Goal: Task Accomplishment & Management: Manage account settings

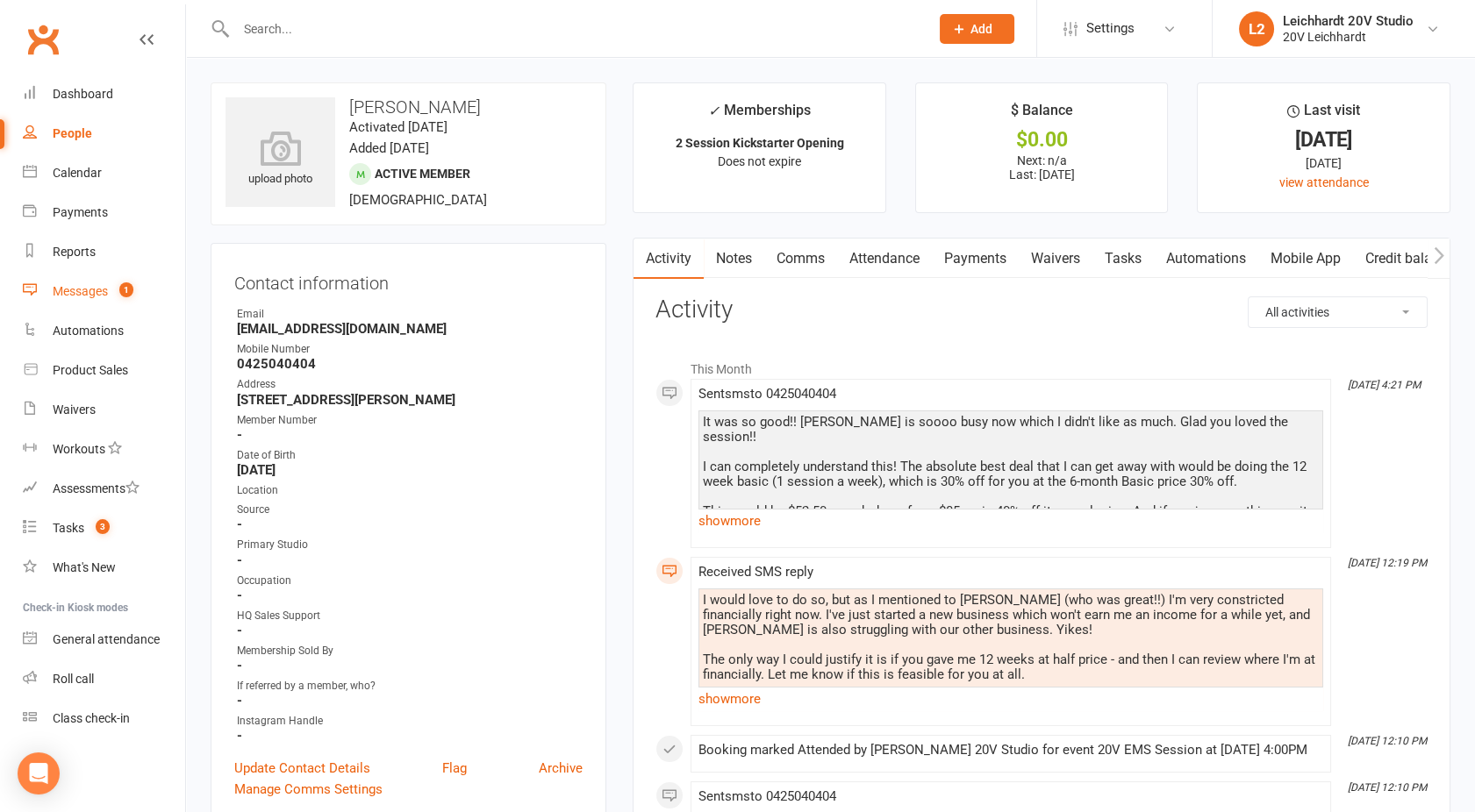
click at [97, 291] on div "Messages" at bounding box center [79, 291] width 55 height 14
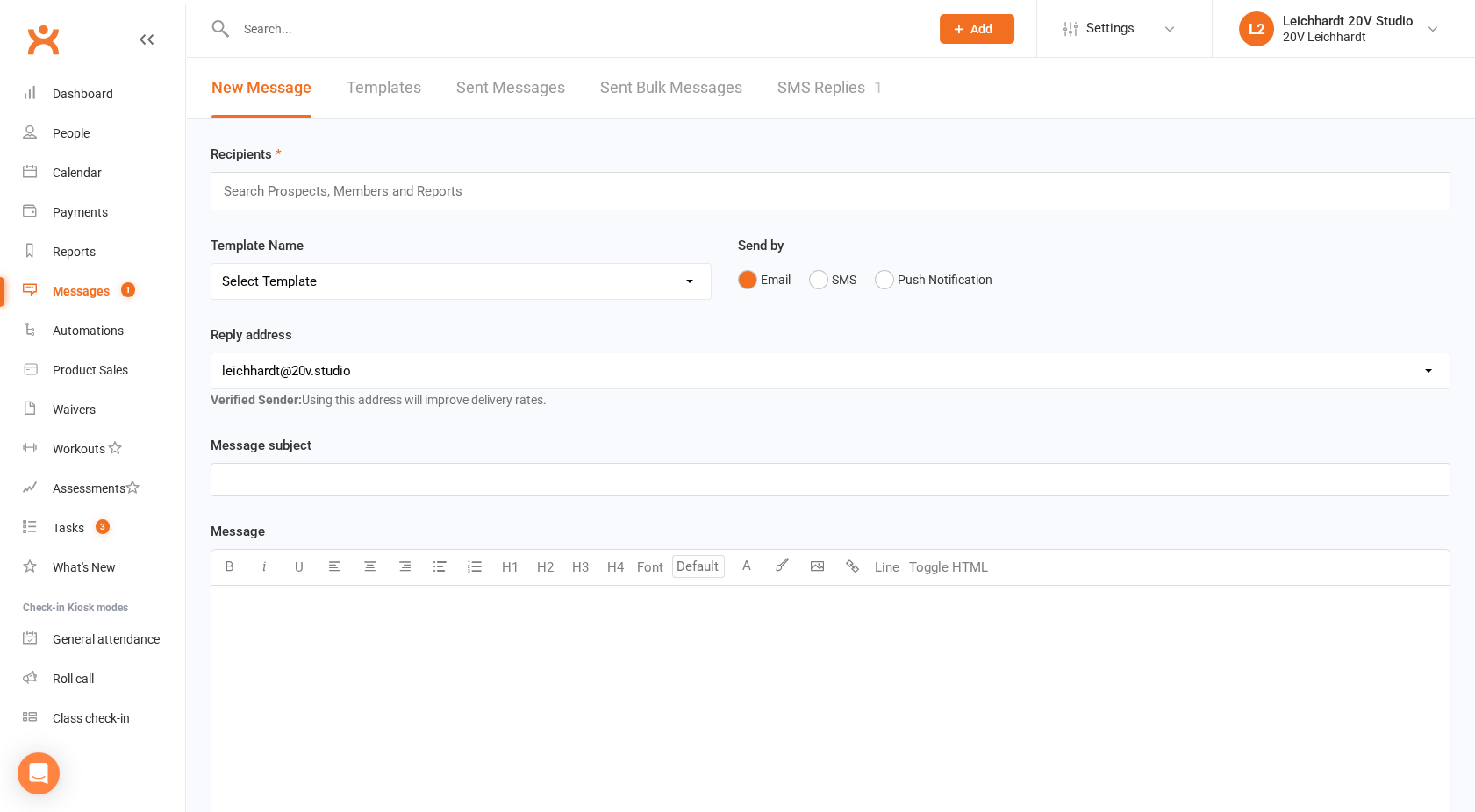
click at [873, 85] on link "SMS Replies 1" at bounding box center [830, 88] width 106 height 60
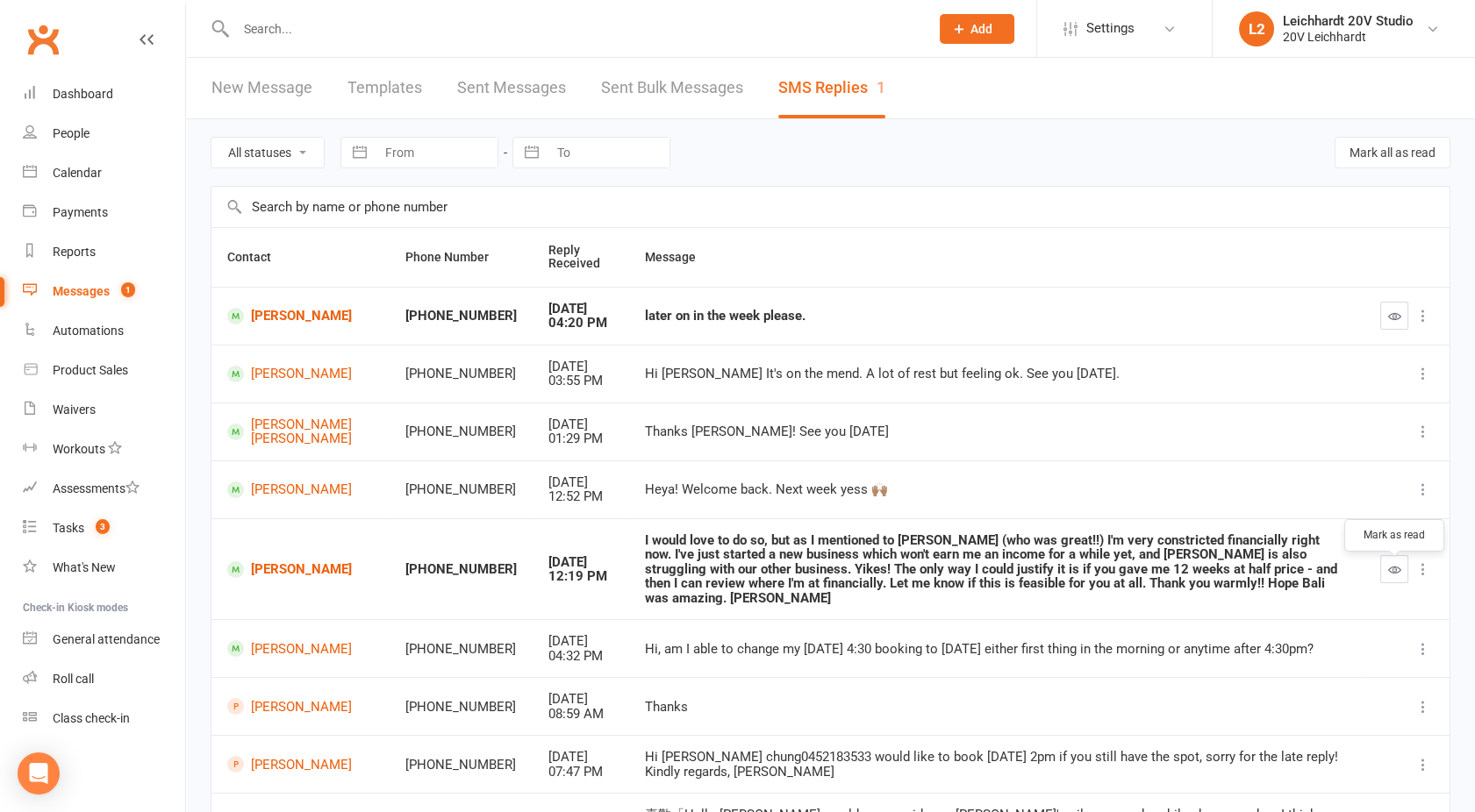
click at [1386, 569] on button "button" at bounding box center [1394, 569] width 28 height 28
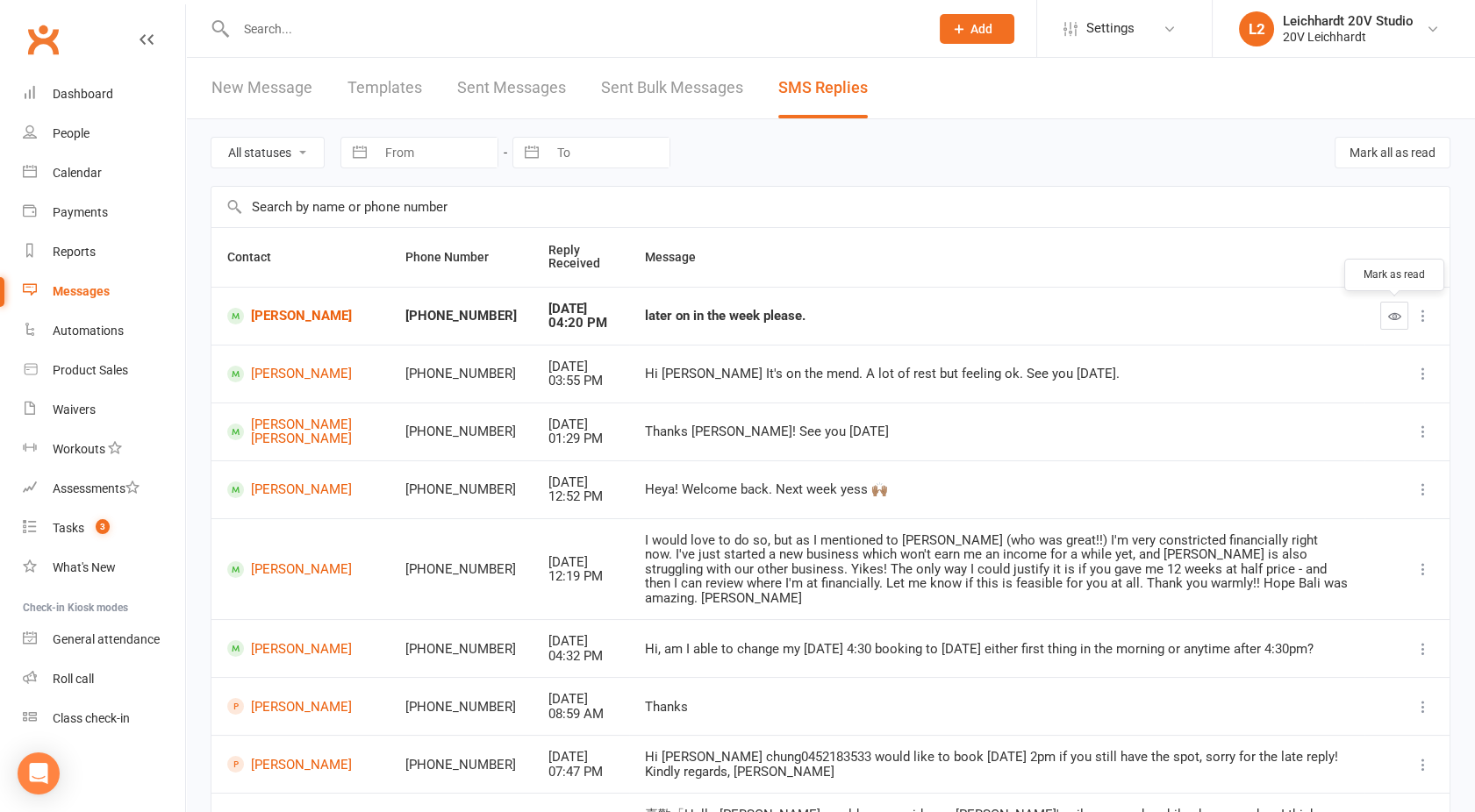
click at [1397, 316] on icon "button" at bounding box center [1395, 317] width 14 height 14
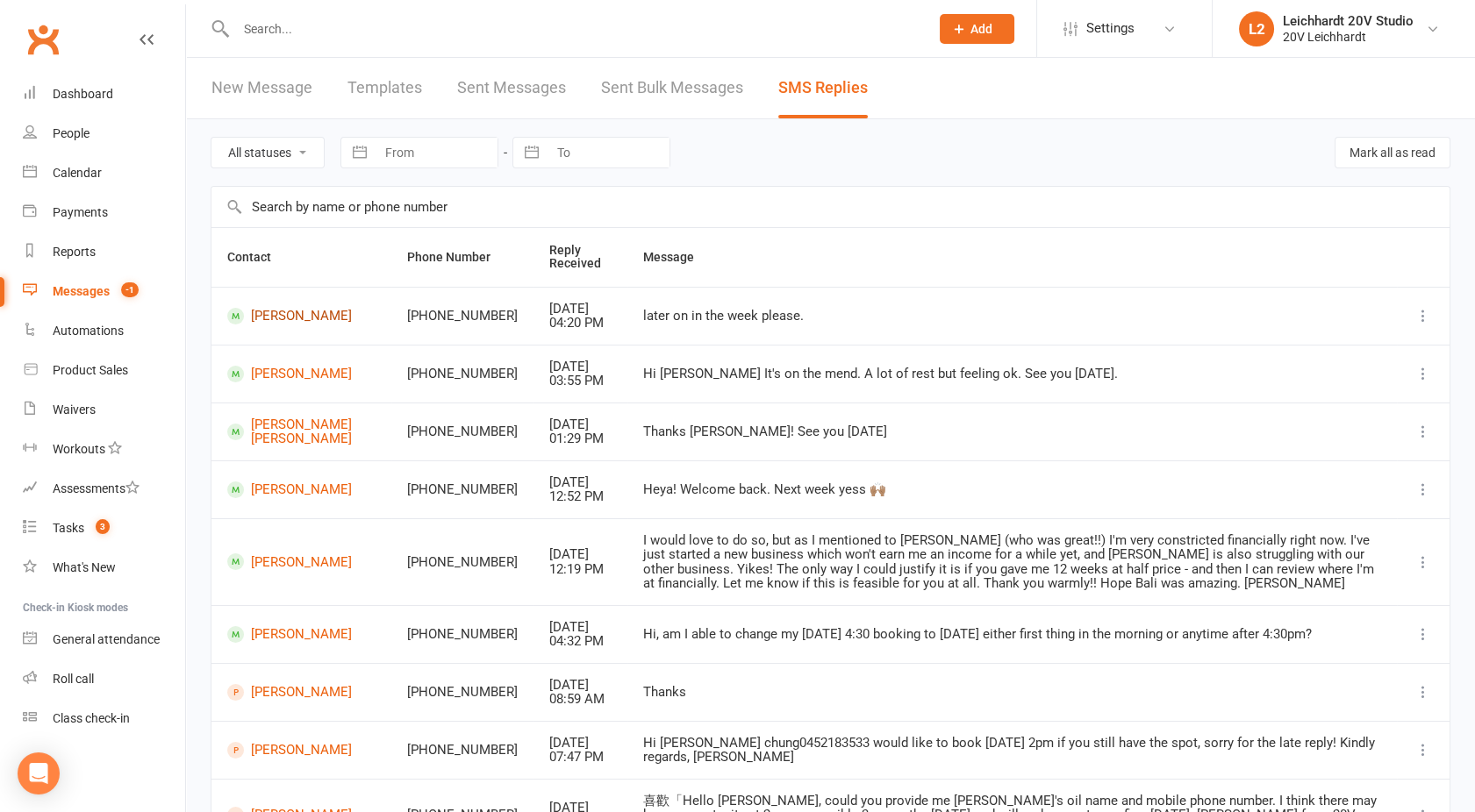
click at [283, 314] on link "Zaza Geoffroy" at bounding box center [300, 316] width 148 height 16
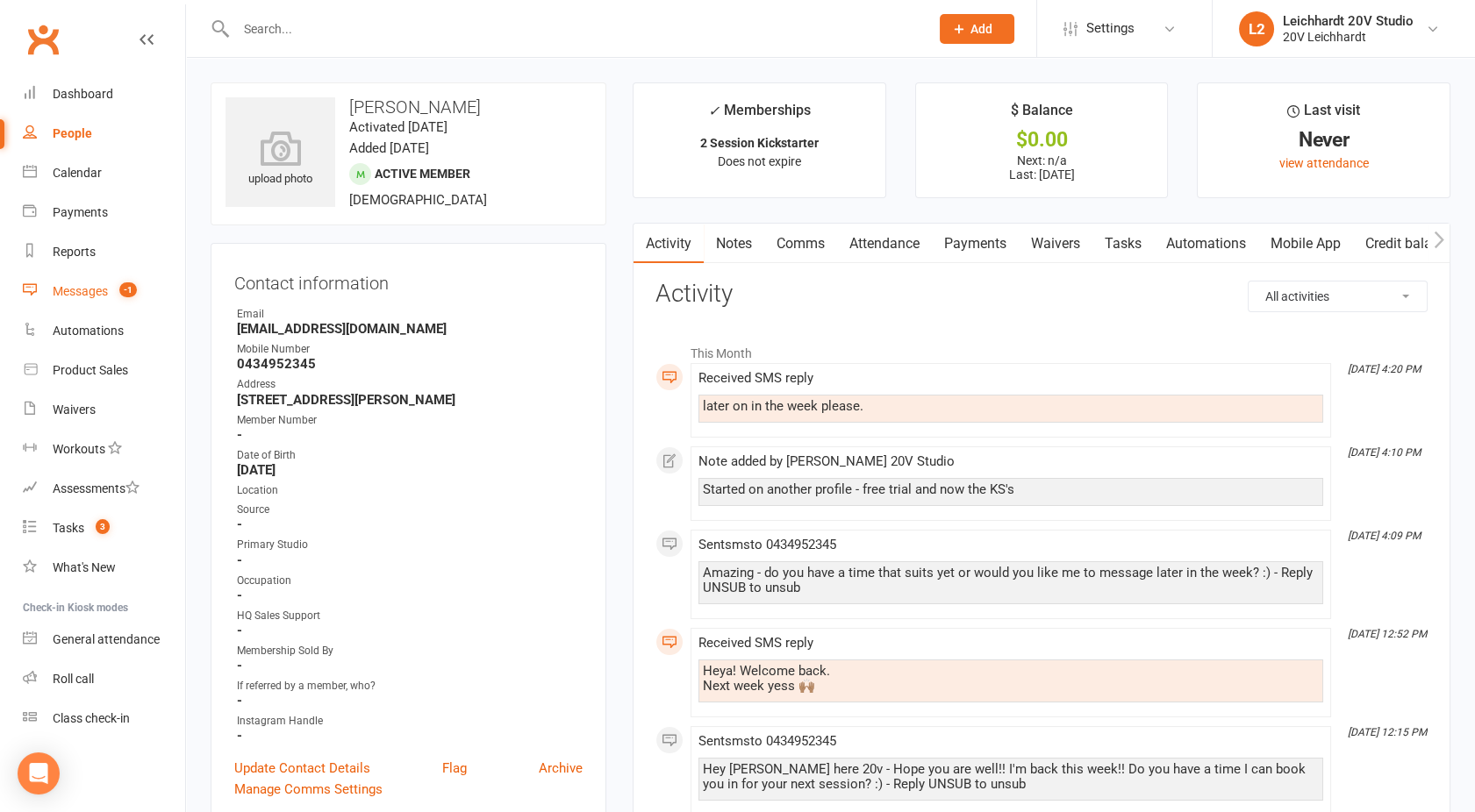
click at [87, 304] on link "Messages -1" at bounding box center [104, 292] width 162 height 40
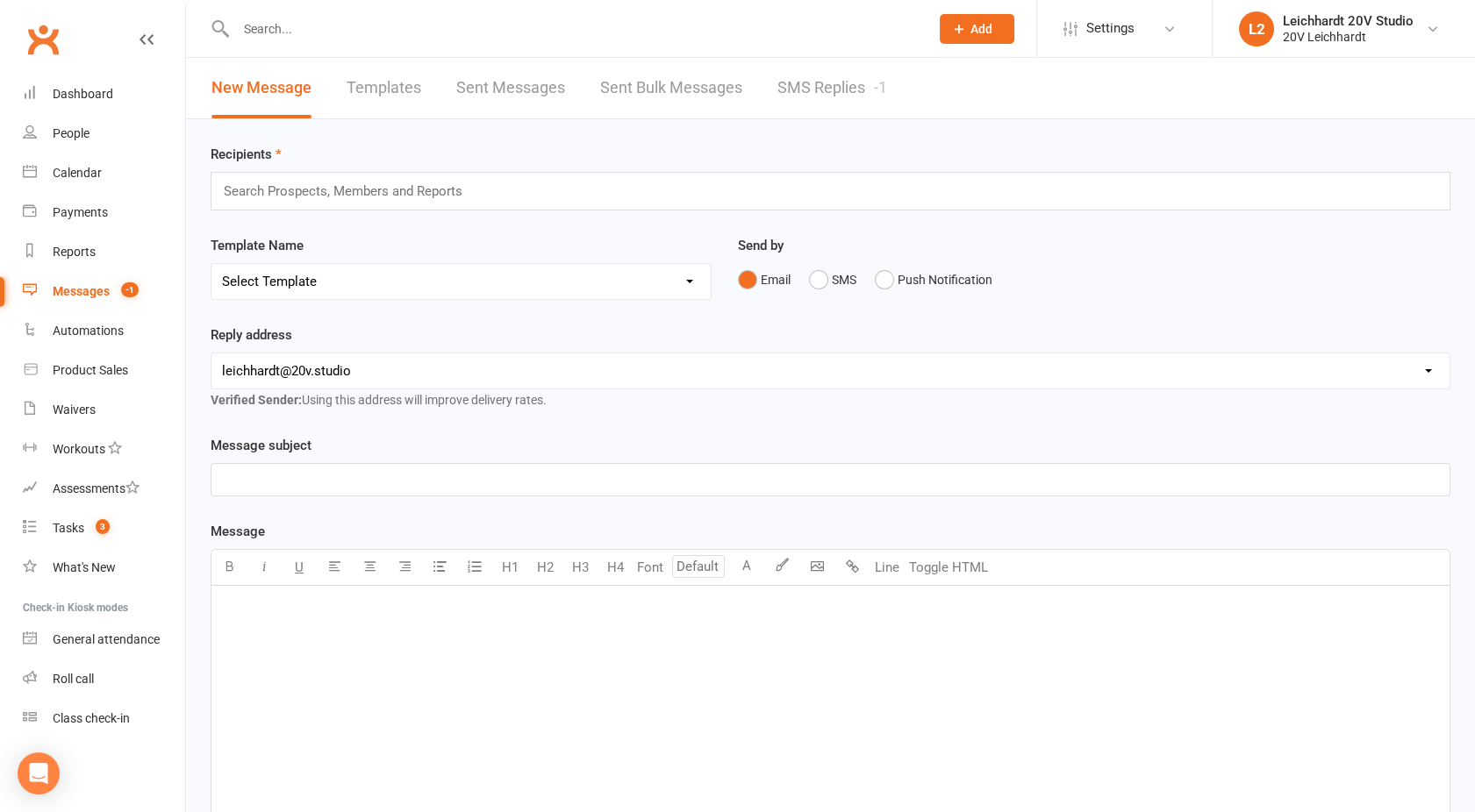
click at [823, 105] on link "SMS Replies -1" at bounding box center [832, 88] width 110 height 60
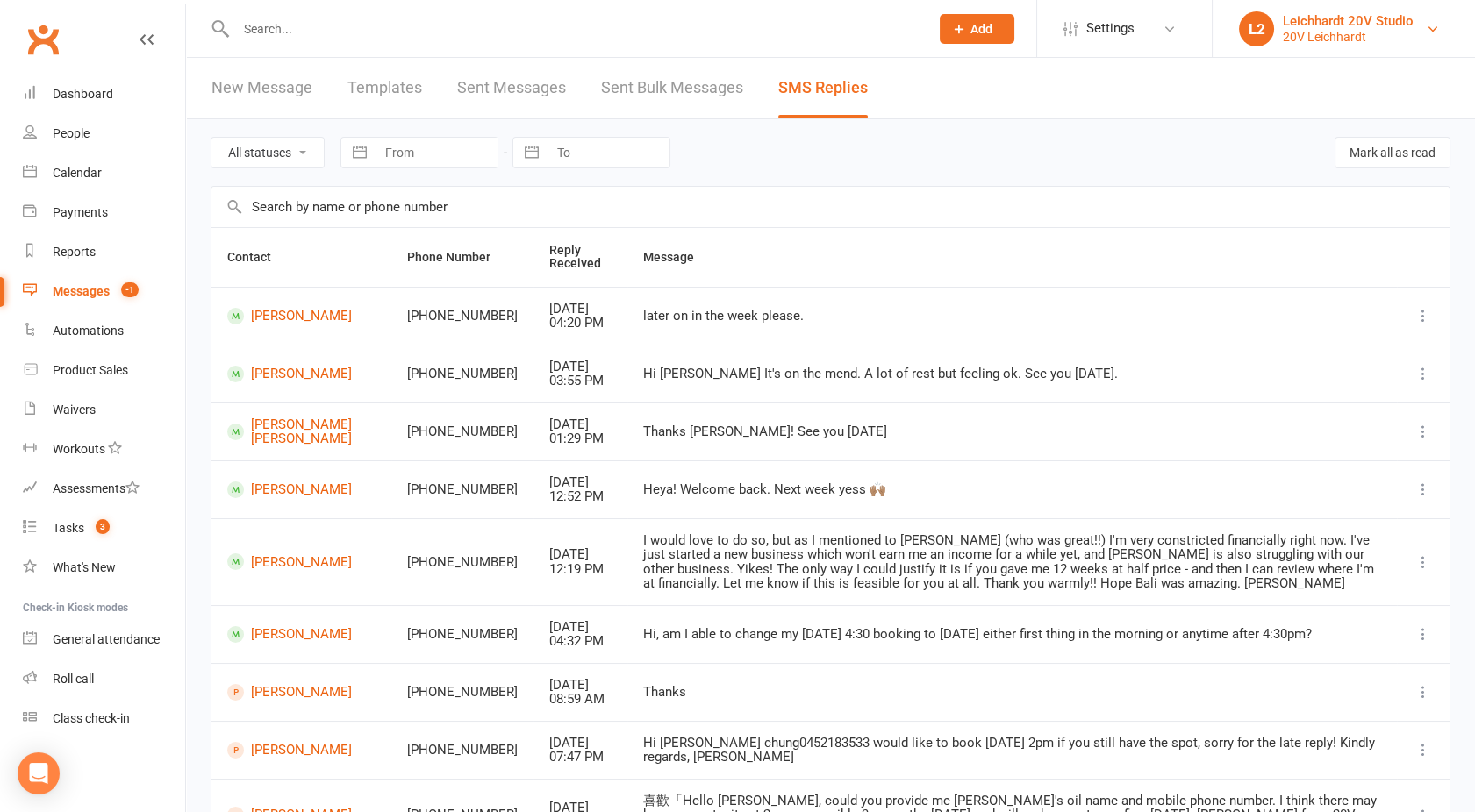
click at [1363, 42] on div "20V Leichhardt" at bounding box center [1347, 37] width 131 height 16
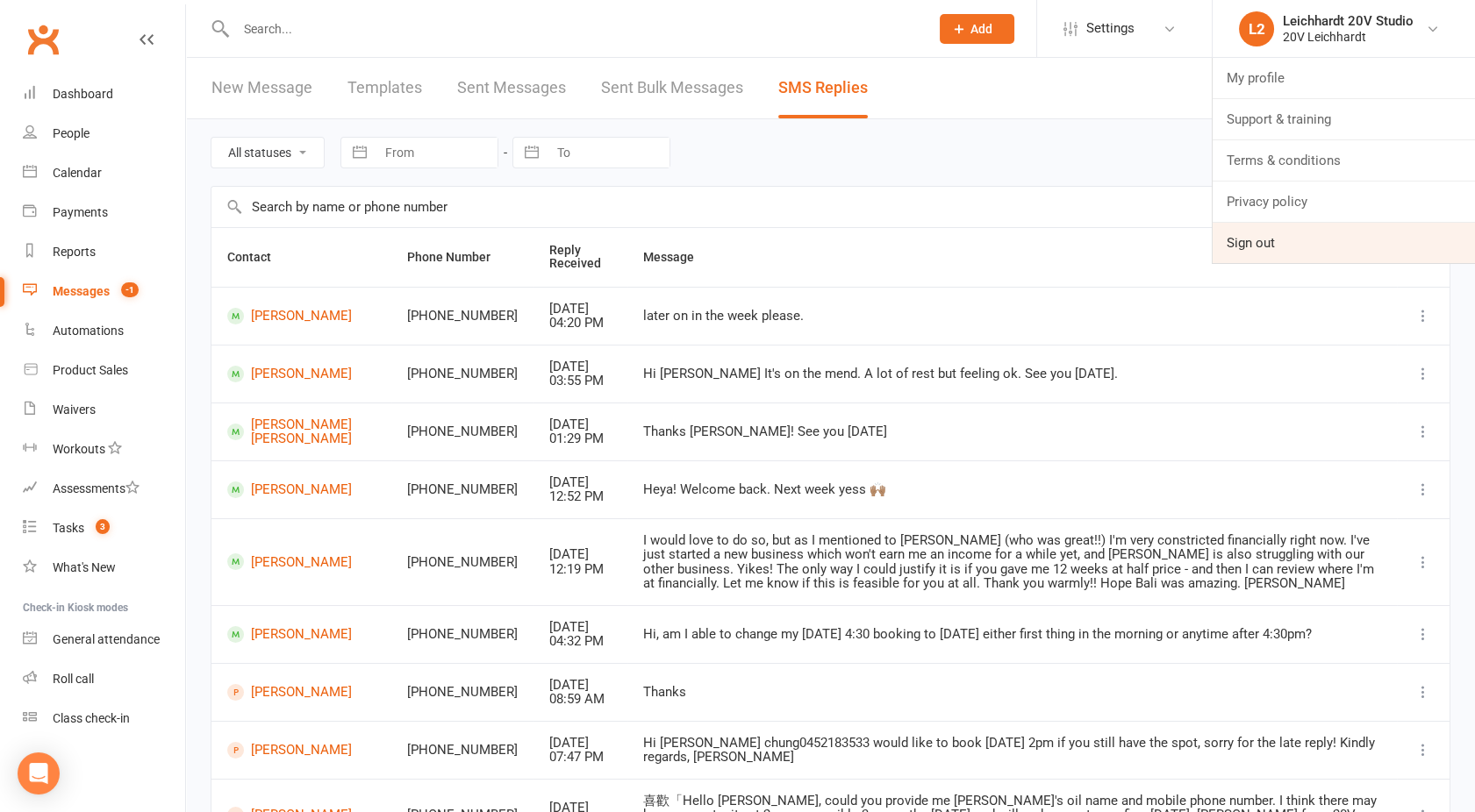
click at [1276, 232] on link "Sign out" at bounding box center [1343, 243] width 263 height 41
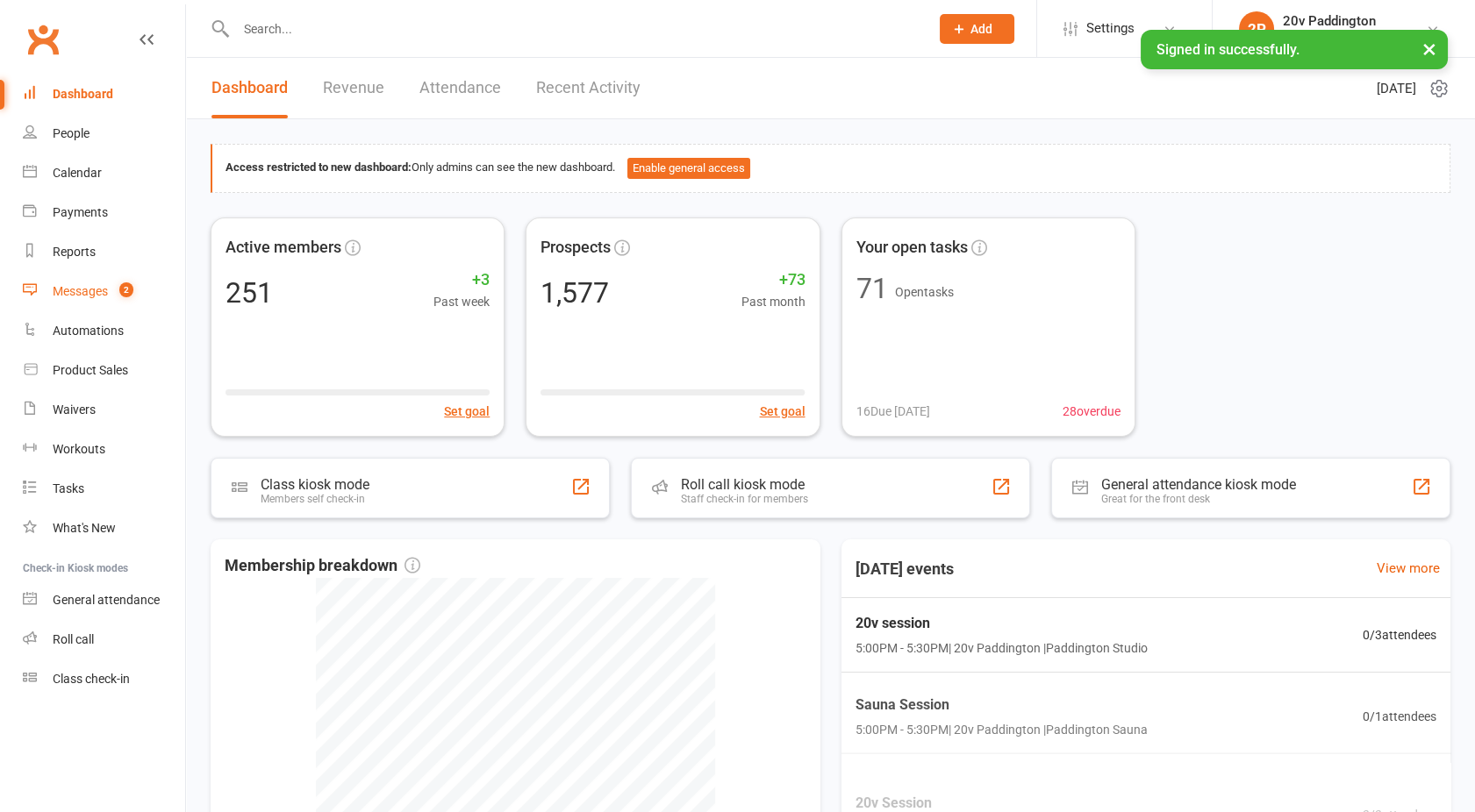
click at [65, 292] on div "Messages" at bounding box center [79, 291] width 55 height 14
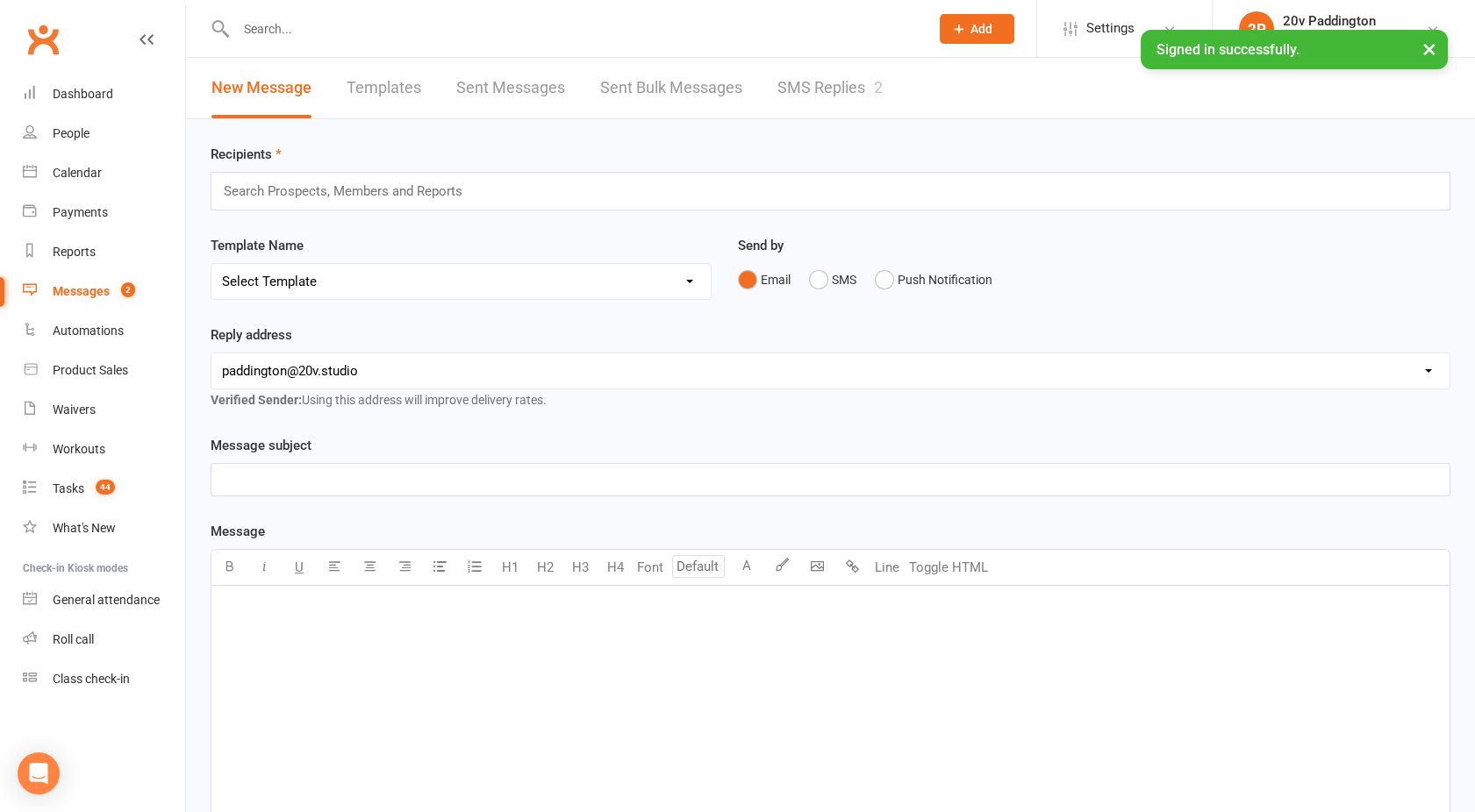
click at [810, 88] on link "SMS Replies 2" at bounding box center [830, 88] width 106 height 60
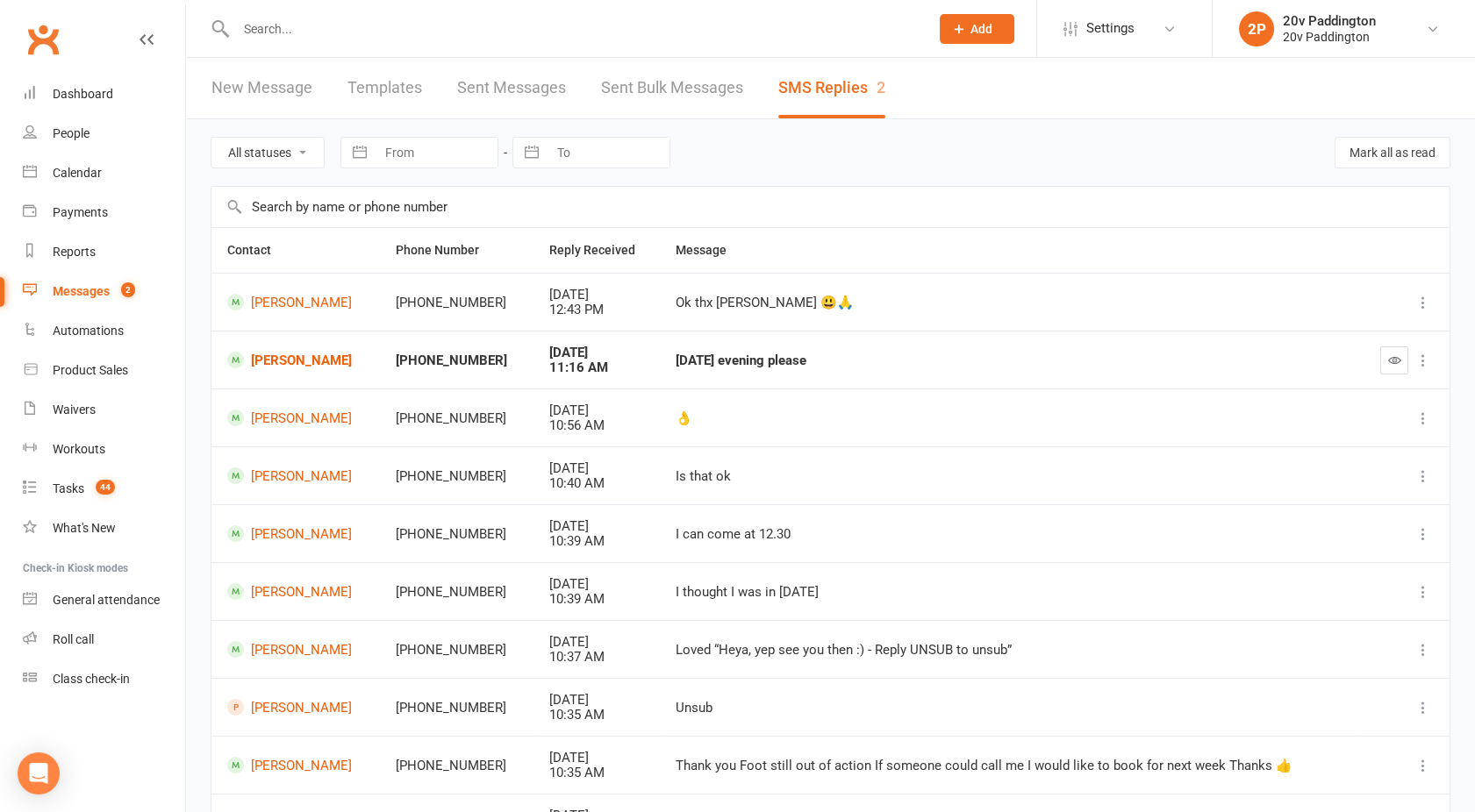
click at [286, 143] on select "All statuses Read only Unread only" at bounding box center [267, 152] width 112 height 30
select select "unread_only"
click at [211, 138] on select "All statuses Read only Unread only" at bounding box center [267, 152] width 112 height 30
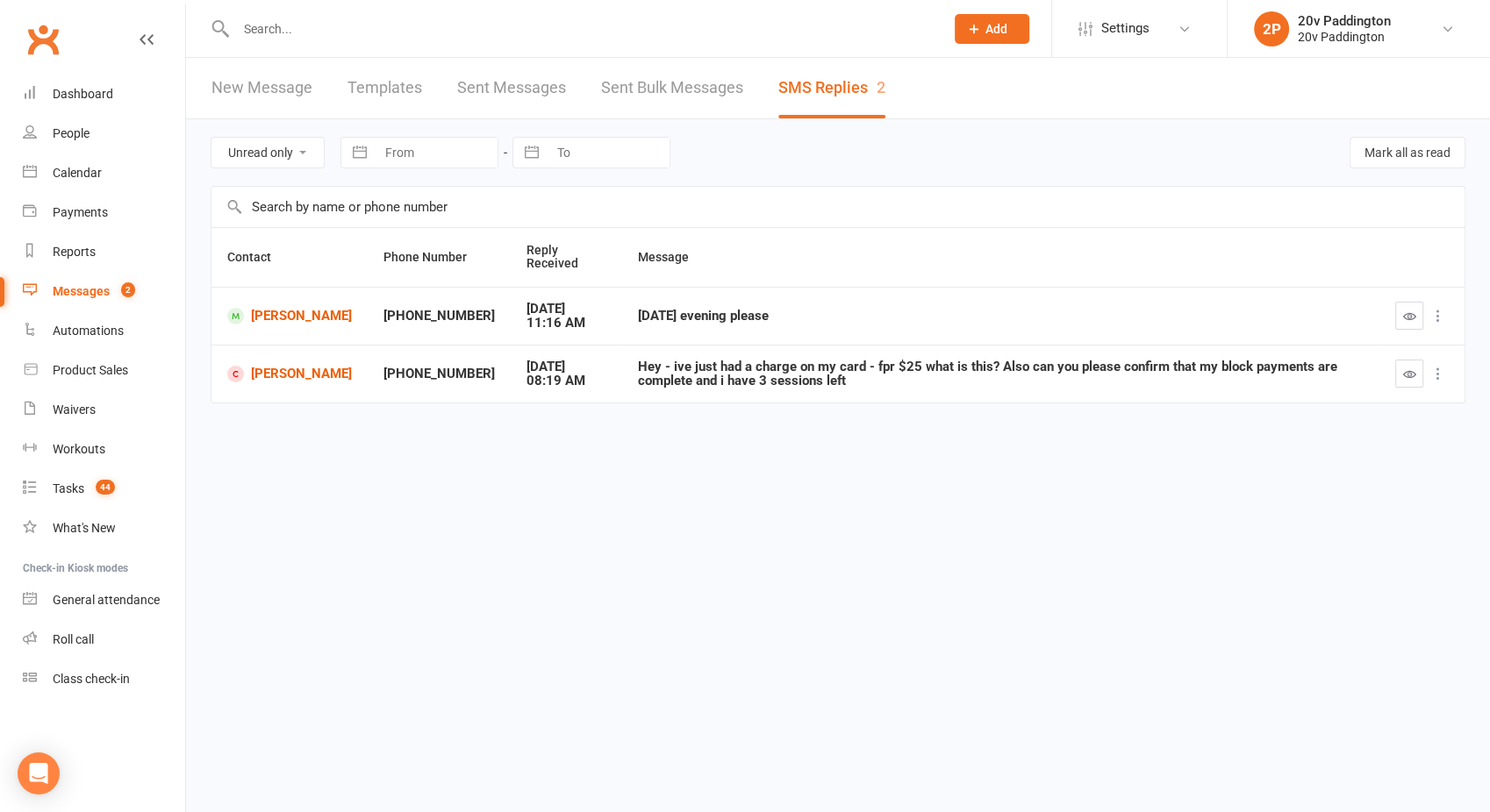
click at [81, 292] on div "Messages" at bounding box center [80, 291] width 57 height 14
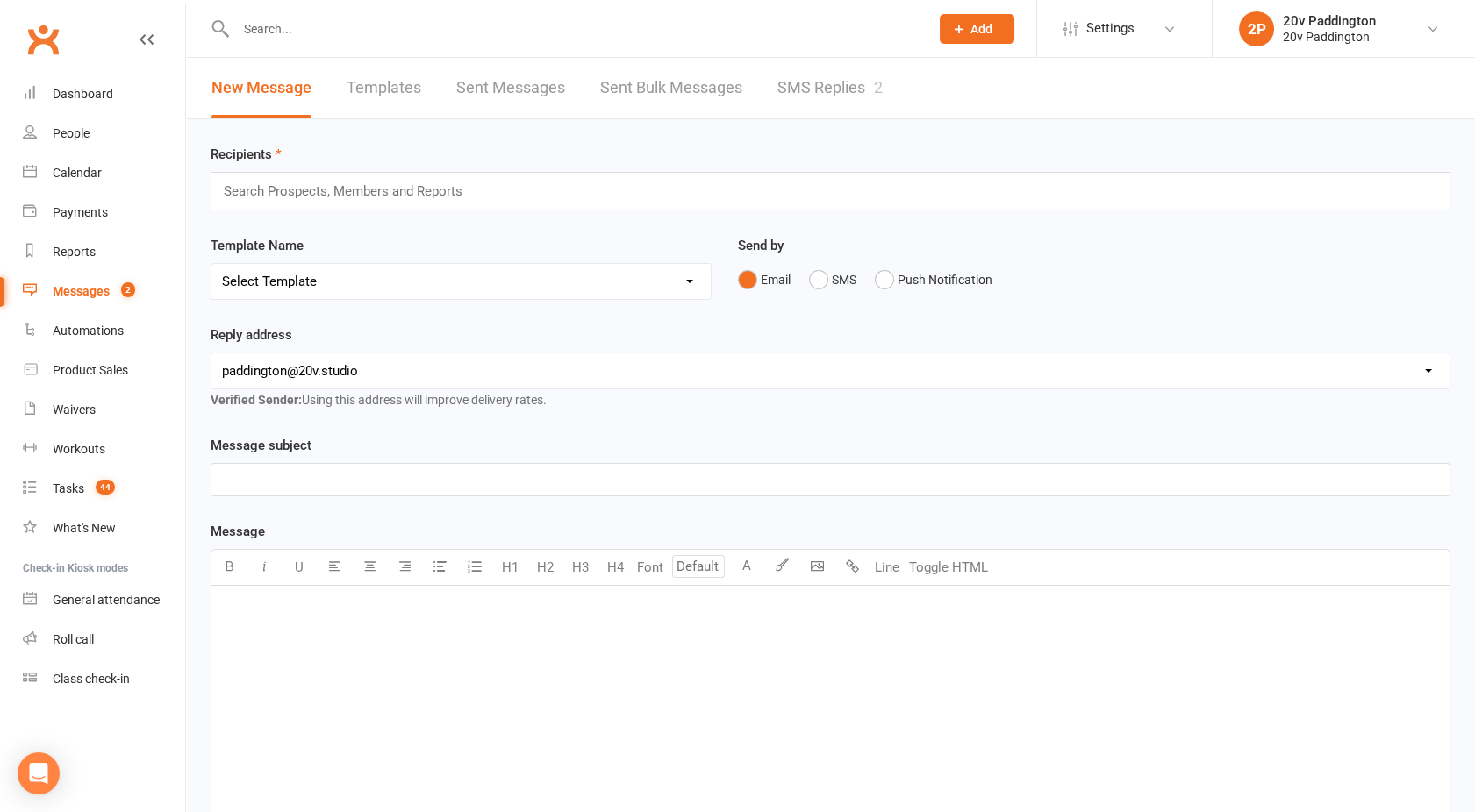
click at [822, 100] on link "SMS Replies 2" at bounding box center [830, 88] width 106 height 60
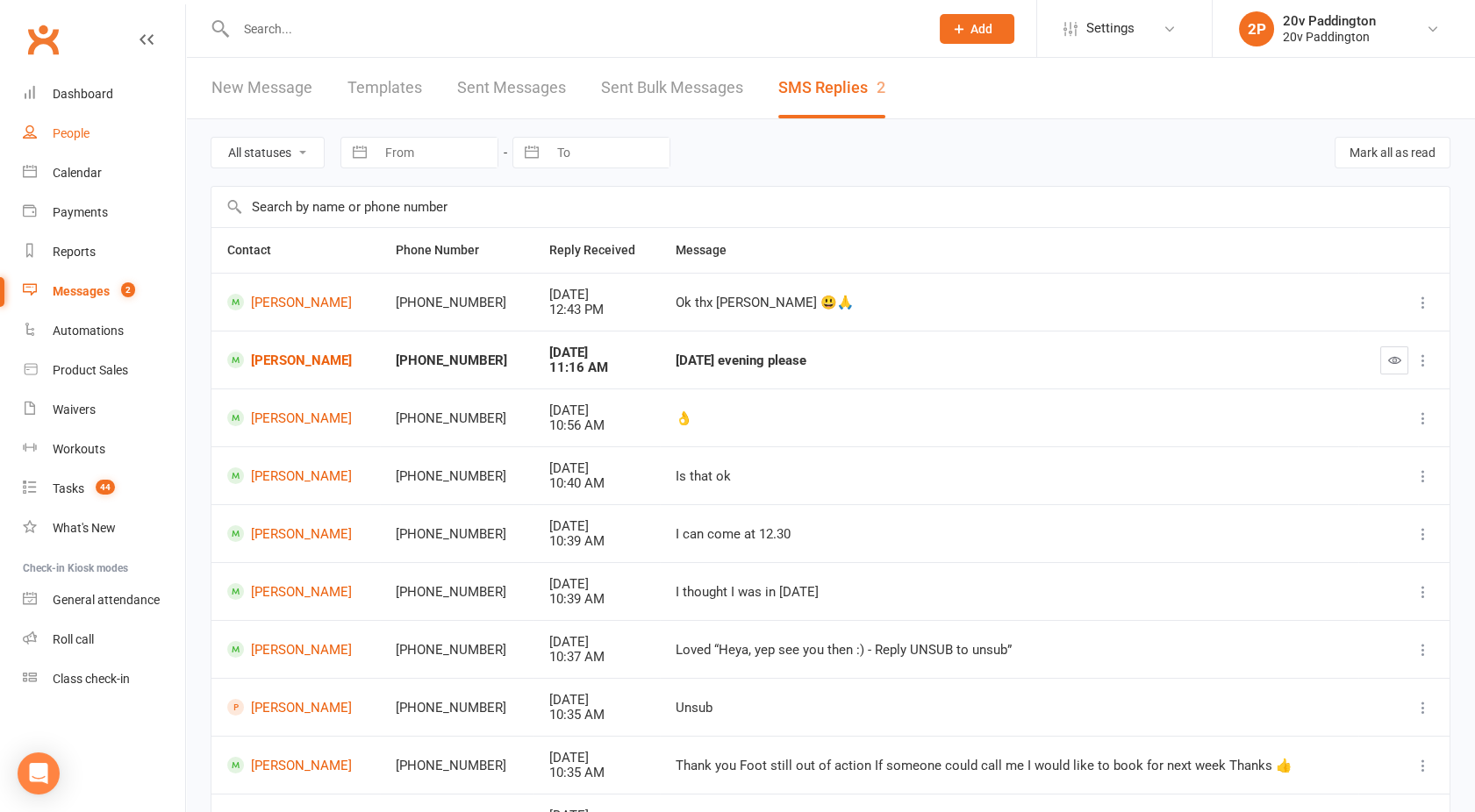
click at [86, 136] on div "People" at bounding box center [71, 133] width 37 height 14
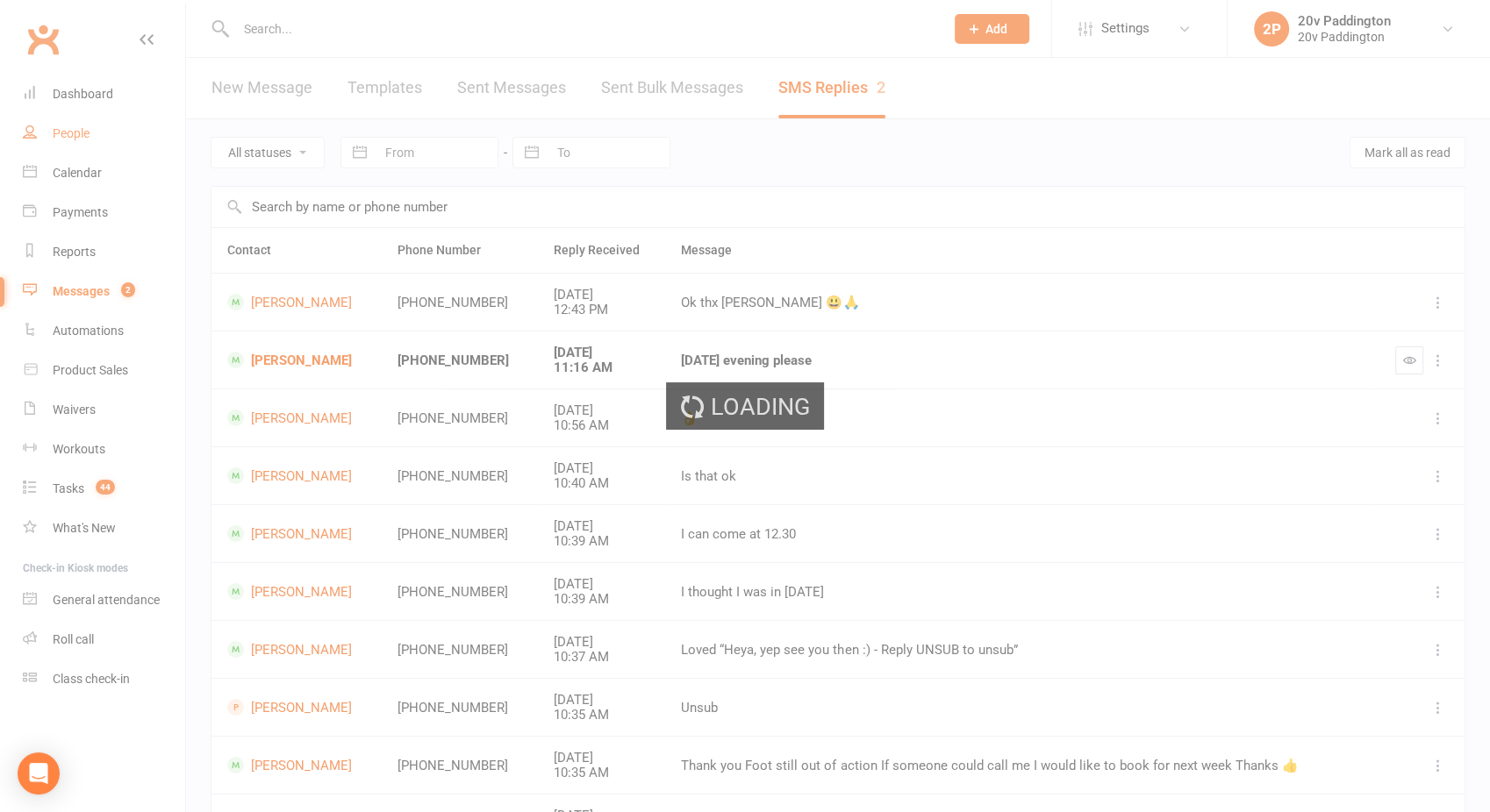
select select "100"
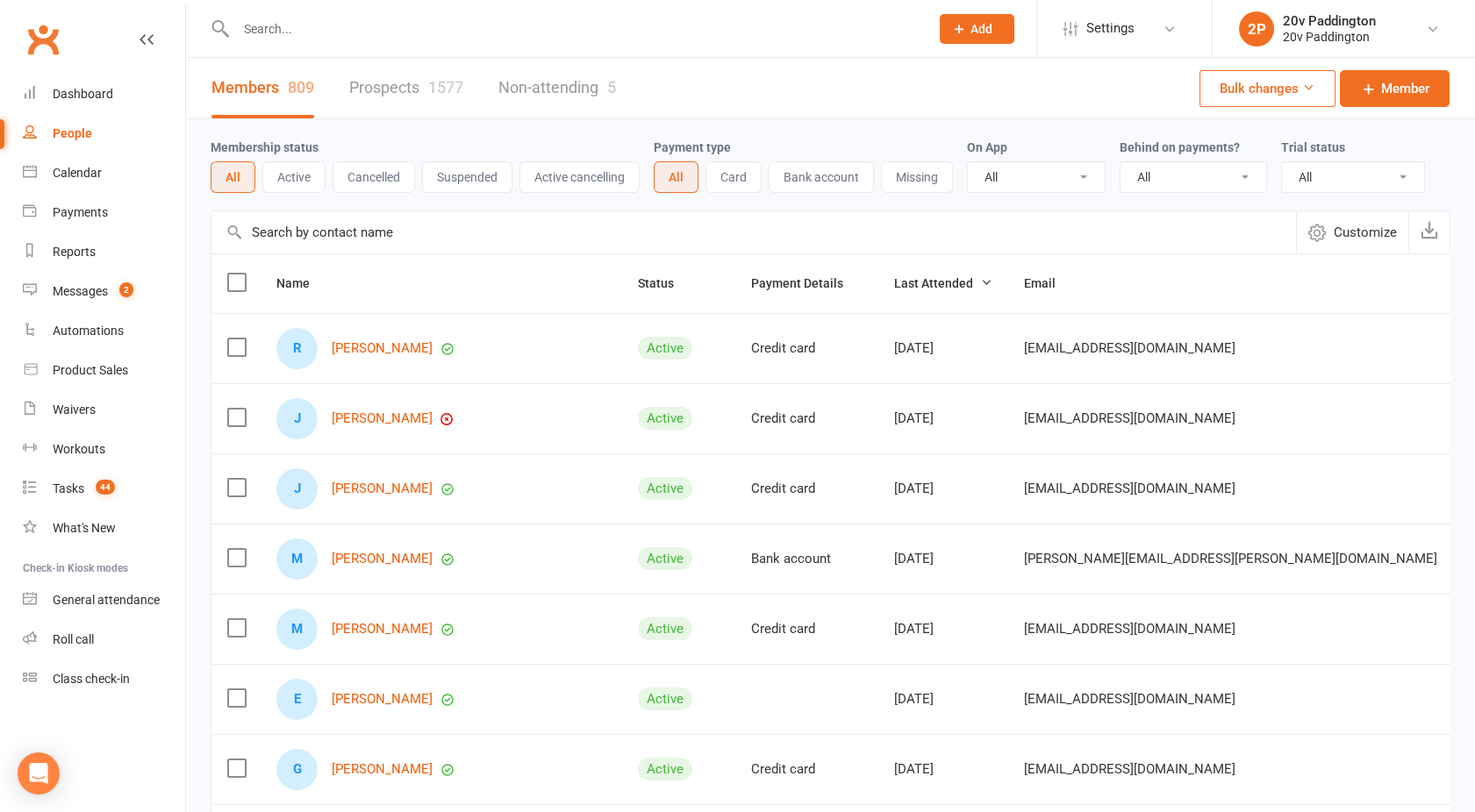
click at [397, 83] on link "Prospects 1577" at bounding box center [406, 88] width 114 height 60
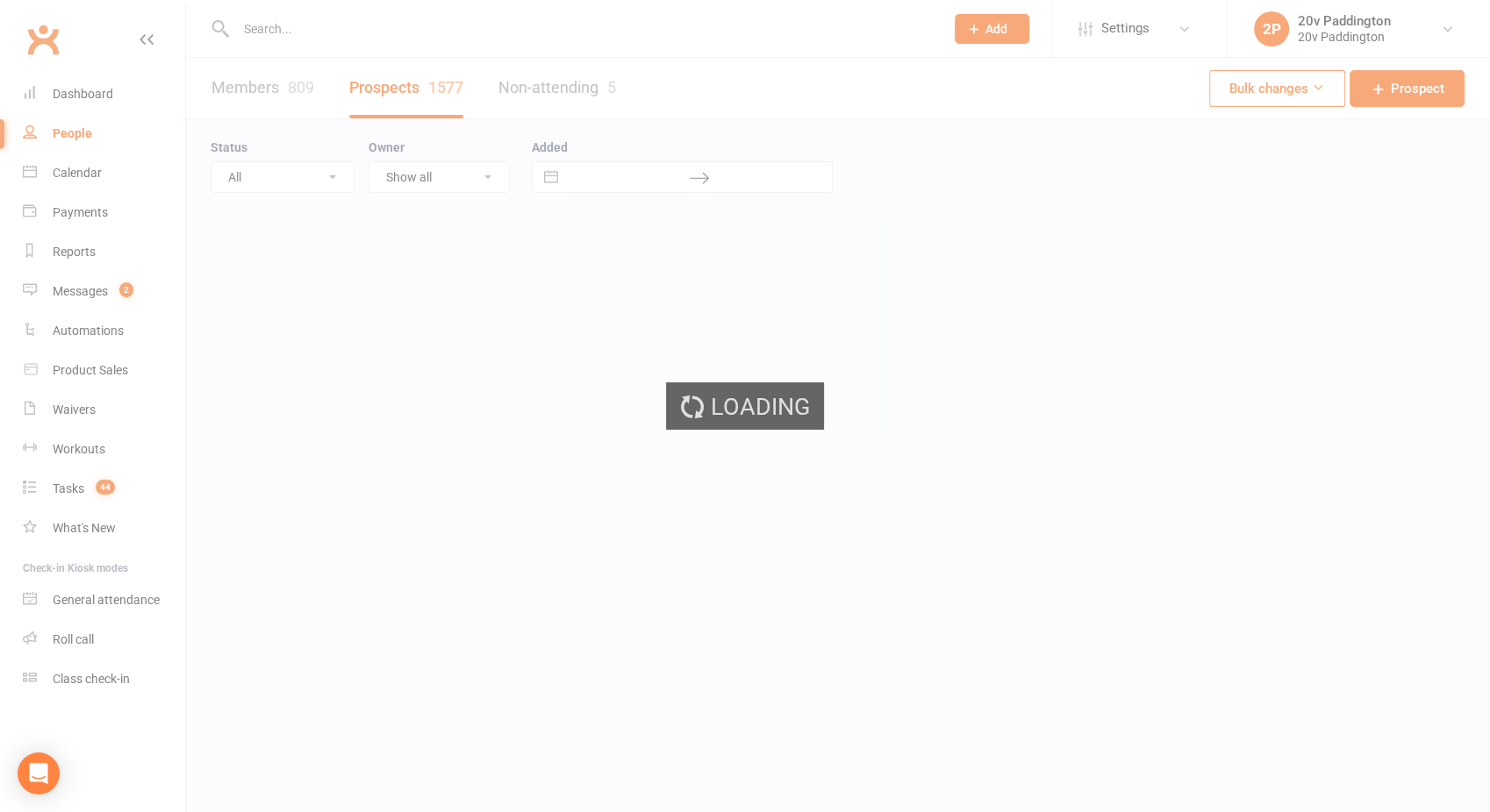
select select "100"
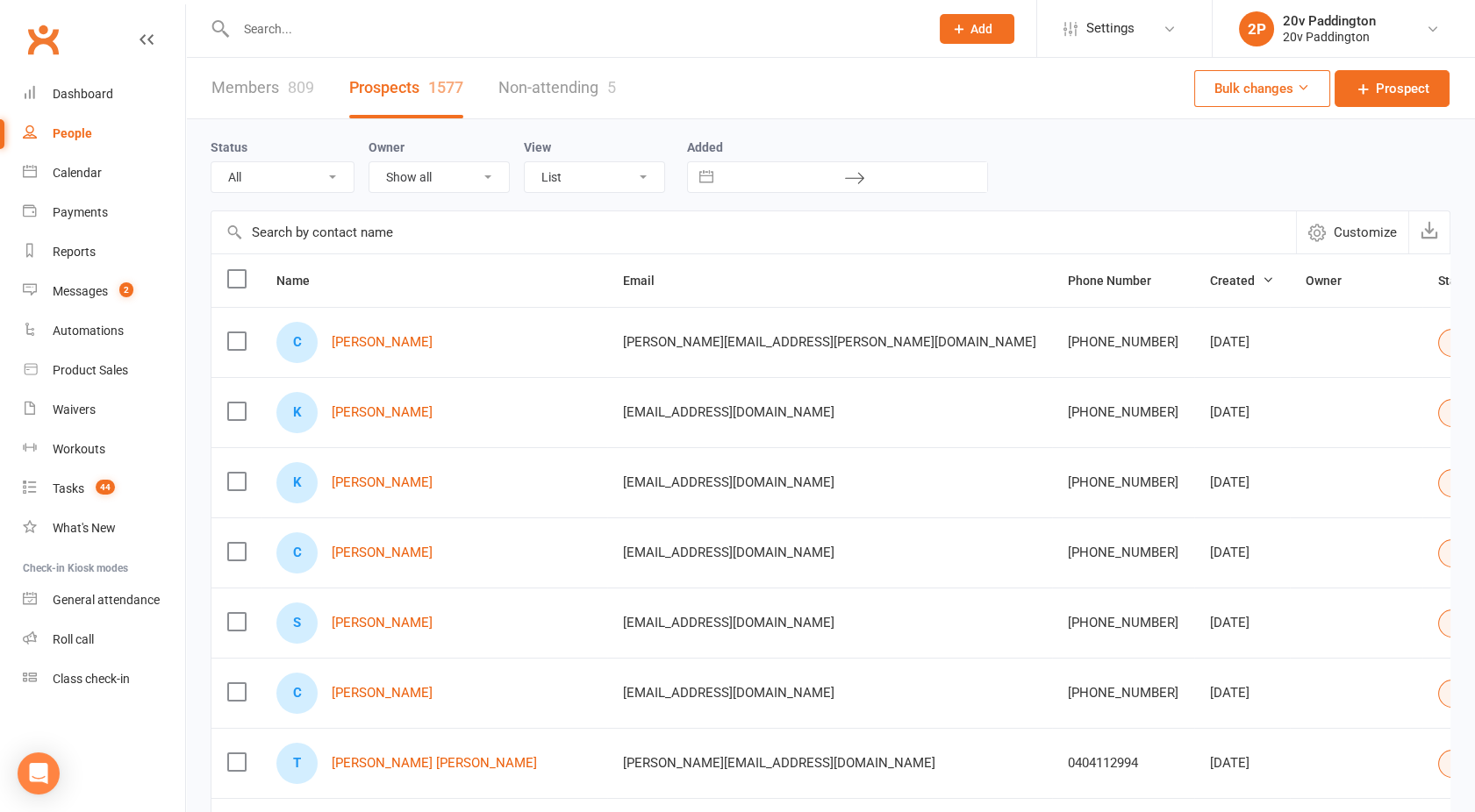
click at [299, 166] on select "All (No status set) (Invalid status) Parachute Referral In Communication Call L…" at bounding box center [282, 176] width 142 height 30
click at [211, 162] on select "All (No status set) (Invalid status) Parachute Referral In Communication Call L…" at bounding box center [282, 176] width 142 height 30
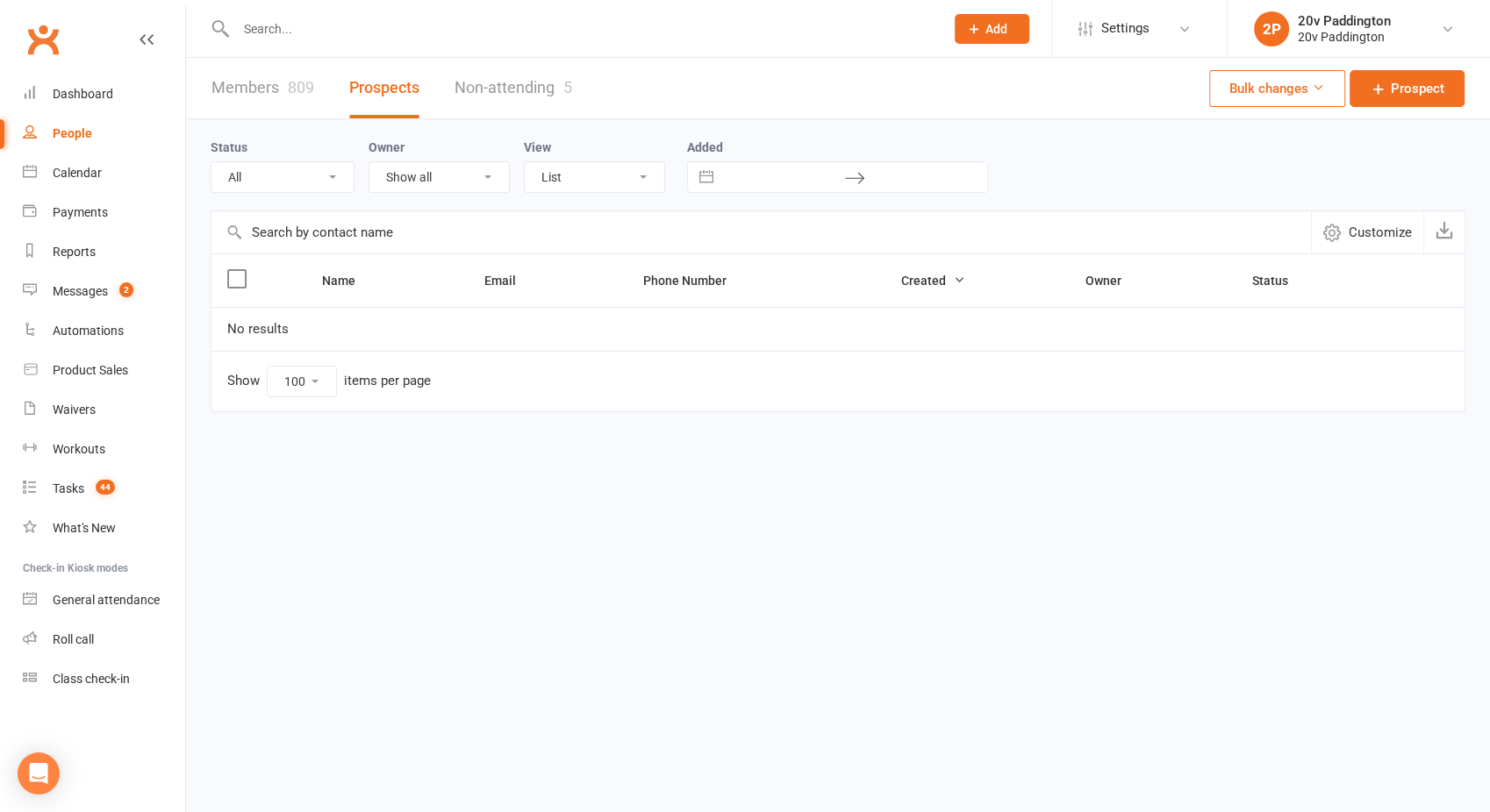
click at [283, 170] on select "All (No status set) (Invalid status) Parachute Referral In Communication Call L…" at bounding box center [282, 176] width 143 height 30
click at [211, 162] on select "All (No status set) (Invalid status) Parachute Referral In Communication Call L…" at bounding box center [282, 176] width 143 height 30
click at [255, 190] on select "All (No status set) (Invalid status) Parachute Referral In Communication Call L…" at bounding box center [282, 176] width 143 height 30
select select "25Sep25"
click at [211, 162] on select "All (No status set) (Invalid status) Parachute Referral In Communication Call L…" at bounding box center [282, 176] width 143 height 30
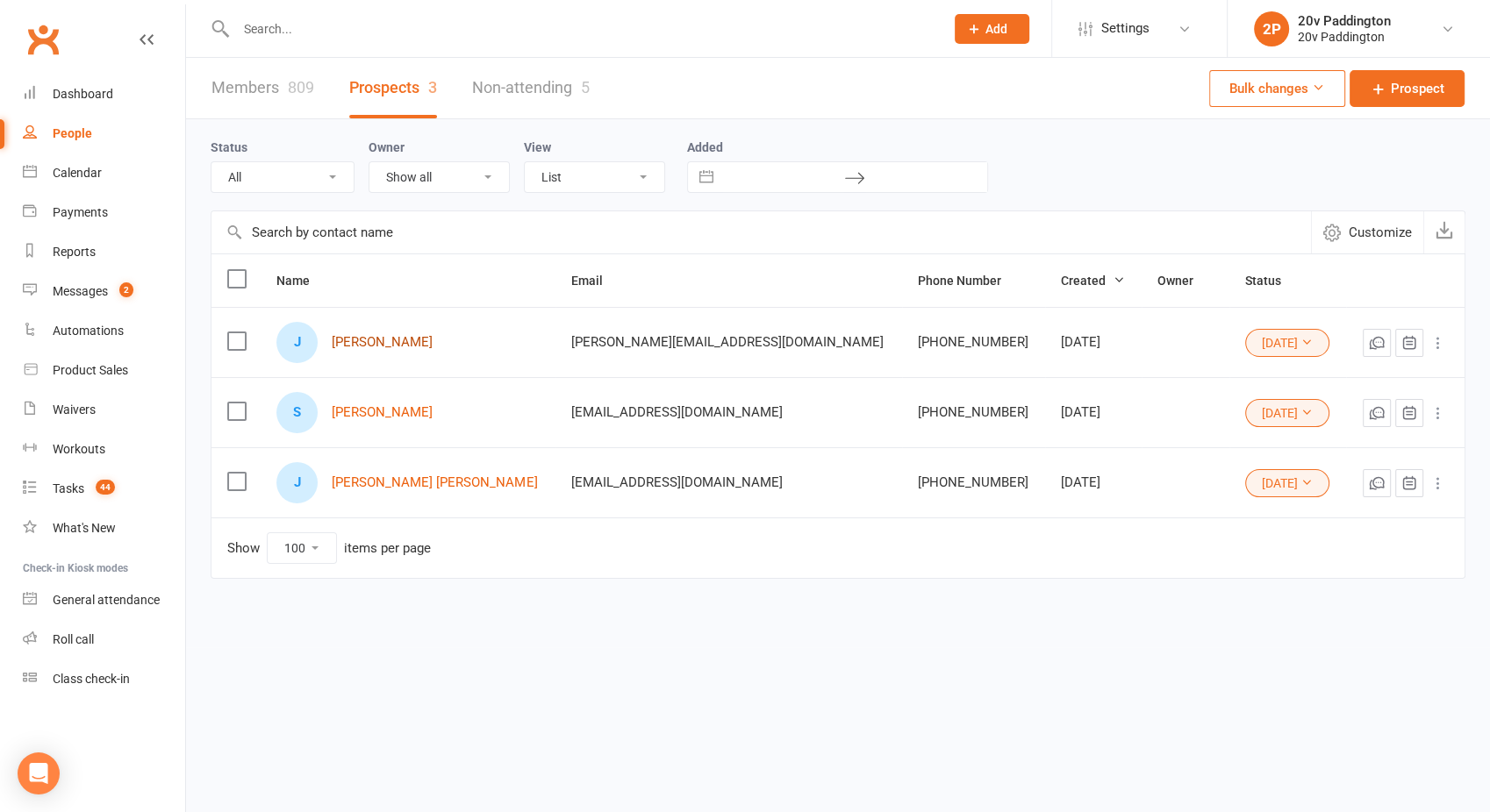
click at [370, 339] on link "Justin Hodges" at bounding box center [382, 342] width 101 height 15
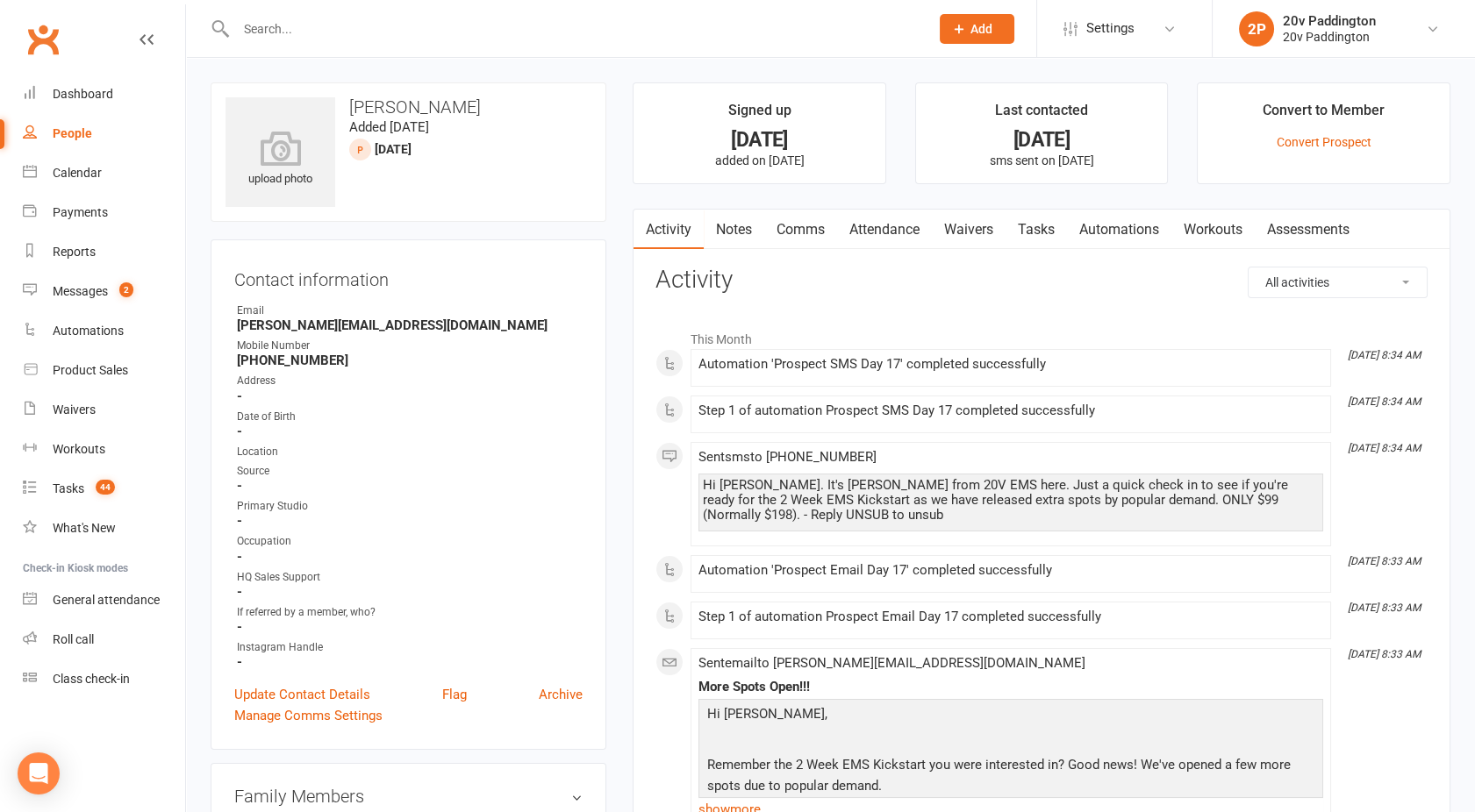
click at [810, 226] on link "Comms" at bounding box center [800, 230] width 73 height 41
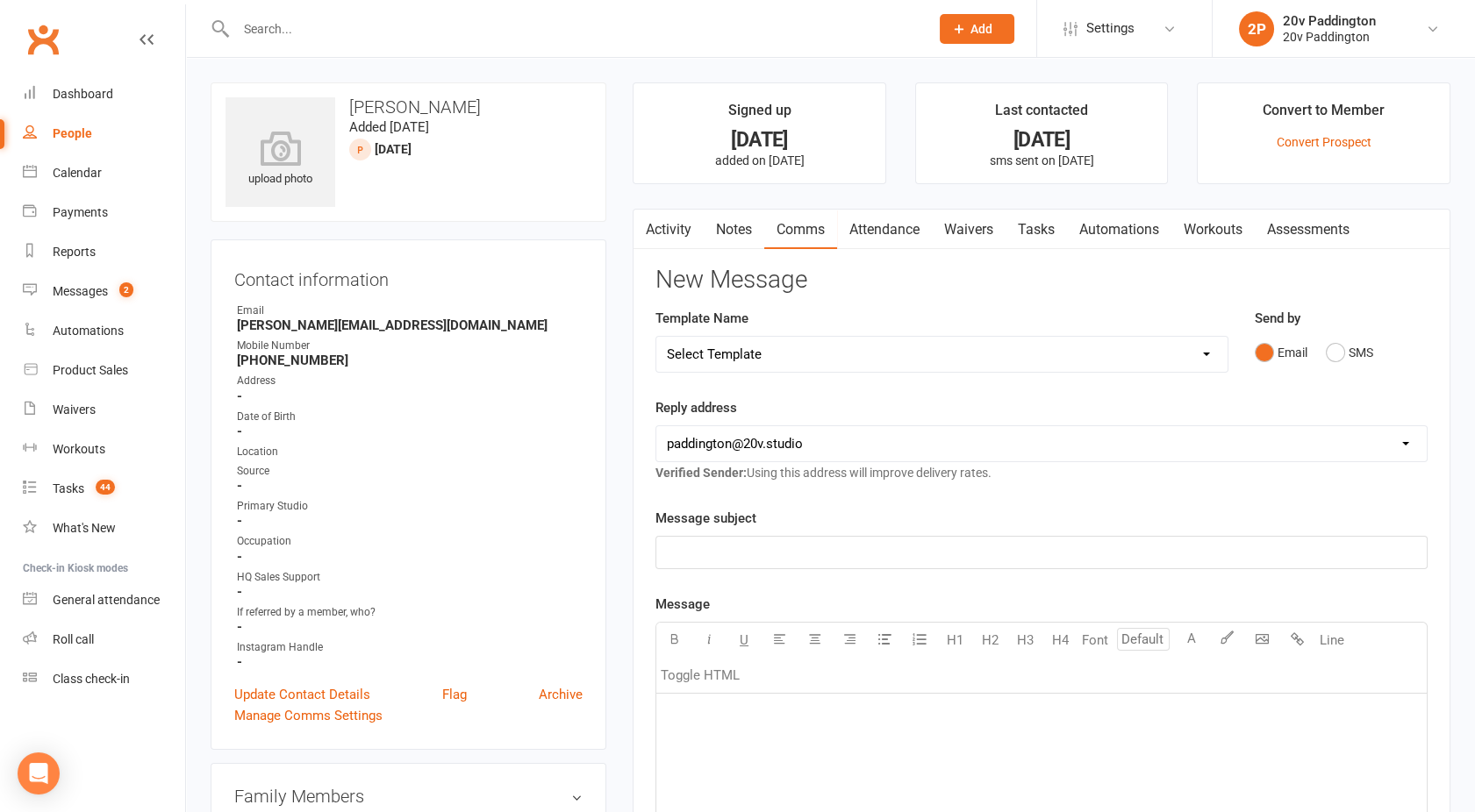
click at [818, 340] on select "Select Template [Email] 20v Referral Bonus [SMS] Free Trial Link [SMS] Haven’t …" at bounding box center [941, 355] width 571 height 35
click at [648, 420] on div "Activity Notes Comms Attendance Waivers Tasks Automations Workouts Assessments …" at bounding box center [1042, 757] width 818 height 1098
click at [70, 297] on div "Messages" at bounding box center [79, 291] width 55 height 14
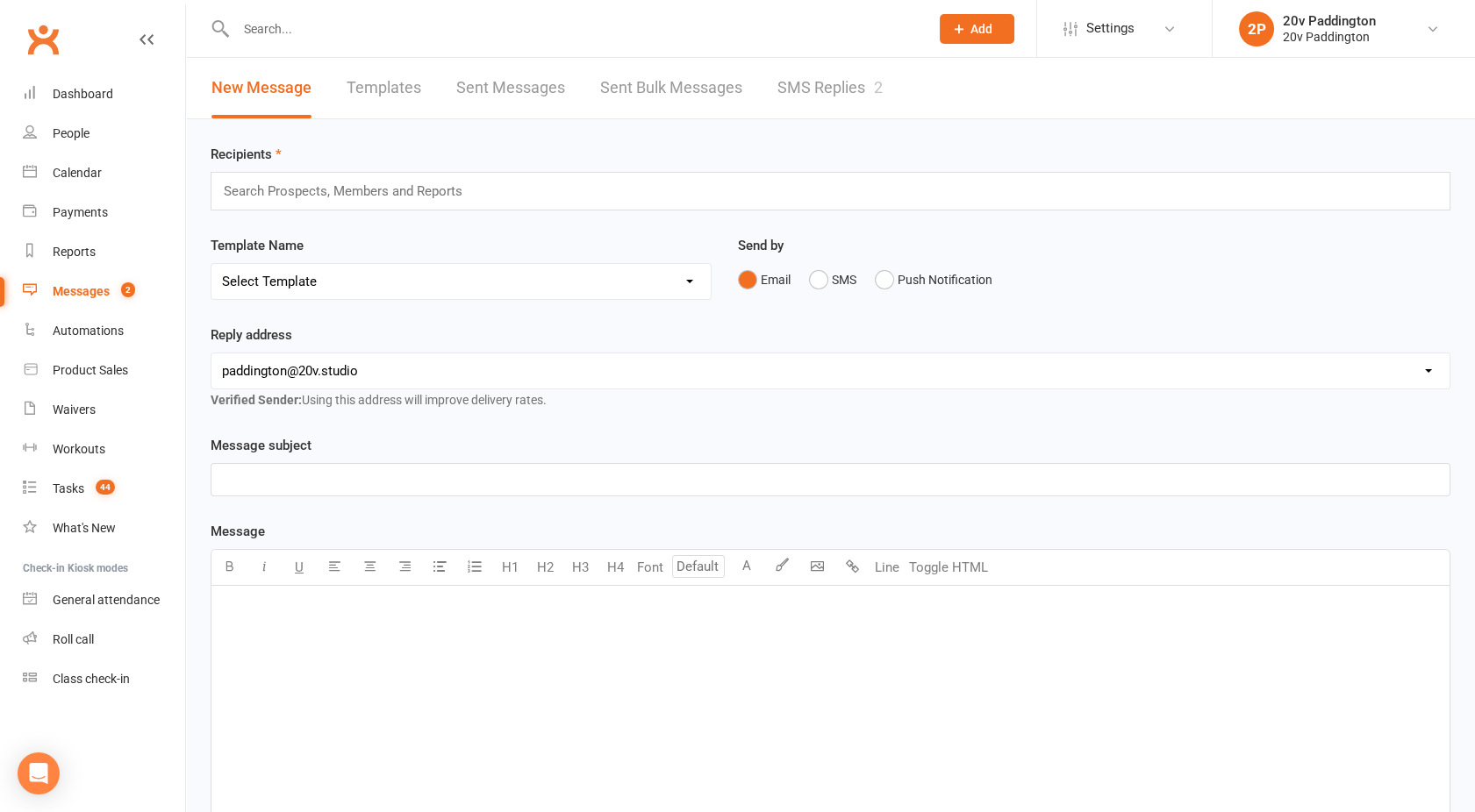
click at [824, 84] on link "SMS Replies 2" at bounding box center [830, 88] width 106 height 60
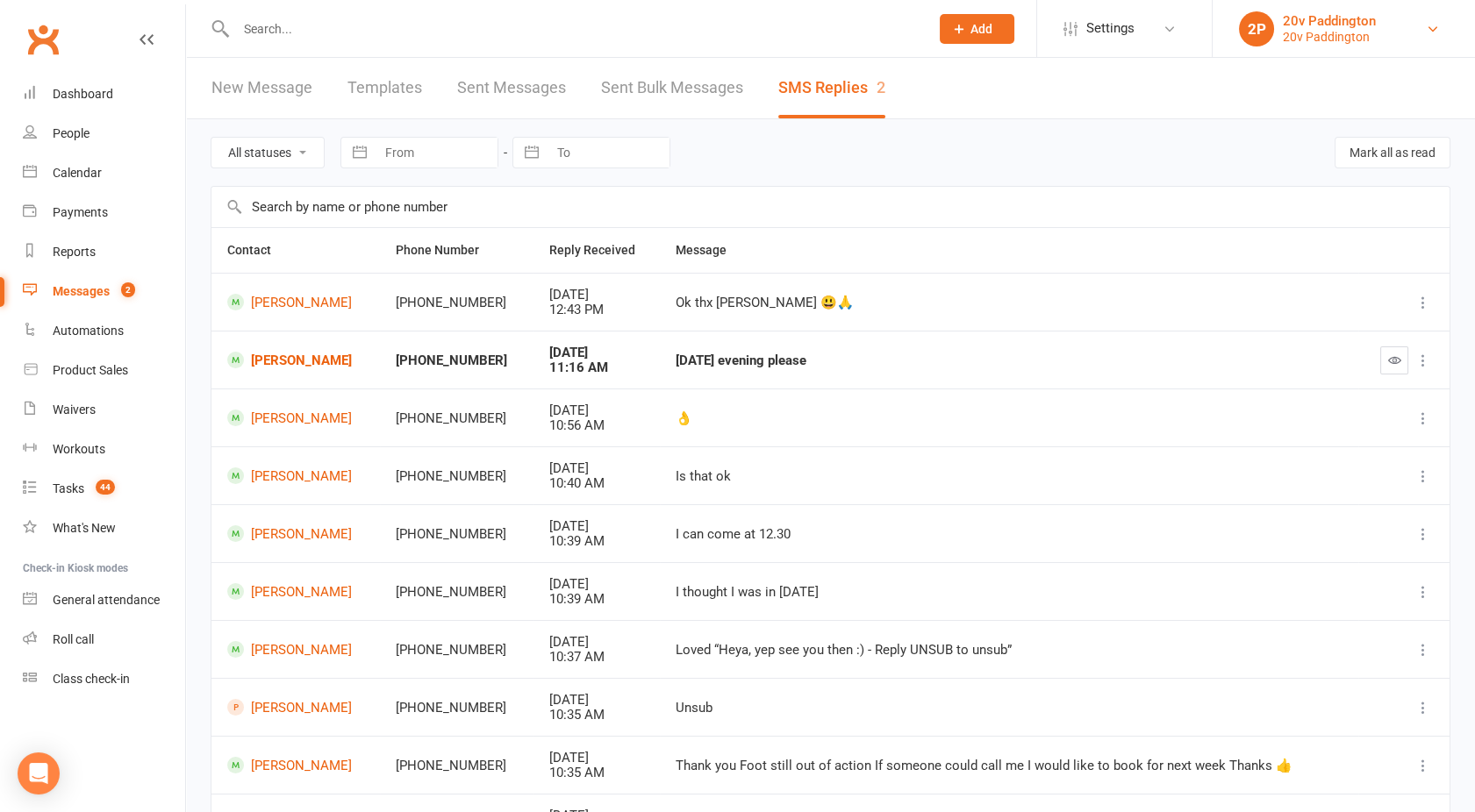
click at [1365, 16] on div "20v Paddington" at bounding box center [1329, 21] width 93 height 16
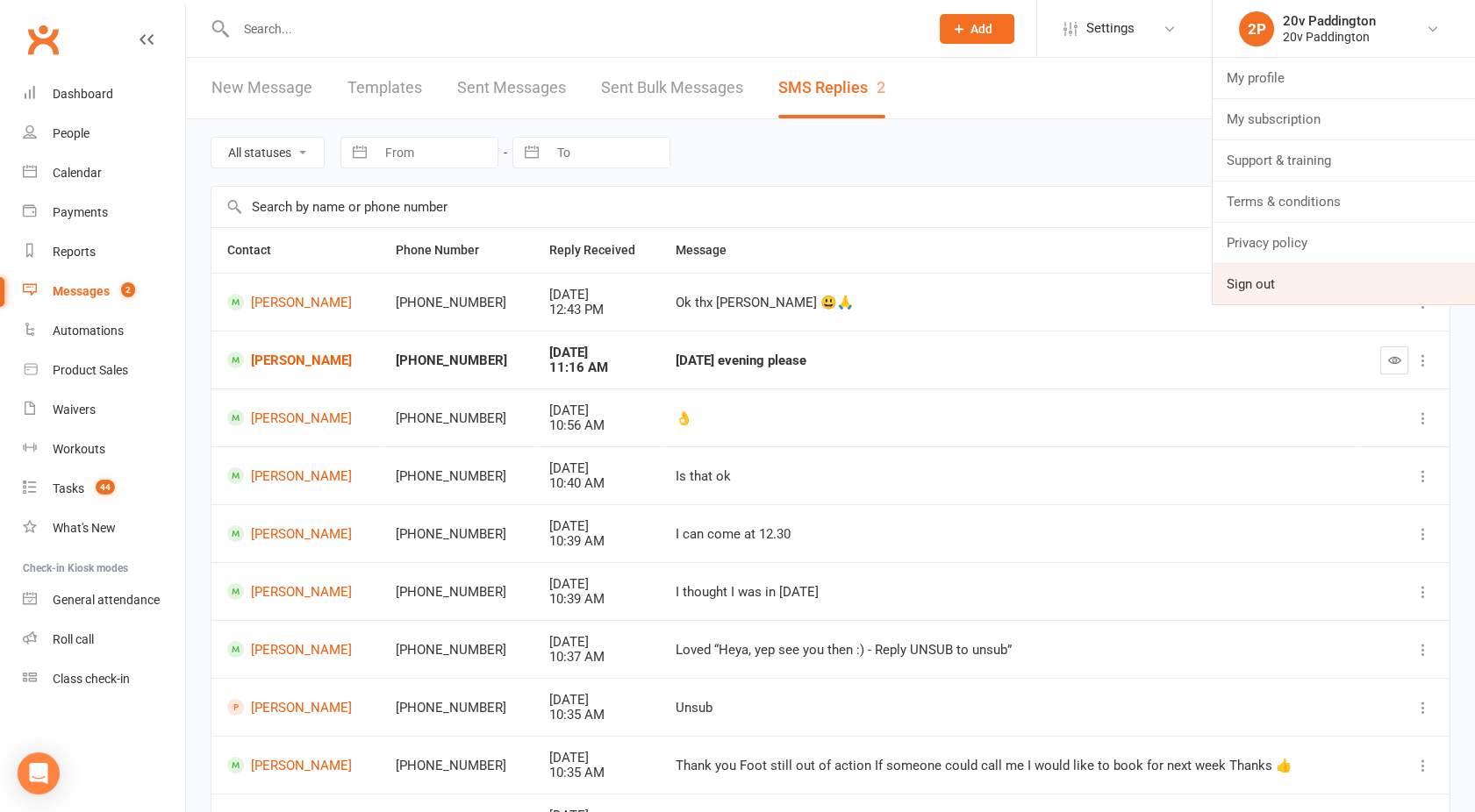
click at [1263, 283] on link "Sign out" at bounding box center [1343, 284] width 263 height 41
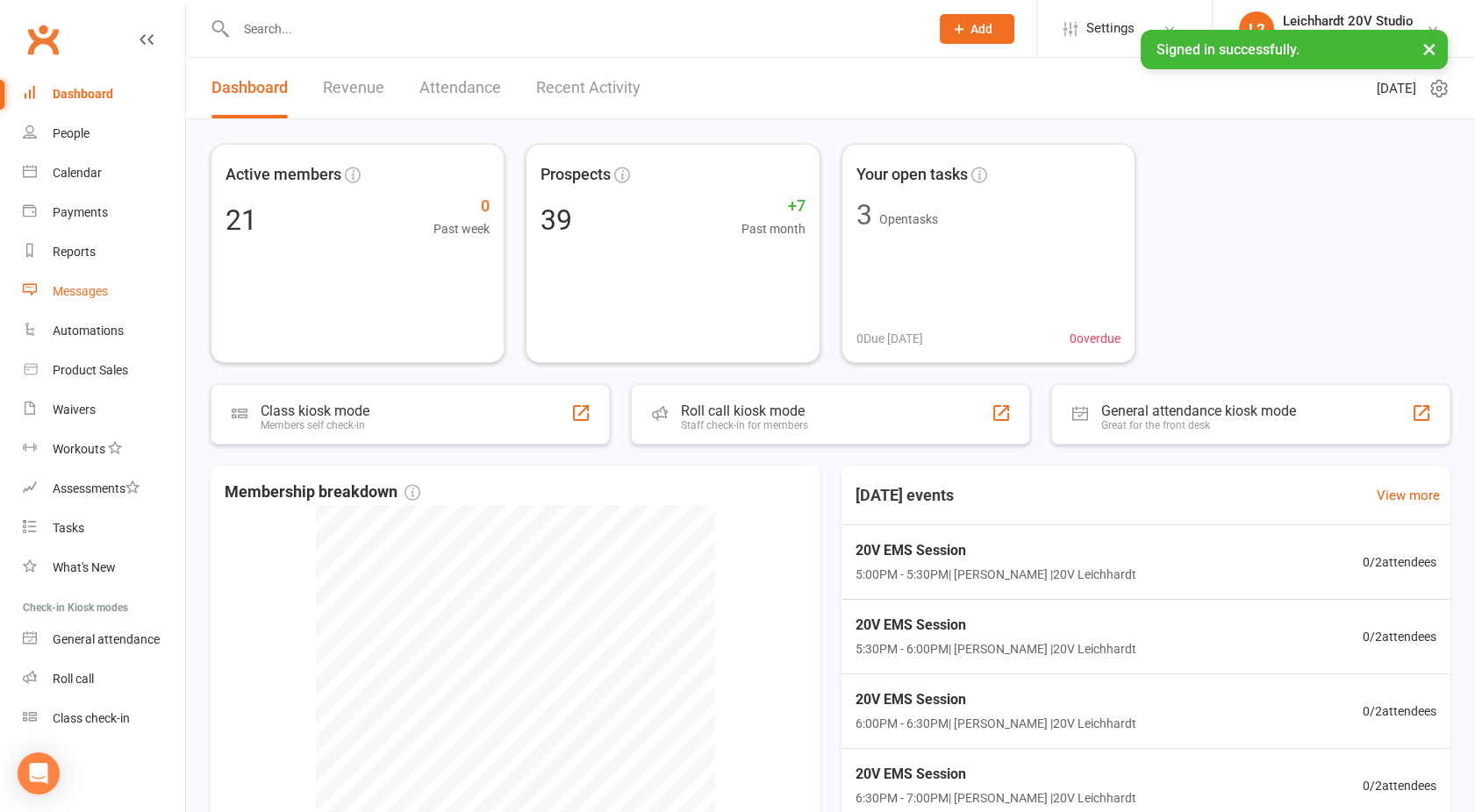
click at [100, 298] on link "Messages" at bounding box center [104, 292] width 162 height 40
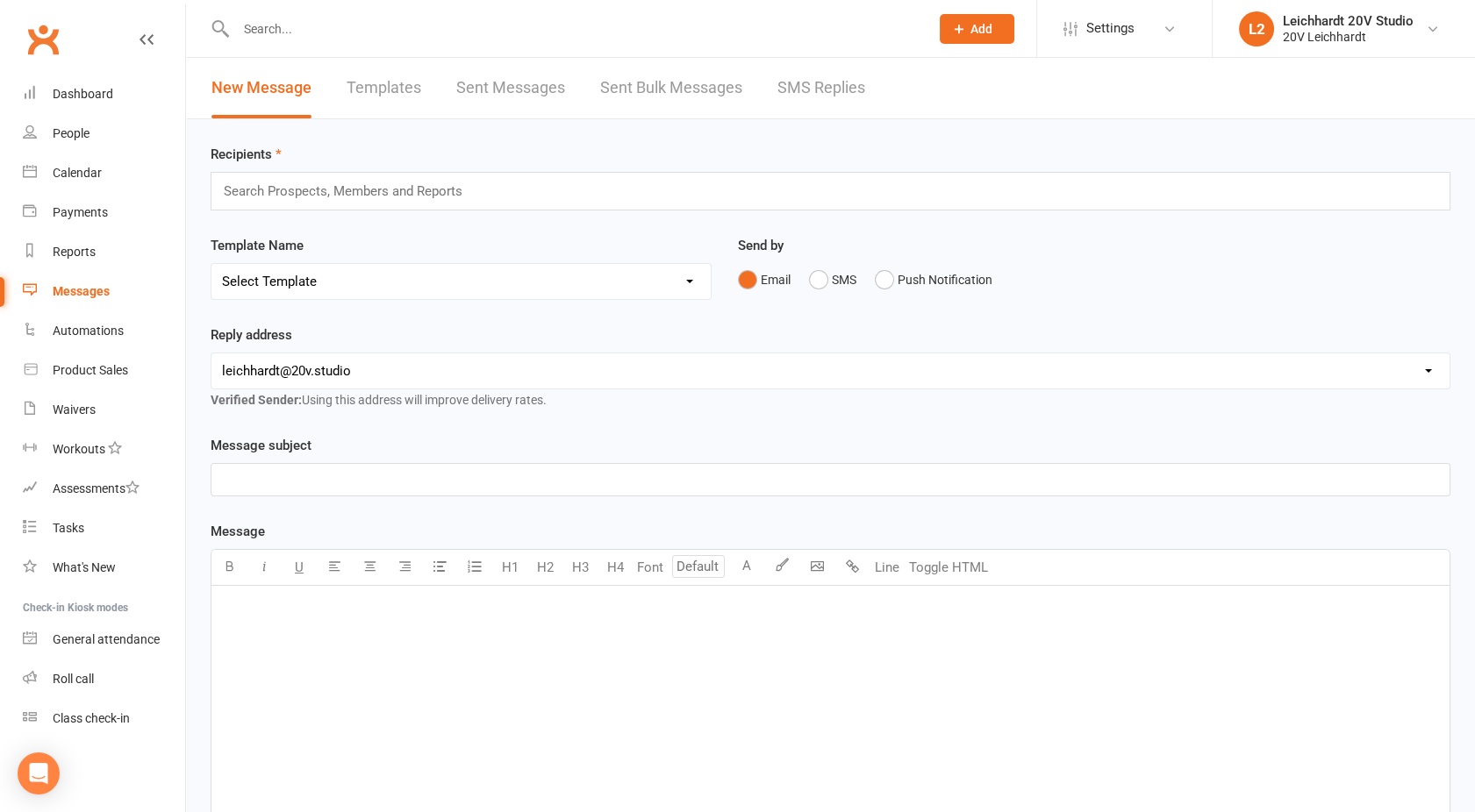
click at [371, 87] on link "Templates" at bounding box center [384, 88] width 75 height 60
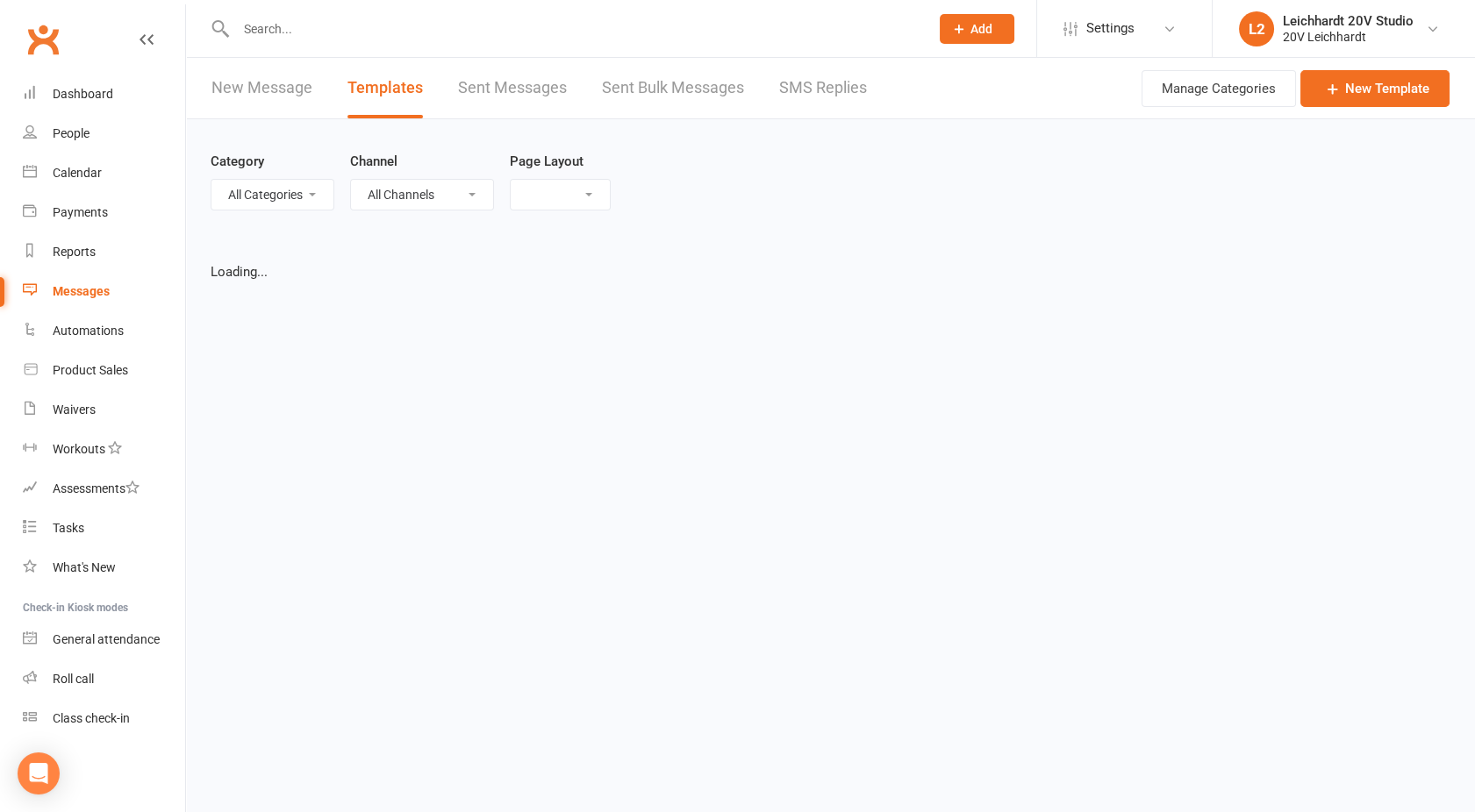
select select "grid"
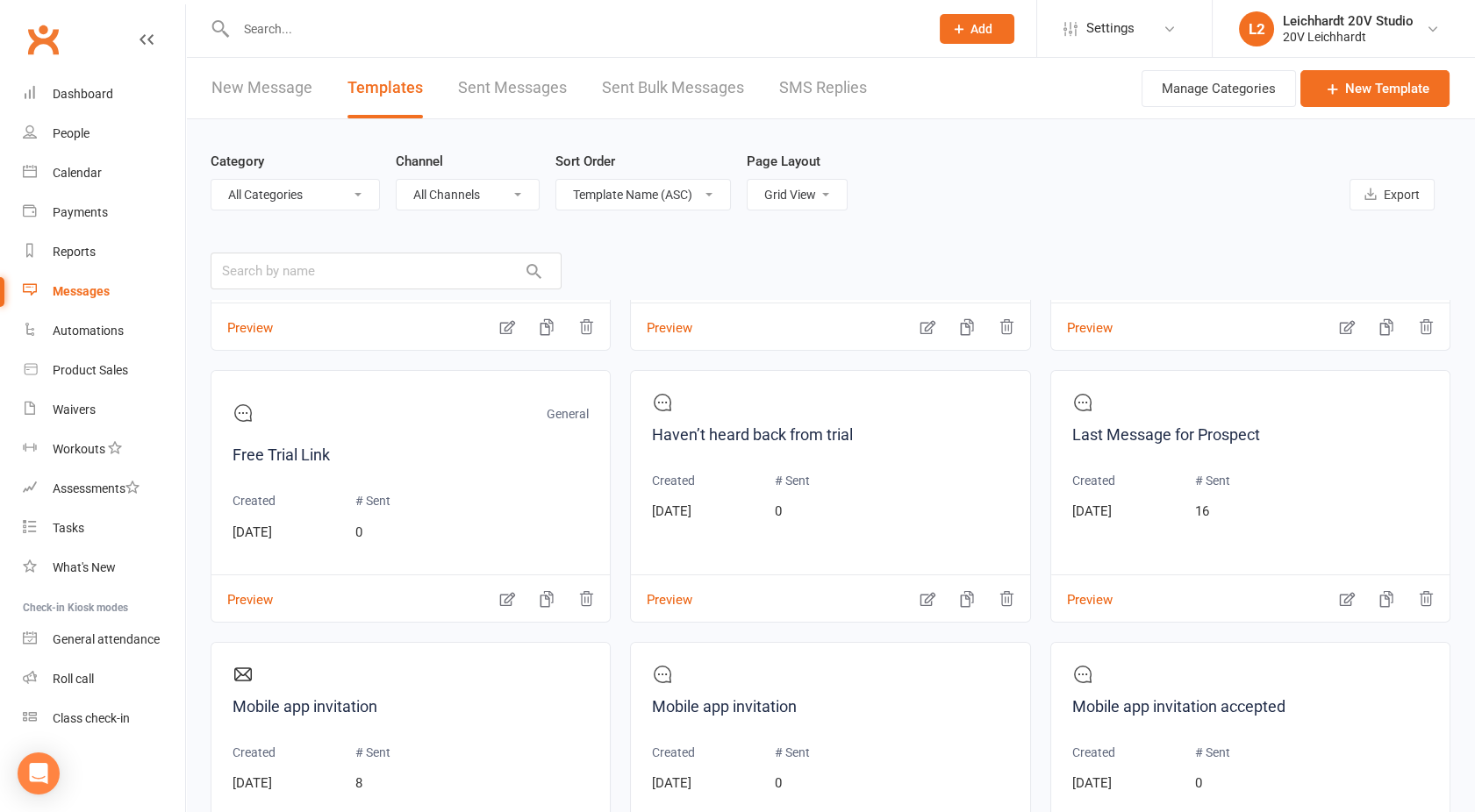
scroll to position [2114, 0]
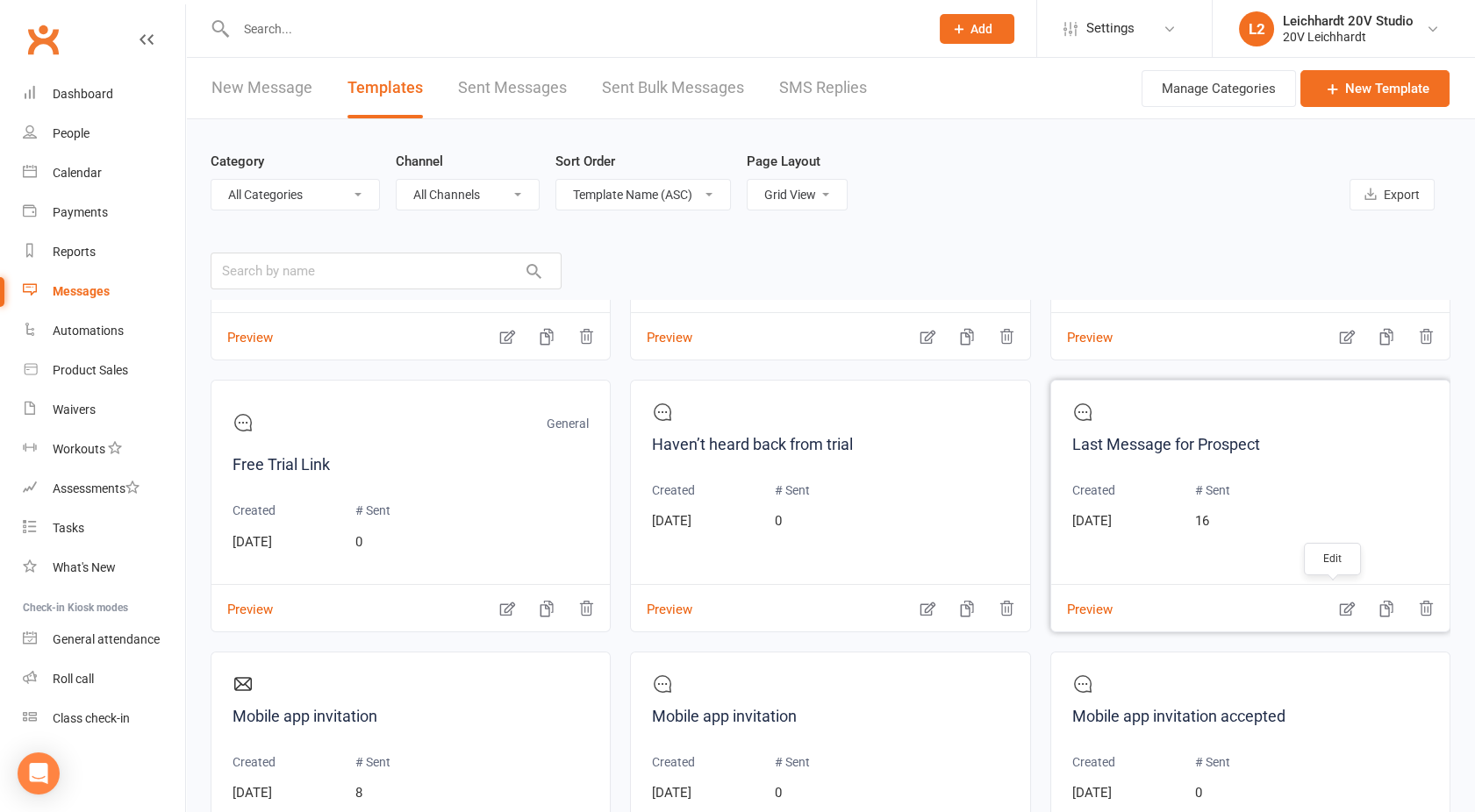
click at [1339, 607] on icon "button" at bounding box center [1346, 609] width 15 height 14
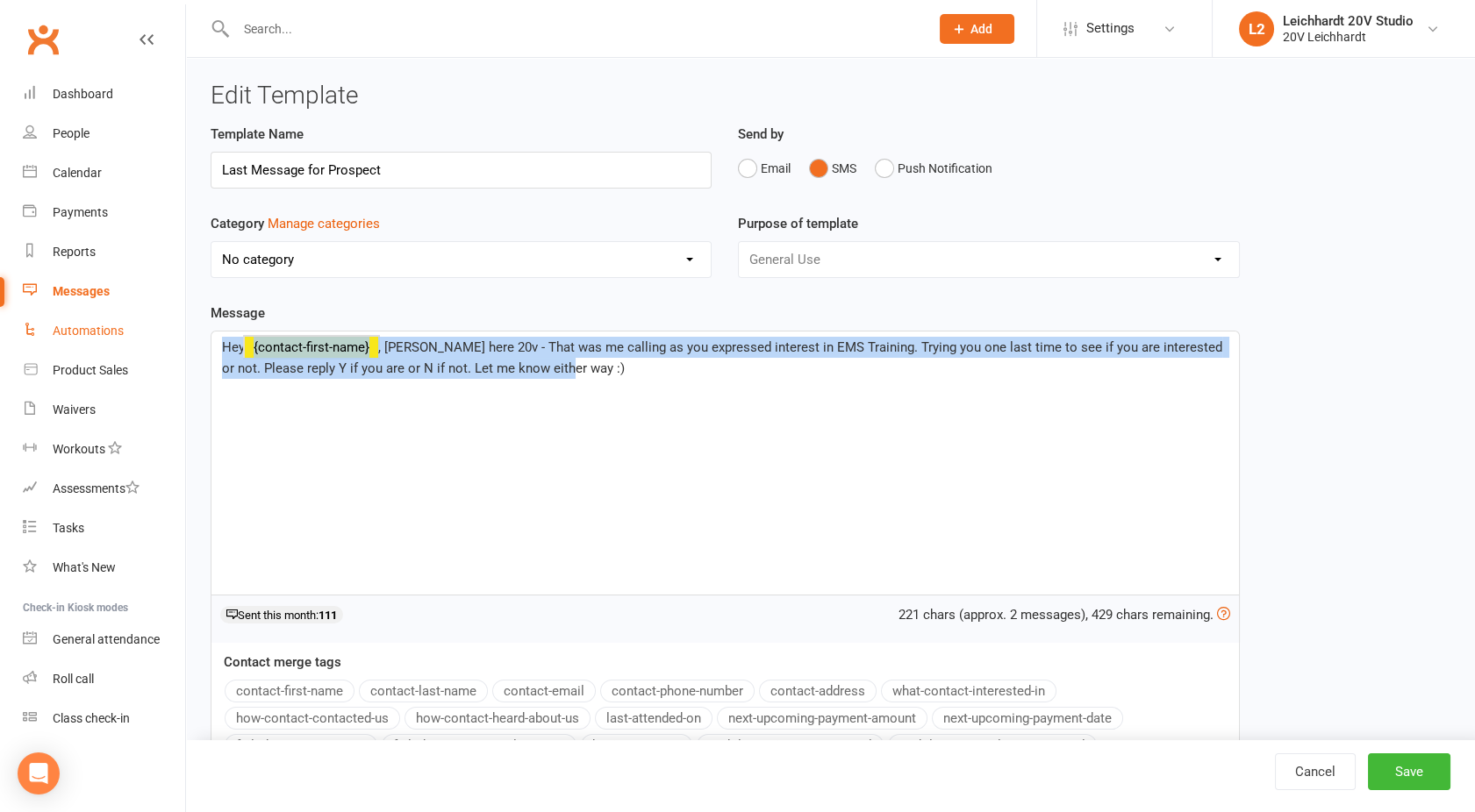
drag, startPoint x: 551, startPoint y: 375, endPoint x: 184, endPoint y: 328, distance: 370.0
click at [184, 328] on ui-view "Prospect Member Non-attending contact Class / event Appointment Task Membership…" at bounding box center [738, 428] width 1475 height 847
copy p "Hey ﻿ {contact-first-name} , [PERSON_NAME] here 20v - That was me calling as yo…"
click at [1319, 767] on link "Cancel" at bounding box center [1314, 772] width 80 height 37
select select "grid"
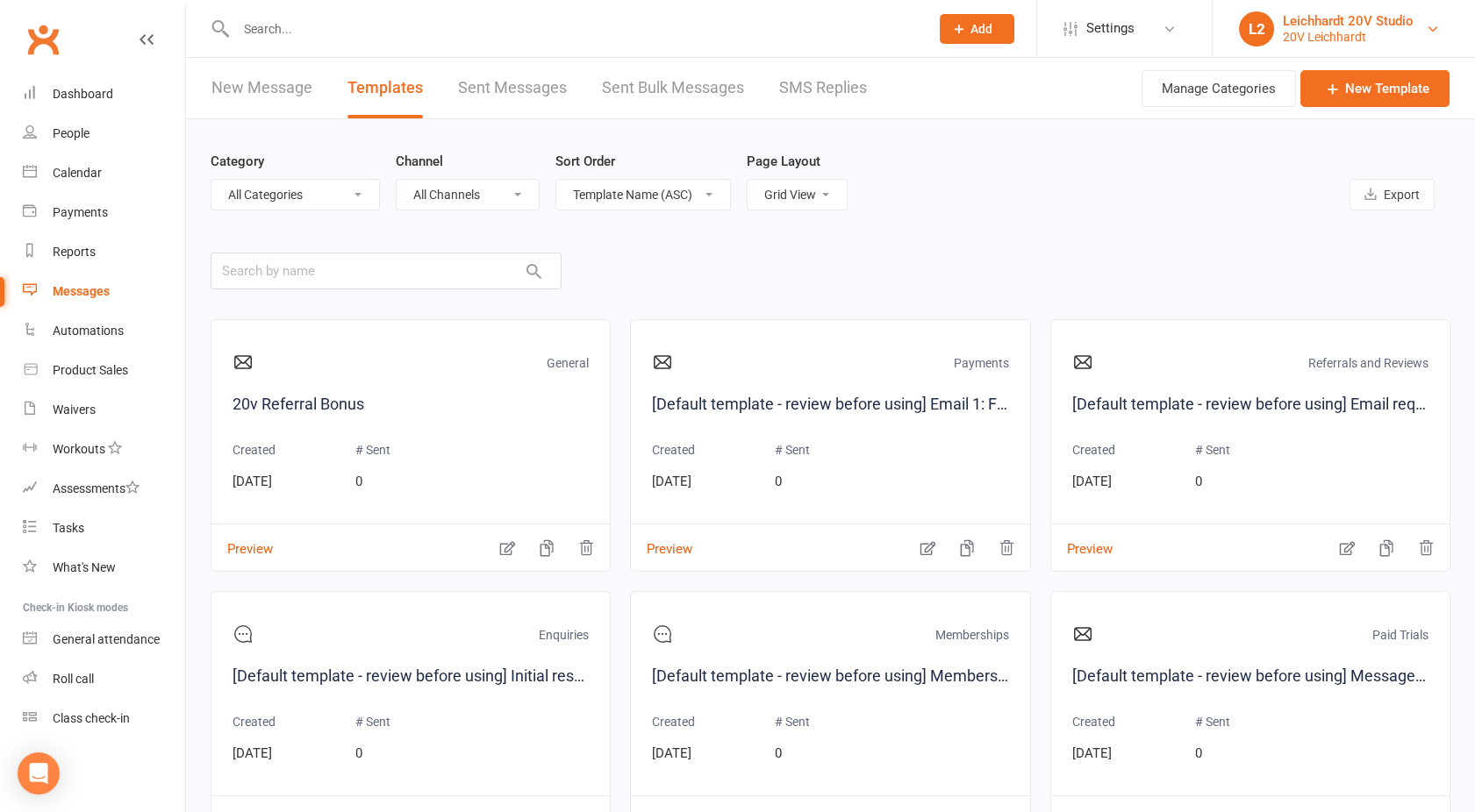
click at [1372, 34] on div "20V Leichhardt" at bounding box center [1347, 37] width 131 height 16
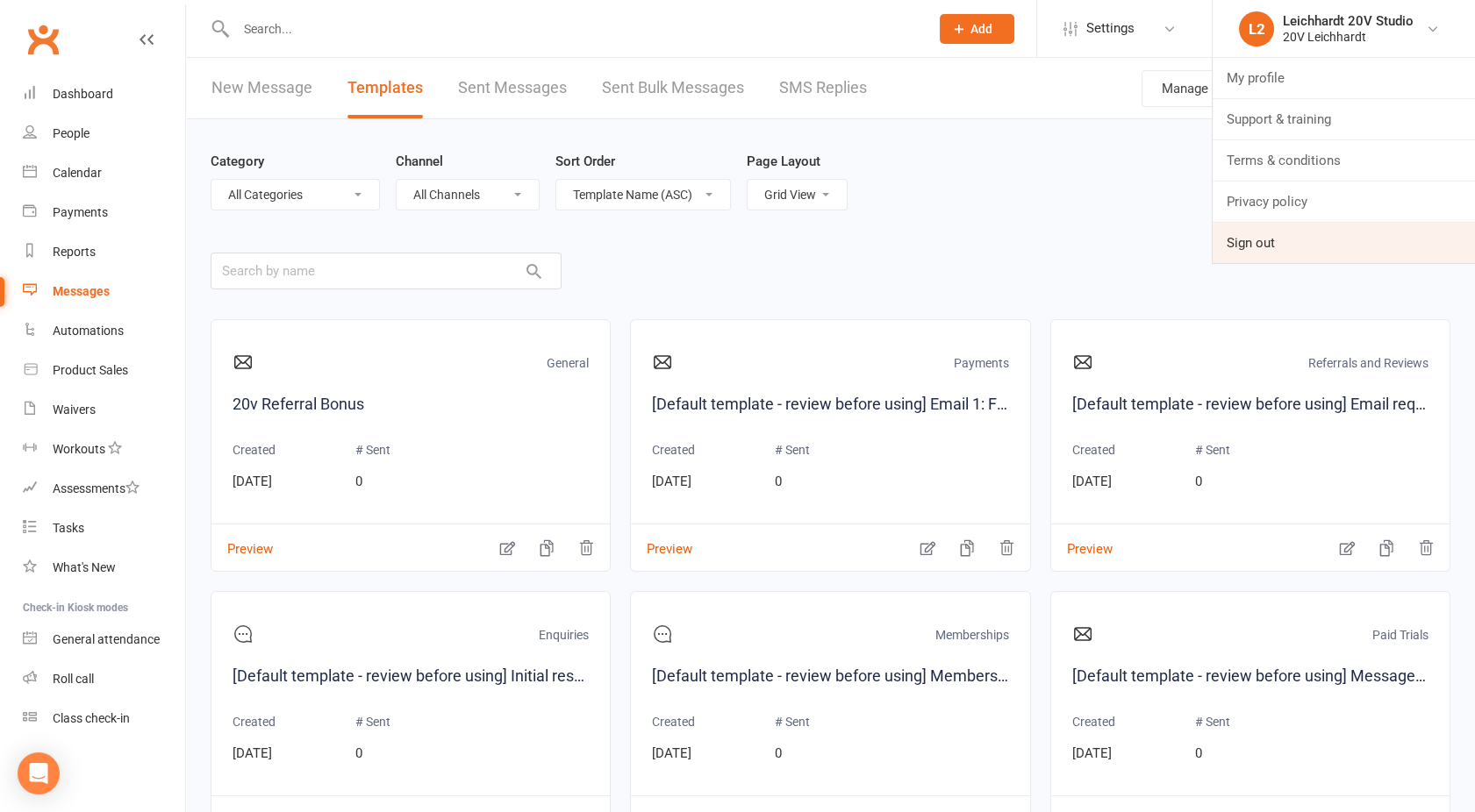
click at [1260, 234] on link "Sign out" at bounding box center [1343, 243] width 263 height 41
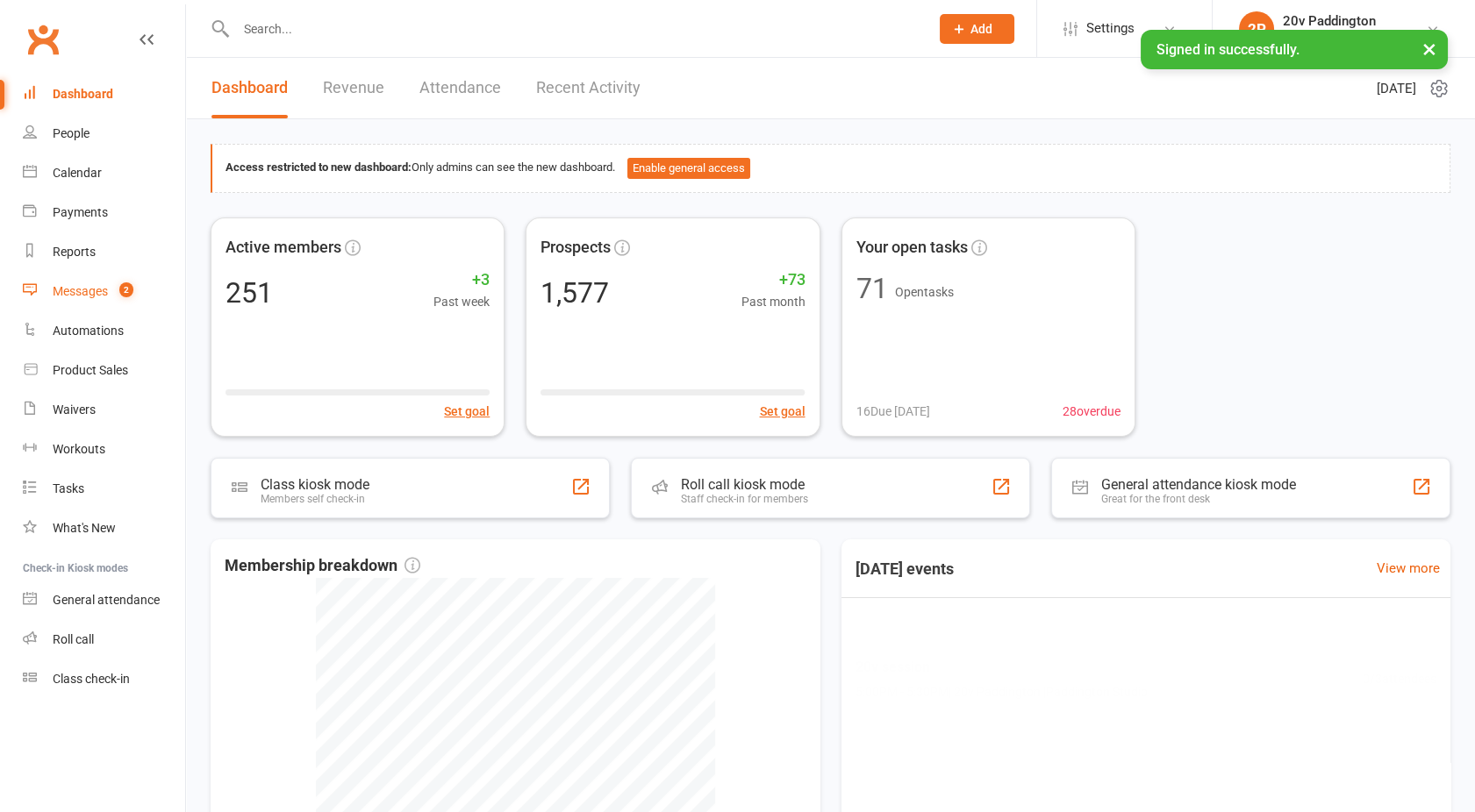
click at [82, 292] on div "Messages" at bounding box center [79, 291] width 55 height 14
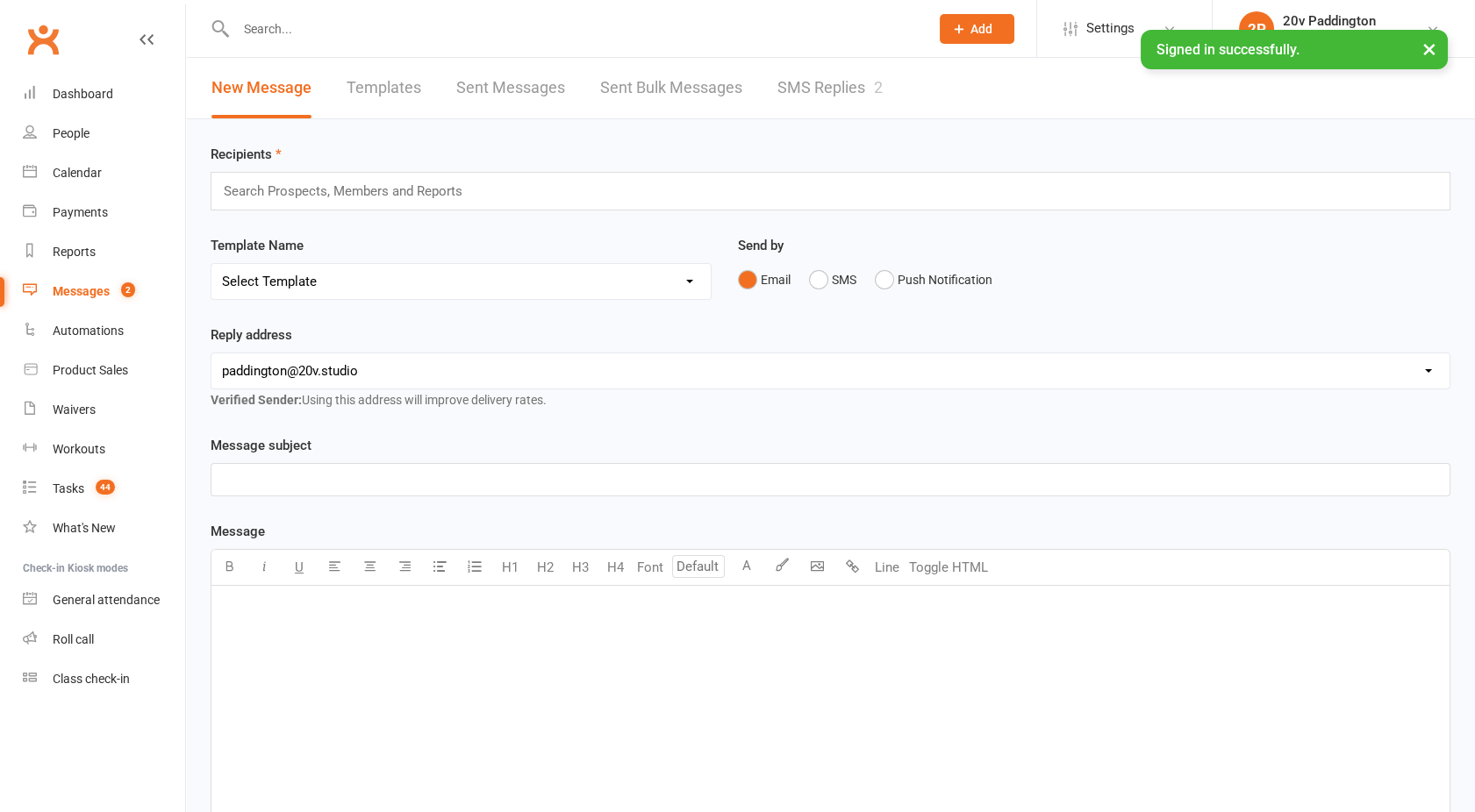
click at [411, 91] on link "Templates" at bounding box center [384, 88] width 75 height 60
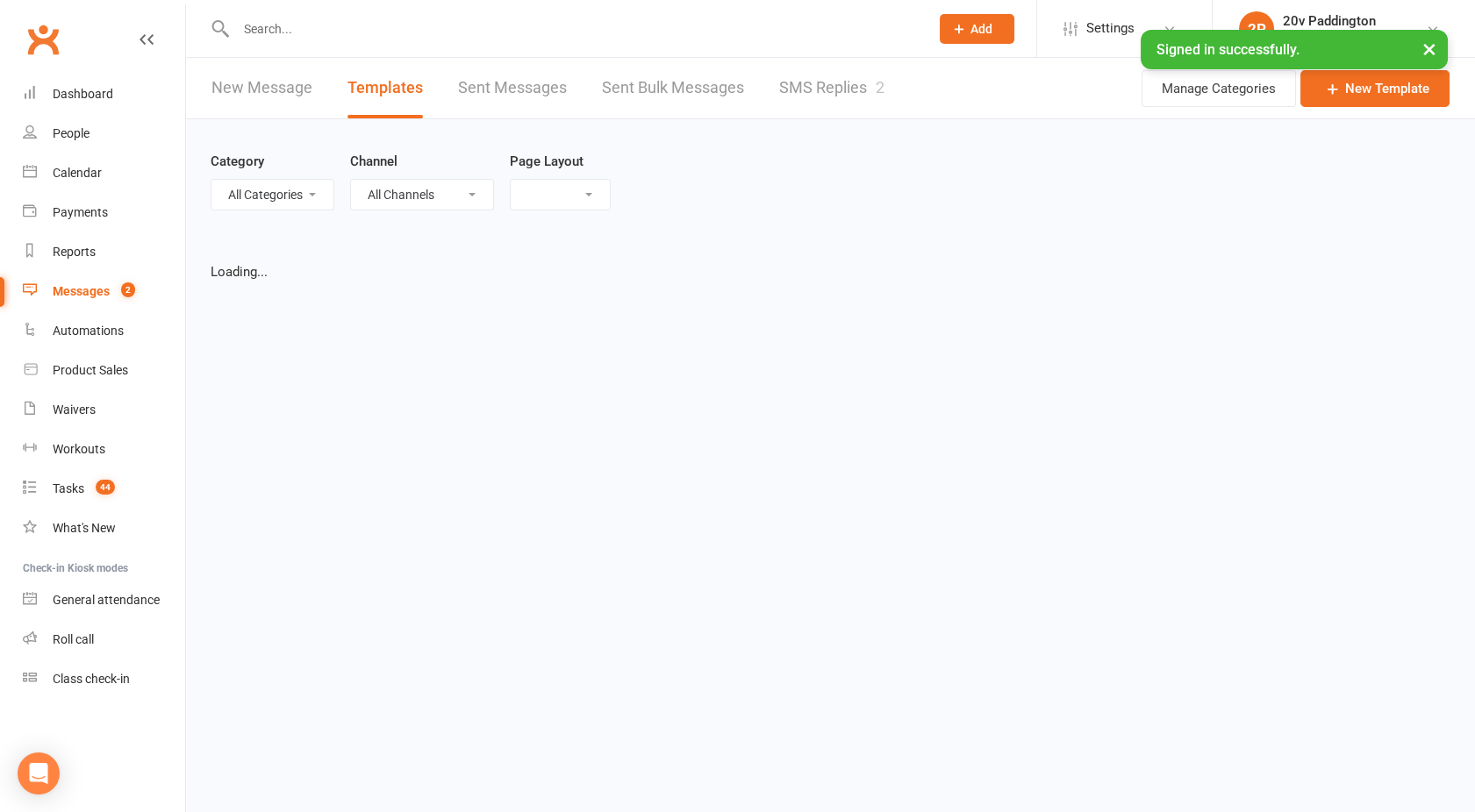
select select "grid"
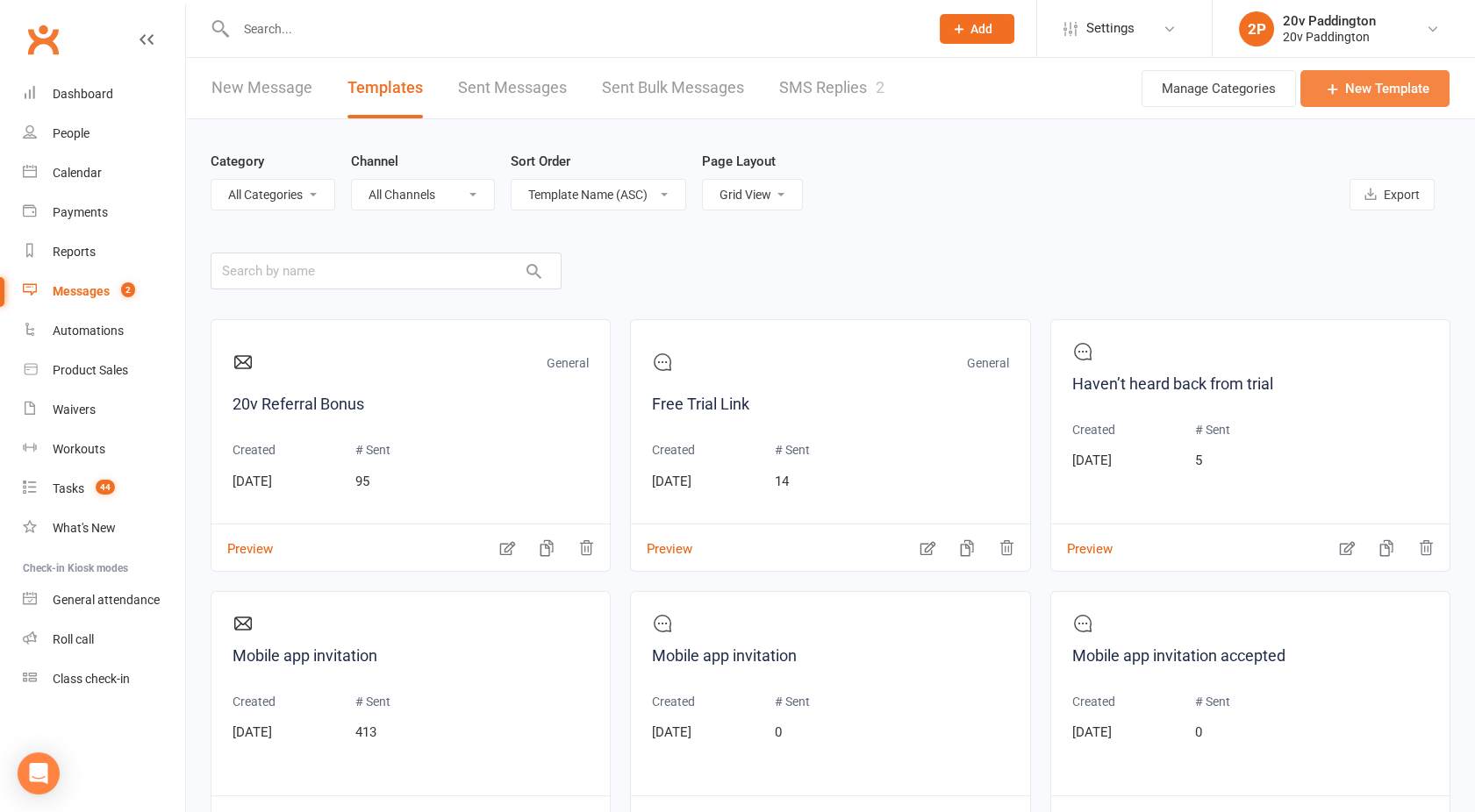
click at [1358, 89] on link "New Template" at bounding box center [1375, 88] width 149 height 37
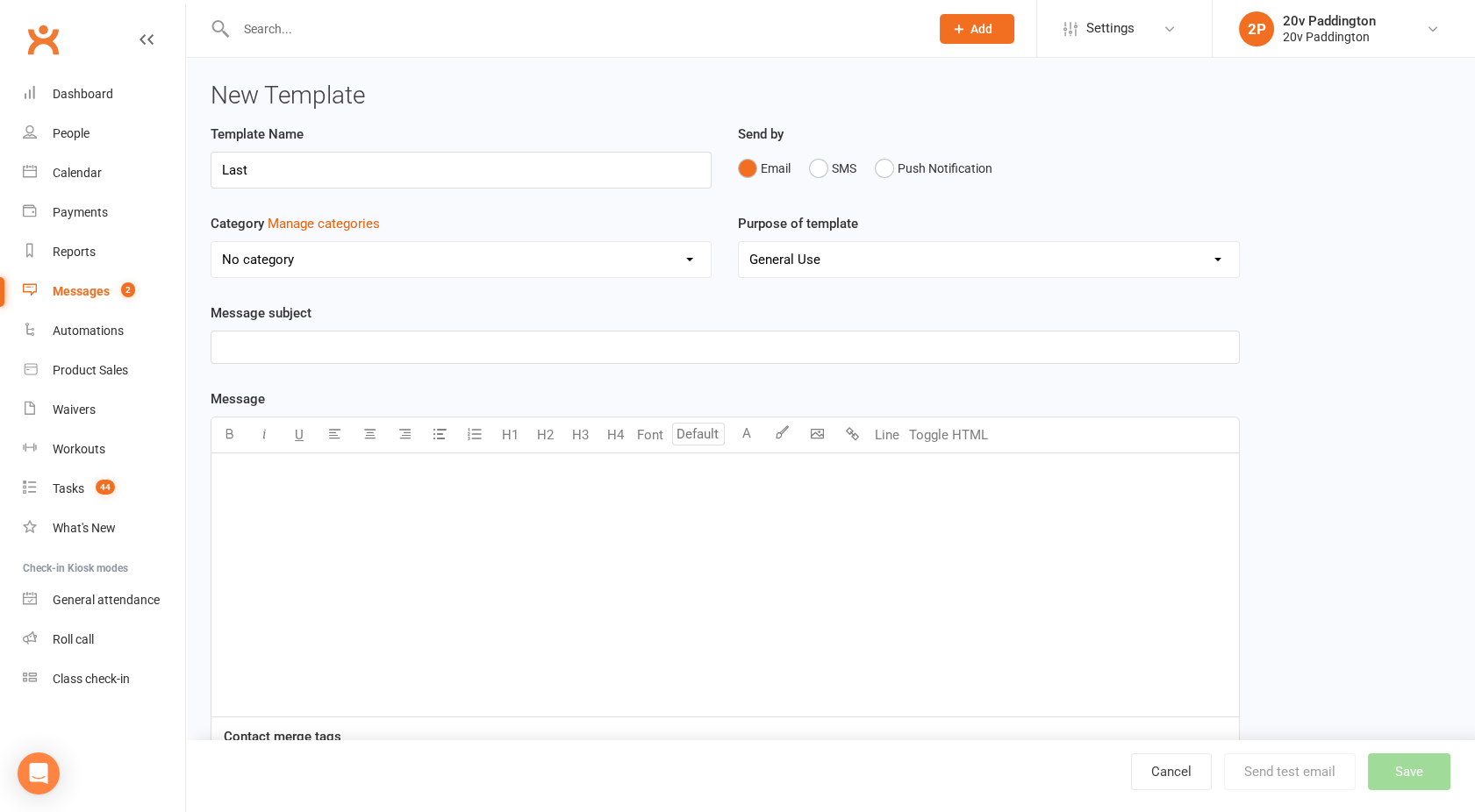
type input "Last Message for Prospect"
click at [823, 172] on button "SMS" at bounding box center [832, 169] width 47 height 33
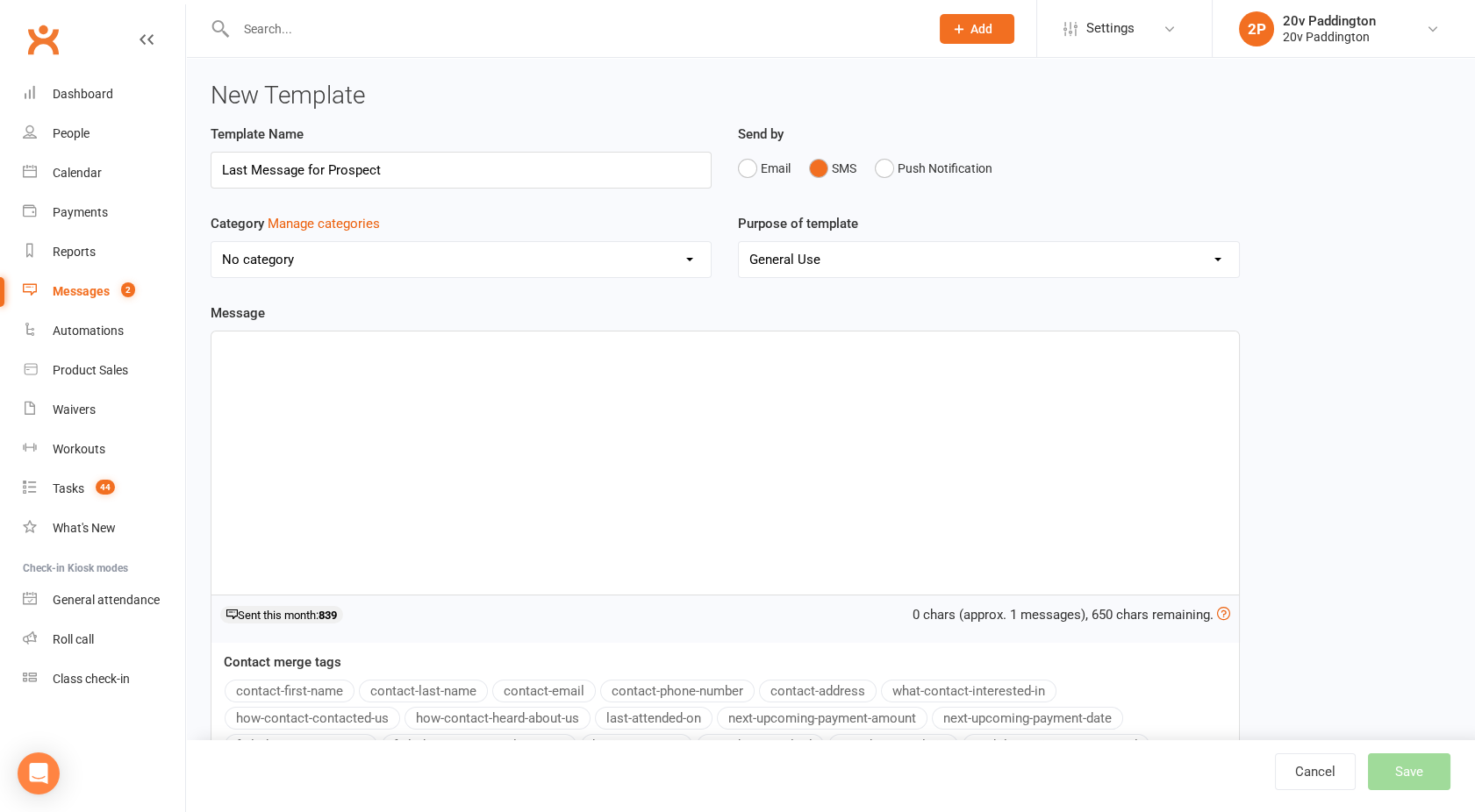
click at [408, 399] on div "﻿" at bounding box center [725, 463] width 1027 height 264
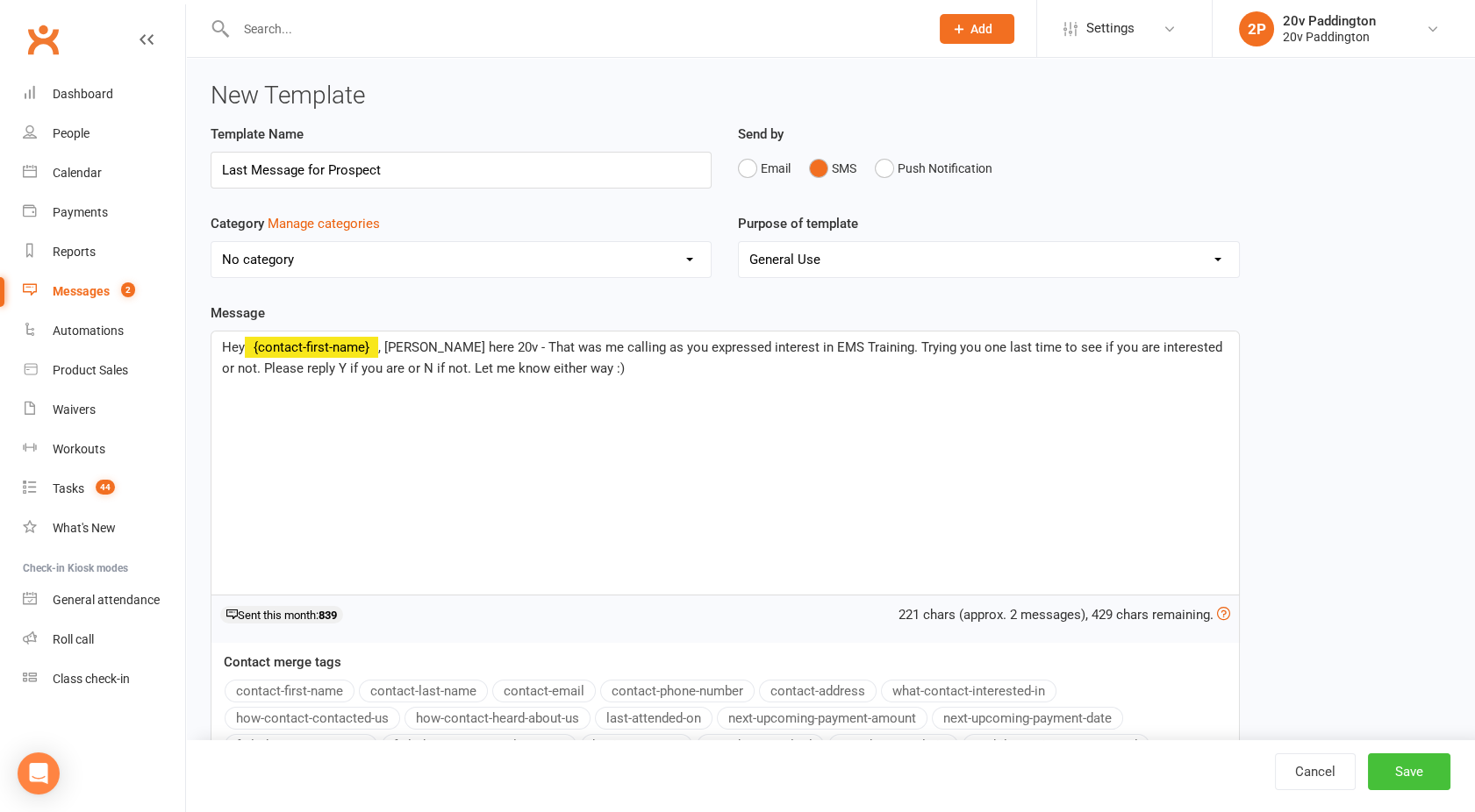
click at [1408, 765] on button "Save" at bounding box center [1408, 772] width 82 height 37
select select "grid"
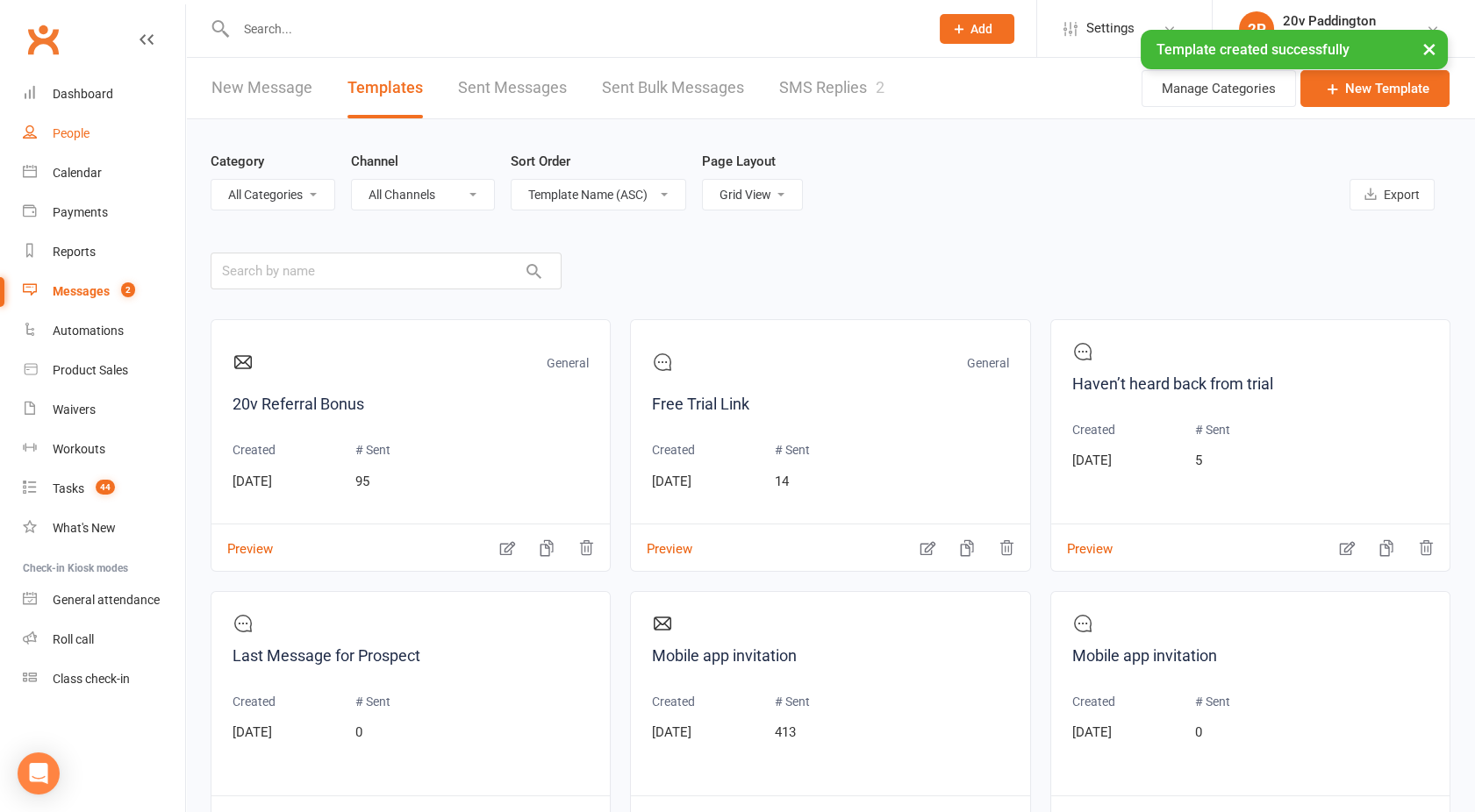
click at [48, 137] on link "People" at bounding box center [104, 134] width 162 height 40
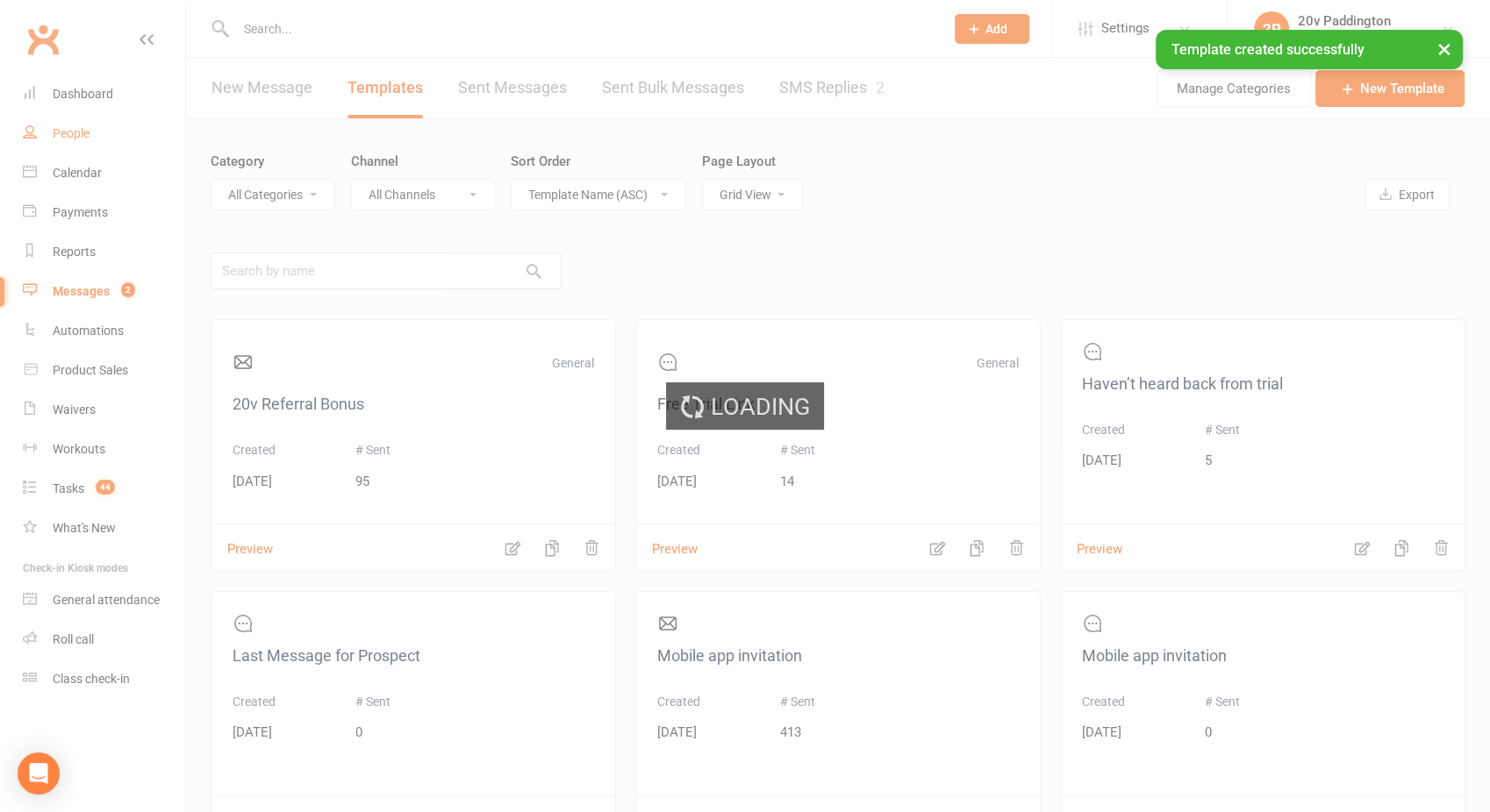
select select "100"
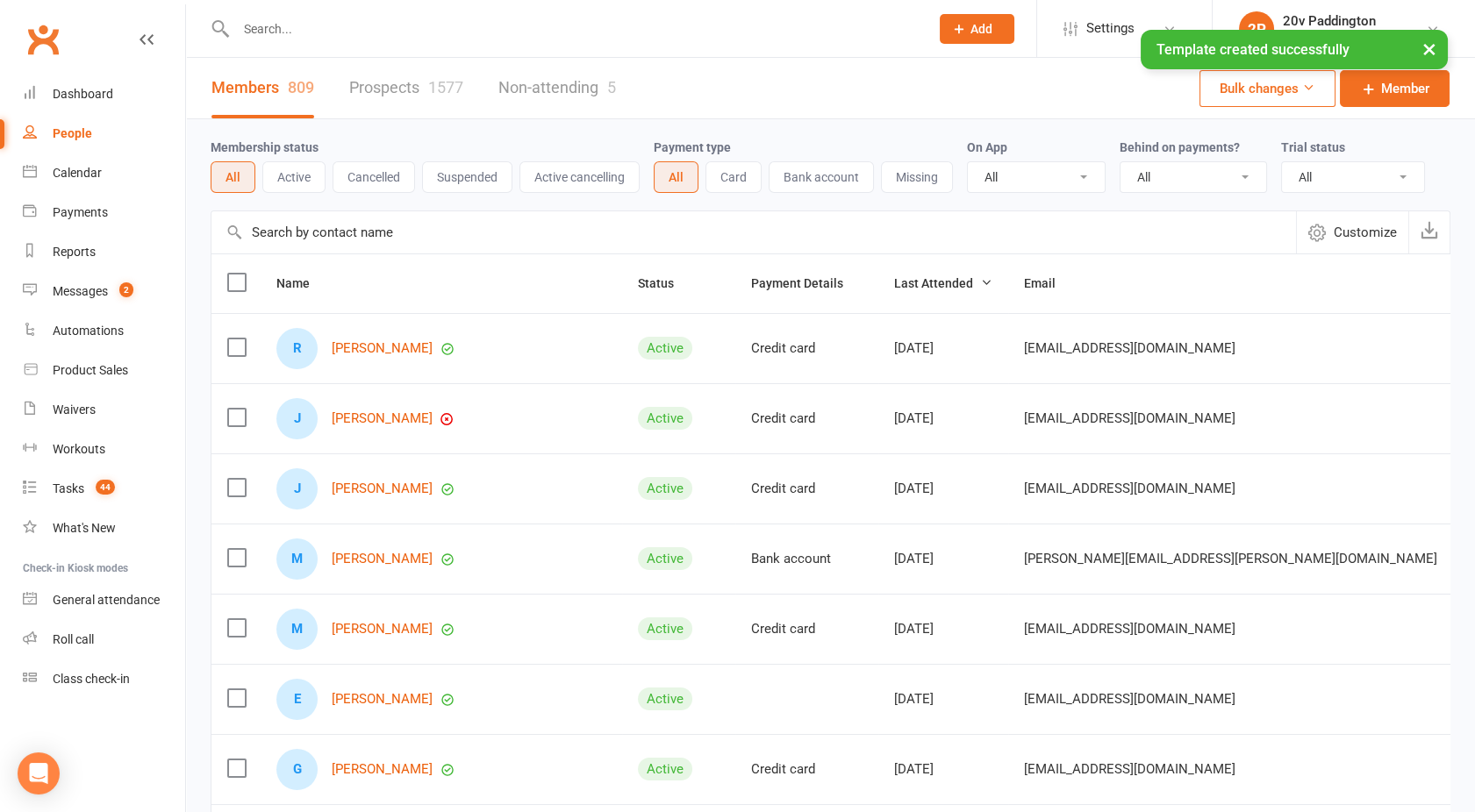
click at [384, 89] on link "Prospects 1577" at bounding box center [406, 88] width 114 height 60
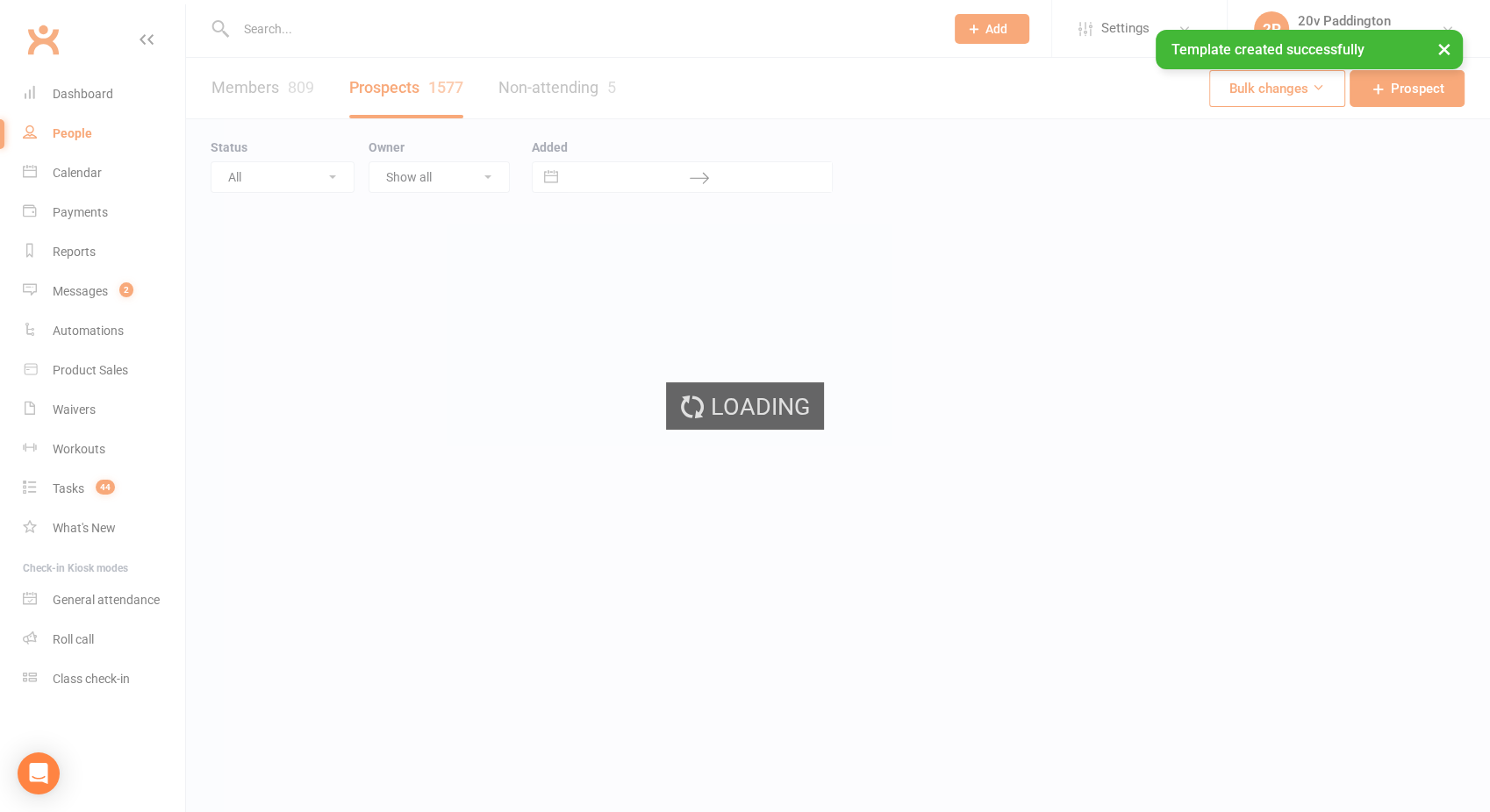
select select "100"
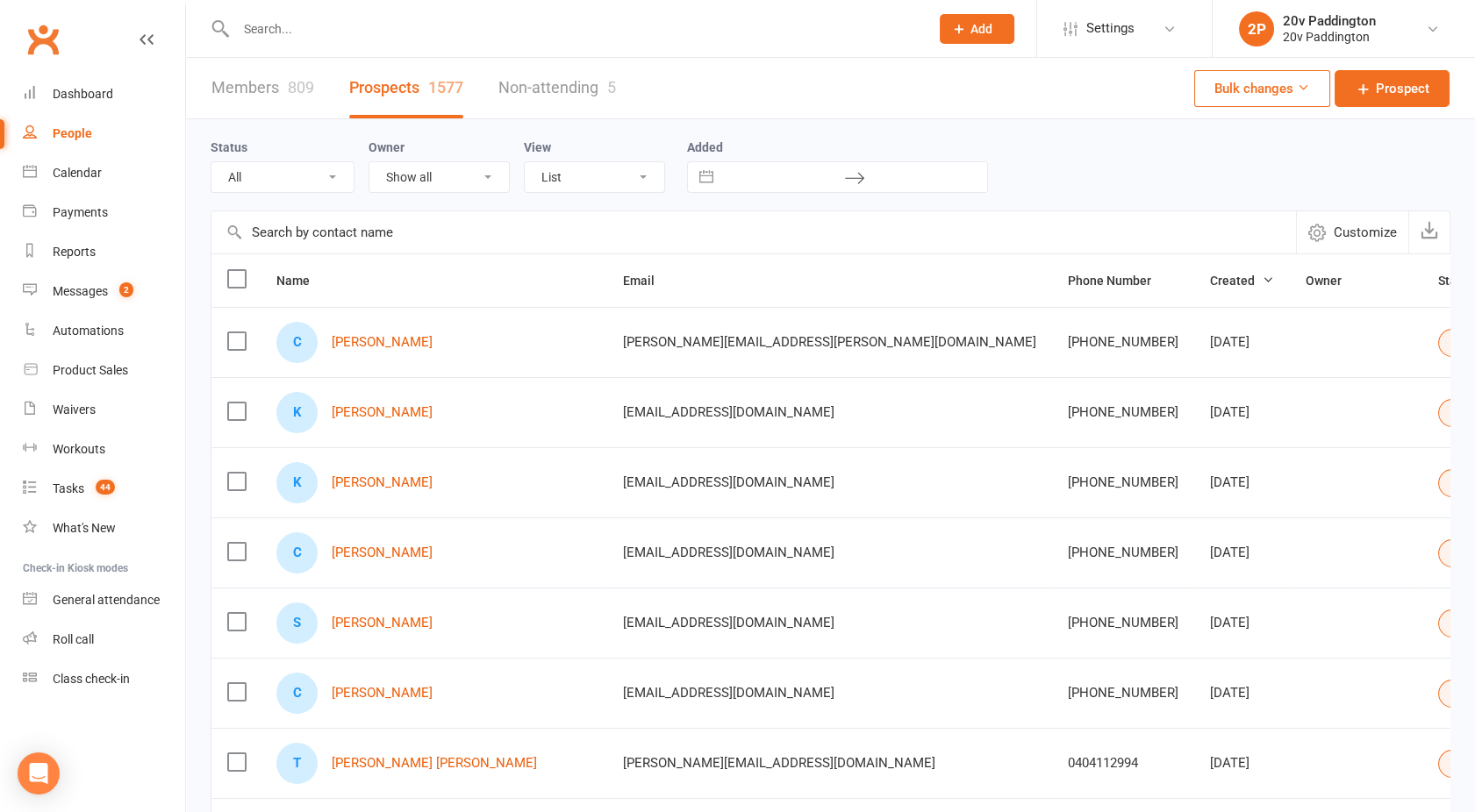
click at [249, 172] on select "All (No status set) (Invalid status) Parachute Referral In Communication Call L…" at bounding box center [282, 176] width 142 height 30
select select "25Sep25"
click at [211, 162] on select "All (No status set) (Invalid status) Parachute Referral In Communication Call L…" at bounding box center [282, 176] width 142 height 30
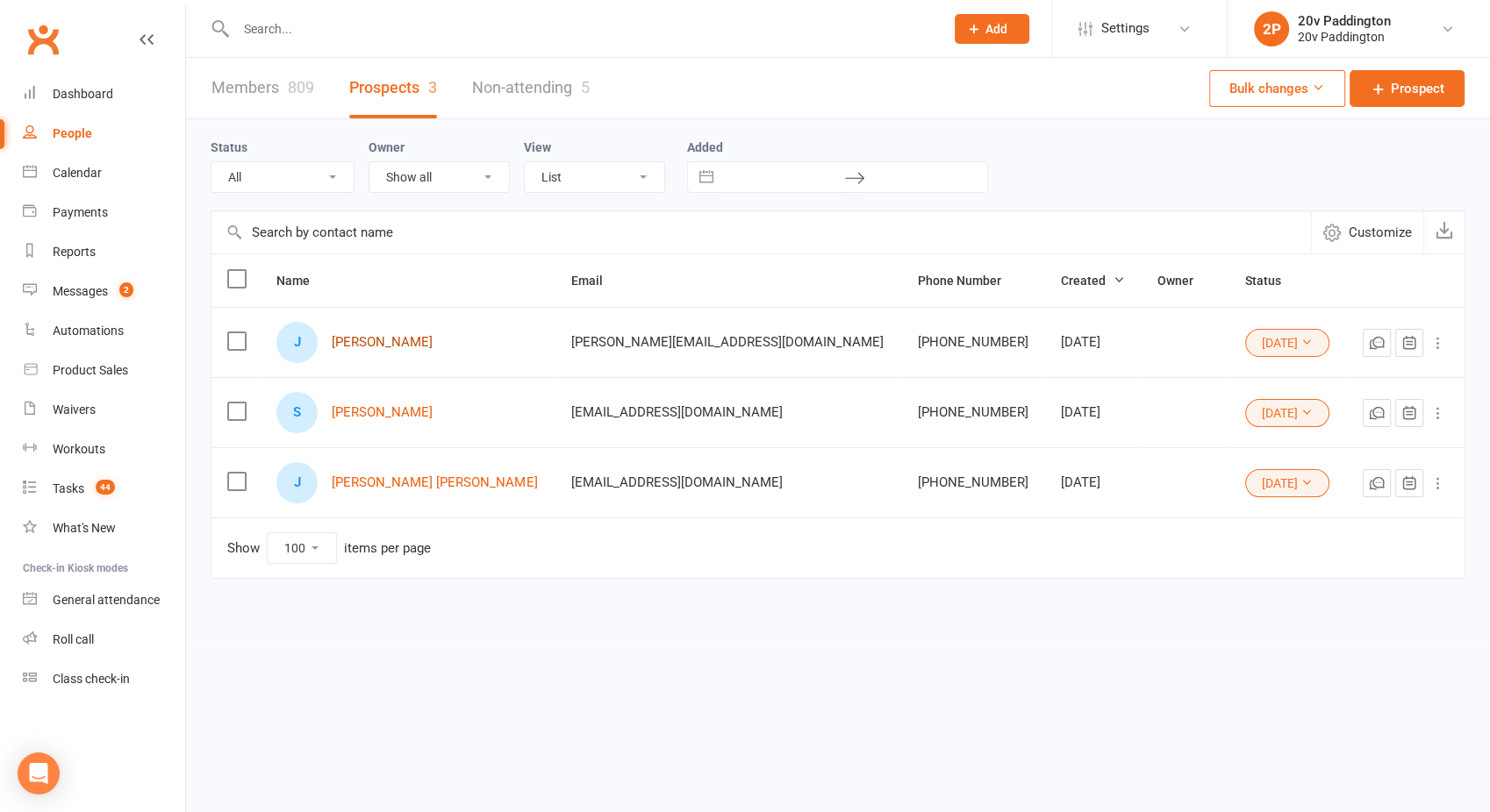
click at [387, 338] on link "Justin Hodges" at bounding box center [382, 342] width 101 height 15
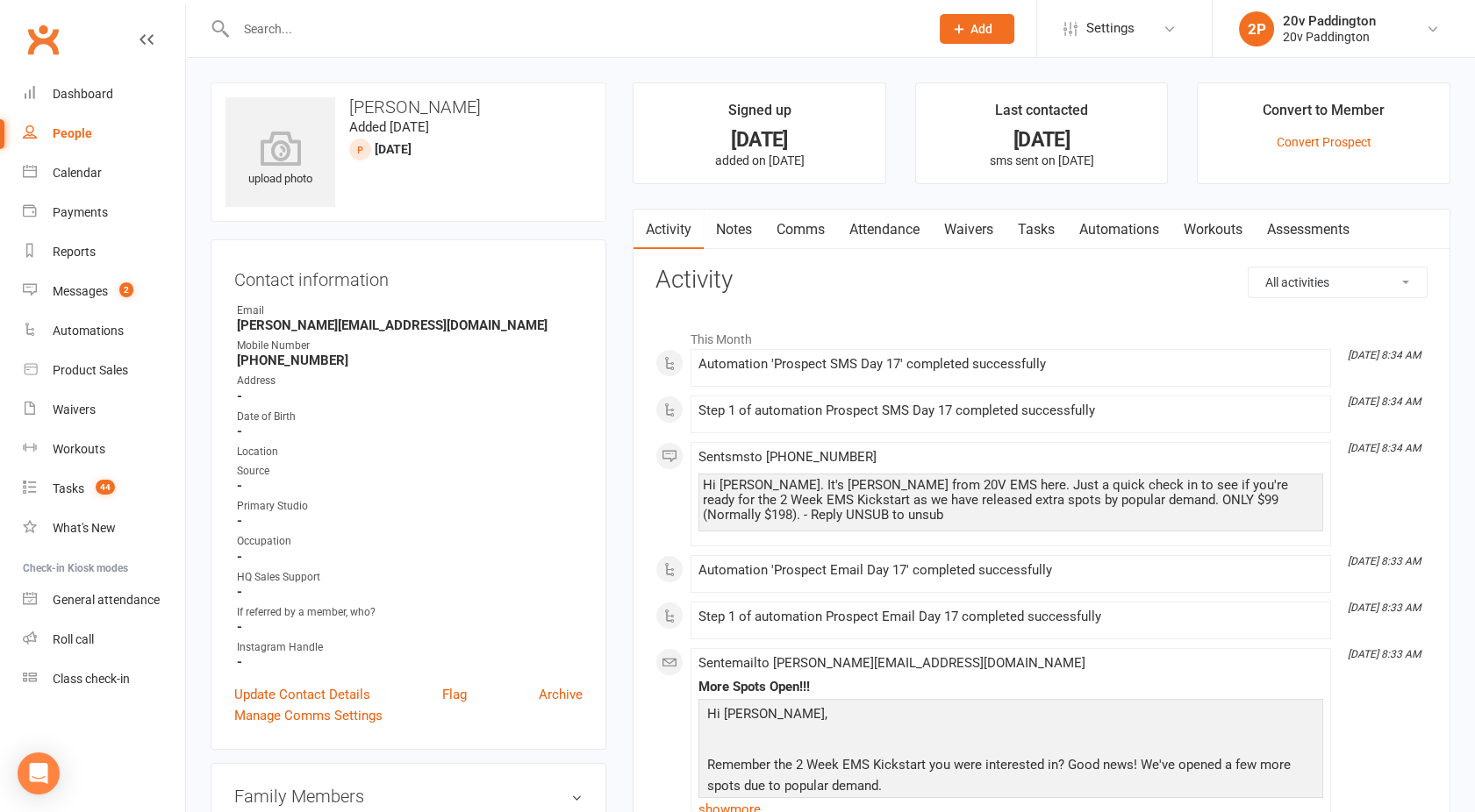
click at [806, 224] on link "Comms" at bounding box center [800, 230] width 73 height 41
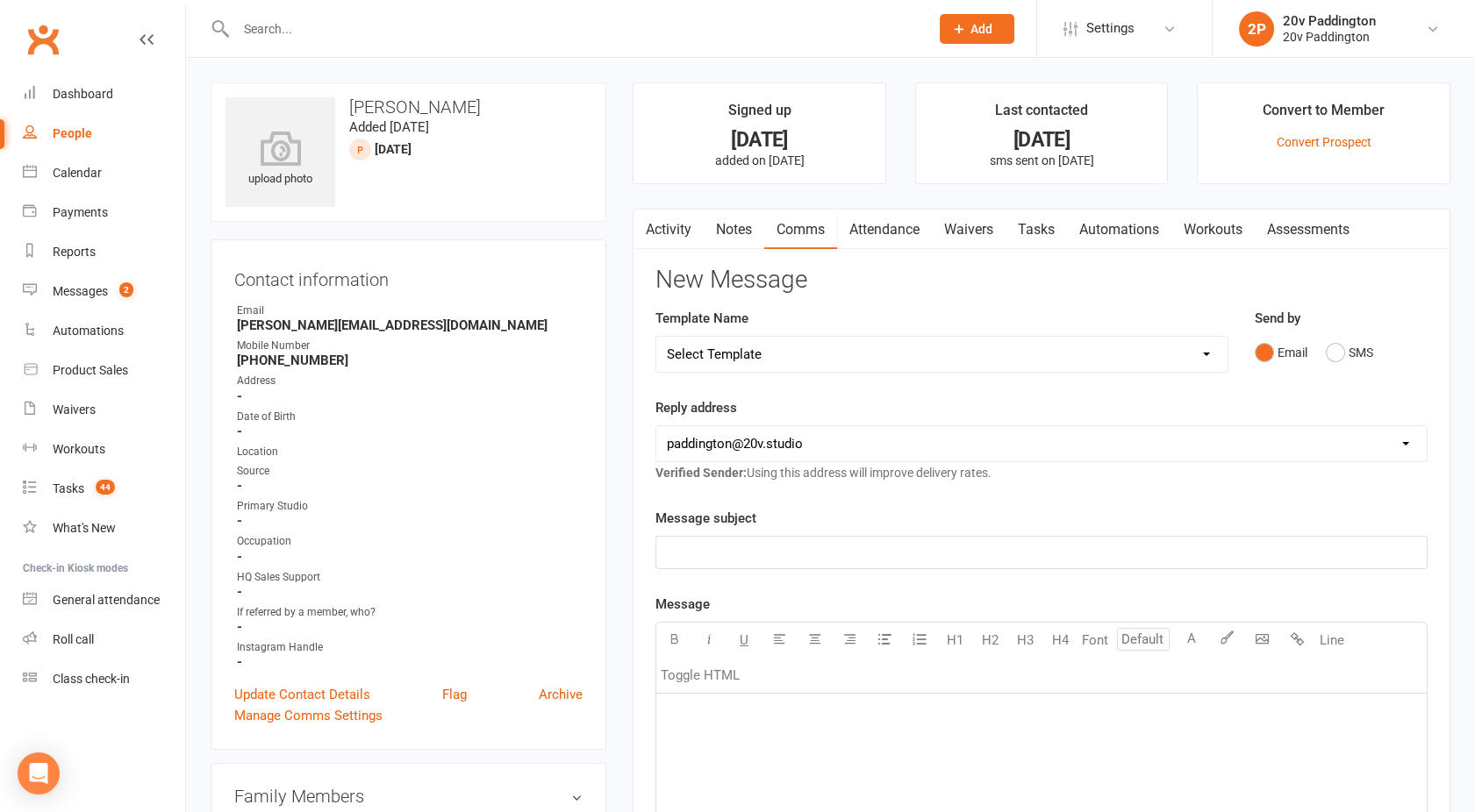
click at [792, 359] on select "Select Template [Email] 20v Referral Bonus [SMS] Free Trial Link [SMS] Haven’t …" at bounding box center [941, 355] width 571 height 35
select select "3"
click at [656, 337] on select "Select Template [Email] 20v Referral Bonus [SMS] Free Trial Link [SMS] Haven’t …" at bounding box center [941, 355] width 571 height 35
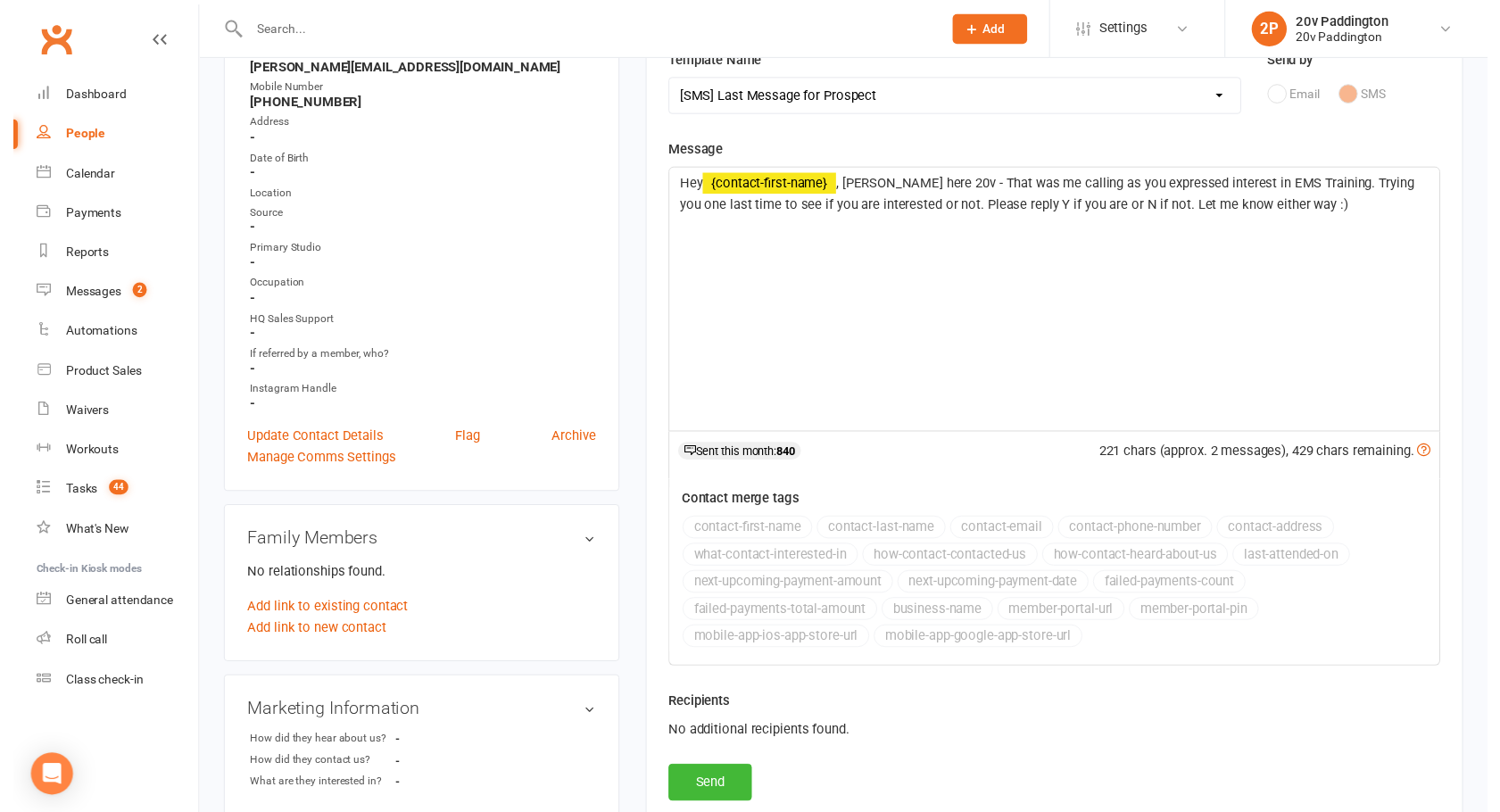
scroll to position [286, 0]
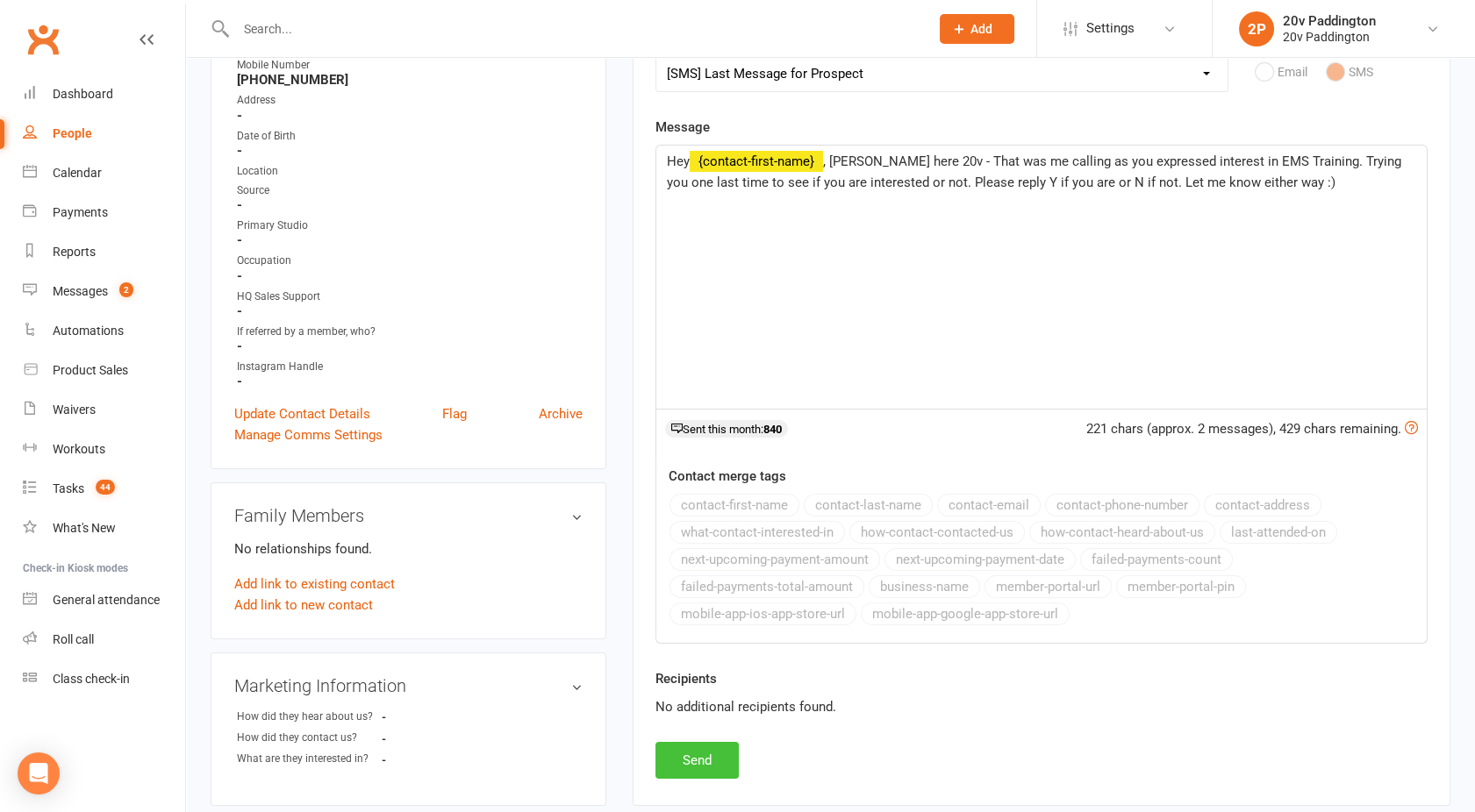
click at [708, 754] on button "Send" at bounding box center [697, 761] width 83 height 37
select select
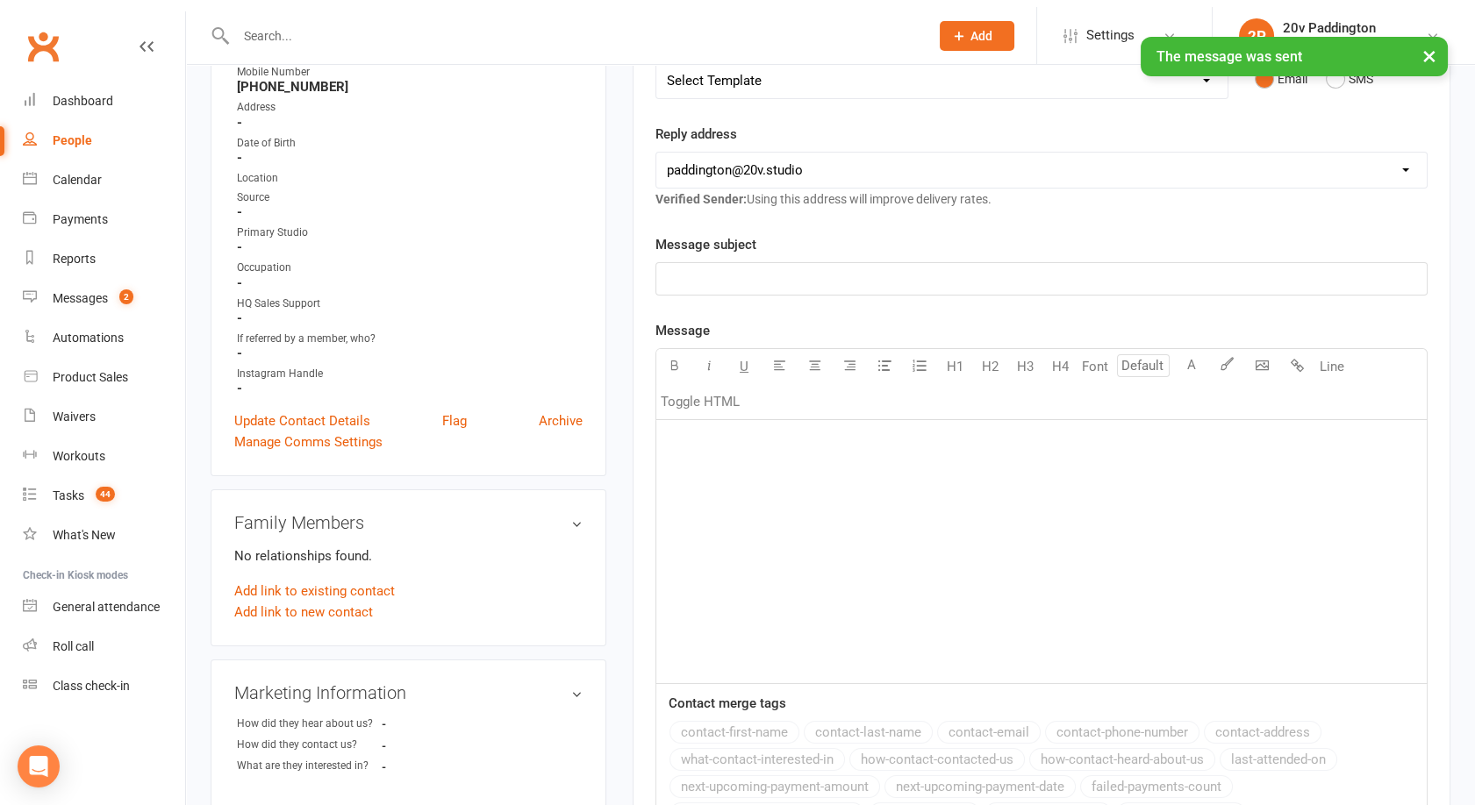
scroll to position [0, 0]
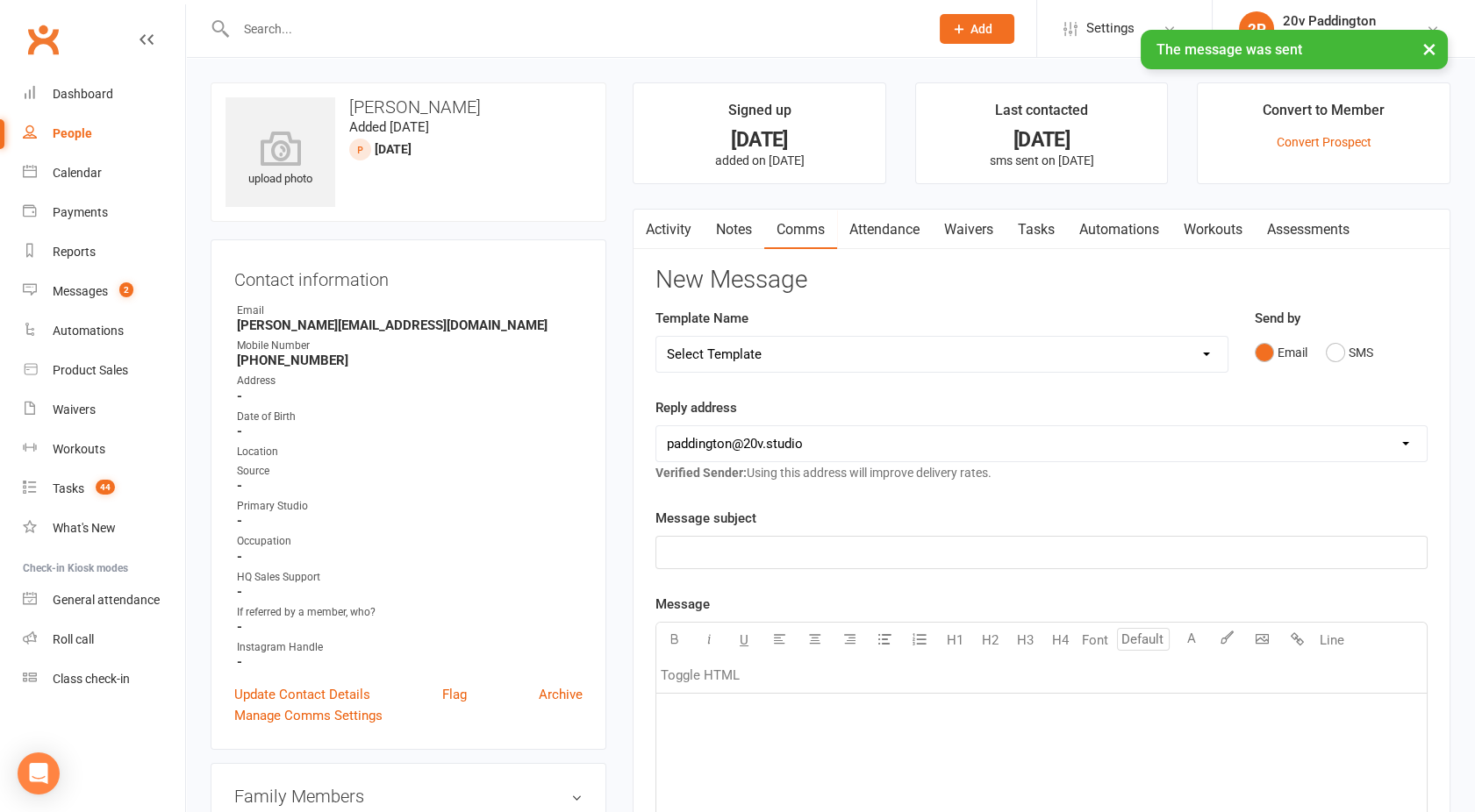
click at [737, 231] on link "Notes" at bounding box center [734, 230] width 60 height 41
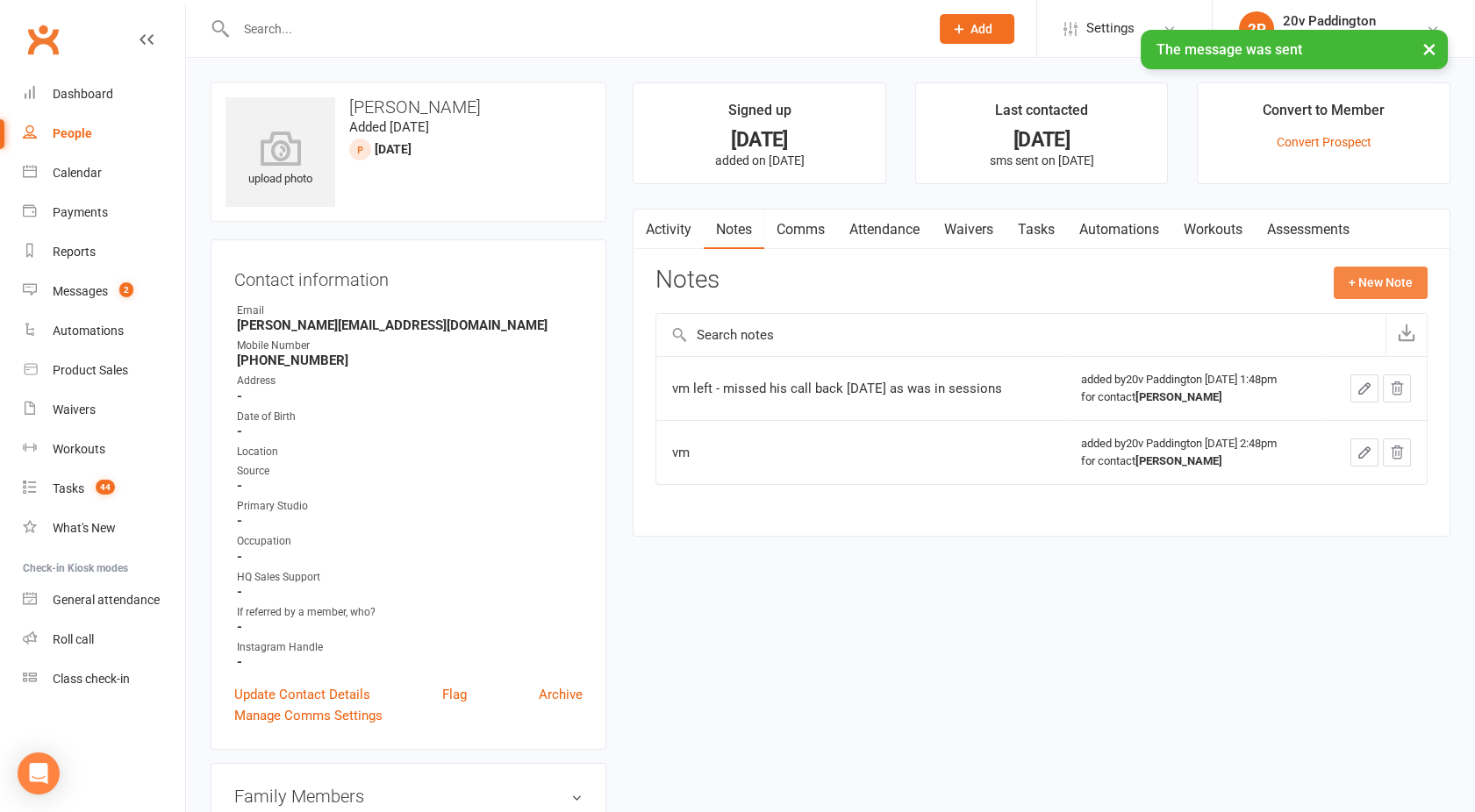
click at [1360, 285] on button "+ New Note" at bounding box center [1380, 282] width 94 height 32
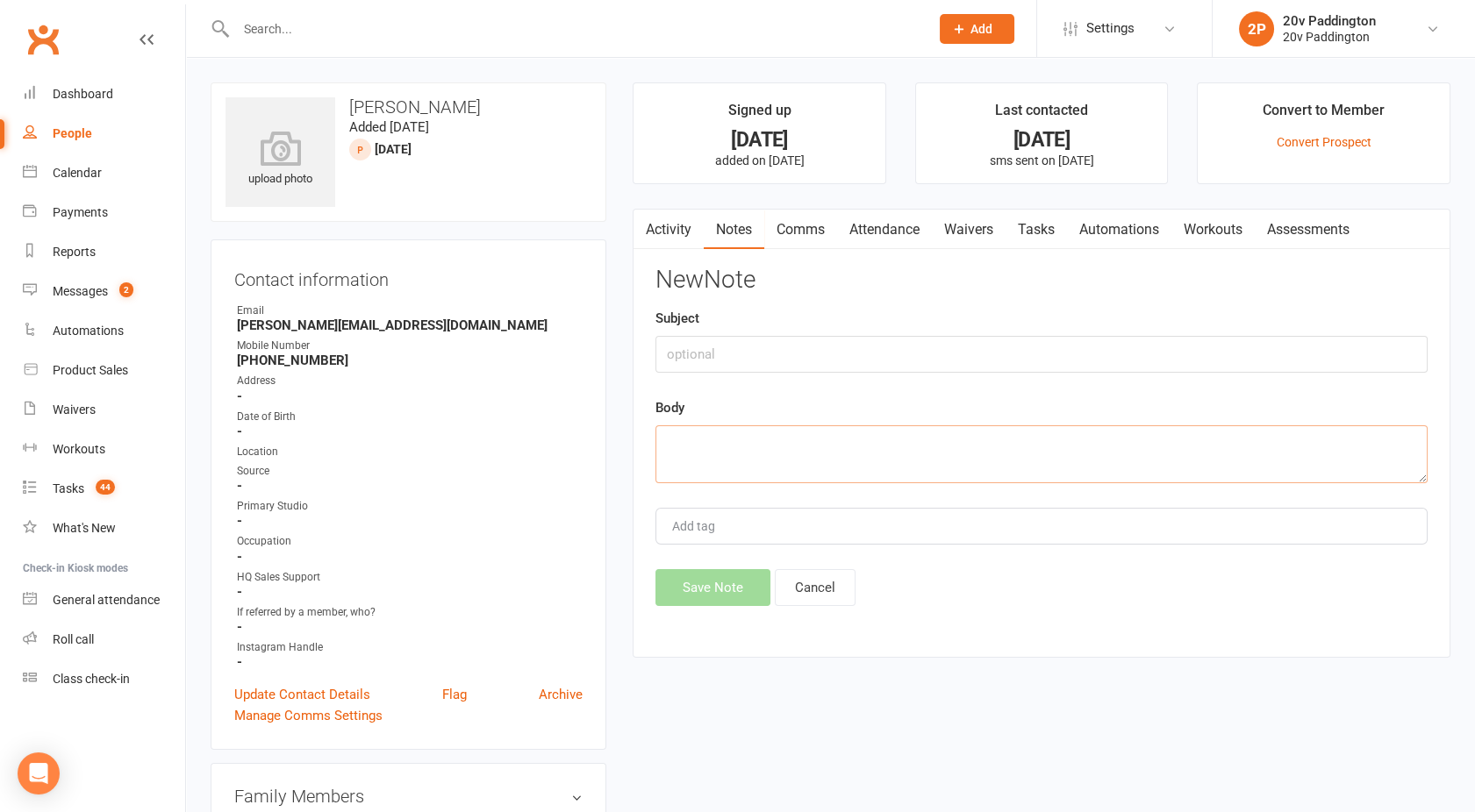
click at [872, 444] on textarea at bounding box center [1041, 454] width 772 height 58
type textarea "no answer again"
click at [700, 582] on button "Save Note" at bounding box center [712, 587] width 115 height 37
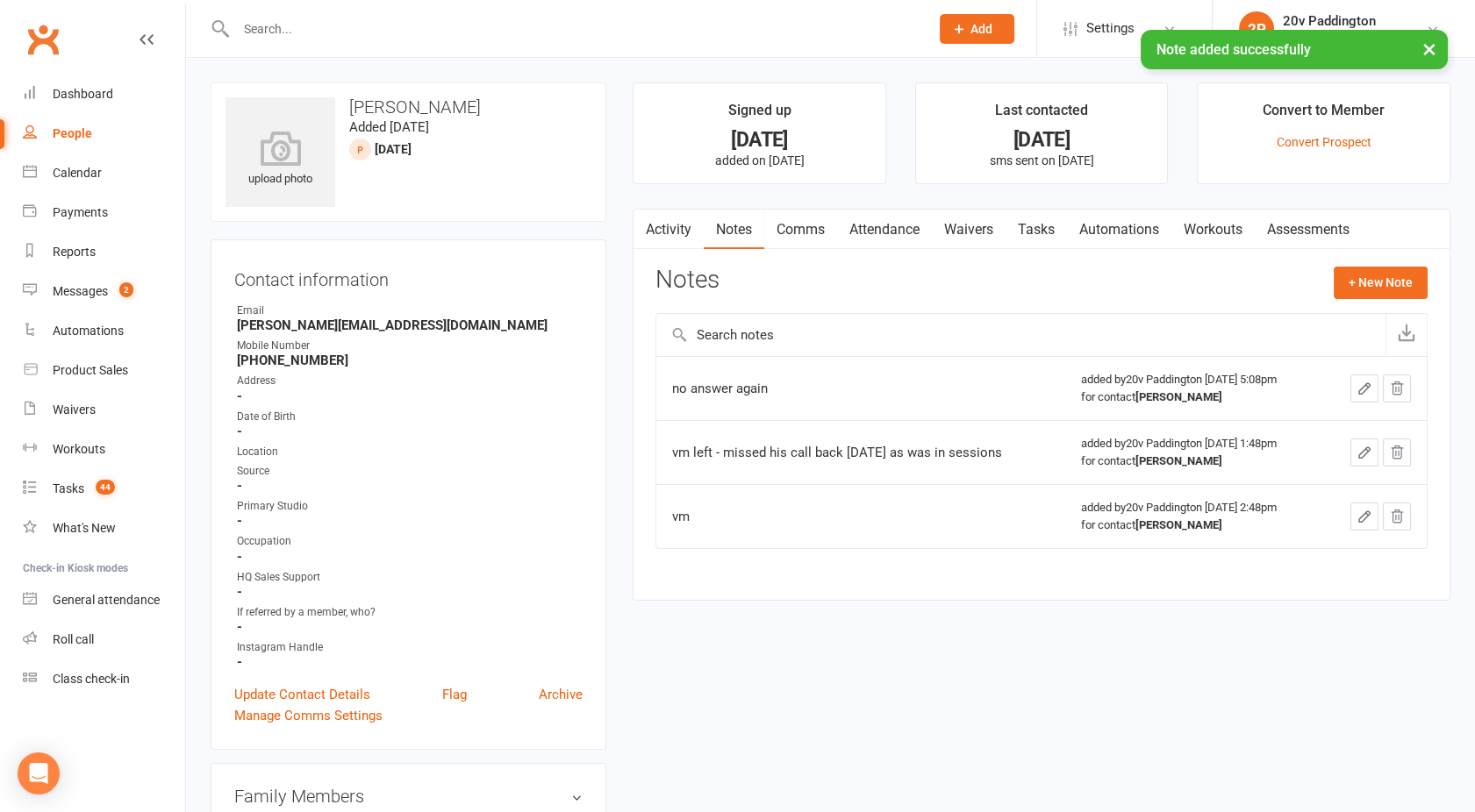
click at [60, 127] on div "People" at bounding box center [72, 133] width 40 height 14
select select "100"
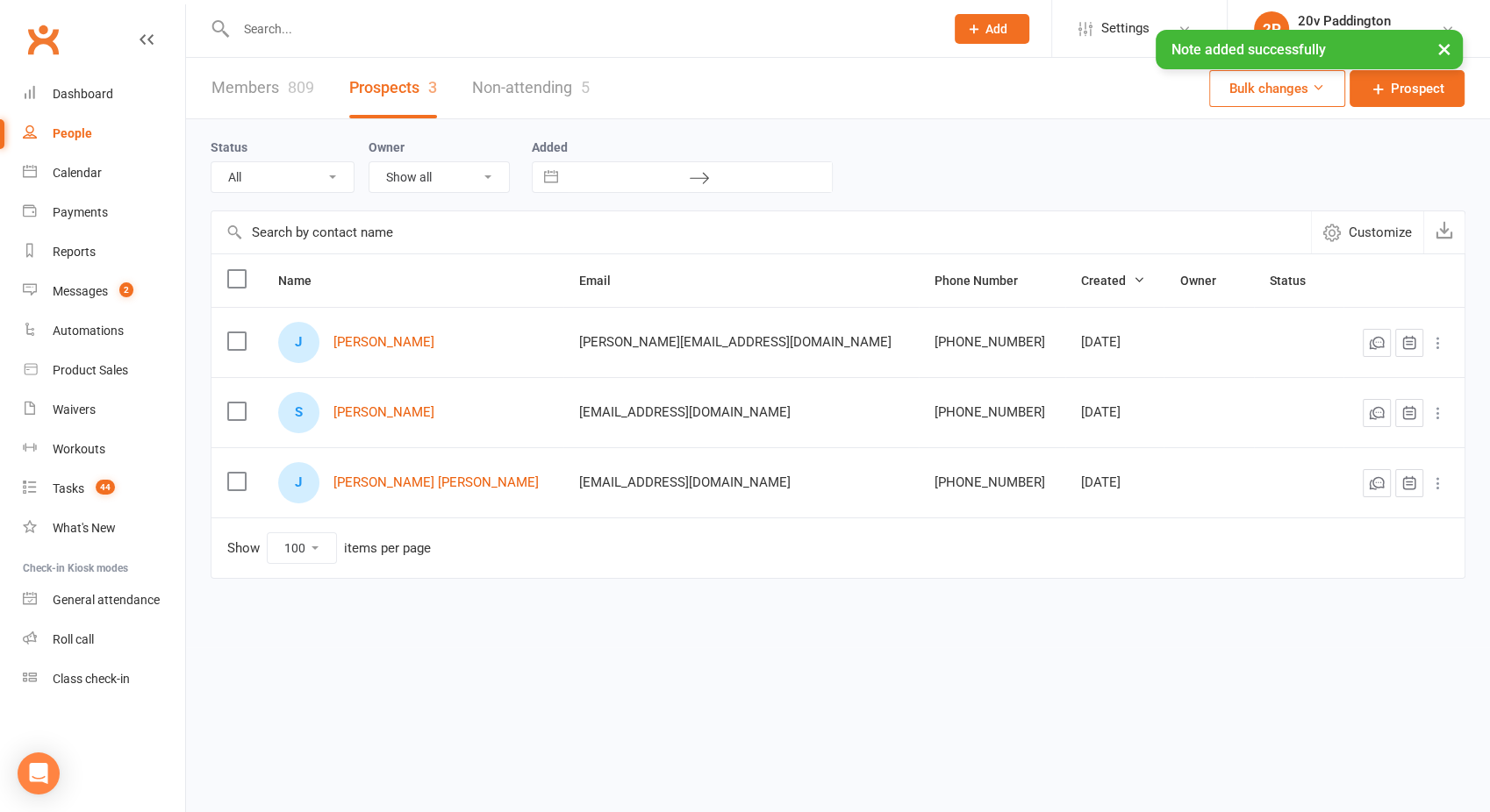
select select "25Sep25"
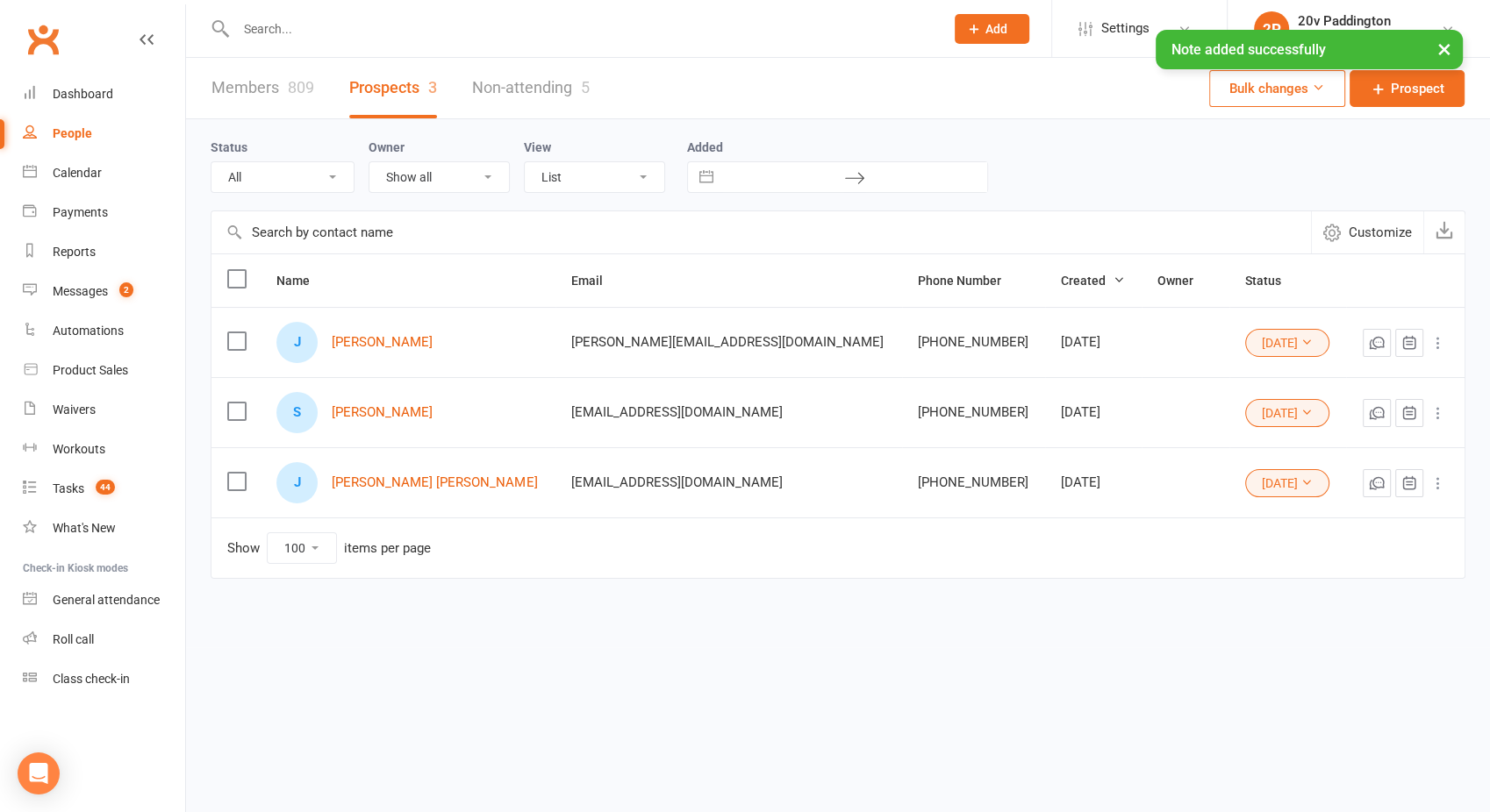
click at [1246, 331] on button "25Sep25" at bounding box center [1287, 342] width 84 height 28
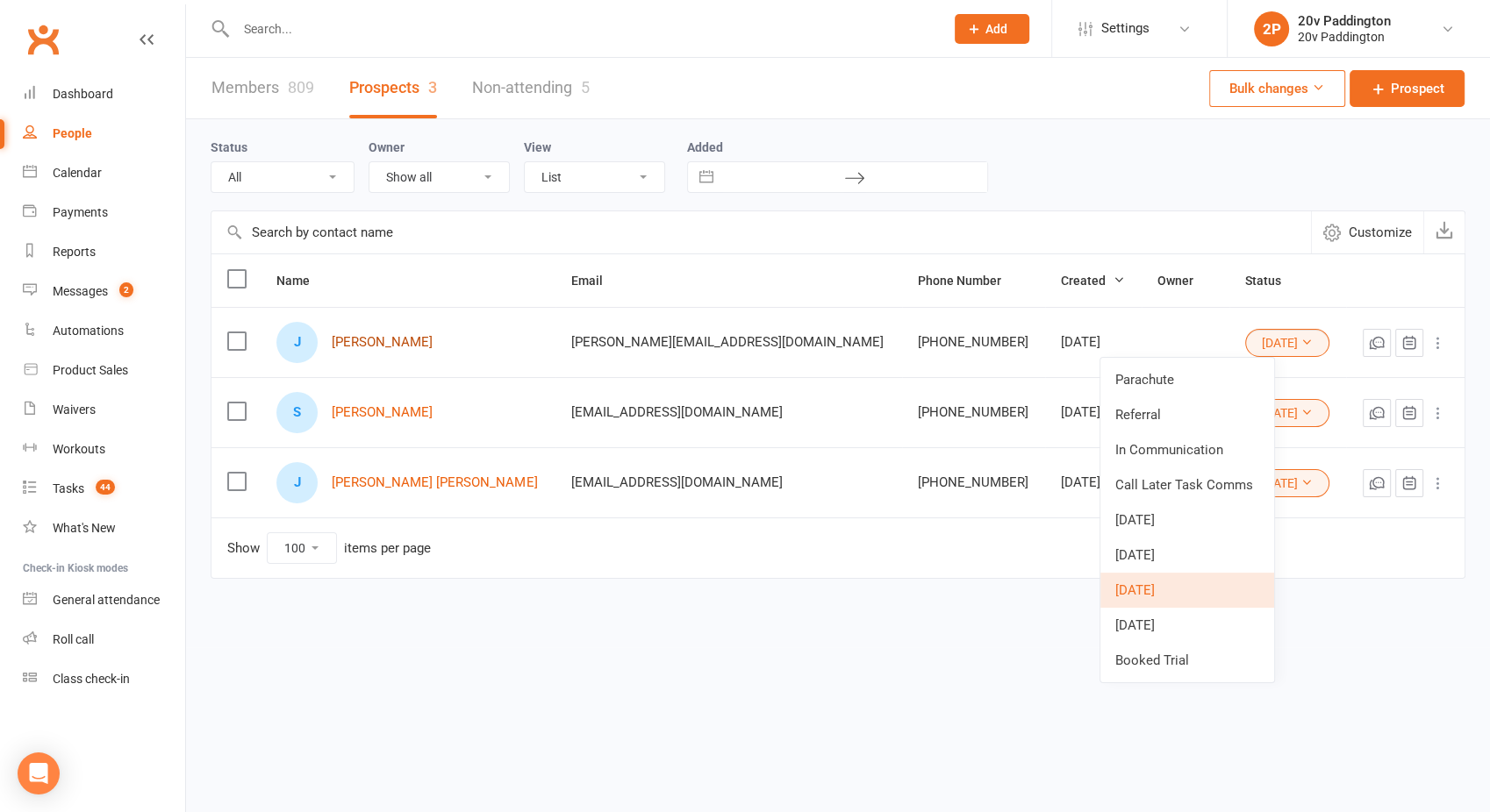
click at [387, 339] on link "Justin Hodges" at bounding box center [382, 342] width 101 height 15
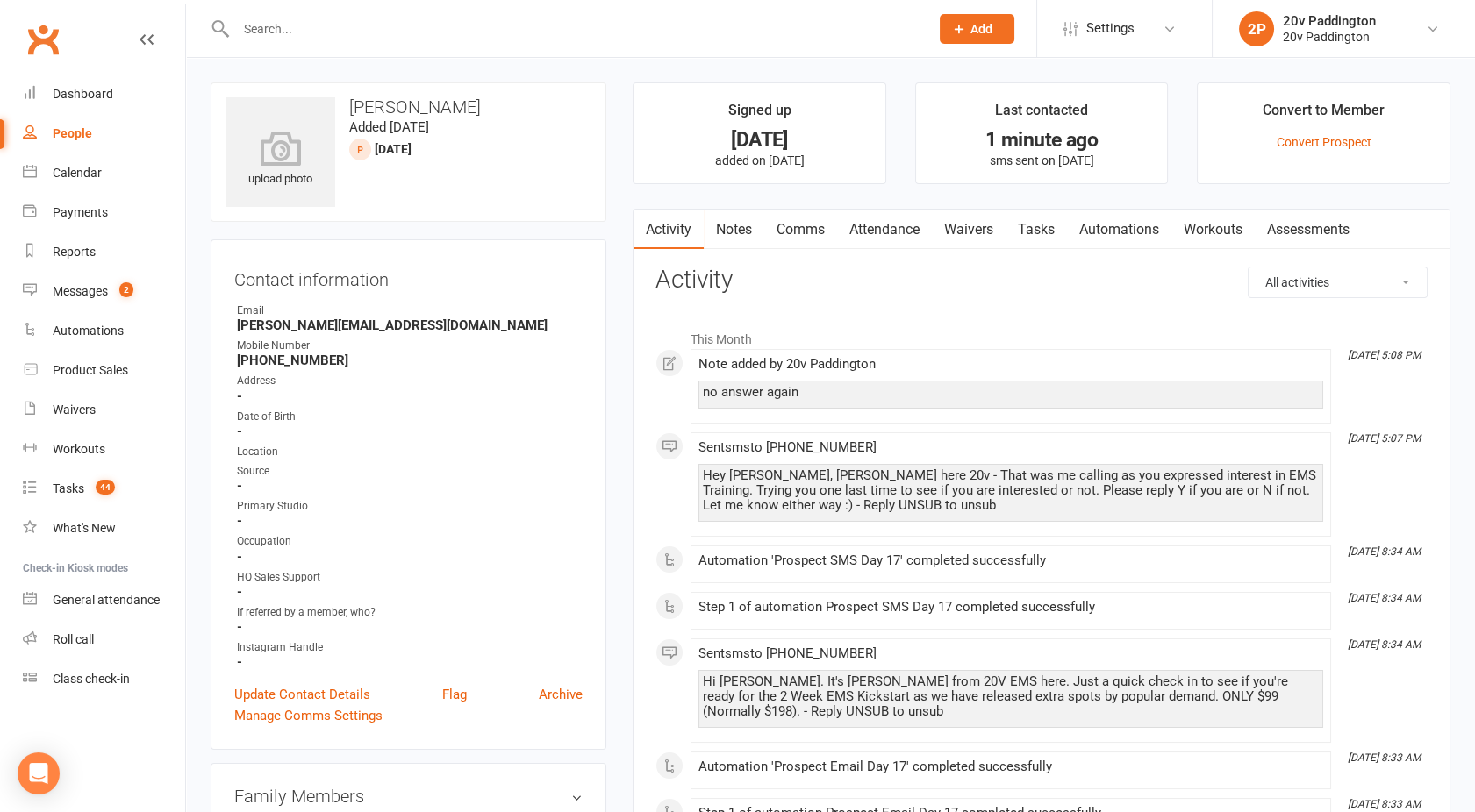
click at [739, 221] on link "Notes" at bounding box center [734, 230] width 60 height 41
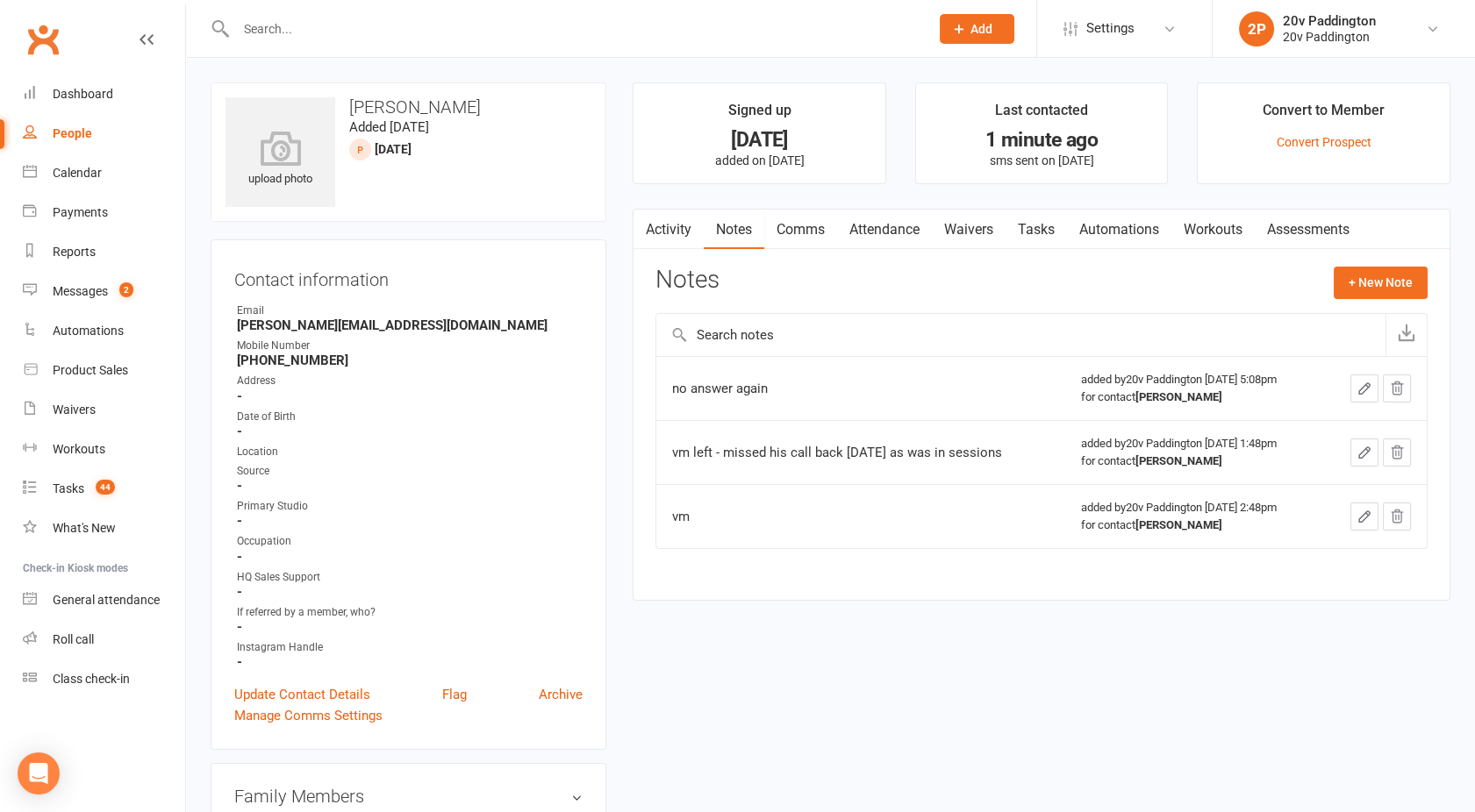
click at [1355, 257] on div "Activity Notes Comms Attendance Waivers Tasks Automations Workouts Assessments …" at bounding box center [1042, 404] width 818 height 392
click at [1355, 269] on button "+ New Note" at bounding box center [1380, 282] width 94 height 32
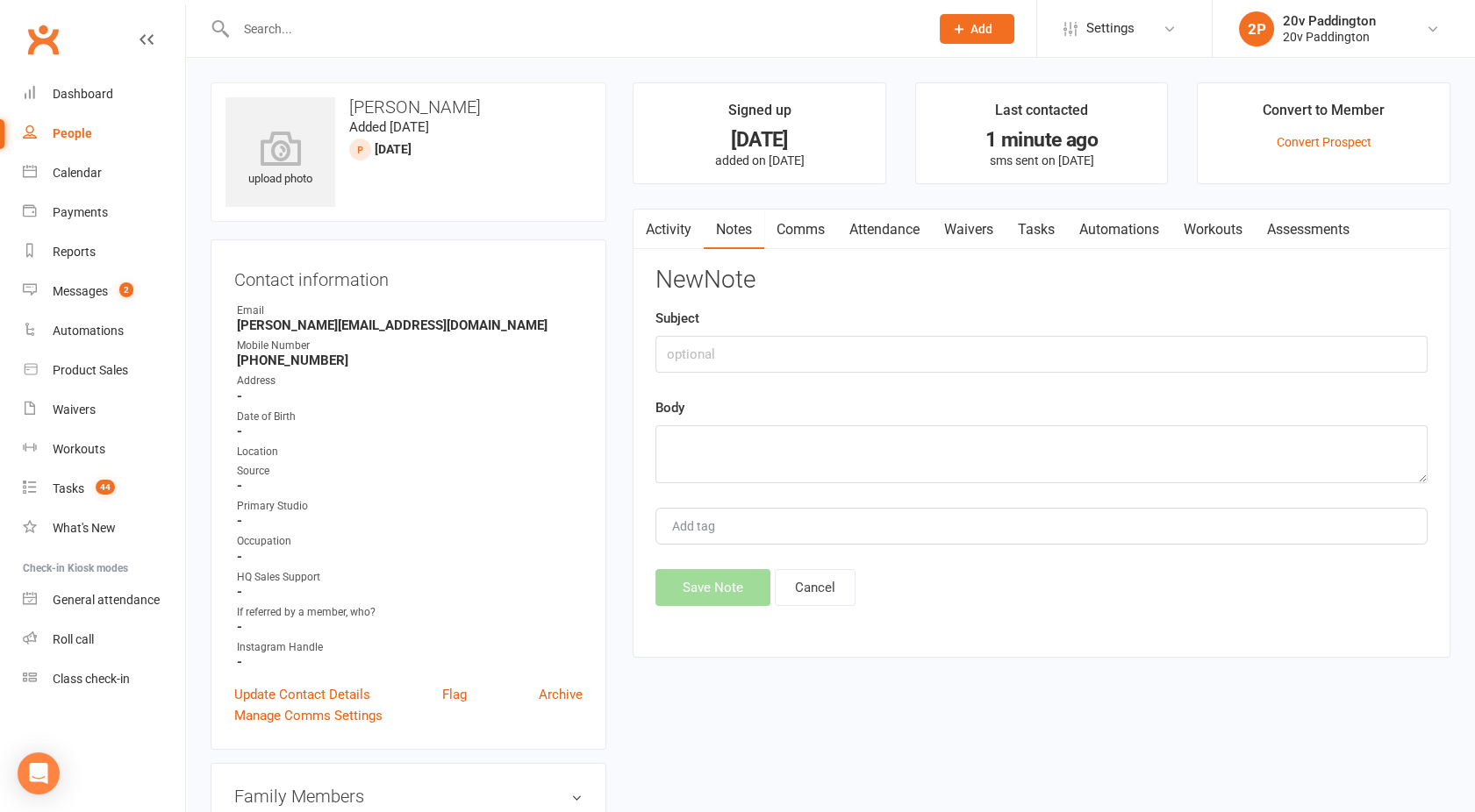
click at [678, 497] on div "New Note Subject Body Add tag Save Note Cancel" at bounding box center [1041, 436] width 772 height 339
click at [690, 457] on textarea at bounding box center [1041, 454] width 772 height 58
type textarea "Called back and said found a different option for training"
click at [706, 585] on button "Save Note" at bounding box center [712, 587] width 115 height 37
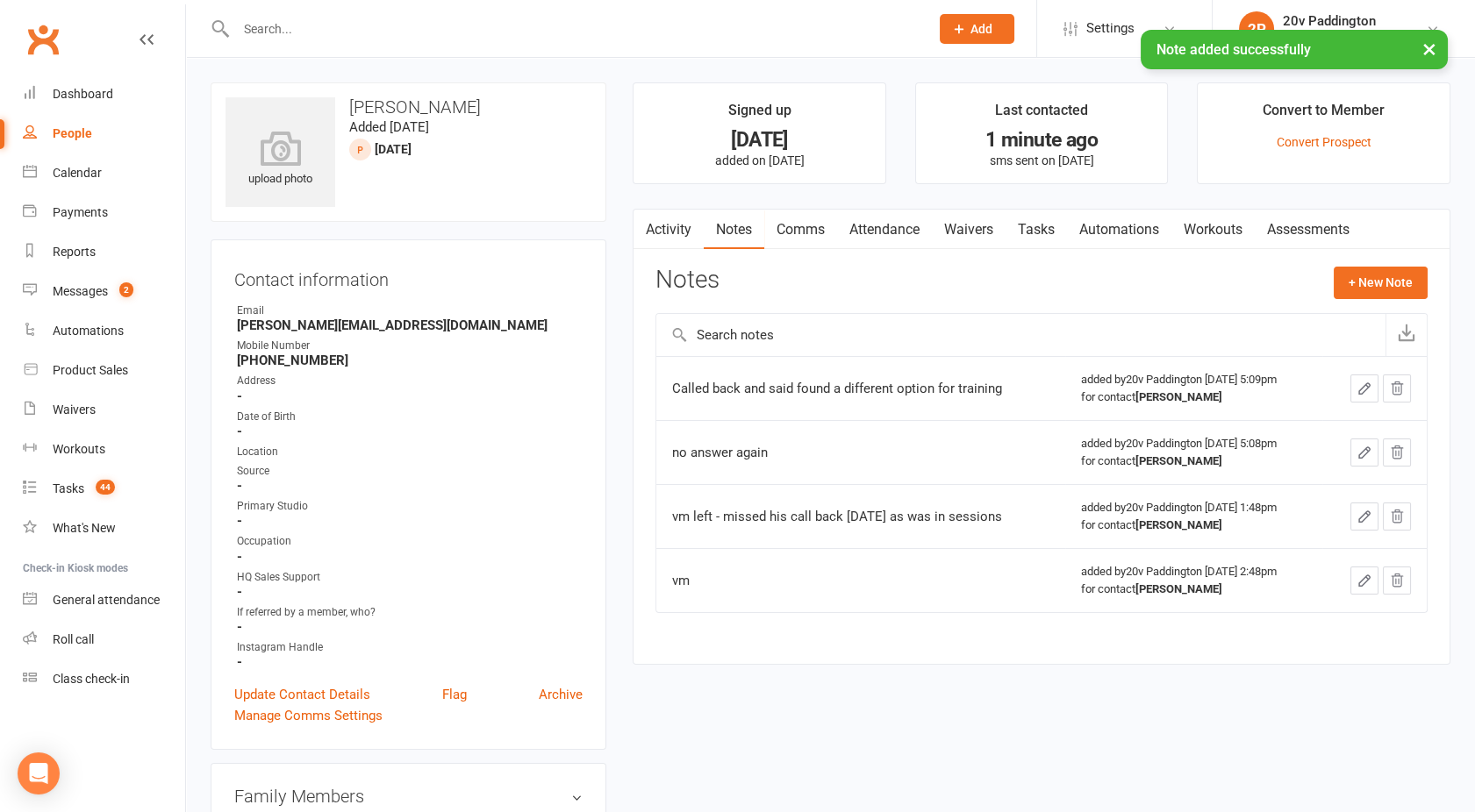
click at [670, 233] on link "Activity" at bounding box center [669, 230] width 70 height 41
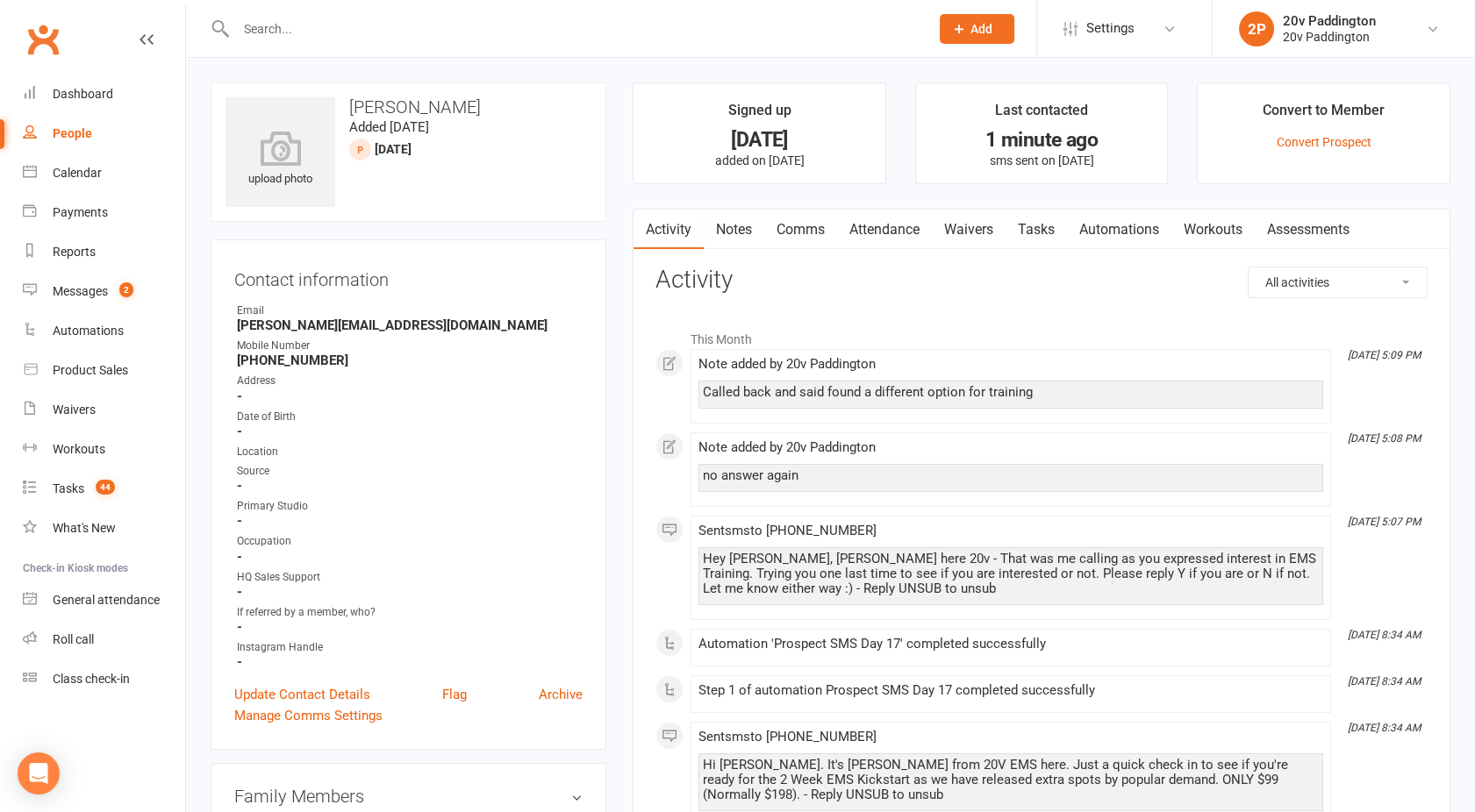
click at [88, 134] on div "People" at bounding box center [72, 133] width 40 height 14
select select "100"
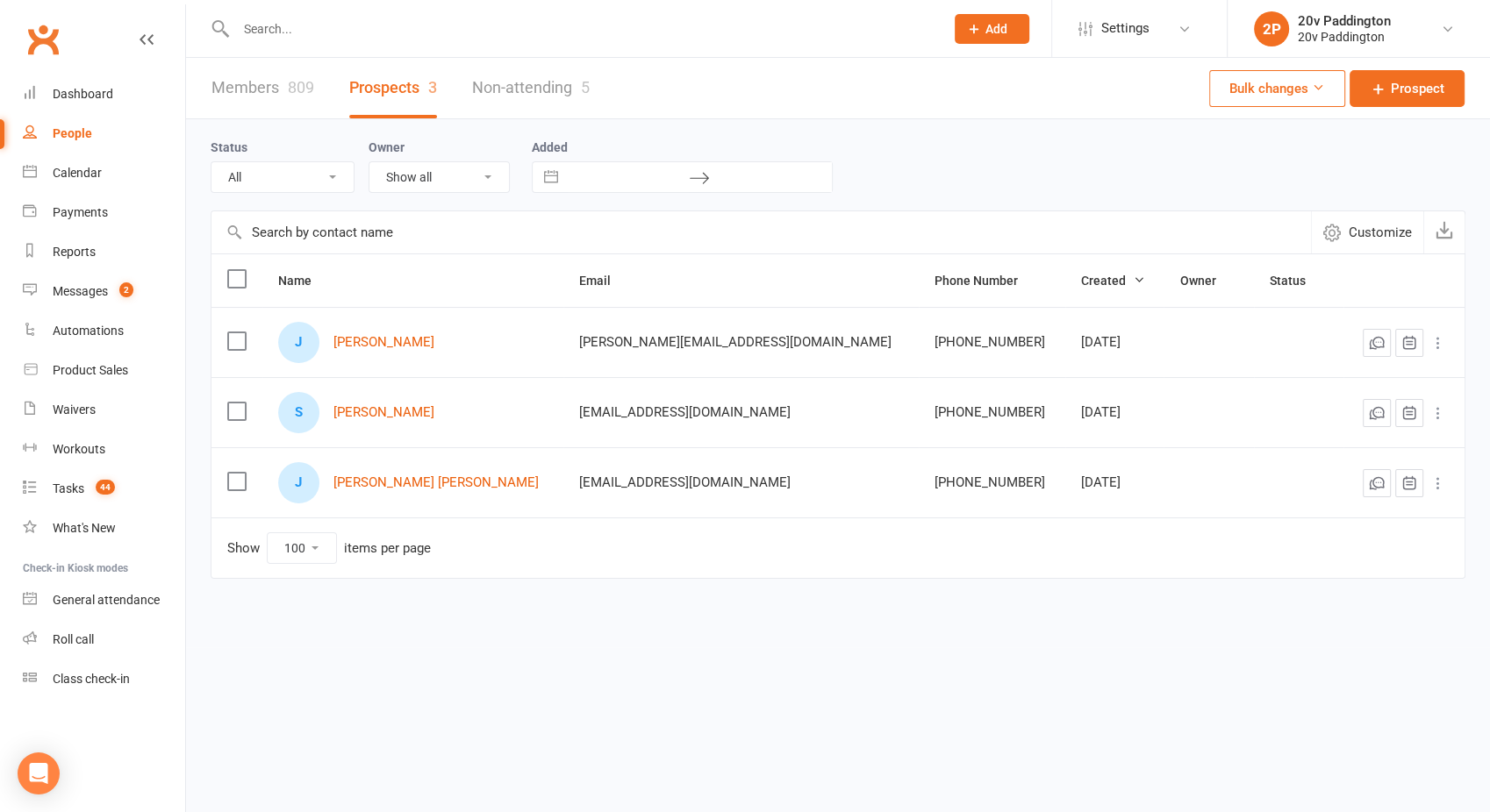
select select "25Sep25"
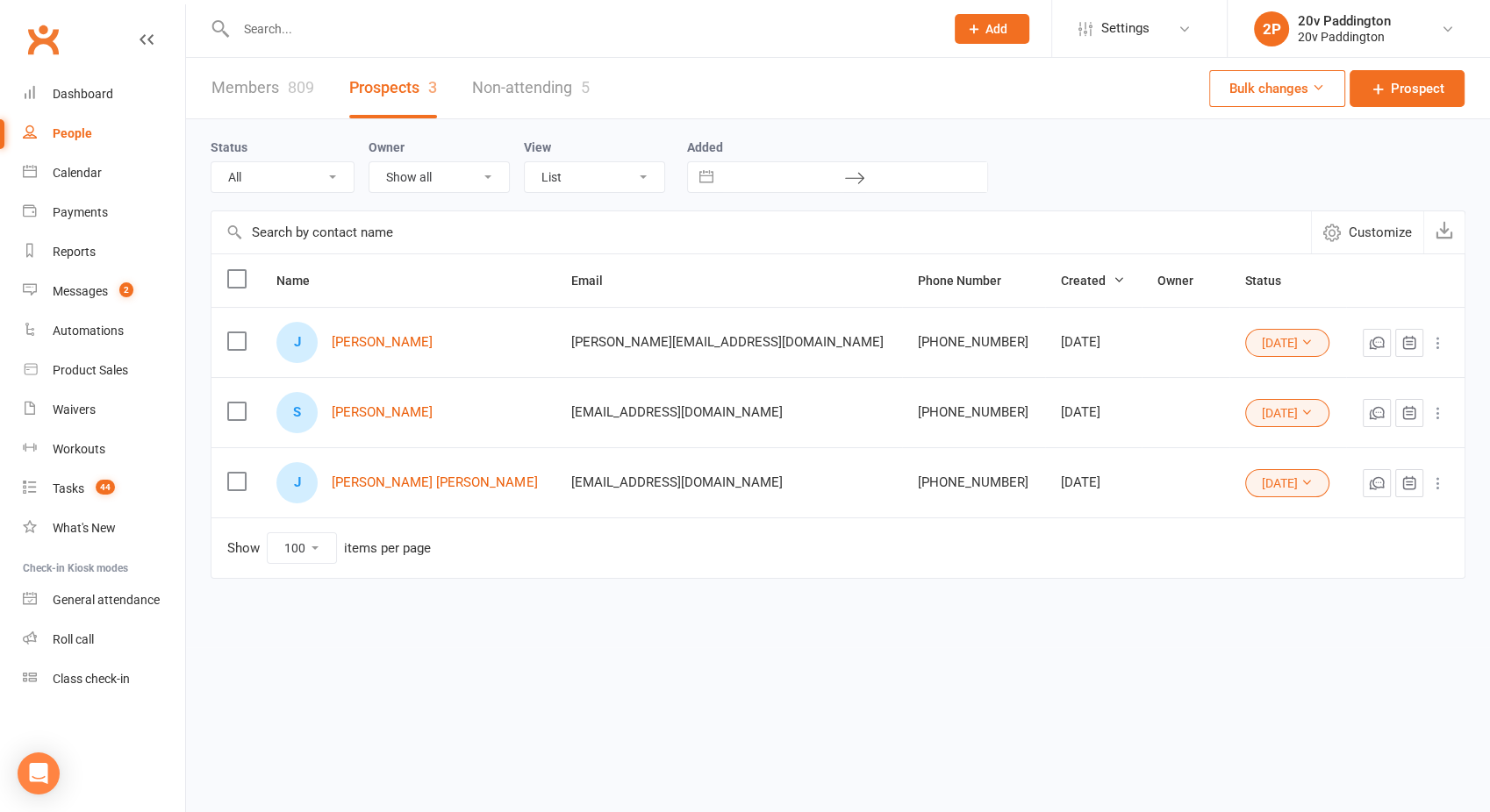
click at [1246, 332] on button "25Sep25" at bounding box center [1287, 342] width 84 height 28
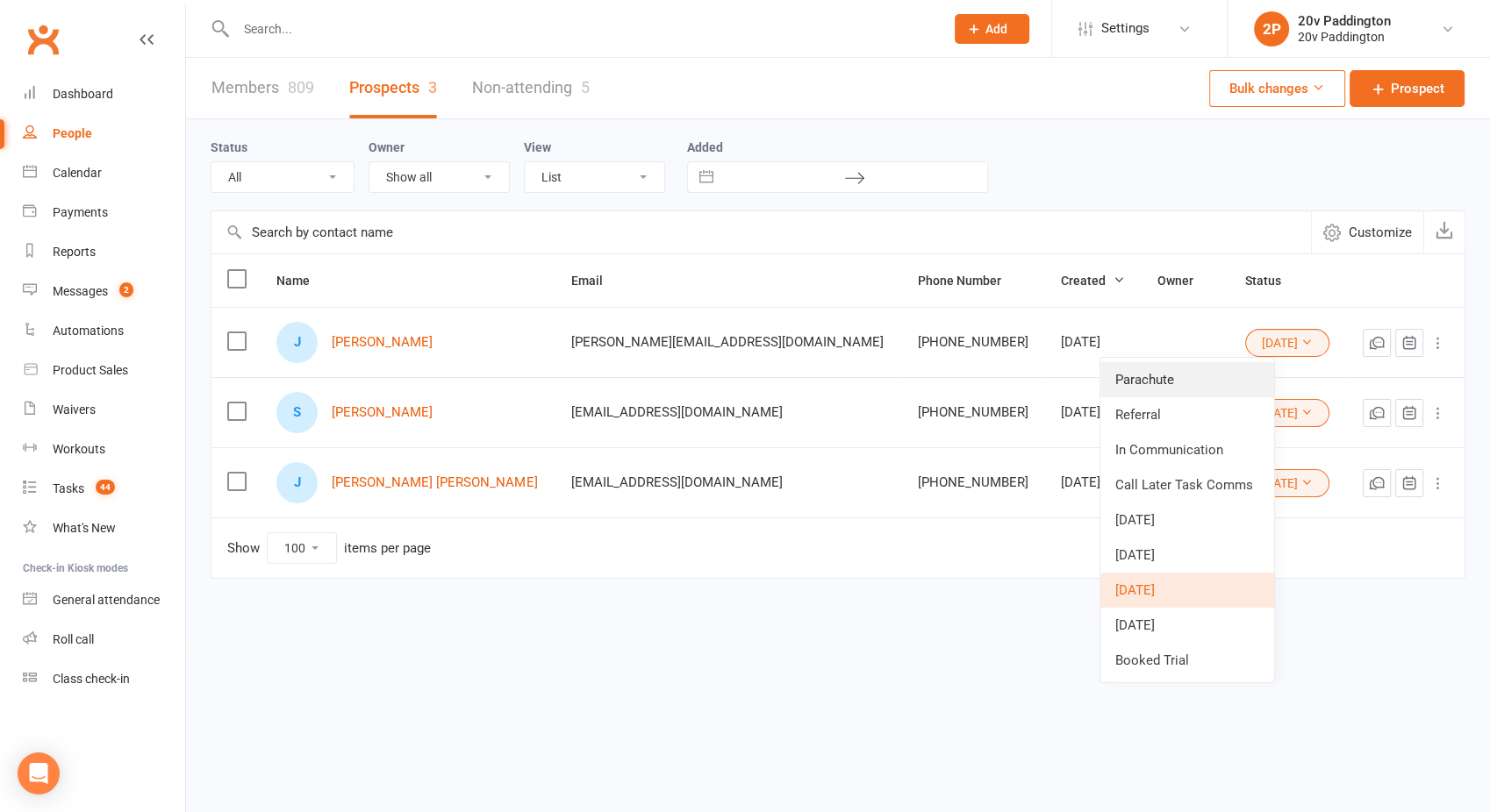
click at [1190, 368] on link "Parachute" at bounding box center [1187, 380] width 174 height 35
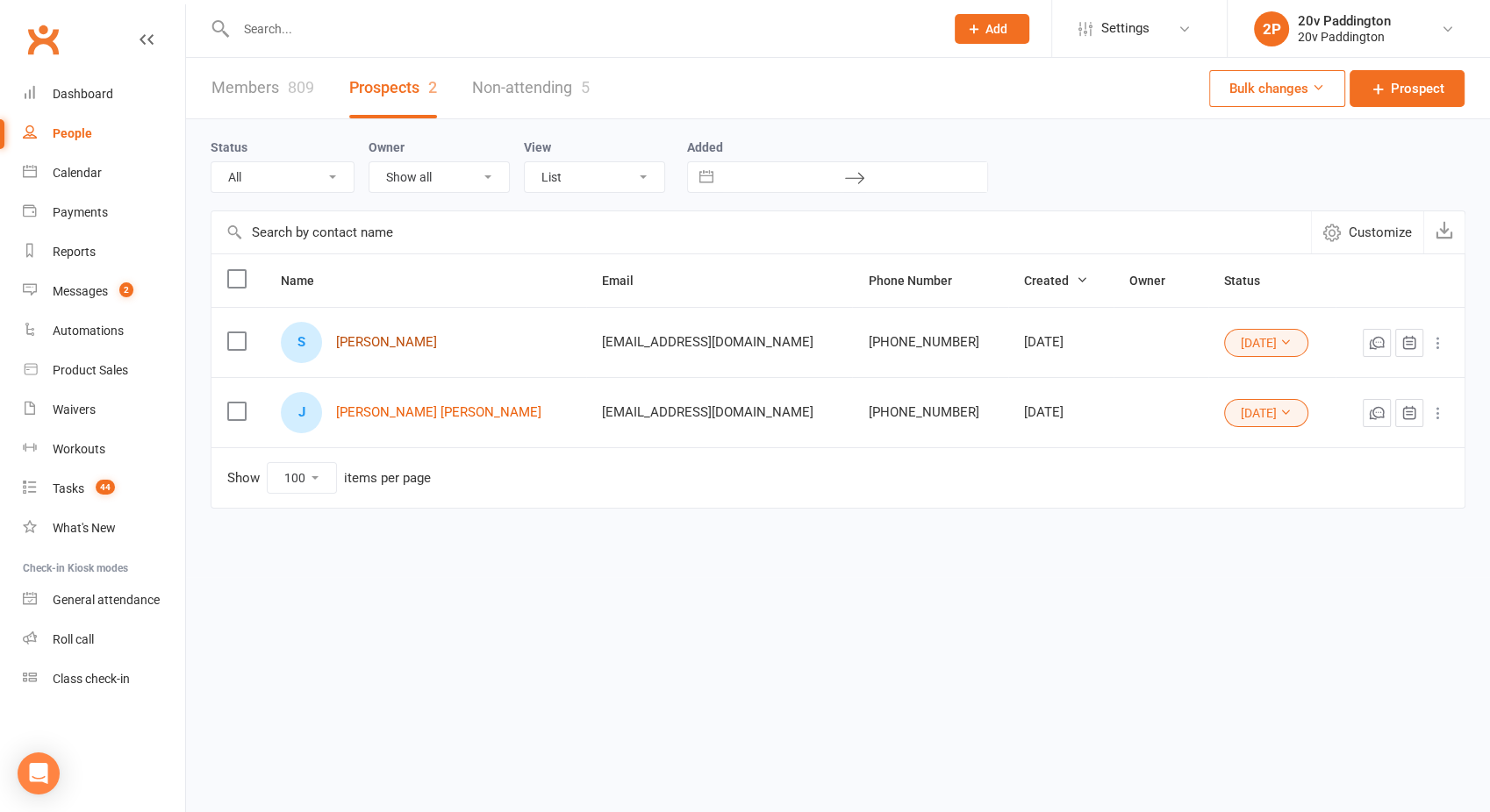
click at [410, 340] on link "Sarah Marksman" at bounding box center [387, 342] width 101 height 15
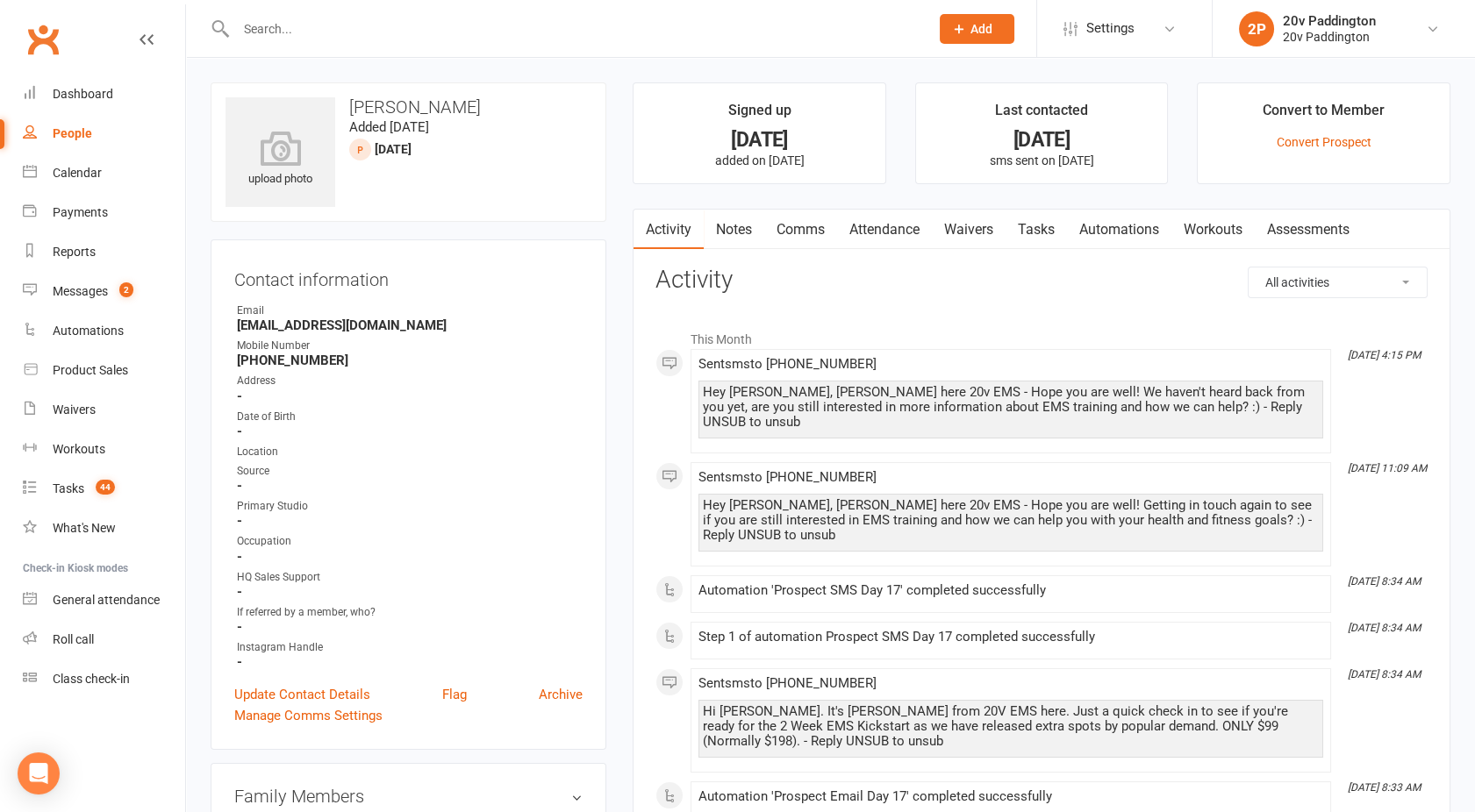
click at [810, 238] on link "Comms" at bounding box center [800, 230] width 73 height 41
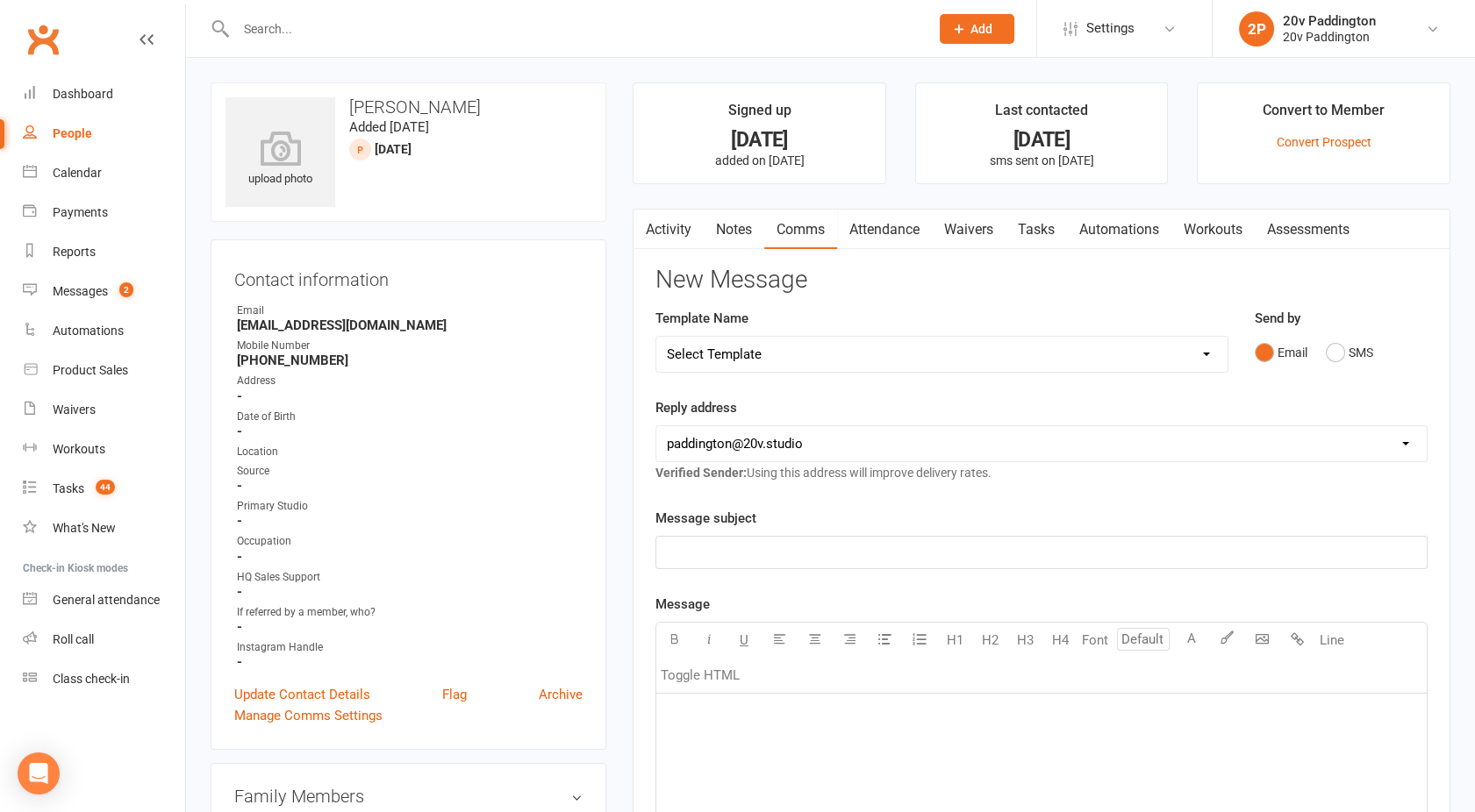
click at [828, 339] on select "Select Template [Email] 20v Referral Bonus [SMS] Free Trial Link [SMS] Haven’t …" at bounding box center [941, 355] width 571 height 35
select select "3"
click at [656, 337] on select "Select Template [Email] 20v Referral Bonus [SMS] Free Trial Link [SMS] Haven’t …" at bounding box center [941, 355] width 571 height 35
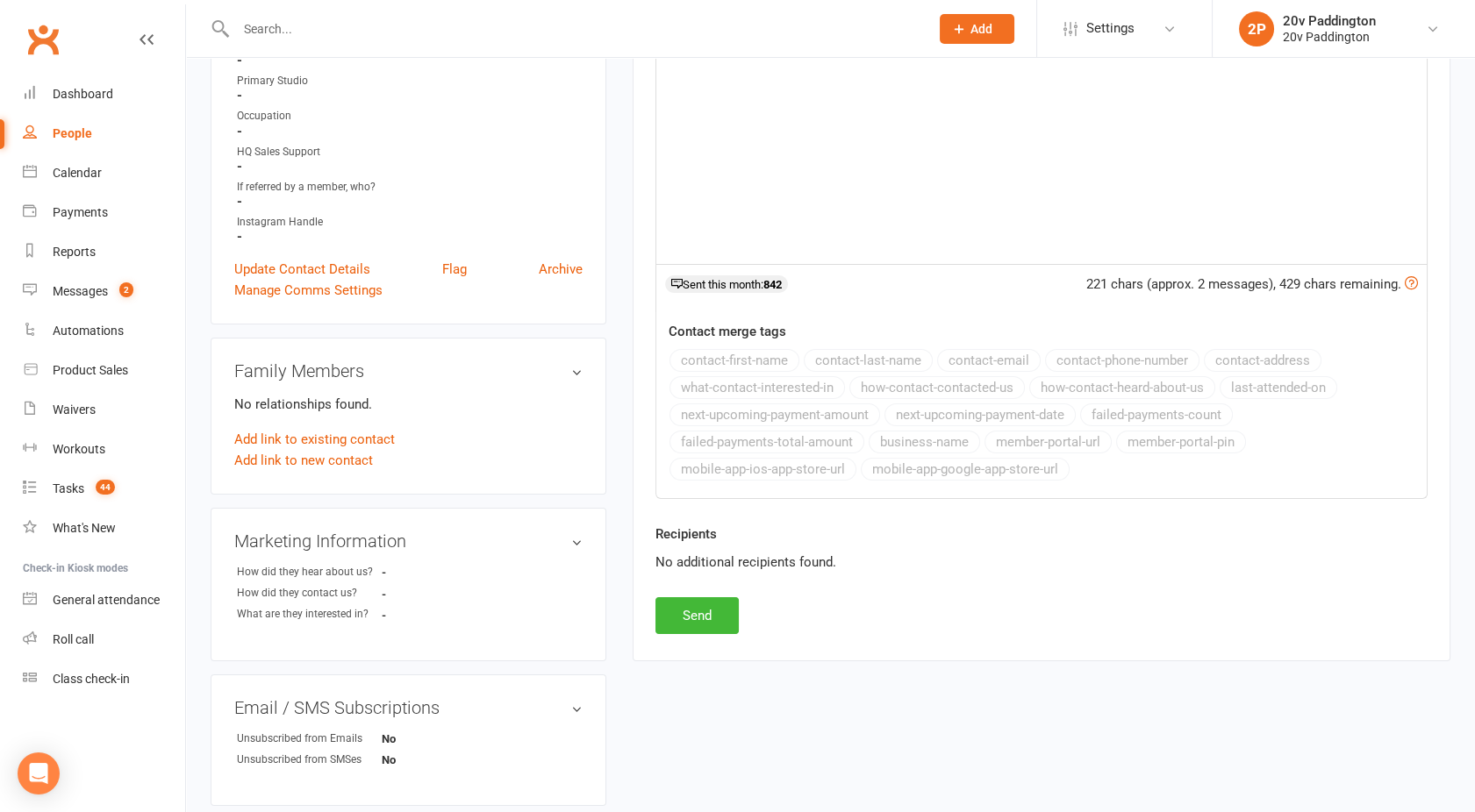
scroll to position [428, 0]
click at [717, 610] on button "Send" at bounding box center [697, 613] width 83 height 37
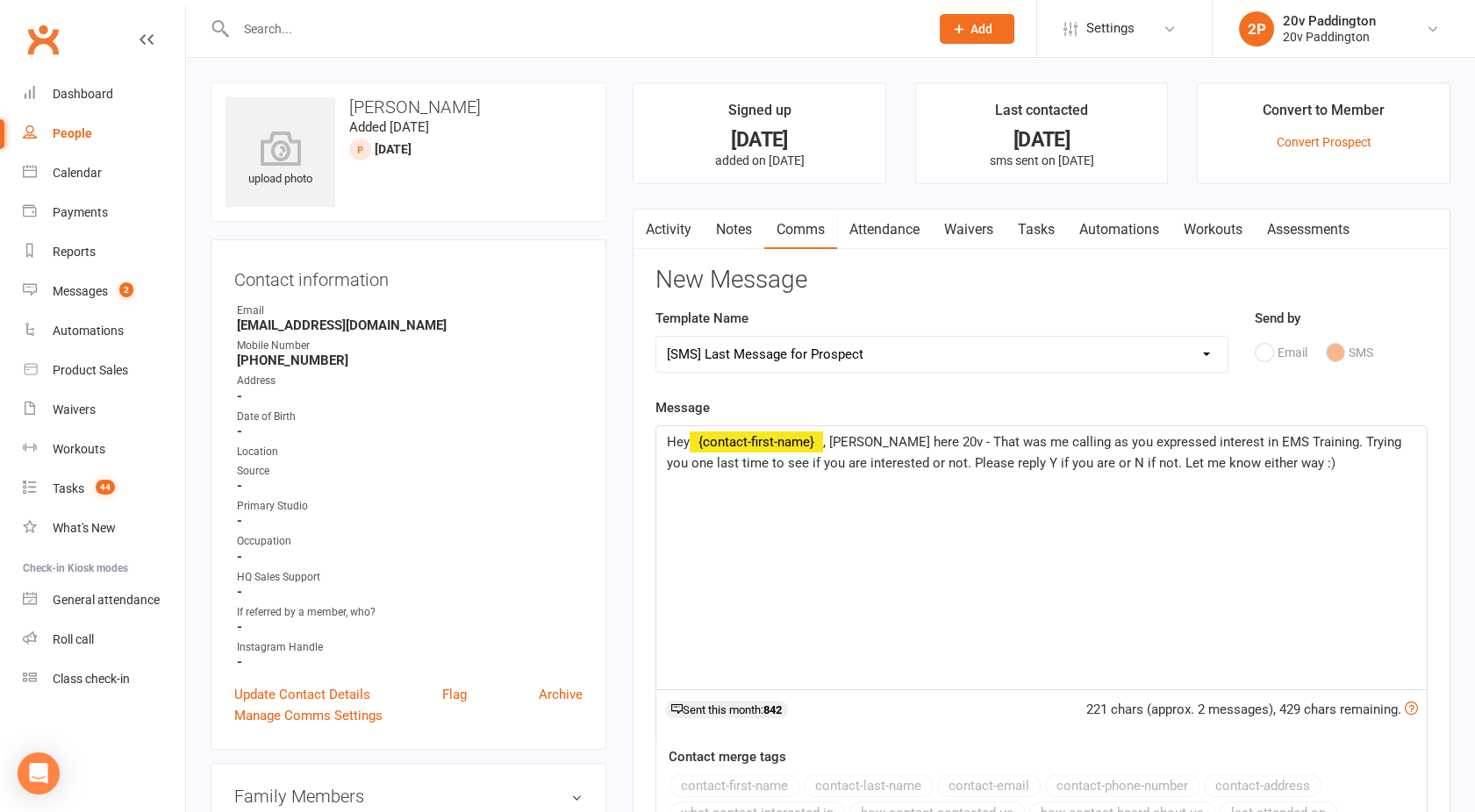
select select
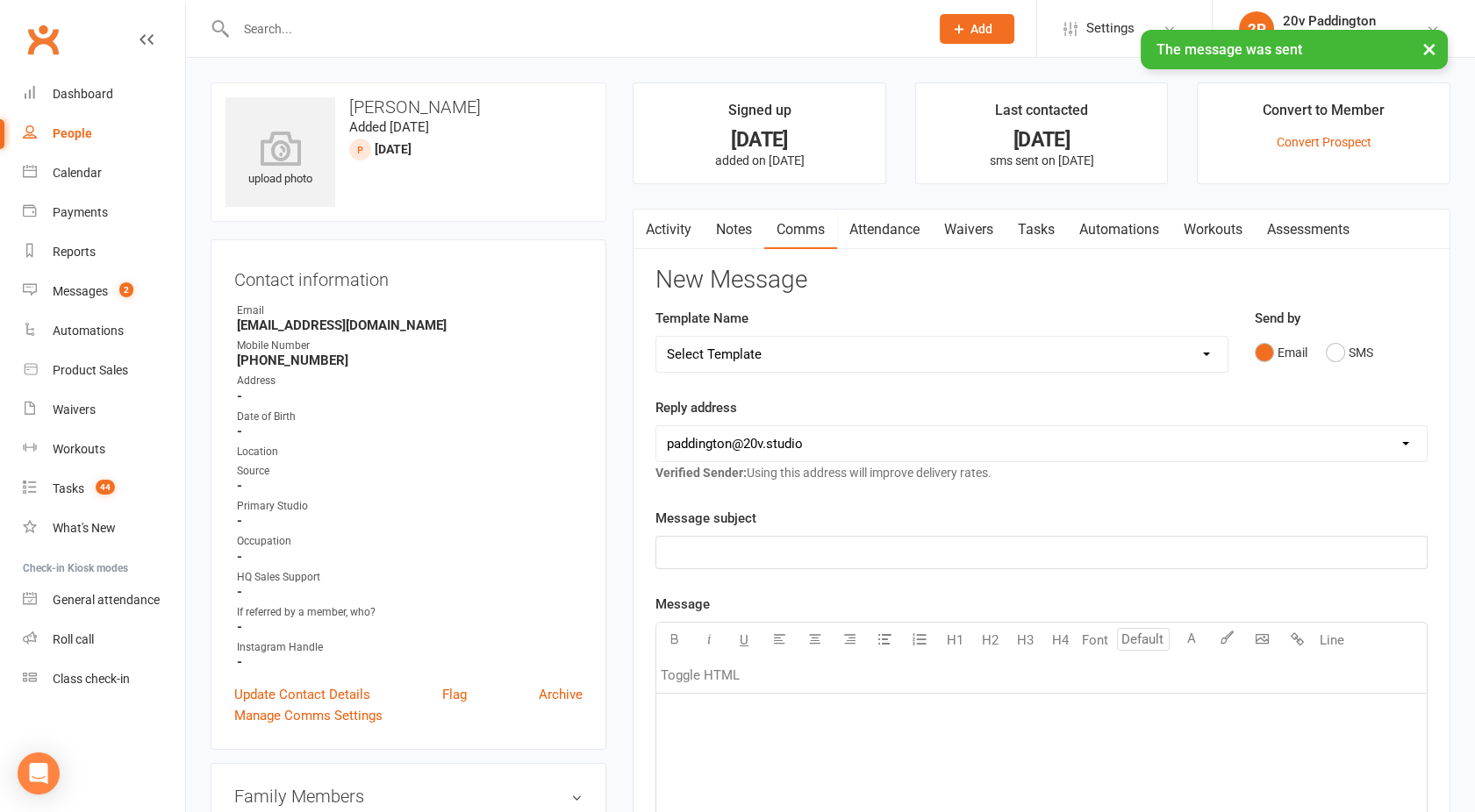
click at [720, 236] on link "Notes" at bounding box center [734, 230] width 60 height 41
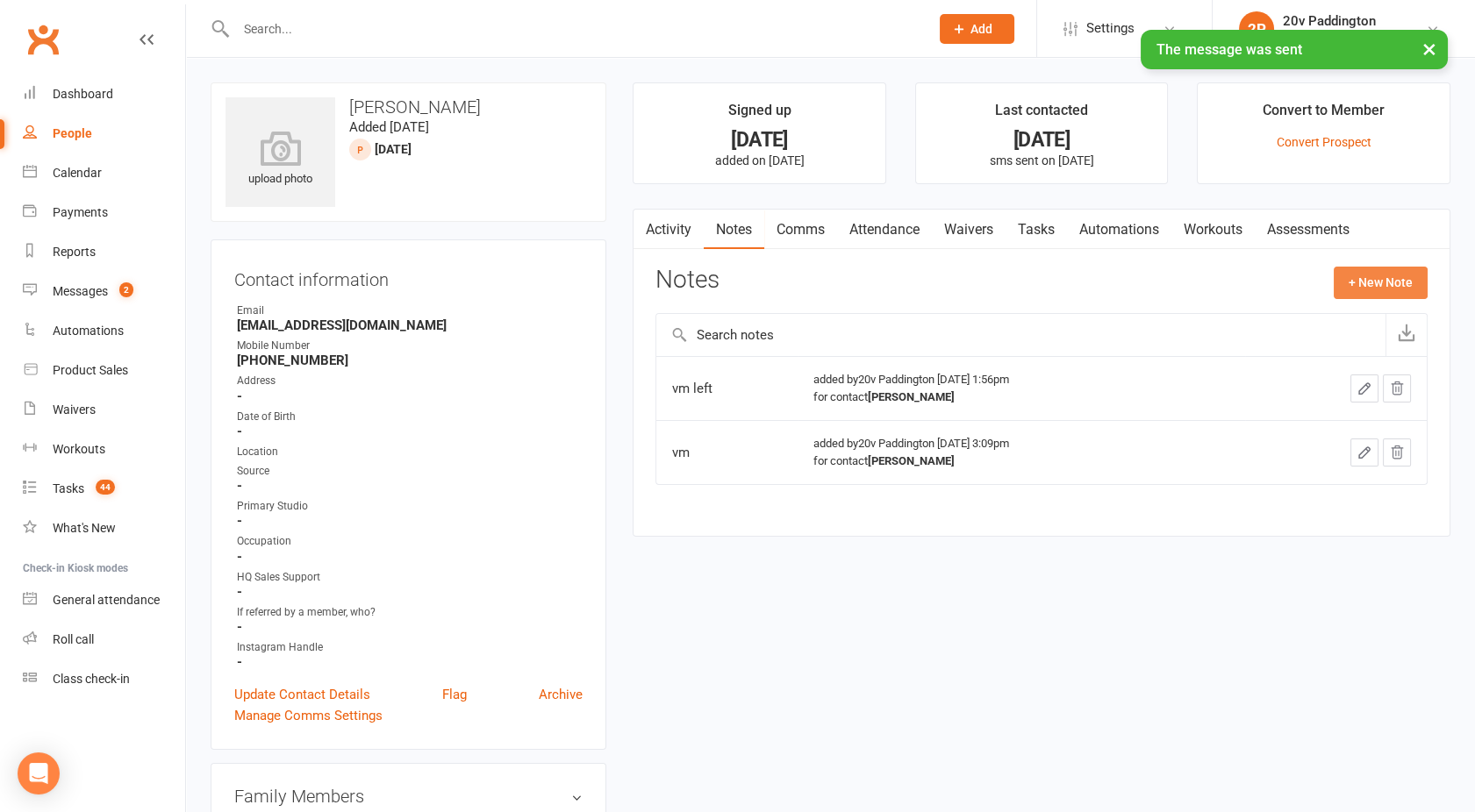
click at [1368, 292] on button "+ New Note" at bounding box center [1380, 282] width 94 height 32
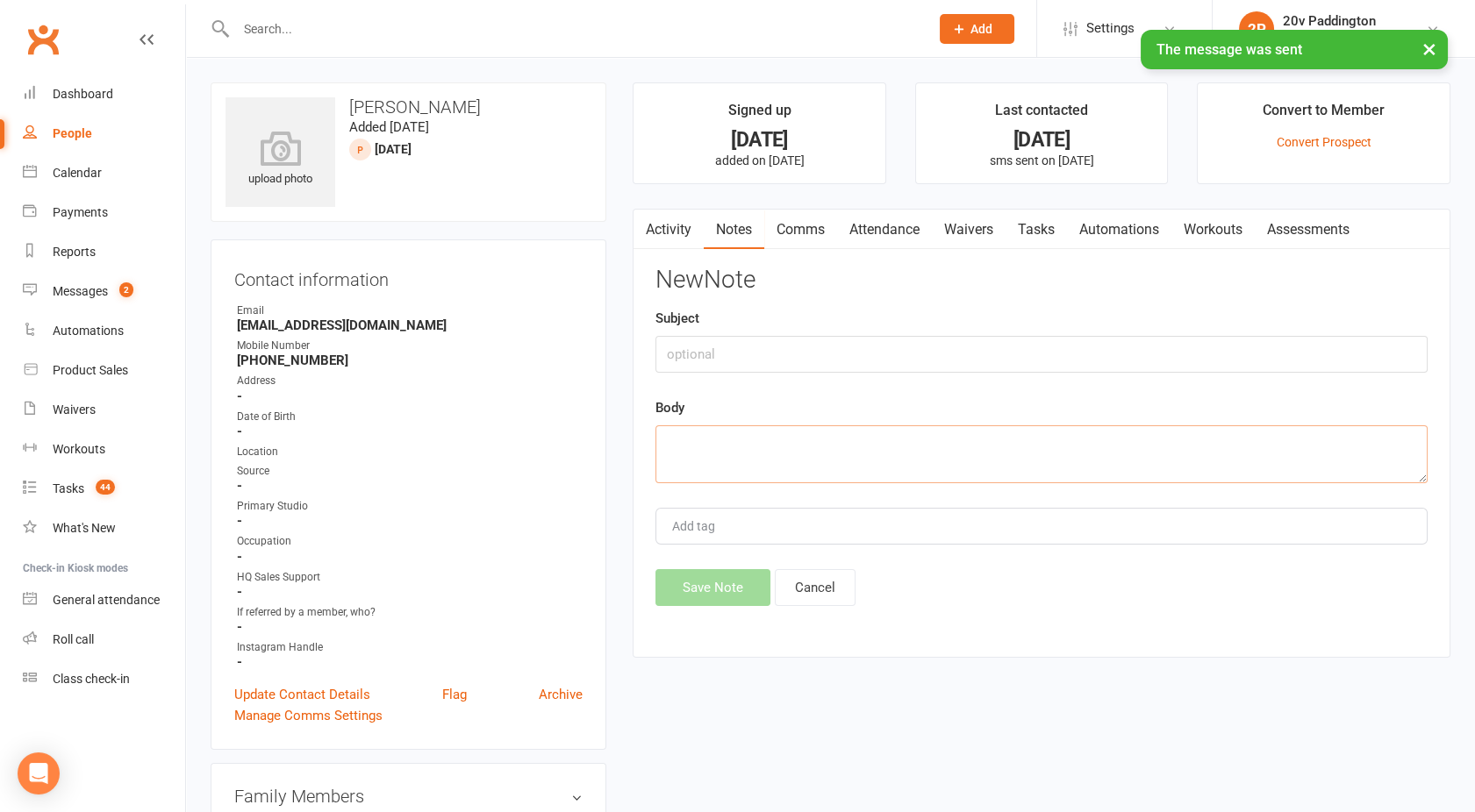
click at [816, 449] on textarea at bounding box center [1041, 454] width 772 height 58
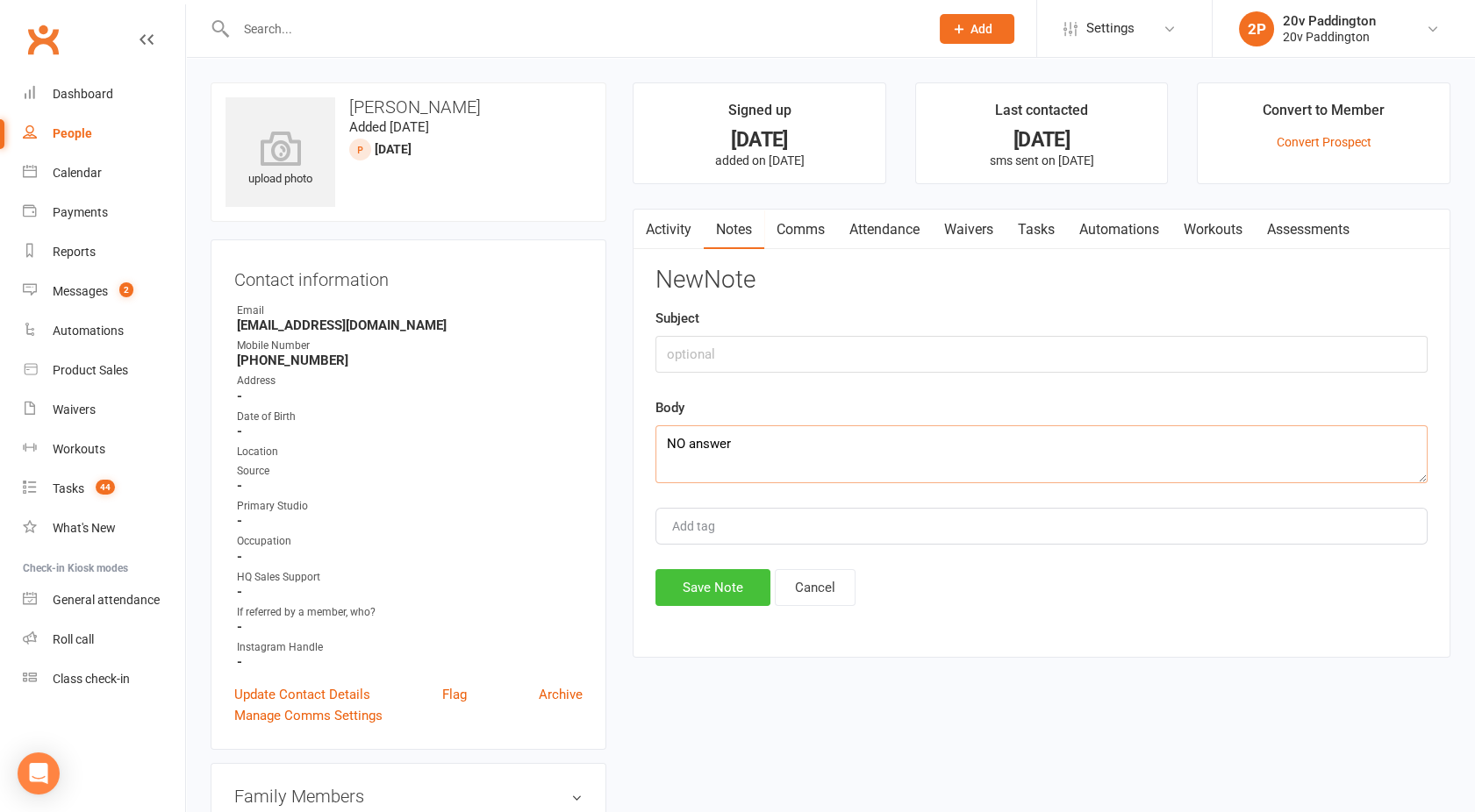
type textarea "NO answer"
click at [708, 586] on button "Save Note" at bounding box center [712, 587] width 115 height 37
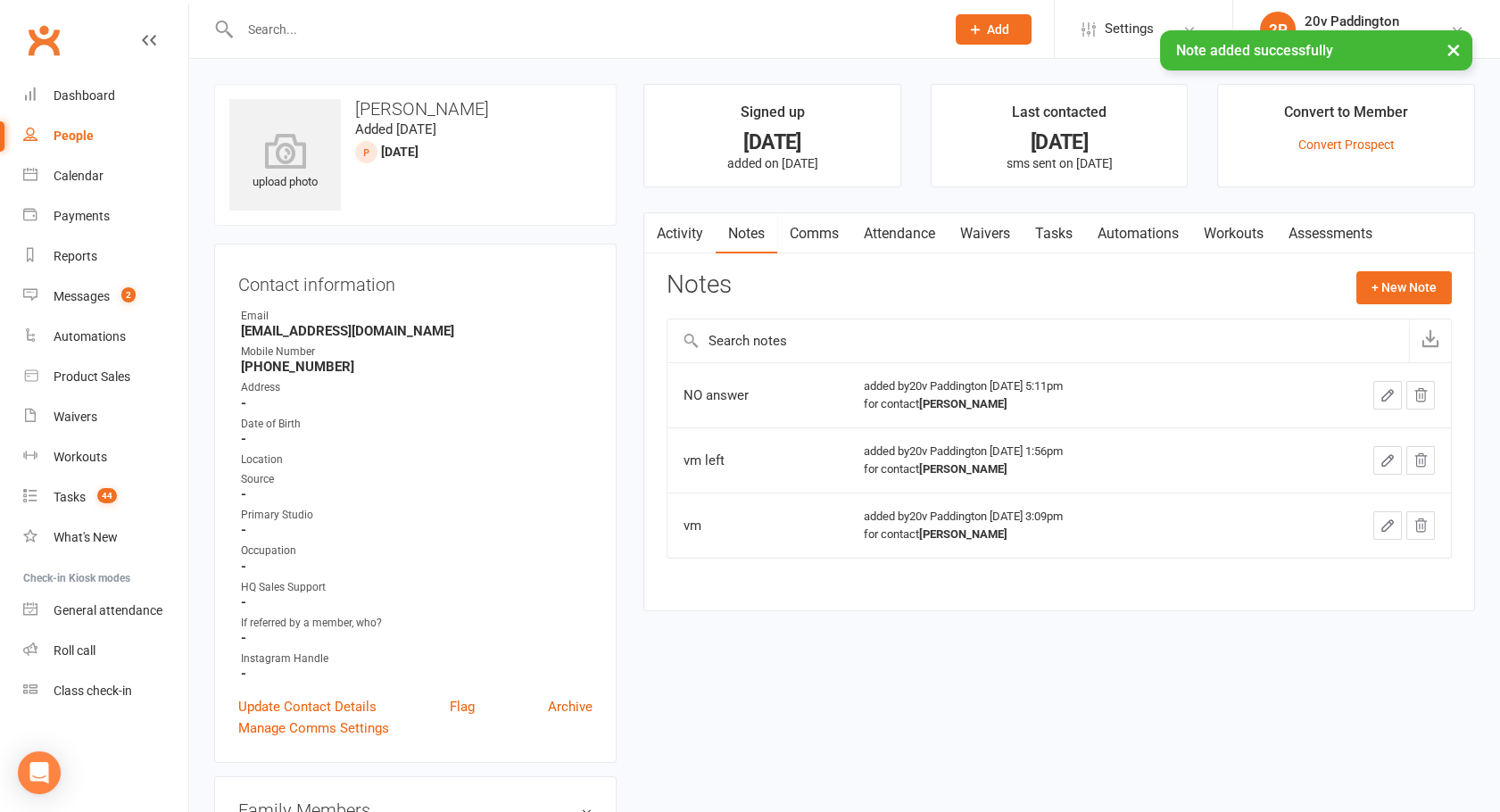
click at [673, 229] on link "Activity" at bounding box center [680, 234] width 71 height 41
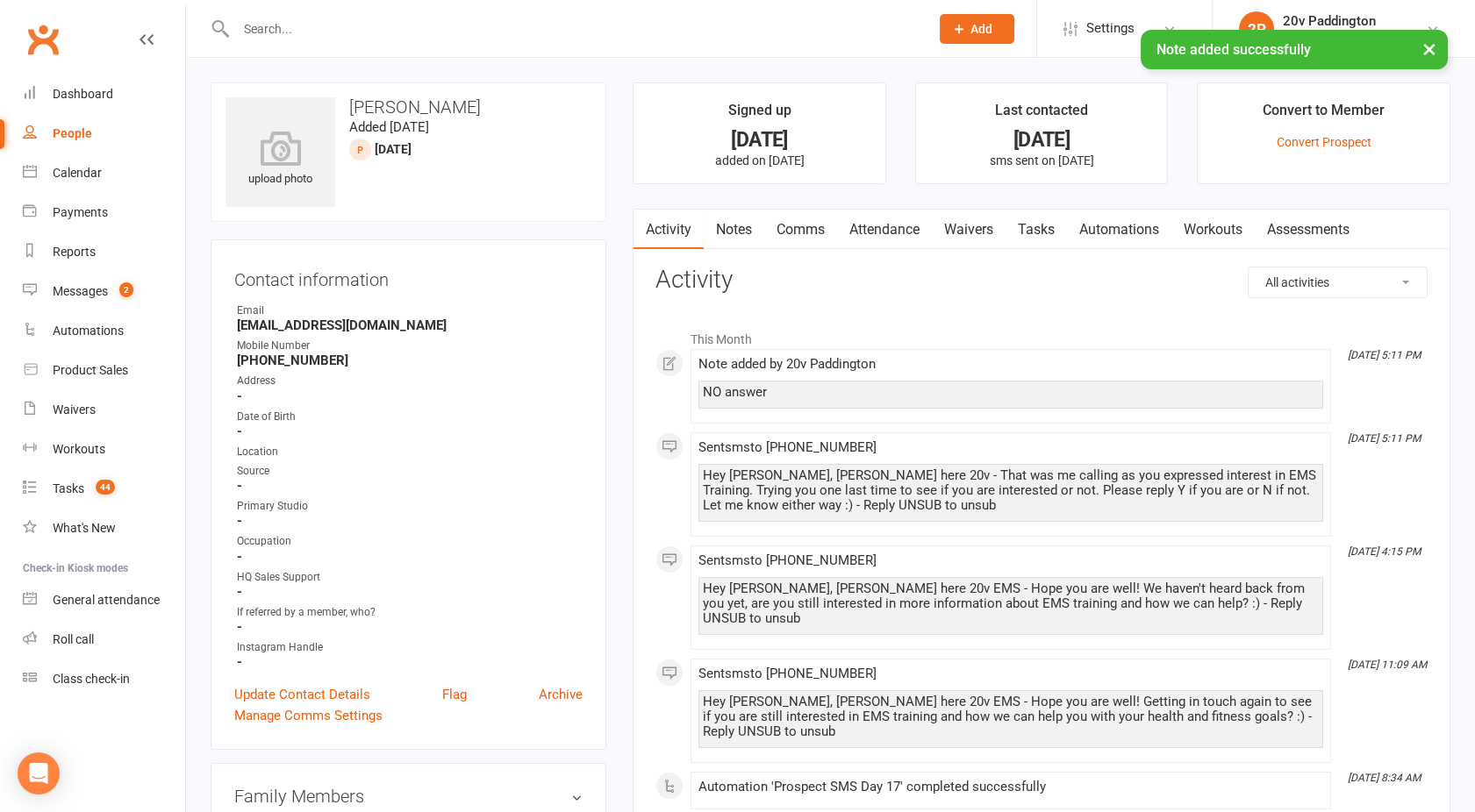
click at [1039, 237] on link "Tasks" at bounding box center [1035, 230] width 61 height 41
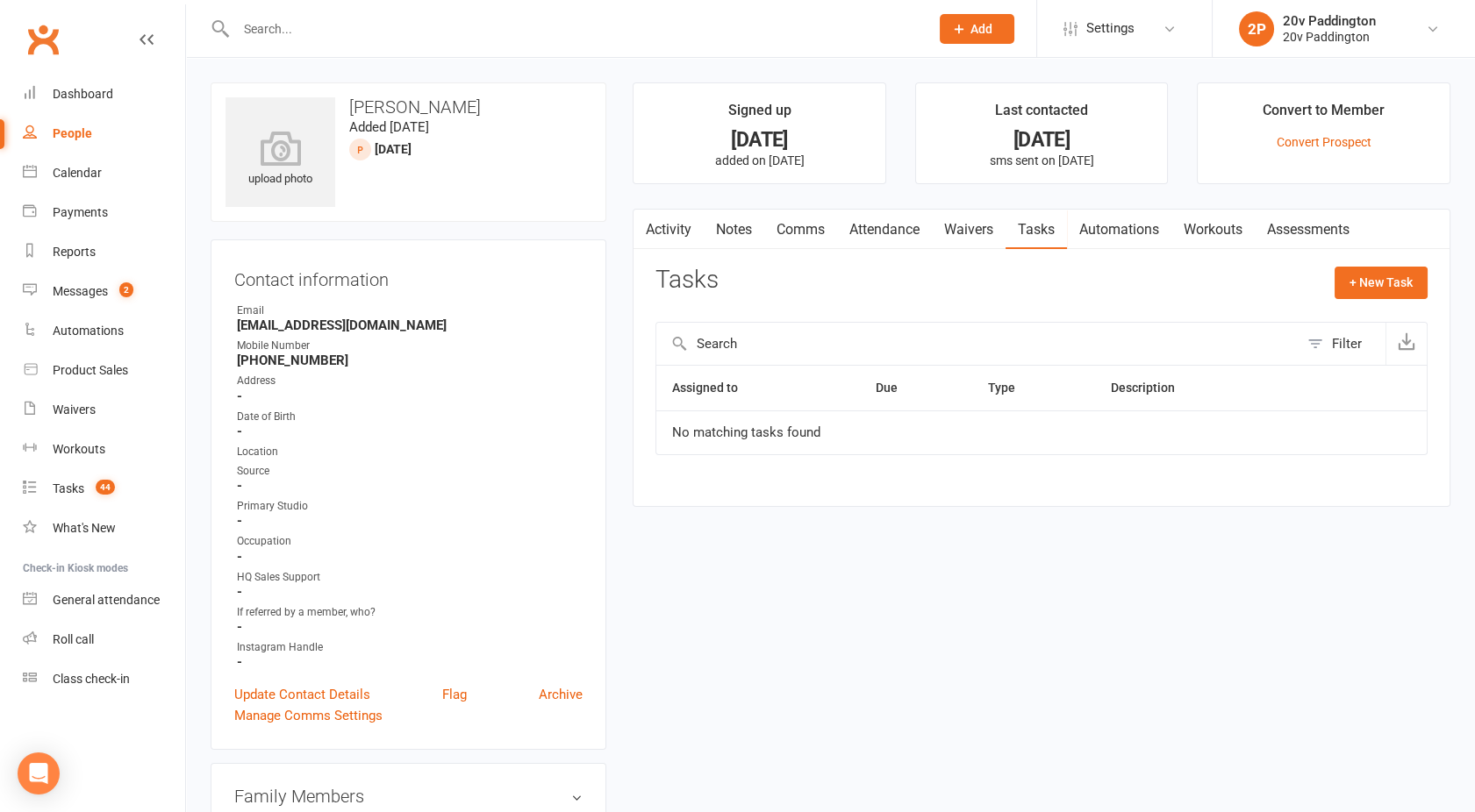
click at [665, 235] on link "Activity" at bounding box center [669, 230] width 70 height 41
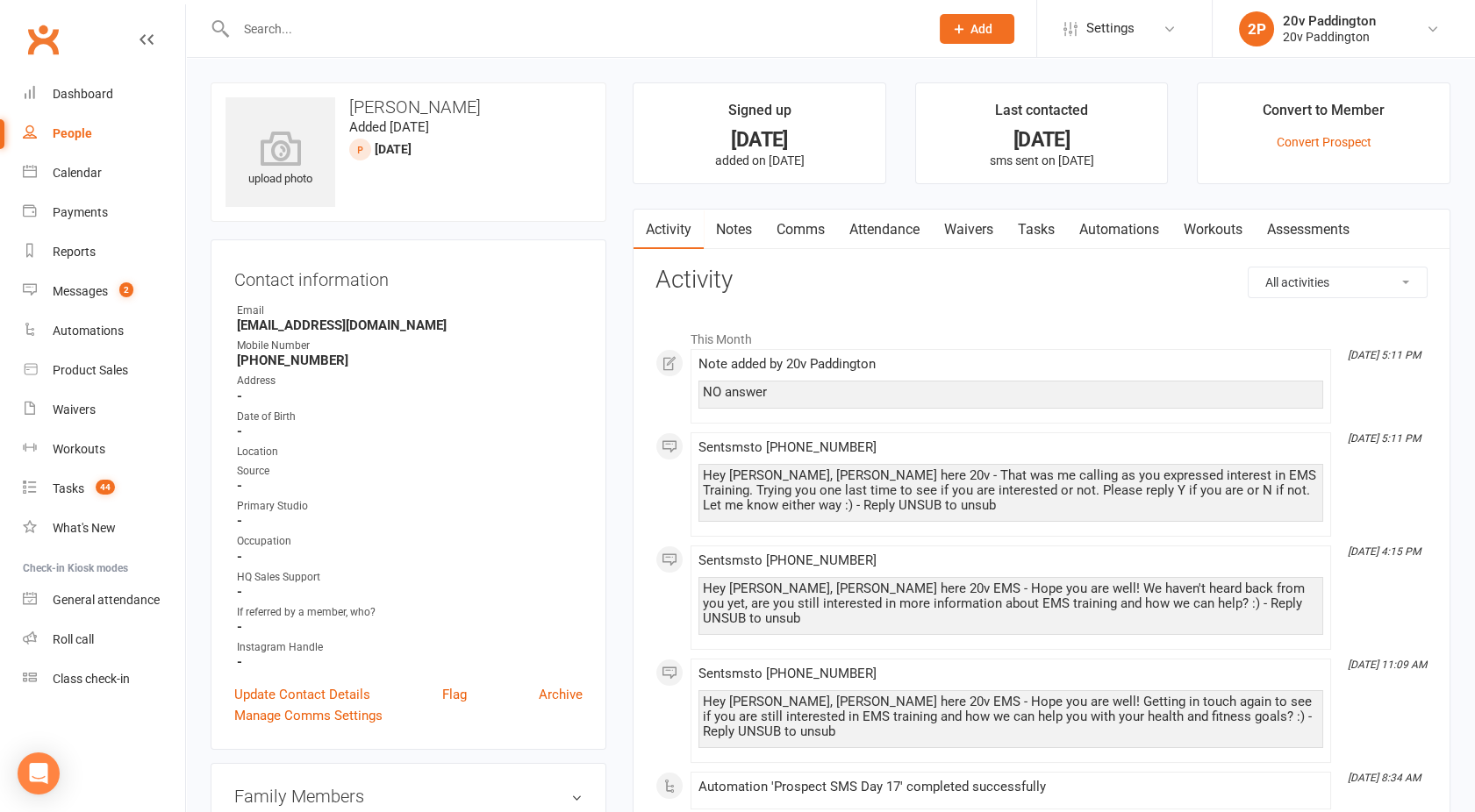
click at [107, 137] on link "People" at bounding box center [104, 134] width 162 height 40
select select "100"
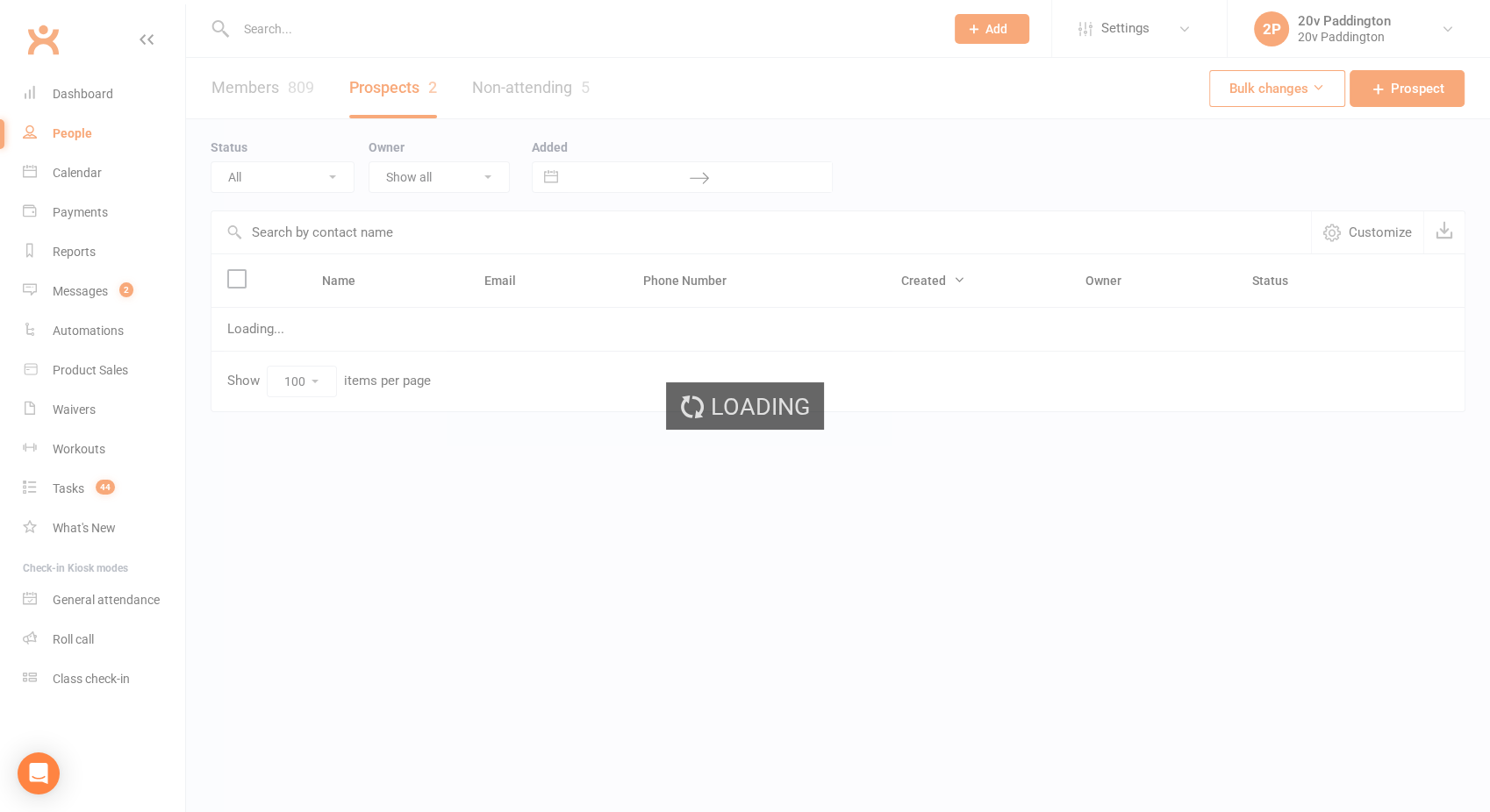
select select "25Sep25"
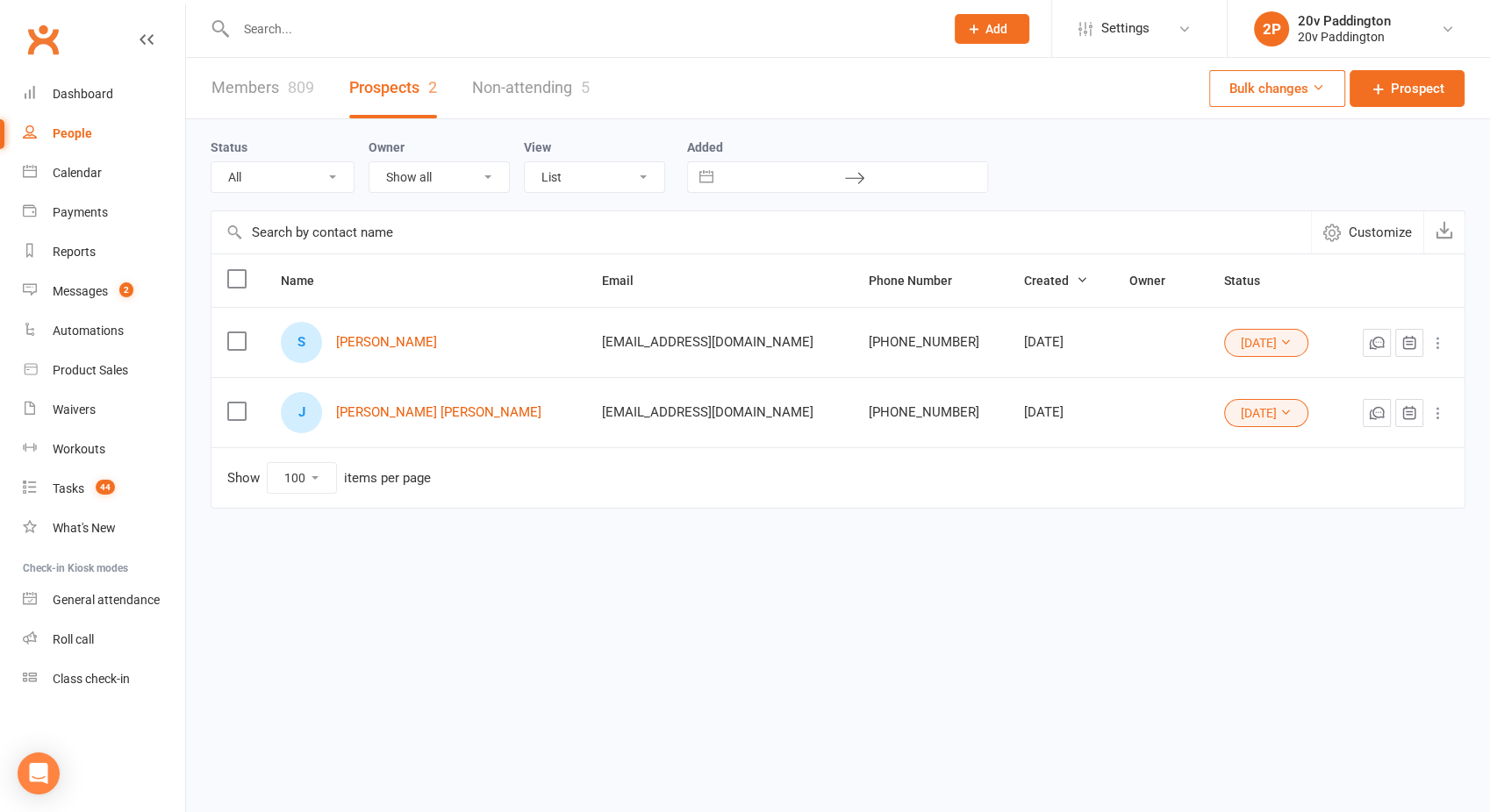
click at [1280, 336] on icon at bounding box center [1285, 342] width 13 height 13
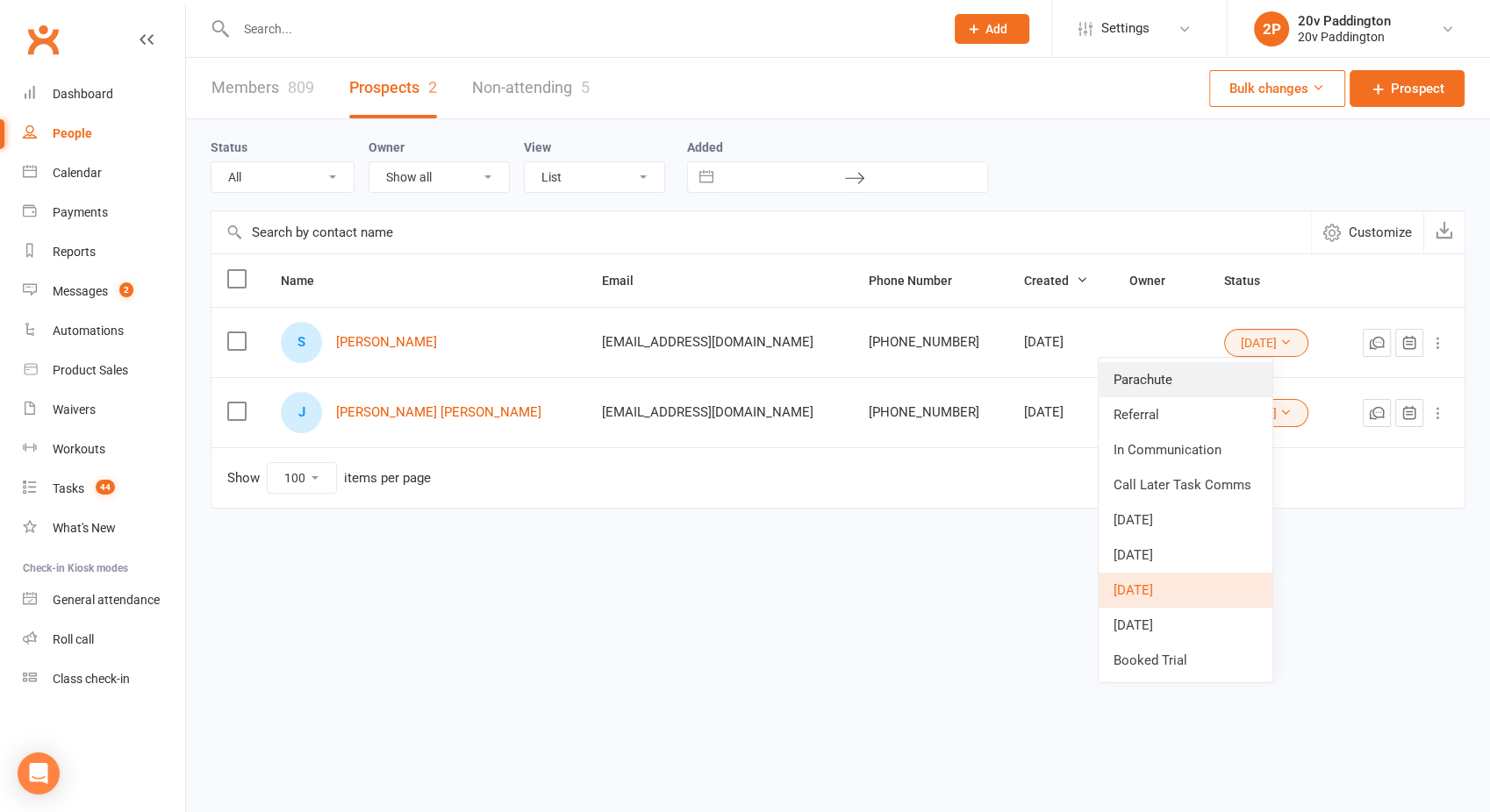
click at [1157, 372] on link "Parachute" at bounding box center [1185, 380] width 174 height 35
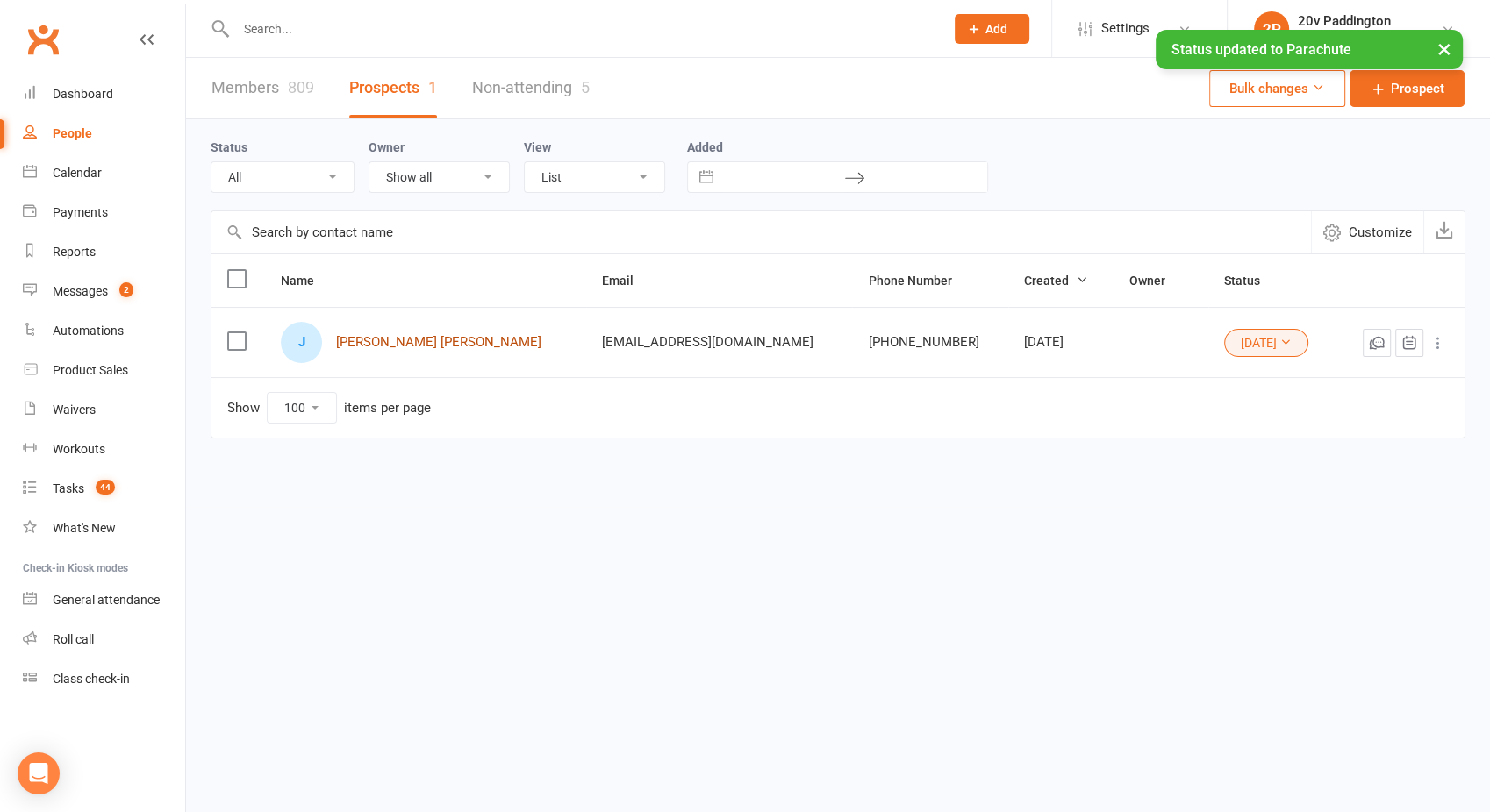
click at [390, 344] on link "Joy ann Donge" at bounding box center [439, 342] width 206 height 15
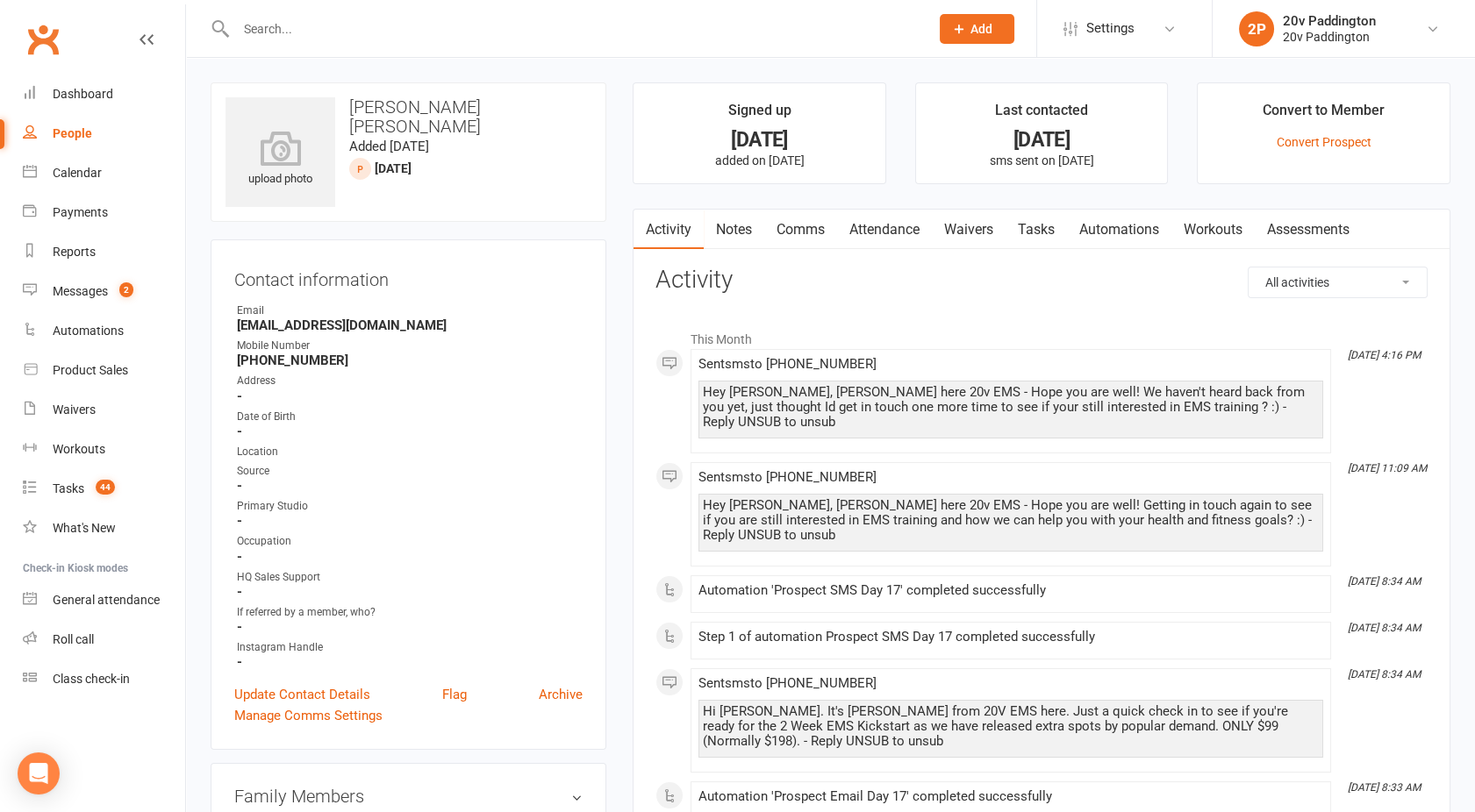
click at [736, 230] on link "Notes" at bounding box center [734, 230] width 60 height 41
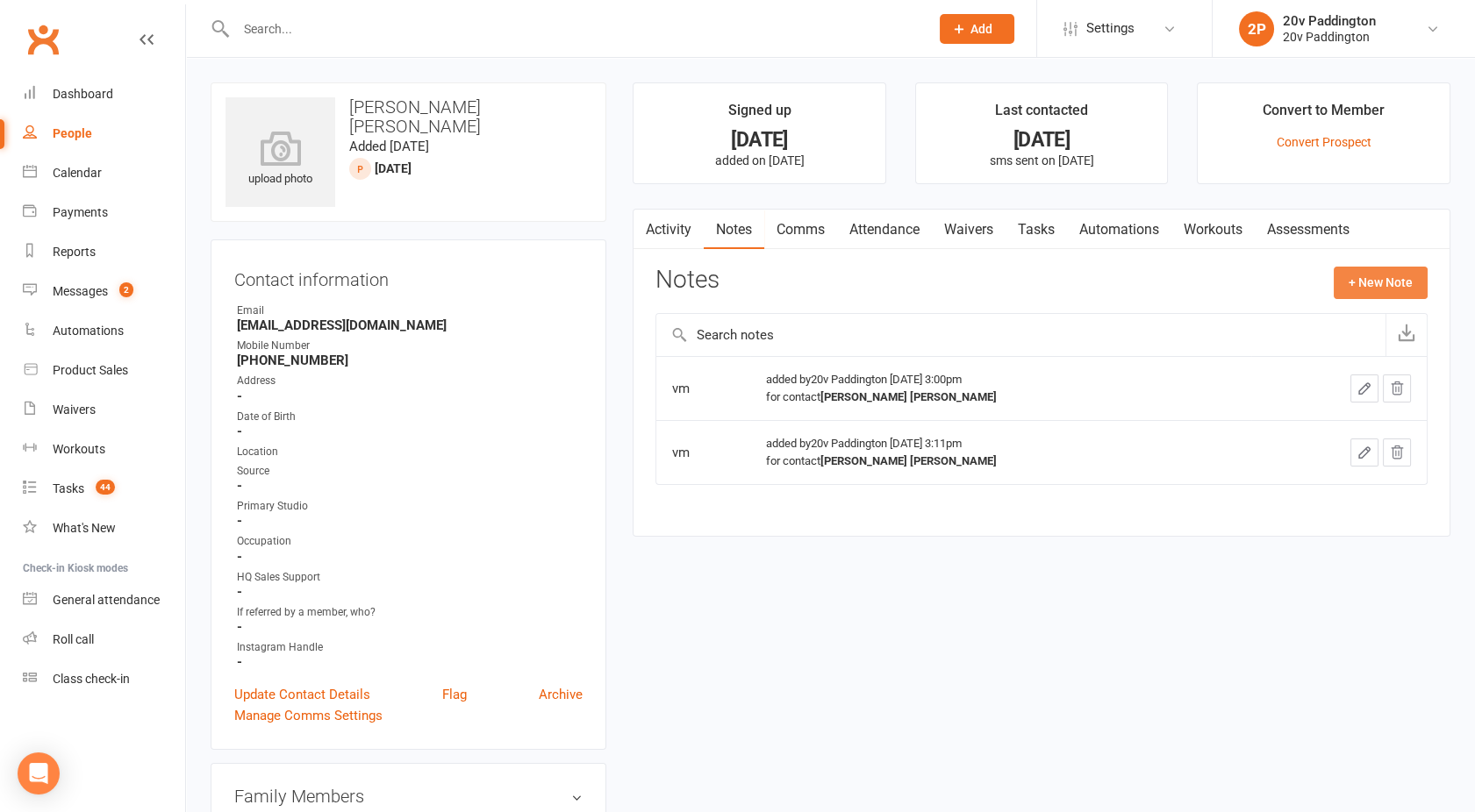
click at [1351, 290] on button "+ New Note" at bounding box center [1380, 282] width 94 height 32
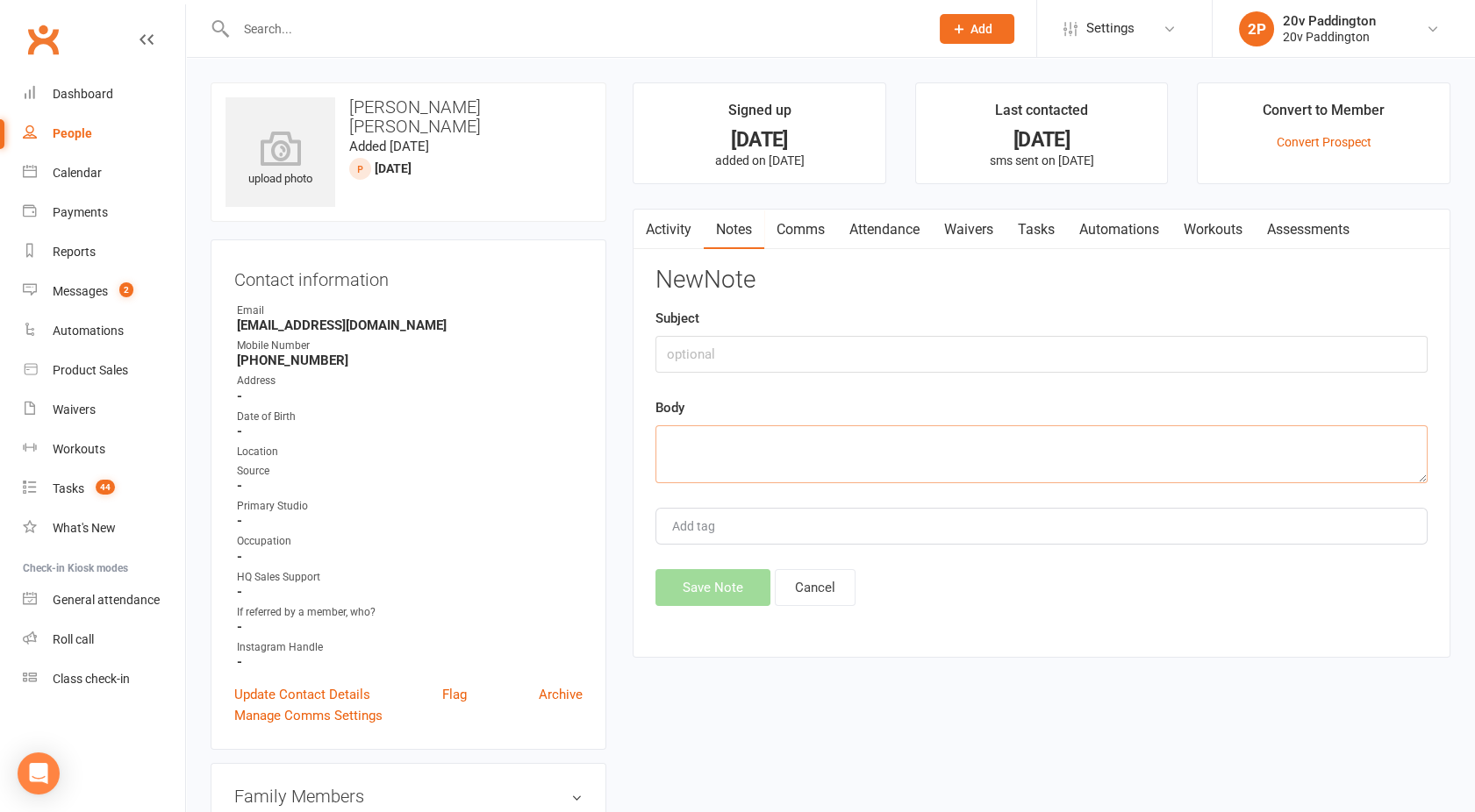
click at [1022, 449] on textarea at bounding box center [1041, 454] width 772 height 58
type textarea "no answer"
click at [717, 590] on button "Save Note" at bounding box center [712, 587] width 115 height 37
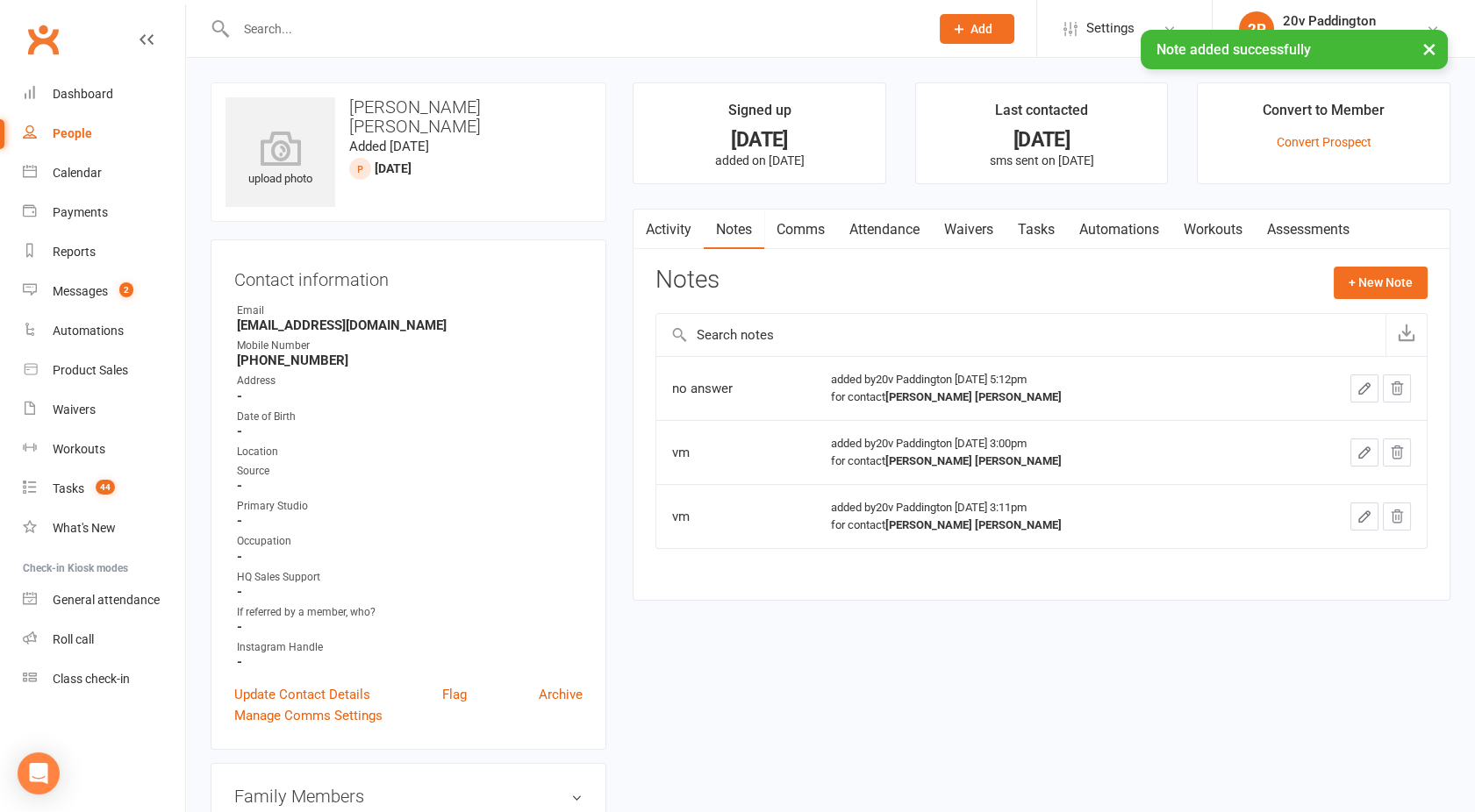
click at [779, 233] on link "Comms" at bounding box center [800, 230] width 73 height 41
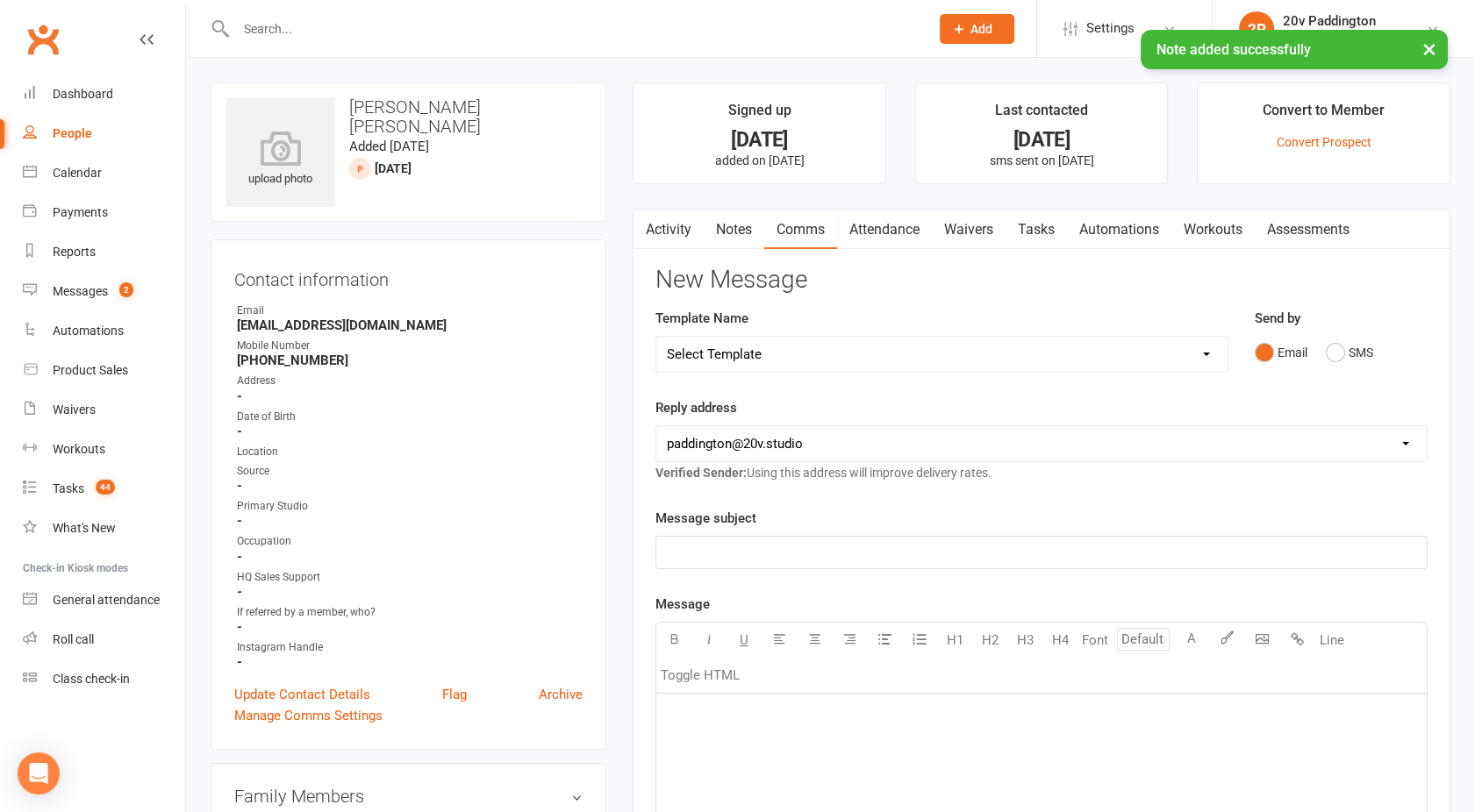
click at [717, 361] on select "Select Template [Email] 20v Referral Bonus [SMS] Free Trial Link [SMS] Haven’t …" at bounding box center [941, 355] width 571 height 35
select select "3"
click at [656, 337] on select "Select Template [Email] 20v Referral Bonus [SMS] Free Trial Link [SMS] Haven’t …" at bounding box center [941, 355] width 571 height 35
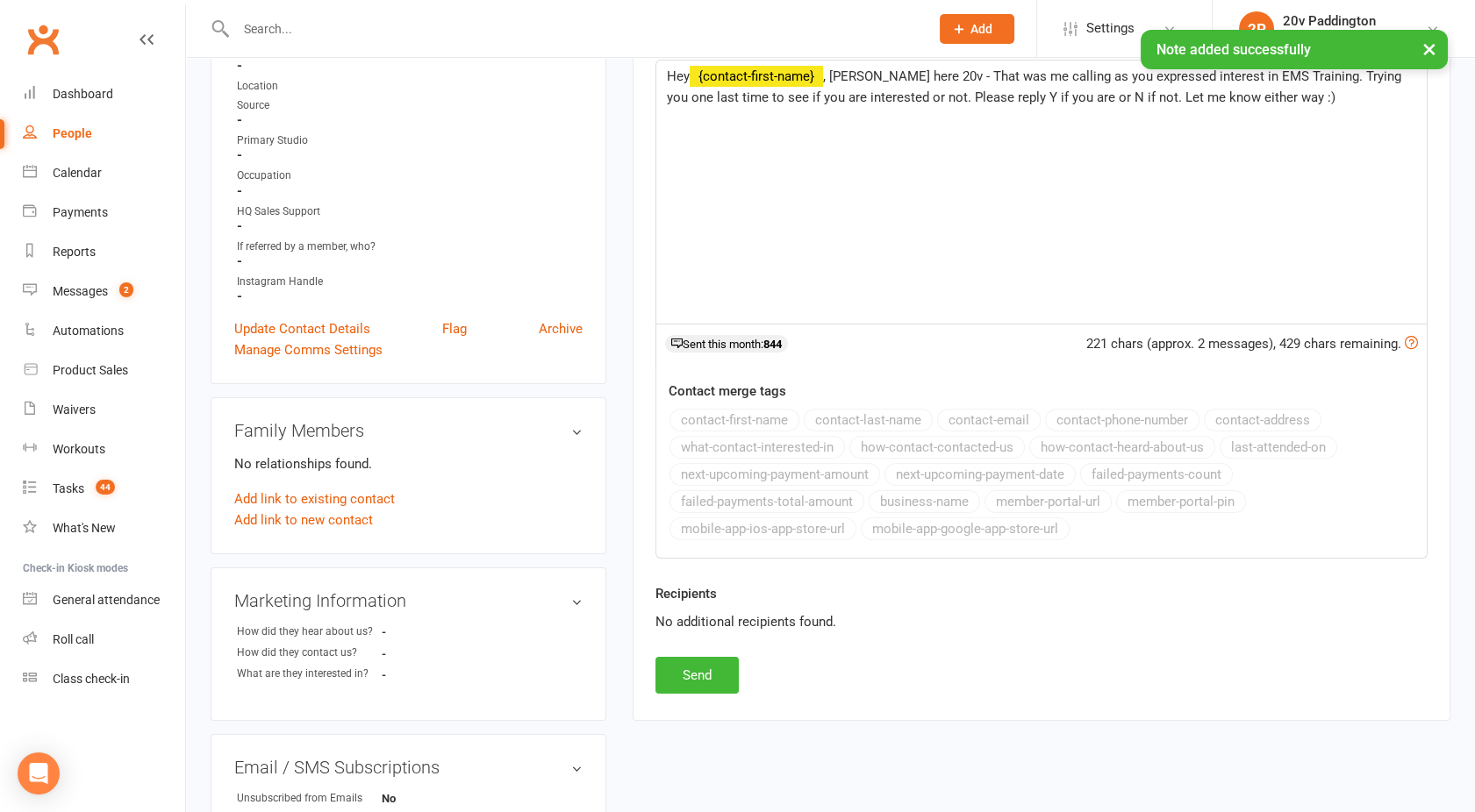
scroll to position [374, 0]
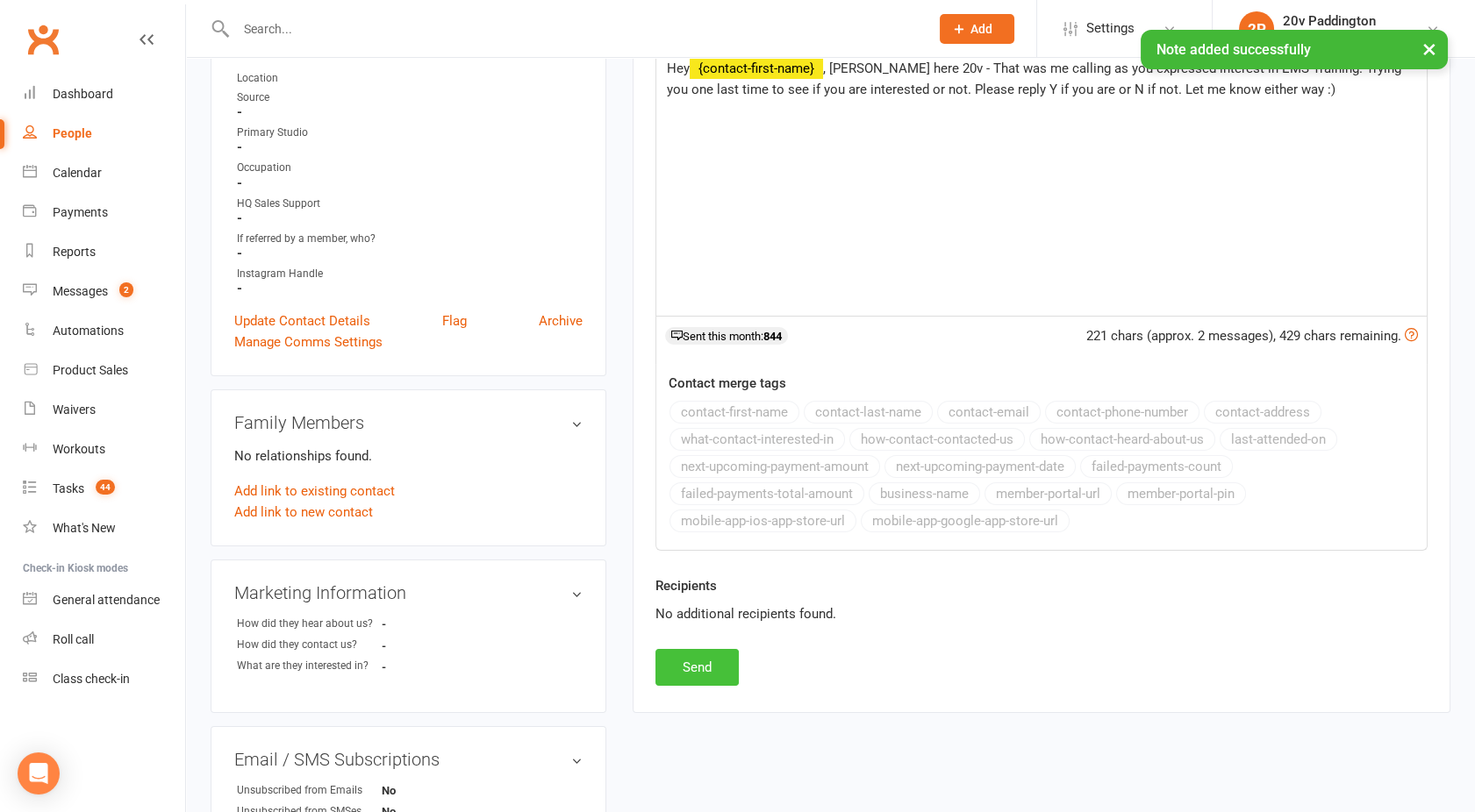
click at [674, 659] on button "Send" at bounding box center [697, 668] width 83 height 37
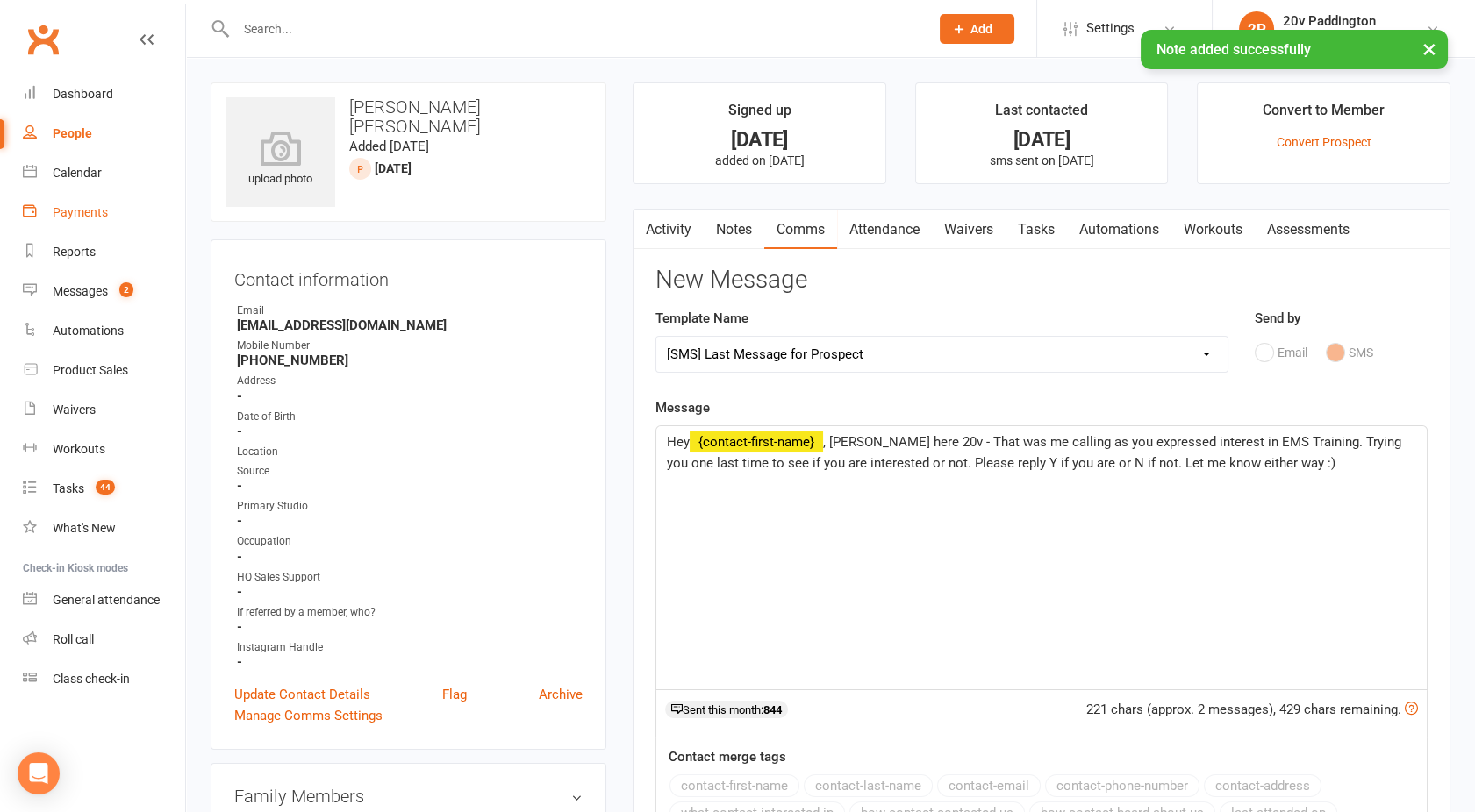
select select
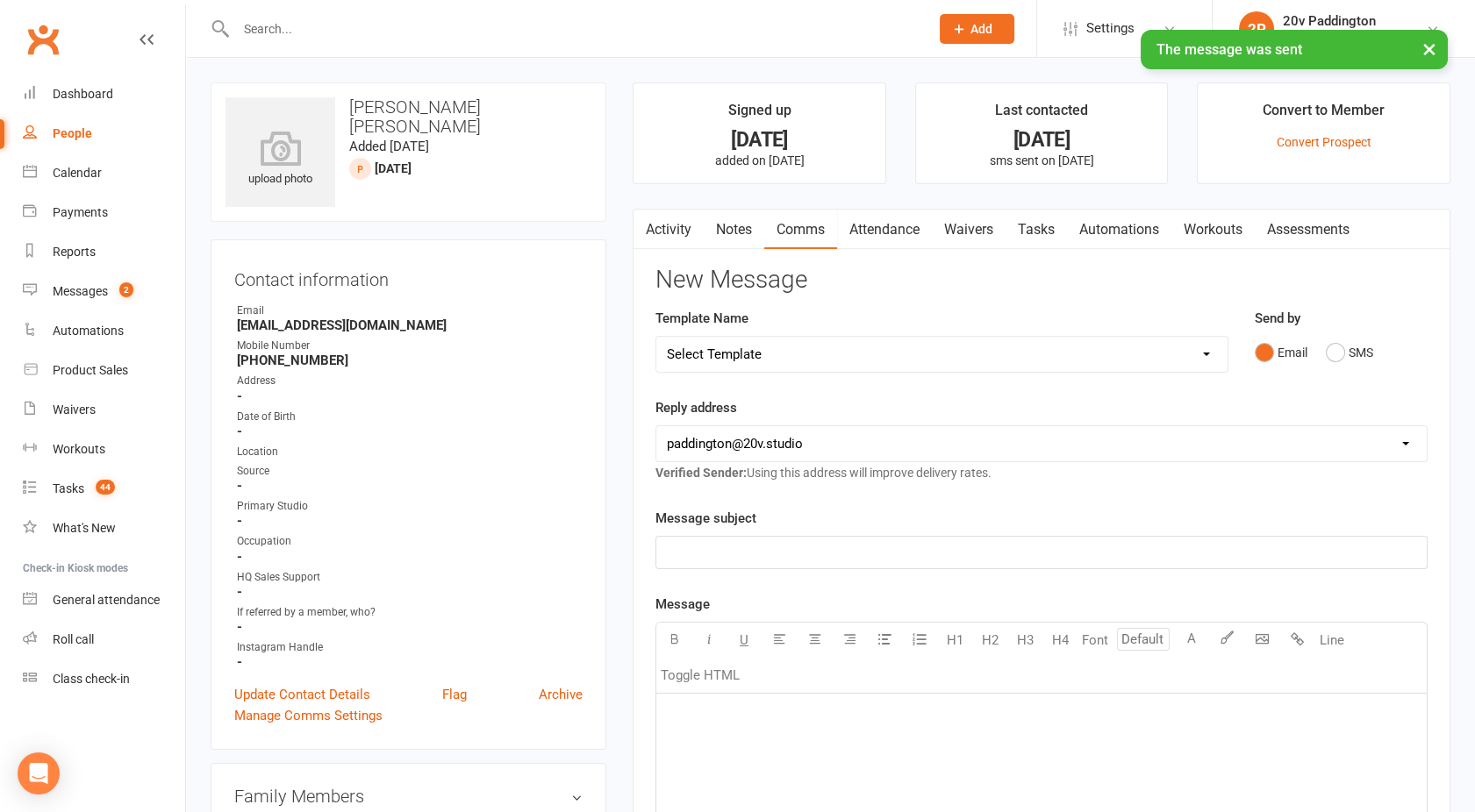
click at [88, 115] on link "People" at bounding box center [104, 134] width 162 height 40
select select "100"
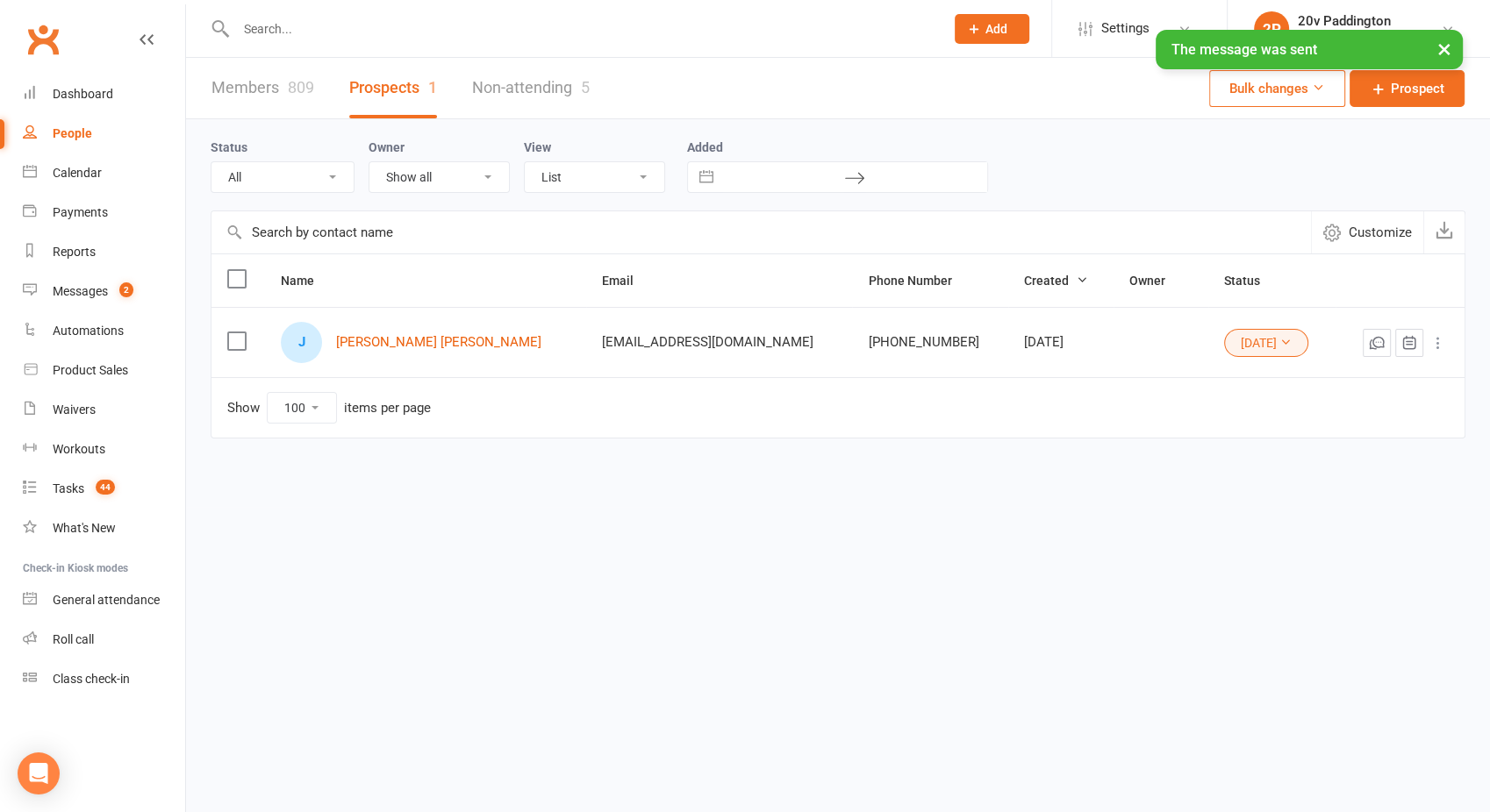
click at [1224, 340] on button "25Sep25" at bounding box center [1266, 342] width 84 height 28
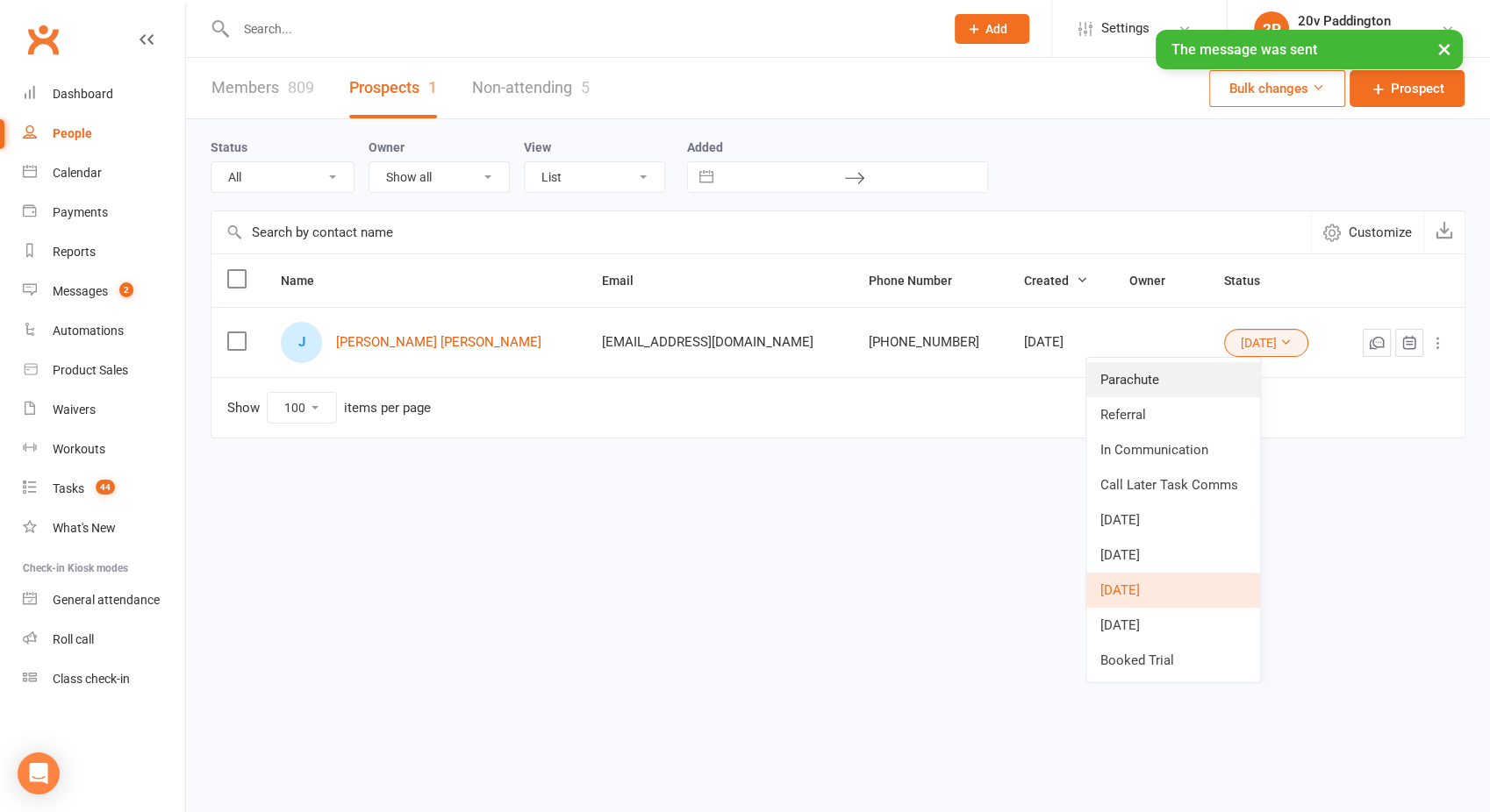
click at [1158, 377] on link "Parachute" at bounding box center [1173, 380] width 174 height 35
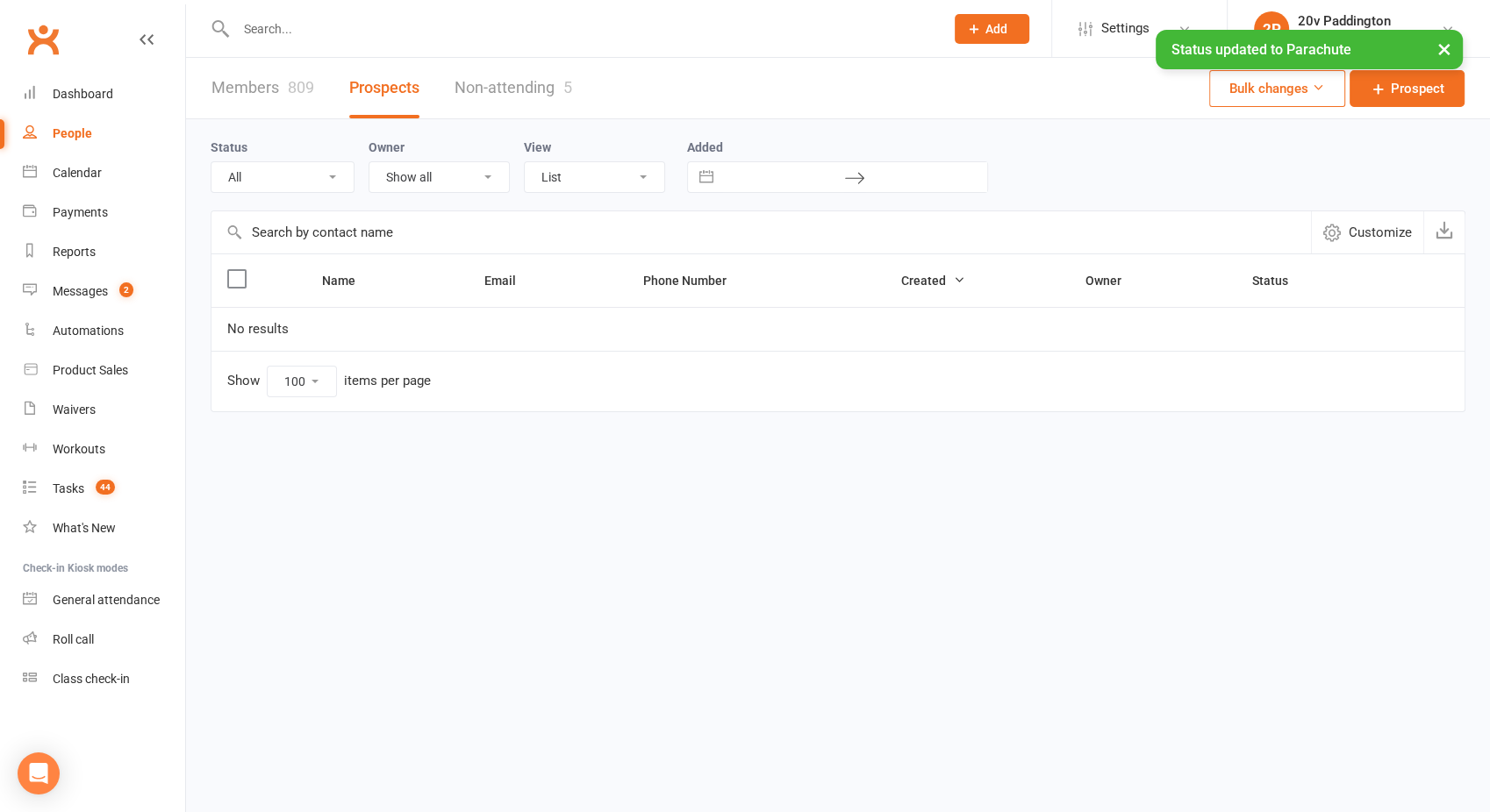
click at [283, 167] on select "All (No status set) (Invalid status) Parachute Referral In Communication Call L…" at bounding box center [282, 176] width 143 height 30
select select "02Oct25"
click at [211, 162] on select "All (No status set) (Invalid status) Parachute Referral In Communication Call L…" at bounding box center [282, 176] width 143 height 30
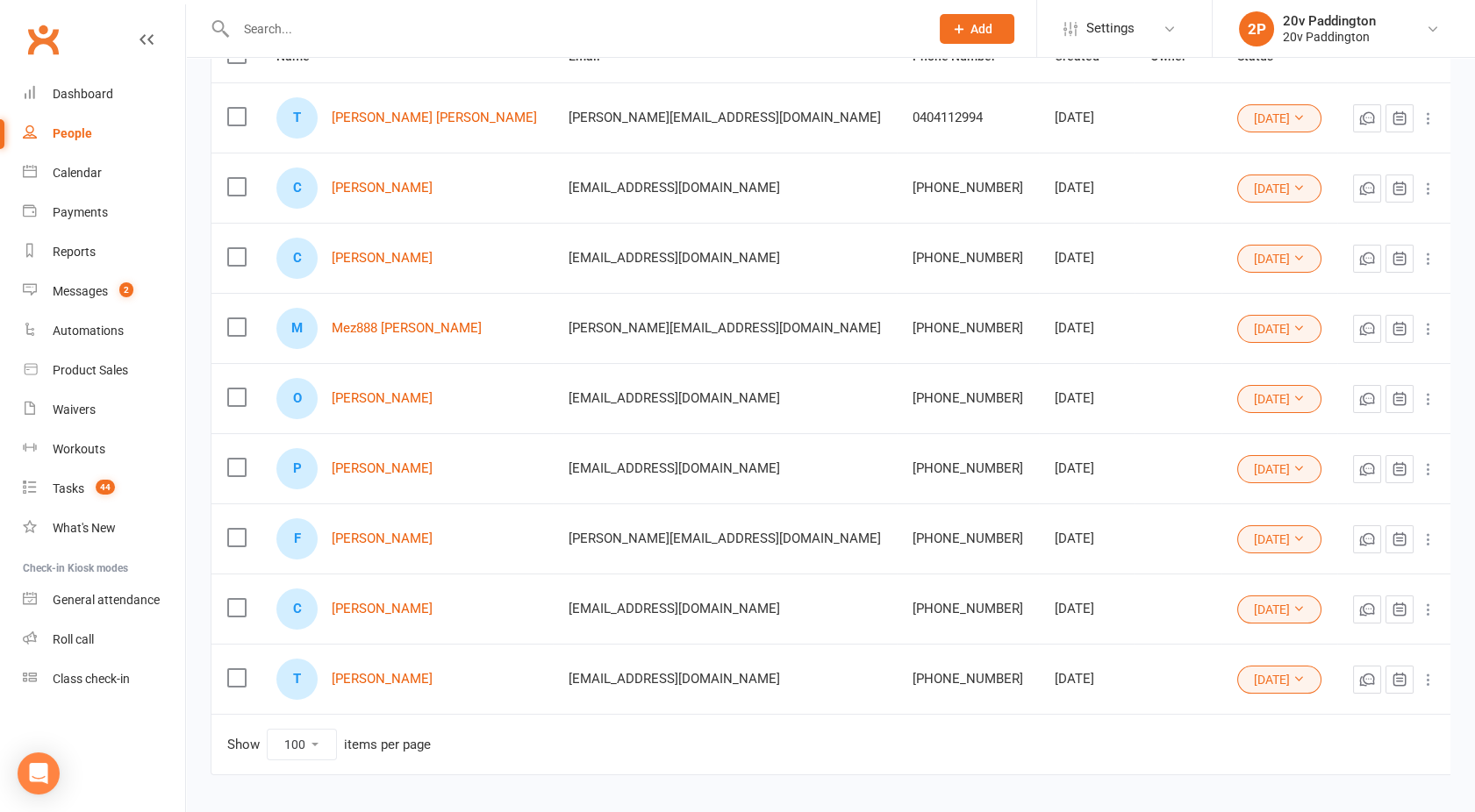
scroll to position [227, 0]
click at [371, 671] on link "Tery Ross" at bounding box center [382, 677] width 101 height 15
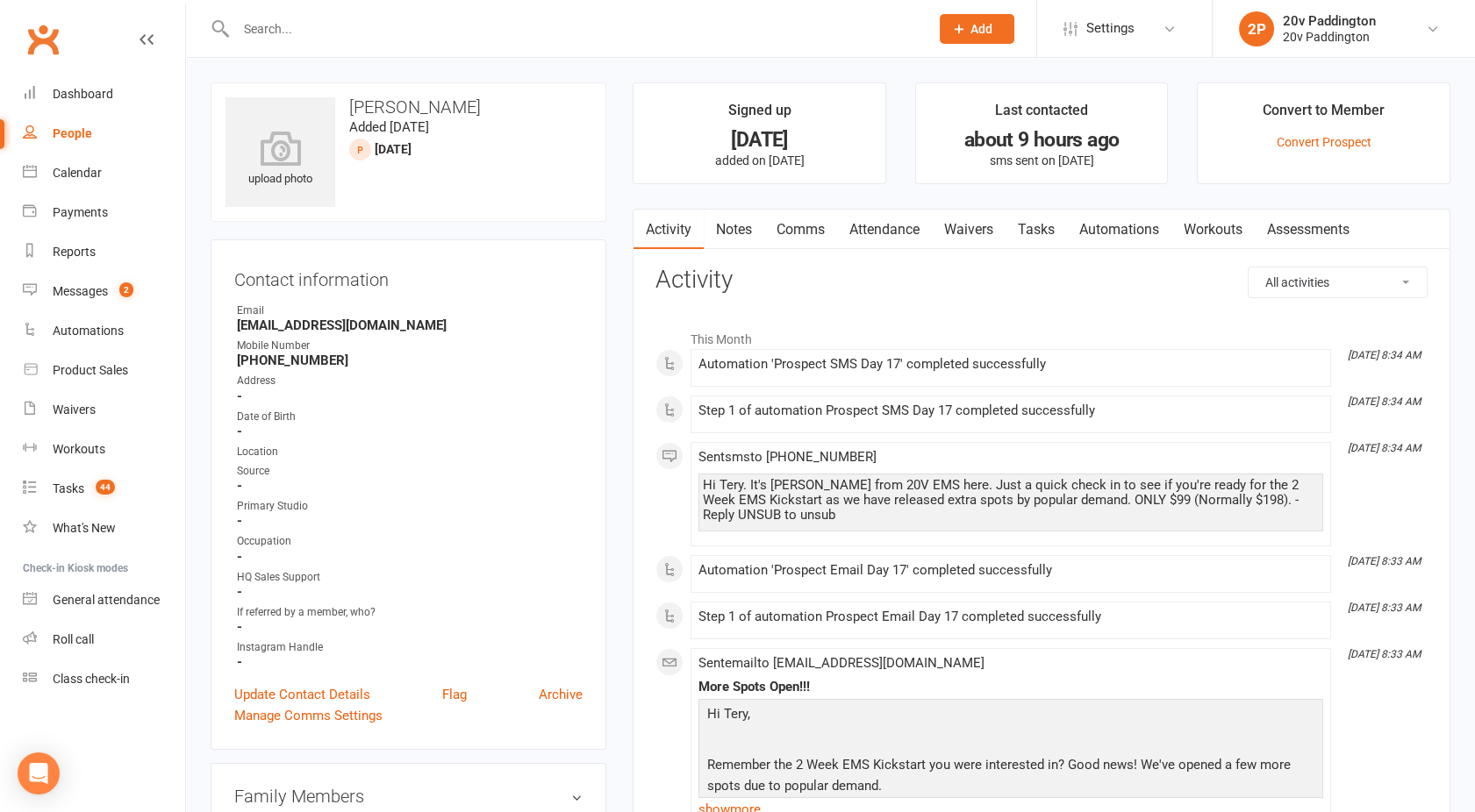
click at [792, 232] on link "Comms" at bounding box center [800, 230] width 73 height 41
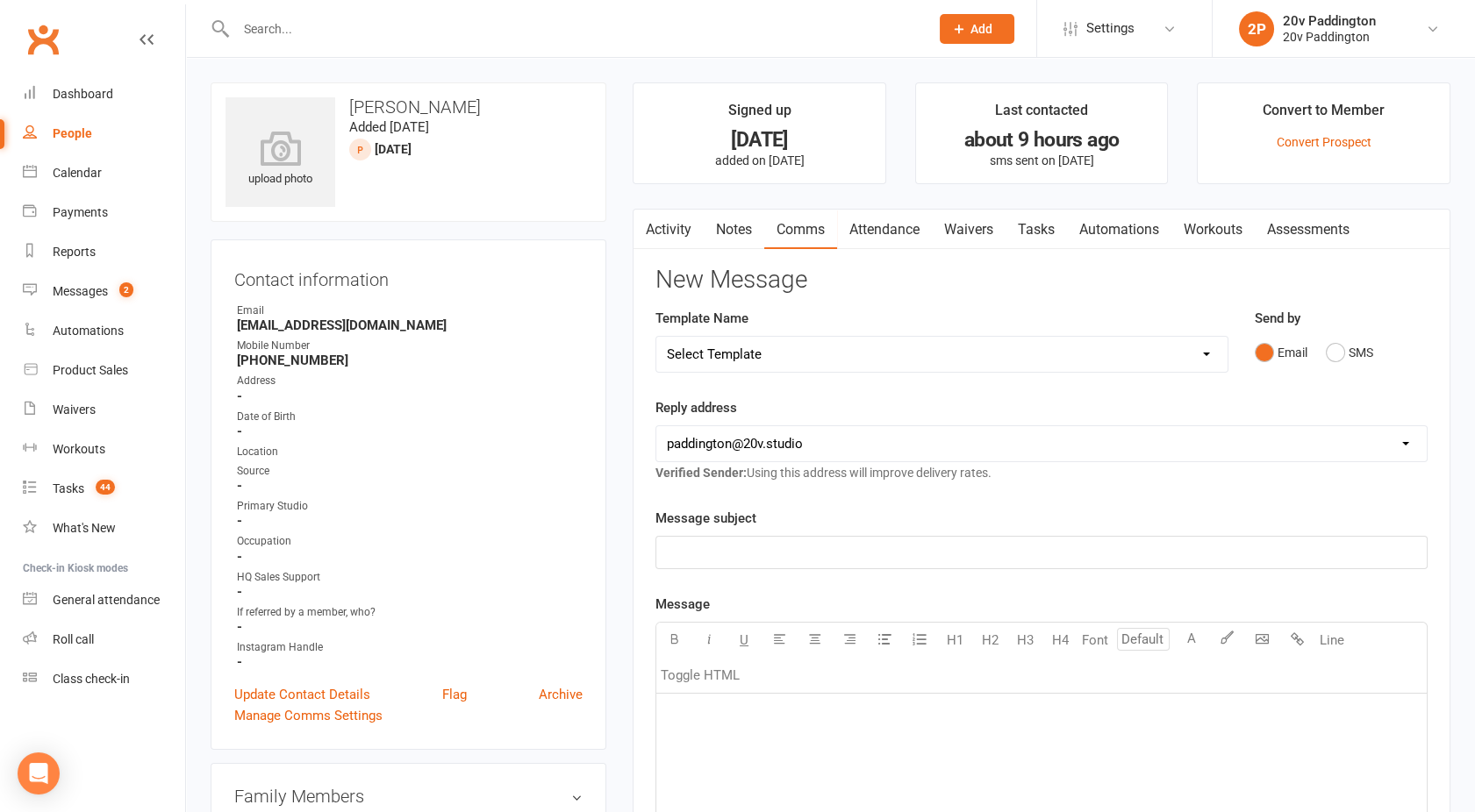
click at [743, 212] on link "Notes" at bounding box center [734, 230] width 60 height 41
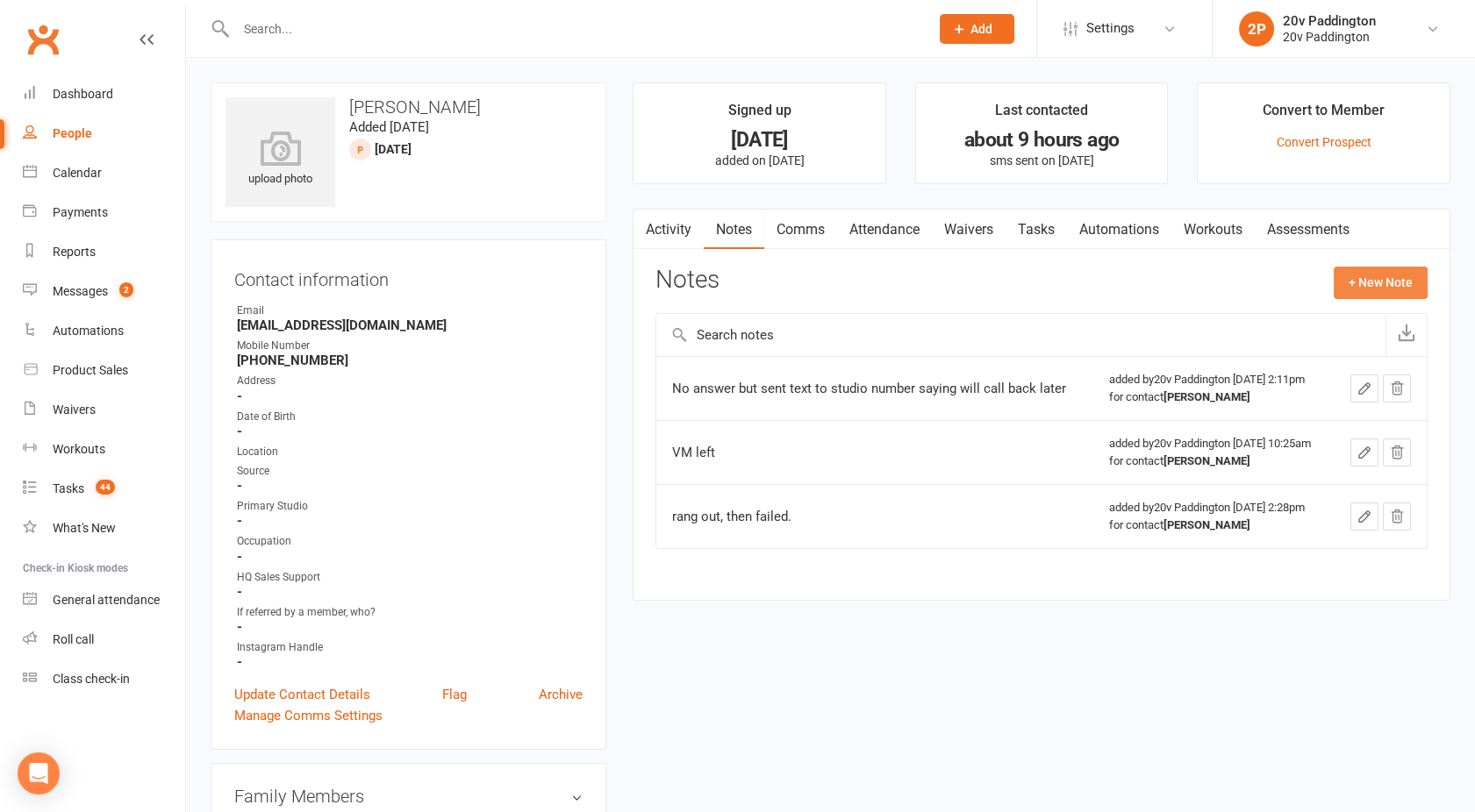
click at [1345, 281] on button "+ New Note" at bounding box center [1380, 282] width 94 height 32
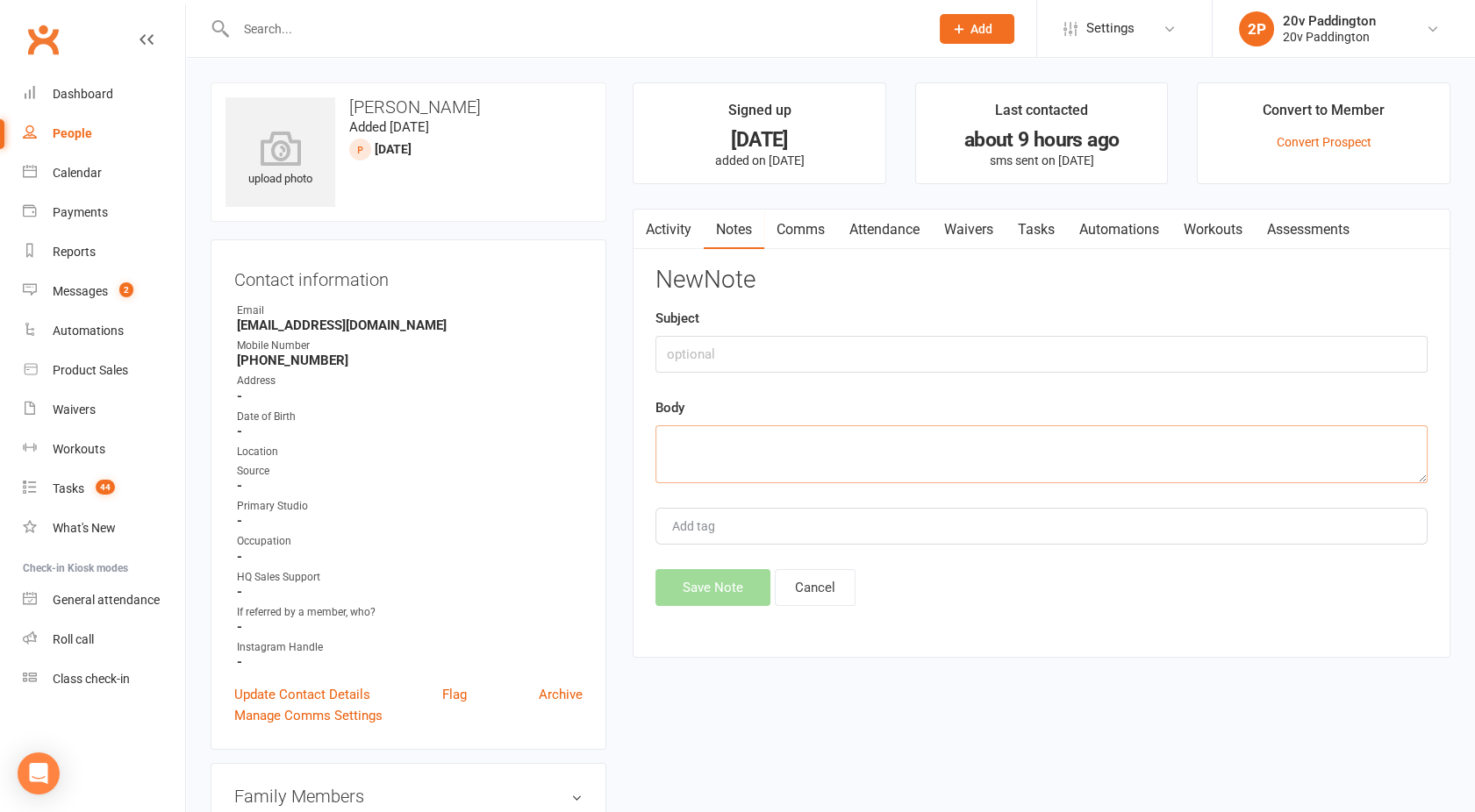
click at [1040, 426] on textarea at bounding box center [1041, 454] width 772 height 58
drag, startPoint x: 742, startPoint y: 458, endPoint x: 605, endPoint y: 422, distance: 141.7
type textarea "Answered and asked for call 7:30/7:45 call in the morning"
click at [708, 587] on button "Save Note" at bounding box center [712, 587] width 115 height 37
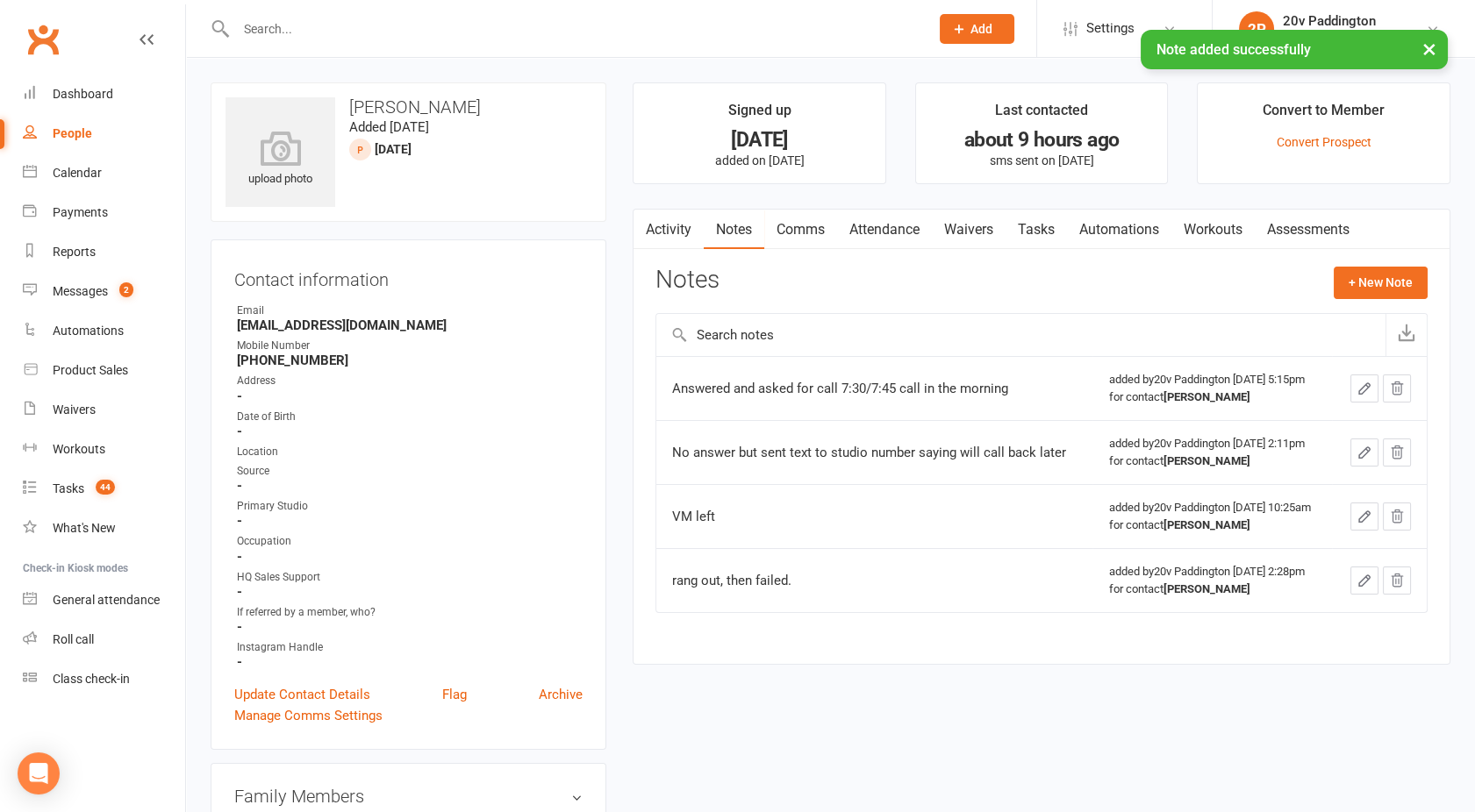
click at [675, 229] on link "Activity" at bounding box center [669, 230] width 70 height 41
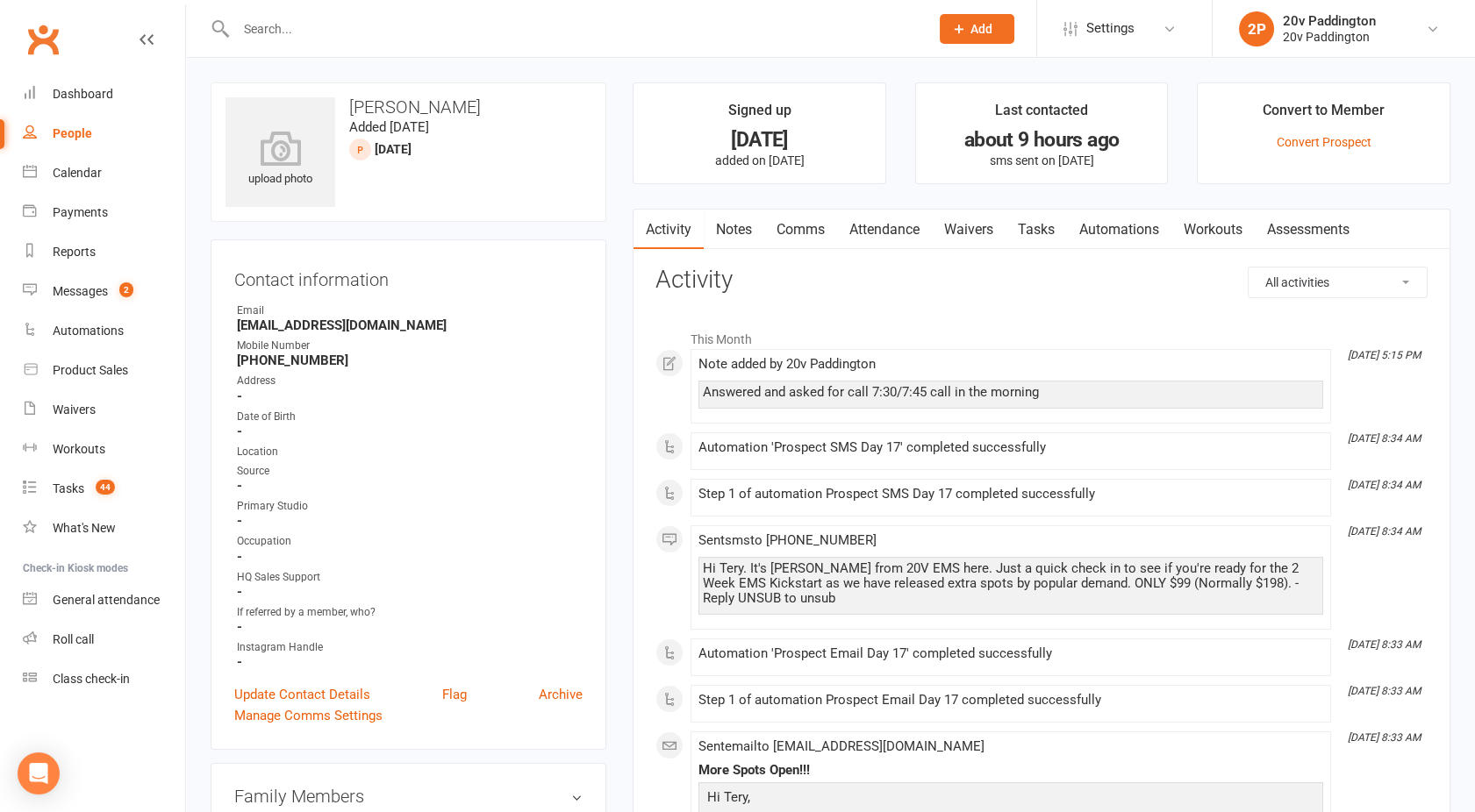
click at [65, 126] on div "People" at bounding box center [72, 133] width 40 height 14
select select "100"
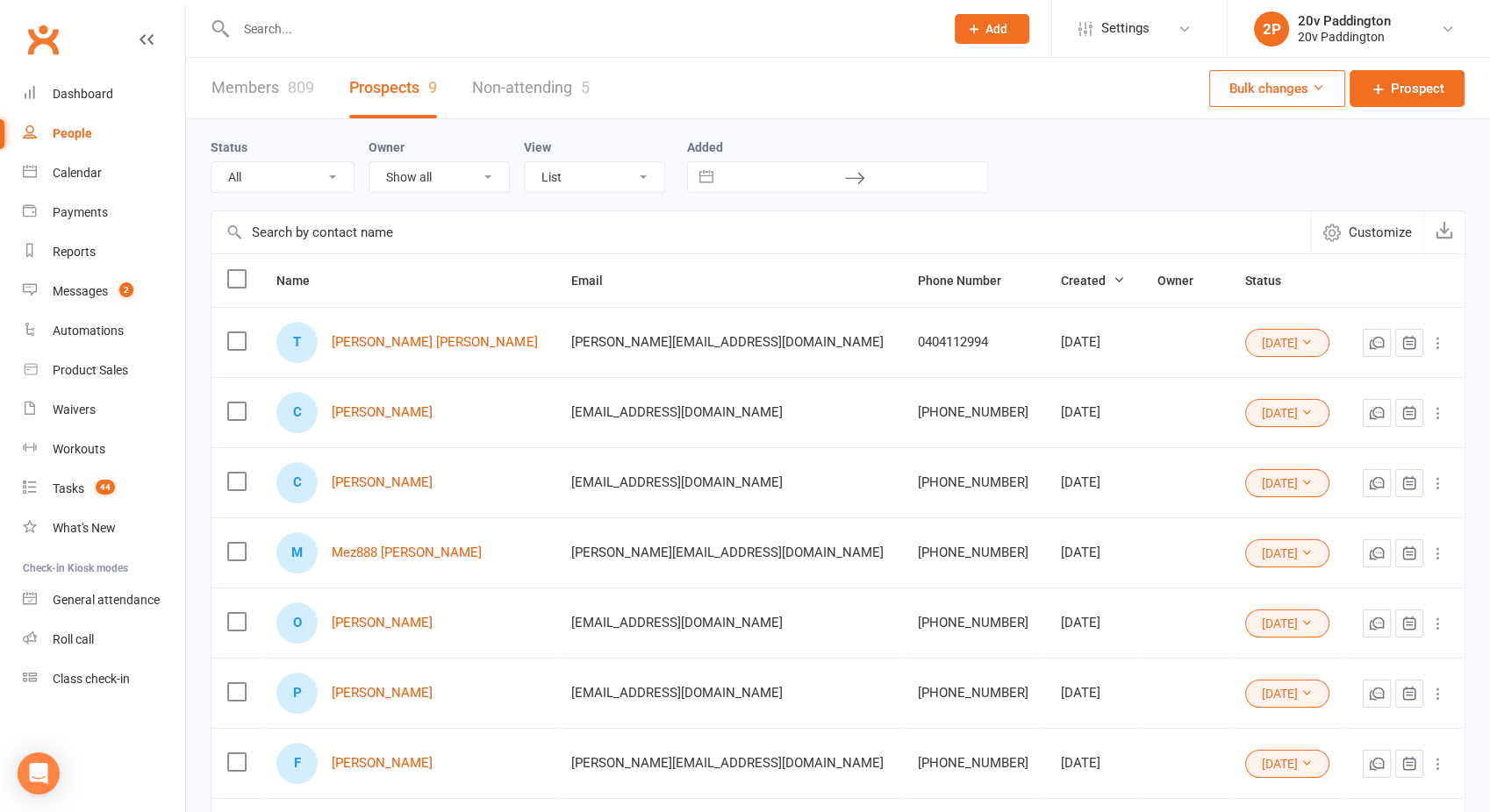
select select "02Oct25"
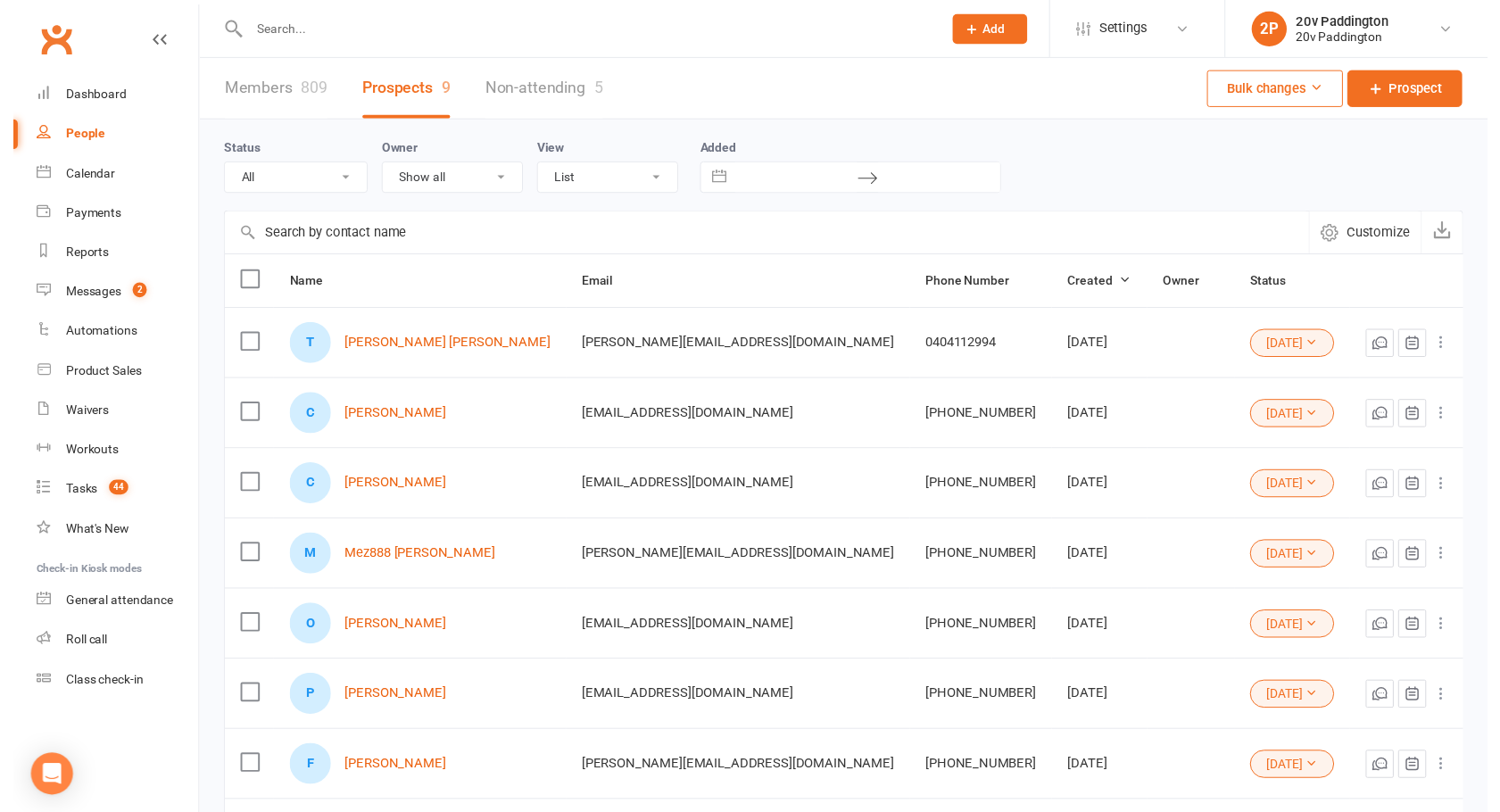
scroll to position [284, 0]
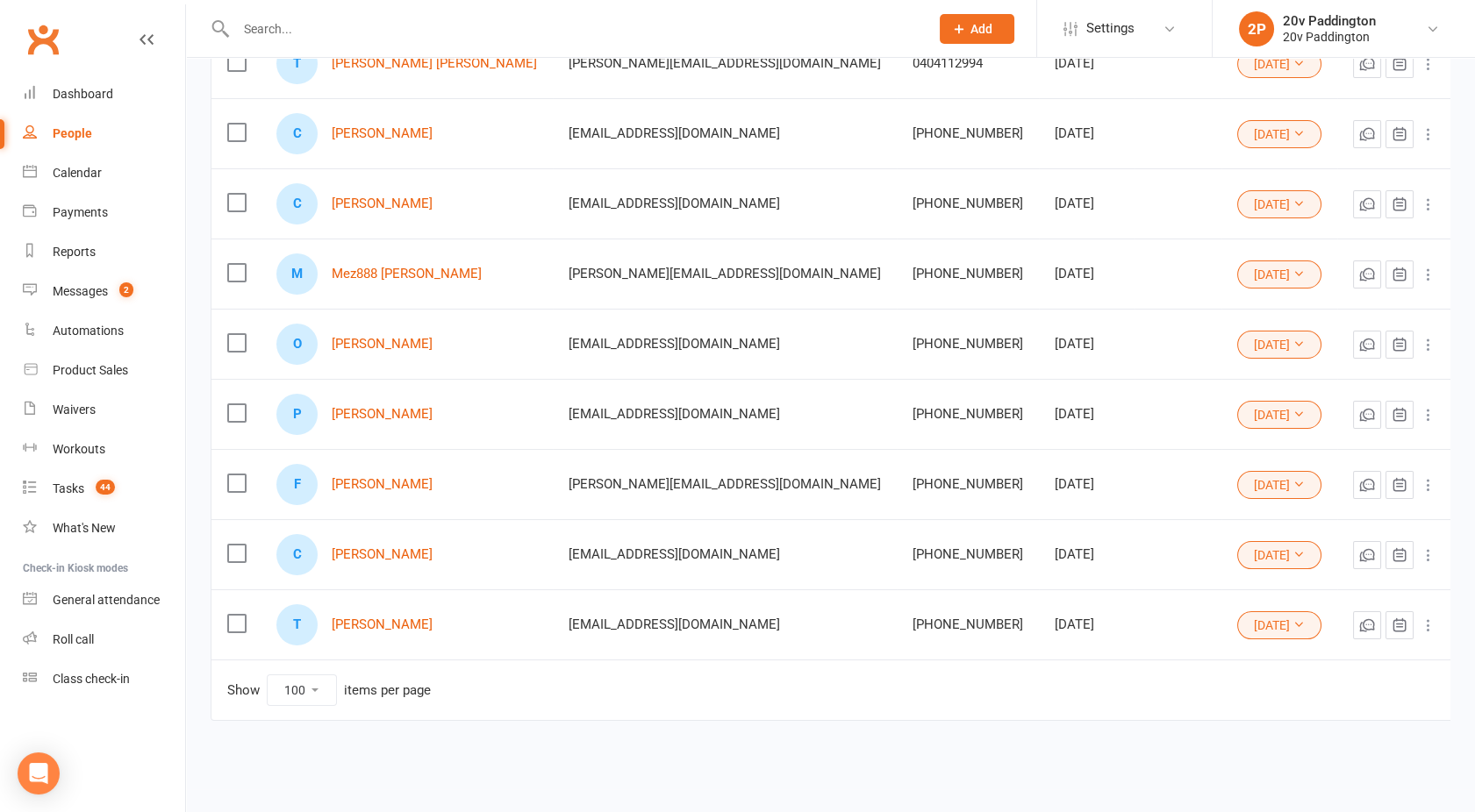
click at [1238, 623] on button "02Oct25" at bounding box center [1278, 625] width 84 height 28
click at [1170, 728] on link "In Communication" at bounding box center [1175, 732] width 173 height 35
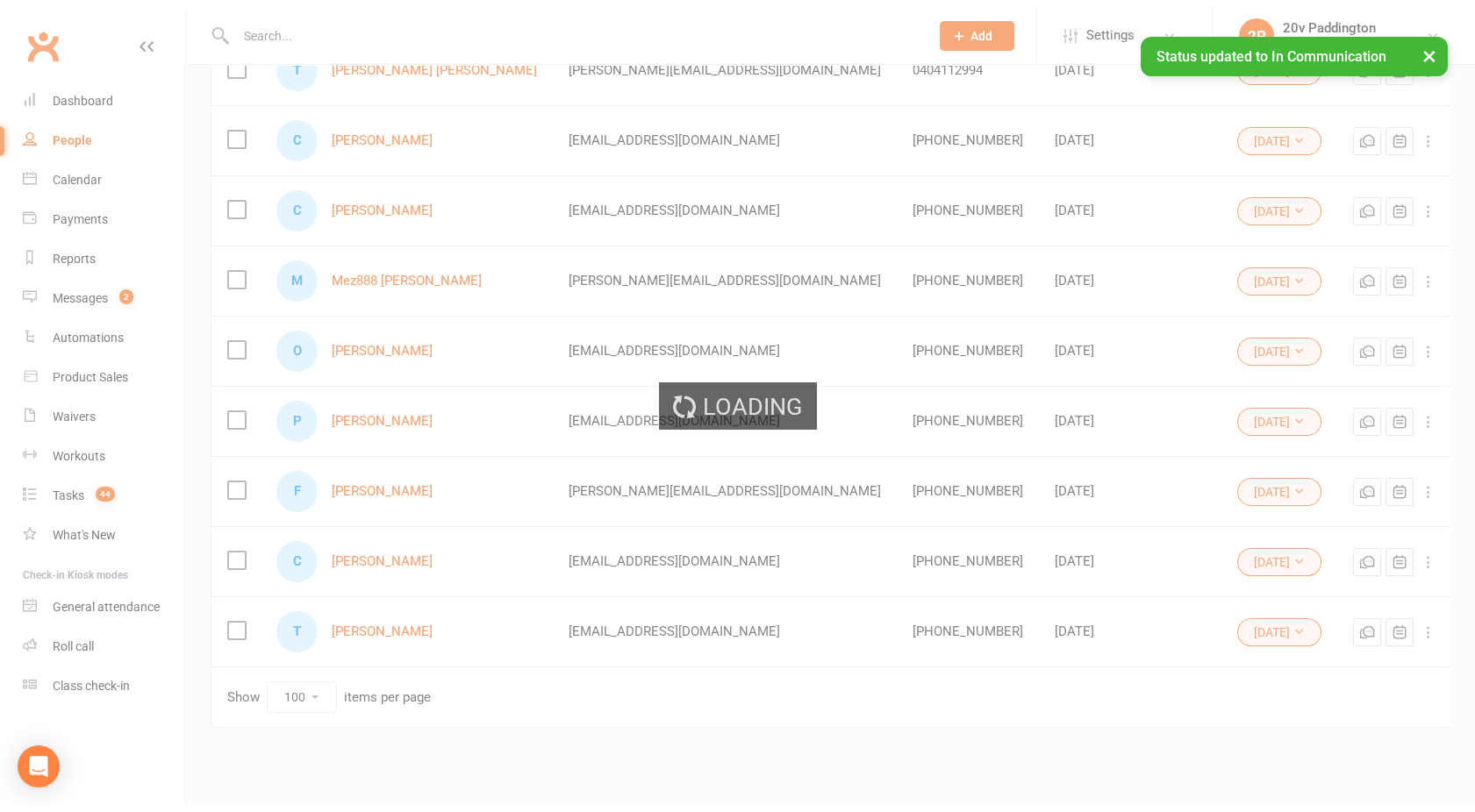
scroll to position [208, 0]
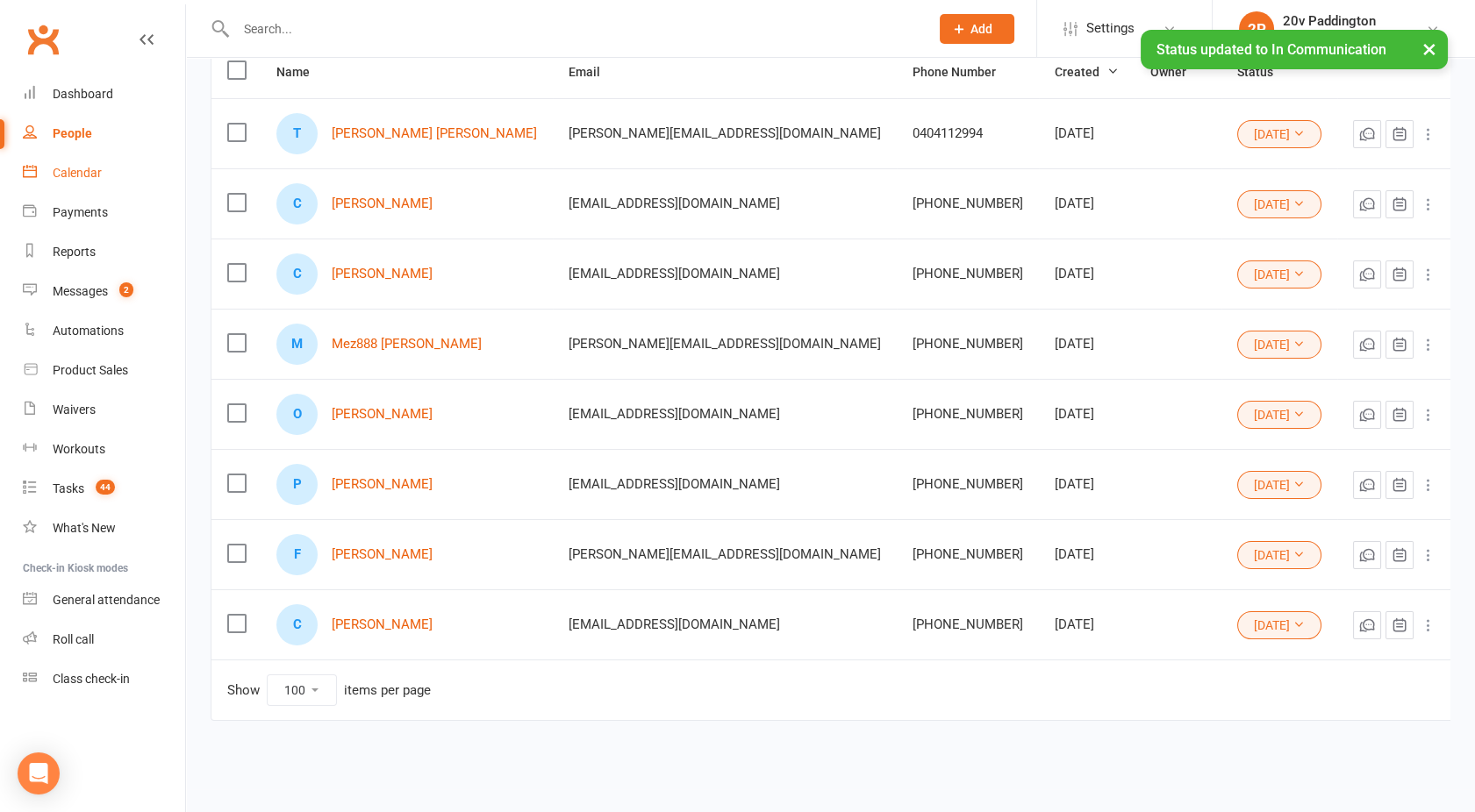
click at [78, 177] on div "Calendar" at bounding box center [77, 172] width 49 height 14
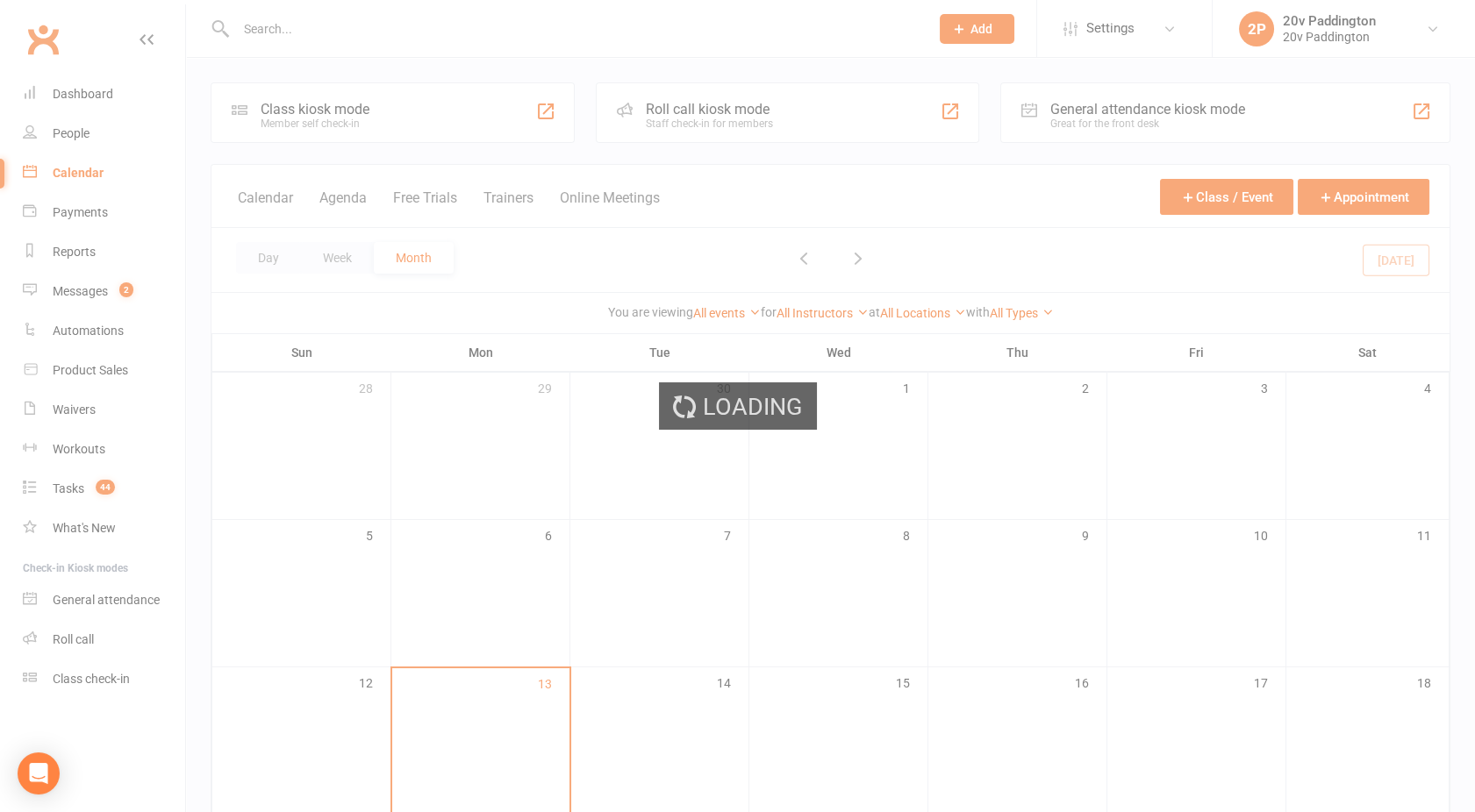
click at [344, 196] on div "Loading" at bounding box center [738, 406] width 1475 height 812
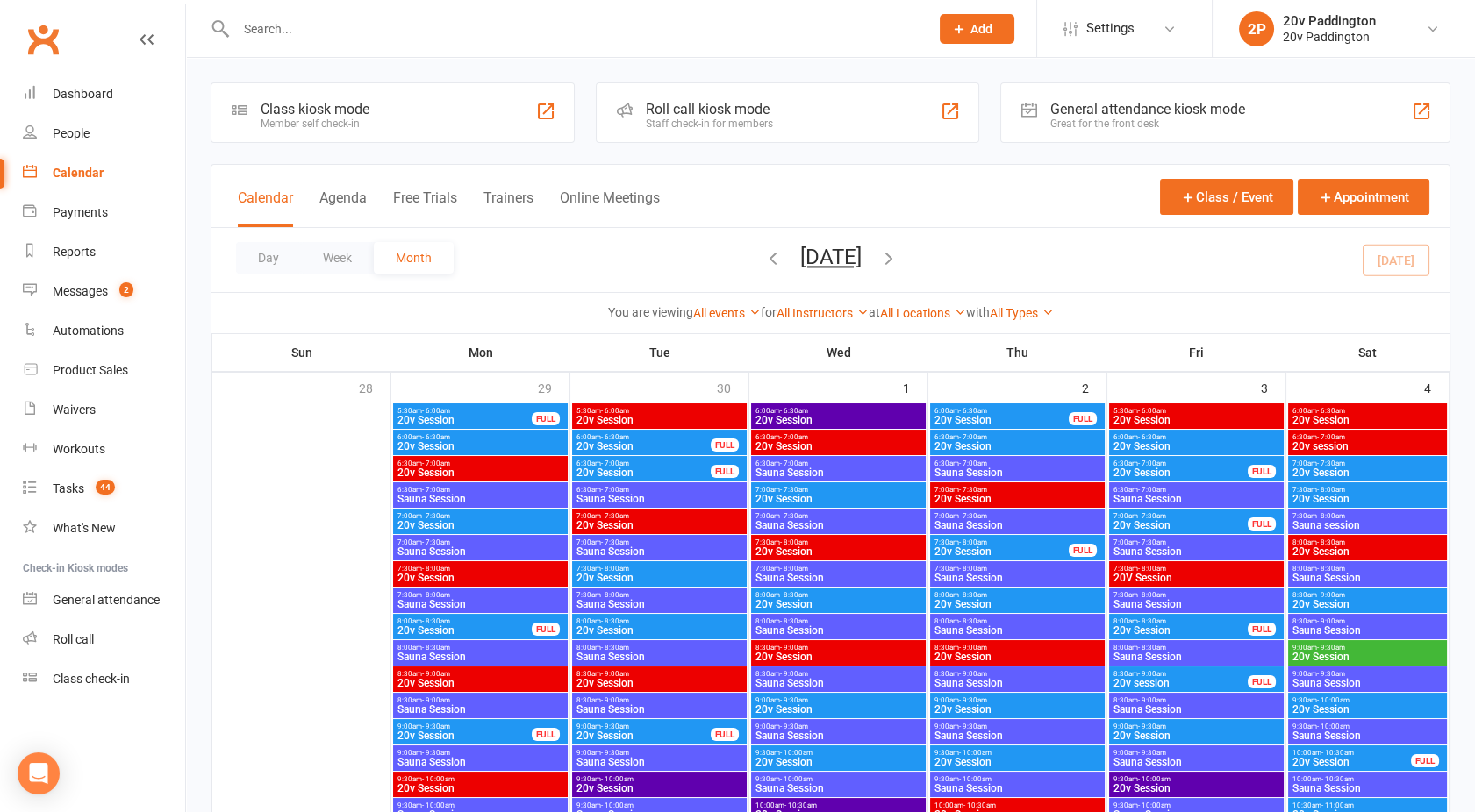
click at [350, 196] on button "Agenda" at bounding box center [342, 208] width 47 height 38
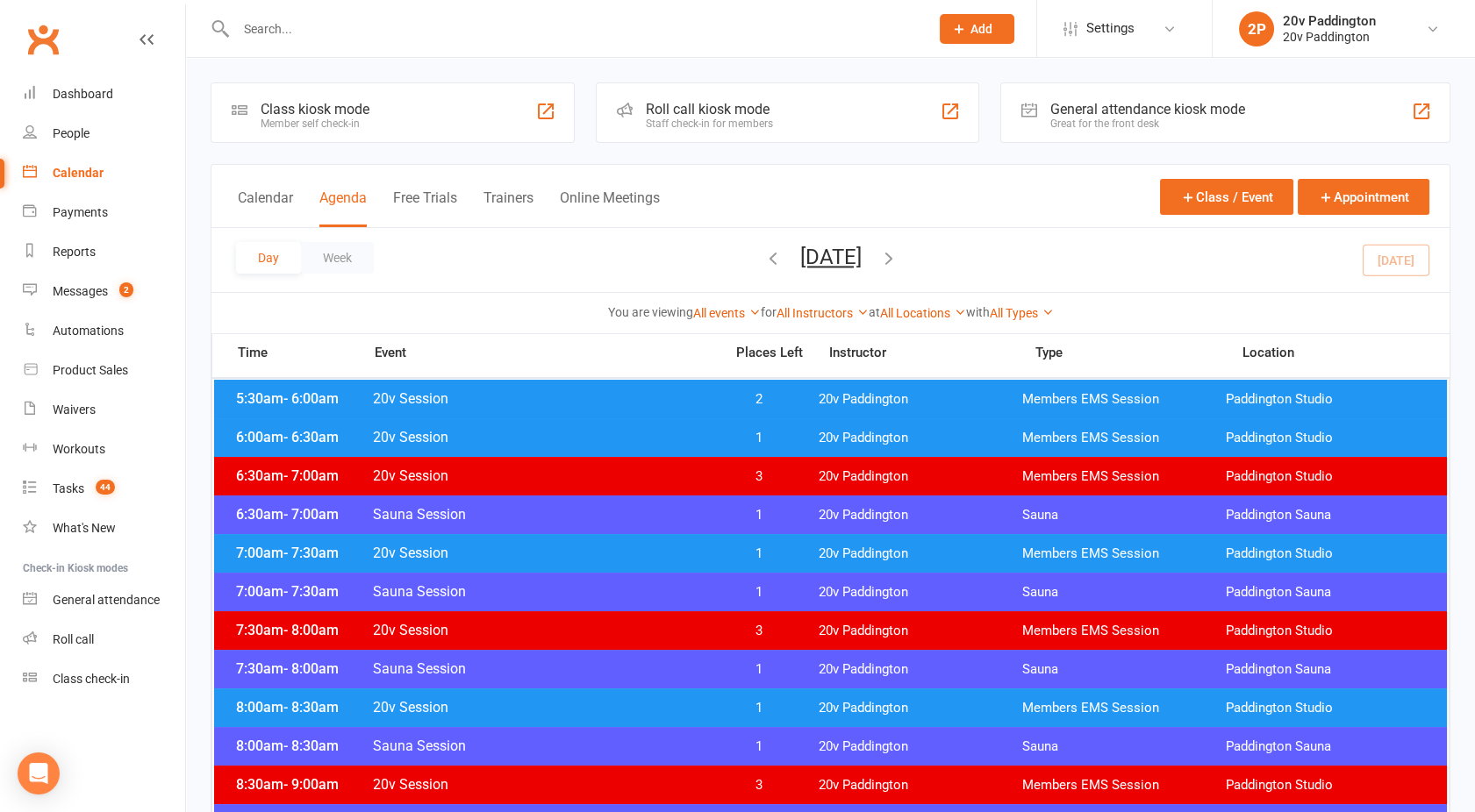
click at [823, 256] on button "Monday, Oct 13, 2025" at bounding box center [831, 257] width 61 height 24
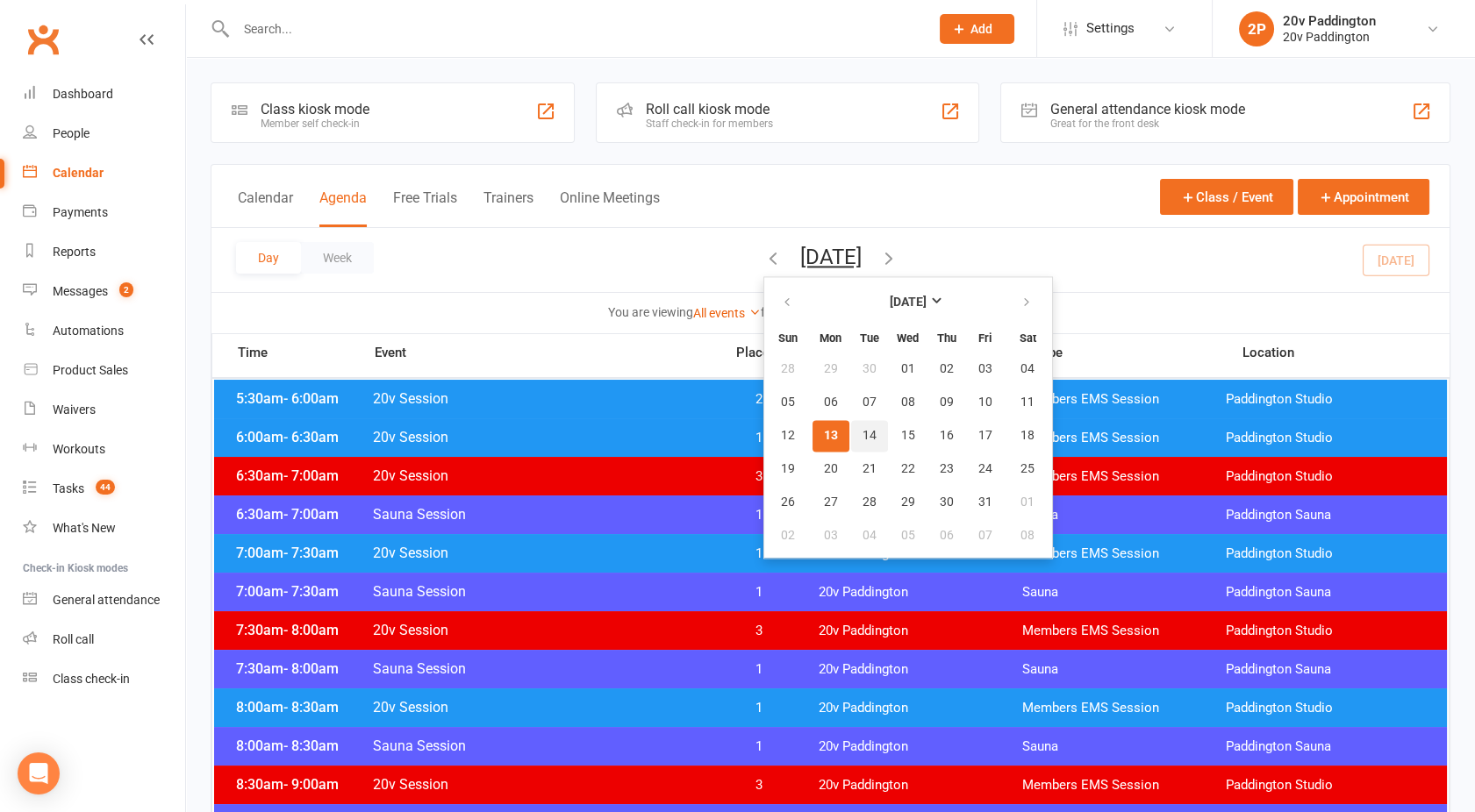
click at [863, 435] on span "14" at bounding box center [869, 436] width 14 height 14
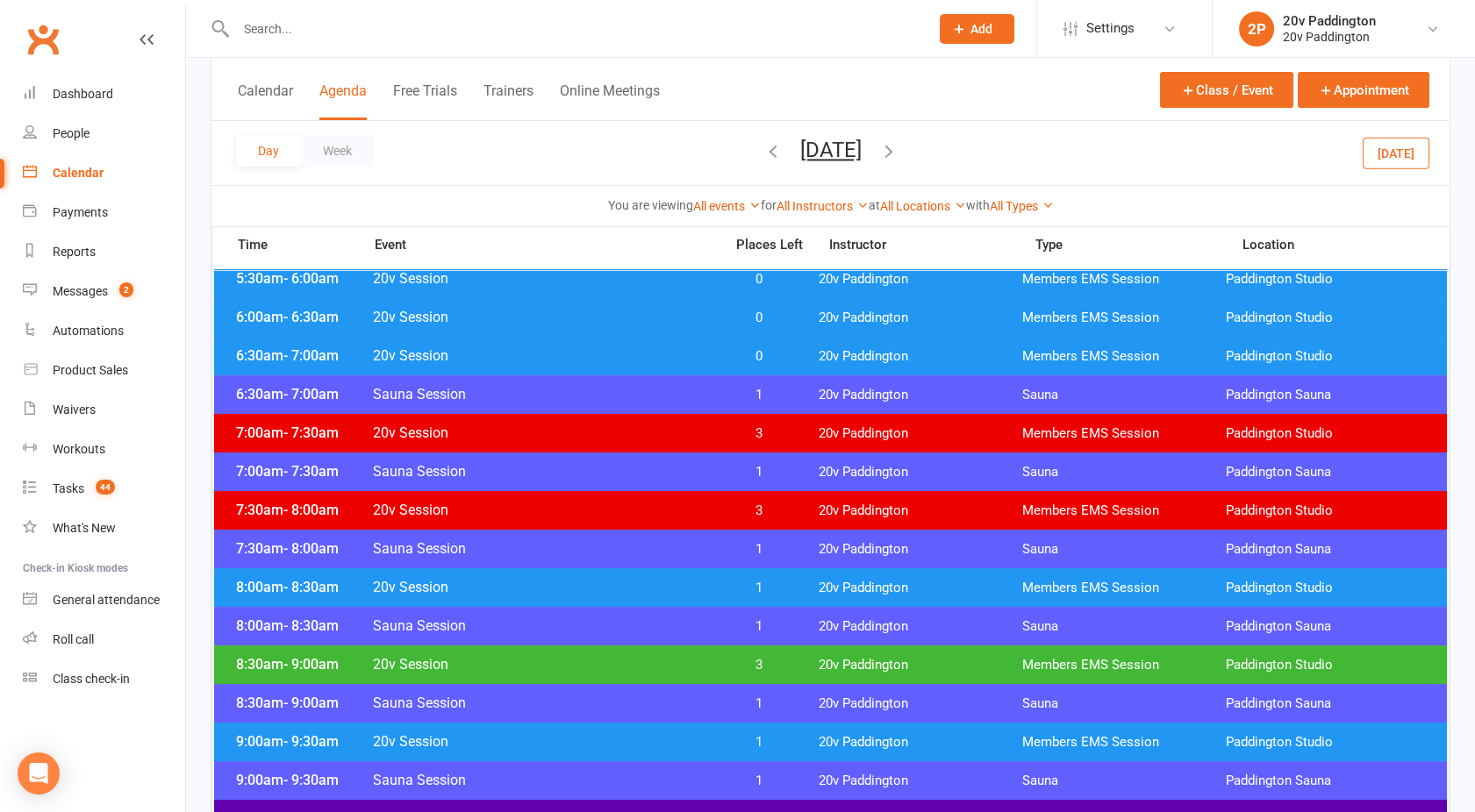
scroll to position [124, 0]
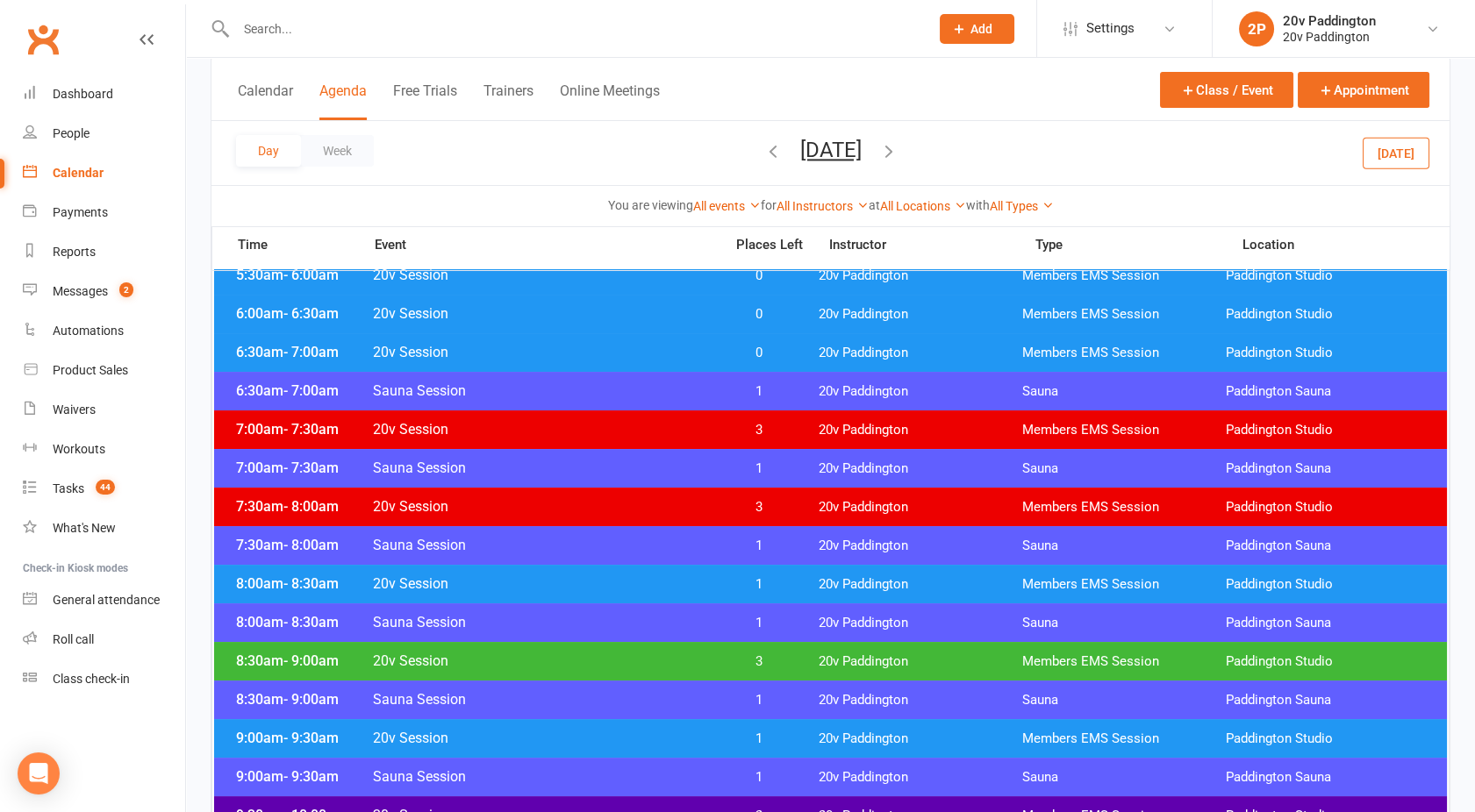
click at [681, 504] on span "20v Session" at bounding box center [543, 506] width 341 height 16
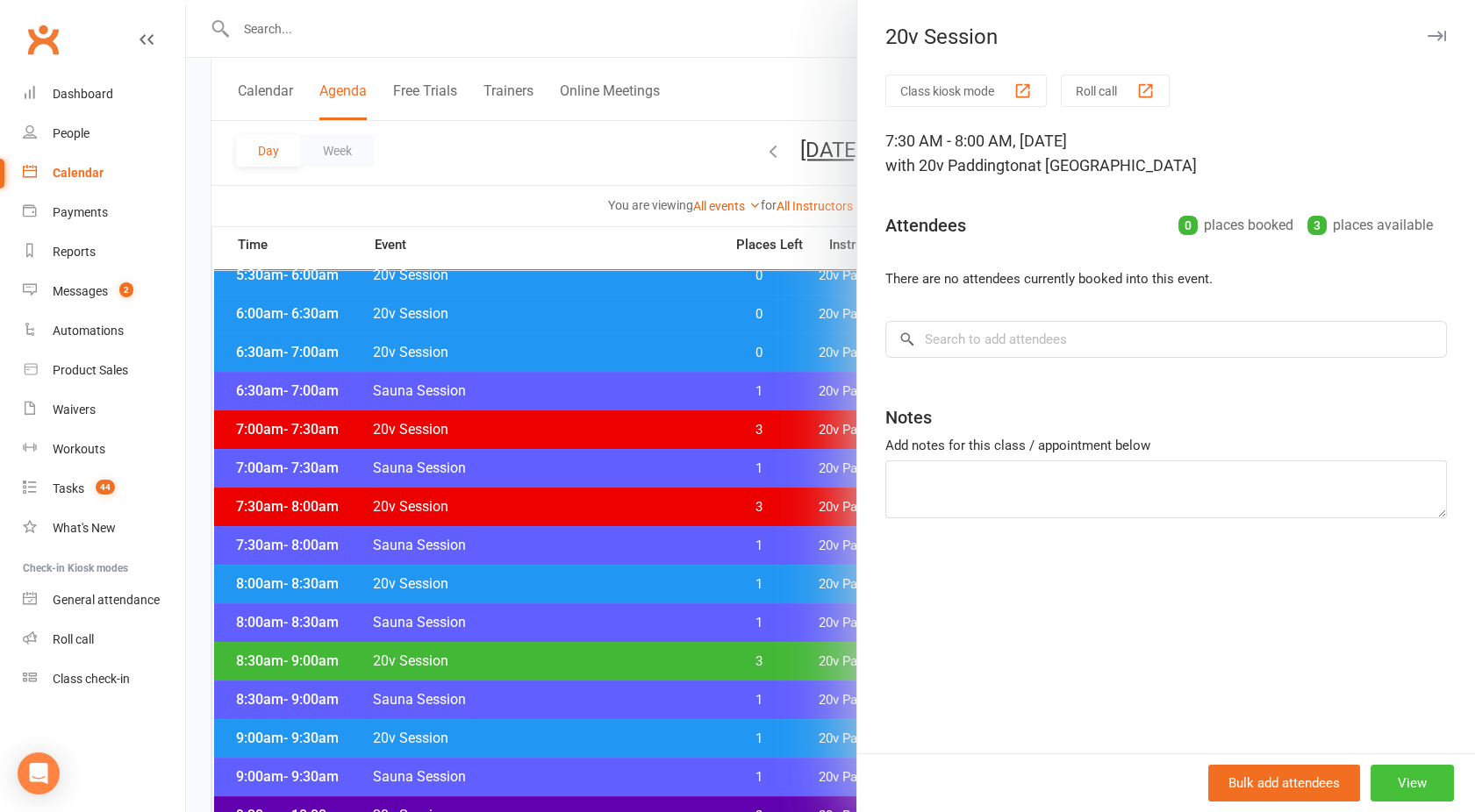
click at [1396, 770] on button "View" at bounding box center [1412, 783] width 83 height 37
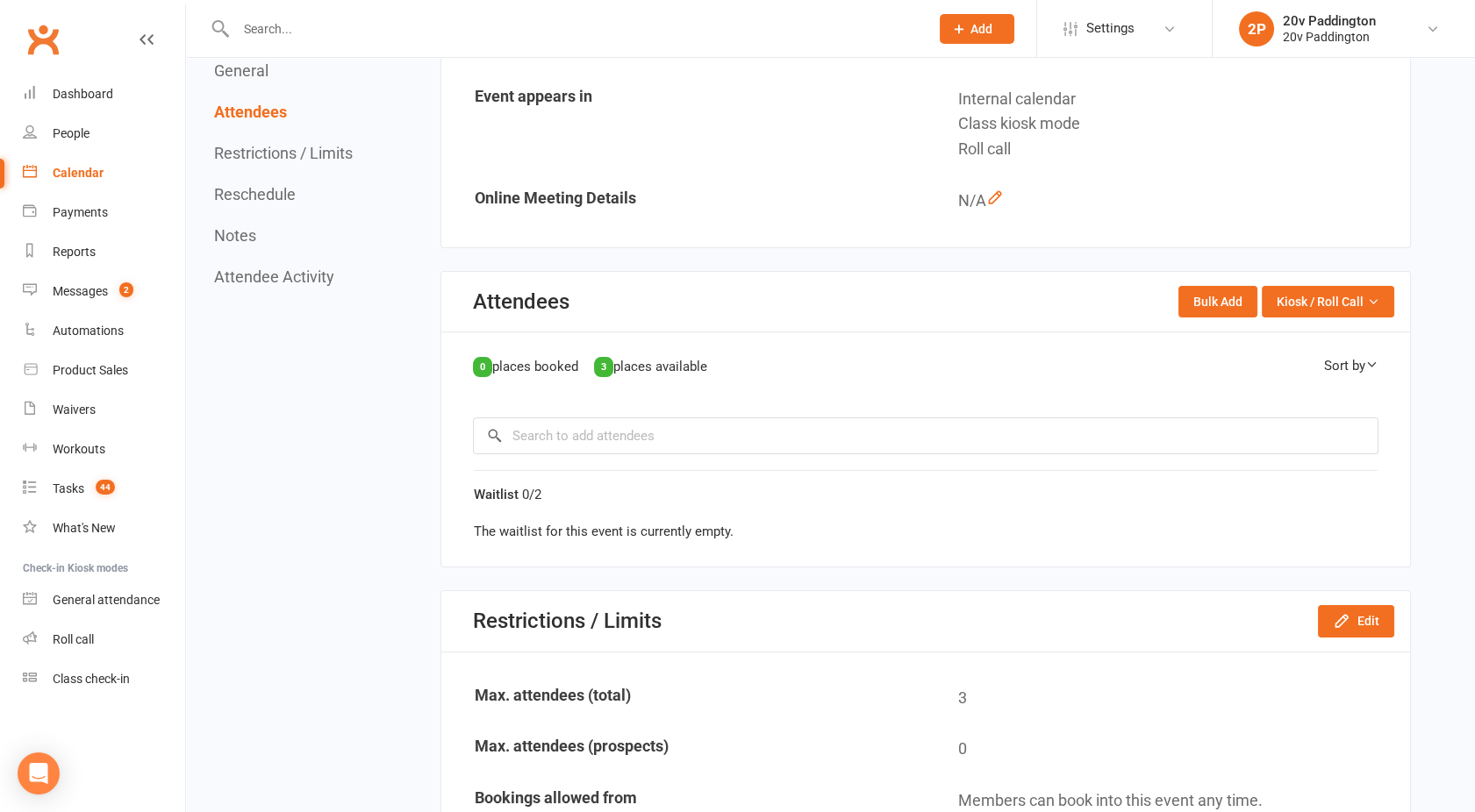
scroll to position [528, 0]
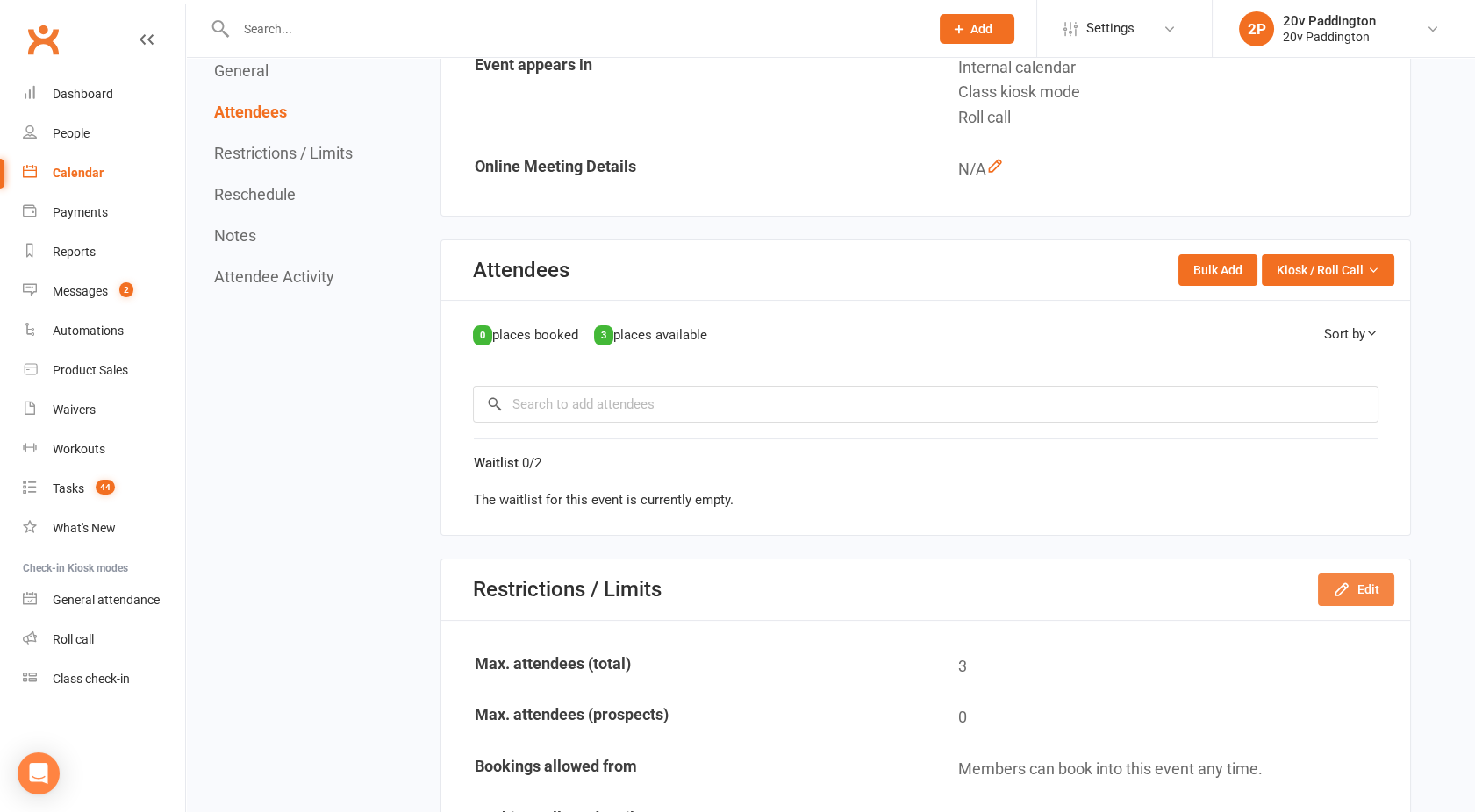
click at [1357, 587] on button "Edit" at bounding box center [1356, 589] width 77 height 32
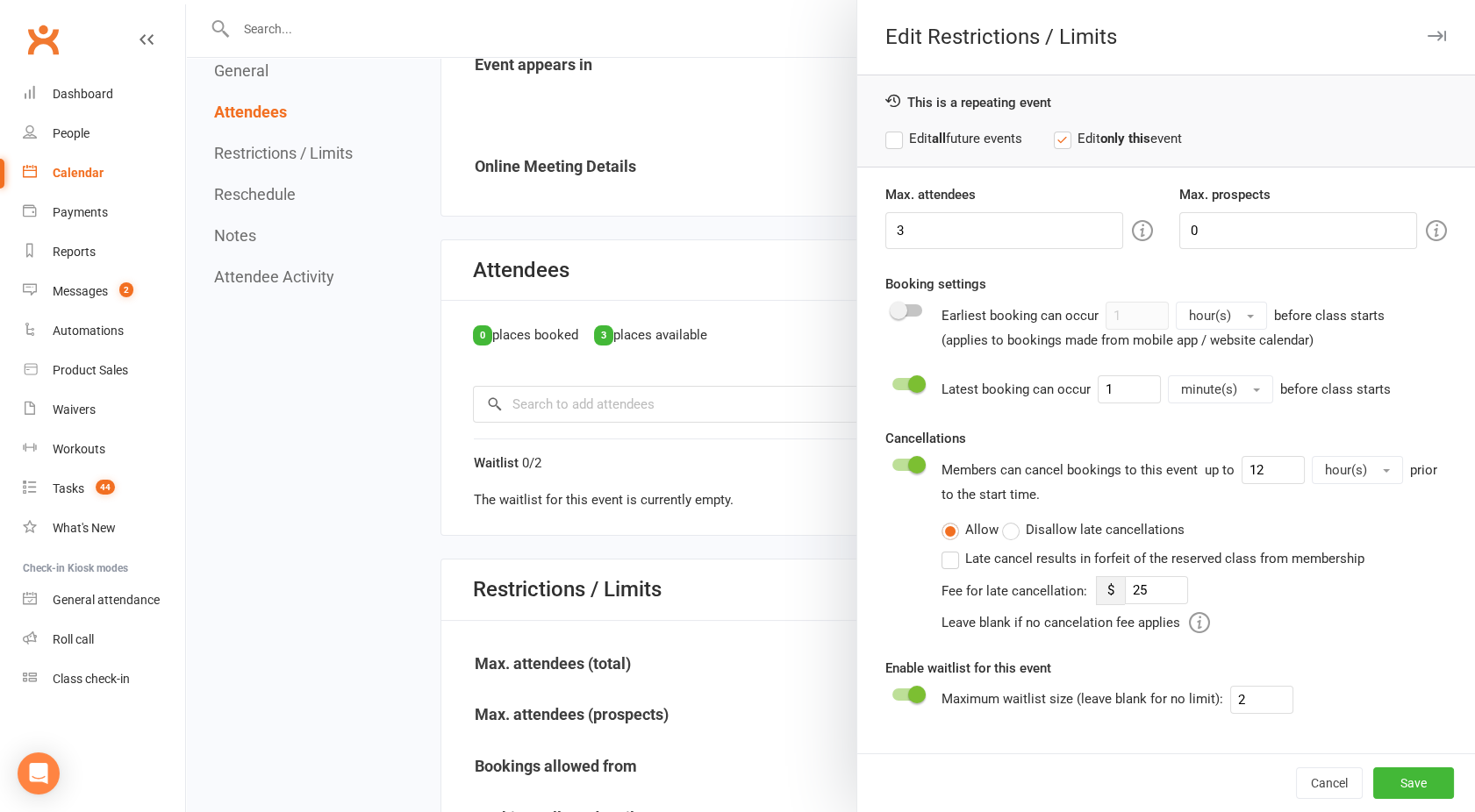
click at [783, 301] on div at bounding box center [831, 406] width 1289 height 812
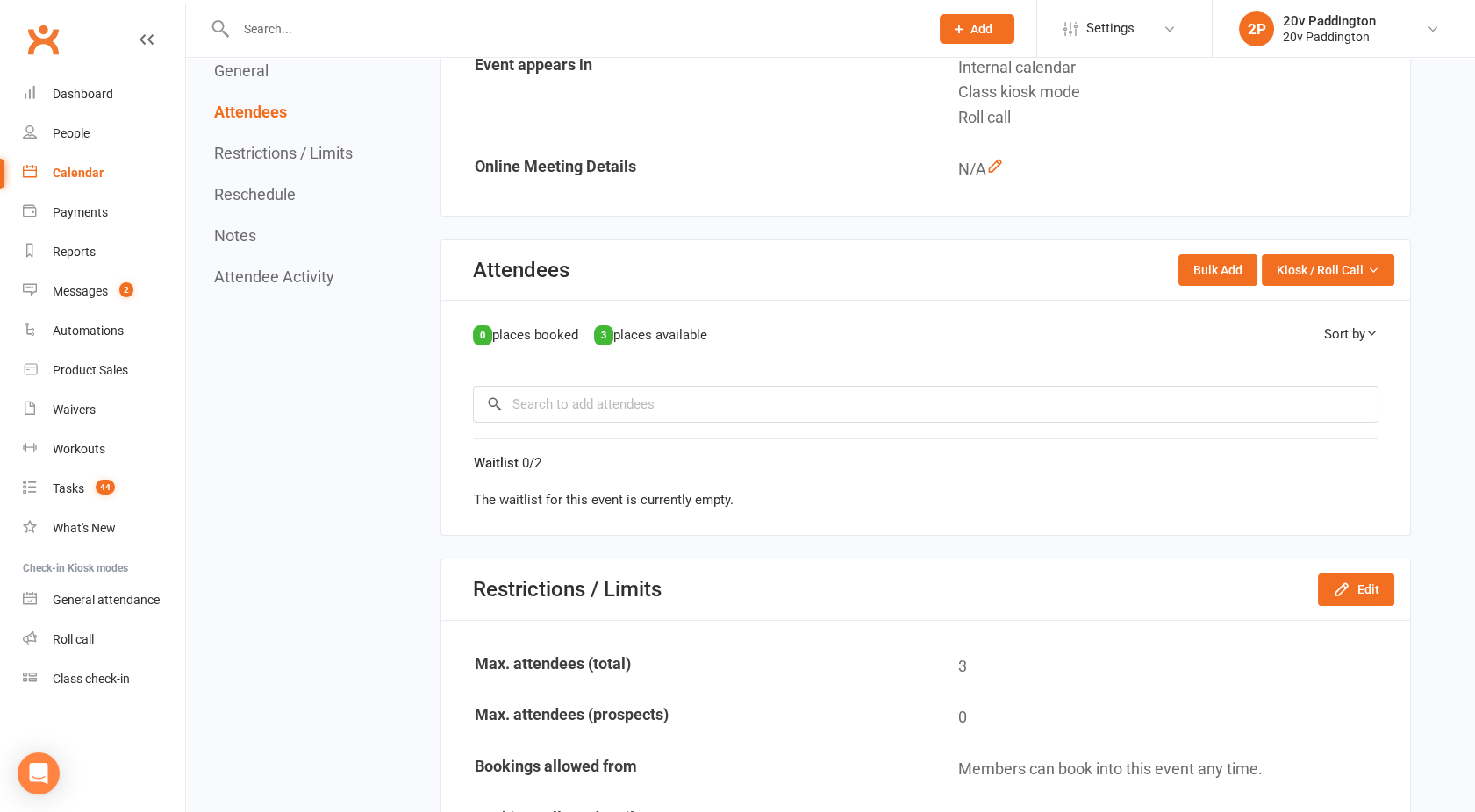
scroll to position [0, 0]
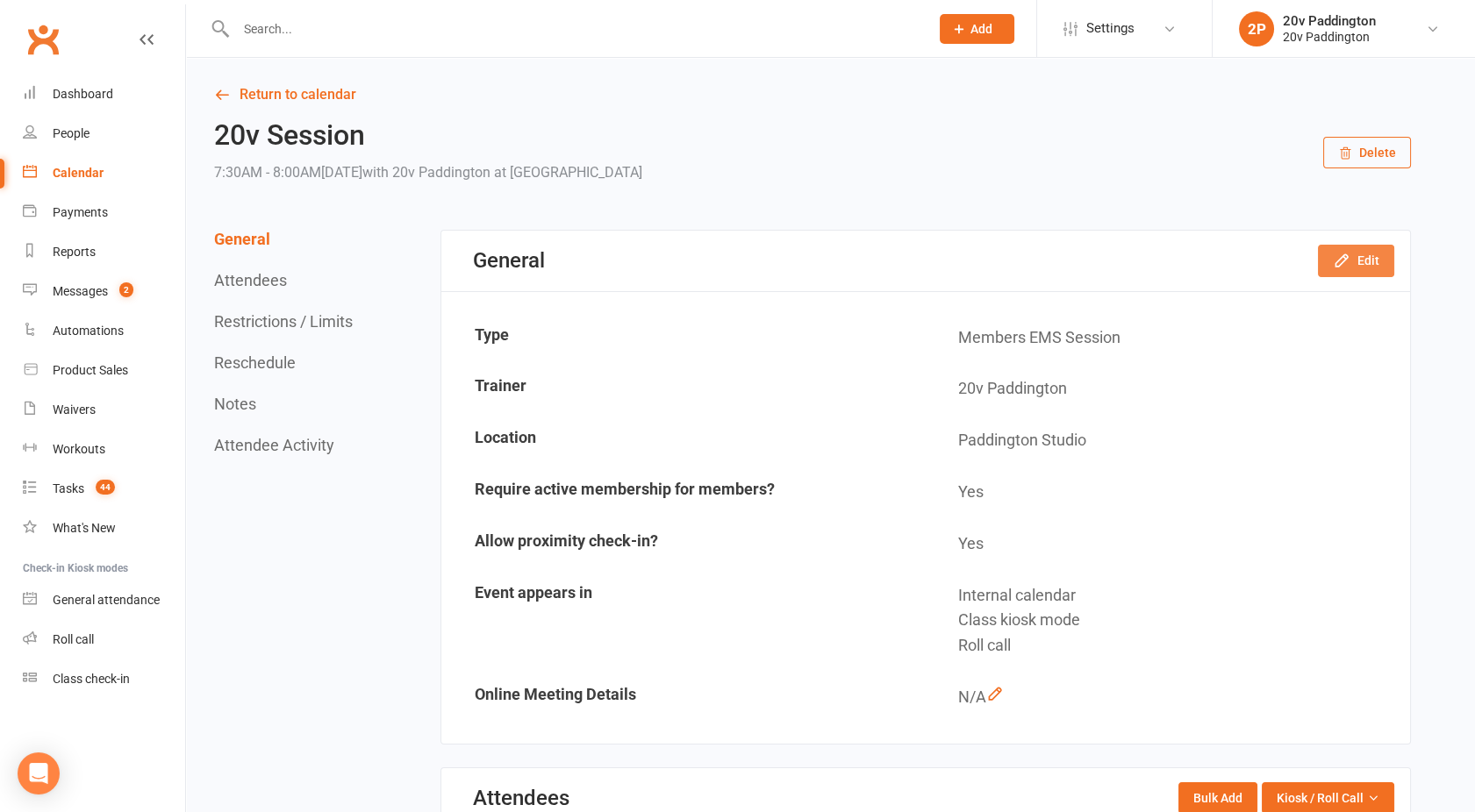
click at [1362, 253] on button "Edit" at bounding box center [1356, 261] width 77 height 32
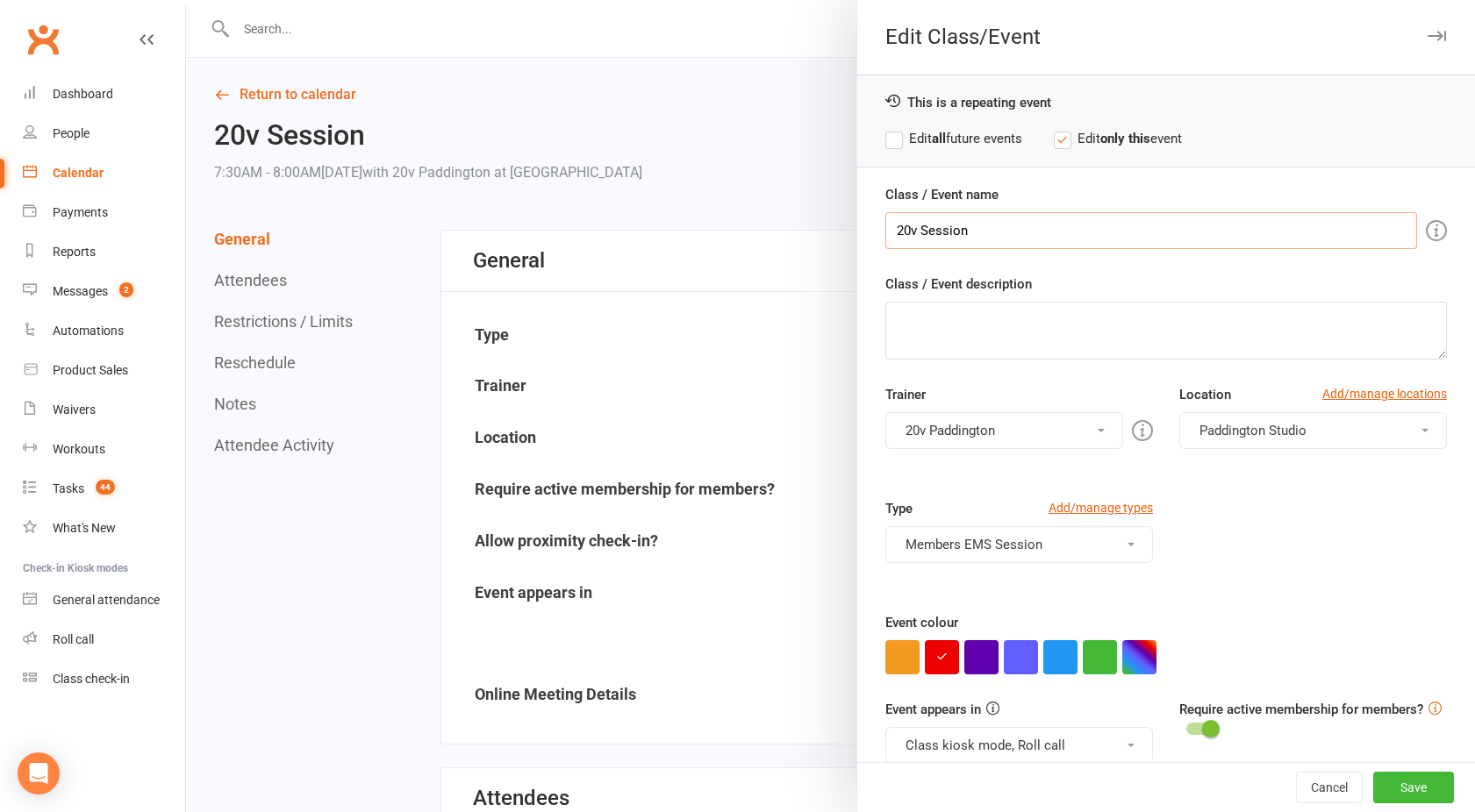
drag, startPoint x: 1004, startPoint y: 222, endPoint x: 782, endPoint y: 219, distance: 222.0
click at [782, 0] on div "Edit Class/Event This is a repeating event Edit all future events Edit only thi…" at bounding box center [831, 0] width 1289 height 0
type input "CALL TERY"
click at [900, 663] on button "button" at bounding box center [901, 657] width 34 height 34
click at [1410, 782] on button "Save" at bounding box center [1413, 788] width 80 height 32
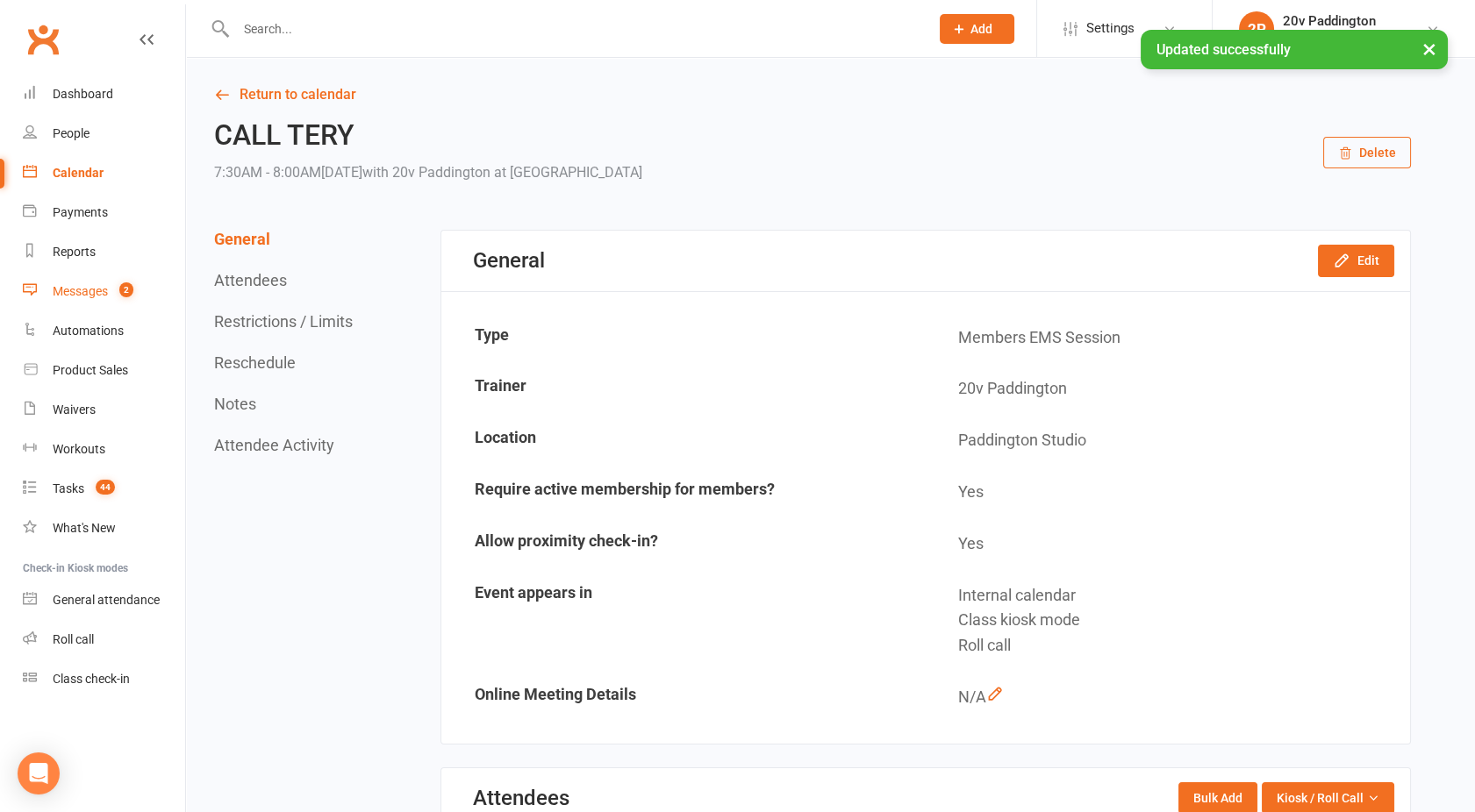
click at [84, 286] on div "Messages" at bounding box center [79, 291] width 55 height 14
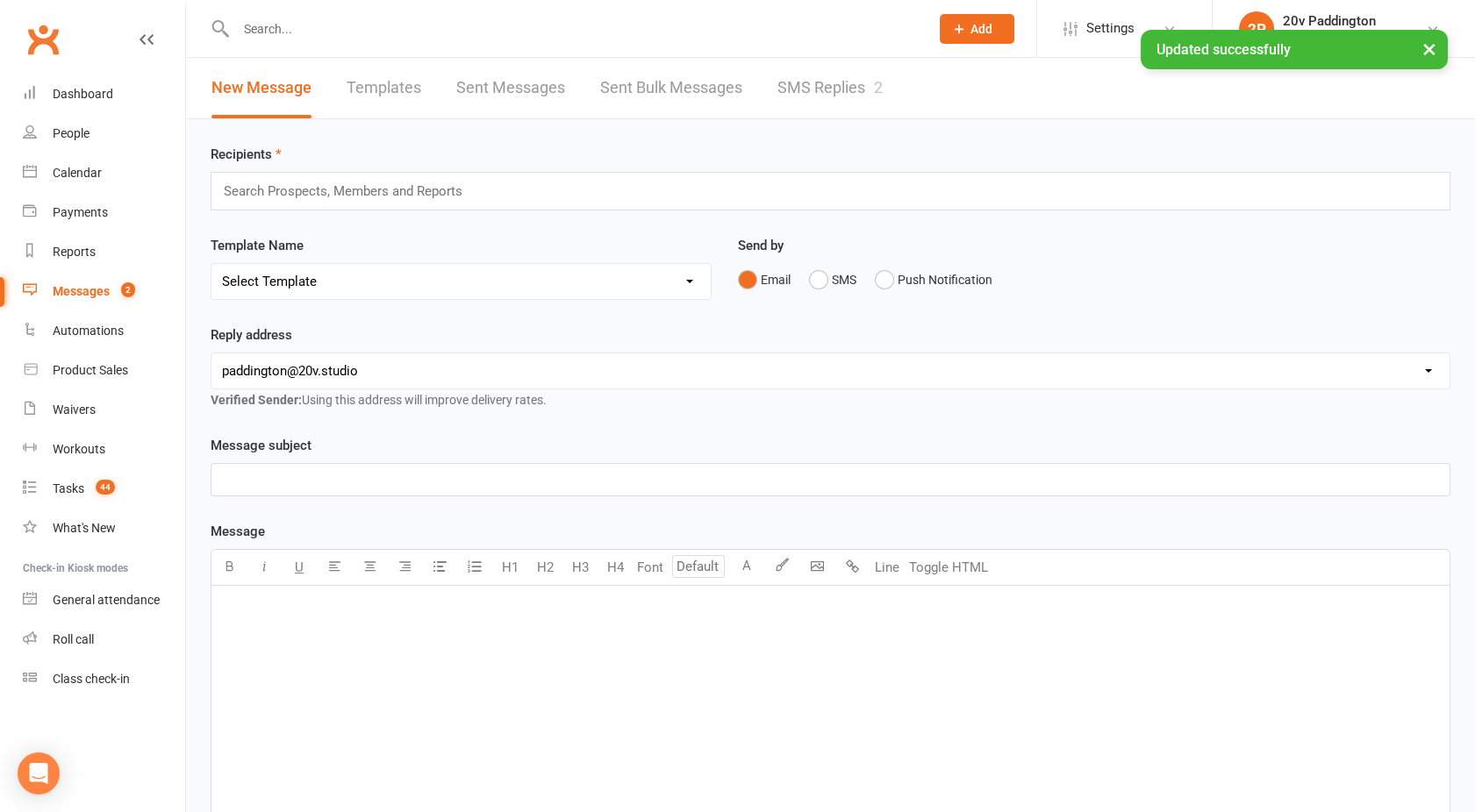
click at [811, 78] on link "SMS Replies 2" at bounding box center [830, 88] width 106 height 60
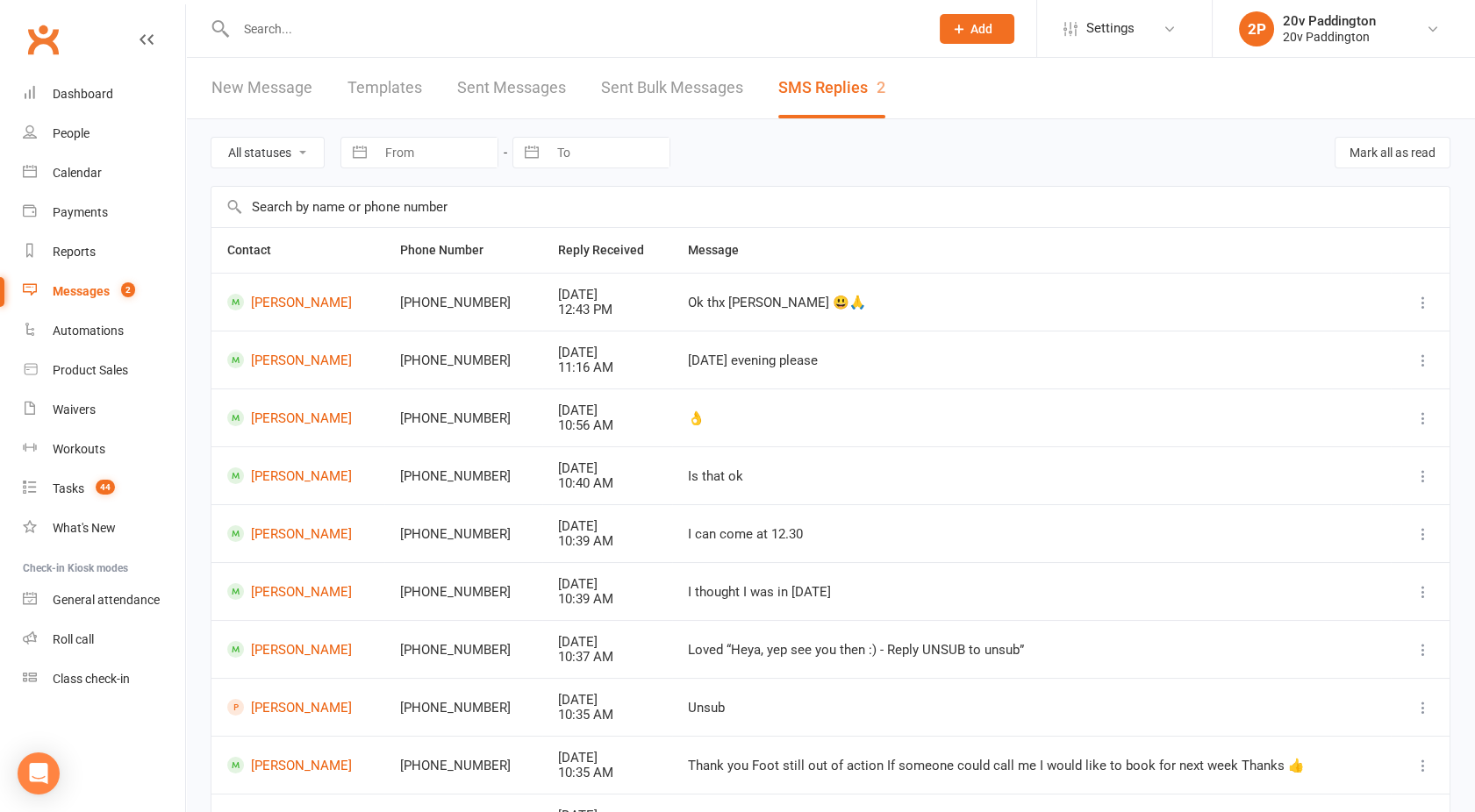
click at [58, 302] on link "Messages 2" at bounding box center [104, 292] width 162 height 40
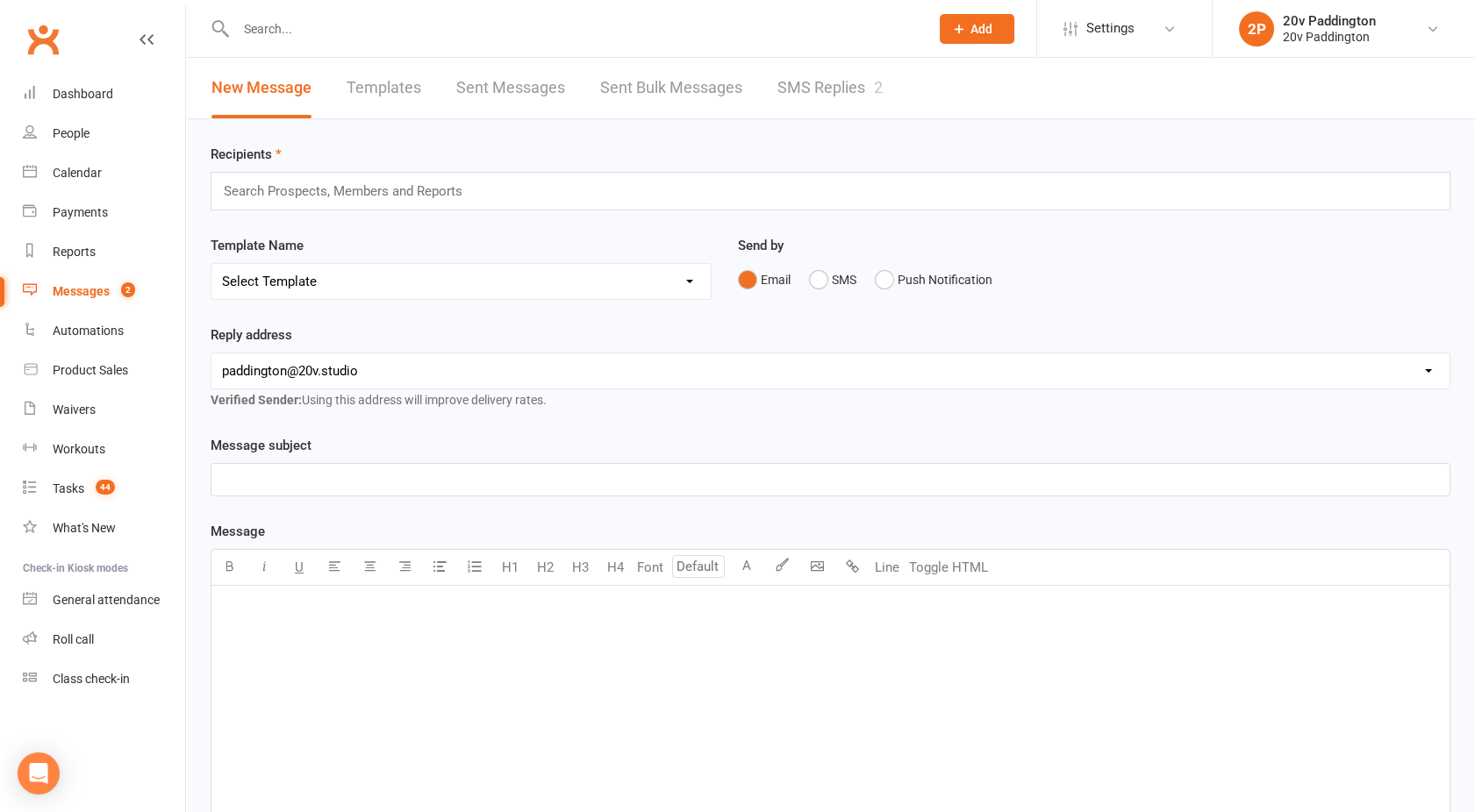
click at [851, 102] on link "SMS Replies 2" at bounding box center [830, 88] width 106 height 60
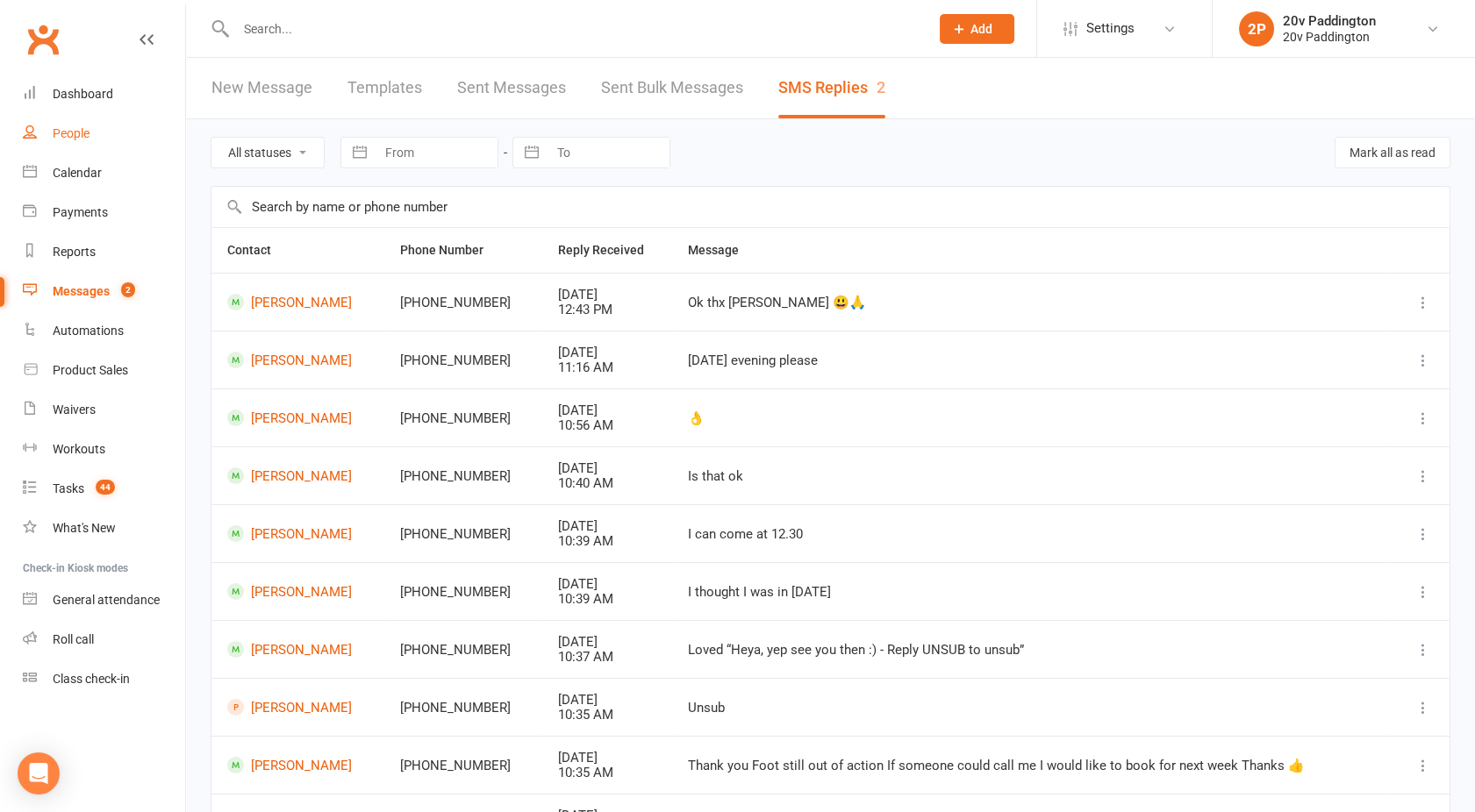
click at [97, 126] on link "People" at bounding box center [104, 134] width 162 height 40
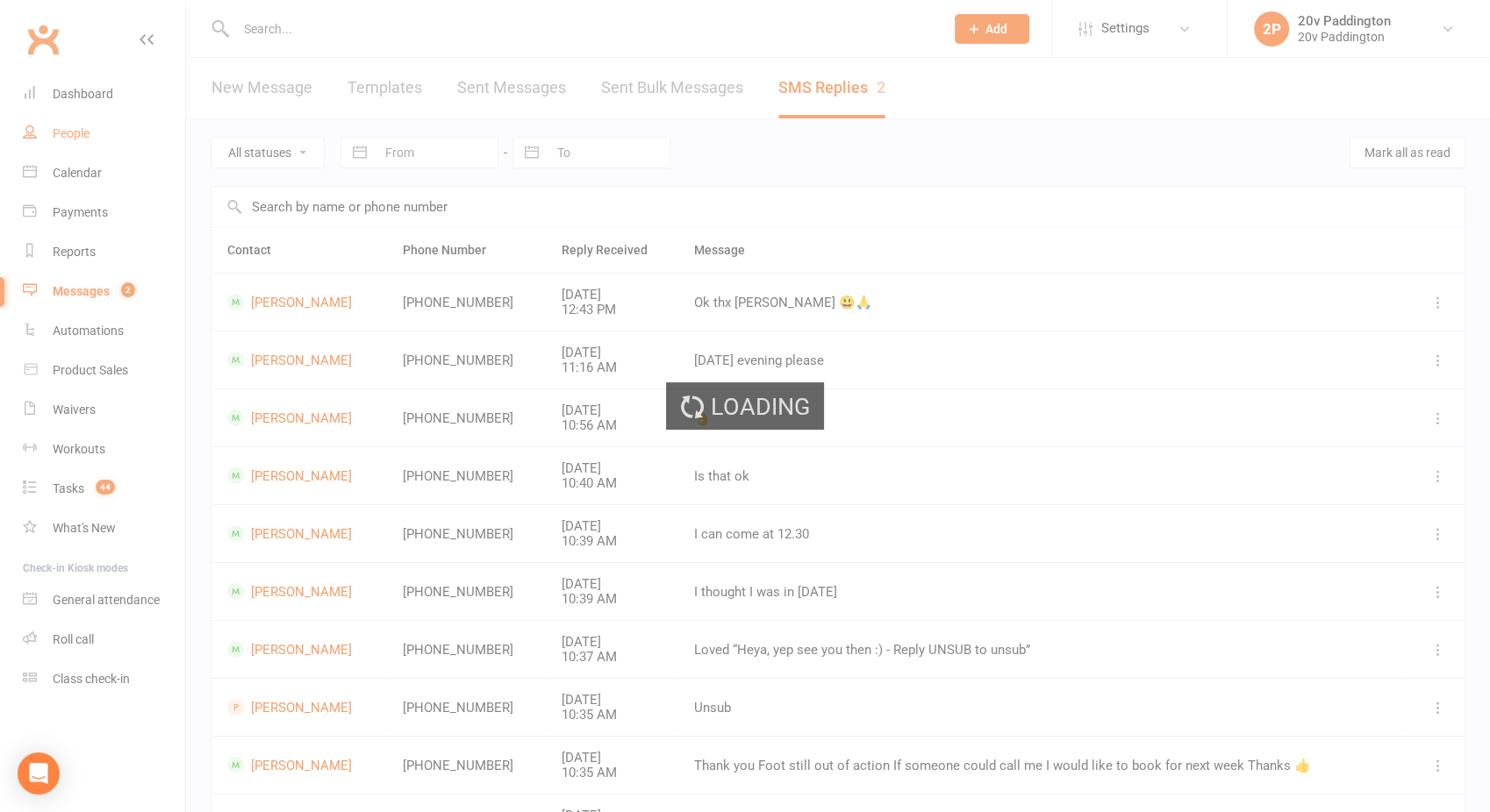
select select "100"
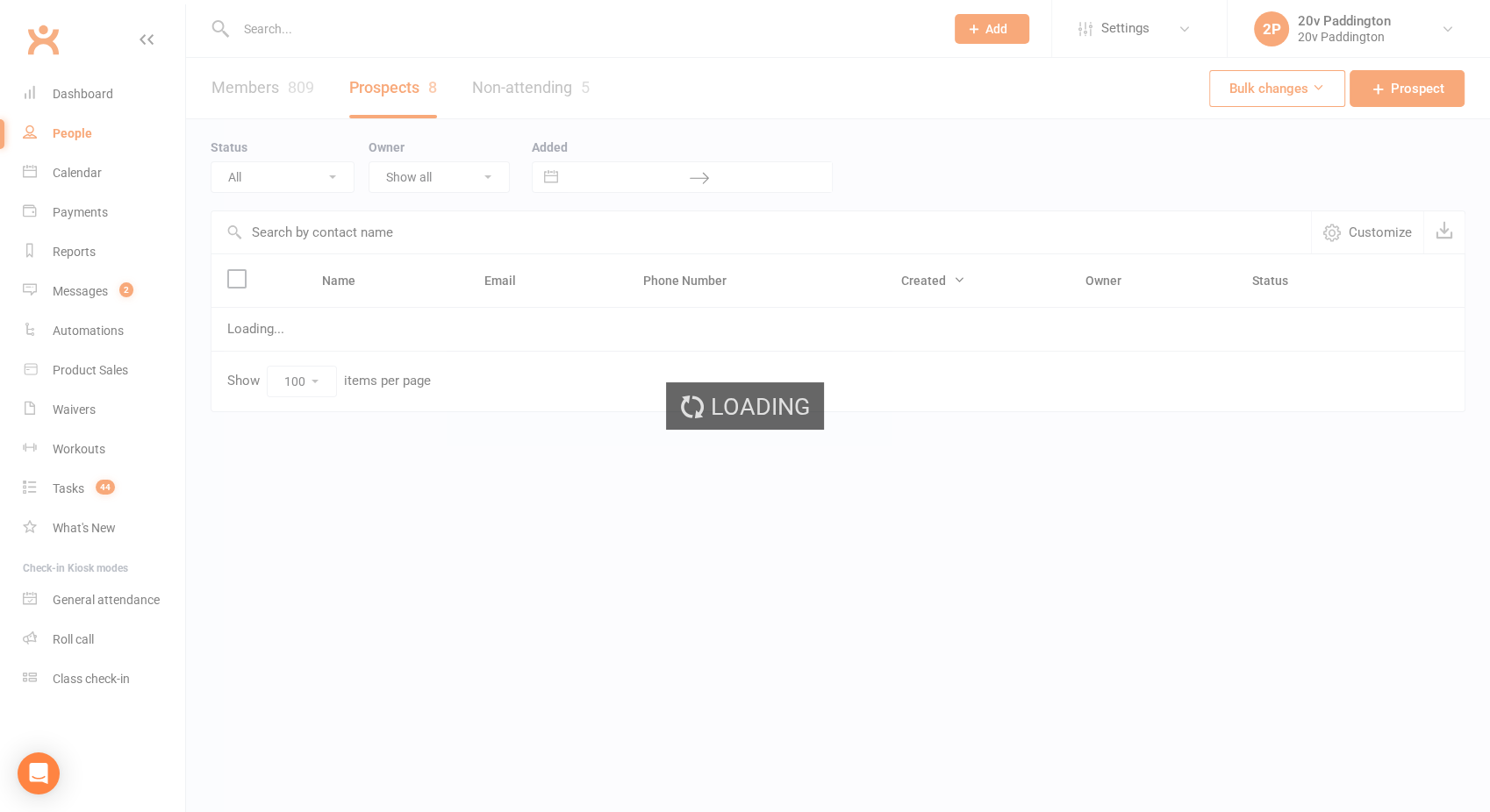
select select "02Oct25"
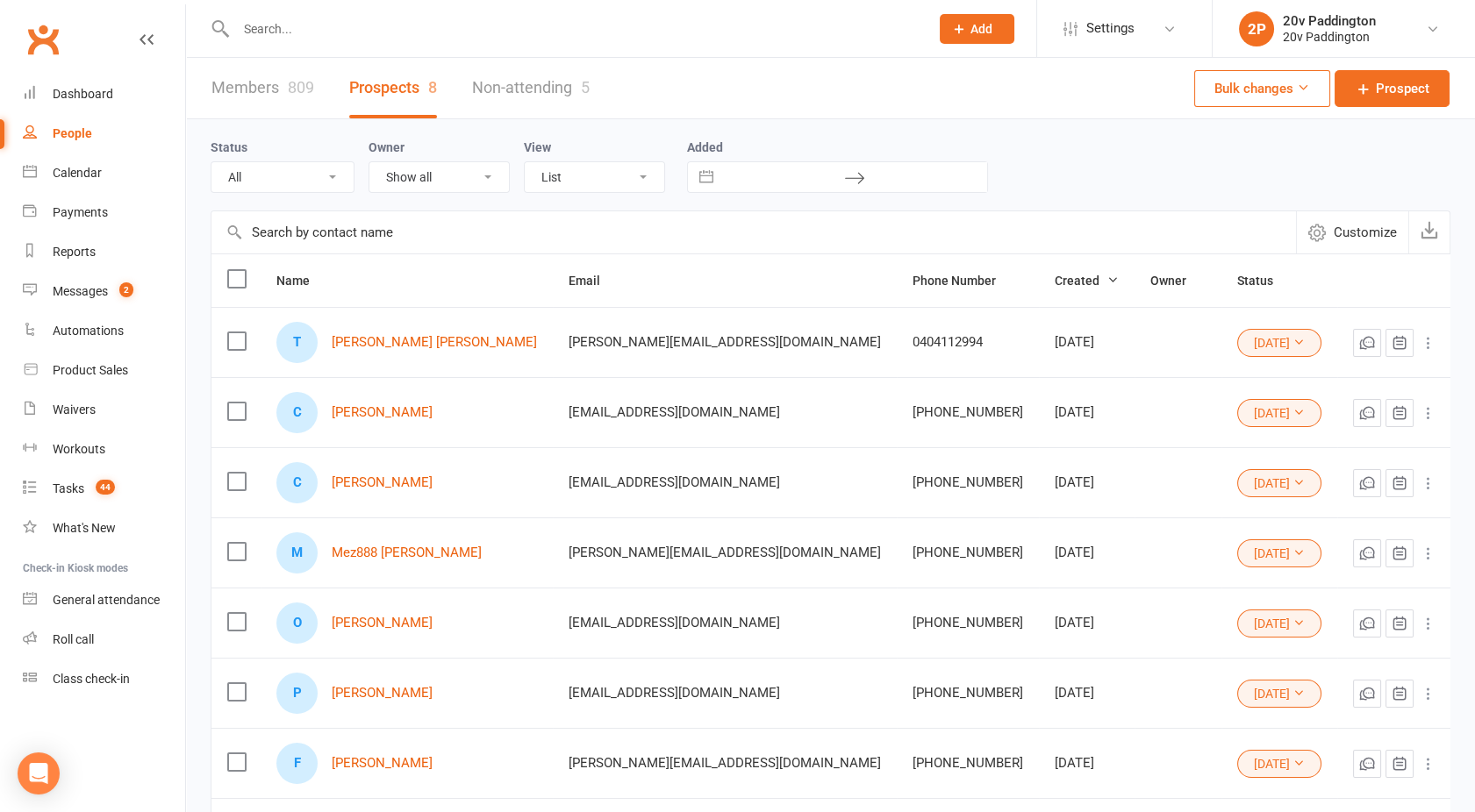
scroll to position [208, 0]
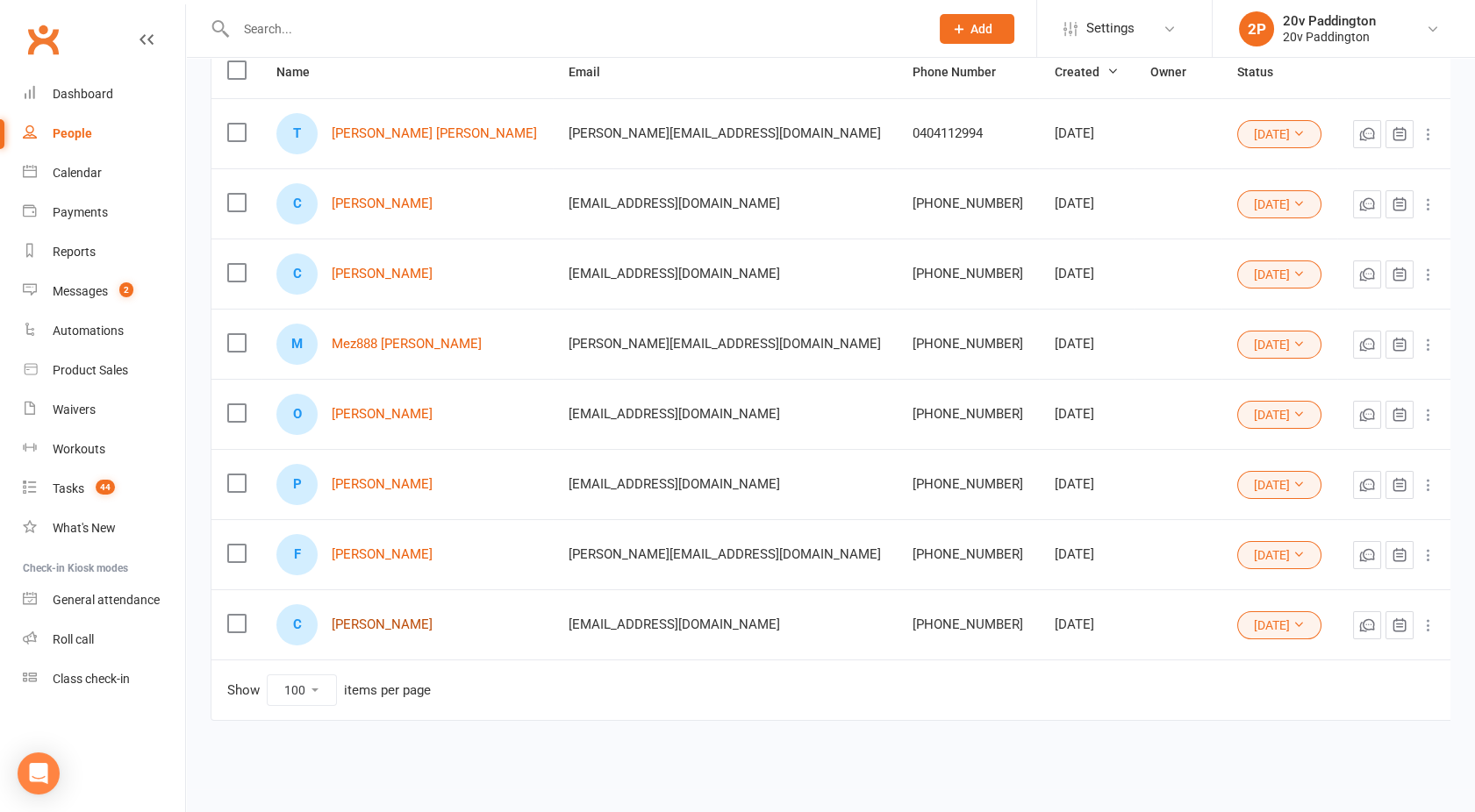
click at [375, 623] on link "Chadi Ibrahim" at bounding box center [382, 624] width 101 height 15
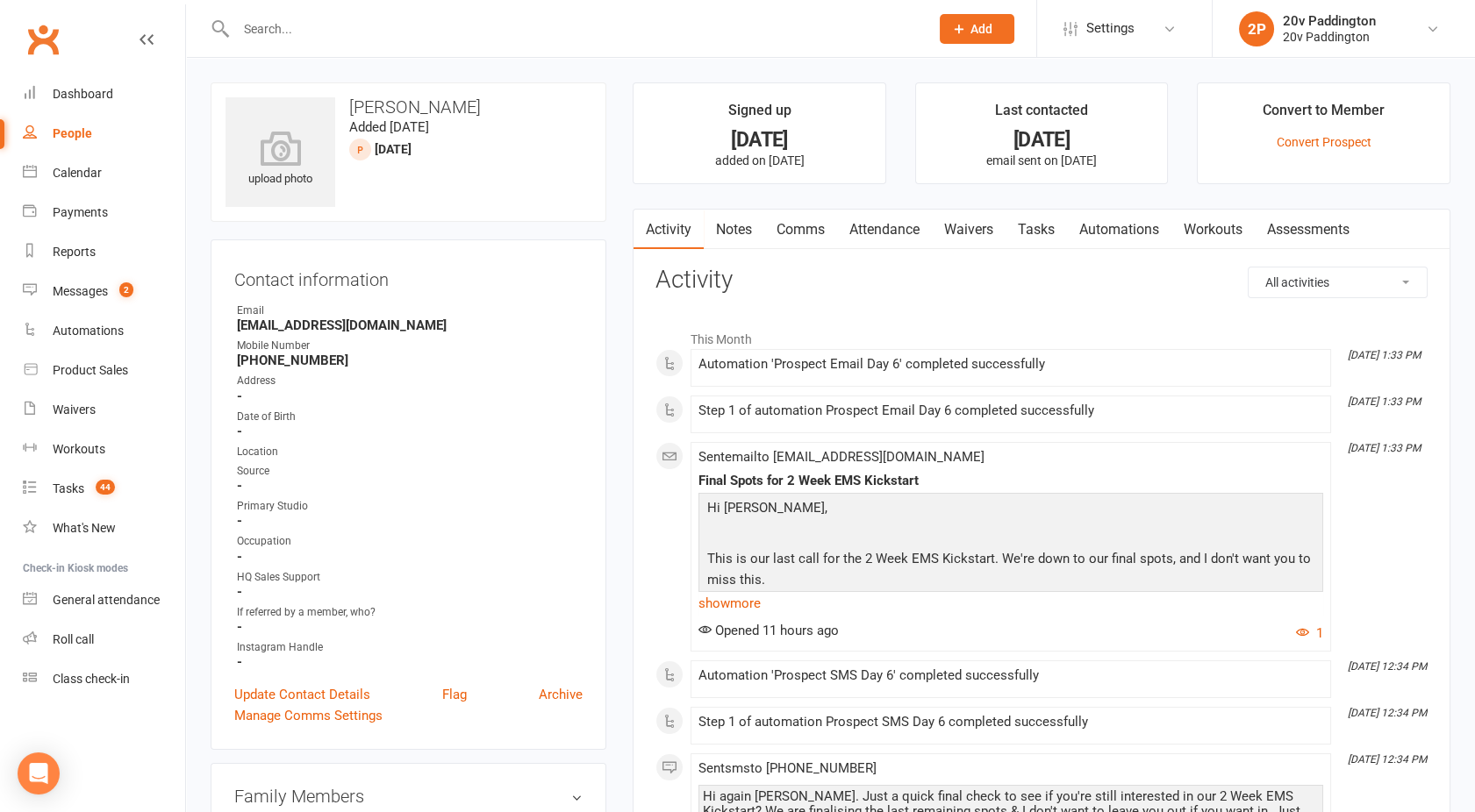
click at [800, 230] on link "Comms" at bounding box center [800, 230] width 73 height 41
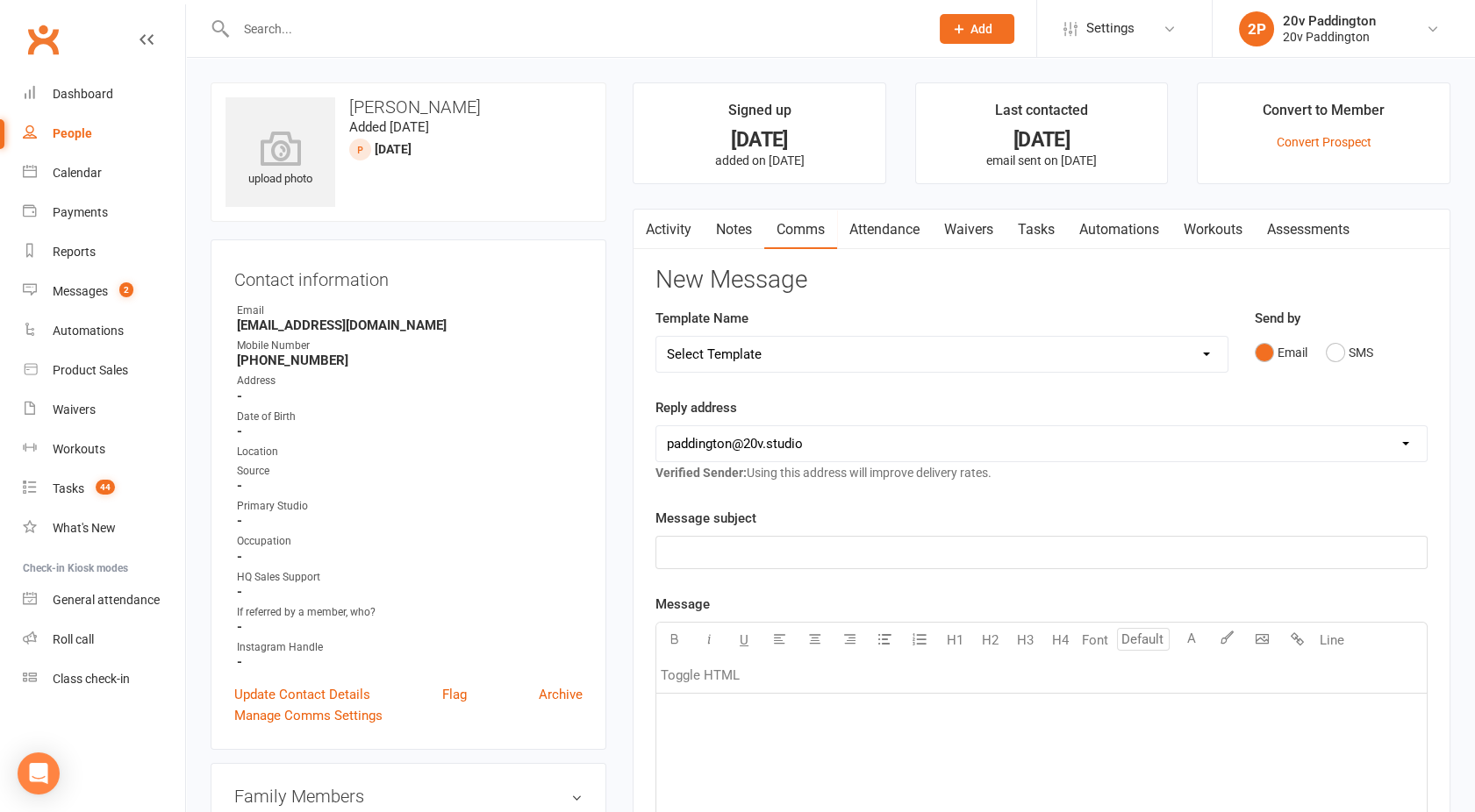
click at [807, 351] on select "Select Template [Email] 20v Referral Bonus [SMS] Free Trial Link [SMS] Haven’t …" at bounding box center [941, 355] width 571 height 35
click at [656, 337] on select "Select Template [Email] 20v Referral Bonus [SMS] Free Trial Link [SMS] Haven’t …" at bounding box center [941, 355] width 571 height 35
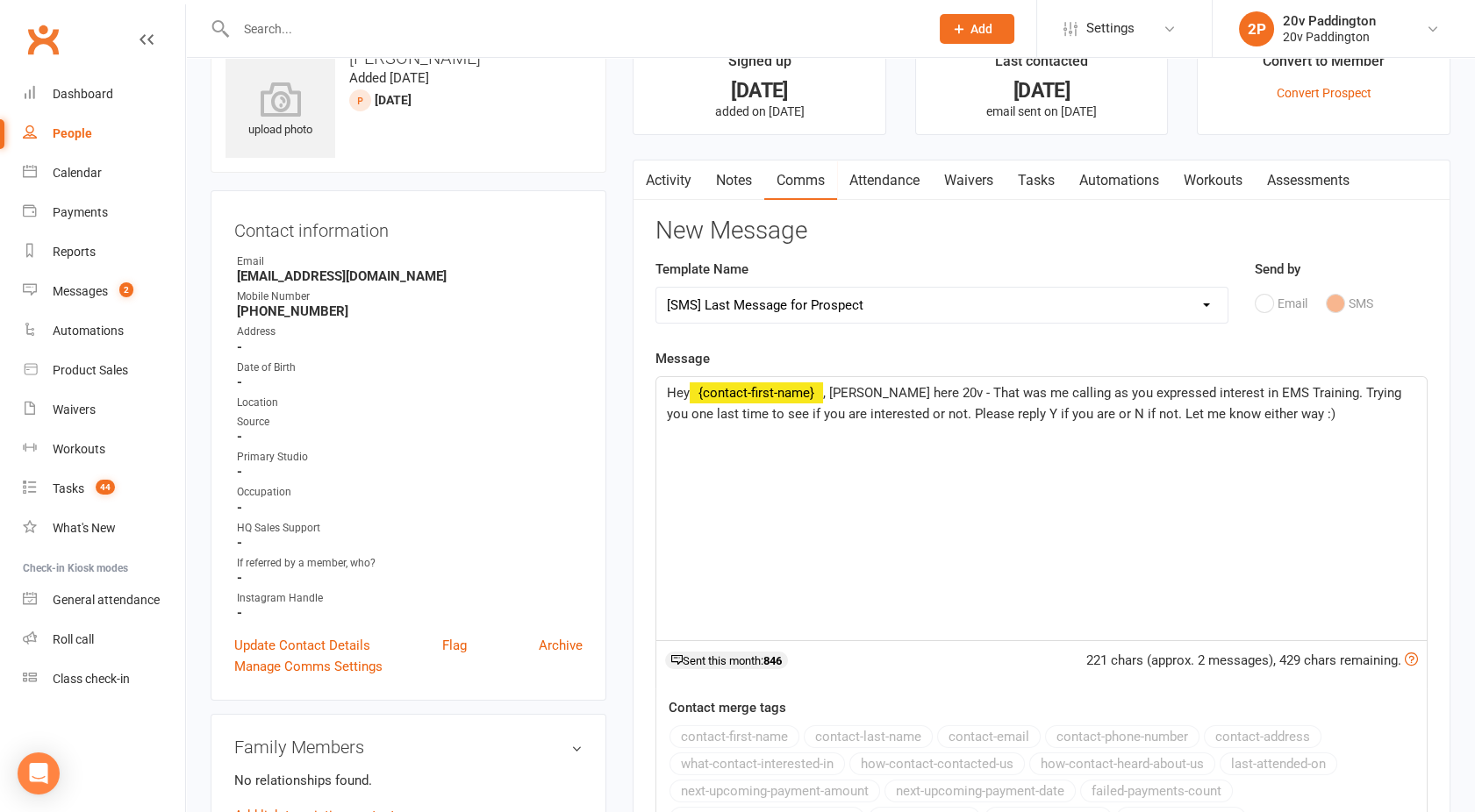
scroll to position [50, 0]
click at [781, 297] on select "Select Template [Email] 20v Referral Bonus [SMS] Free Trial Link [SMS] Haven’t …" at bounding box center [941, 304] width 571 height 35
select select "7"
click at [656, 287] on select "Select Template [Email] 20v Referral Bonus [SMS] Free Trial Link [SMS] Haven’t …" at bounding box center [941, 304] width 571 height 35
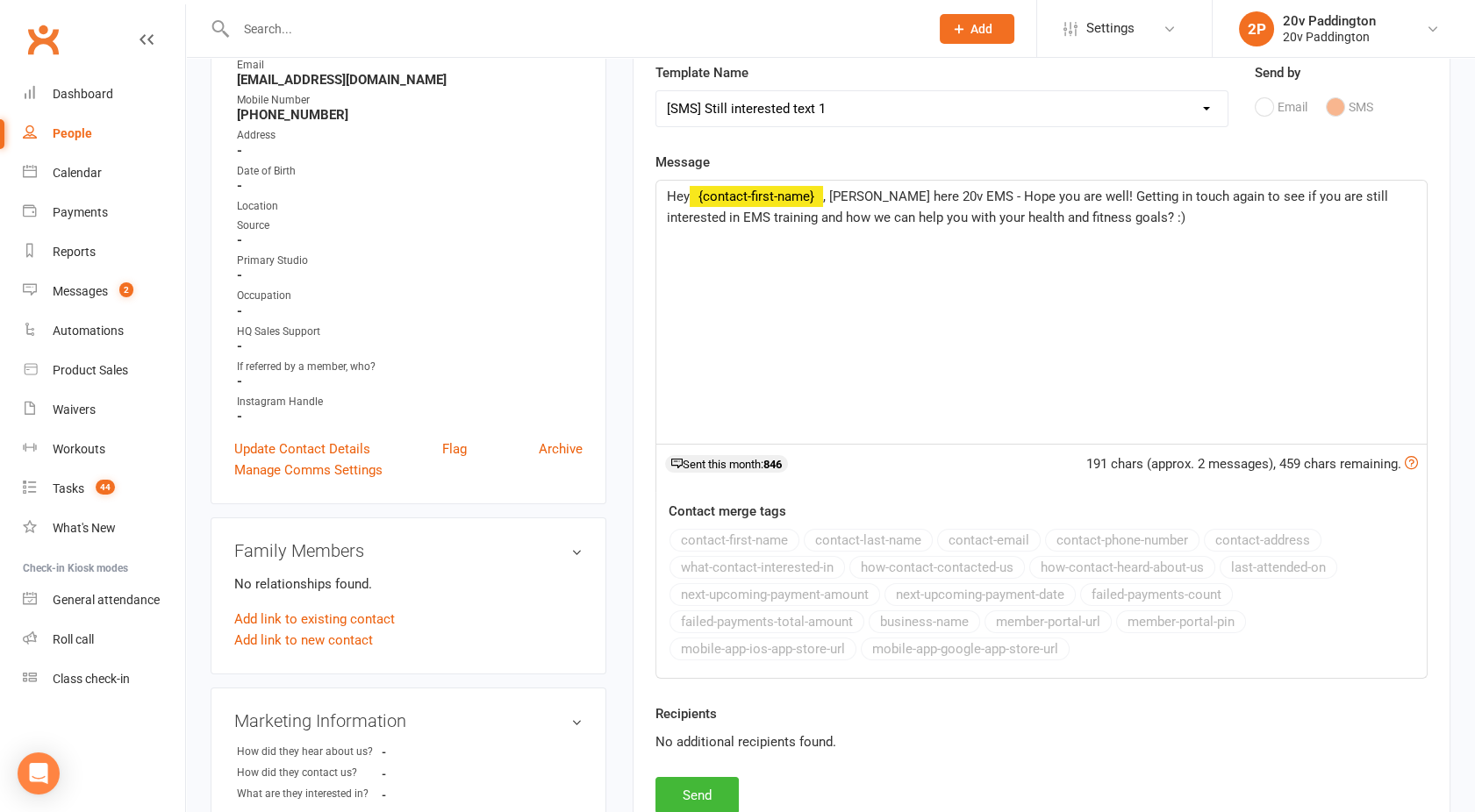
scroll to position [247, 0]
click at [687, 784] on button "Send" at bounding box center [697, 794] width 83 height 37
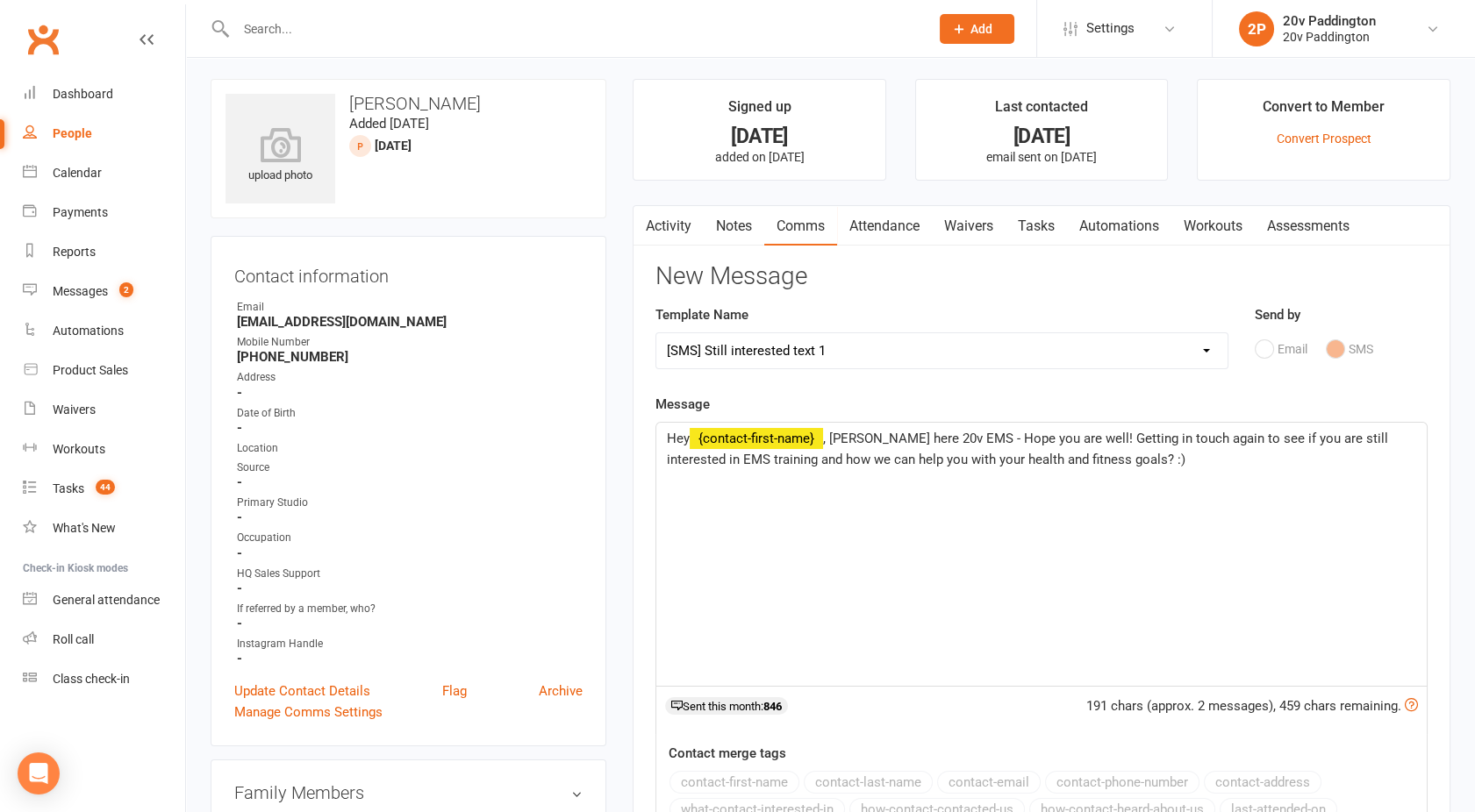
select select
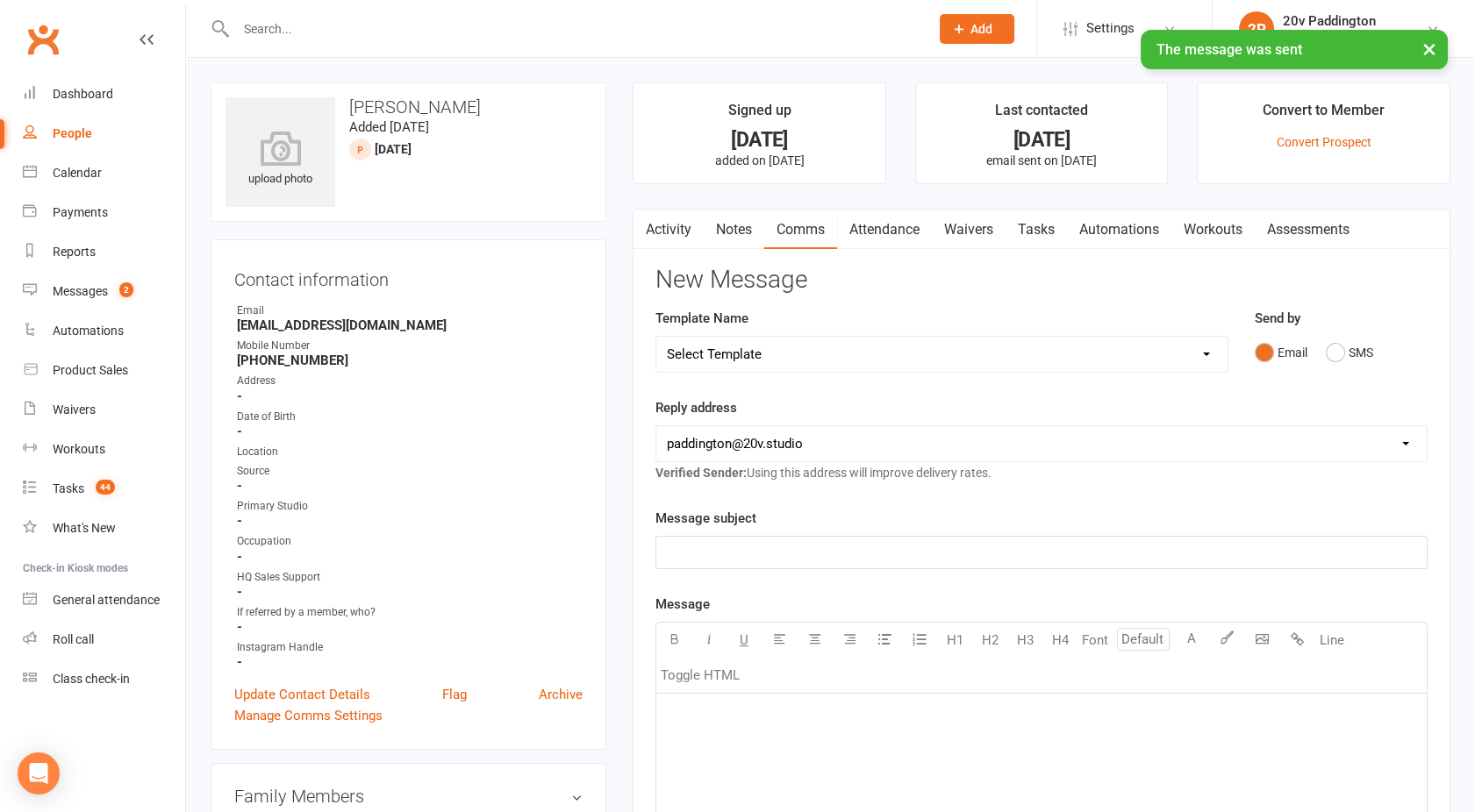
click at [734, 234] on link "Notes" at bounding box center [734, 230] width 60 height 41
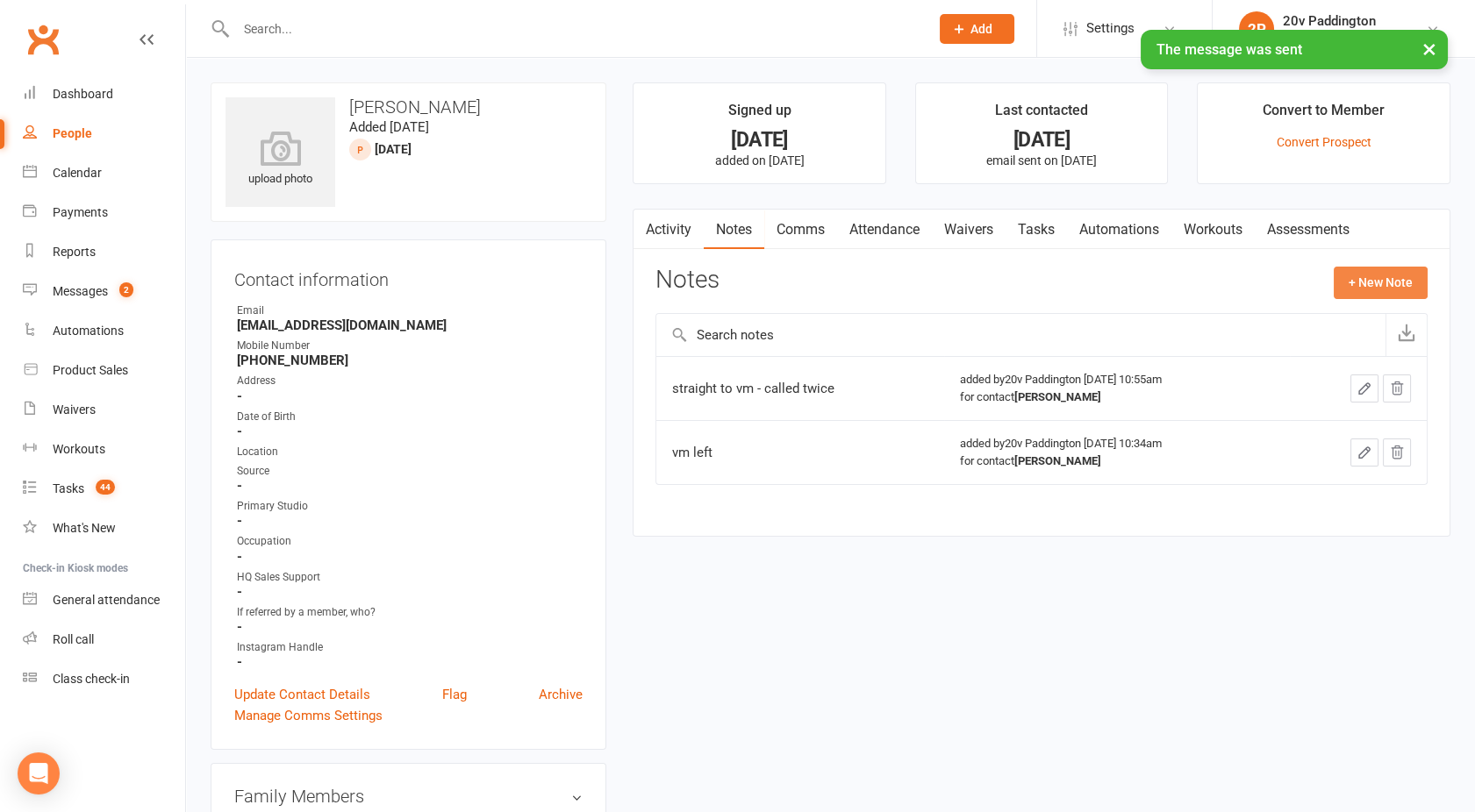
click at [1372, 287] on button "+ New Note" at bounding box center [1380, 282] width 94 height 32
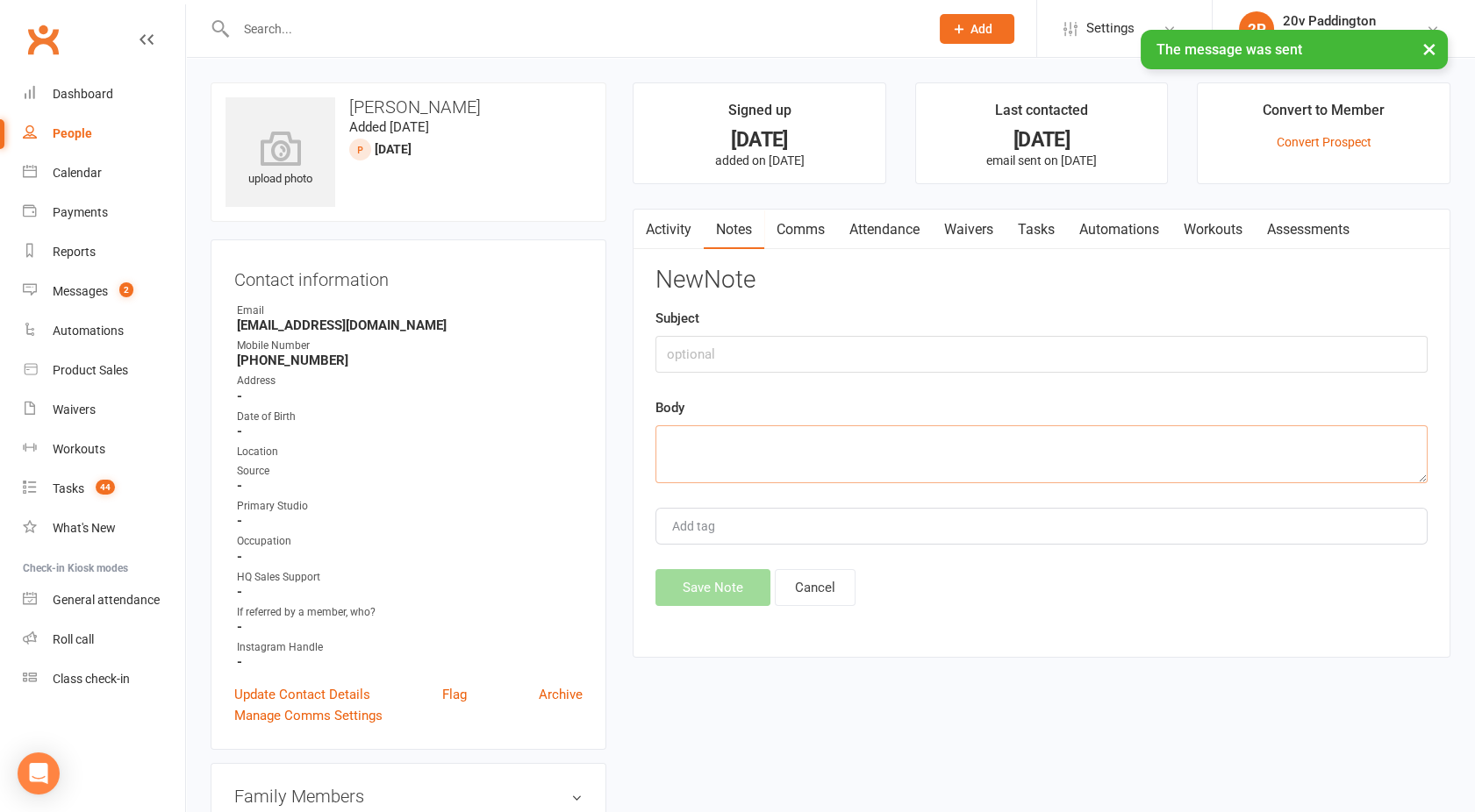
click at [801, 450] on textarea at bounding box center [1041, 454] width 772 height 58
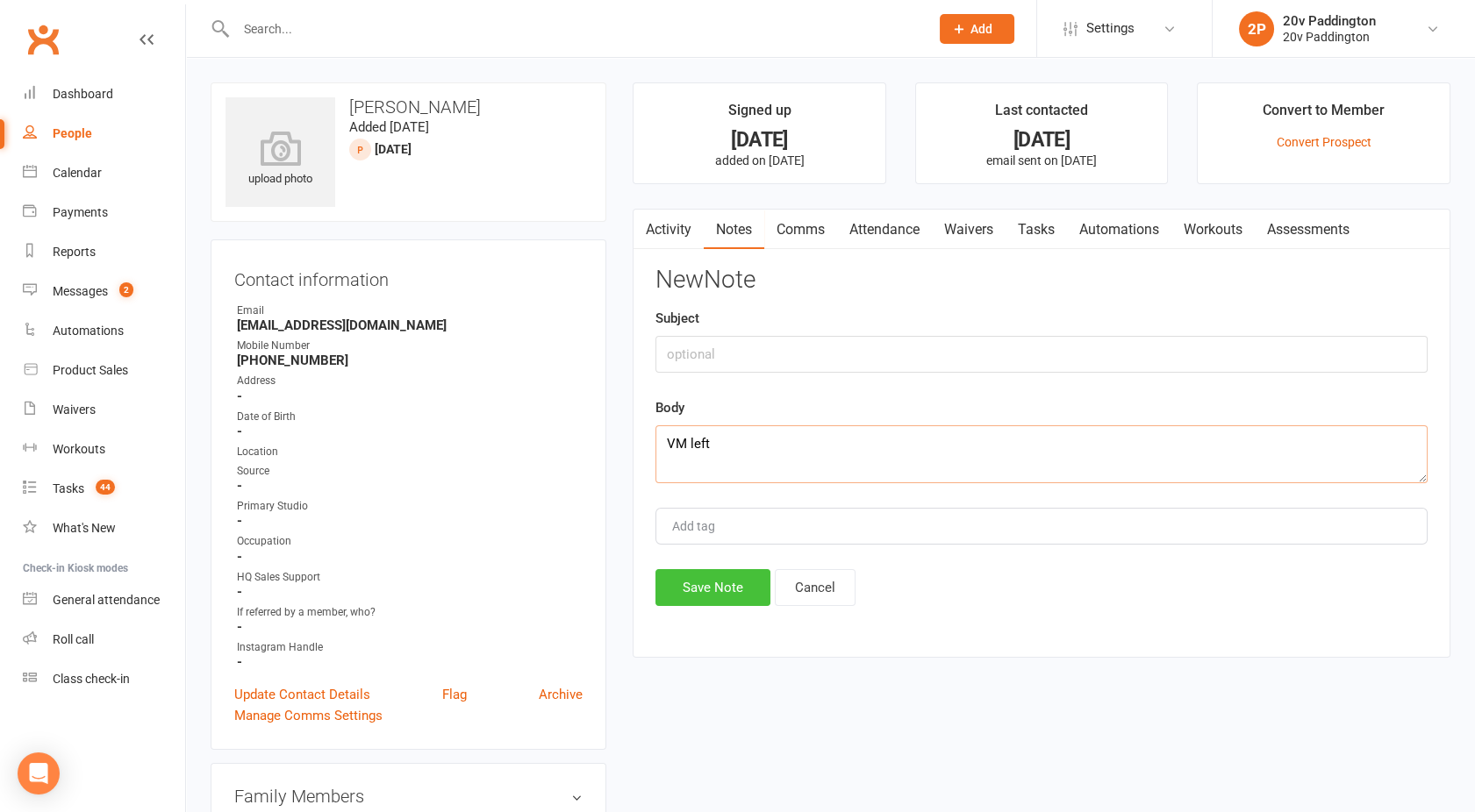
type textarea "VM left"
click at [701, 584] on button "Save Note" at bounding box center [712, 587] width 115 height 37
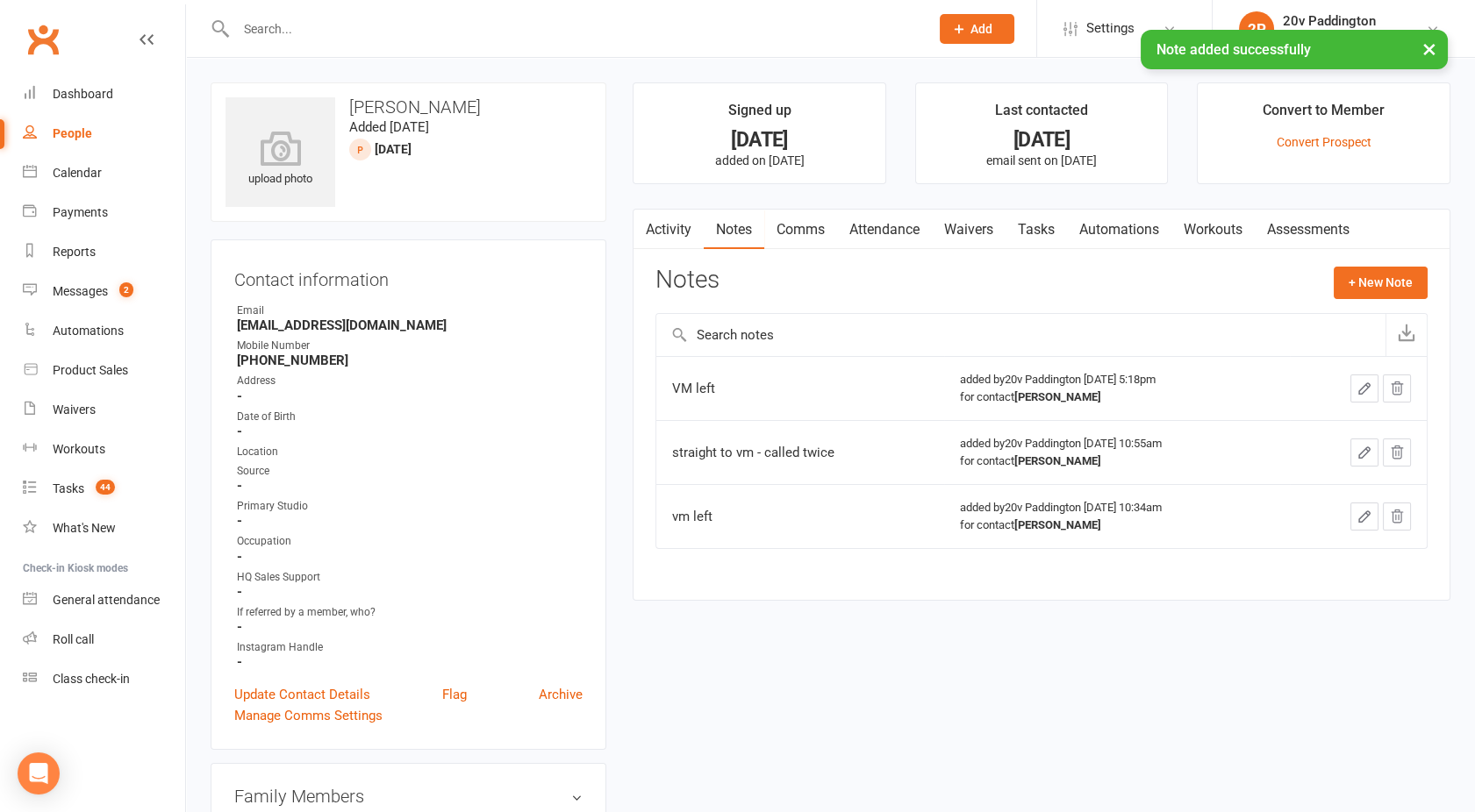
click at [662, 225] on link "Activity" at bounding box center [669, 230] width 70 height 41
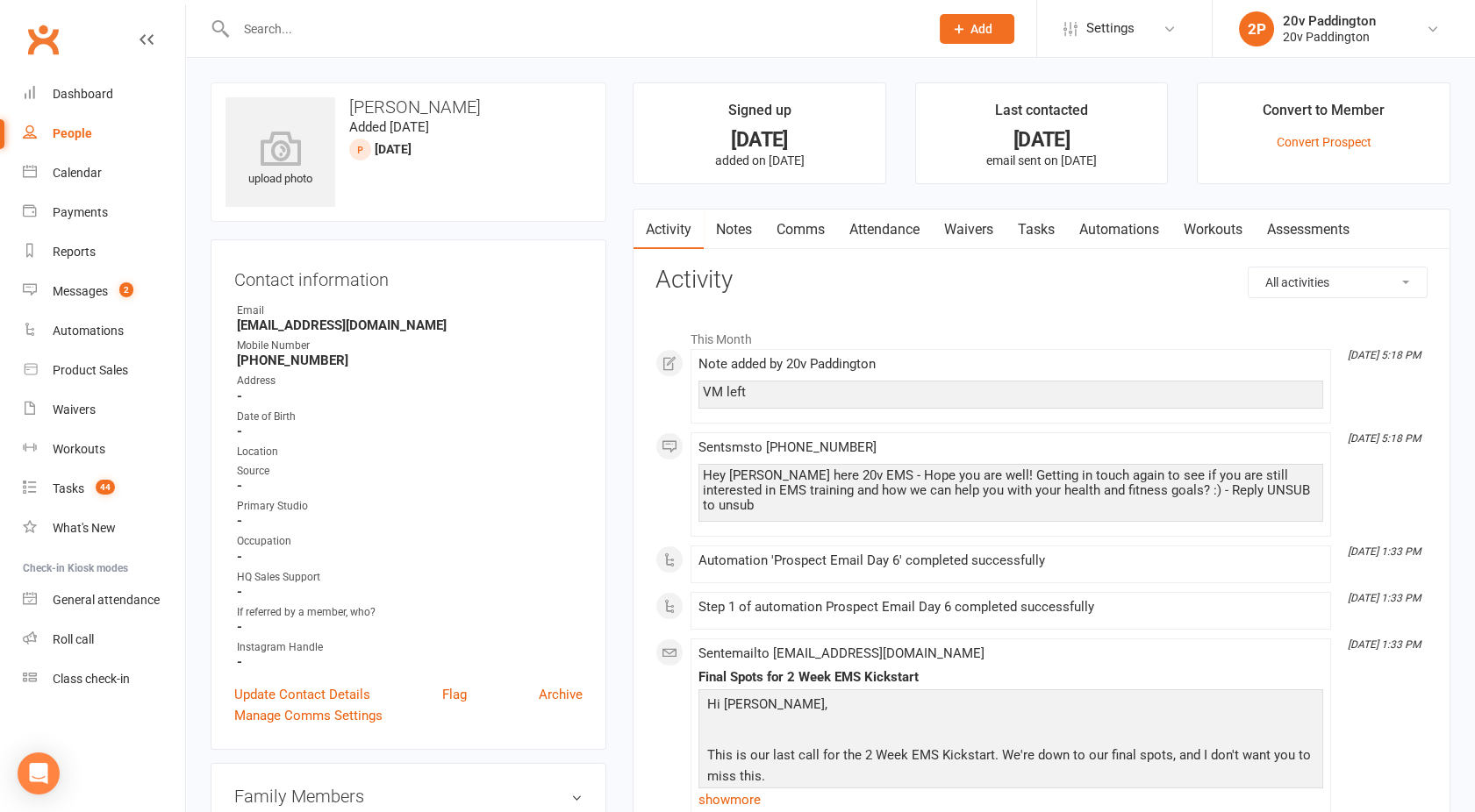
click at [89, 131] on div "People" at bounding box center [72, 133] width 40 height 14
select select "100"
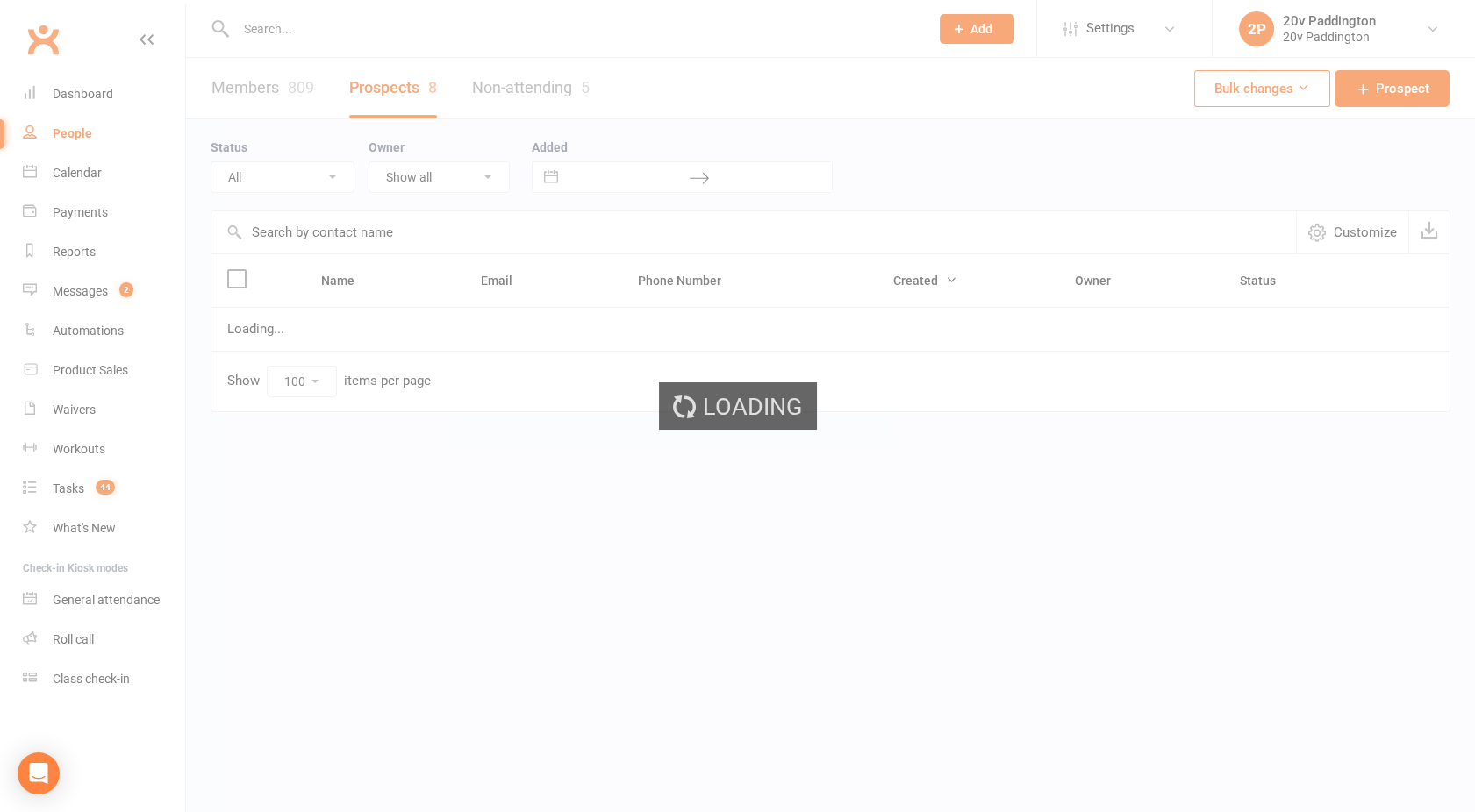
select select "02Oct25"
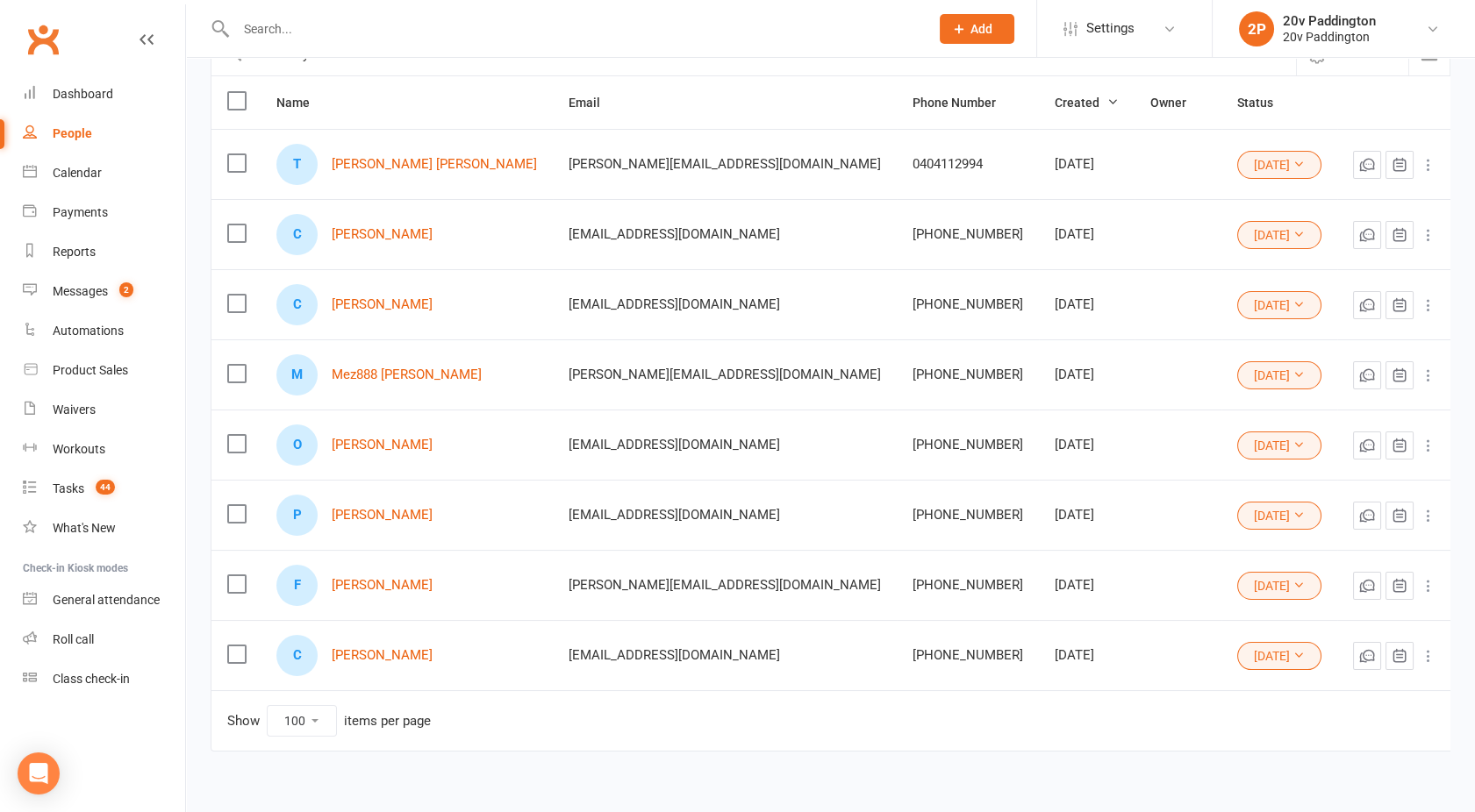
scroll to position [208, 0]
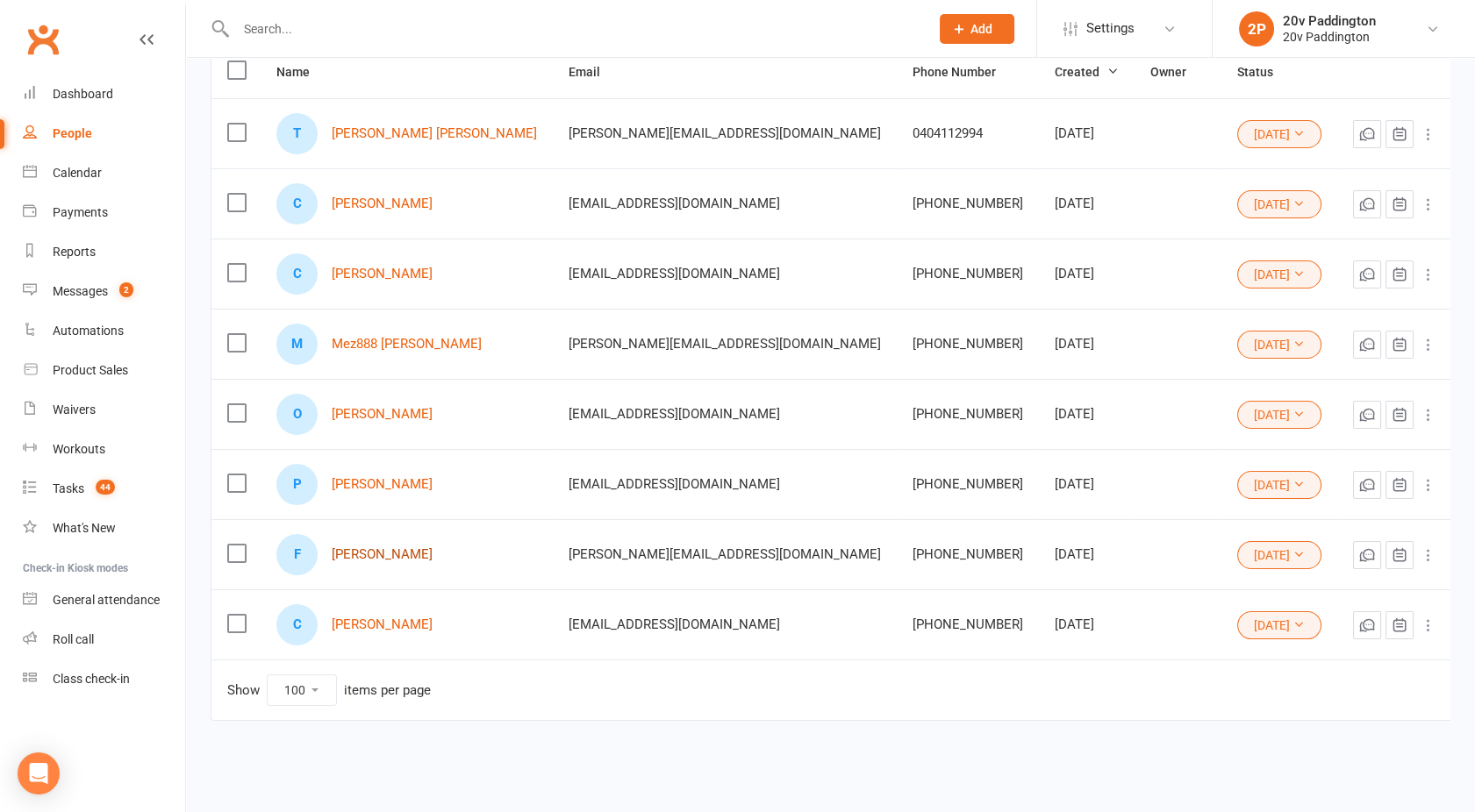
click at [384, 554] on link "Frank Santonoceto" at bounding box center [382, 554] width 101 height 15
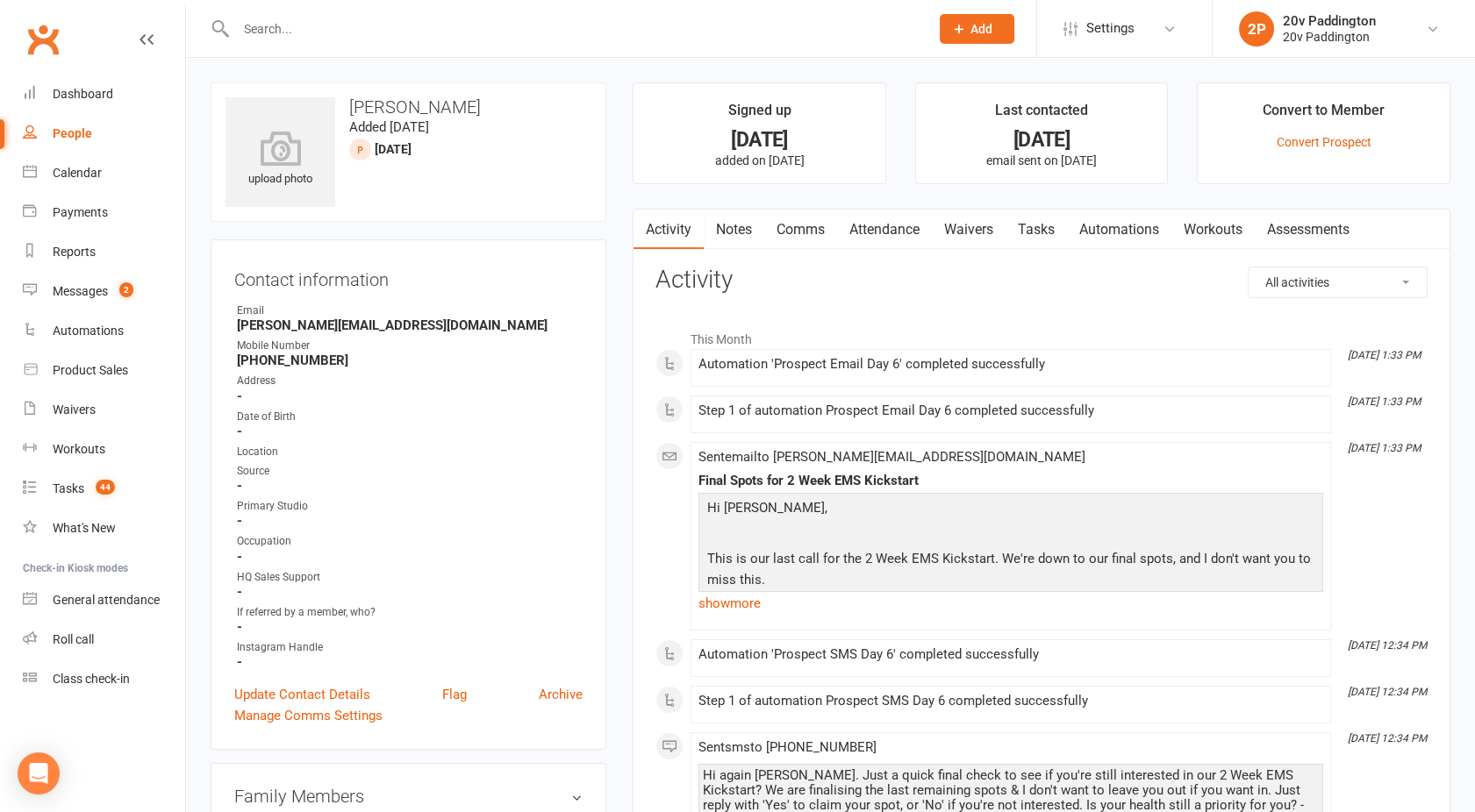
click at [737, 242] on link "Notes" at bounding box center [734, 230] width 60 height 41
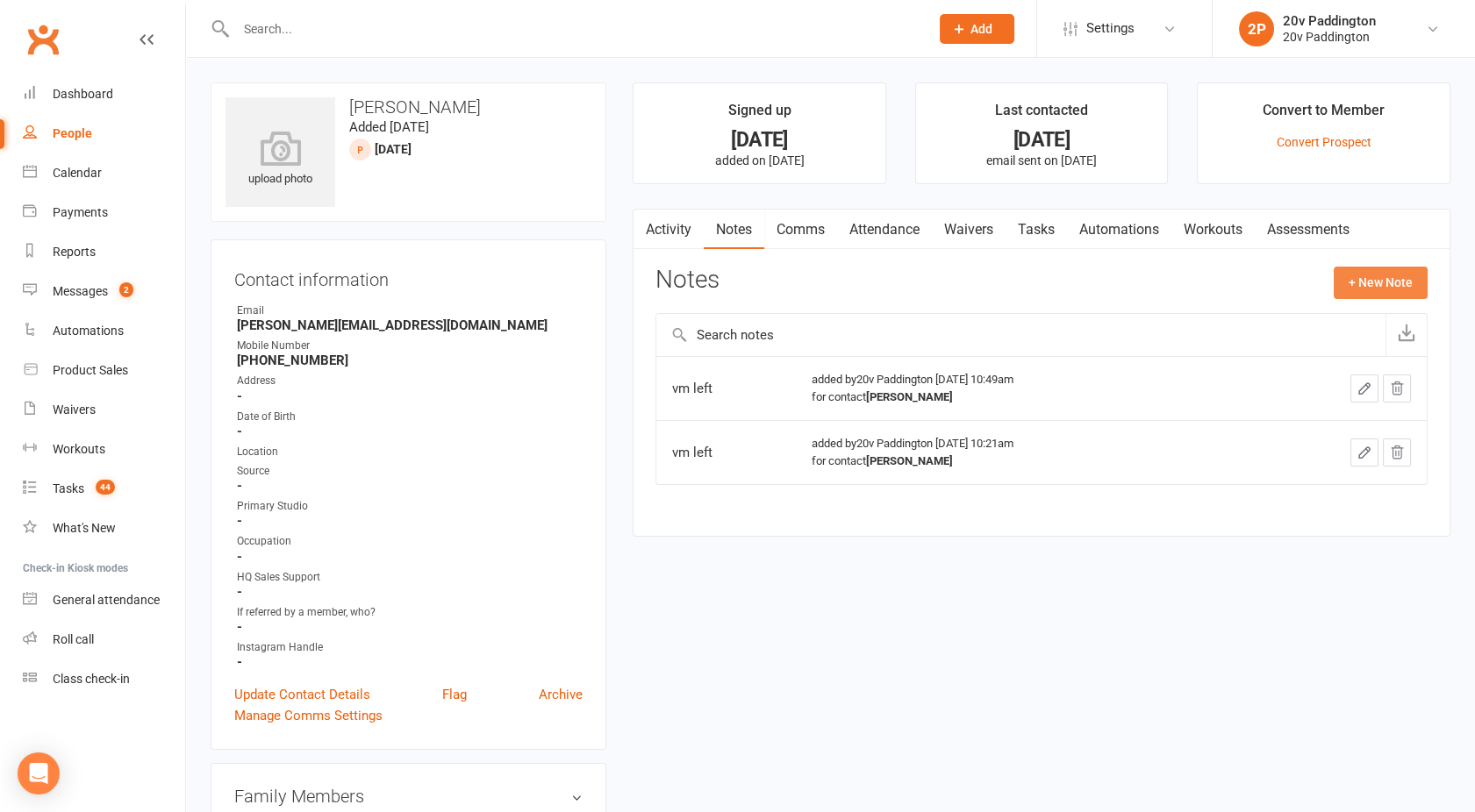
click at [1364, 274] on button "+ New Note" at bounding box center [1380, 282] width 94 height 32
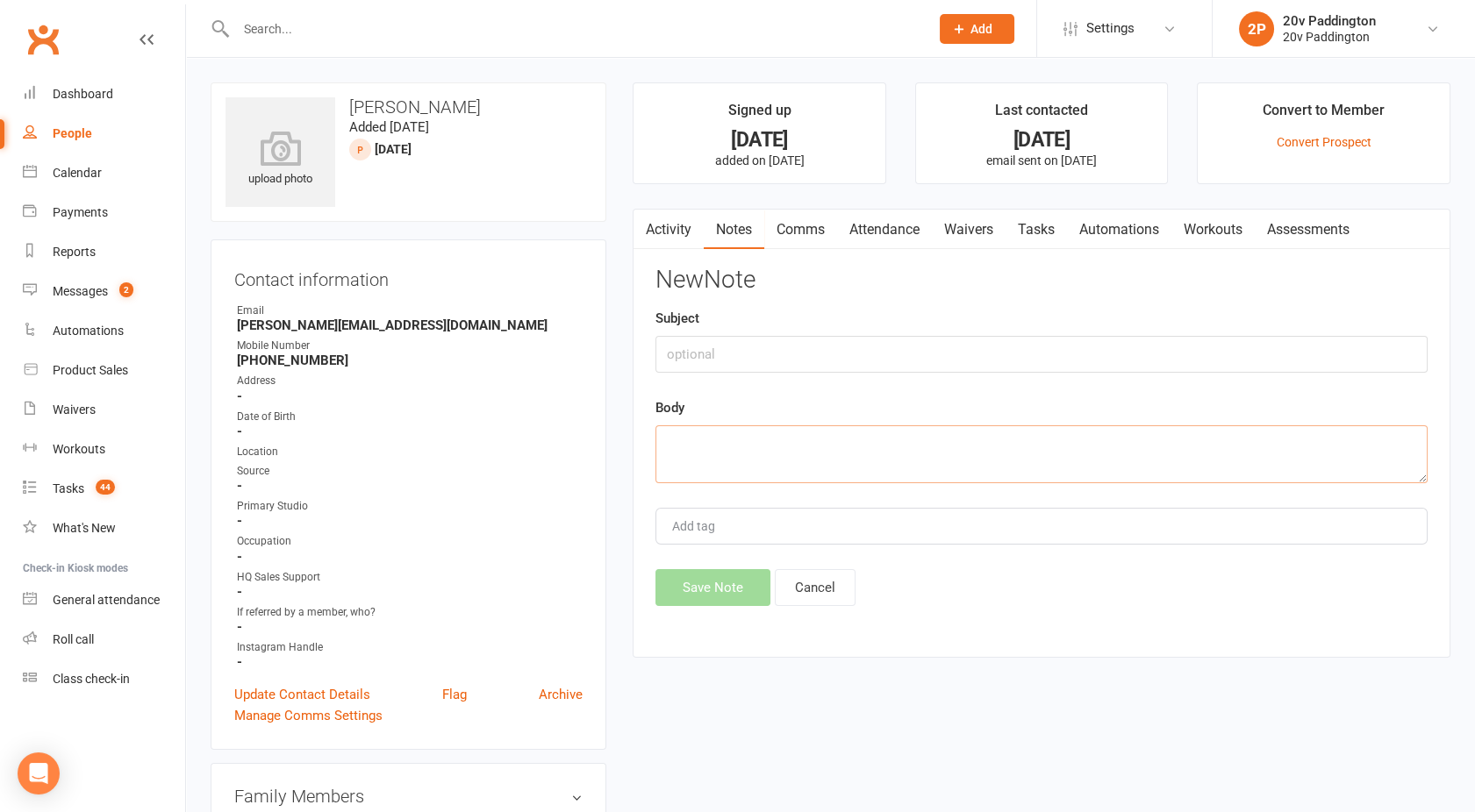
click at [965, 458] on textarea at bounding box center [1041, 454] width 772 height 58
type textarea "Vm left"
click at [754, 580] on button "Save Note" at bounding box center [712, 587] width 115 height 37
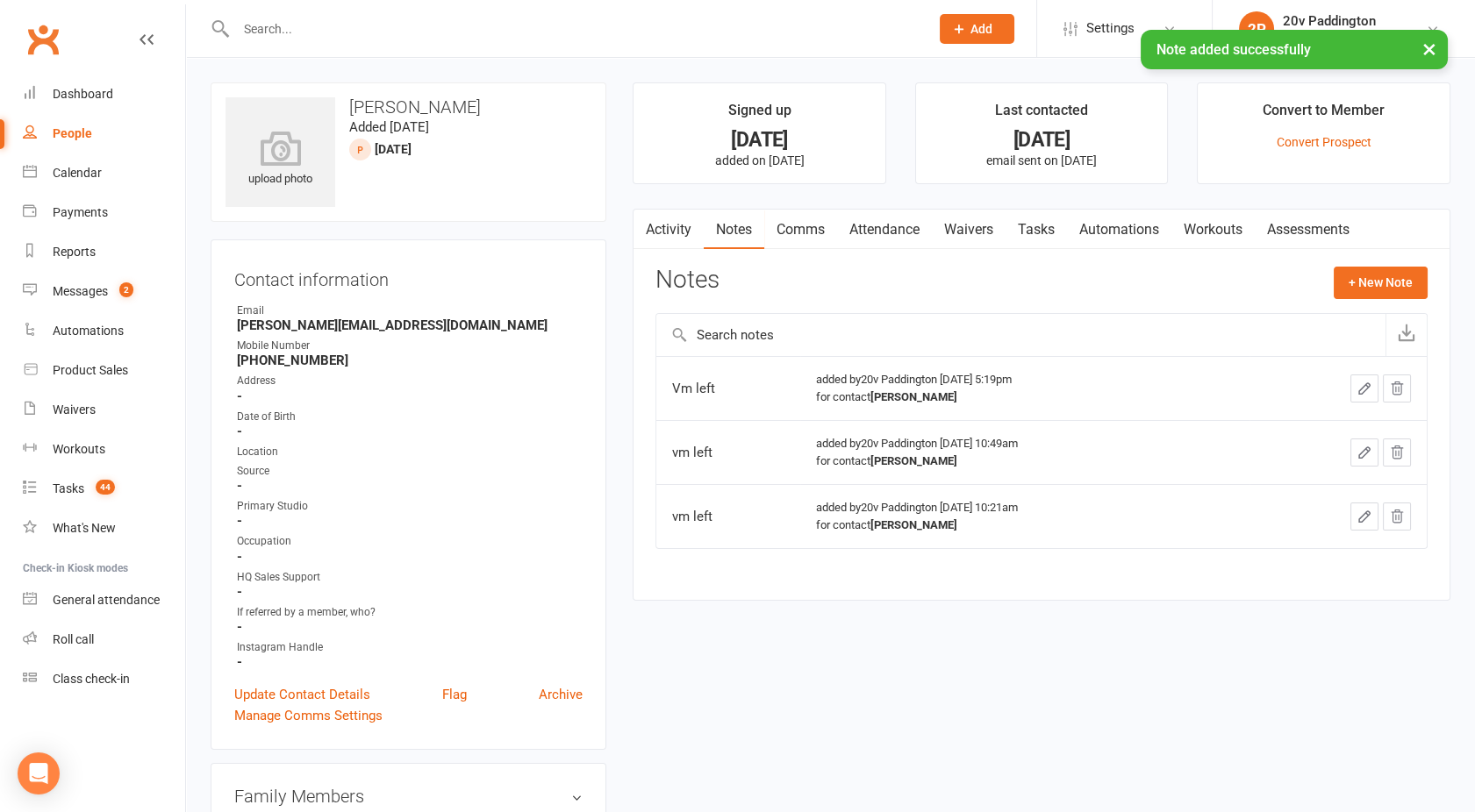
click at [782, 231] on link "Comms" at bounding box center [800, 230] width 73 height 41
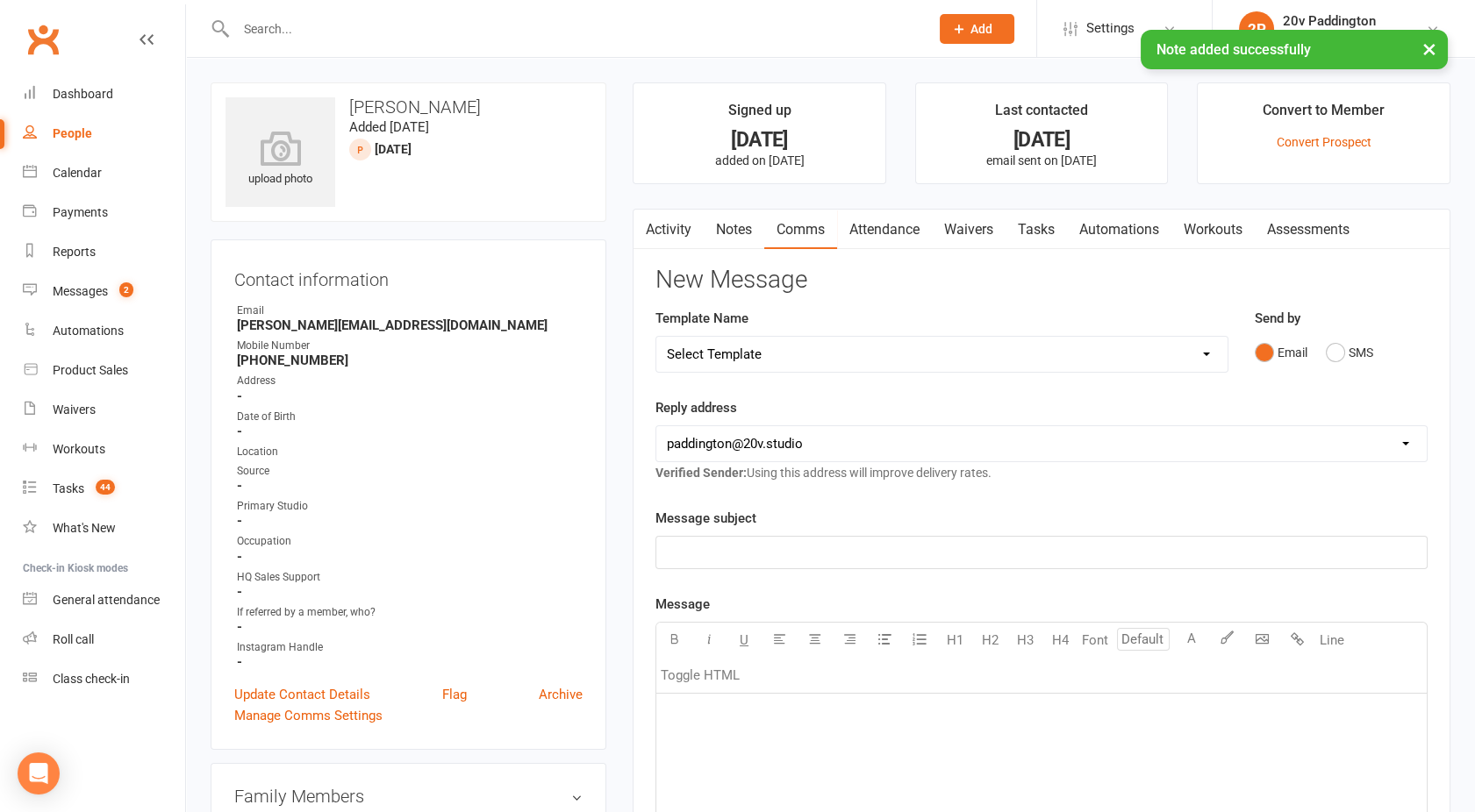
click at [748, 351] on select "Select Template [Email] 20v Referral Bonus [SMS] Free Trial Link [SMS] Haven’t …" at bounding box center [941, 355] width 571 height 35
select select "7"
click at [656, 337] on select "Select Template [Email] 20v Referral Bonus [SMS] Free Trial Link [SMS] Haven’t …" at bounding box center [941, 355] width 571 height 35
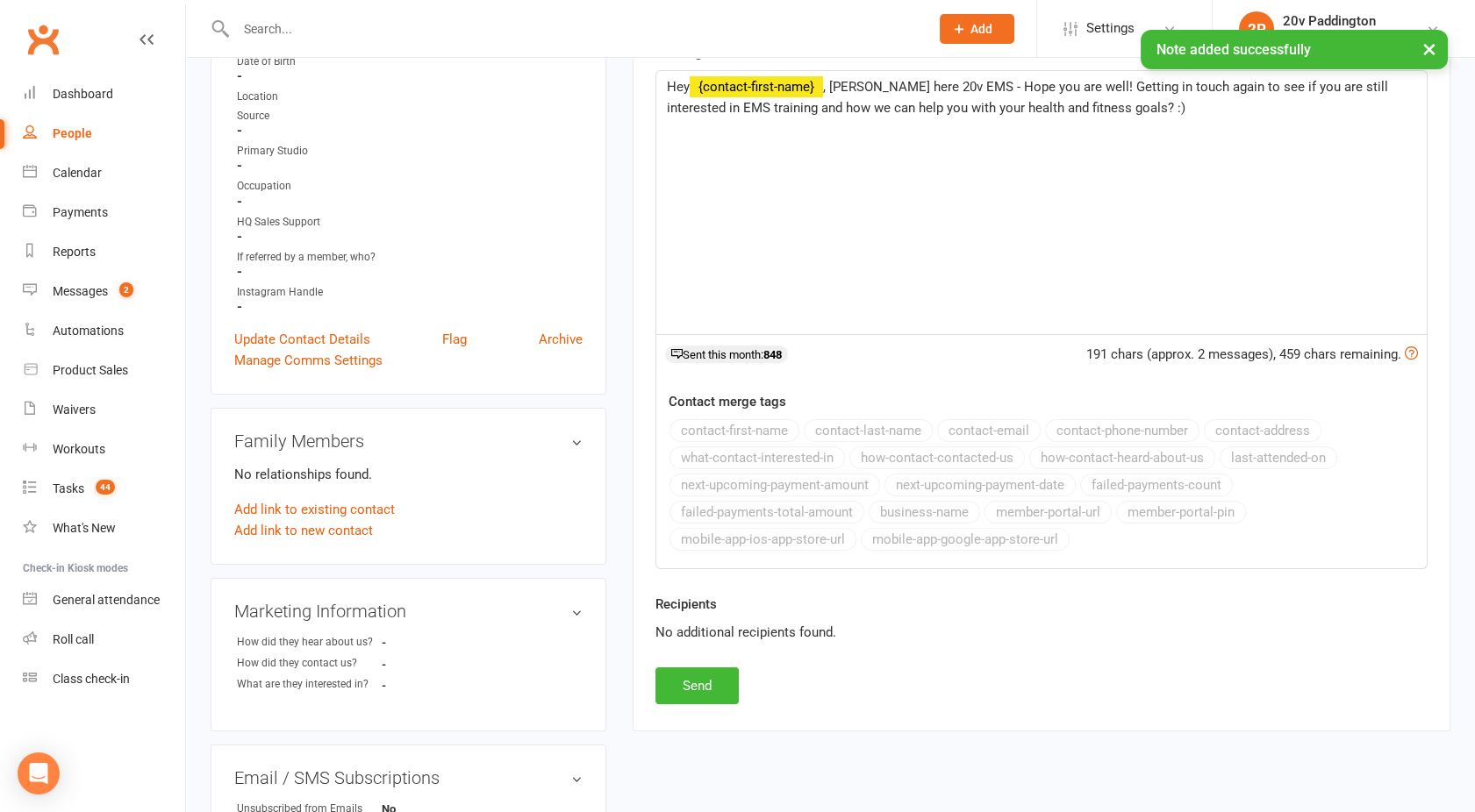
scroll to position [405, 0]
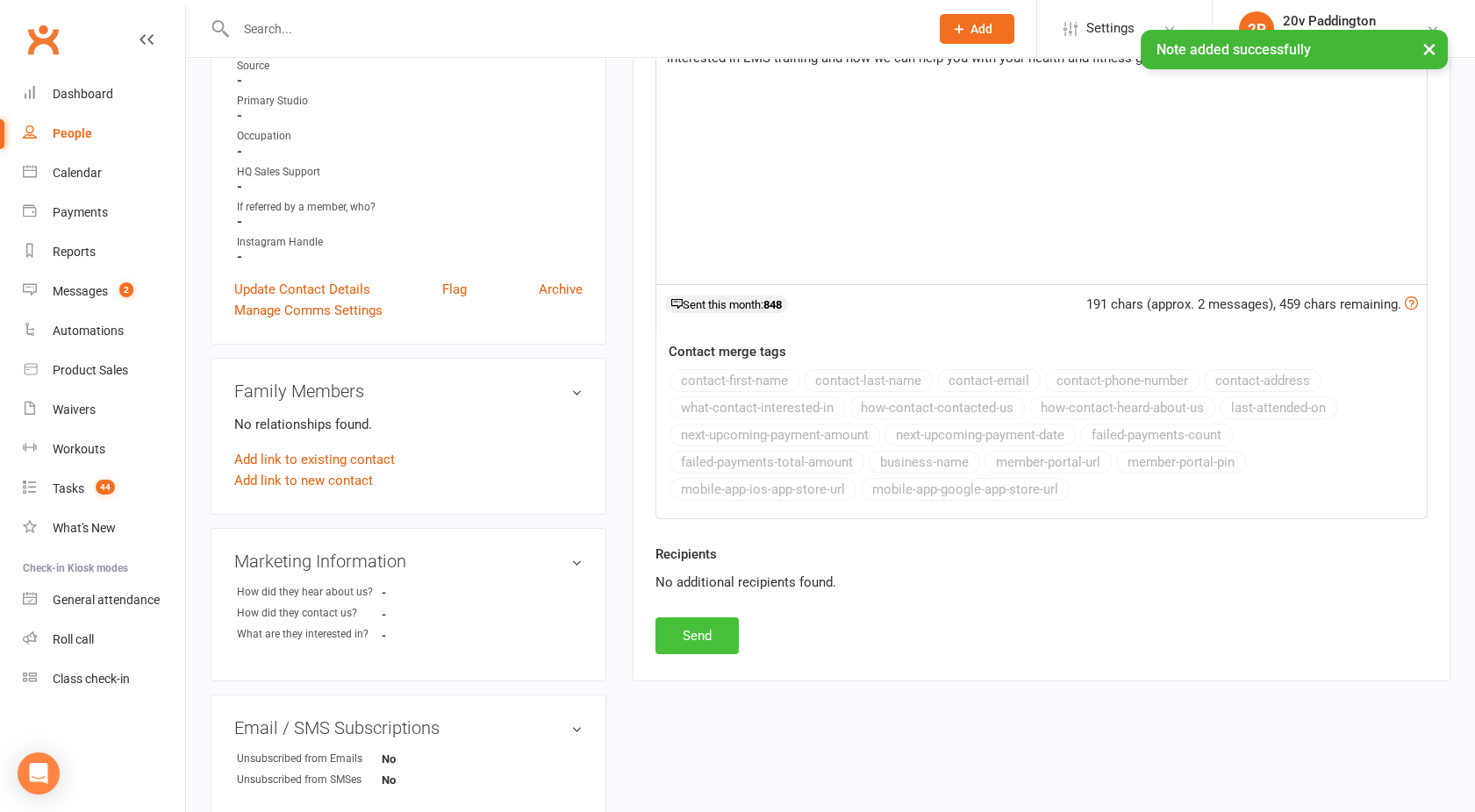
click at [675, 632] on button "Send" at bounding box center [697, 636] width 83 height 37
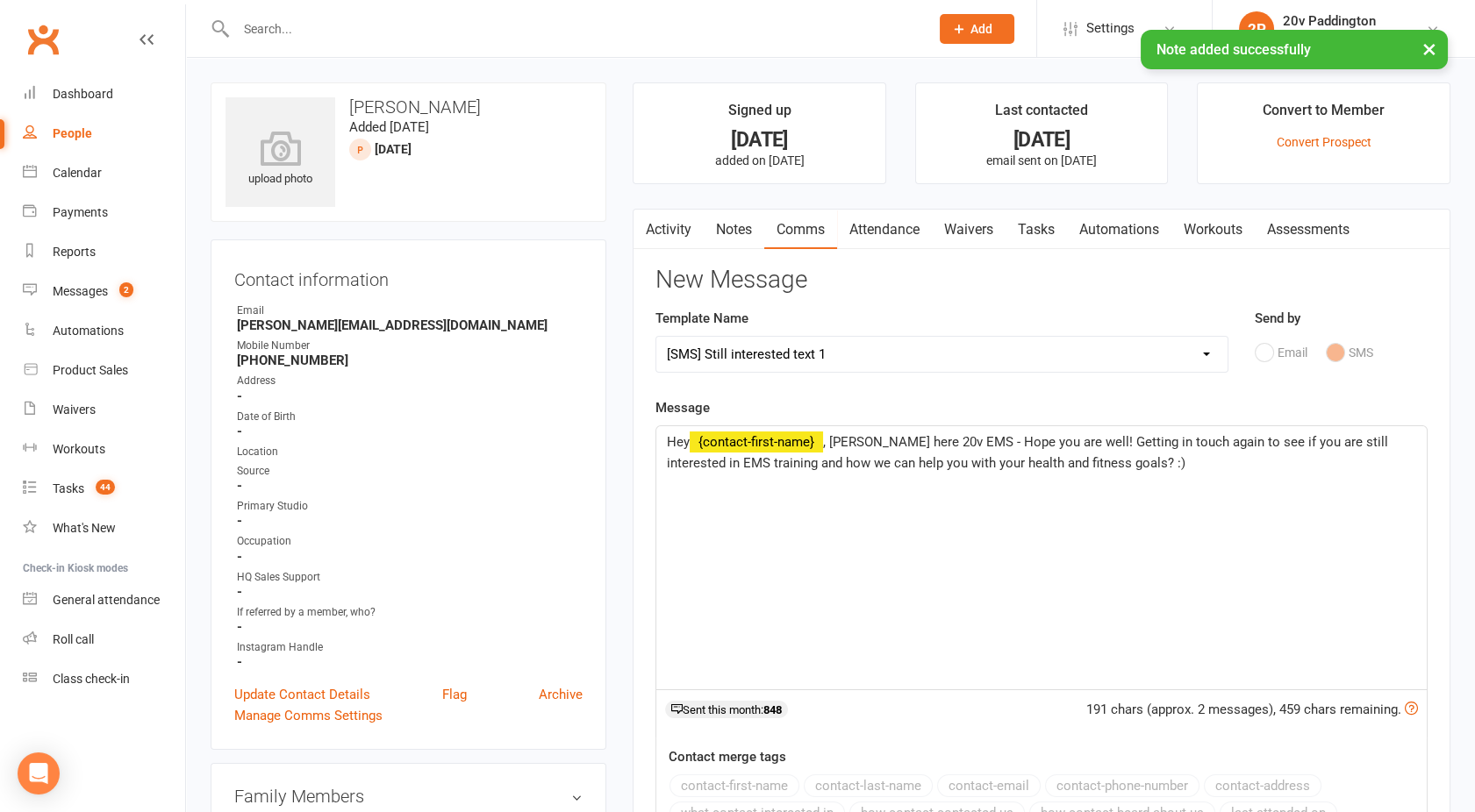
select select
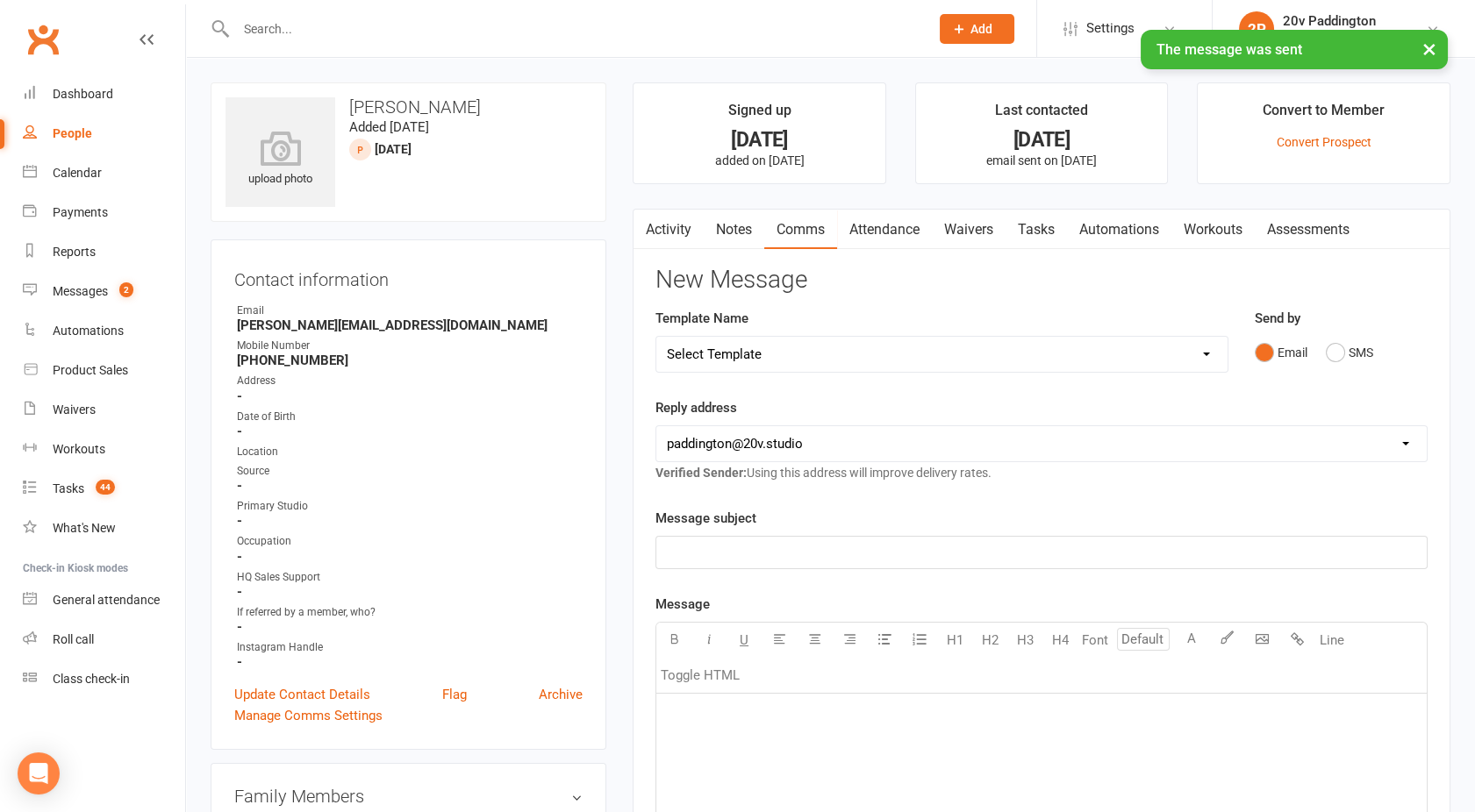
click at [663, 236] on link "Activity" at bounding box center [669, 230] width 70 height 41
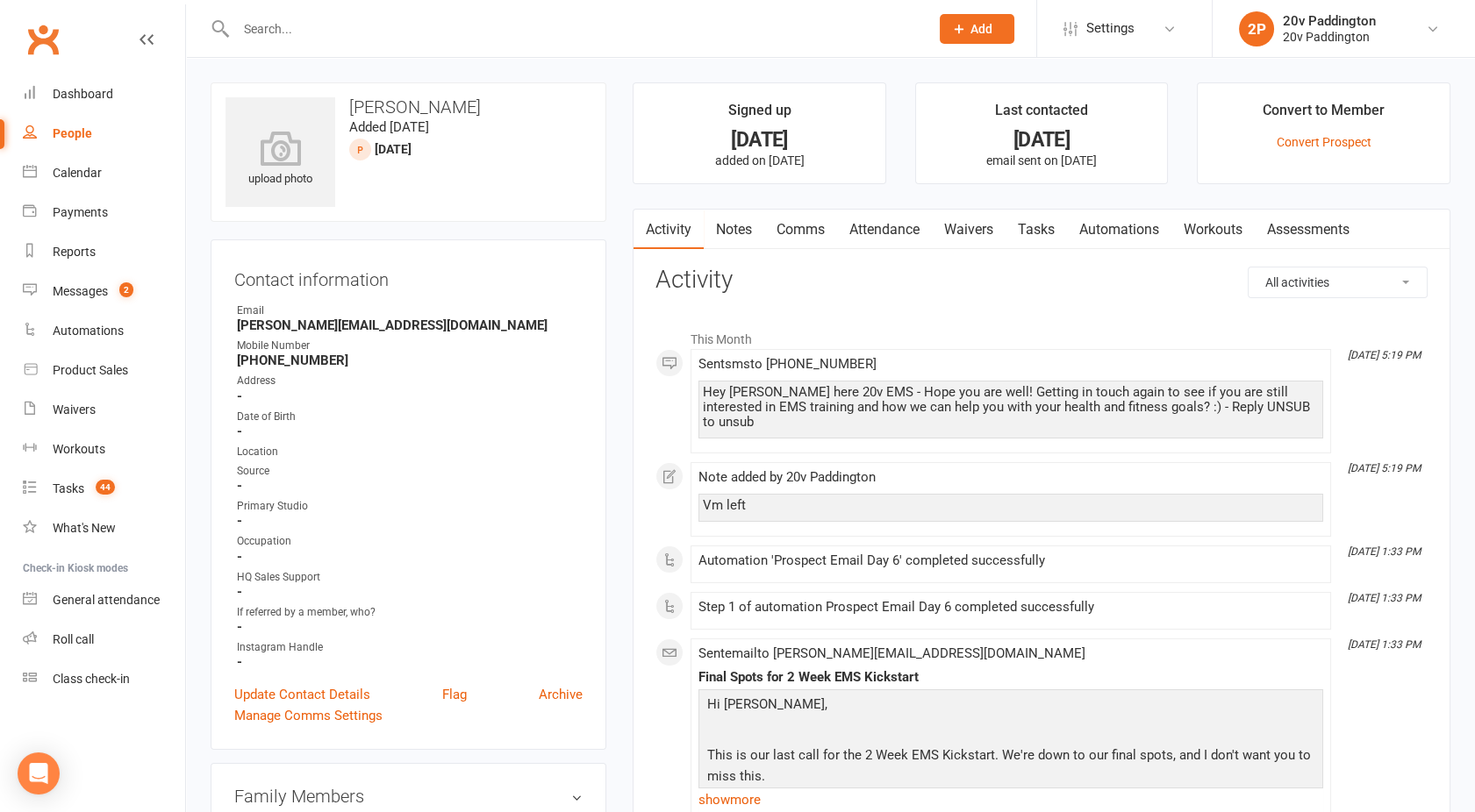
click at [1032, 227] on link "Tasks" at bounding box center [1035, 230] width 61 height 41
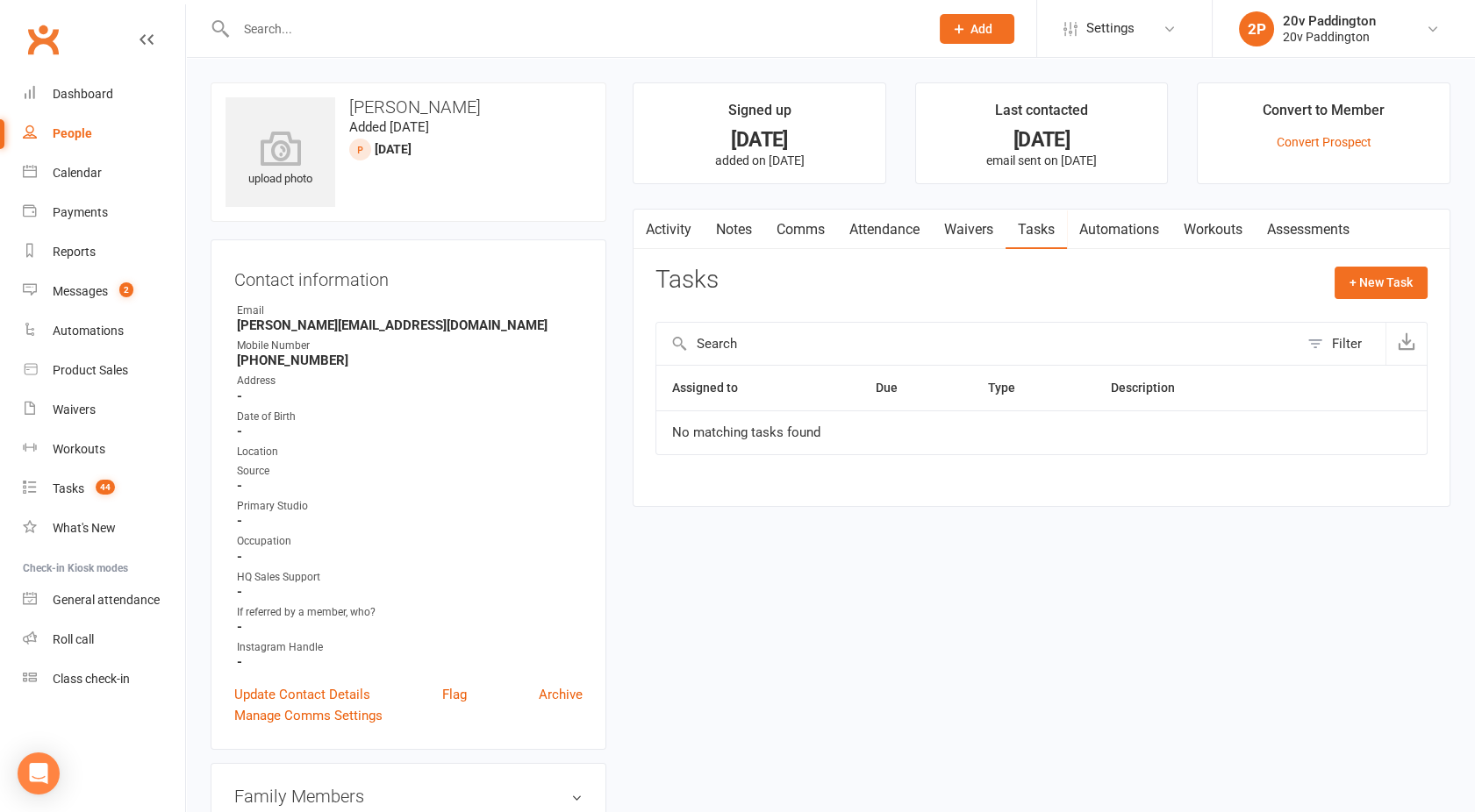
click at [64, 129] on div "People" at bounding box center [72, 133] width 40 height 14
select select "100"
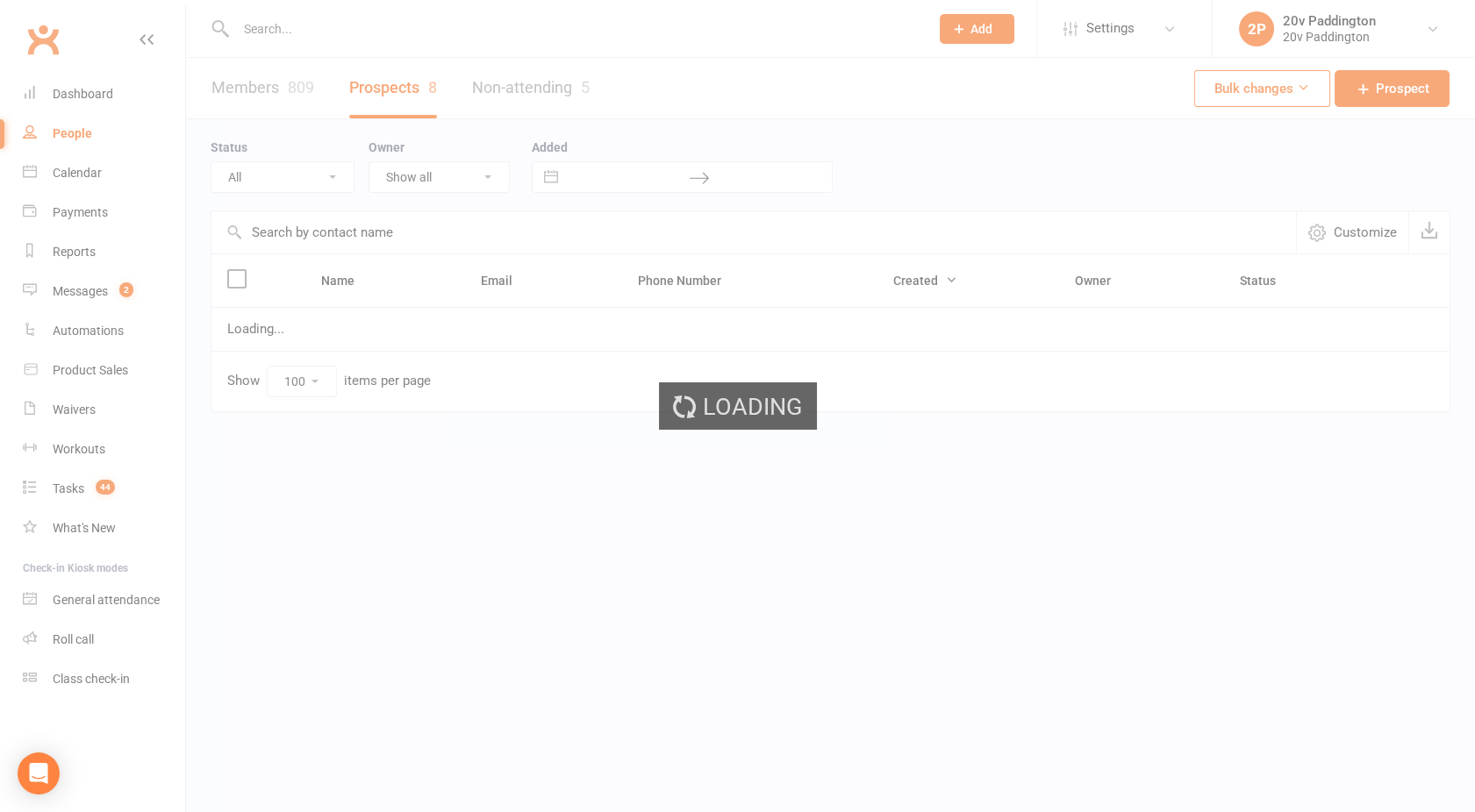
select select "02Oct25"
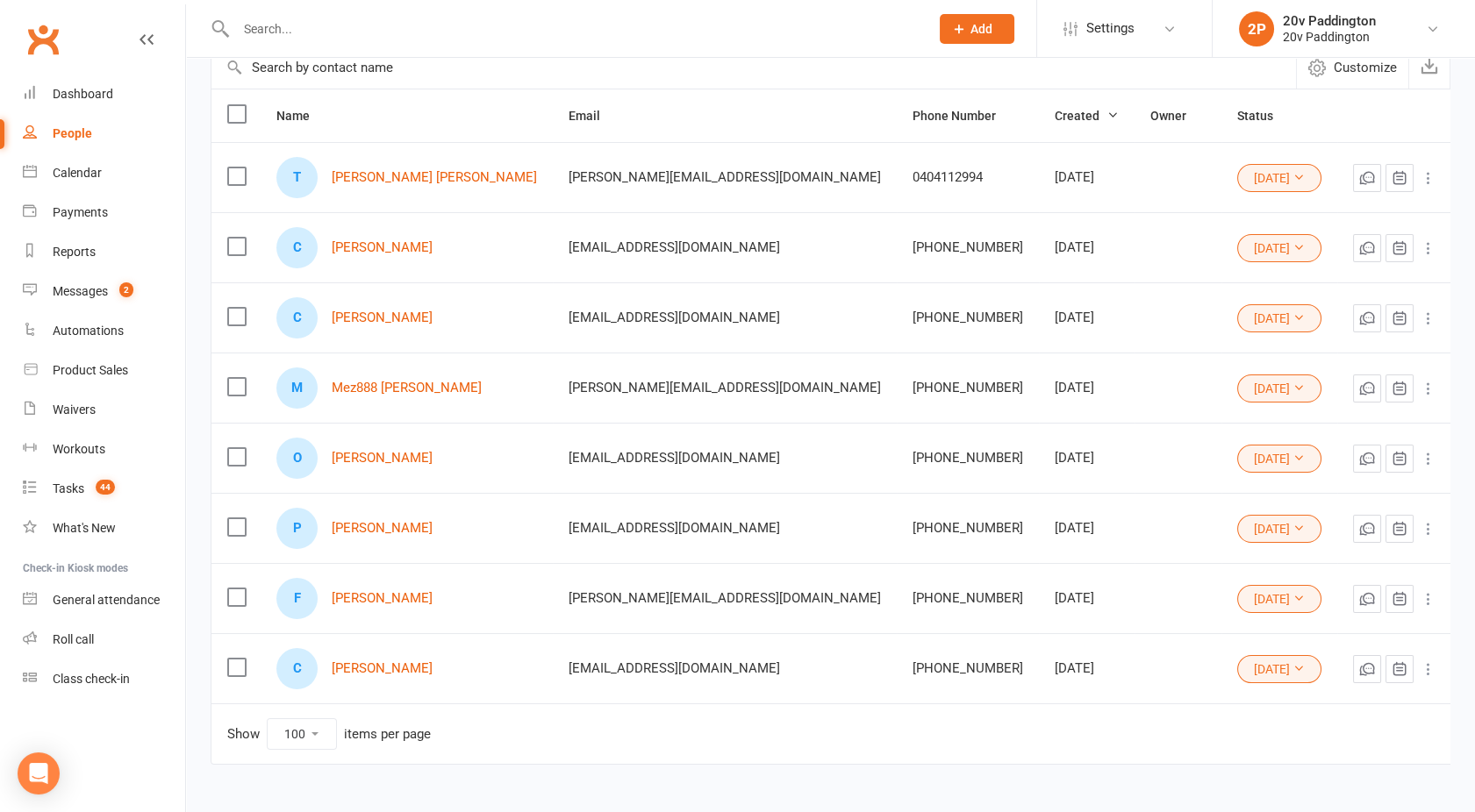
scroll to position [165, 0]
click at [369, 525] on link "Paul Down" at bounding box center [382, 528] width 101 height 15
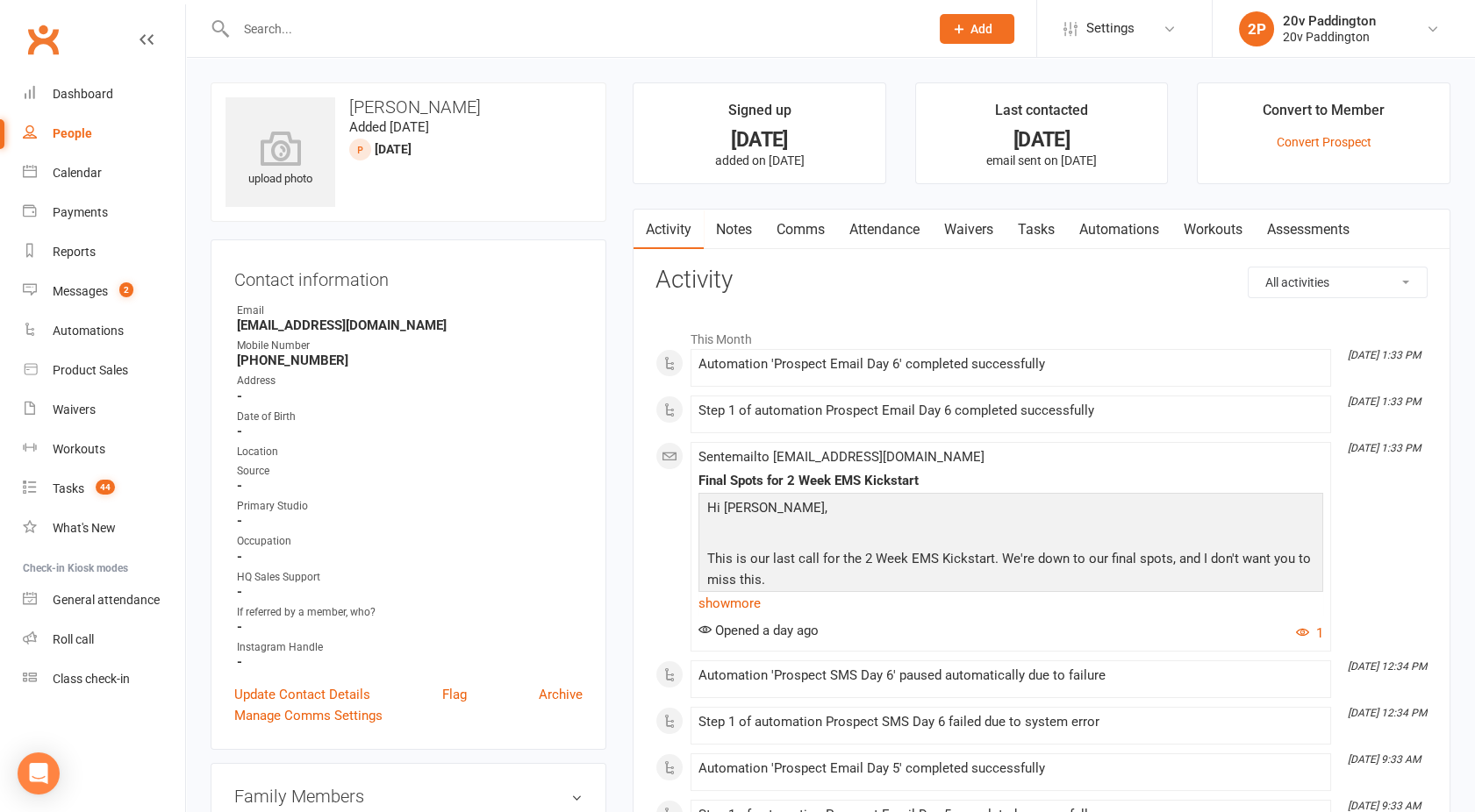
click at [1037, 232] on link "Tasks" at bounding box center [1035, 230] width 61 height 41
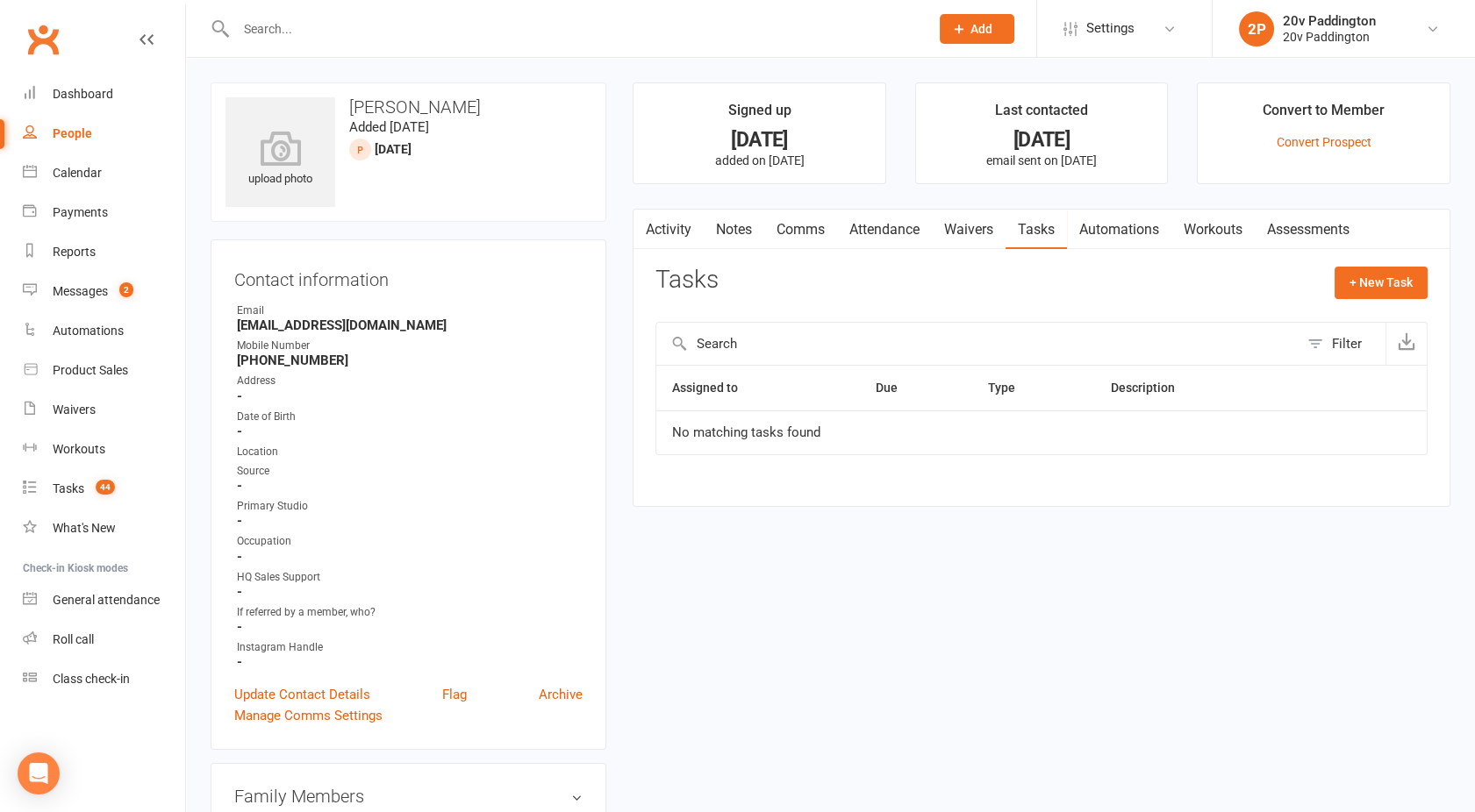
click at [694, 235] on link "Activity" at bounding box center [669, 230] width 70 height 41
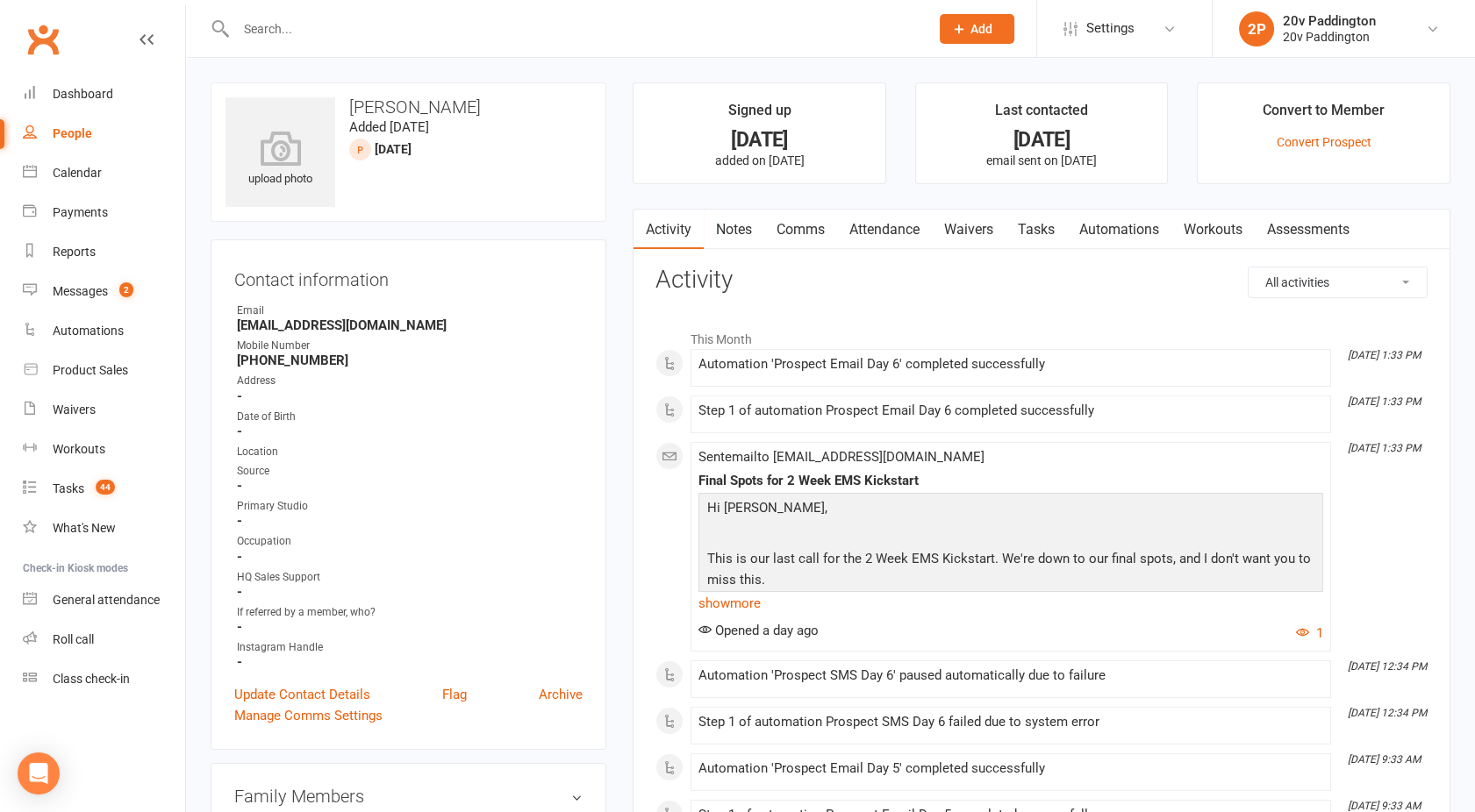
click at [78, 138] on div "People" at bounding box center [72, 133] width 40 height 14
select select "100"
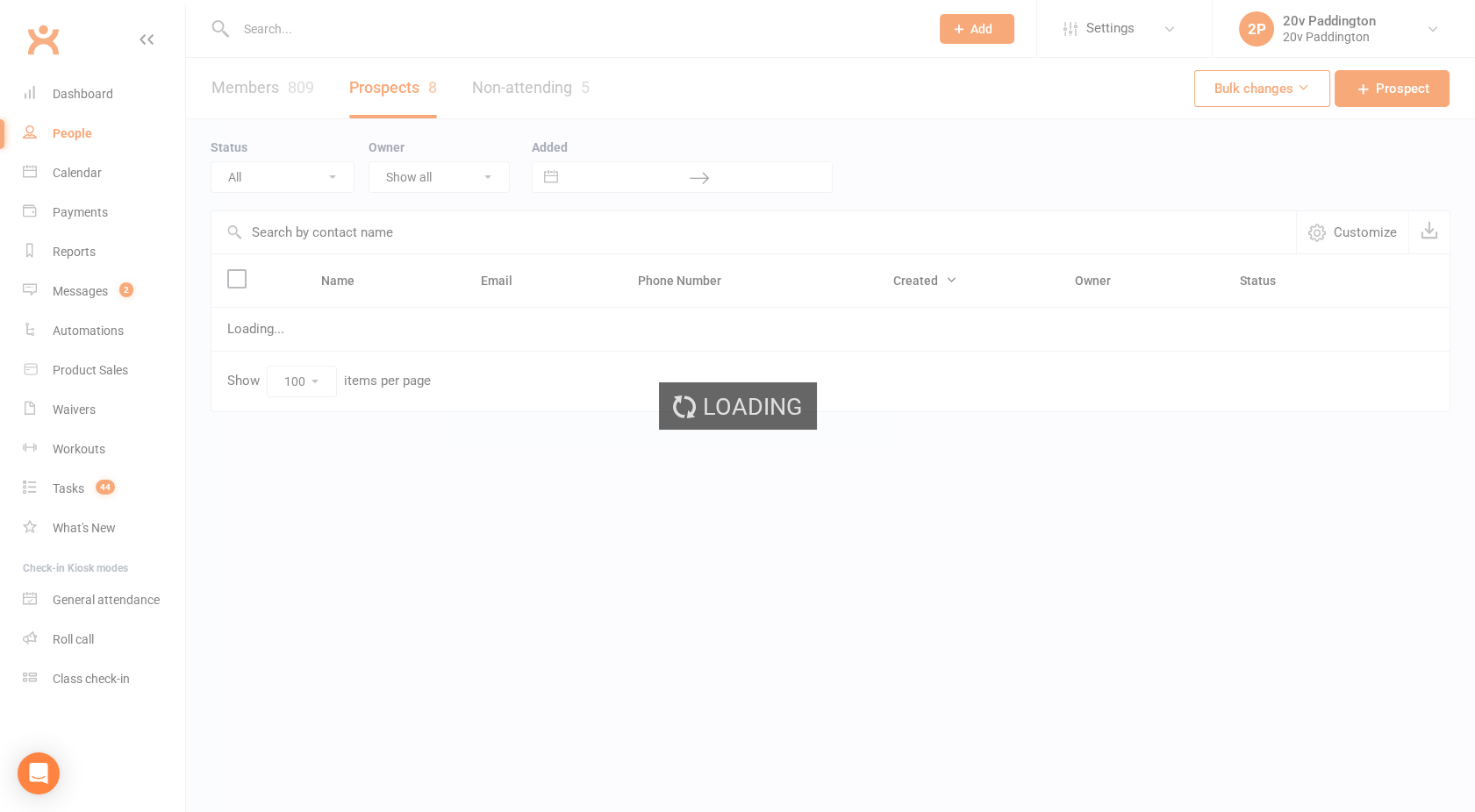
select select "02Oct25"
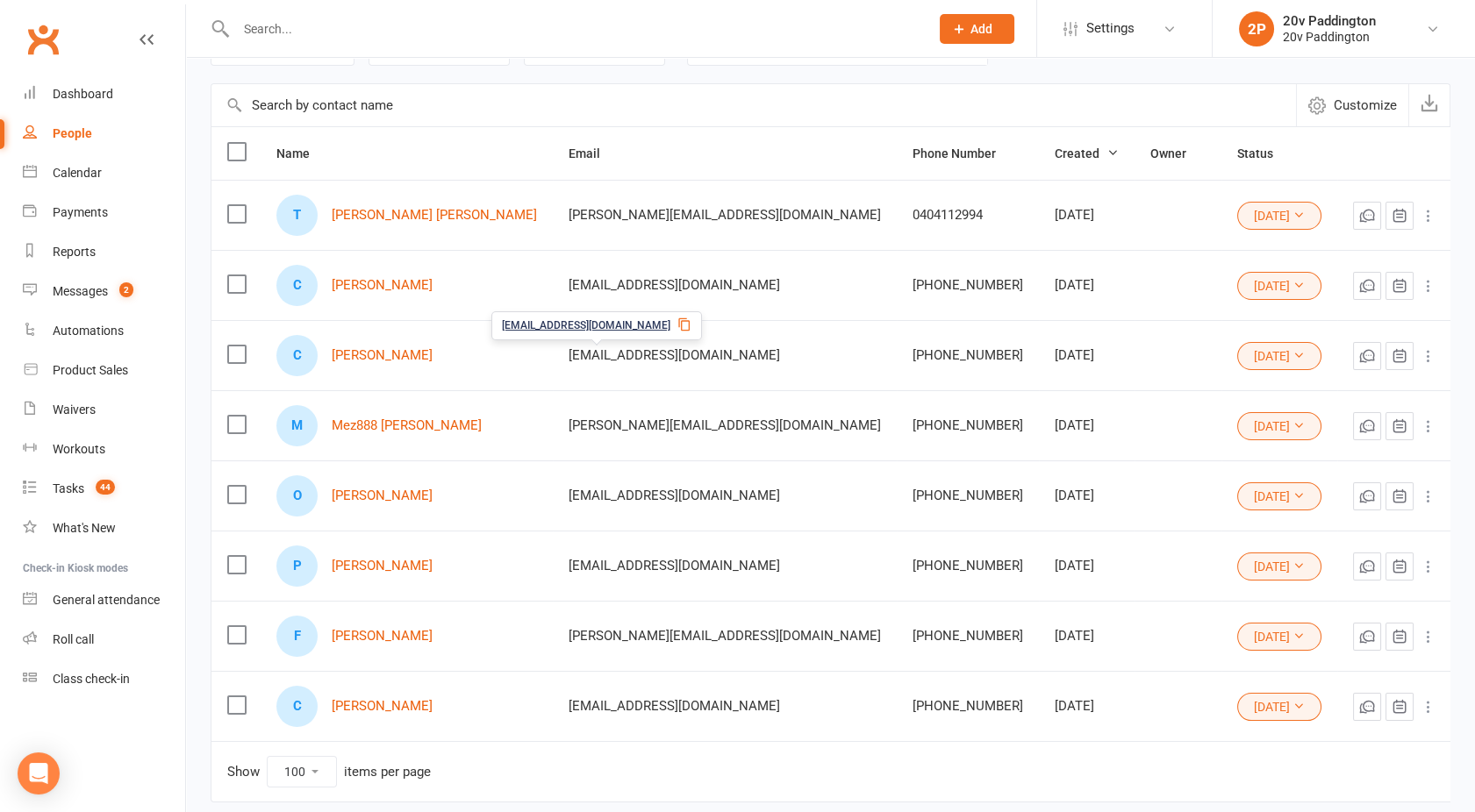
scroll to position [130, 0]
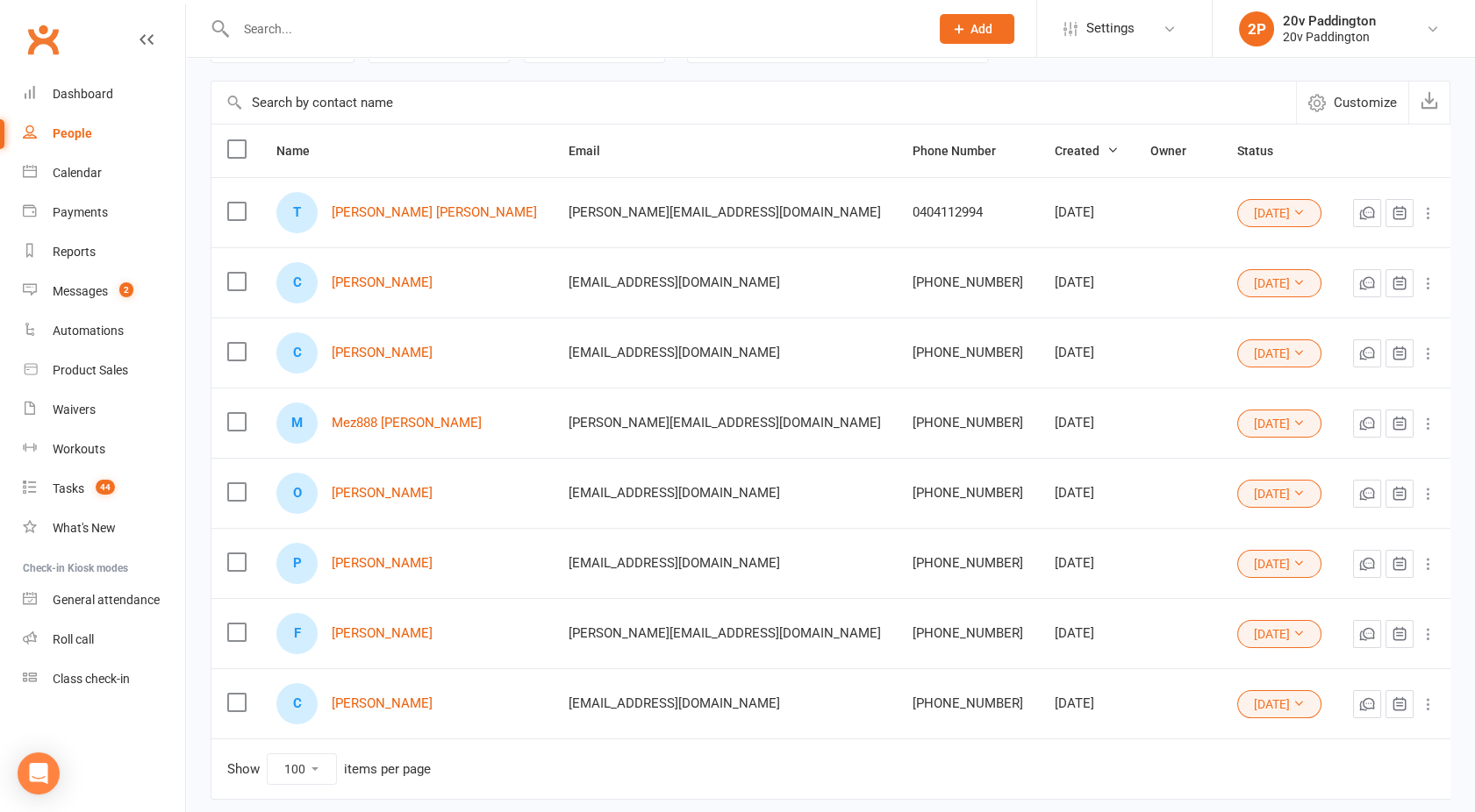
click at [1238, 558] on button "02Oct25" at bounding box center [1278, 564] width 84 height 28
click at [1163, 604] on link "Parachute" at bounding box center [1175, 600] width 173 height 35
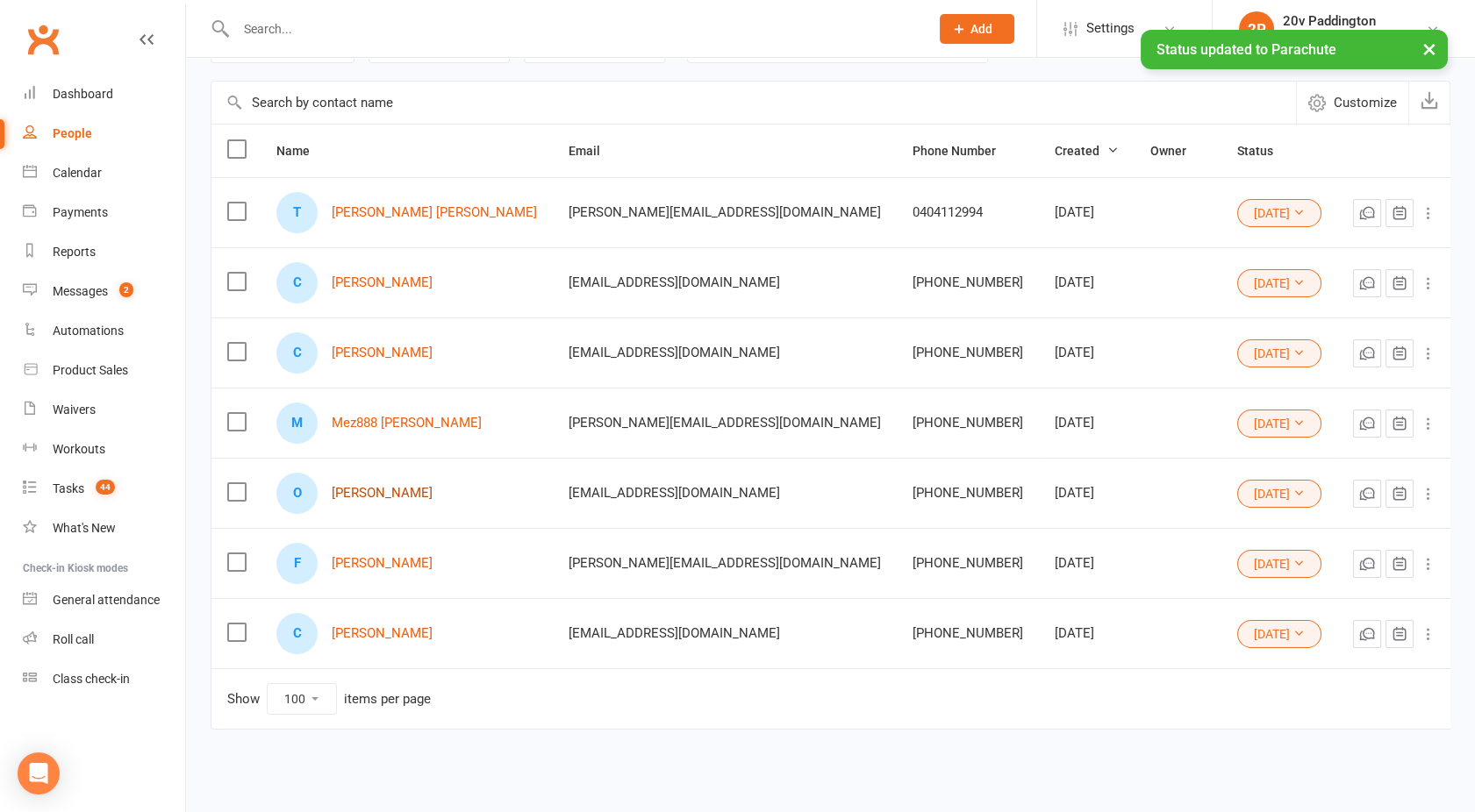
click at [378, 489] on link "Orson Oztop" at bounding box center [382, 492] width 101 height 15
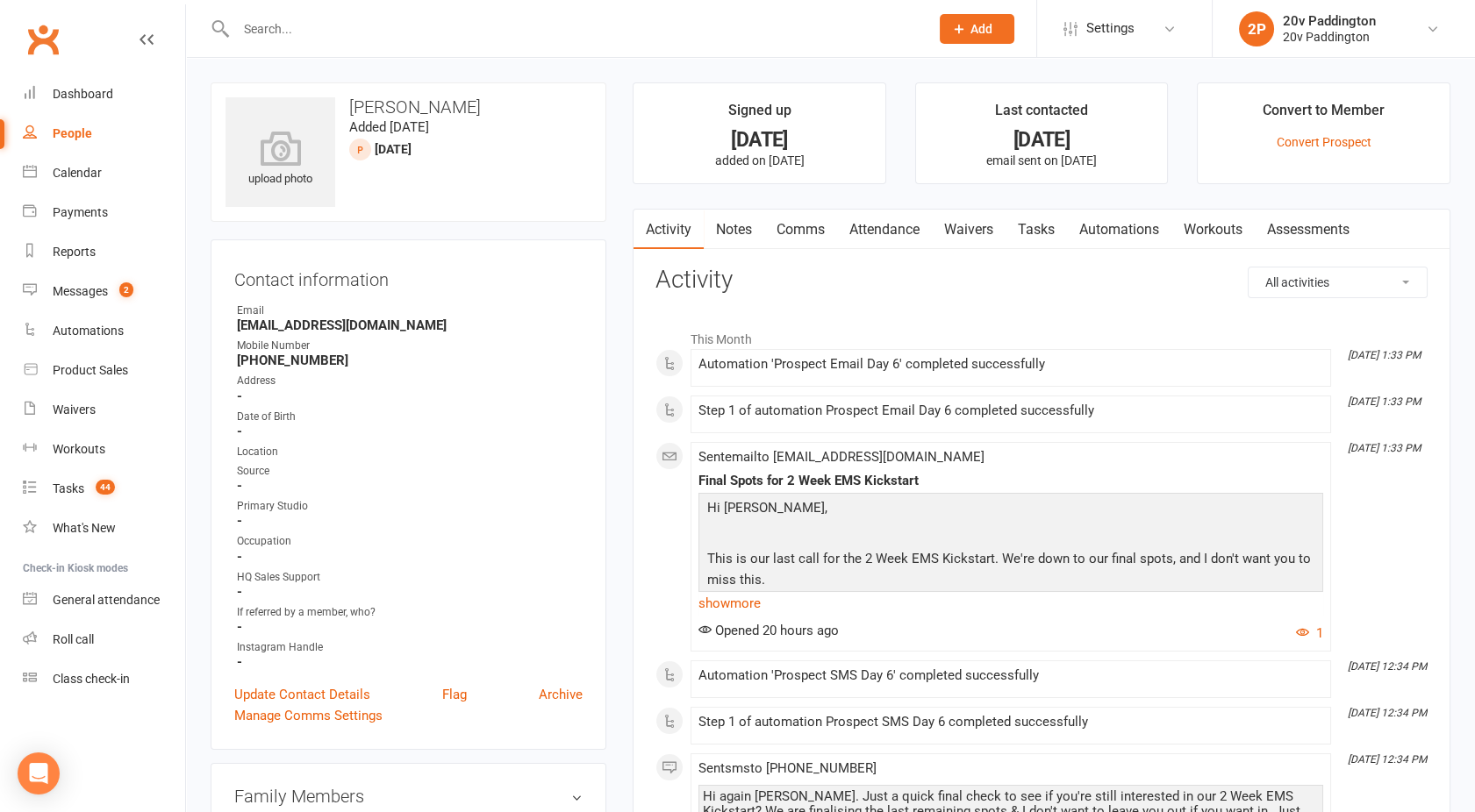
click at [810, 225] on link "Comms" at bounding box center [800, 230] width 73 height 41
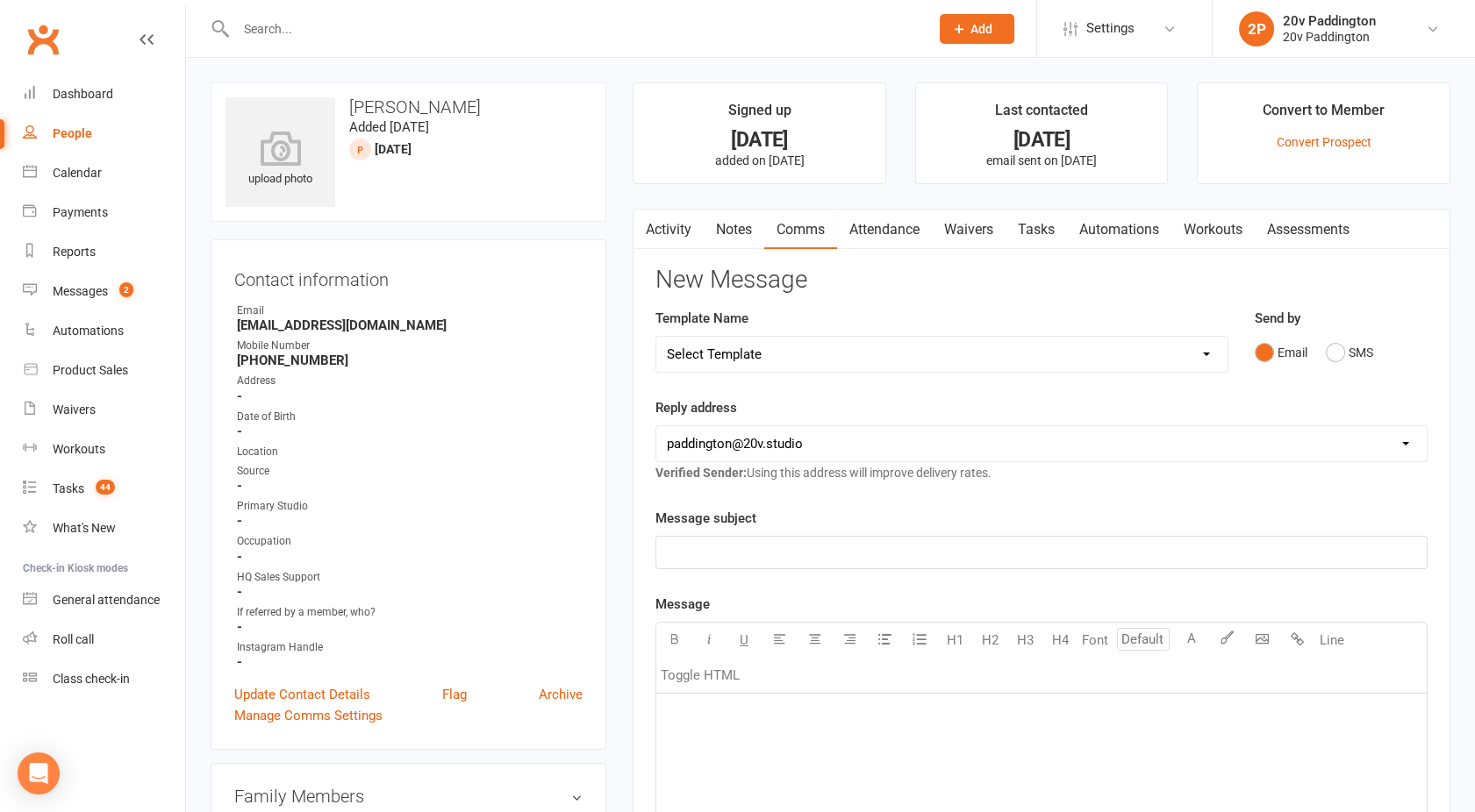
click at [739, 223] on link "Notes" at bounding box center [734, 230] width 60 height 41
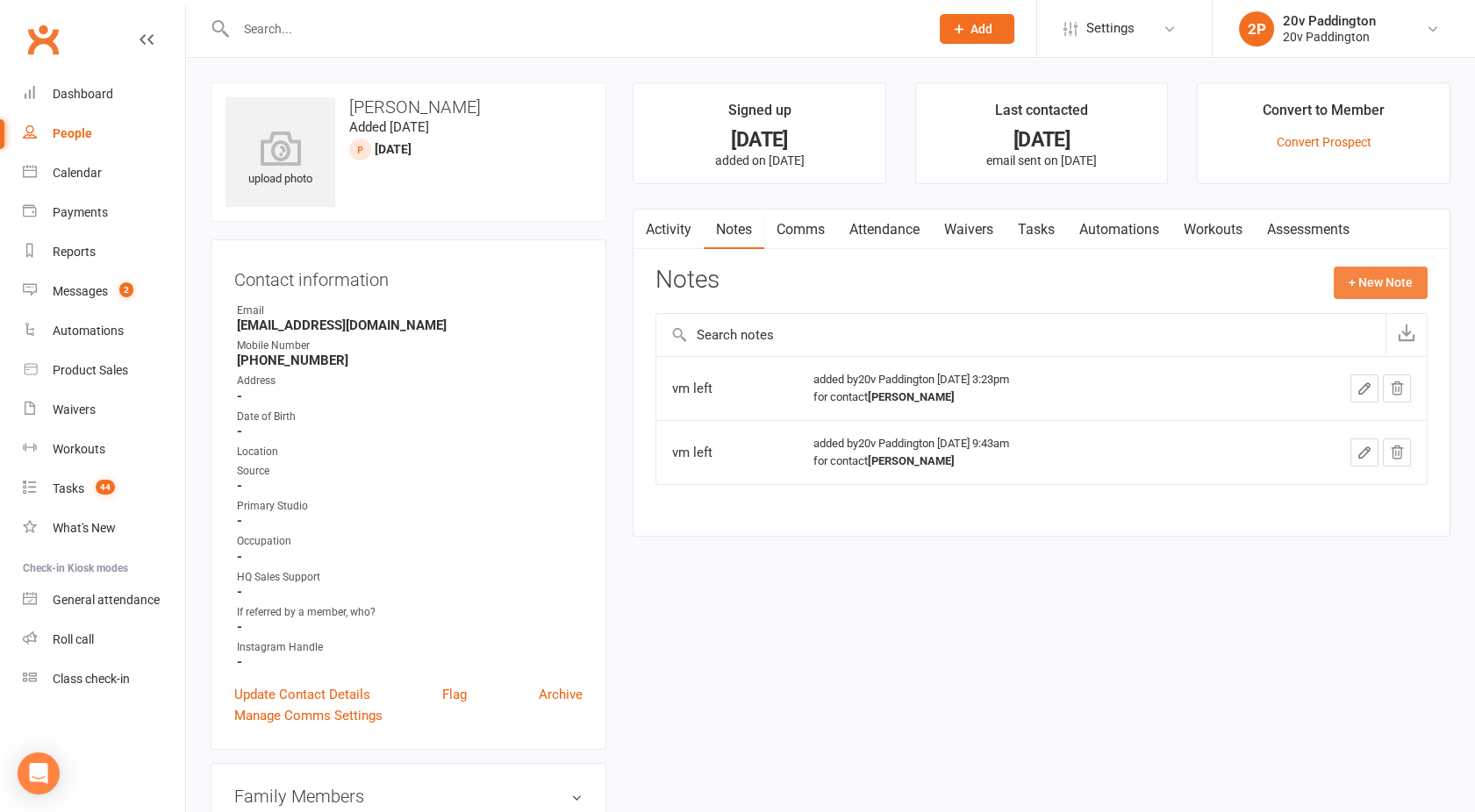
click at [1375, 286] on button "+ New Note" at bounding box center [1380, 282] width 94 height 32
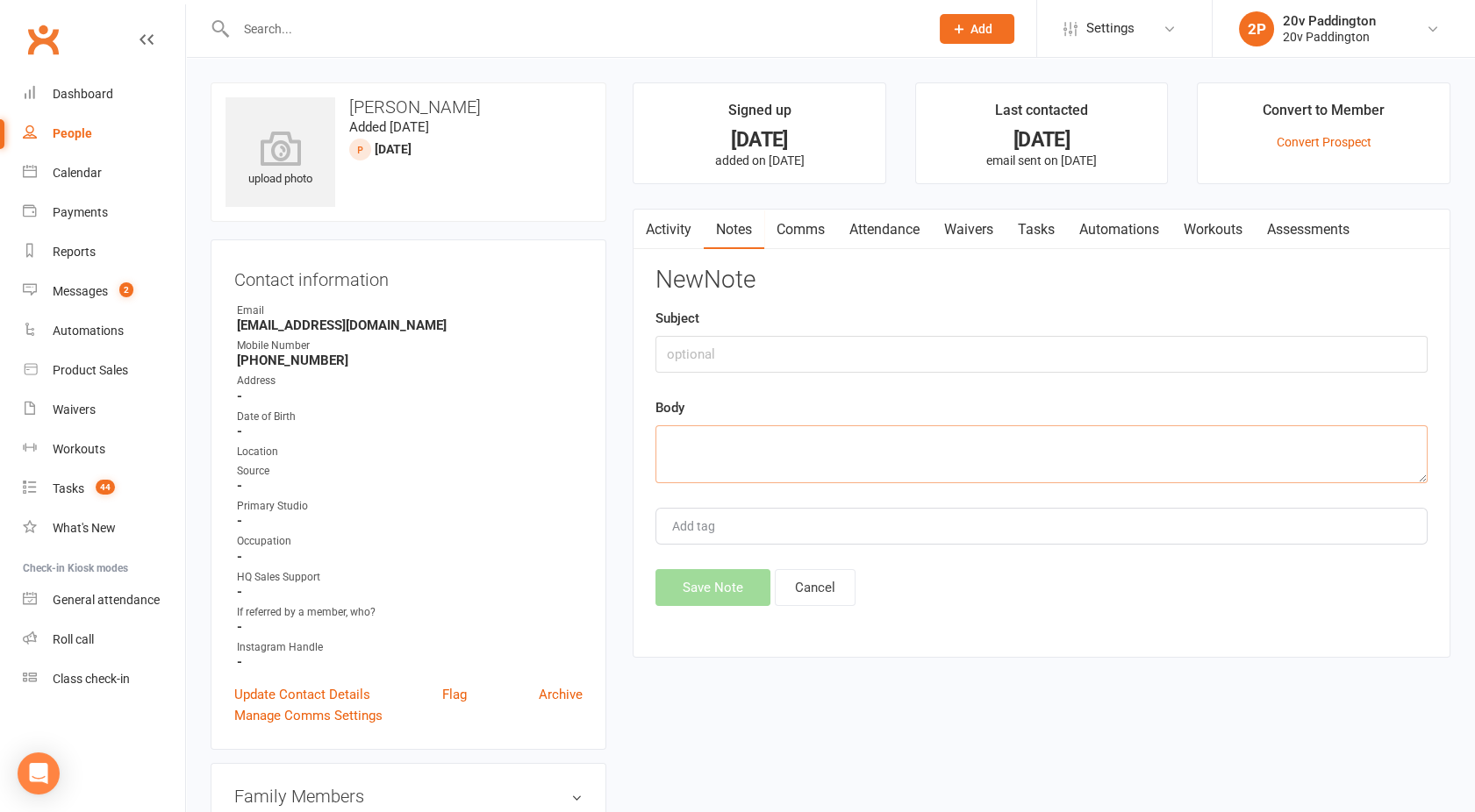
click at [998, 452] on textarea at bounding box center [1041, 454] width 772 height 58
type textarea "vm left"
click at [687, 590] on button "Save Note" at bounding box center [712, 587] width 115 height 37
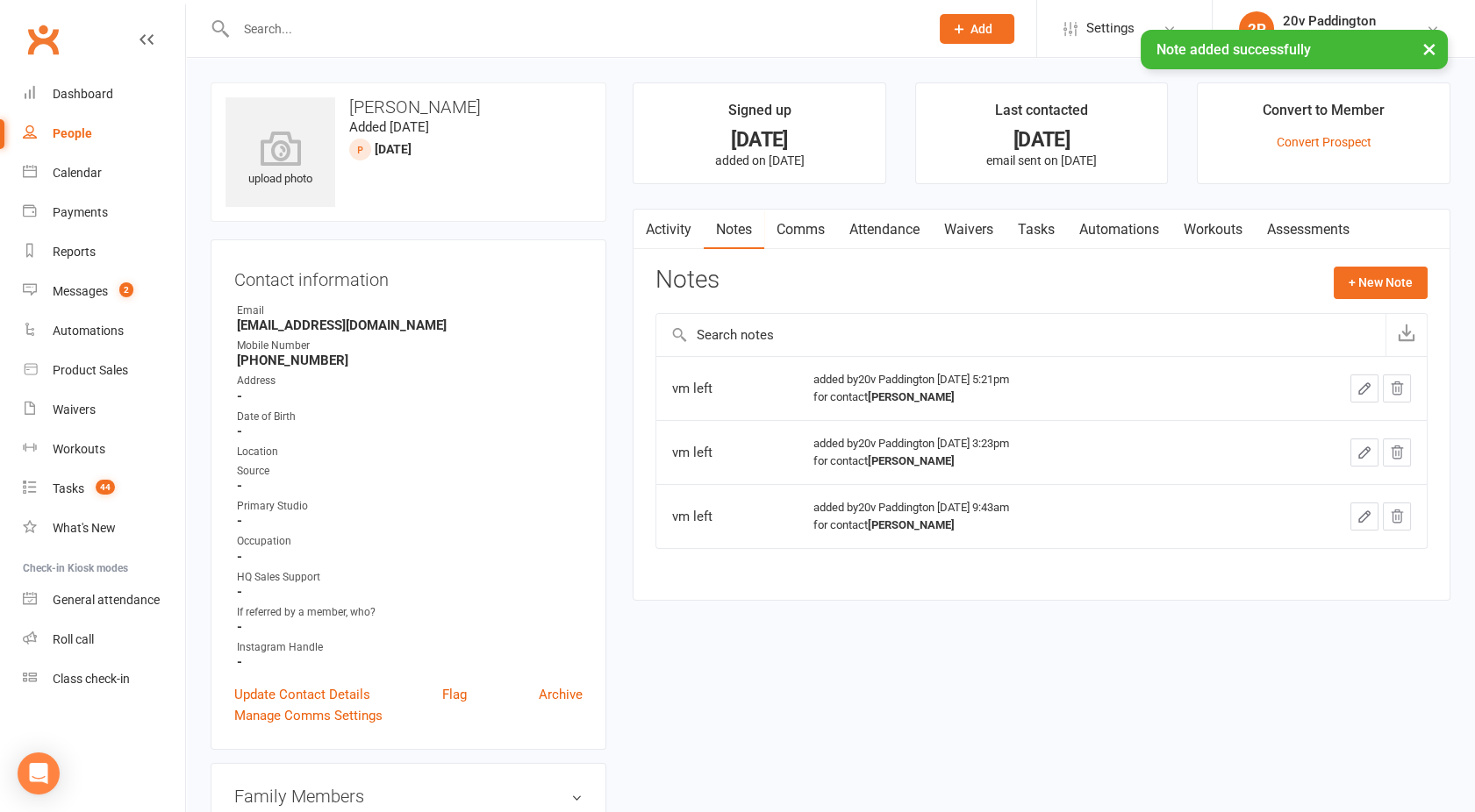
click at [673, 234] on link "Activity" at bounding box center [669, 230] width 70 height 41
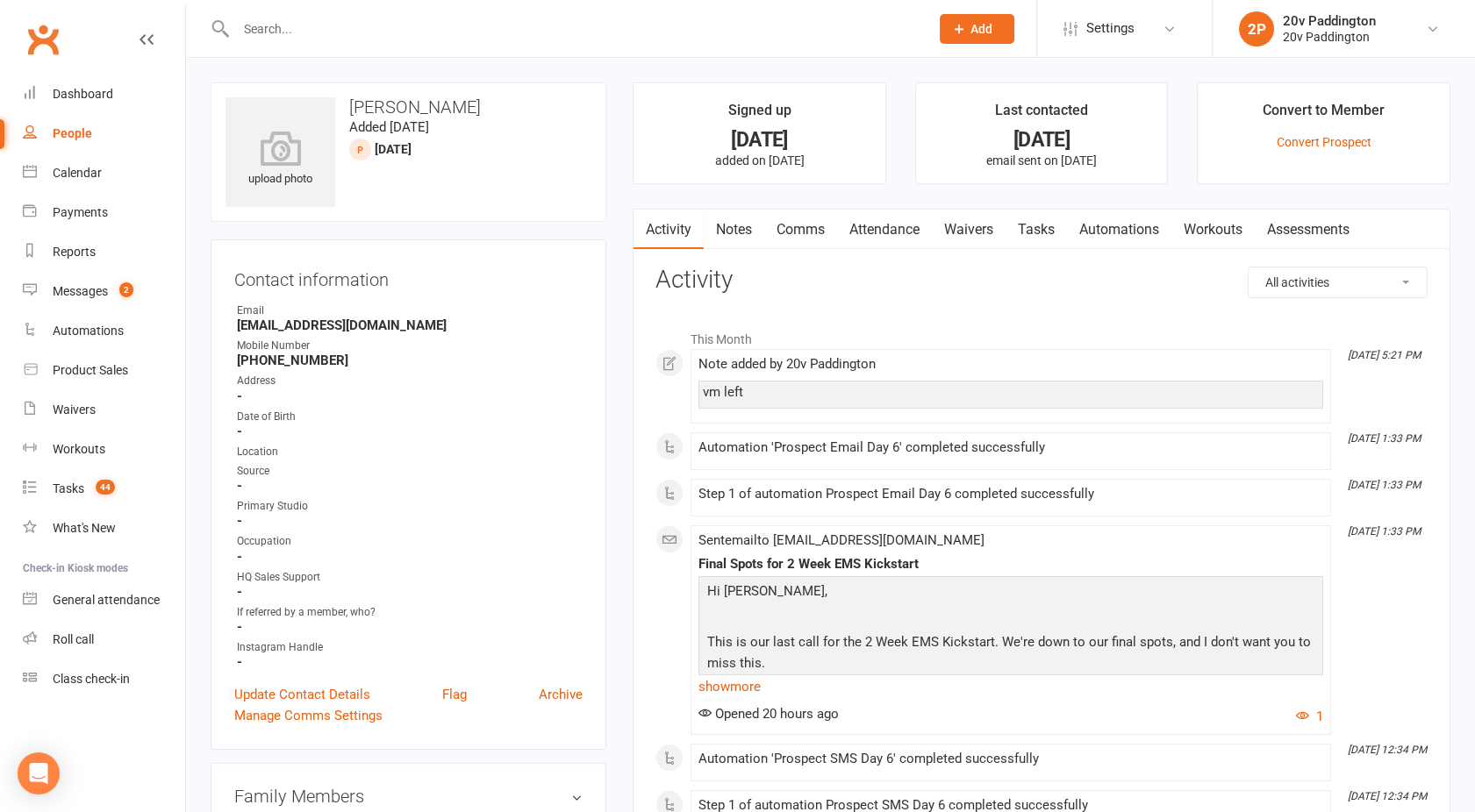
click at [792, 227] on link "Comms" at bounding box center [800, 230] width 73 height 41
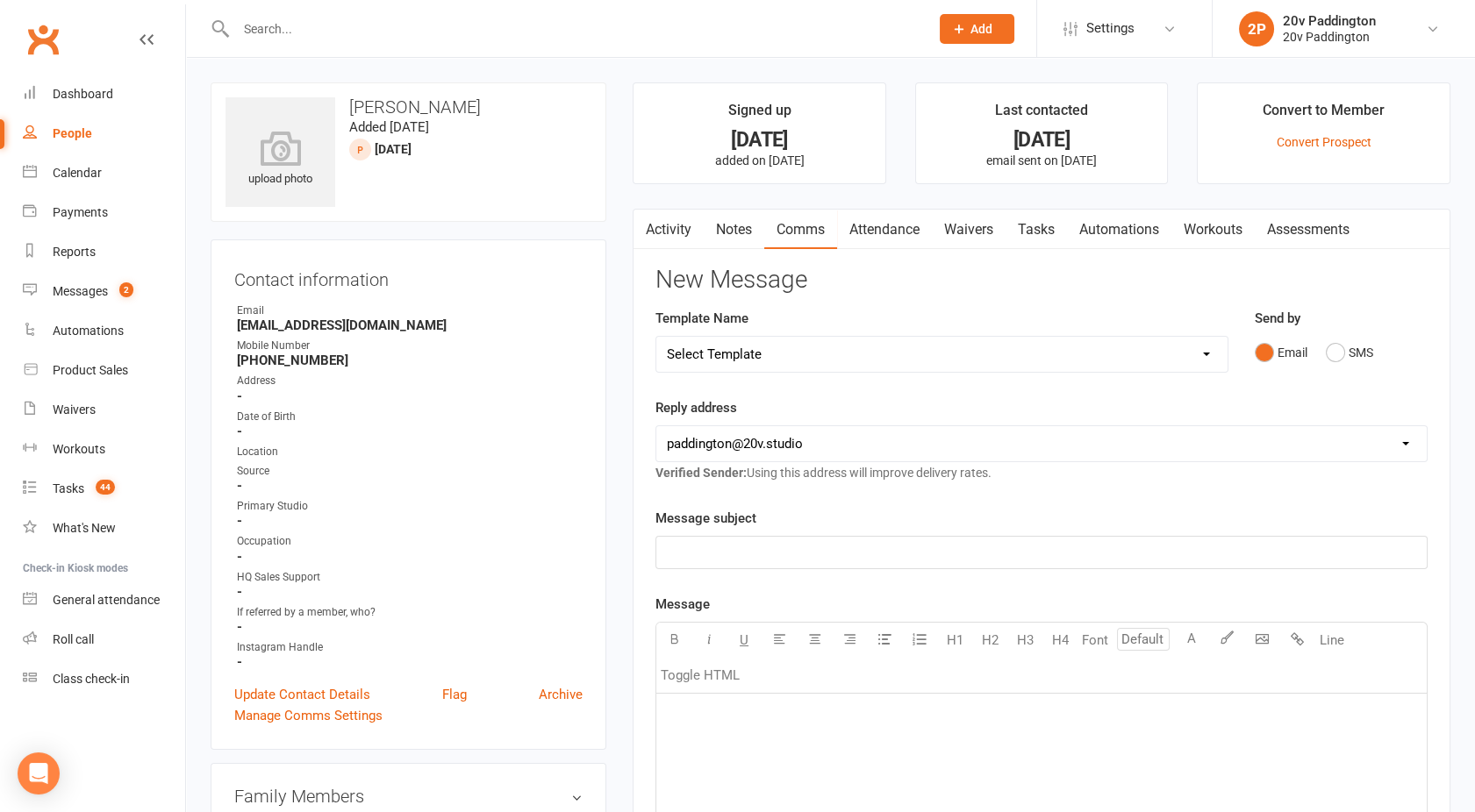
click at [889, 365] on select "Select Template [Email] 20v Referral Bonus [SMS] Free Trial Link [SMS] Haven’t …" at bounding box center [941, 355] width 571 height 35
select select "7"
click at [656, 337] on select "Select Template [Email] 20v Referral Bonus [SMS] Free Trial Link [SMS] Haven’t …" at bounding box center [941, 355] width 571 height 35
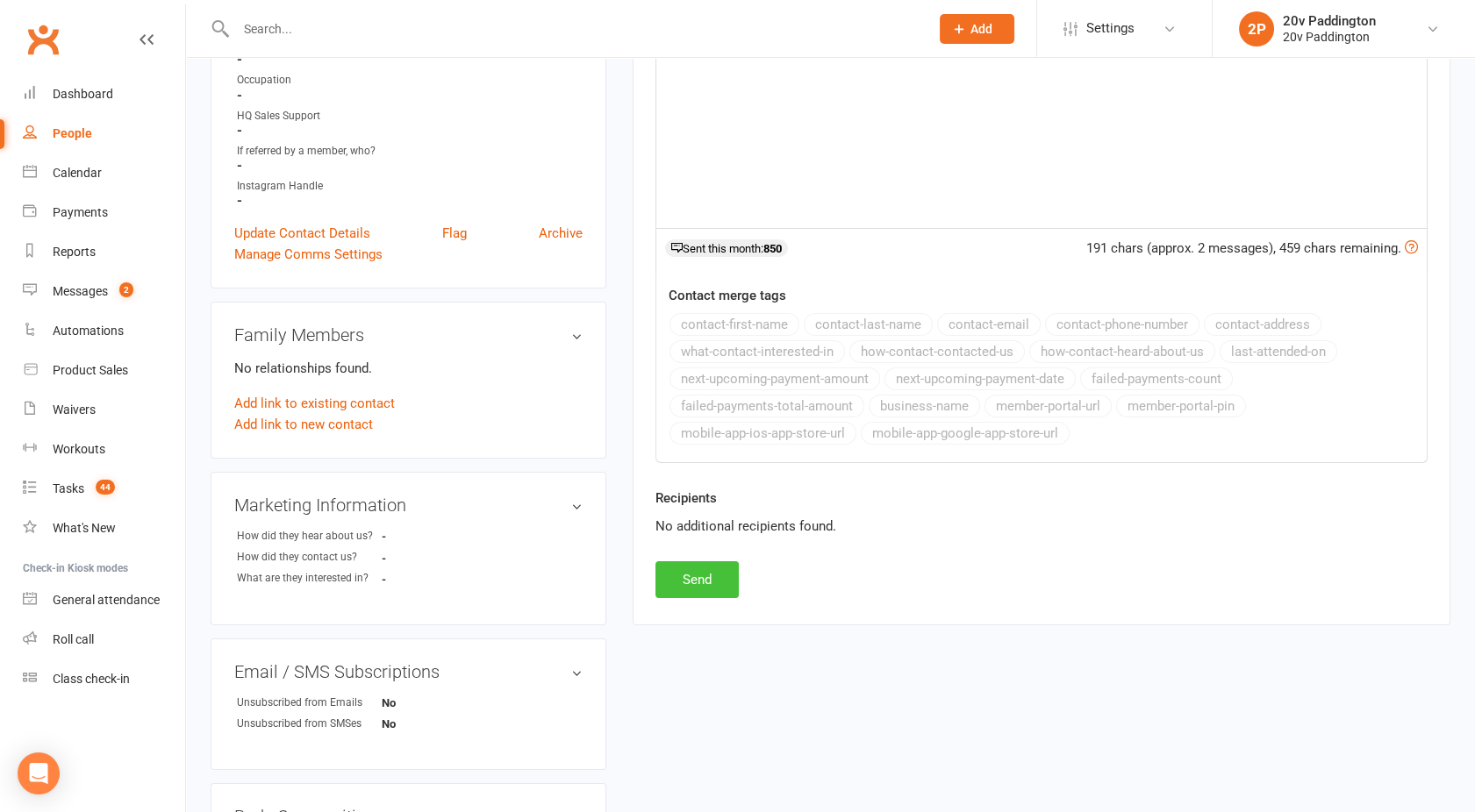
click at [677, 581] on button "Send" at bounding box center [697, 579] width 83 height 37
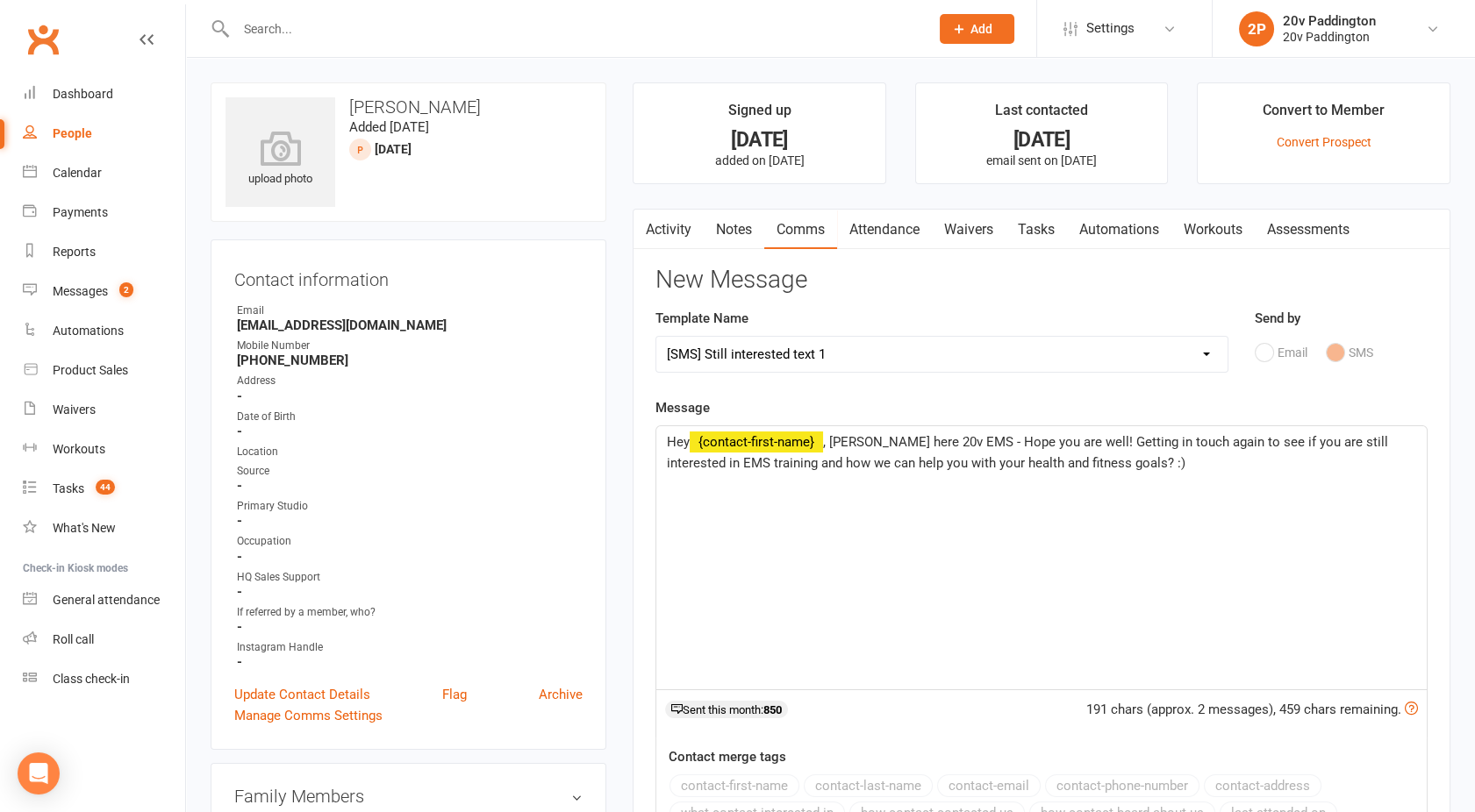
select select
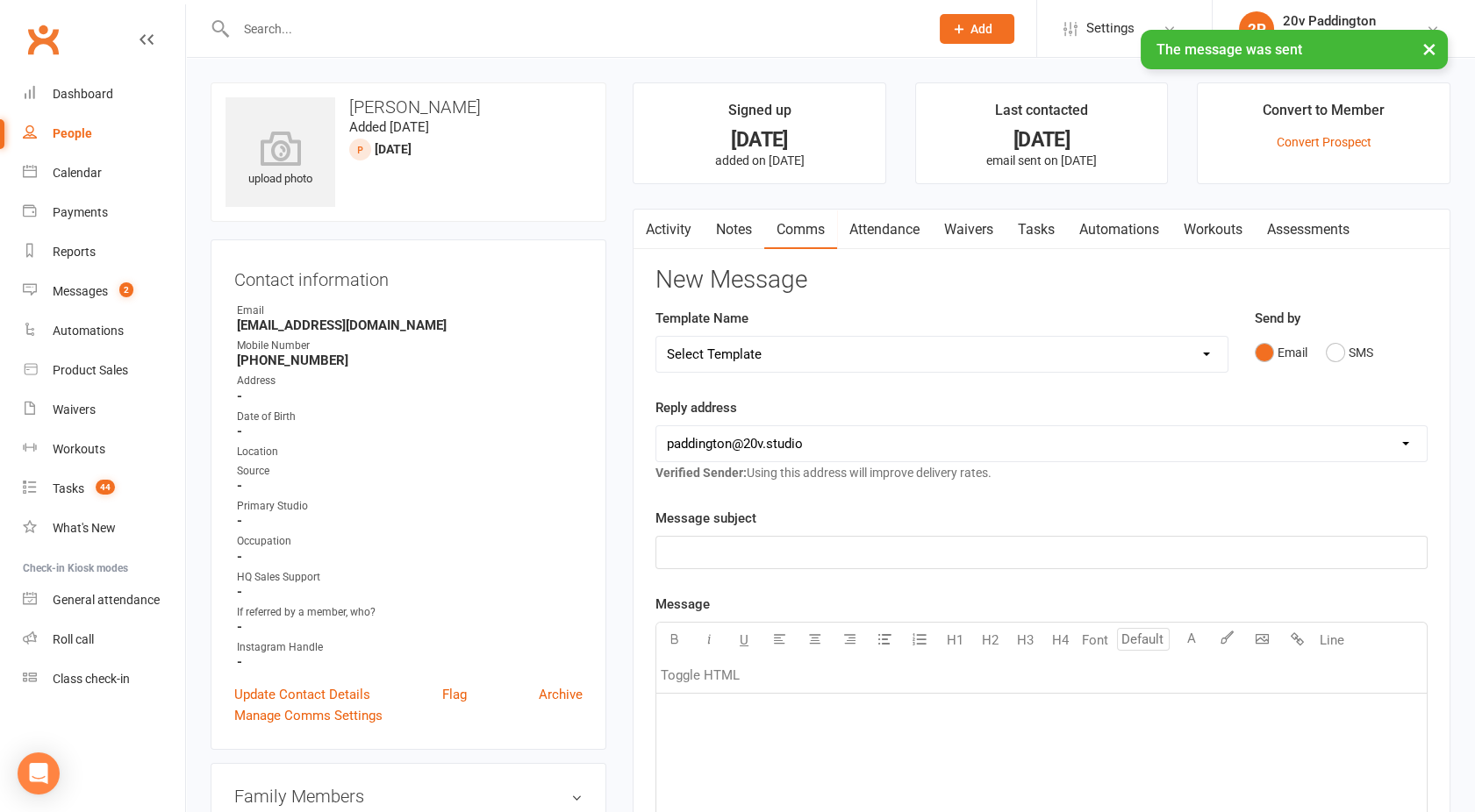
click at [62, 130] on div "People" at bounding box center [72, 133] width 40 height 14
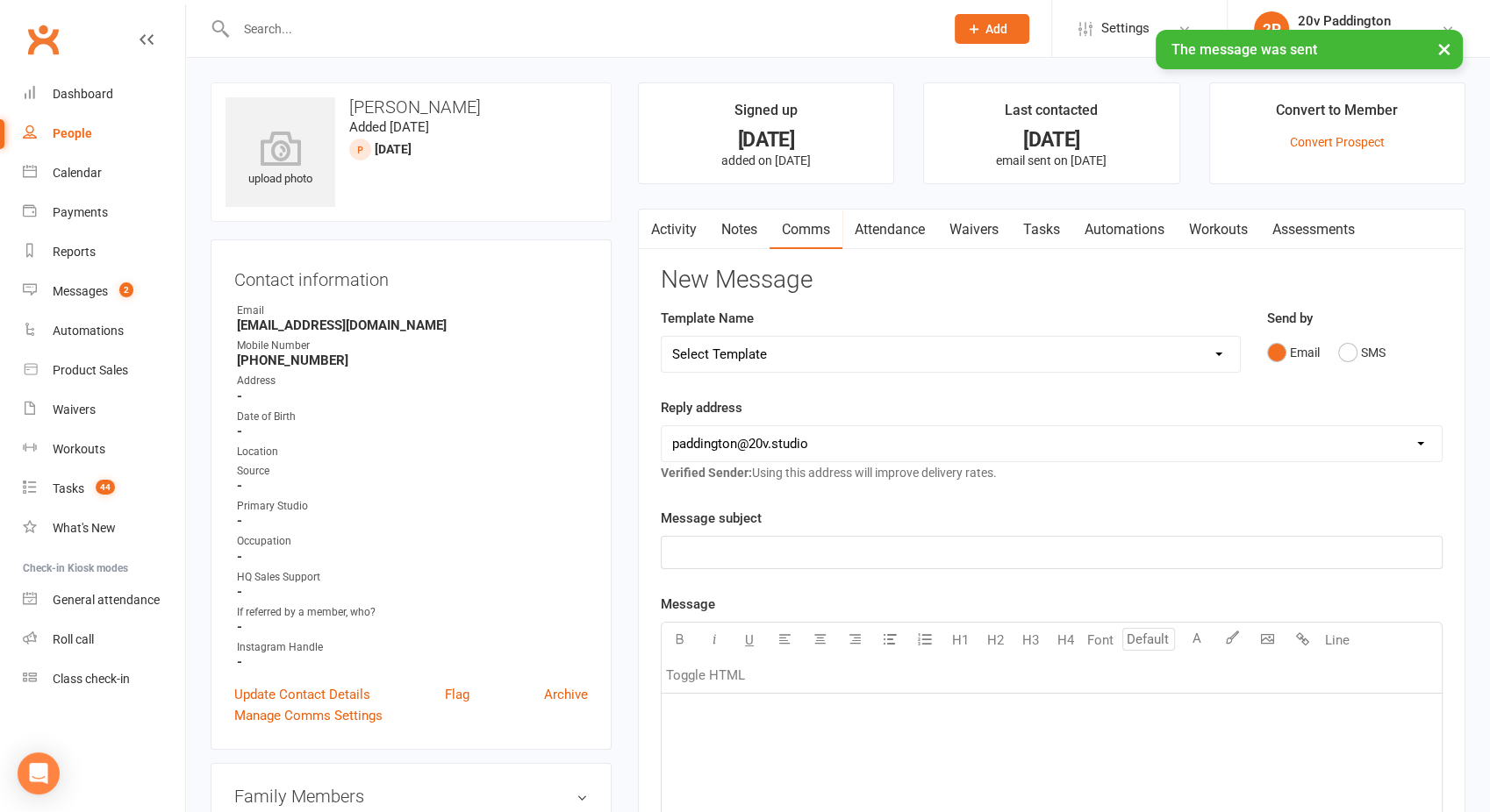
select select "100"
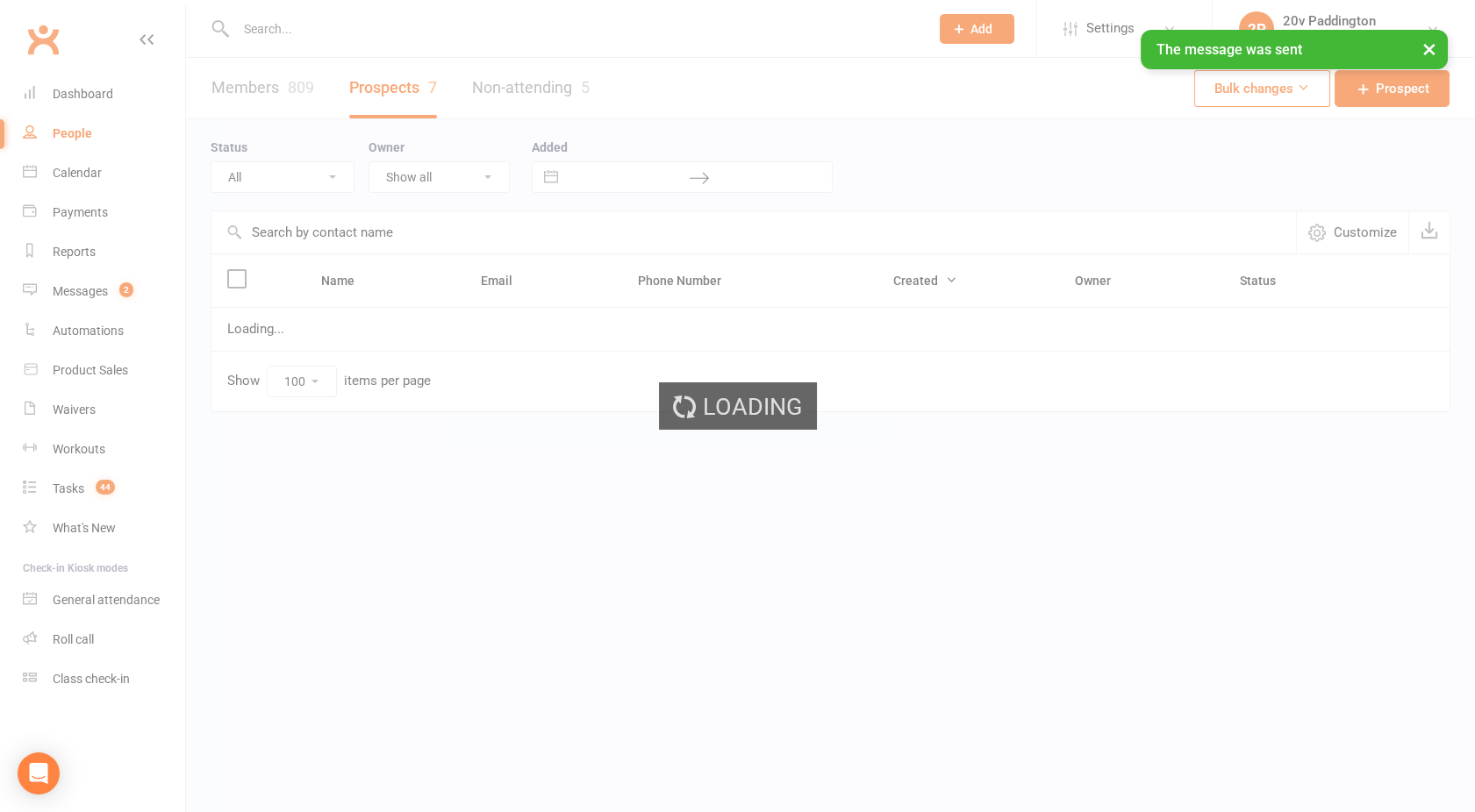
select select "02Oct25"
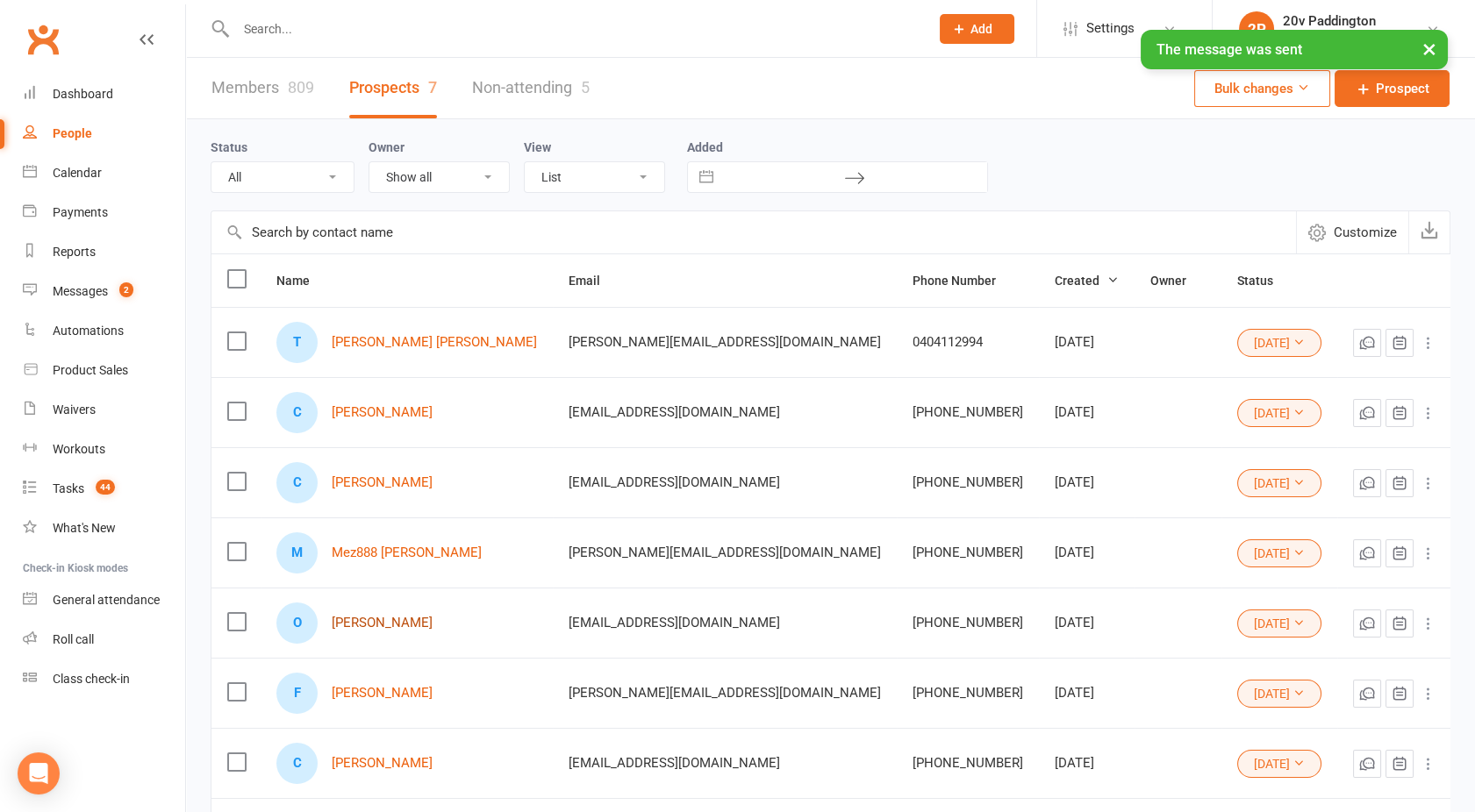
click at [379, 615] on link "Orson Oztop" at bounding box center [382, 622] width 101 height 15
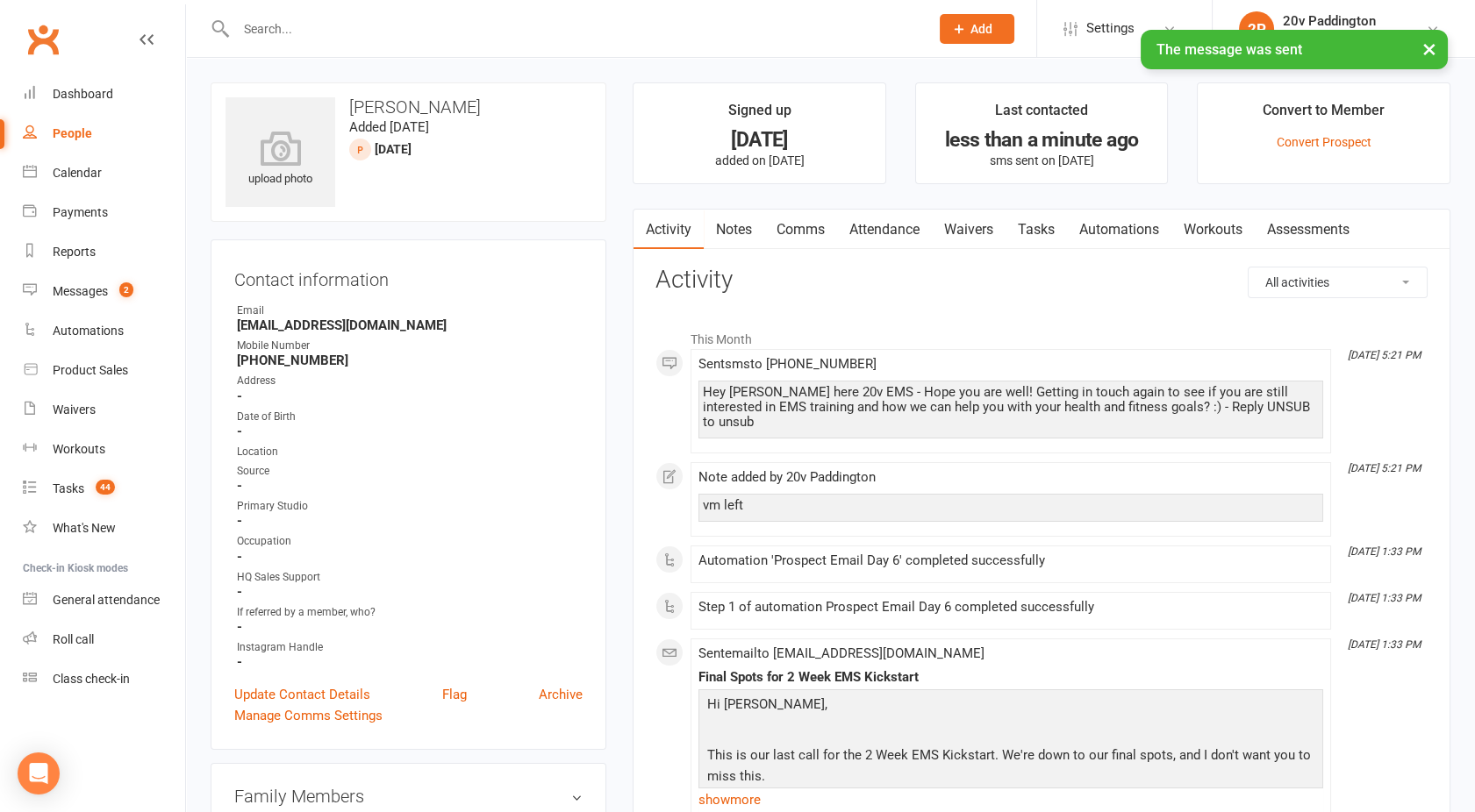
click at [1036, 211] on link "Tasks" at bounding box center [1035, 230] width 61 height 41
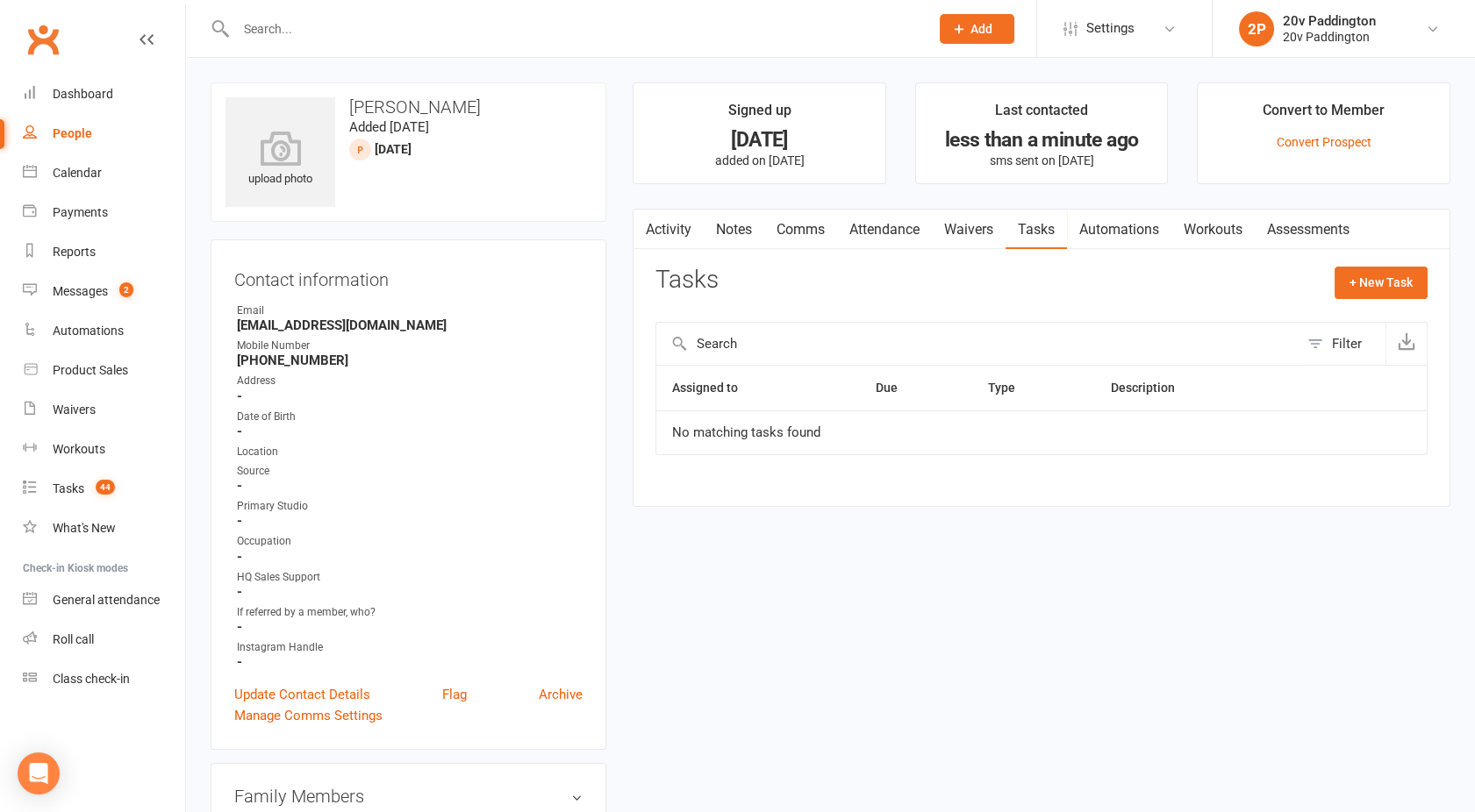
click at [82, 127] on div "People" at bounding box center [72, 133] width 40 height 14
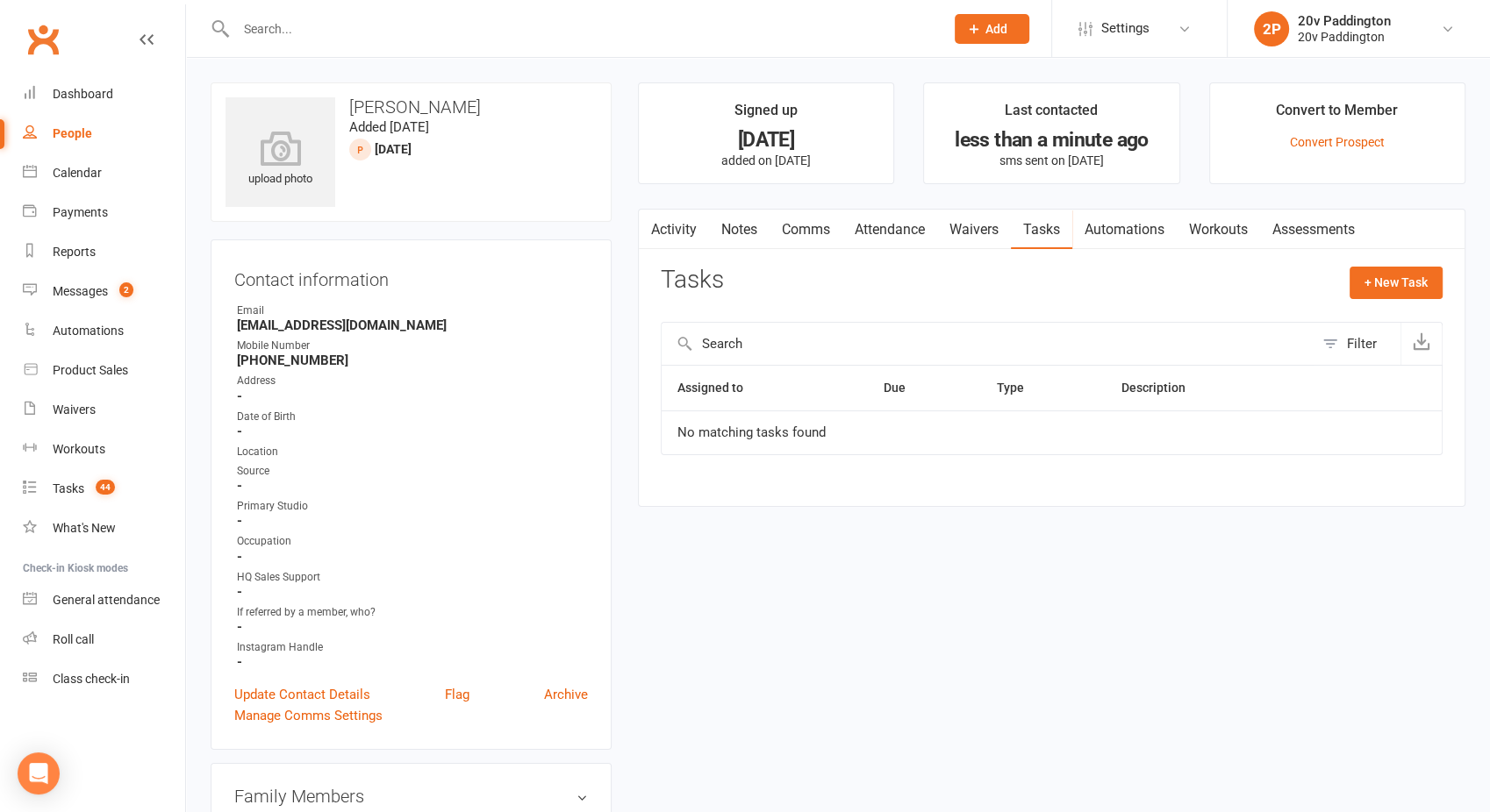
select select "100"
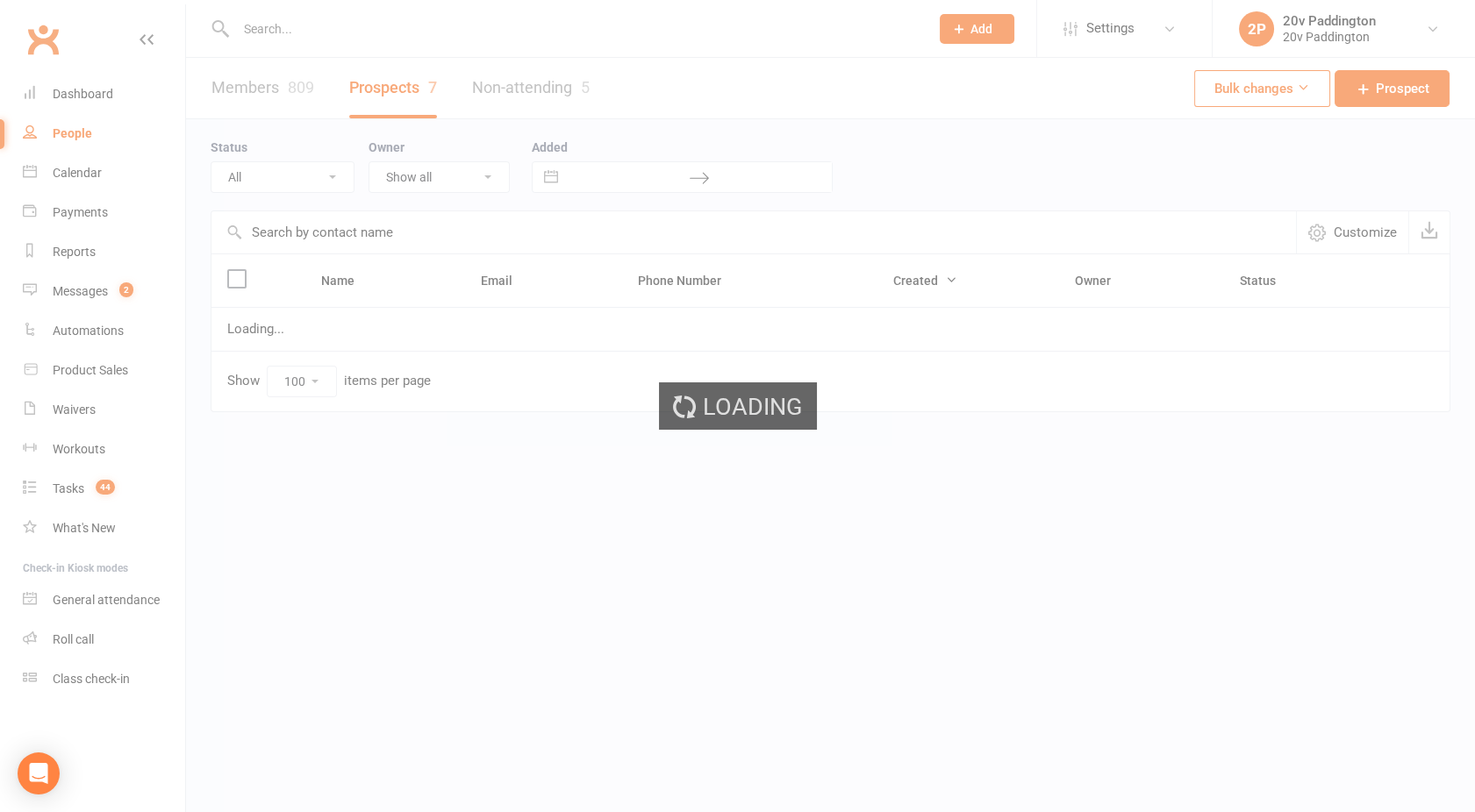
select select "02Oct25"
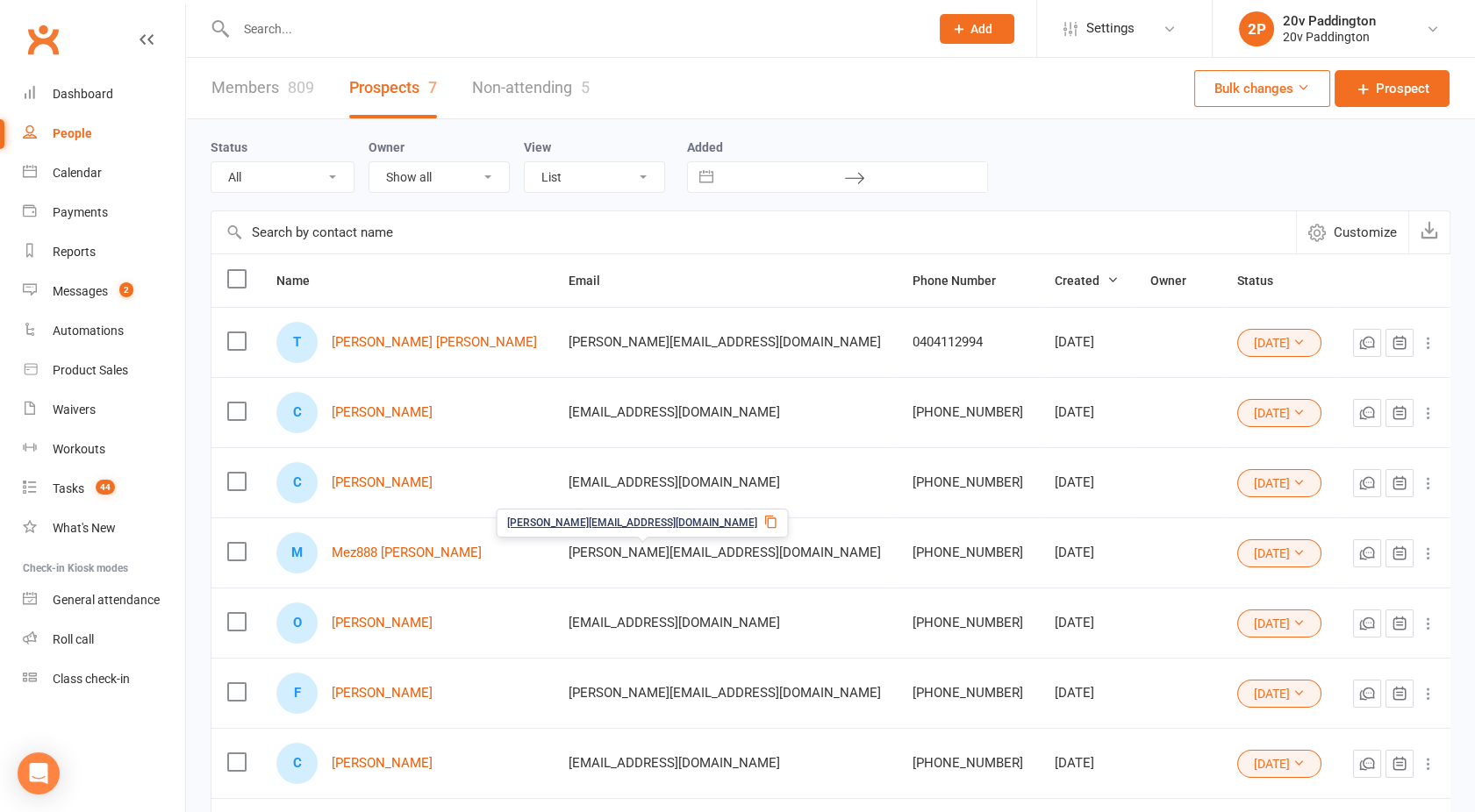
scroll to position [90, 0]
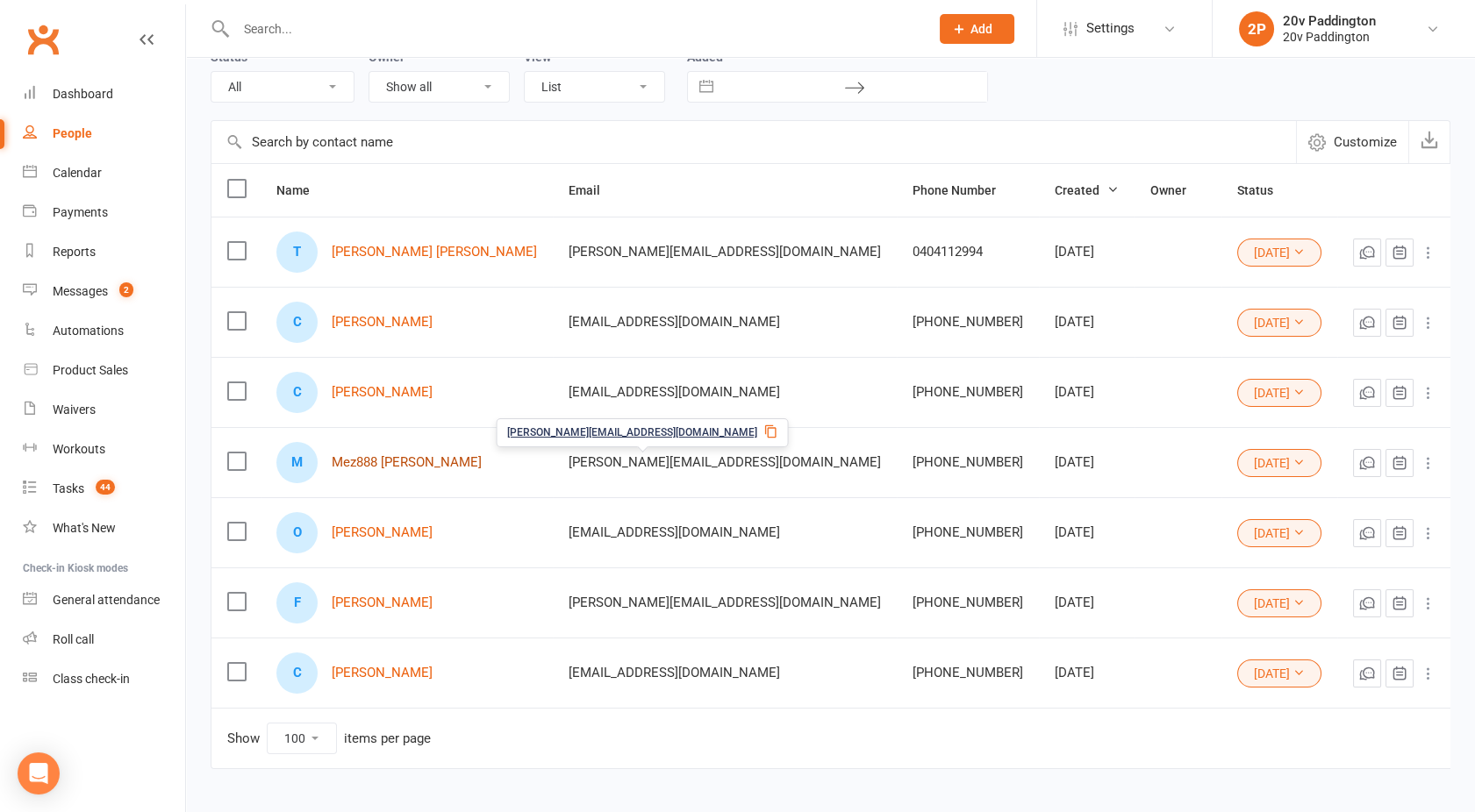
click at [370, 455] on link "Mez888 Semaan" at bounding box center [406, 462] width 150 height 15
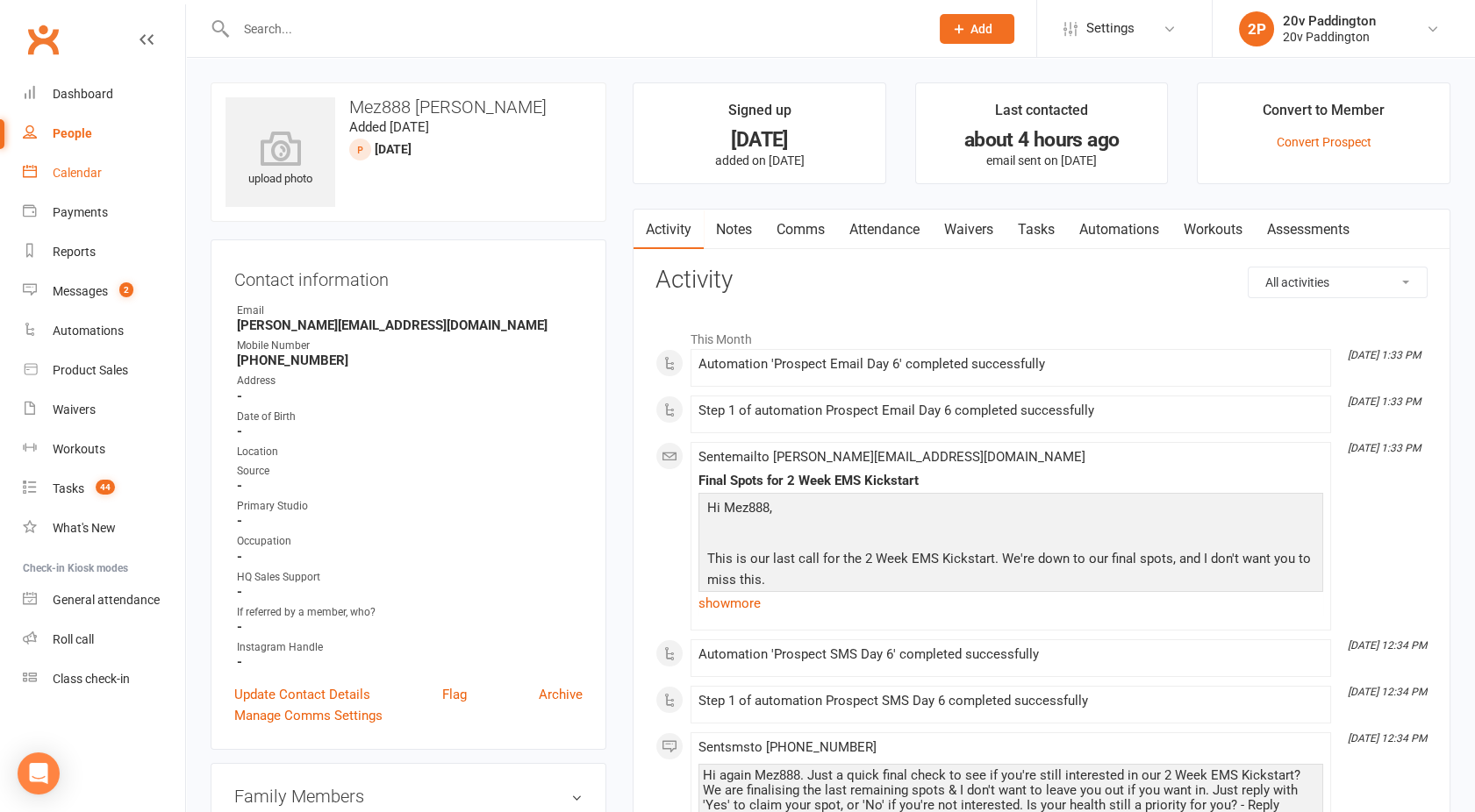
click at [106, 166] on link "Calendar" at bounding box center [104, 172] width 162 height 40
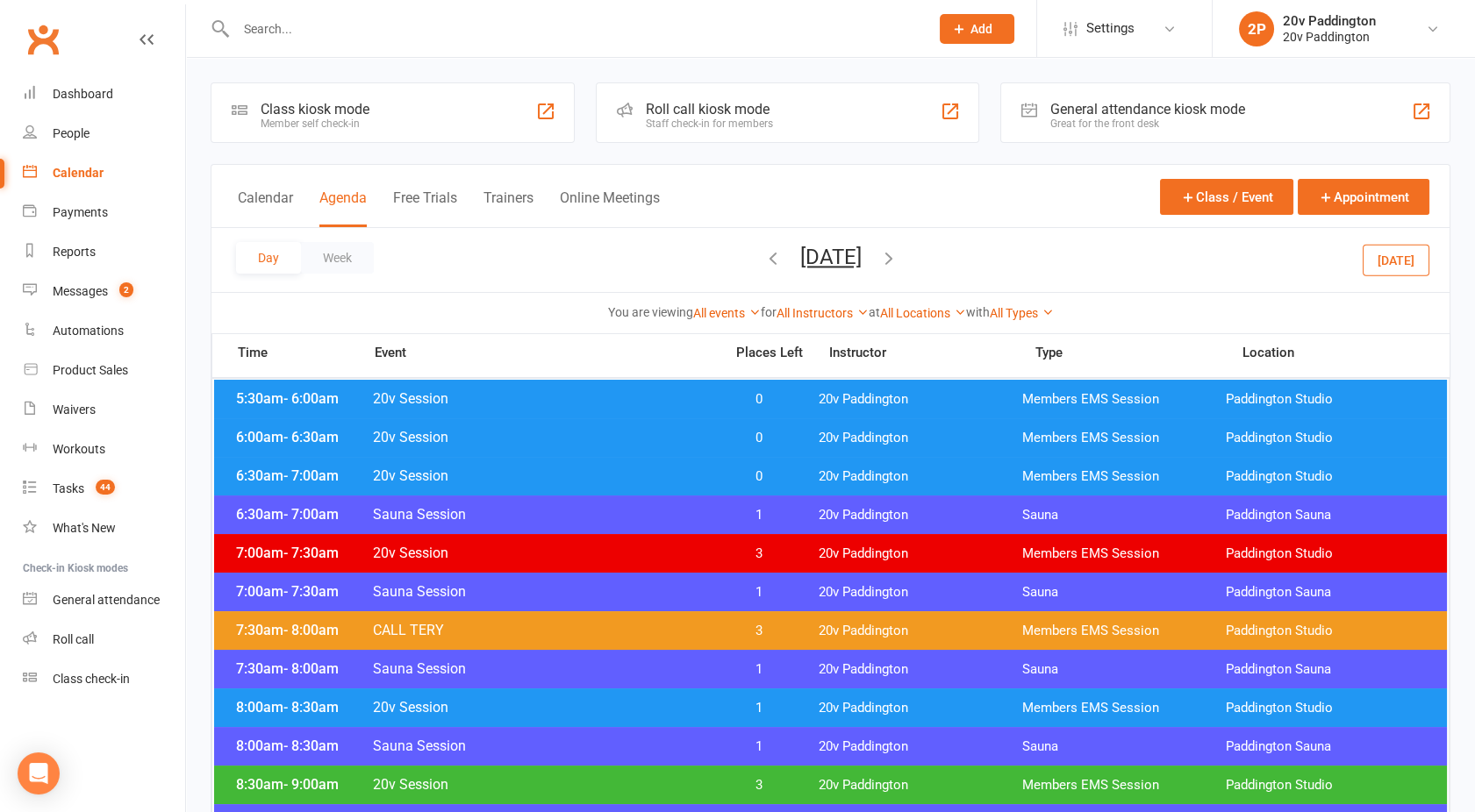
click at [809, 259] on button "Tuesday, Oct 14, 2025" at bounding box center [831, 257] width 61 height 24
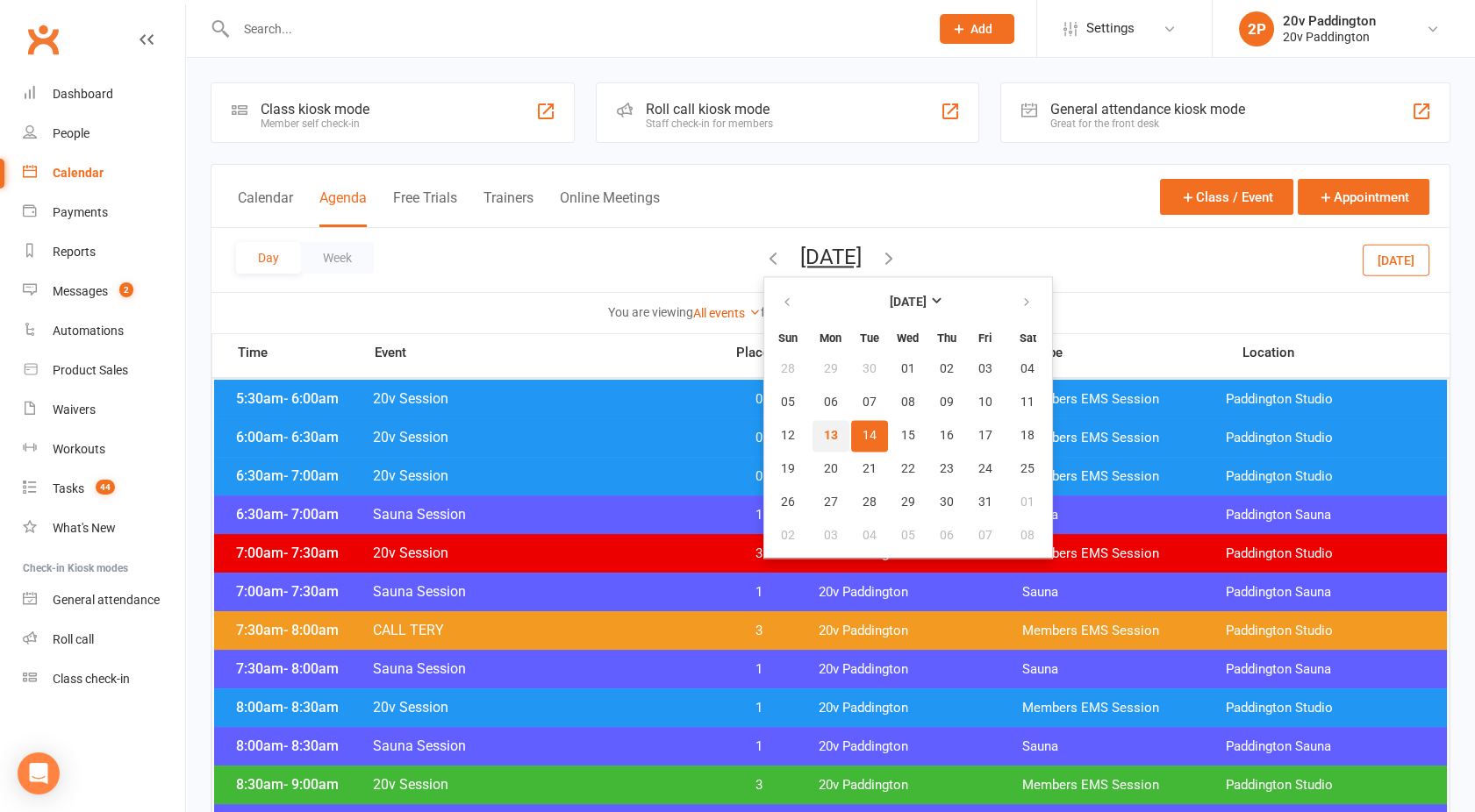
click at [812, 427] on button "13" at bounding box center [831, 436] width 37 height 32
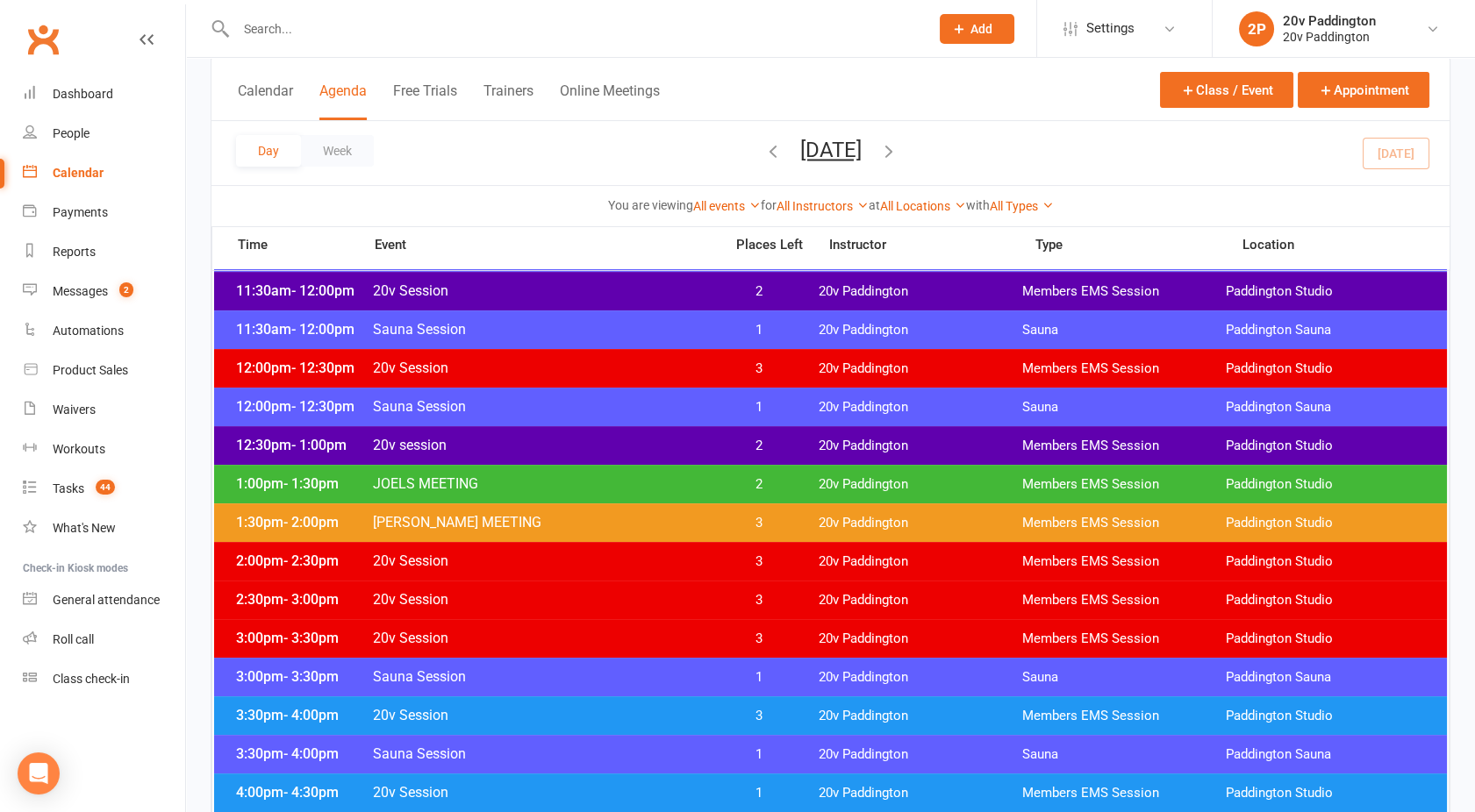
scroll to position [956, 0]
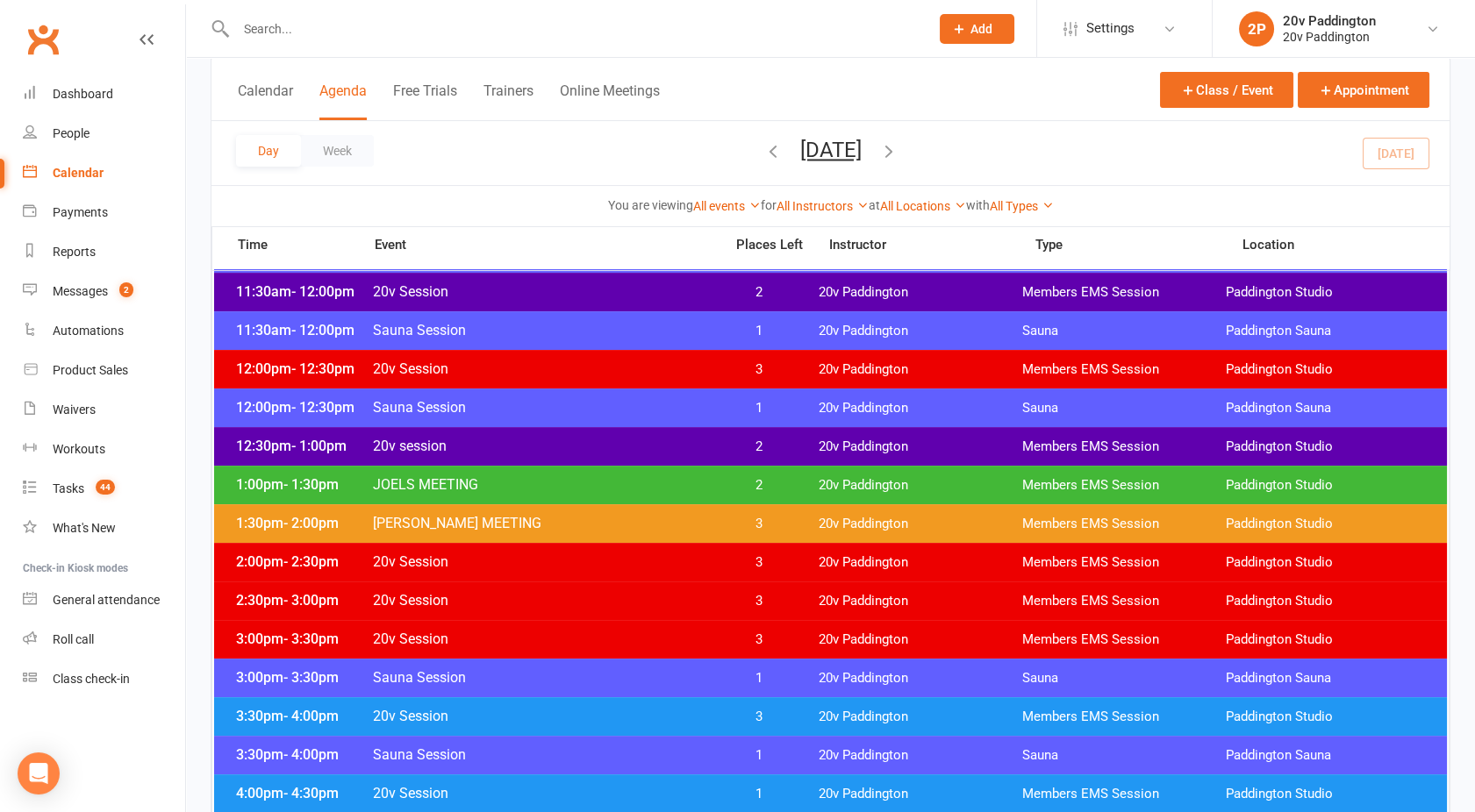
click at [485, 474] on div "1:00pm - 1:30pm JOELS MEETING 2 20v Paddington Members EMS Session Paddington S…" at bounding box center [831, 485] width 1233 height 39
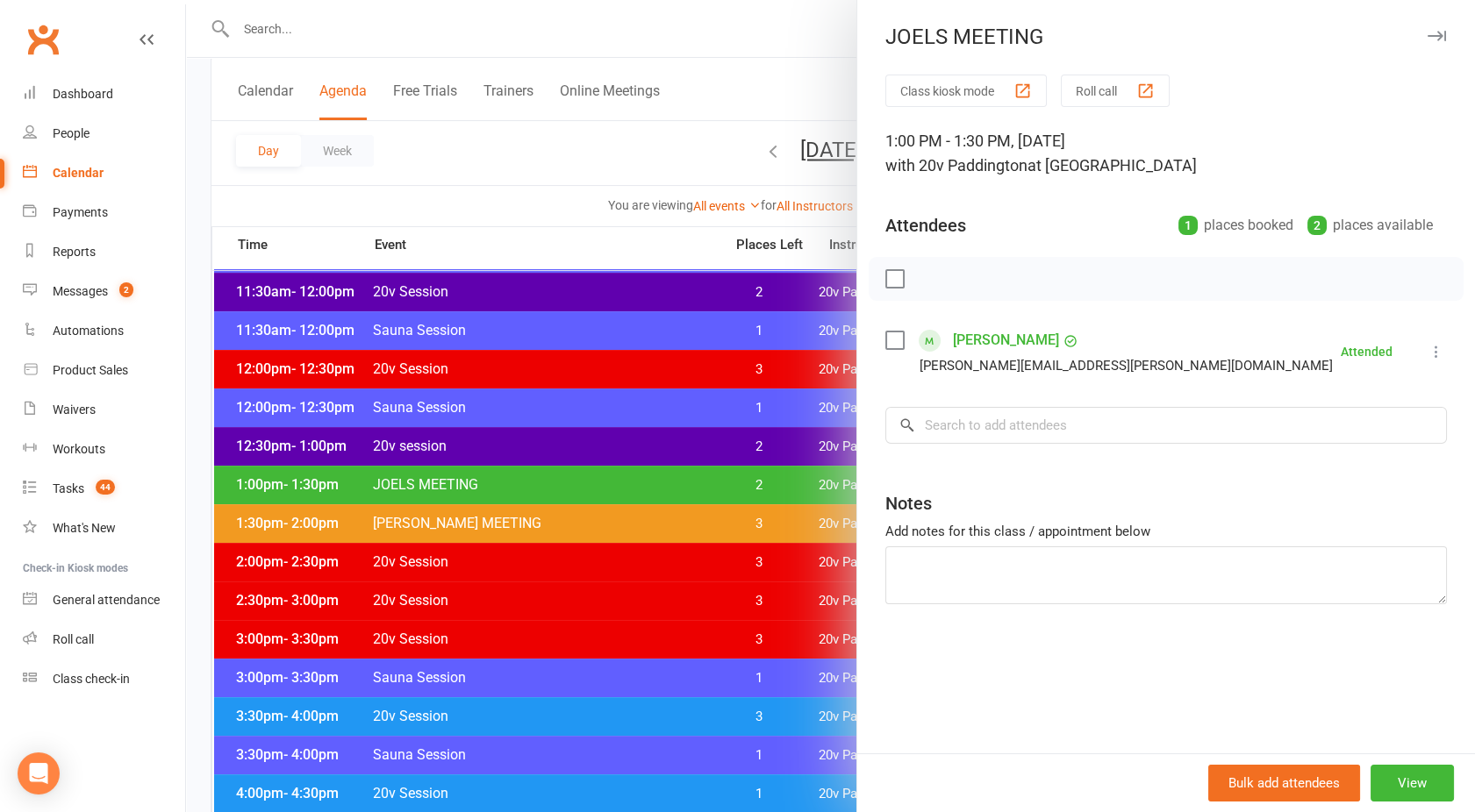
click at [496, 172] on div at bounding box center [831, 406] width 1289 height 812
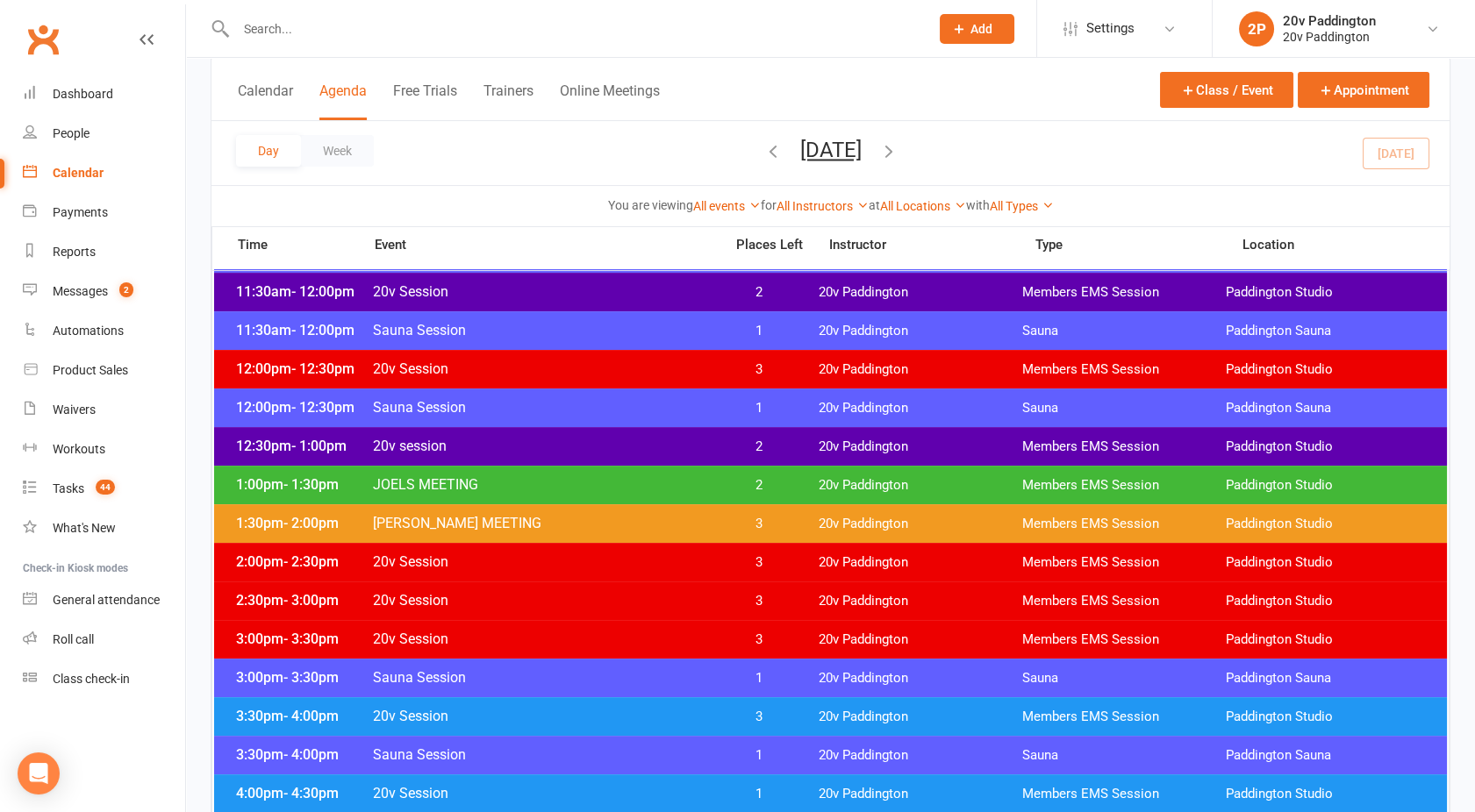
click at [898, 151] on icon "button" at bounding box center [889, 151] width 19 height 19
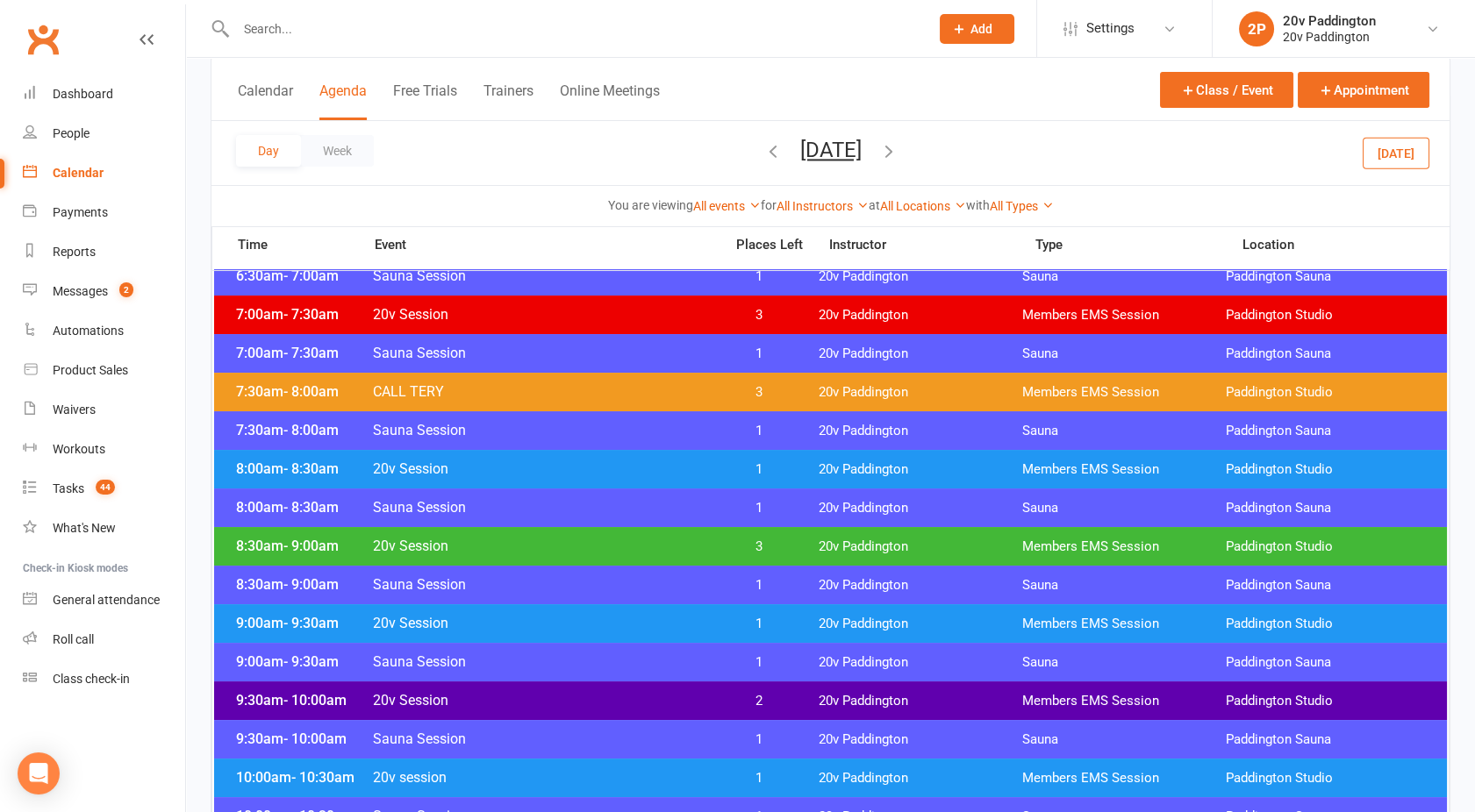
scroll to position [237, 0]
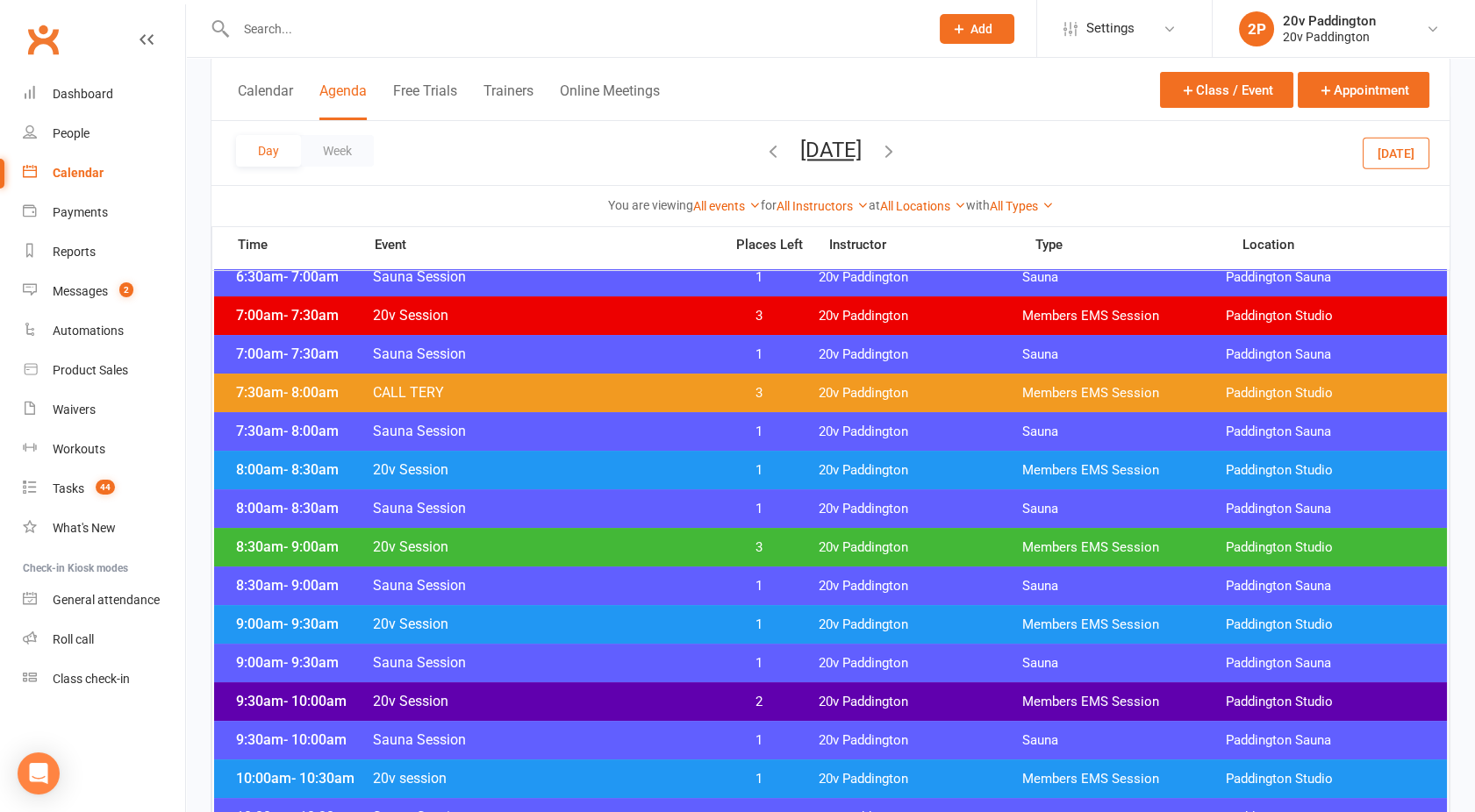
click at [782, 168] on span "Tuesday, Oct 14, 2025 October 2025 Sun Mon Tue Wed Thu Fri Sat 28 29 30 01 02 0…" at bounding box center [831, 153] width 97 height 31
click at [800, 154] on button "Tuesday, Oct 14, 2025" at bounding box center [831, 149] width 61 height 24
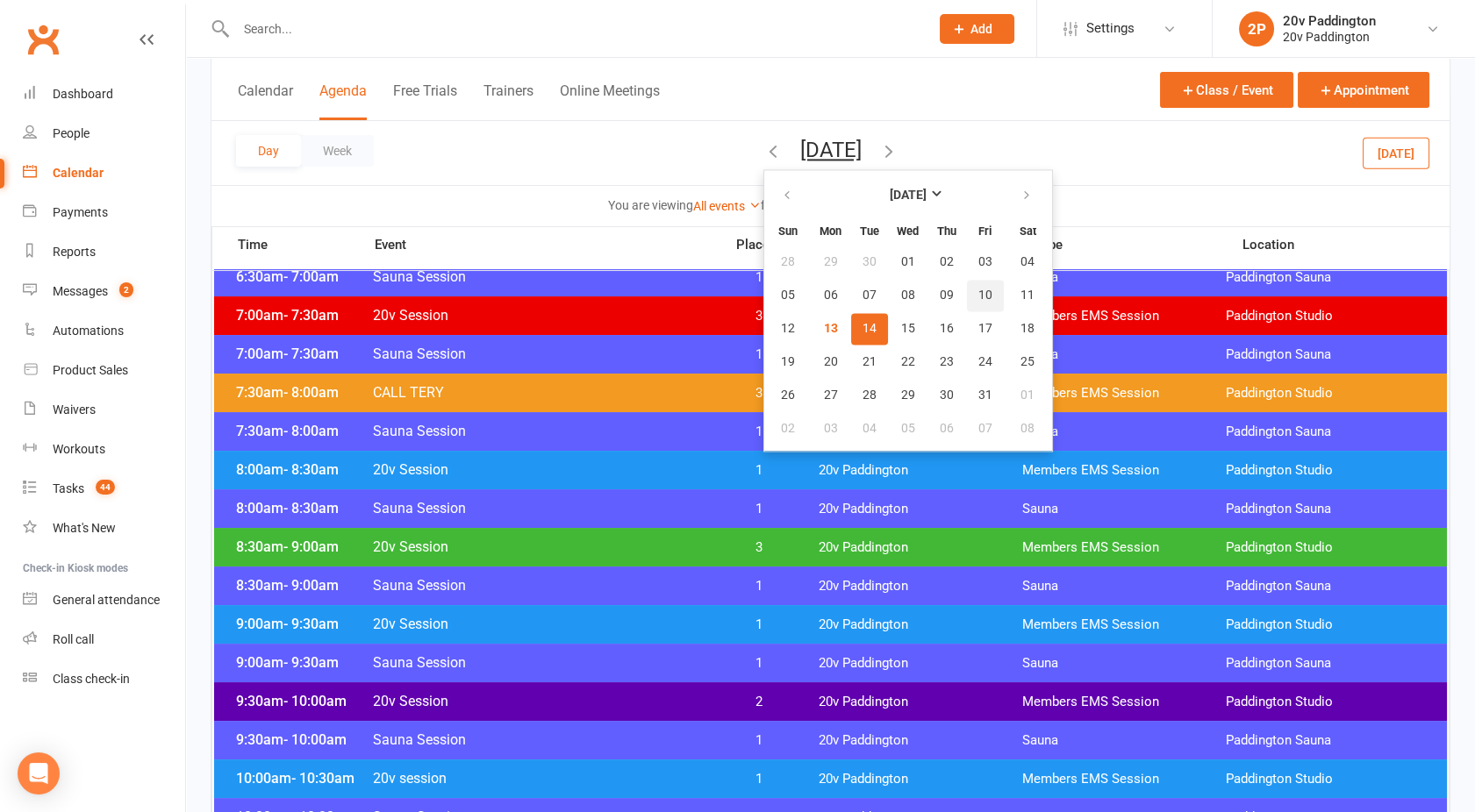
click at [978, 297] on span "10" at bounding box center [985, 296] width 14 height 14
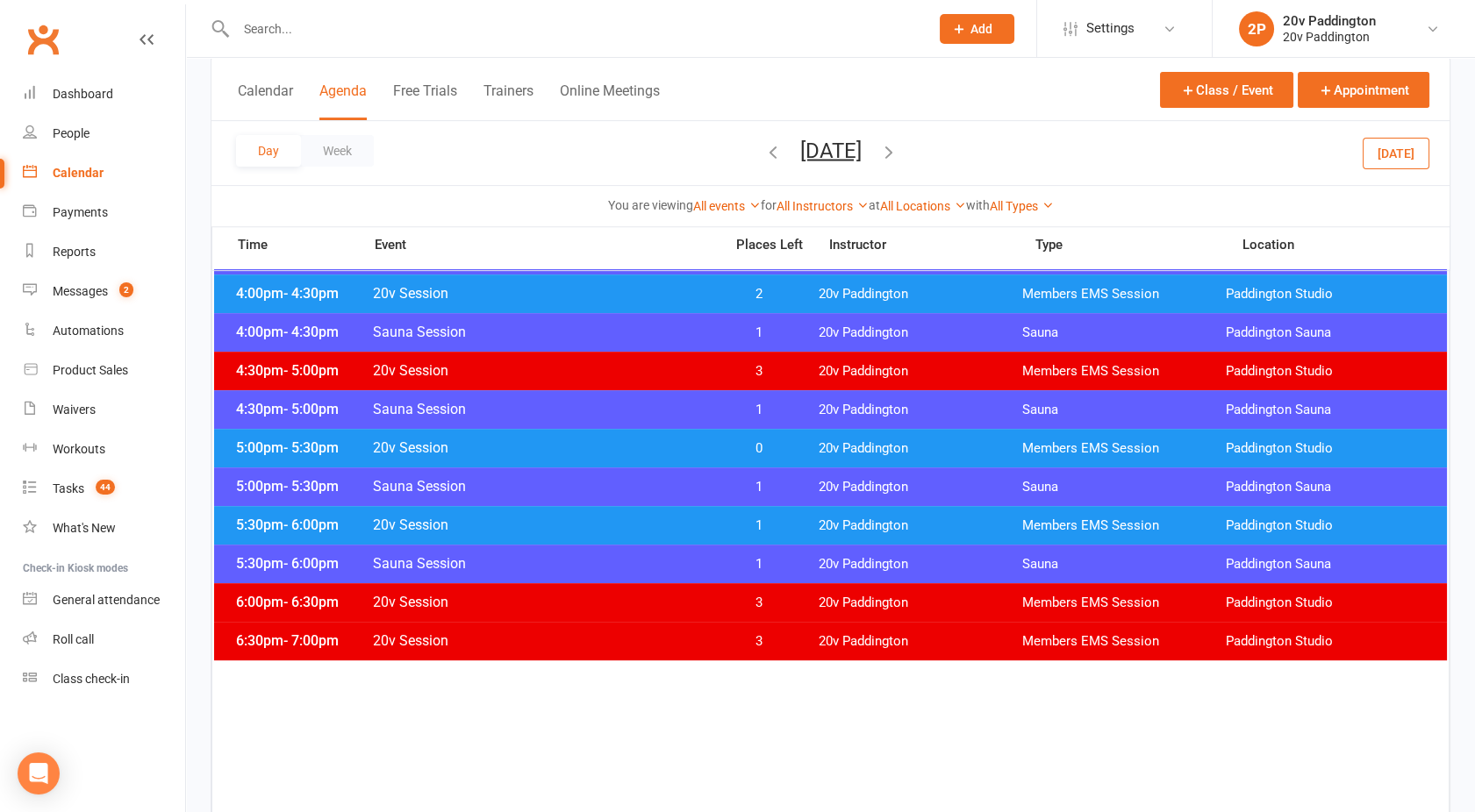
scroll to position [1471, 0]
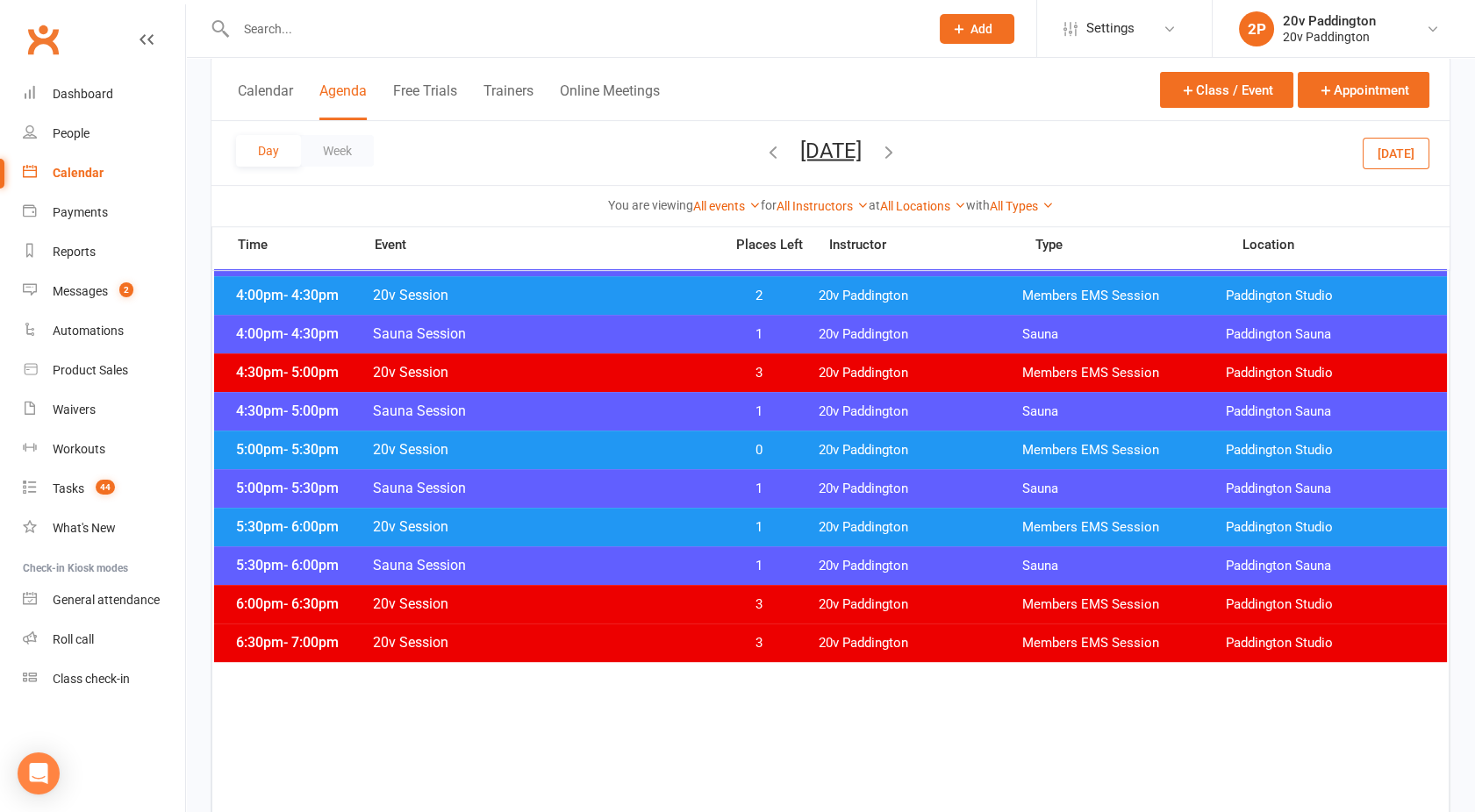
click at [628, 523] on span "20v Session" at bounding box center [543, 526] width 341 height 16
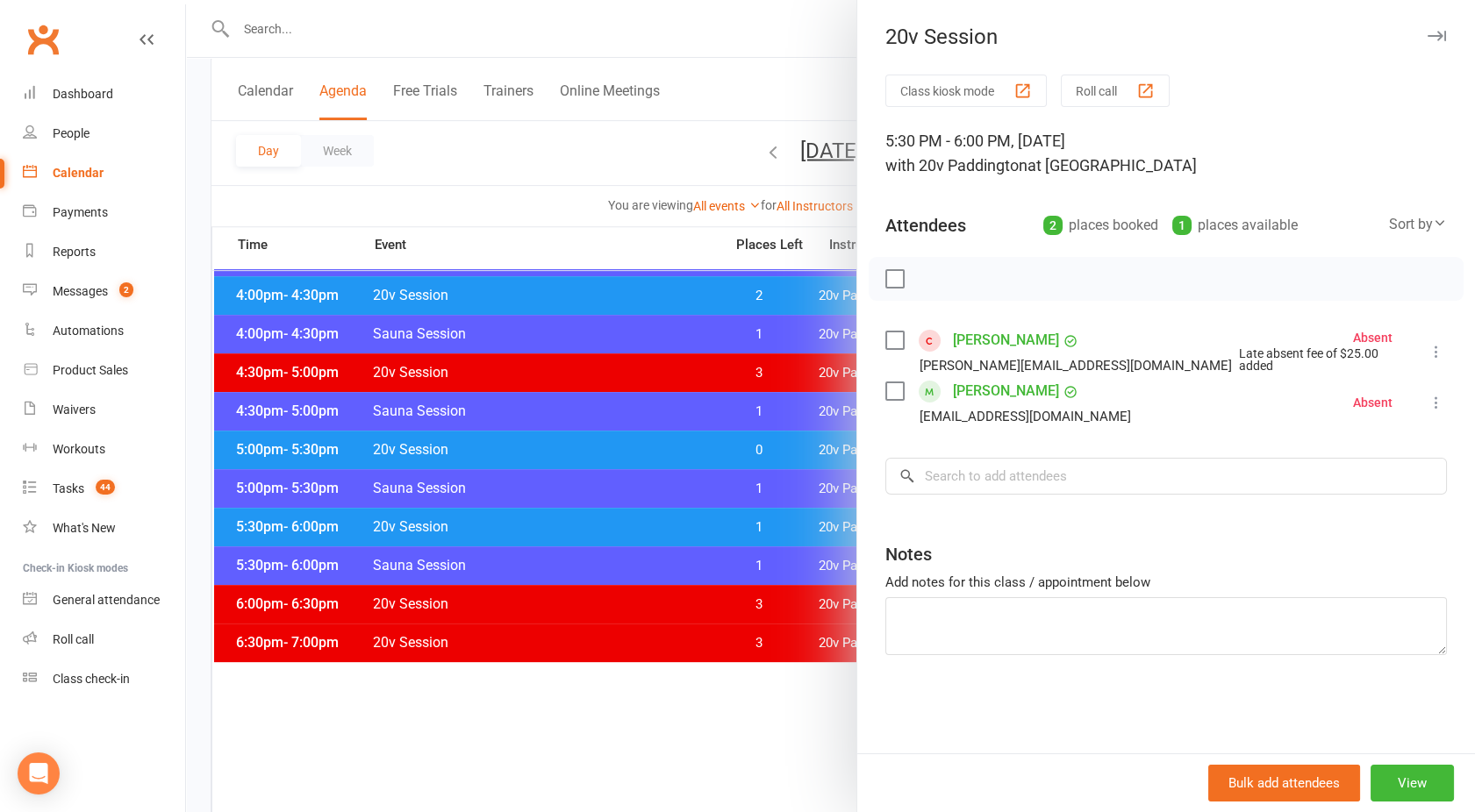
click at [1011, 388] on link "Marina Peysakhovich" at bounding box center [1006, 390] width 107 height 28
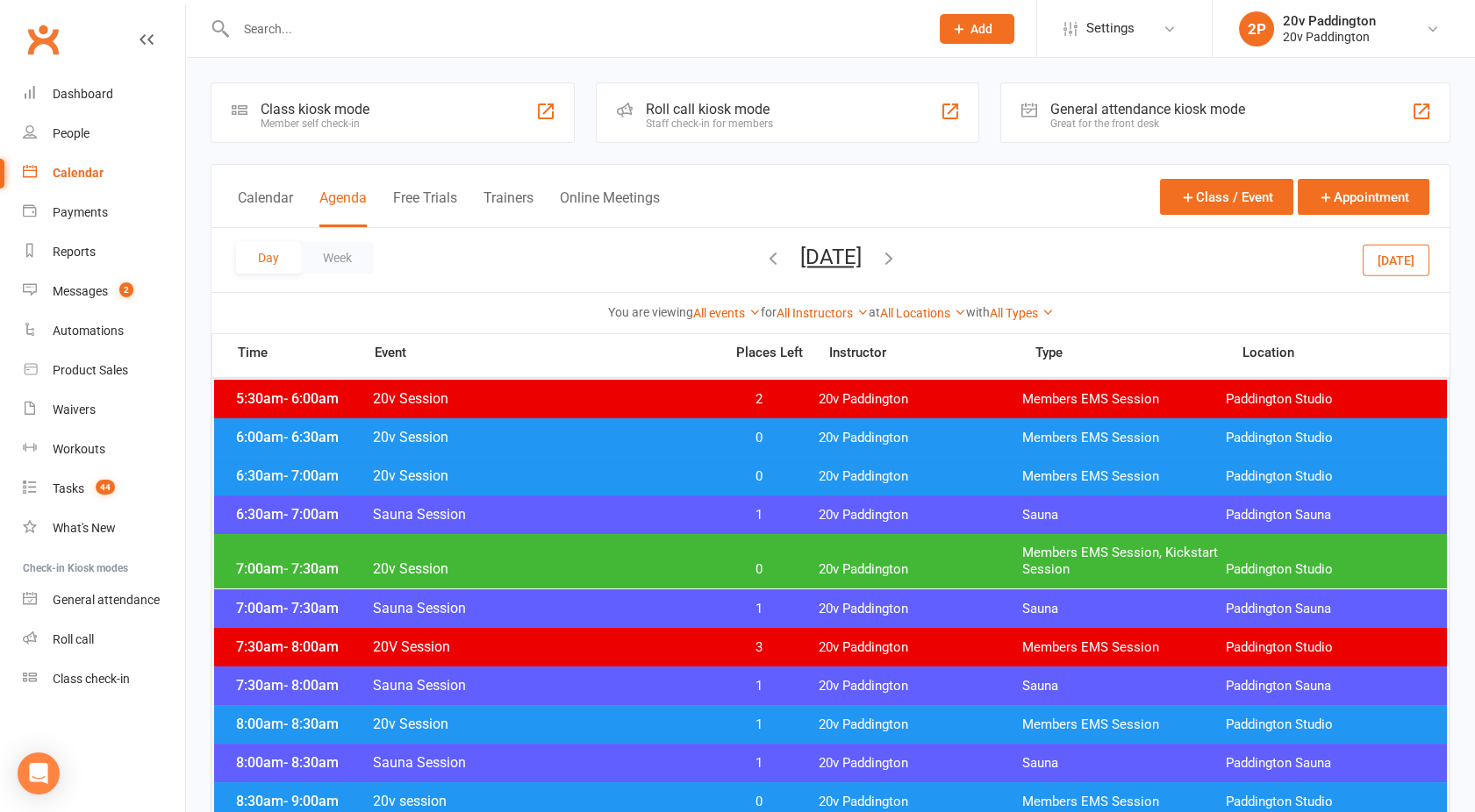
click at [629, 540] on div "7:00am - 7:30am 20v Session 0 20v Paddington Members EMS Session, Kickstart Ses…" at bounding box center [831, 561] width 1233 height 54
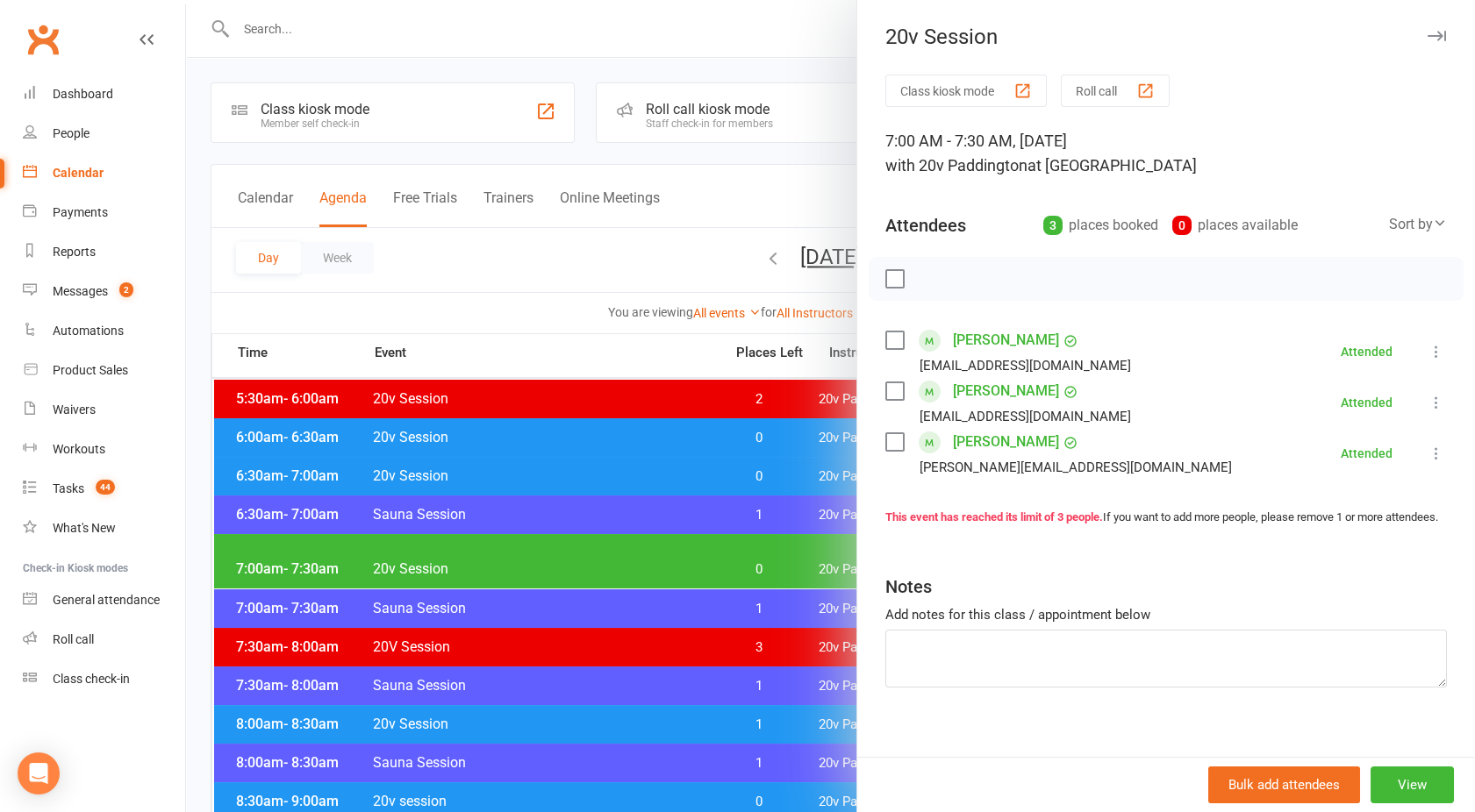
click at [629, 540] on div at bounding box center [831, 406] width 1289 height 812
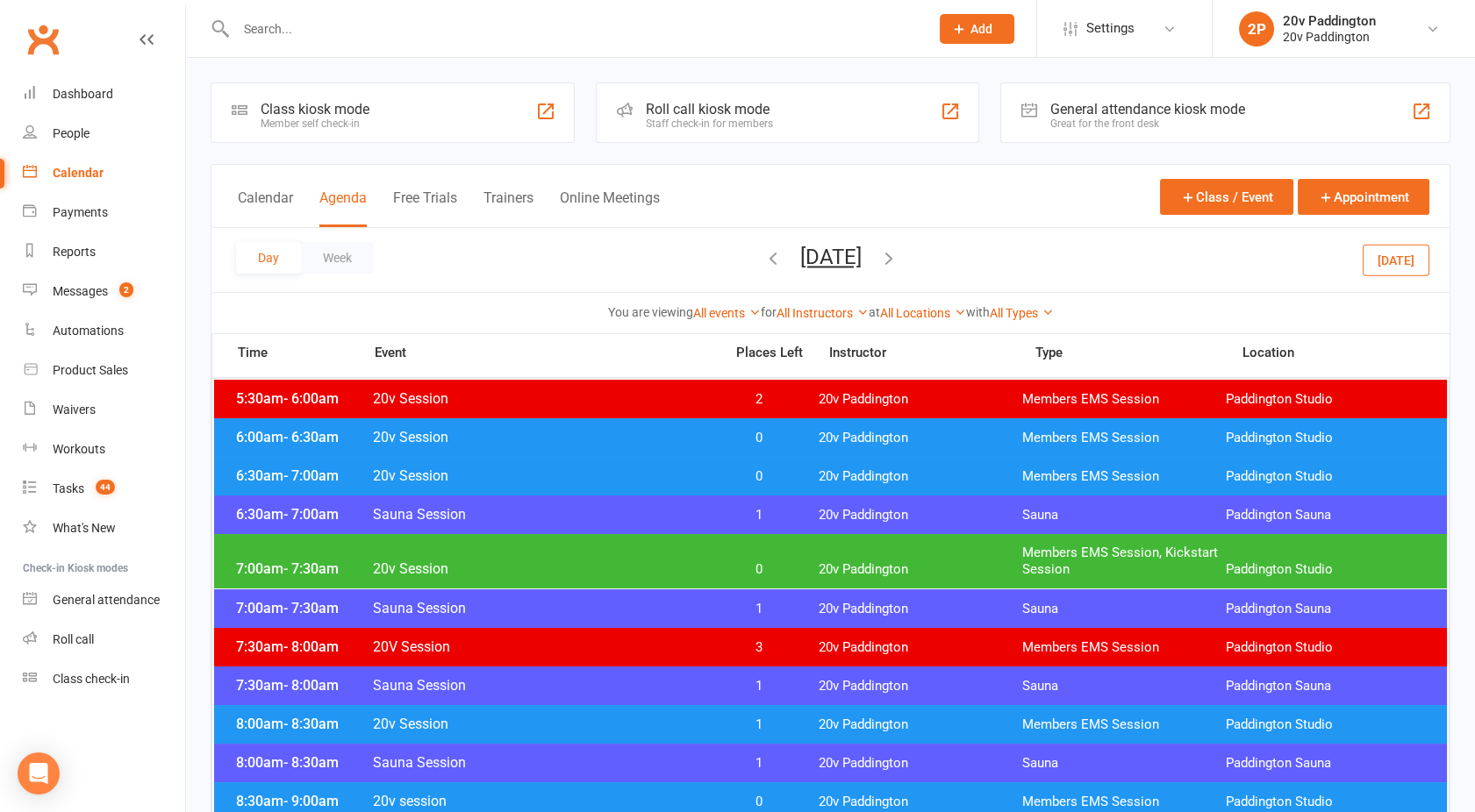
click at [586, 470] on span "20v Session" at bounding box center [543, 475] width 341 height 16
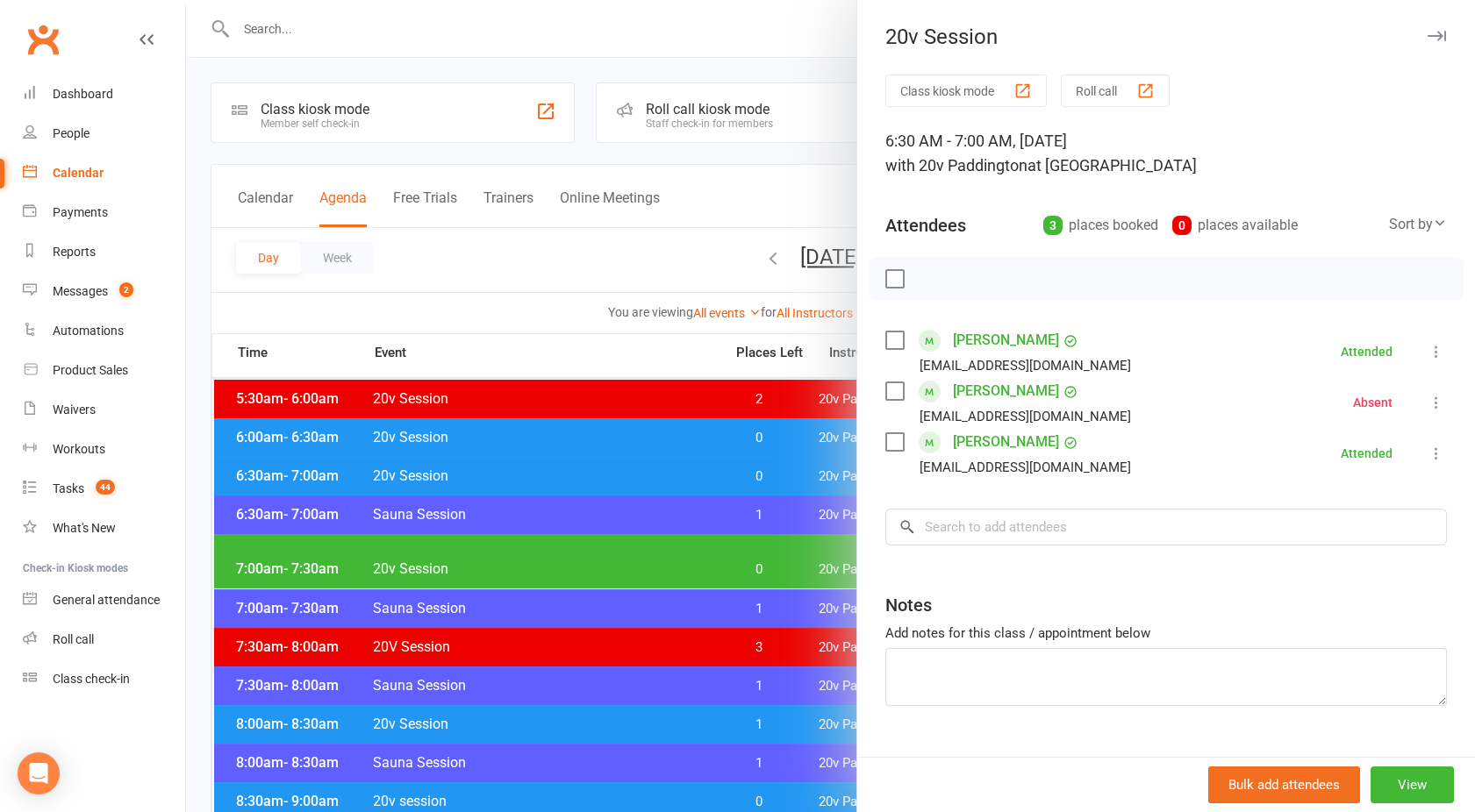
click at [586, 470] on div at bounding box center [831, 406] width 1289 height 812
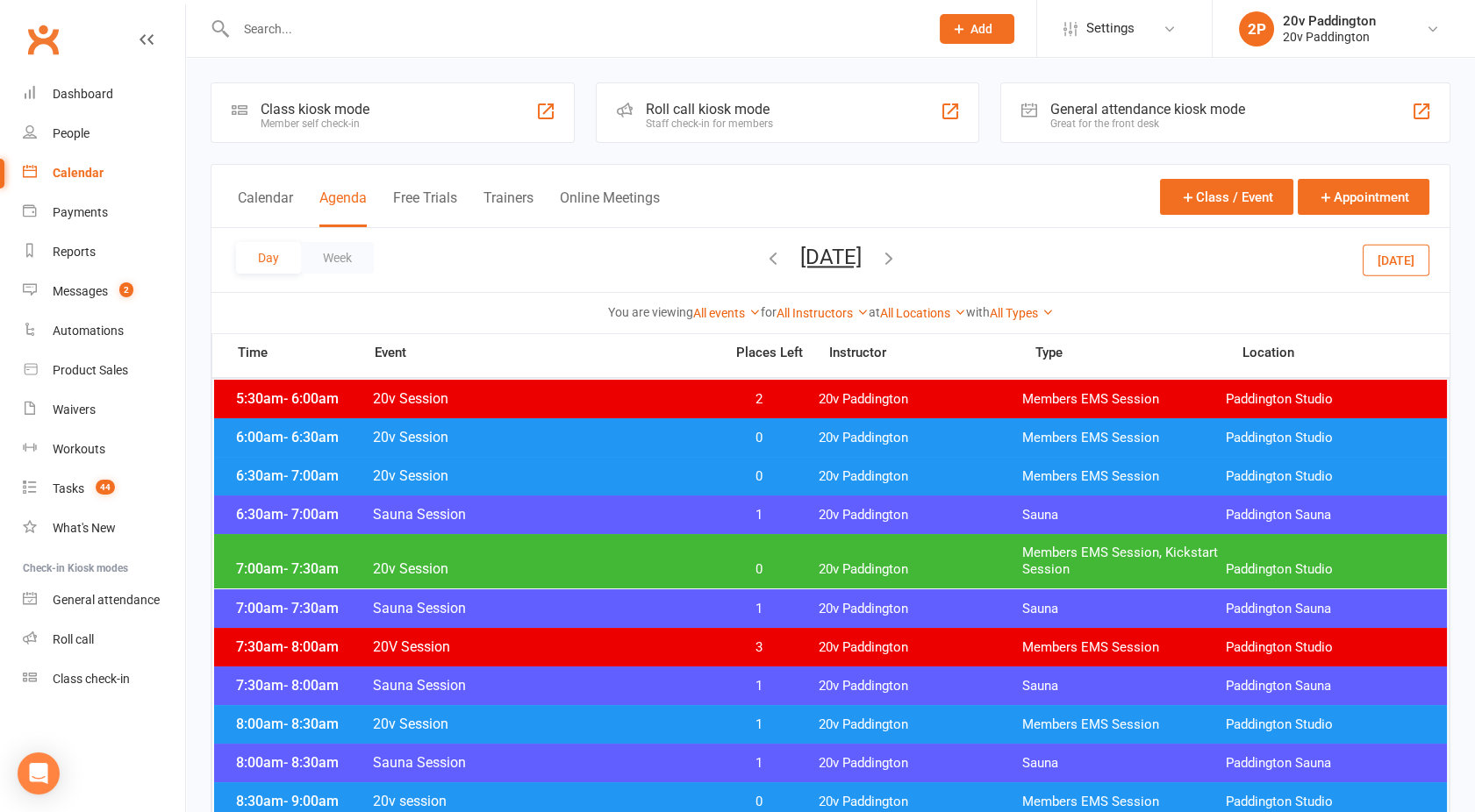
click at [579, 443] on span "20v Session" at bounding box center [543, 437] width 341 height 16
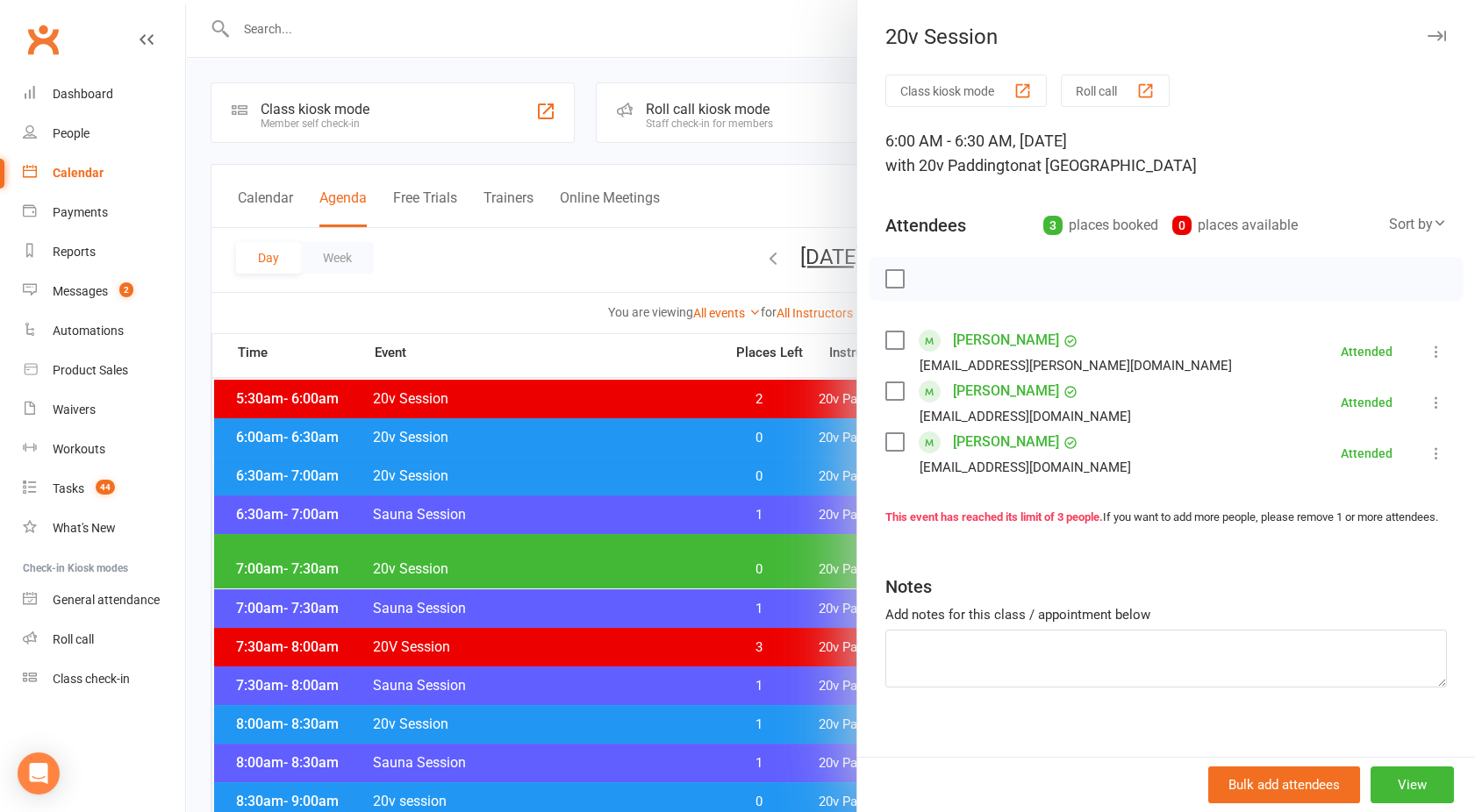
click at [579, 443] on div at bounding box center [831, 406] width 1289 height 812
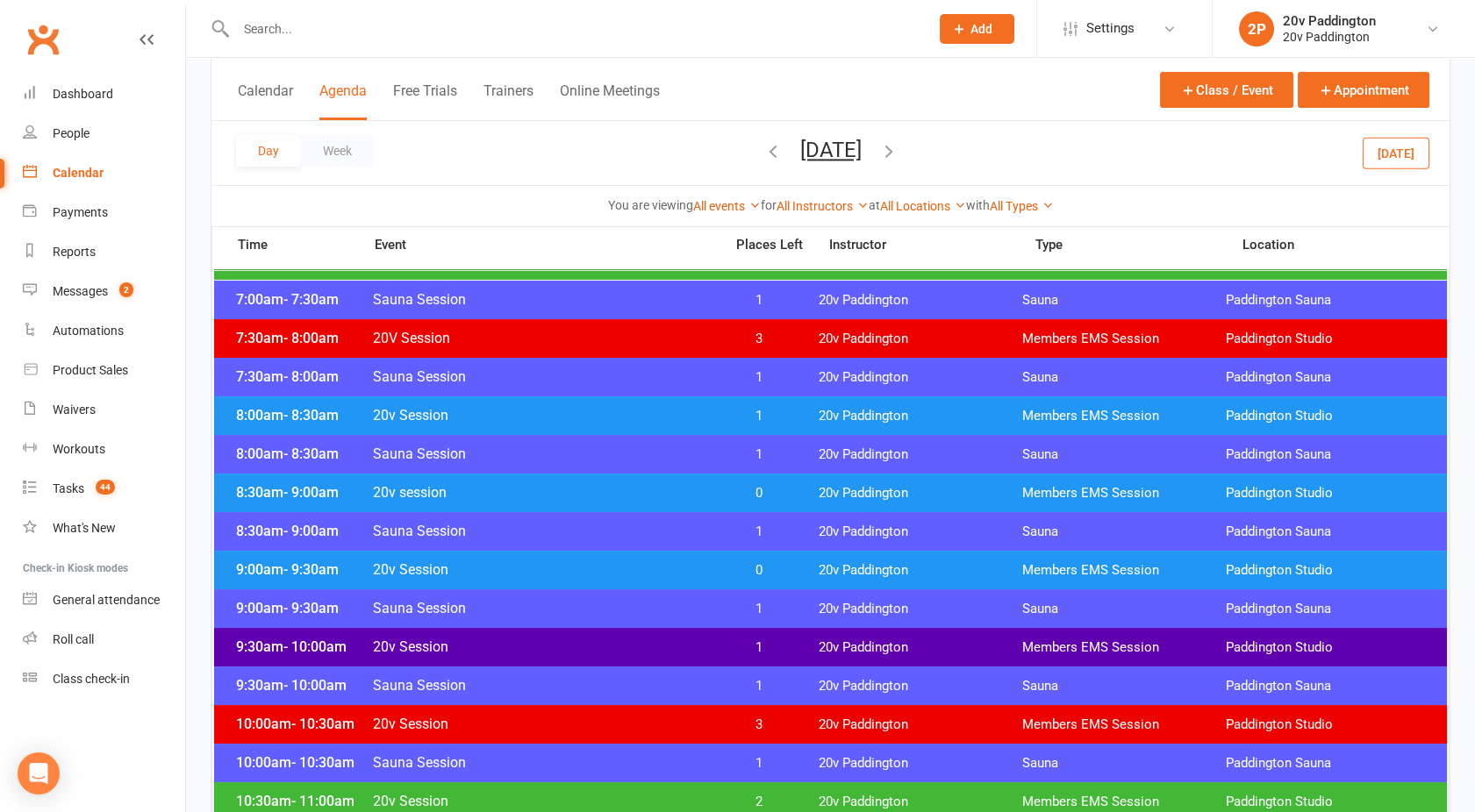
scroll to position [310, 0]
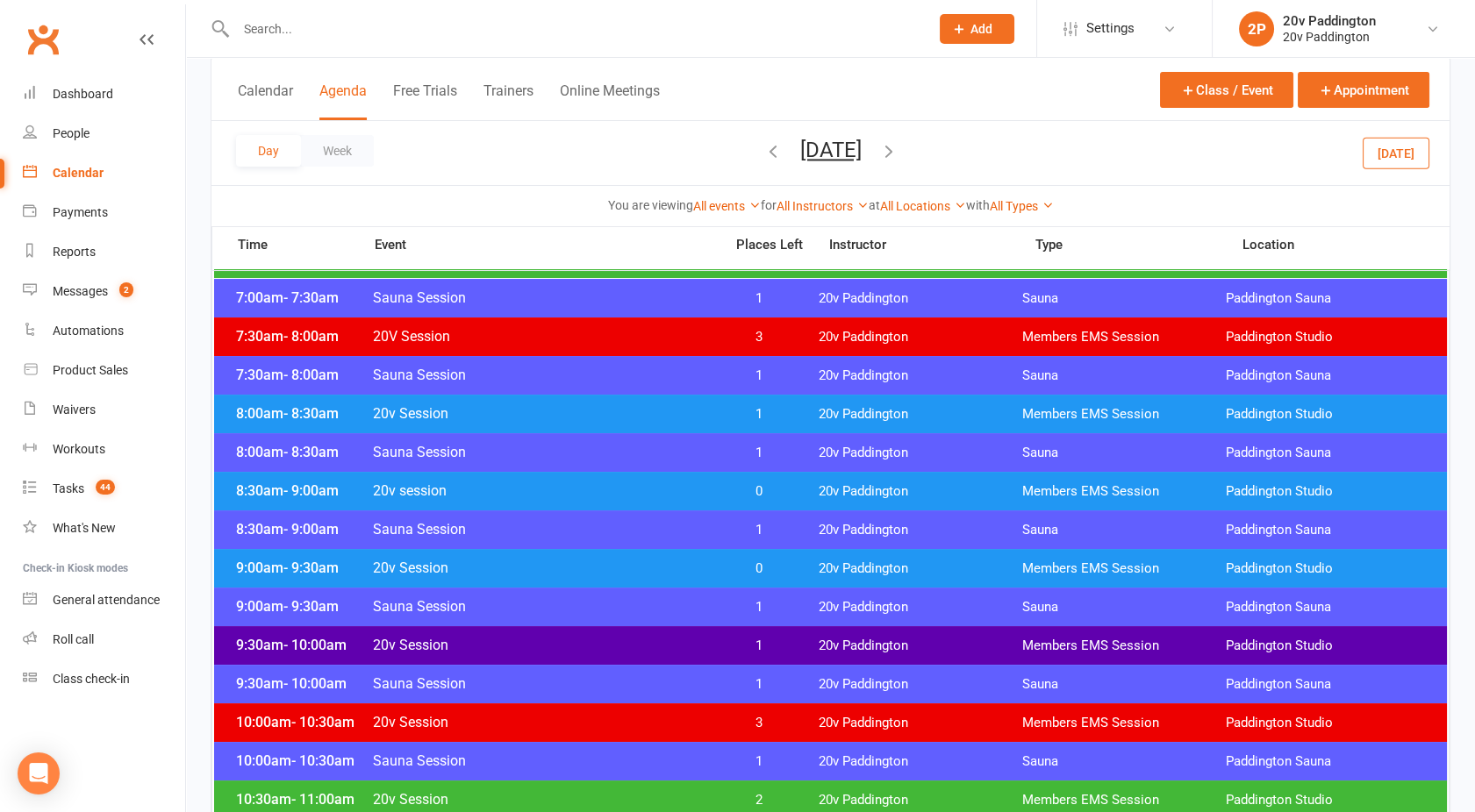
click at [570, 405] on span "20v Session" at bounding box center [543, 413] width 341 height 16
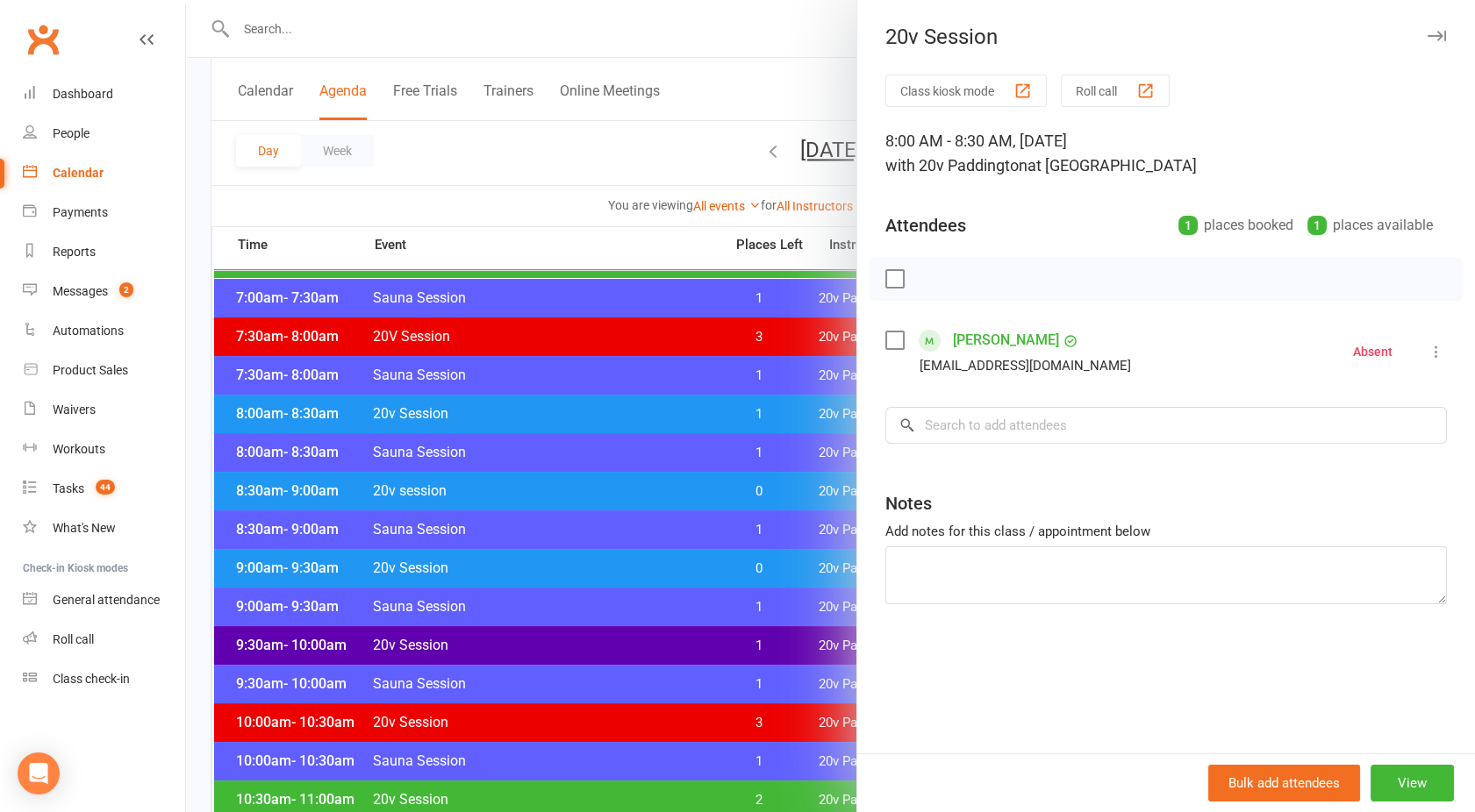
click at [579, 479] on div at bounding box center [831, 406] width 1289 height 812
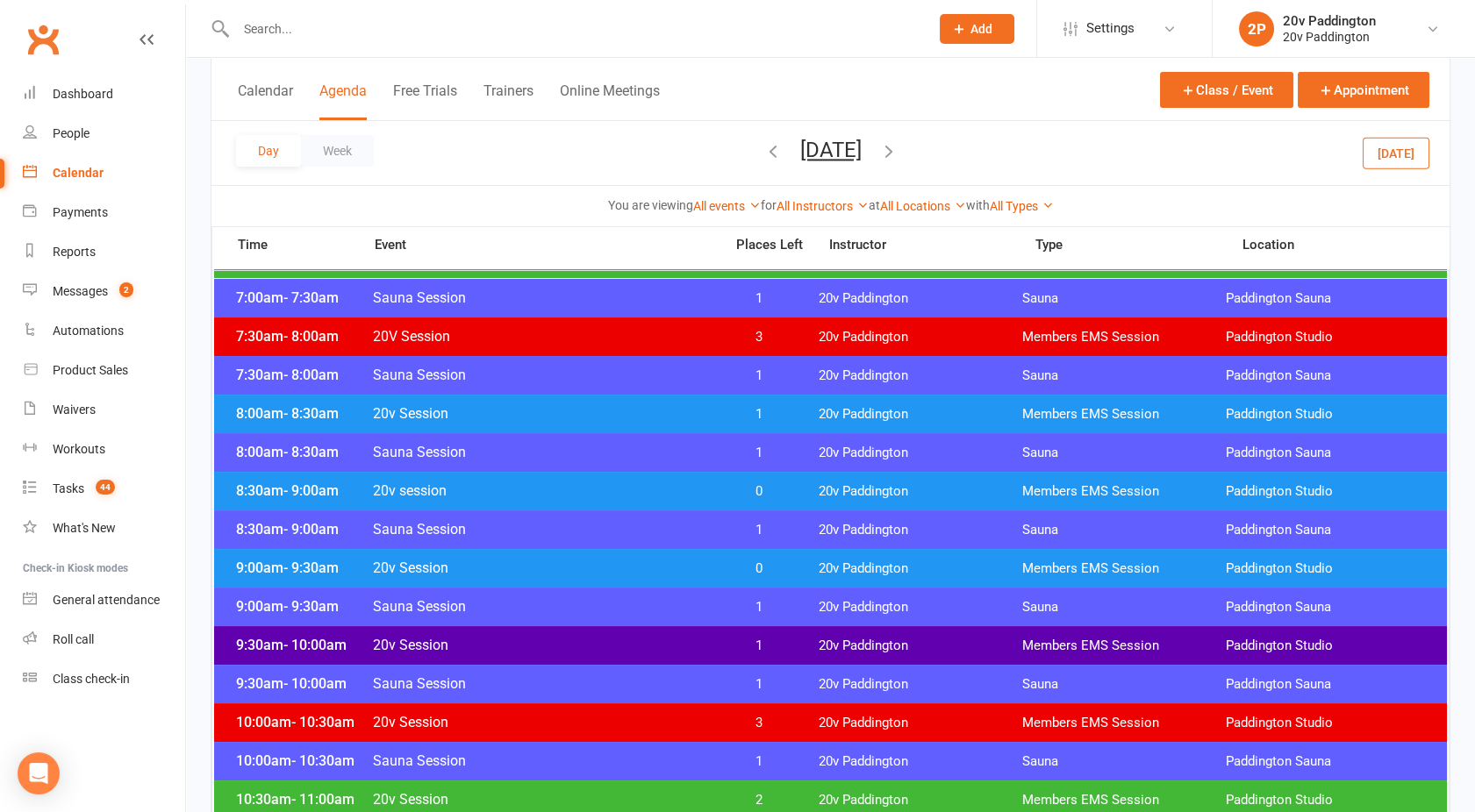
click at [579, 479] on div "8:30am - 9:00am 20v session 0 20v Paddington Members EMS Session Paddington Stu…" at bounding box center [831, 491] width 1233 height 39
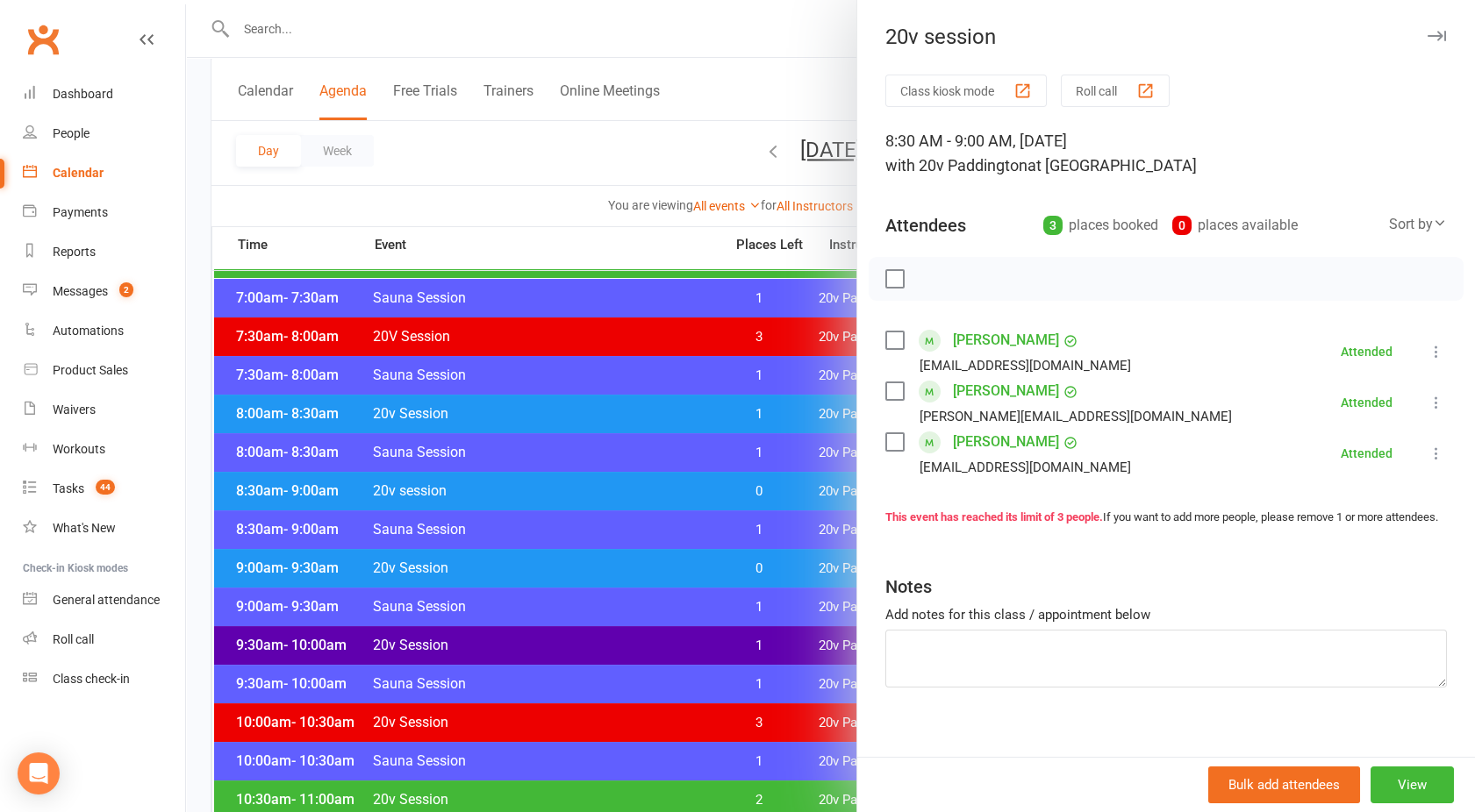
click at [579, 479] on div at bounding box center [831, 406] width 1289 height 812
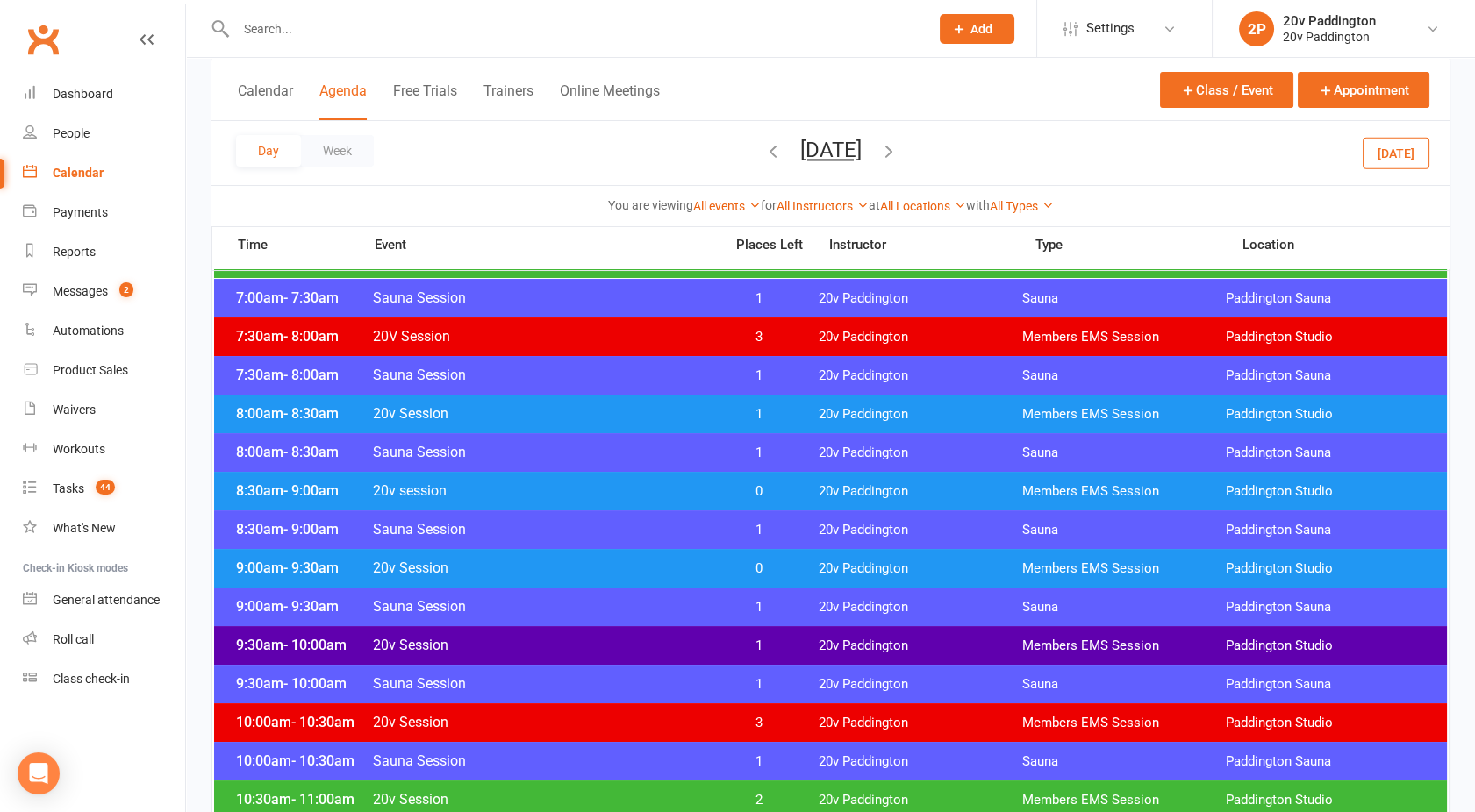
click at [572, 587] on div "9:00am - 9:30am Sauna Session 1 20v Paddington Sauna Paddington Sauna" at bounding box center [831, 607] width 1233 height 39
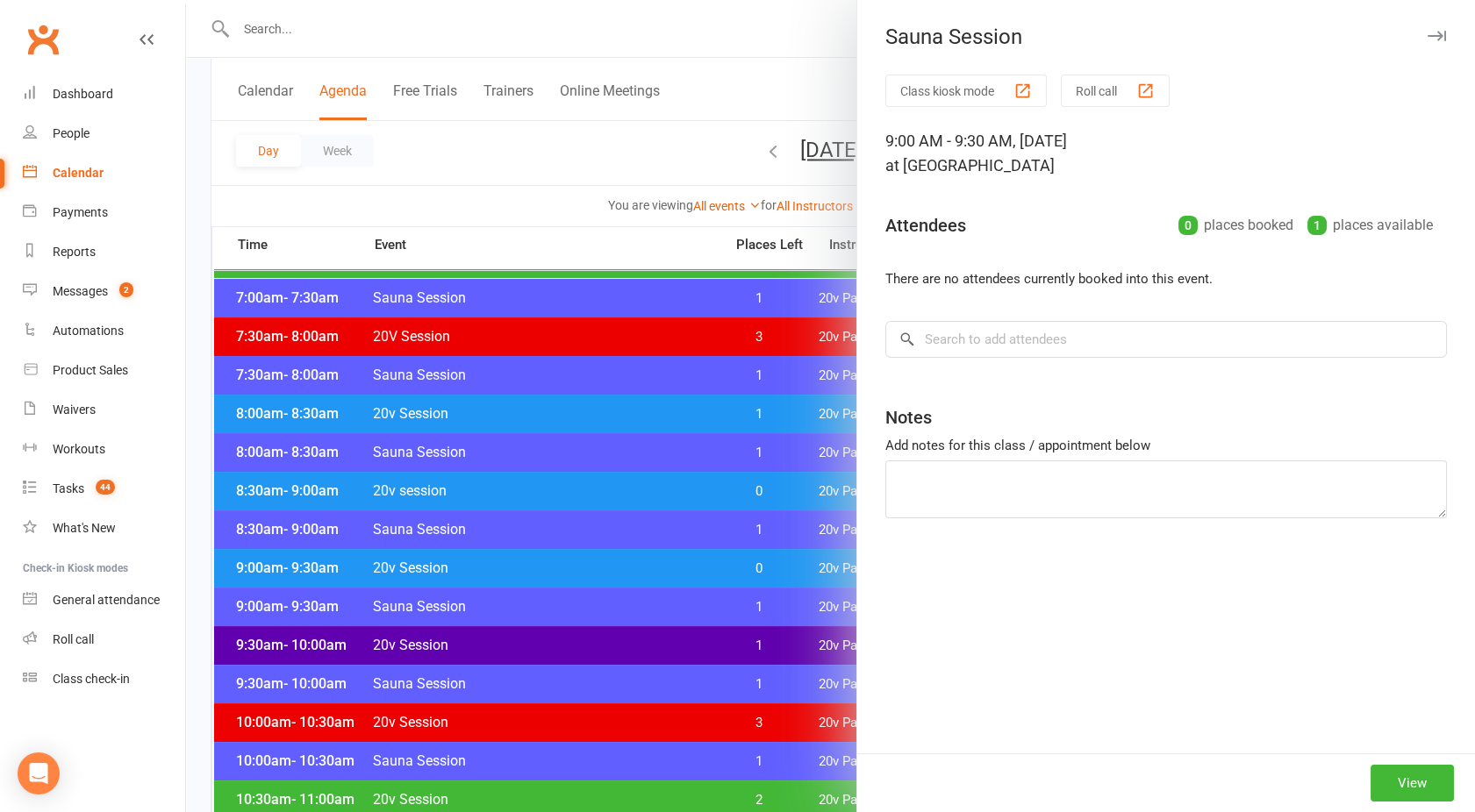
click at [566, 569] on div at bounding box center [831, 406] width 1289 height 812
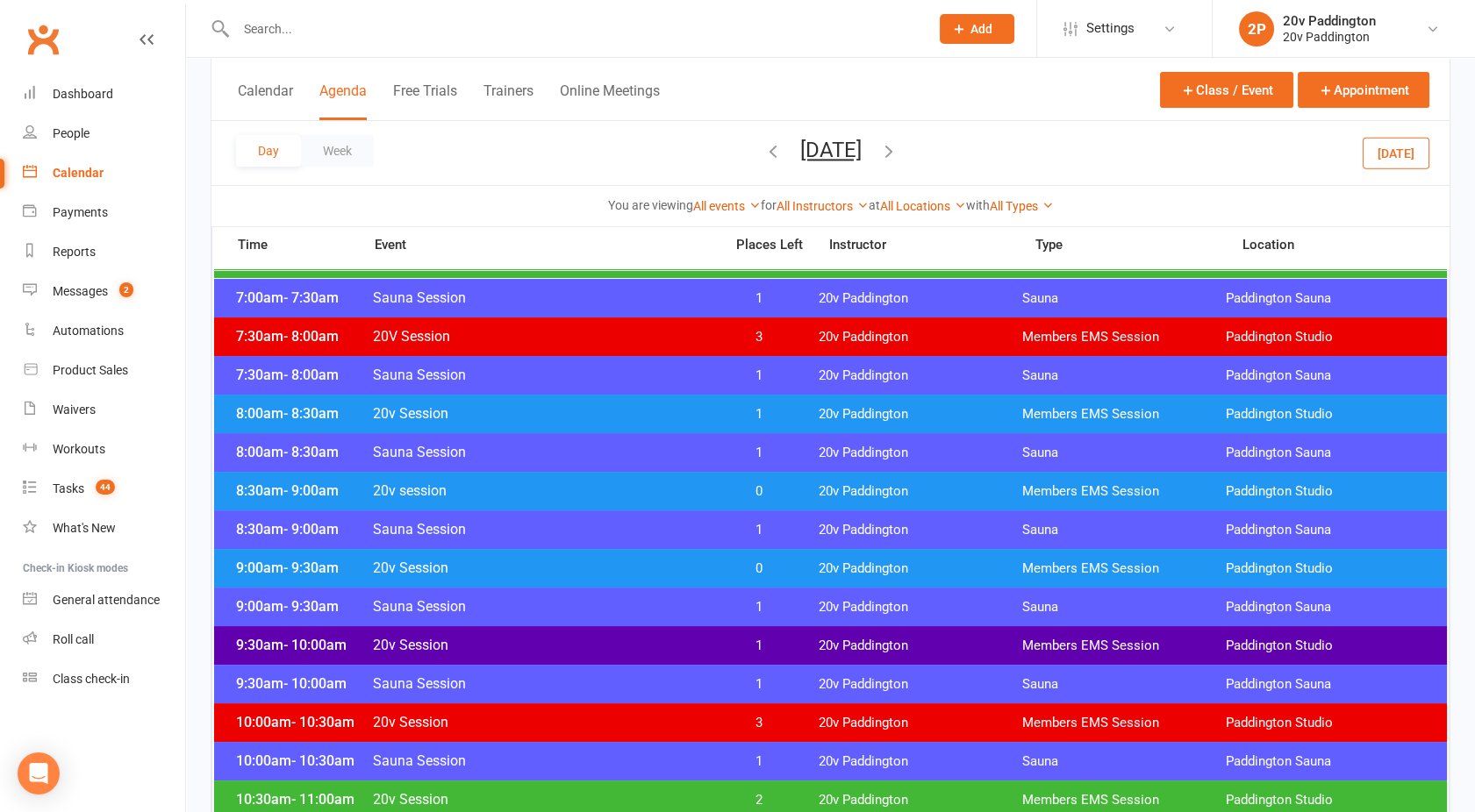
click at [566, 569] on span "20v Session" at bounding box center [543, 568] width 341 height 16
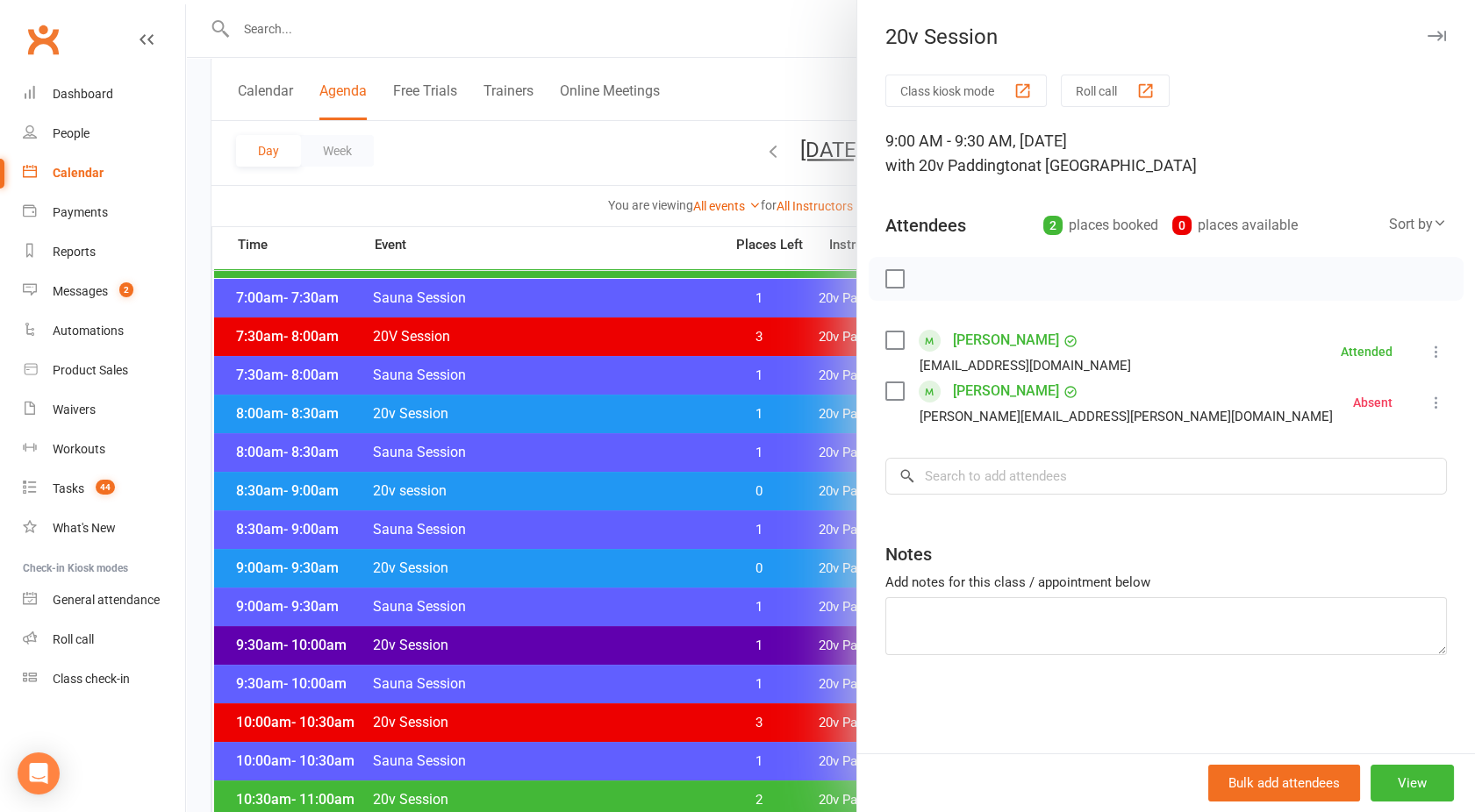
click at [566, 569] on div at bounding box center [831, 406] width 1289 height 812
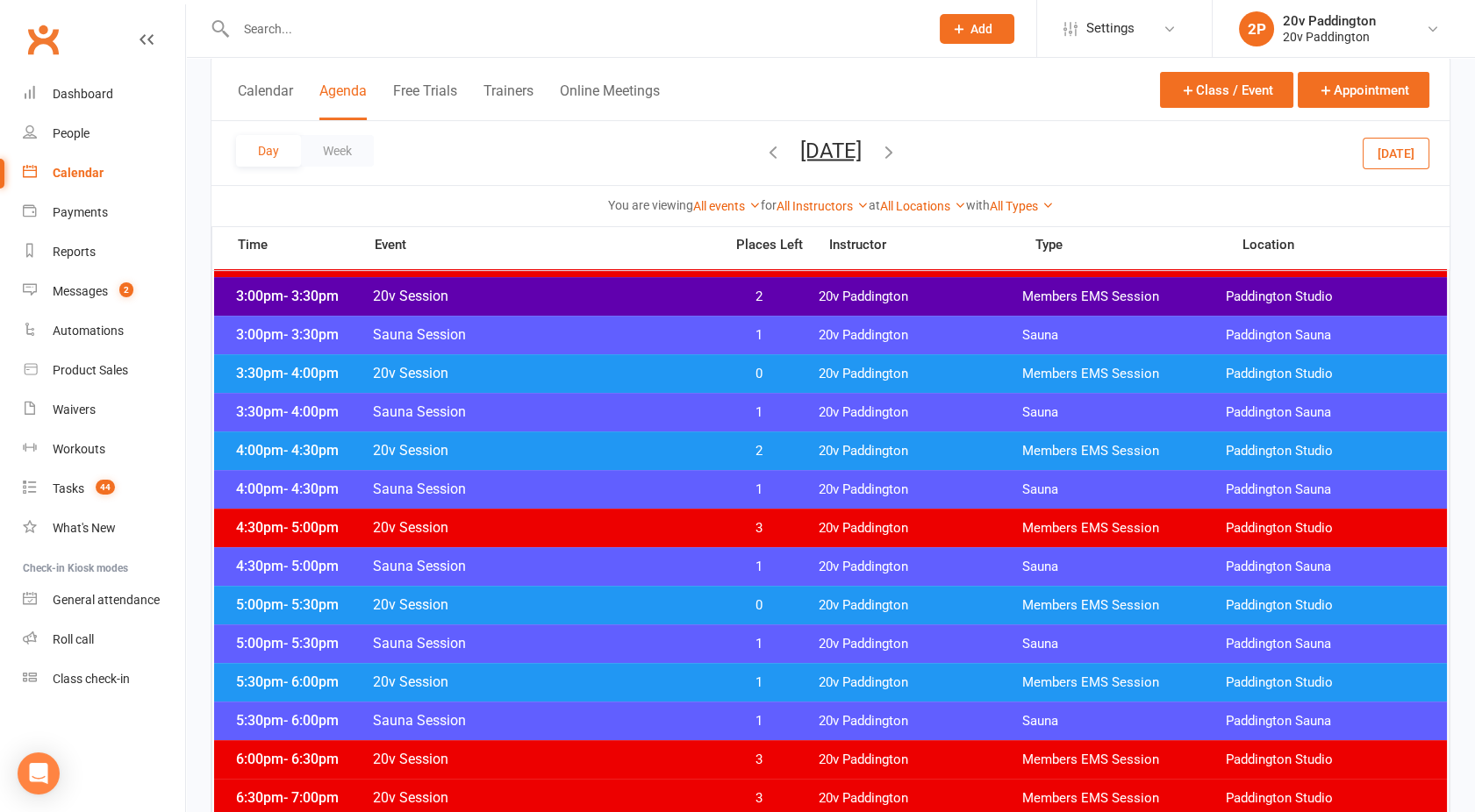
scroll to position [1367, 0]
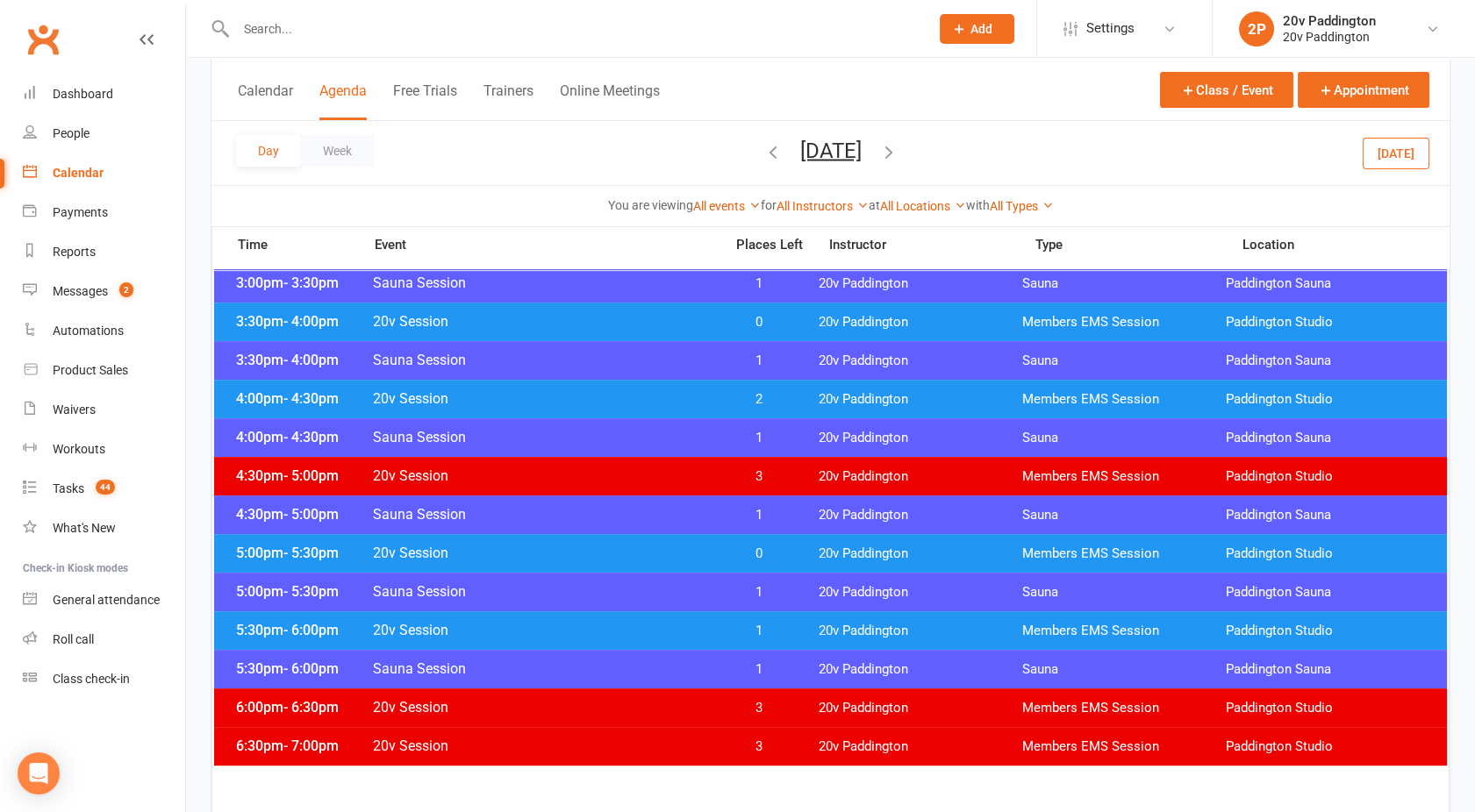
click at [569, 630] on span "20v Session" at bounding box center [543, 630] width 341 height 16
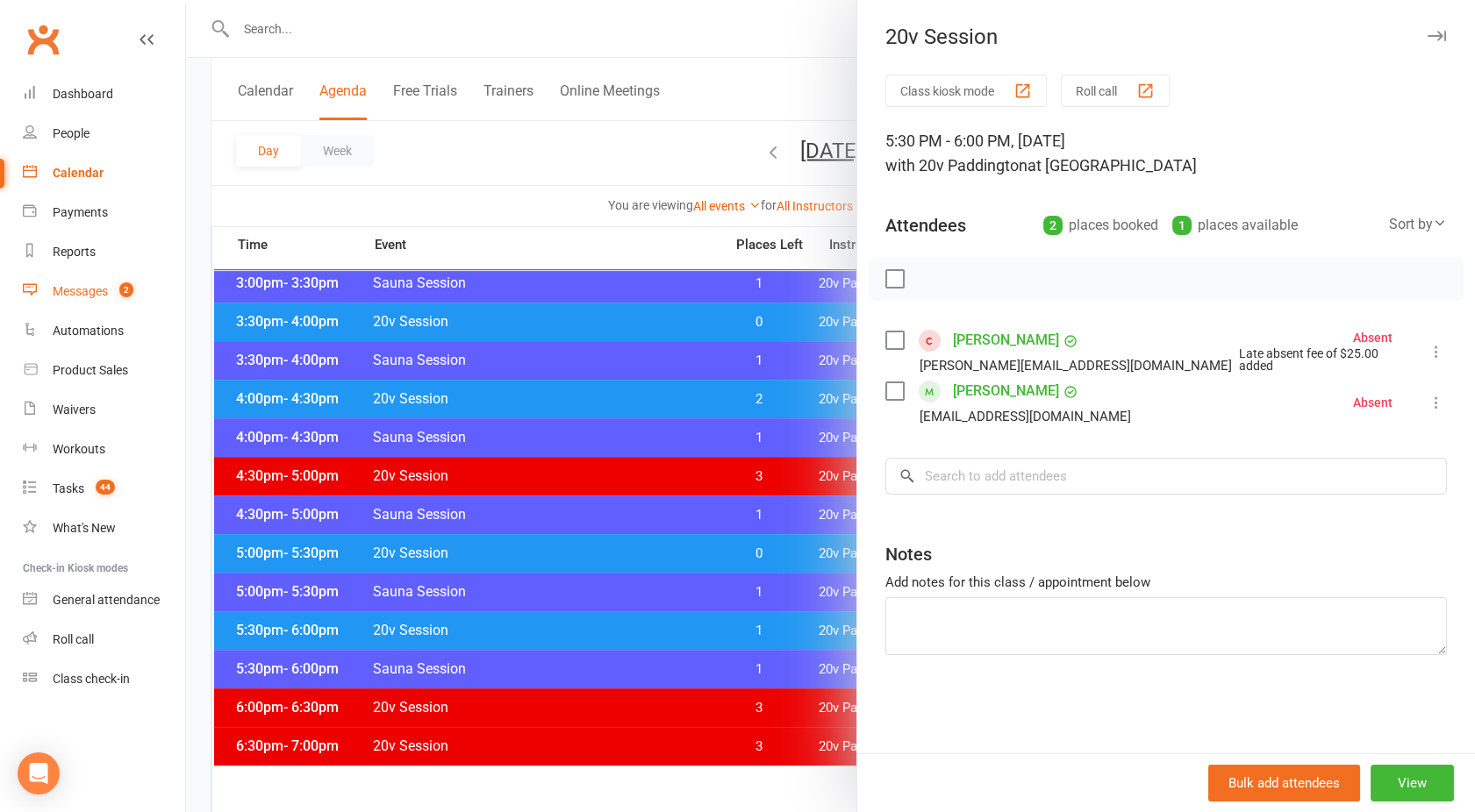
click at [78, 299] on link "Messages 2" at bounding box center [104, 292] width 162 height 40
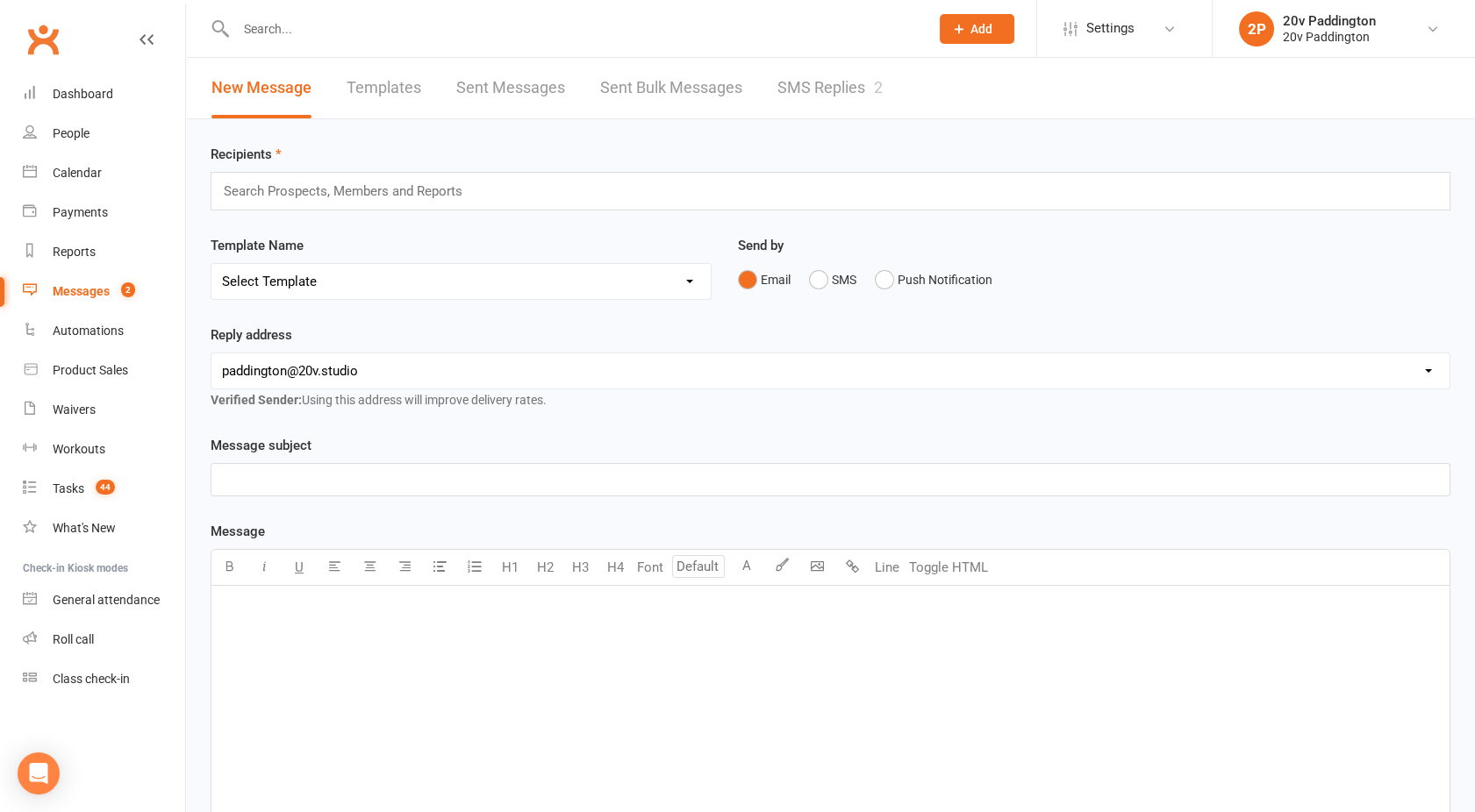
click at [835, 59] on link "SMS Replies 2" at bounding box center [830, 88] width 106 height 60
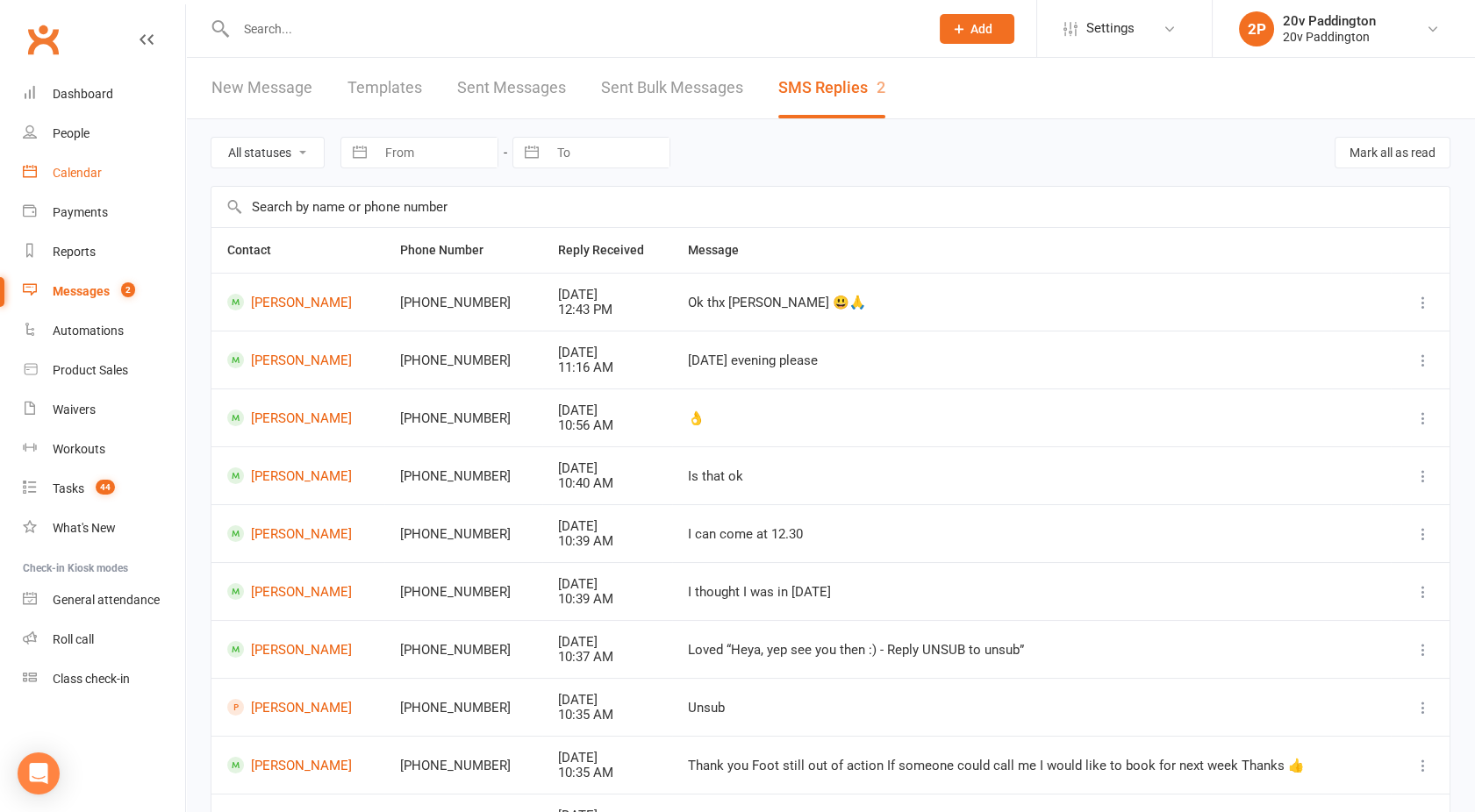
click at [78, 182] on link "Calendar" at bounding box center [104, 172] width 162 height 40
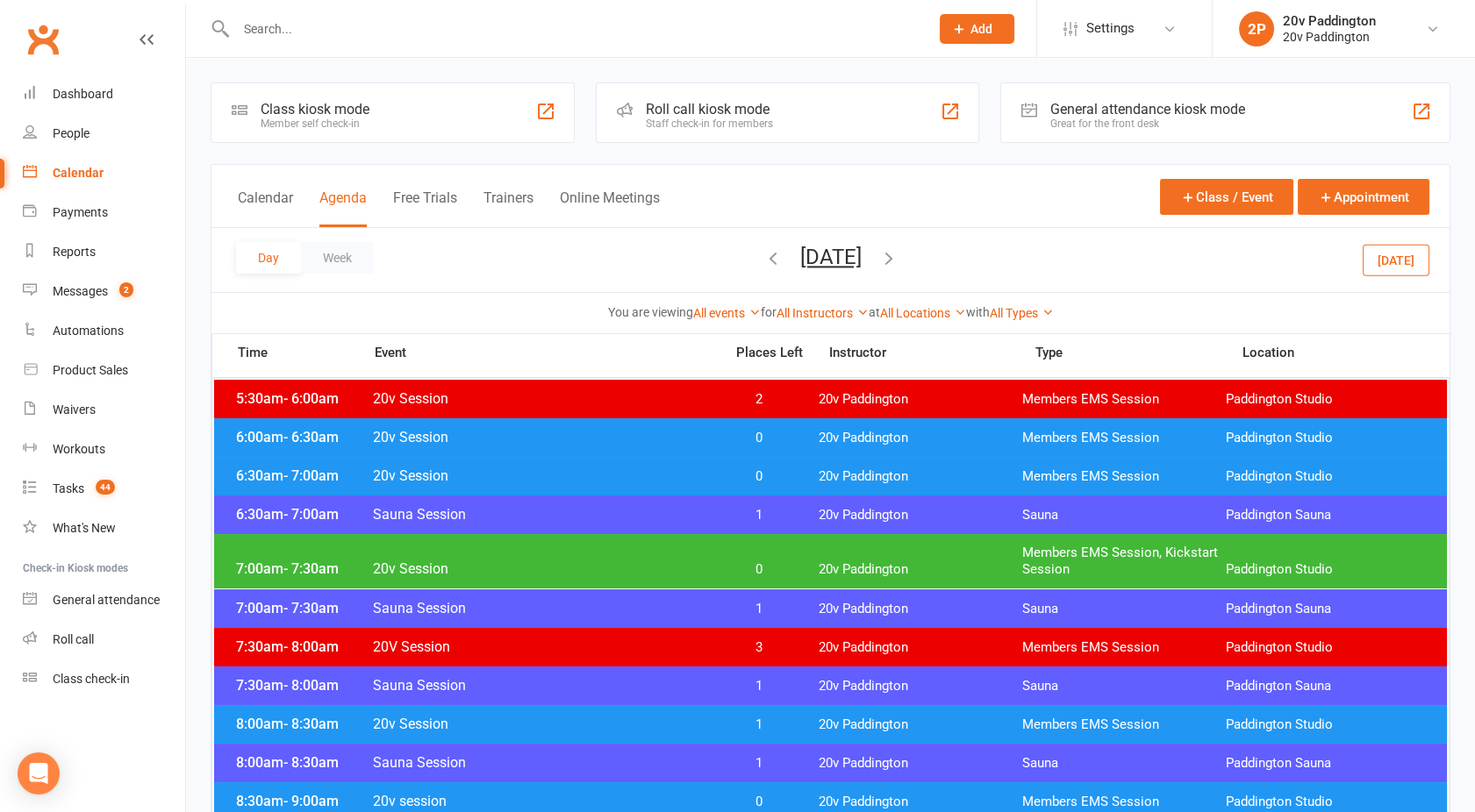
click at [1398, 260] on button "Today" at bounding box center [1396, 260] width 67 height 32
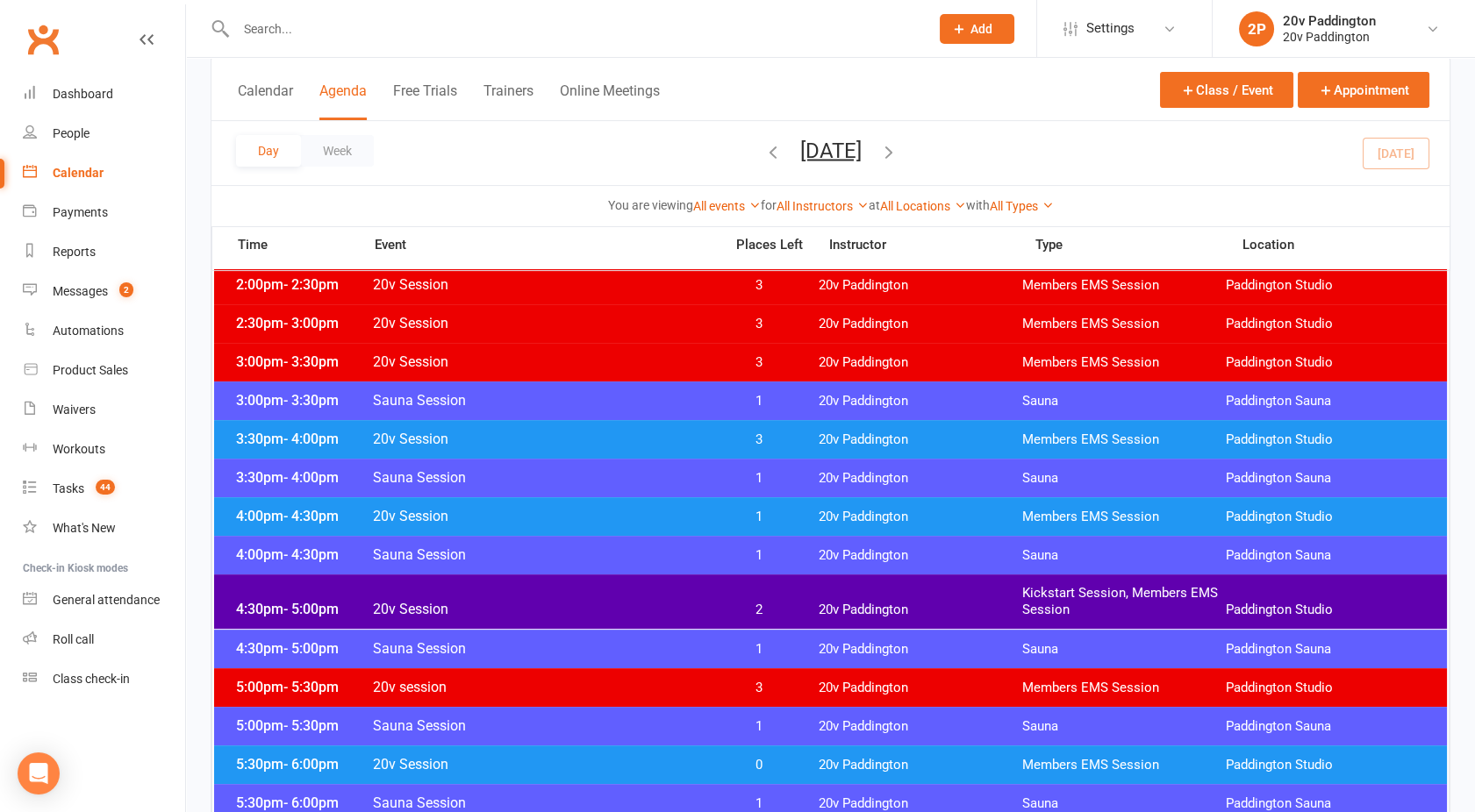
scroll to position [1235, 0]
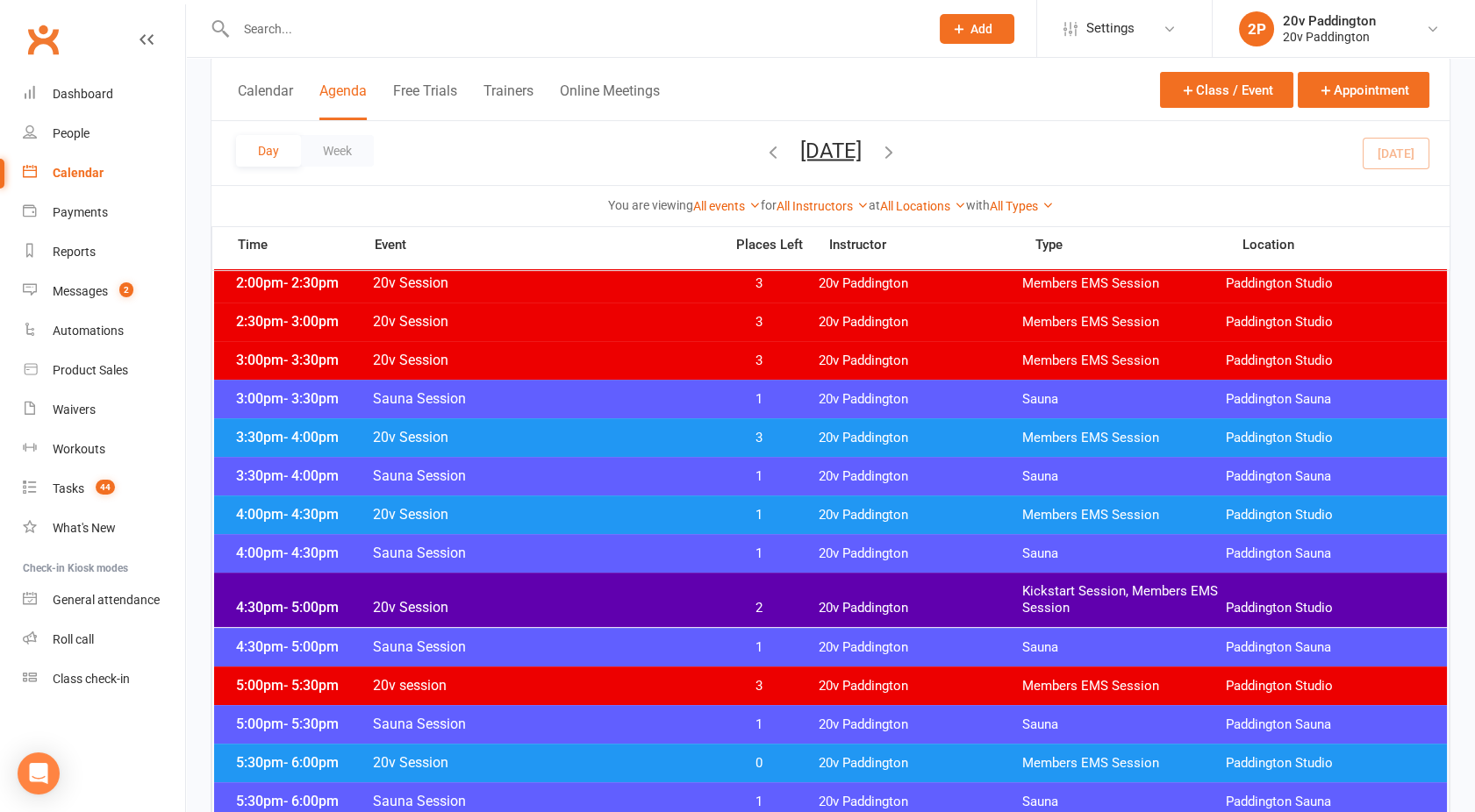
click at [586, 516] on span "20v Session" at bounding box center [543, 514] width 341 height 16
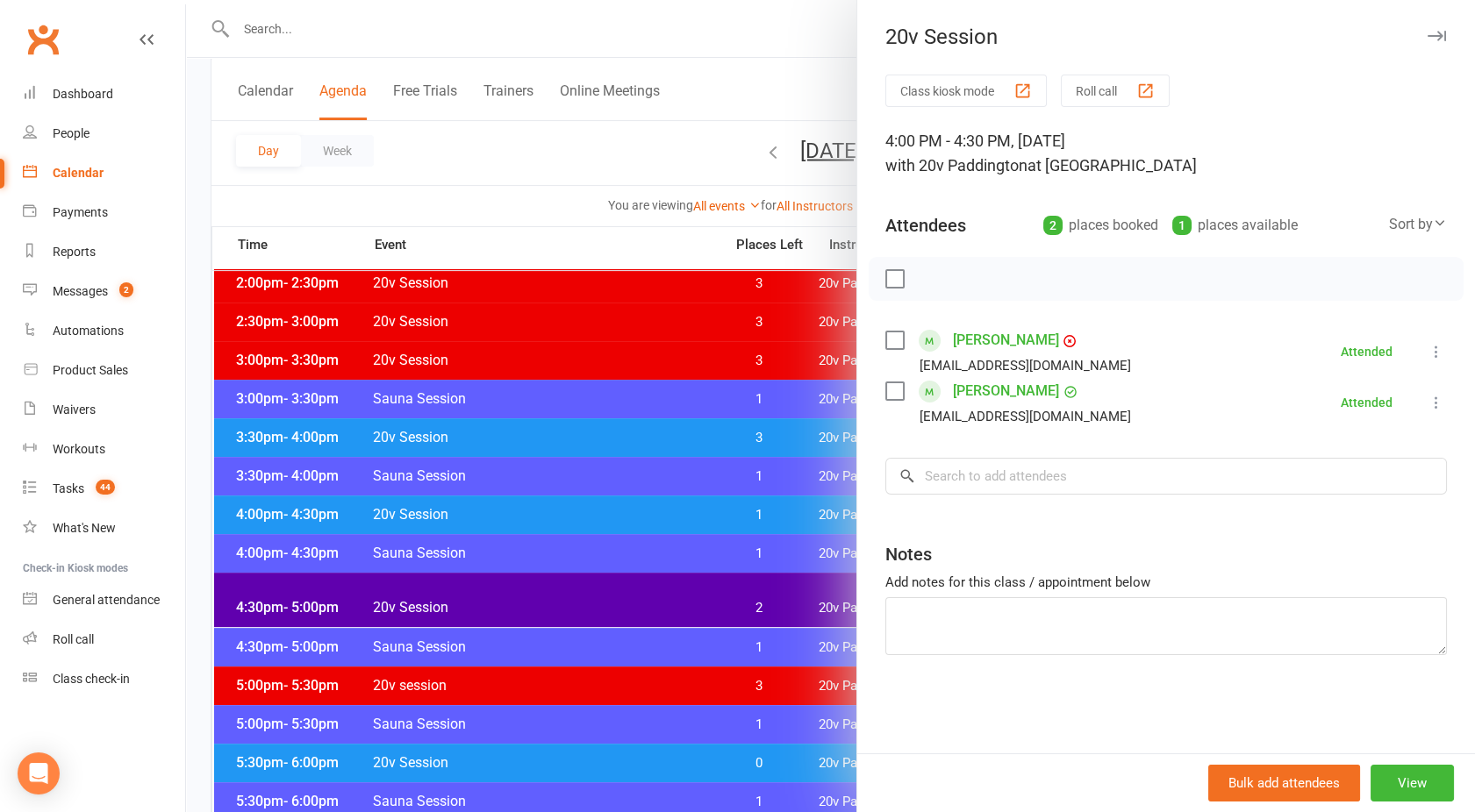
click at [586, 516] on div at bounding box center [831, 406] width 1289 height 812
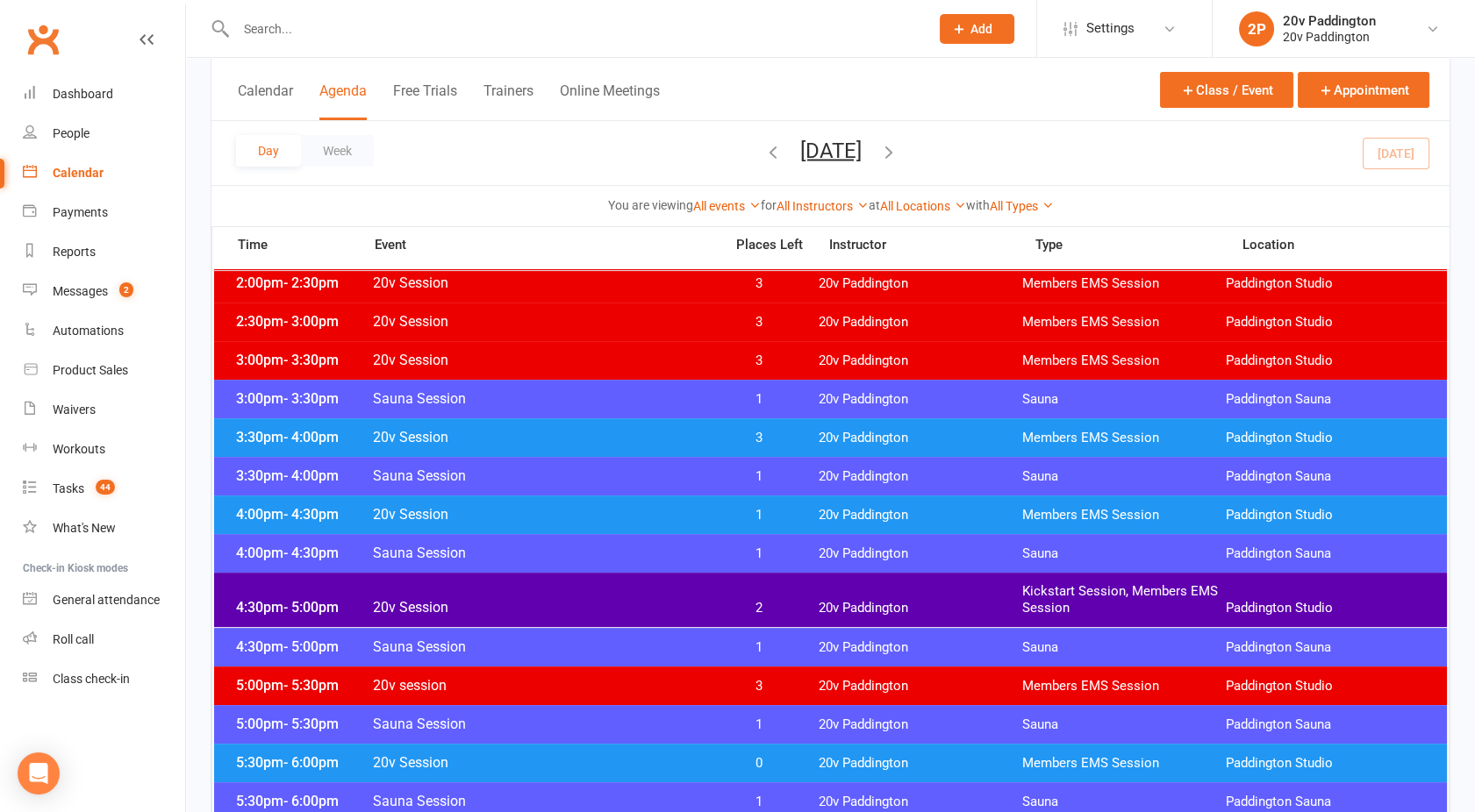
click at [615, 589] on div "4:30pm - 5:00pm 20v Session 2 20v Paddington Kickstart Session, Members EMS Ses…" at bounding box center [831, 600] width 1233 height 54
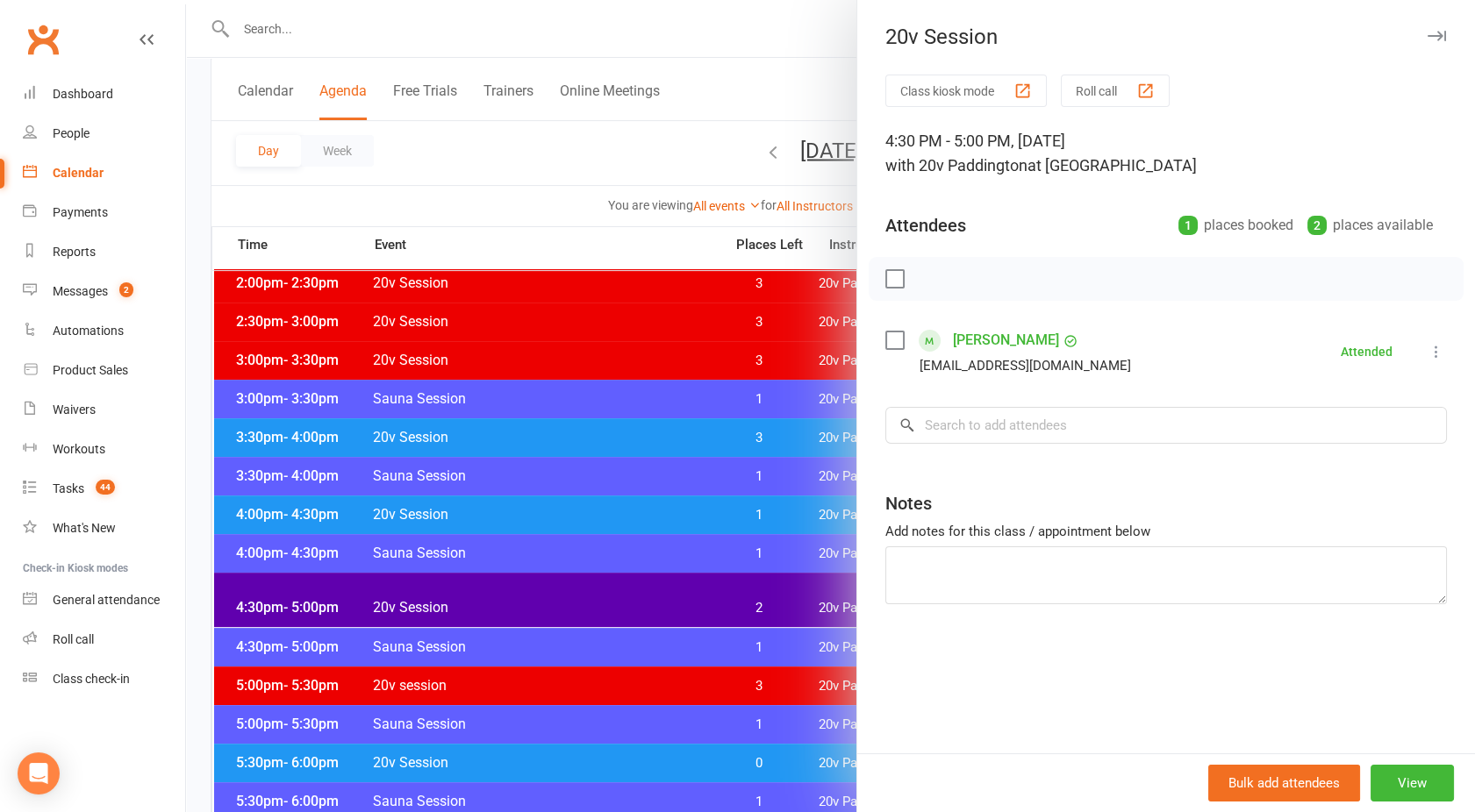
click at [615, 589] on div at bounding box center [831, 406] width 1289 height 812
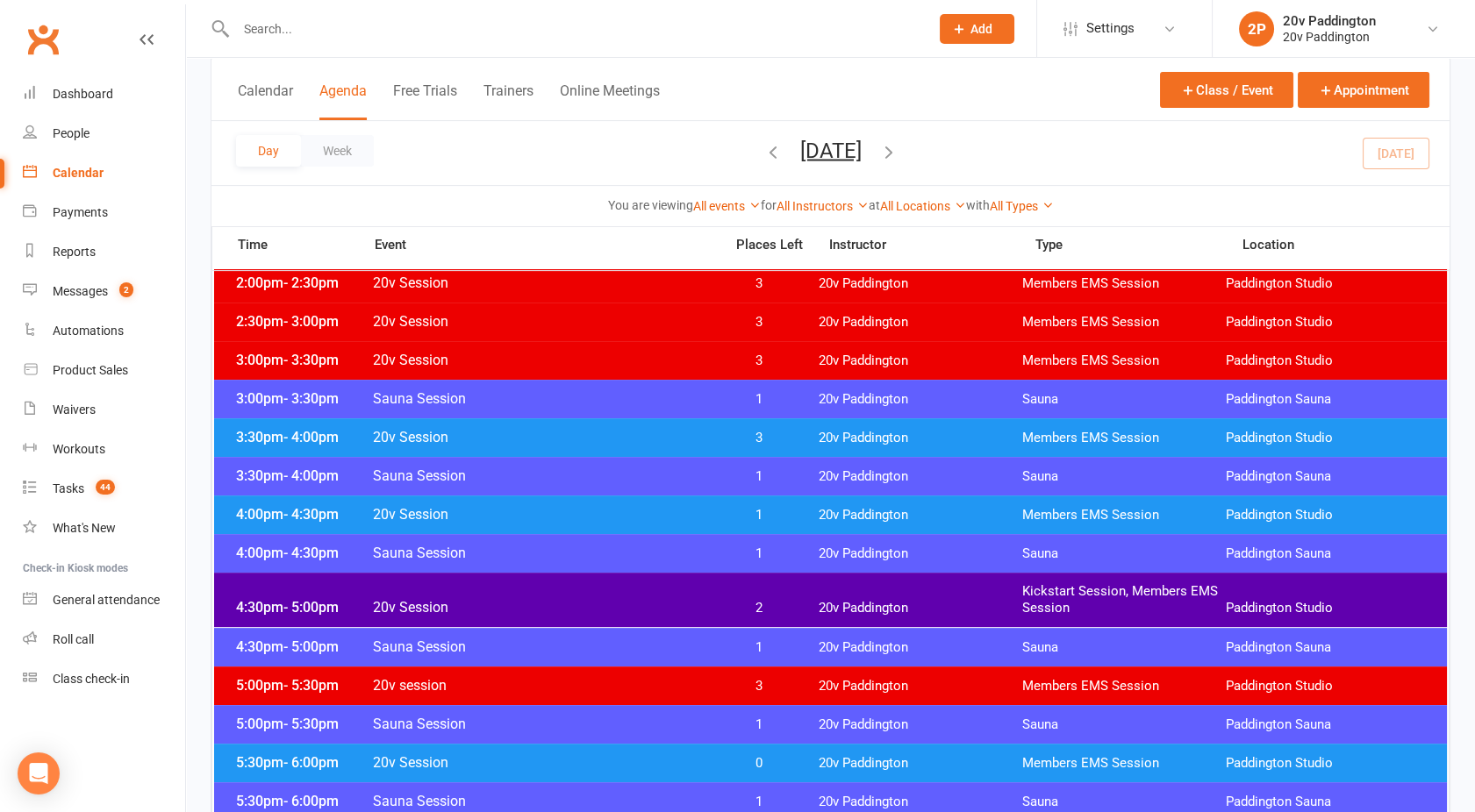
click at [586, 500] on div "4:00pm - 4:30pm 20v Session 1 20v Paddington Members EMS Session Paddington Stu…" at bounding box center [831, 515] width 1233 height 39
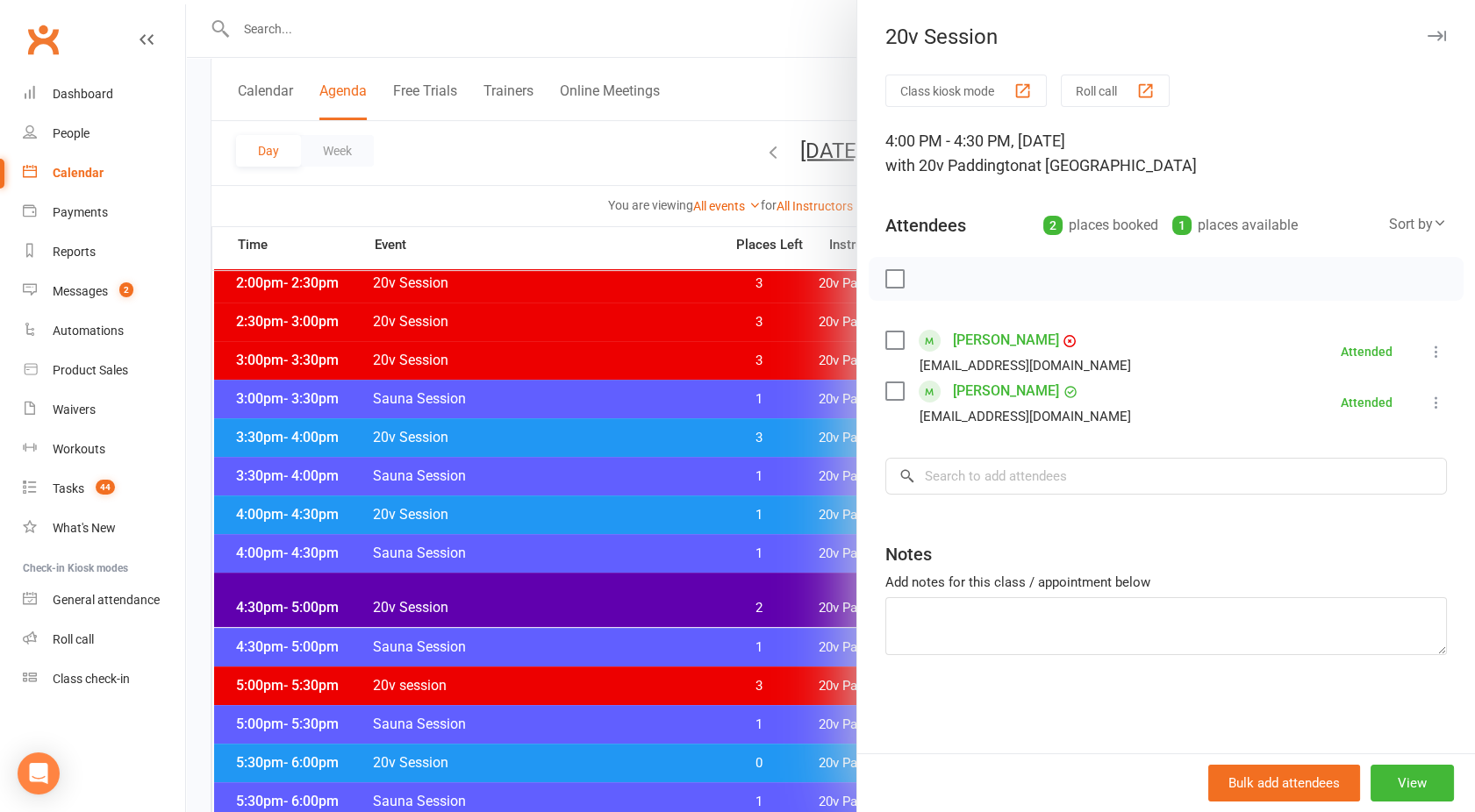
click at [1002, 338] on link "Jessica Knotnerus" at bounding box center [1006, 340] width 107 height 28
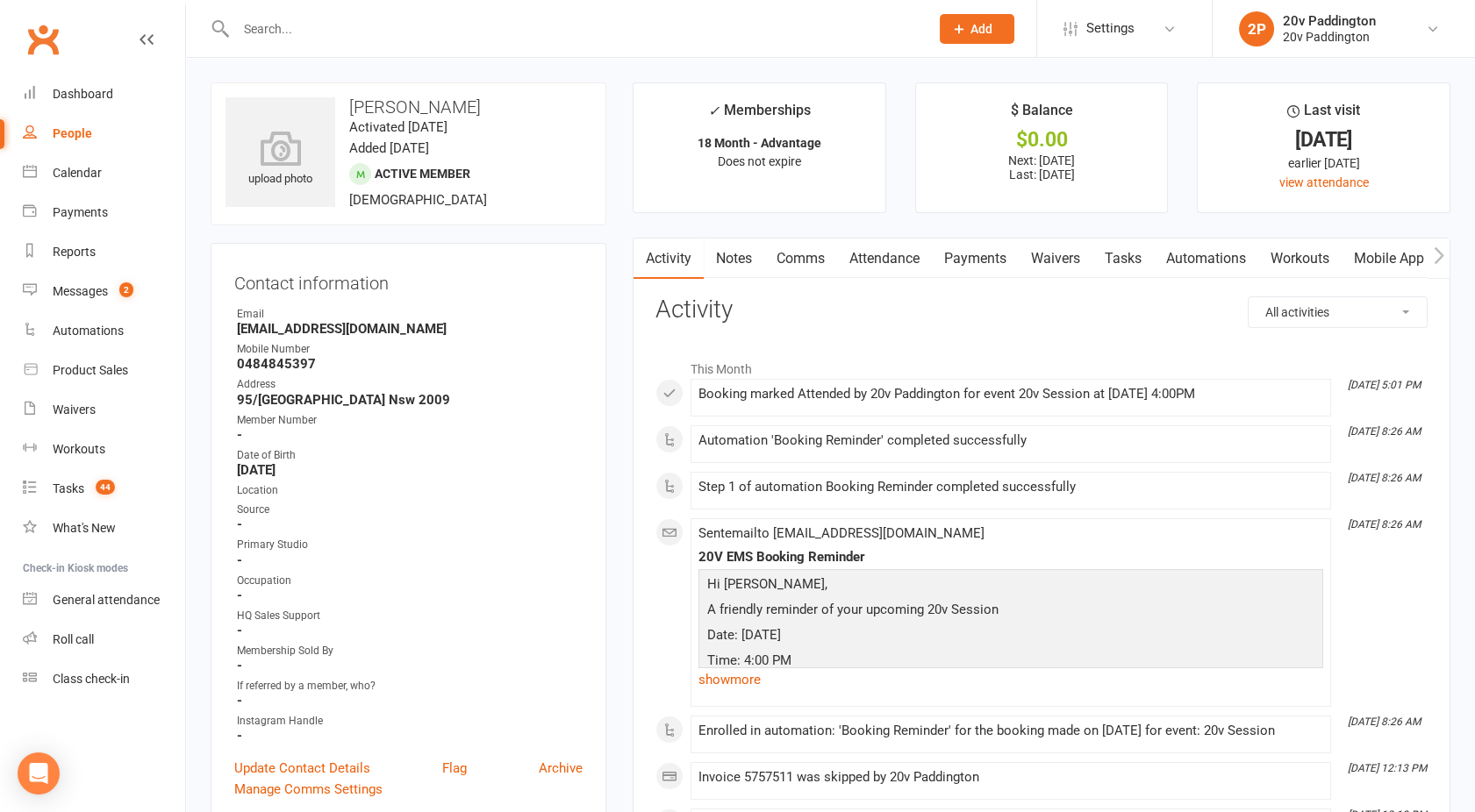
click at [965, 264] on link "Payments" at bounding box center [975, 259] width 87 height 41
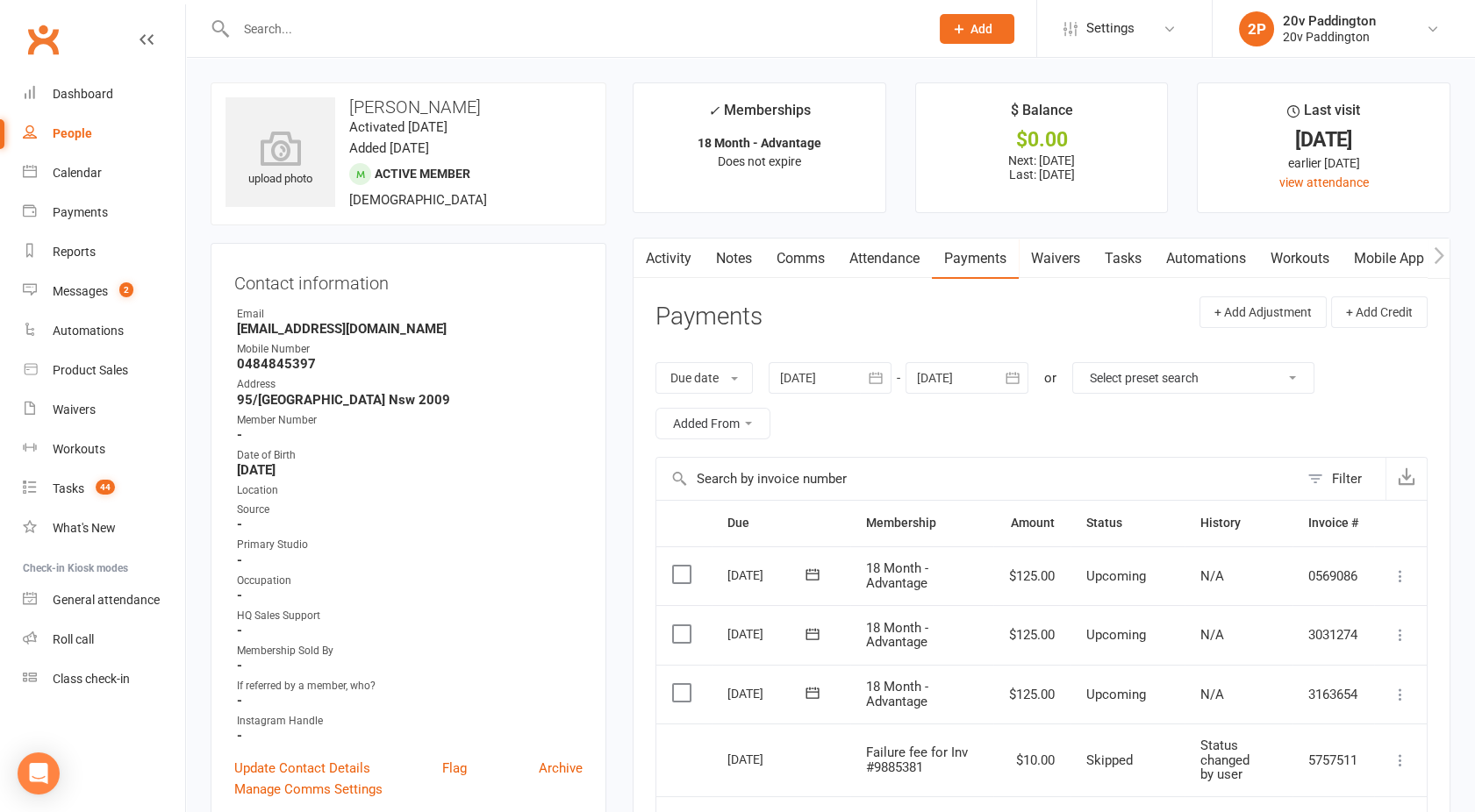
click at [672, 253] on link "Activity" at bounding box center [669, 259] width 70 height 41
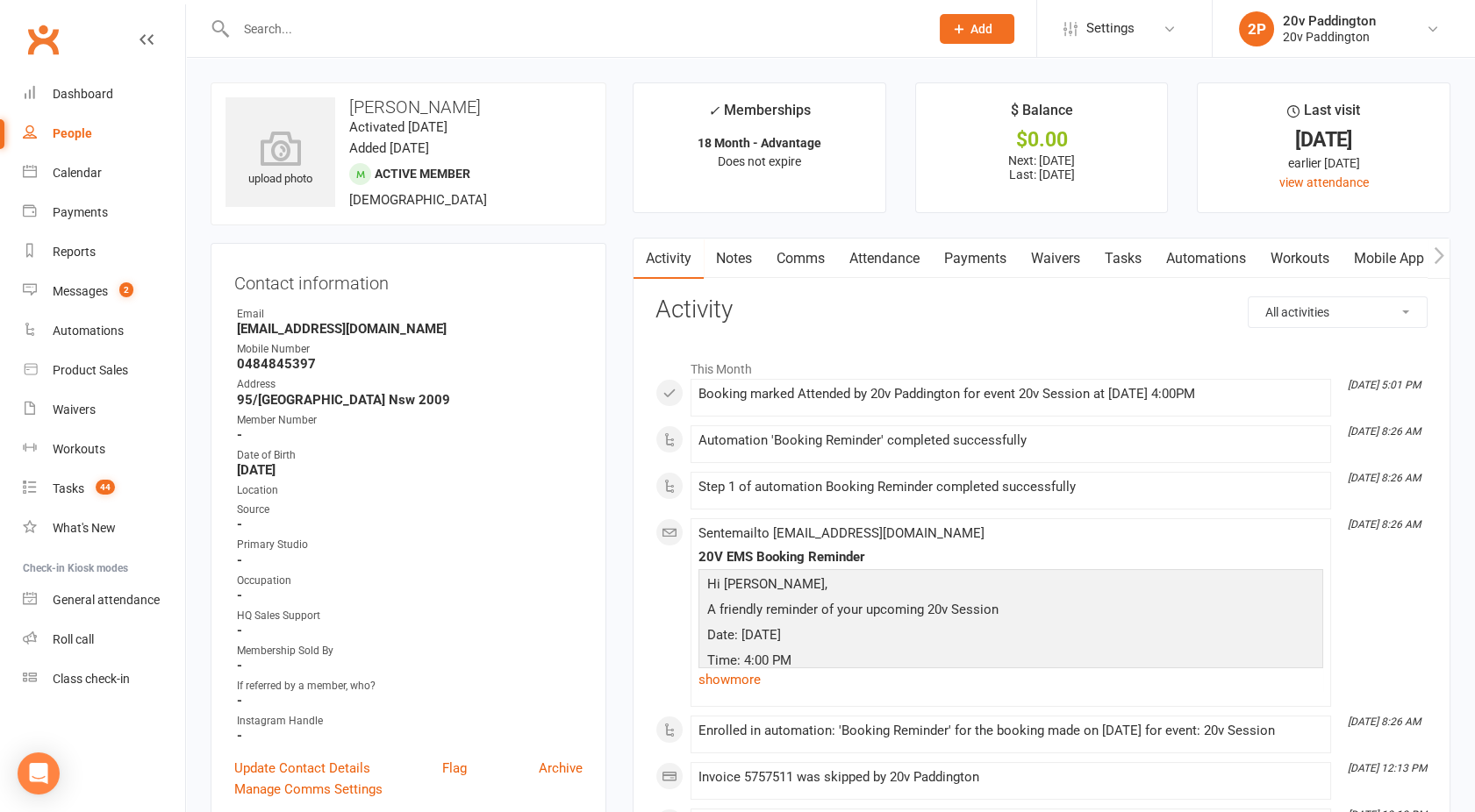
click at [962, 266] on link "Payments" at bounding box center [975, 259] width 87 height 41
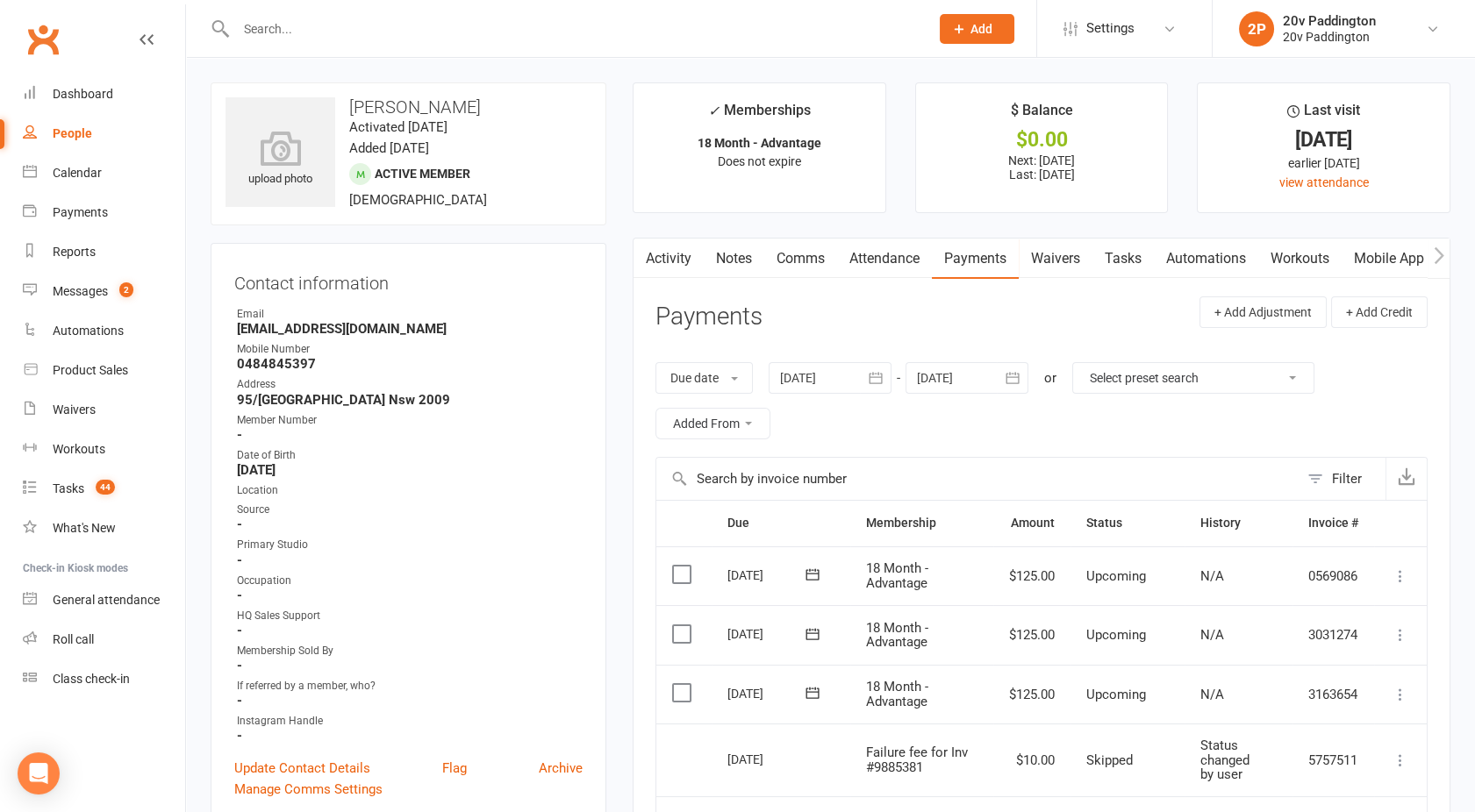
scroll to position [467, 0]
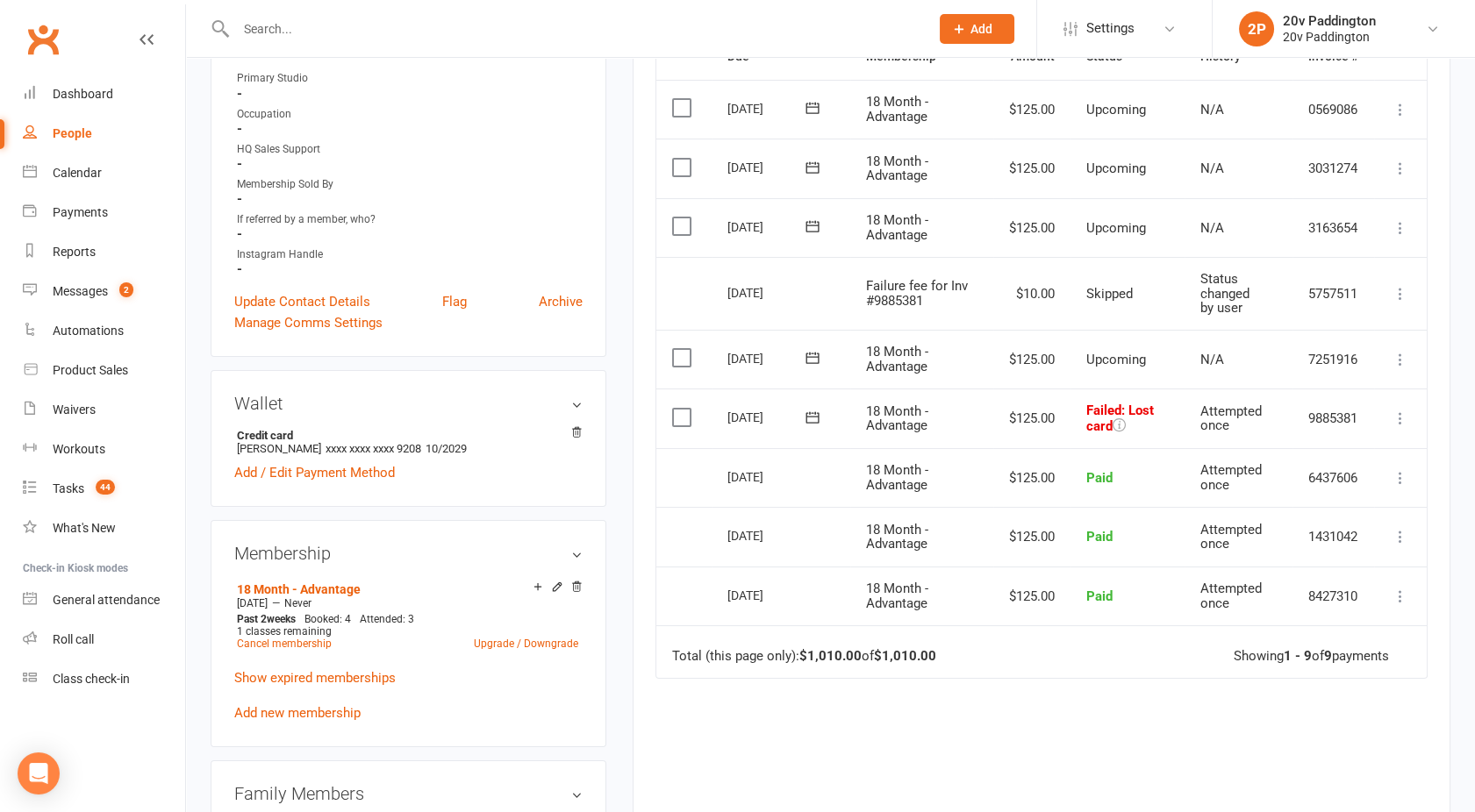
click at [1405, 419] on icon at bounding box center [1400, 419] width 17 height 17
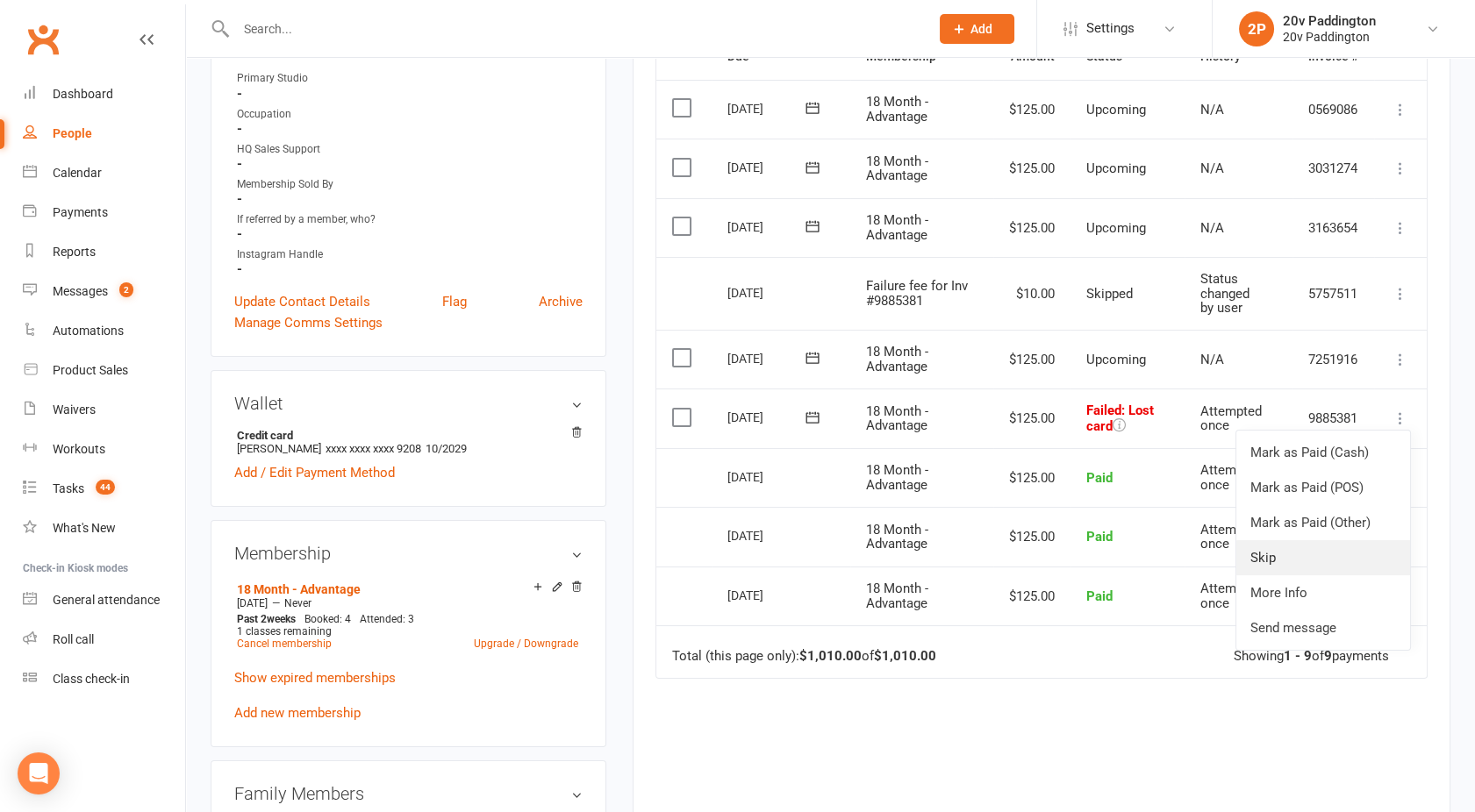
click at [1291, 546] on link "Skip" at bounding box center [1322, 558] width 173 height 35
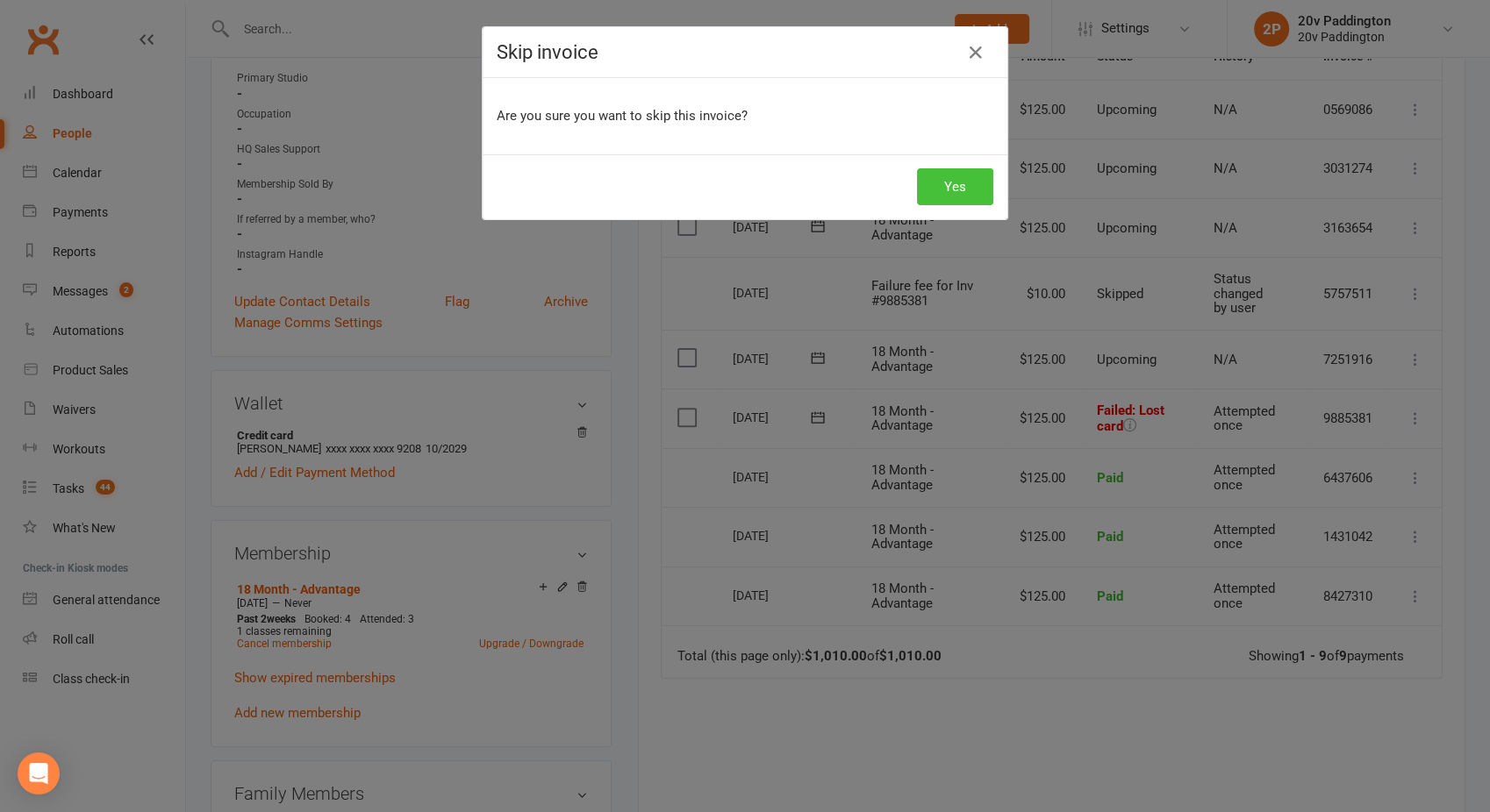
click at [958, 190] on button "Yes" at bounding box center [955, 187] width 77 height 37
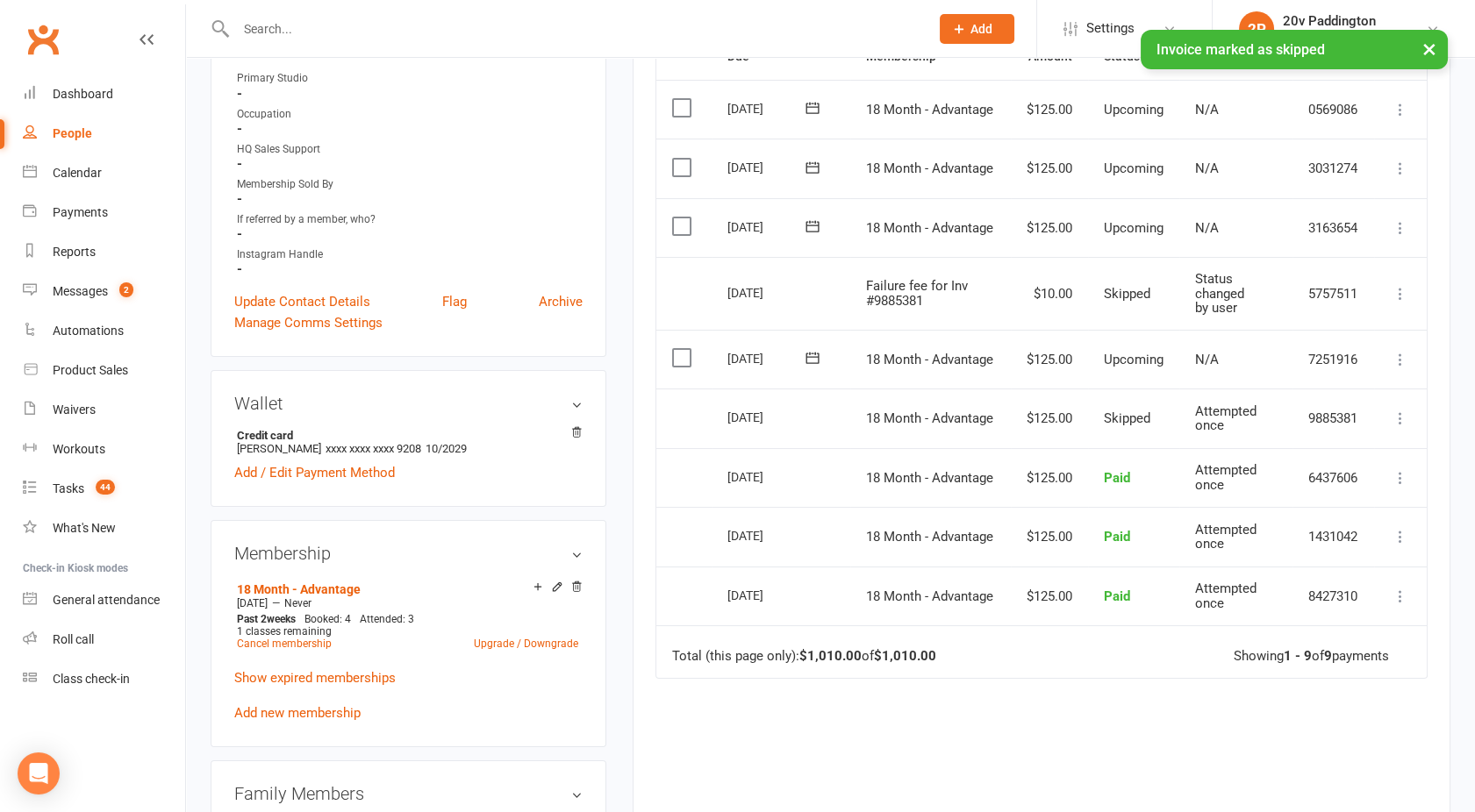
click at [1407, 357] on icon at bounding box center [1400, 359] width 17 height 17
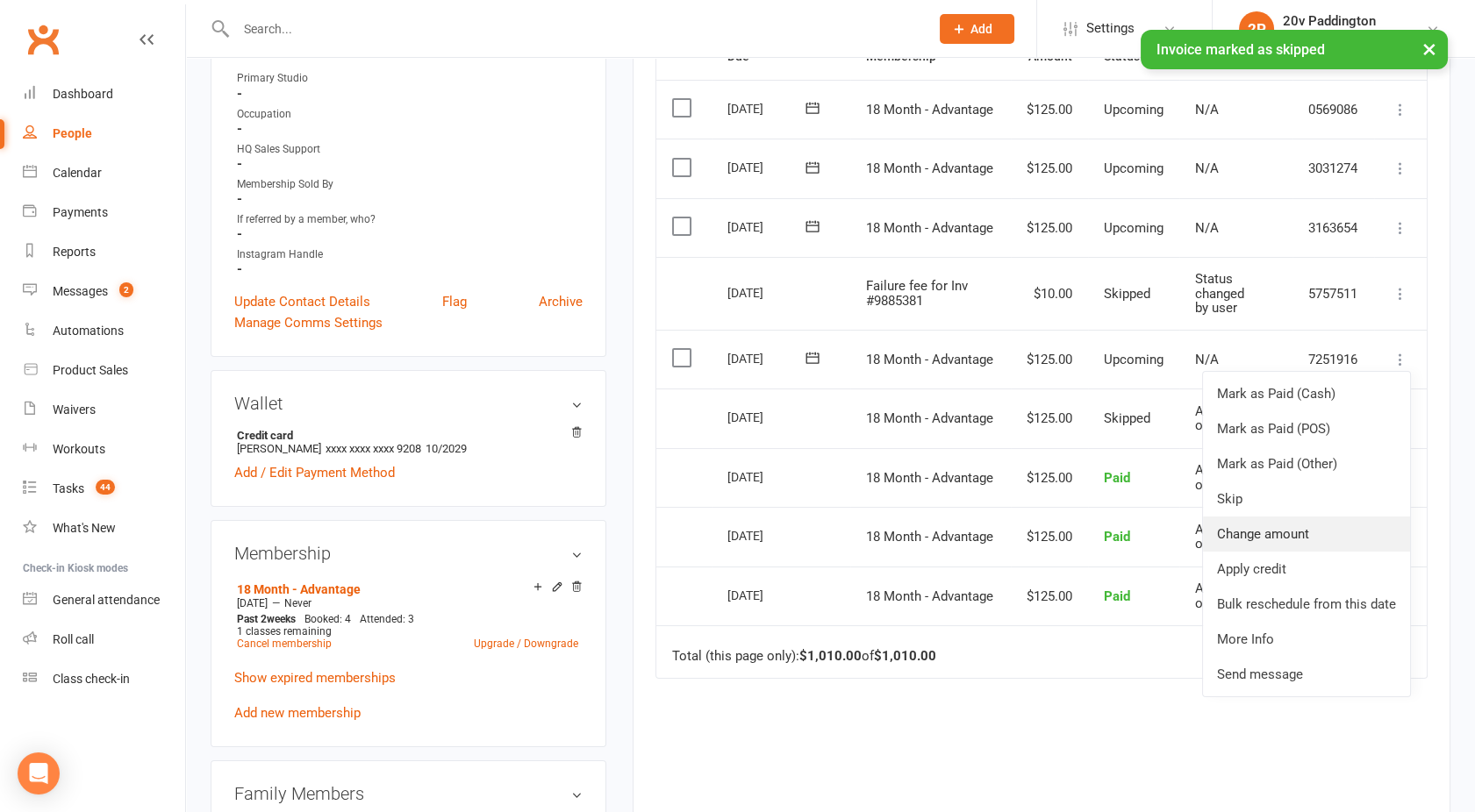
click at [1260, 522] on link "Change amount" at bounding box center [1306, 534] width 207 height 35
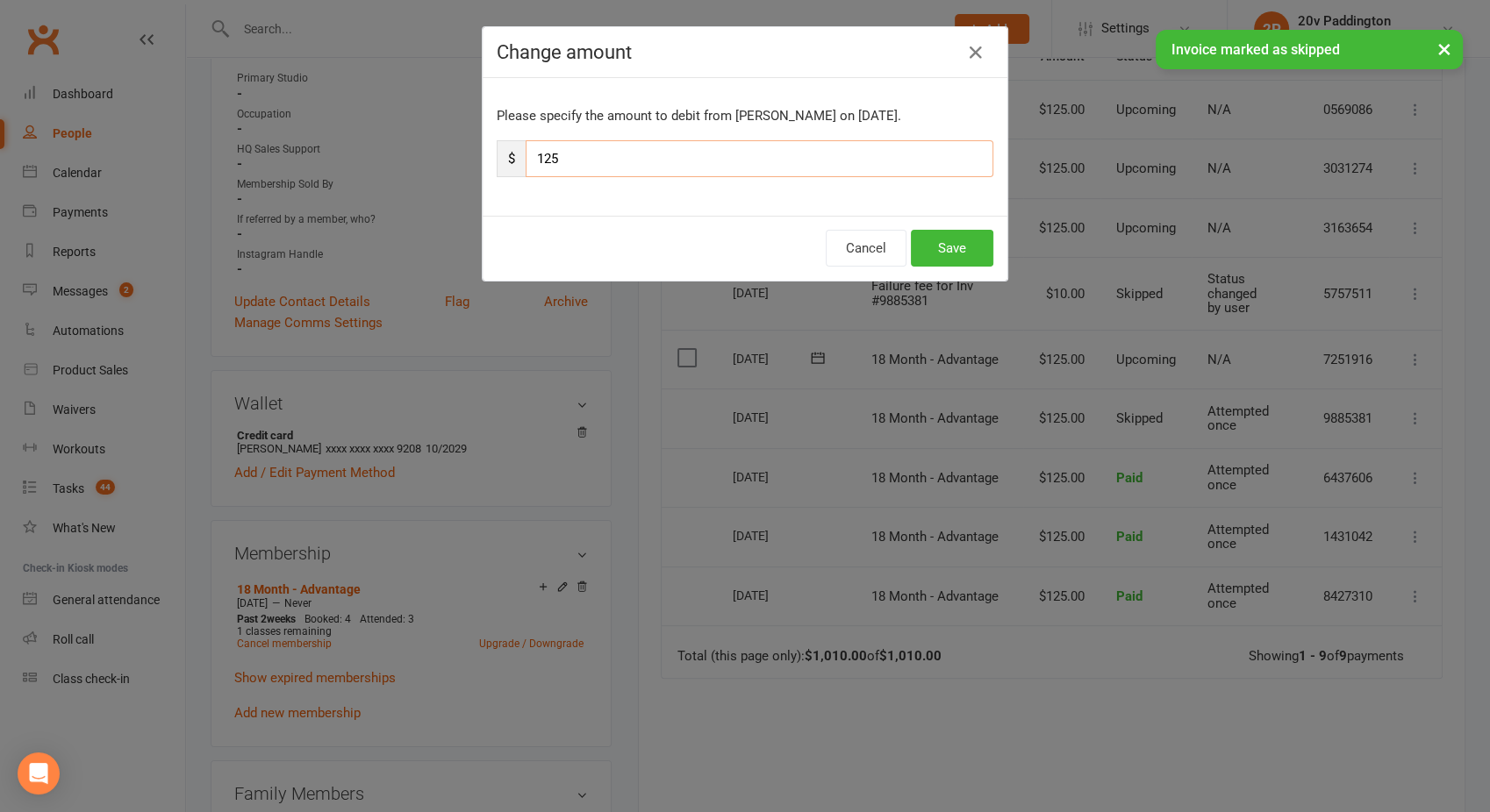
click at [620, 172] on input "125" at bounding box center [759, 159] width 467 height 37
type input "1"
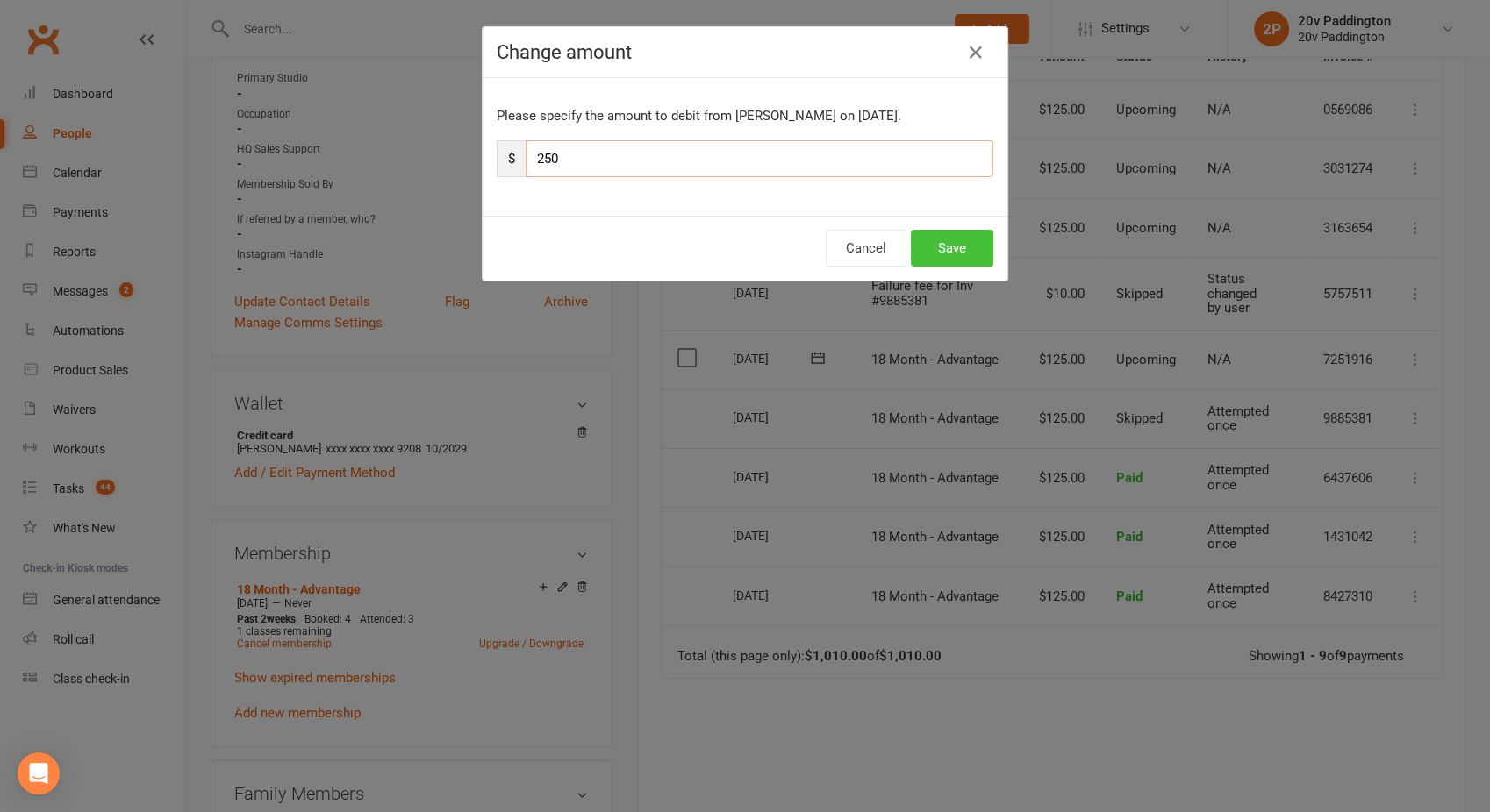
type input "250"
click at [967, 230] on button "Save" at bounding box center [952, 248] width 82 height 37
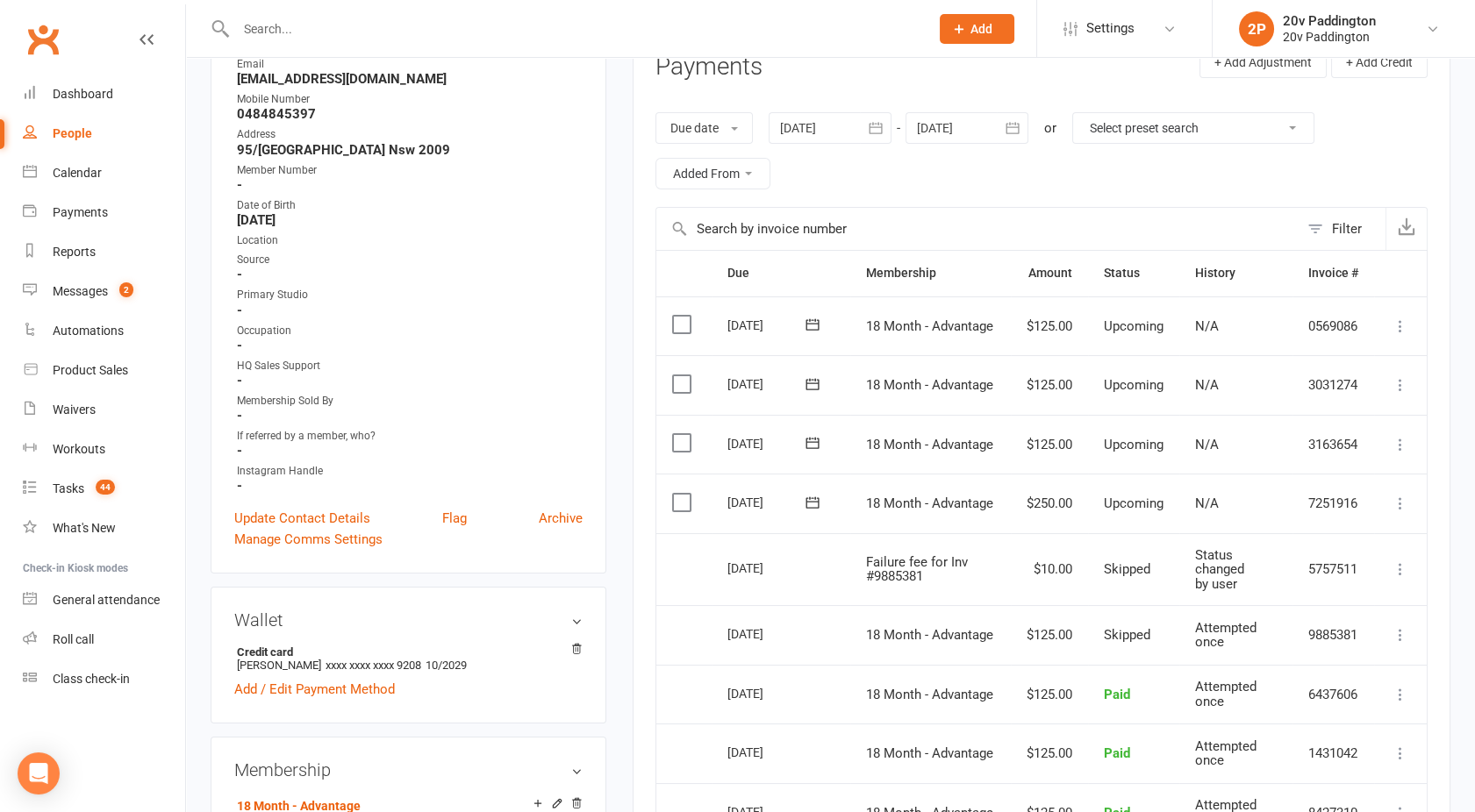
scroll to position [0, 0]
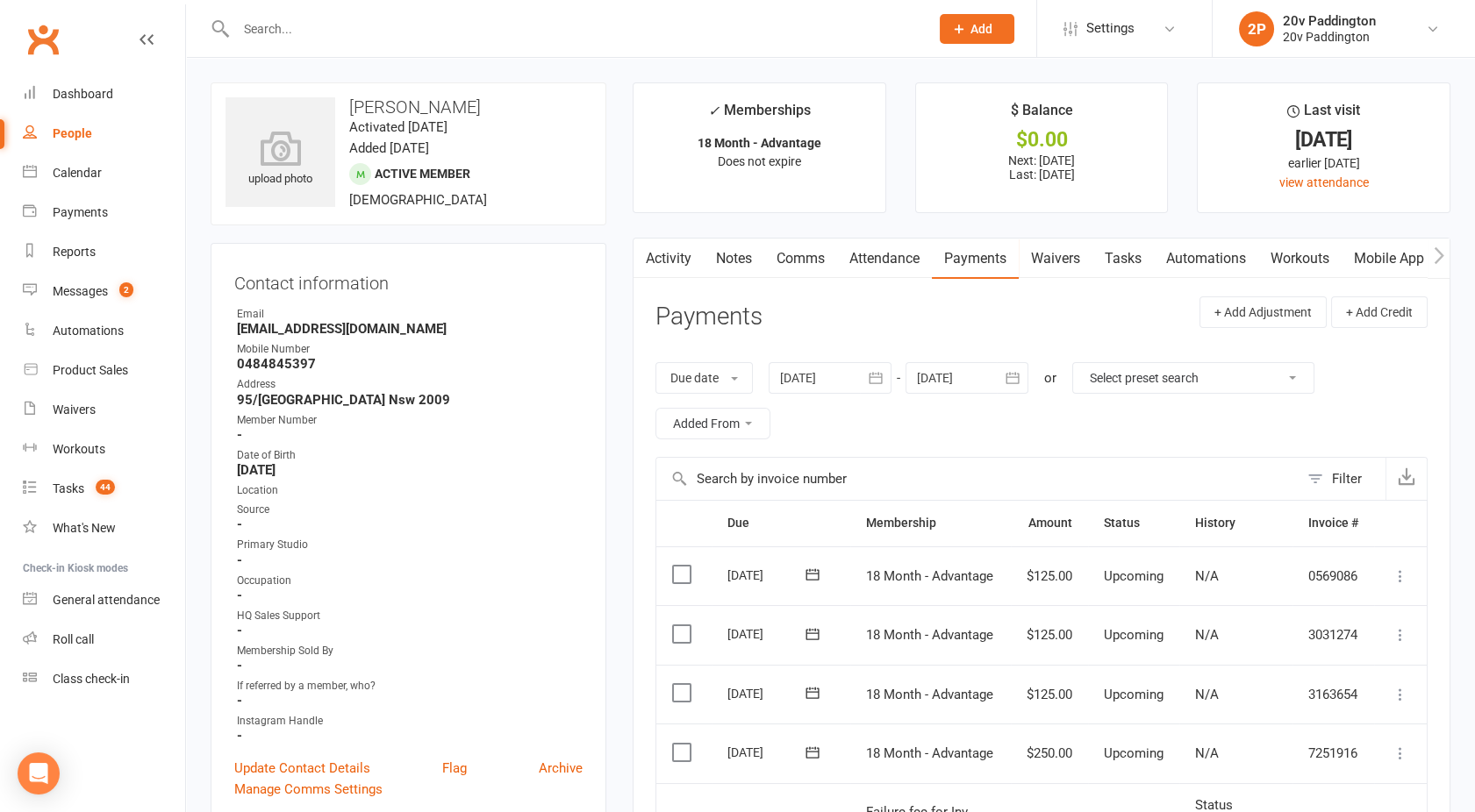
click at [653, 268] on button "button" at bounding box center [644, 258] width 22 height 40
click at [675, 271] on link "Activity" at bounding box center [669, 259] width 70 height 41
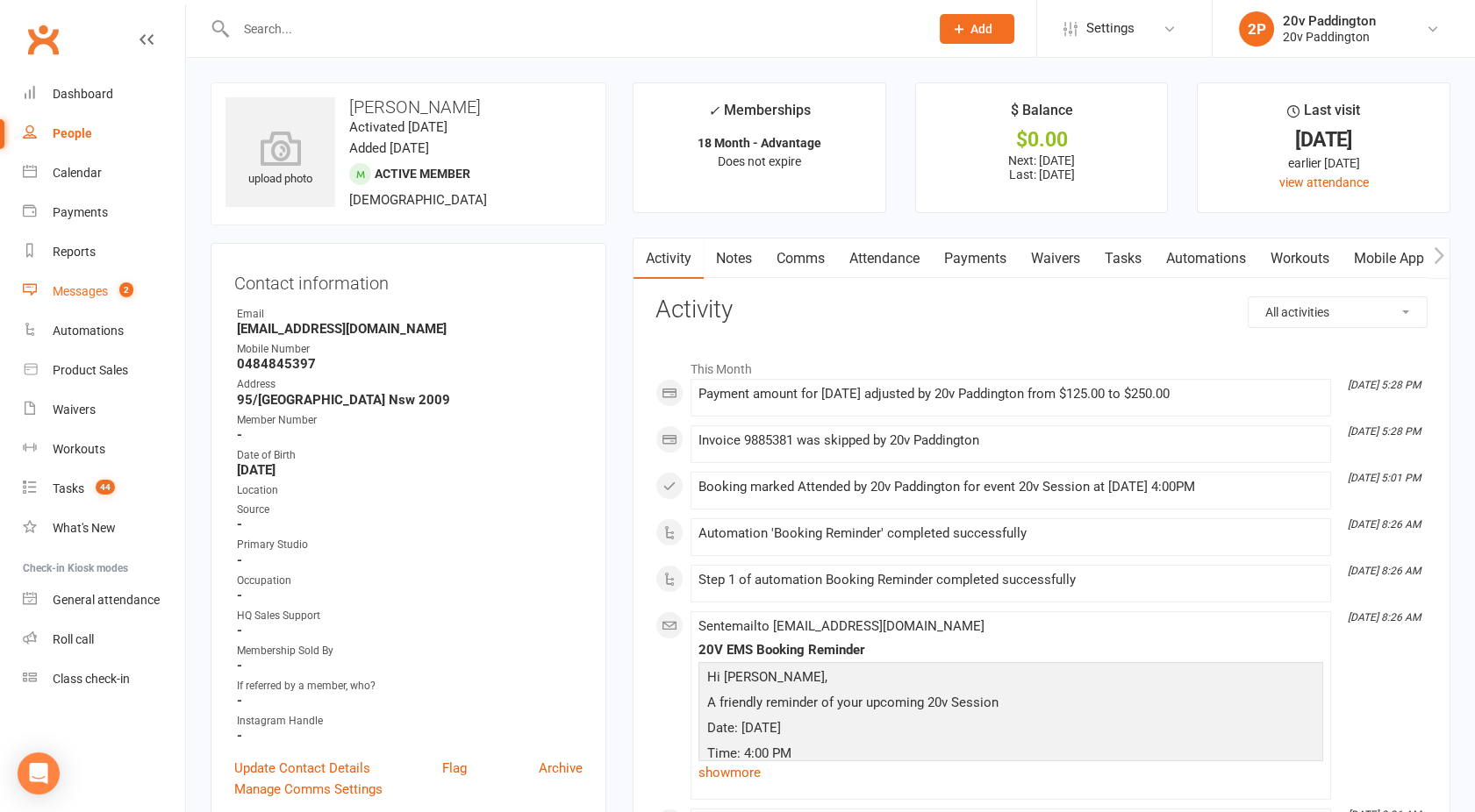
click at [111, 286] on count-badge "2" at bounding box center [122, 291] width 23 height 14
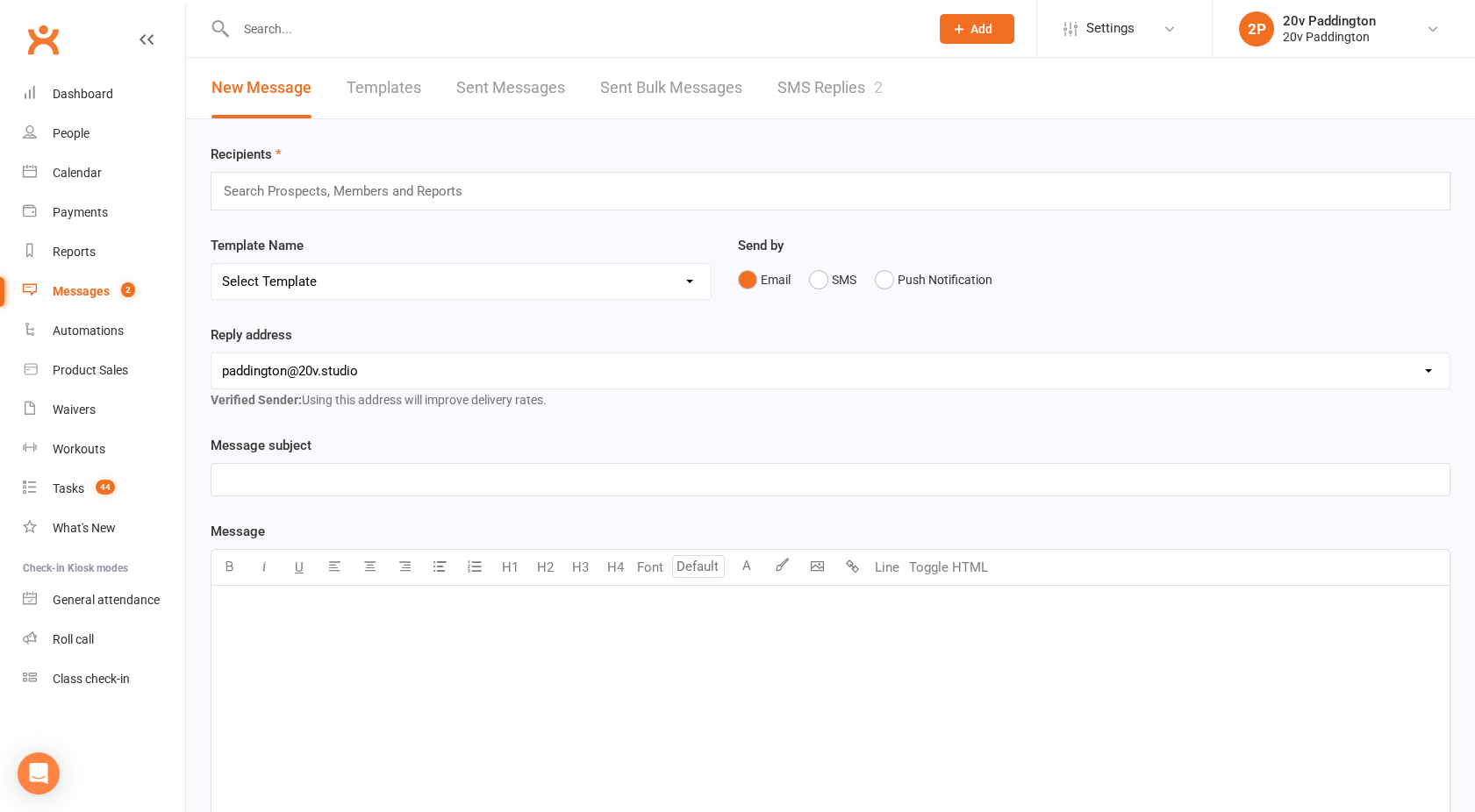
click at [809, 123] on div "Recipients Search Prospects, Members and Reports Template Name Select Template …" at bounding box center [831, 616] width 1289 height 995
click at [804, 97] on link "SMS Replies 2" at bounding box center [830, 88] width 106 height 60
